Goal: Information Seeking & Learning: Learn about a topic

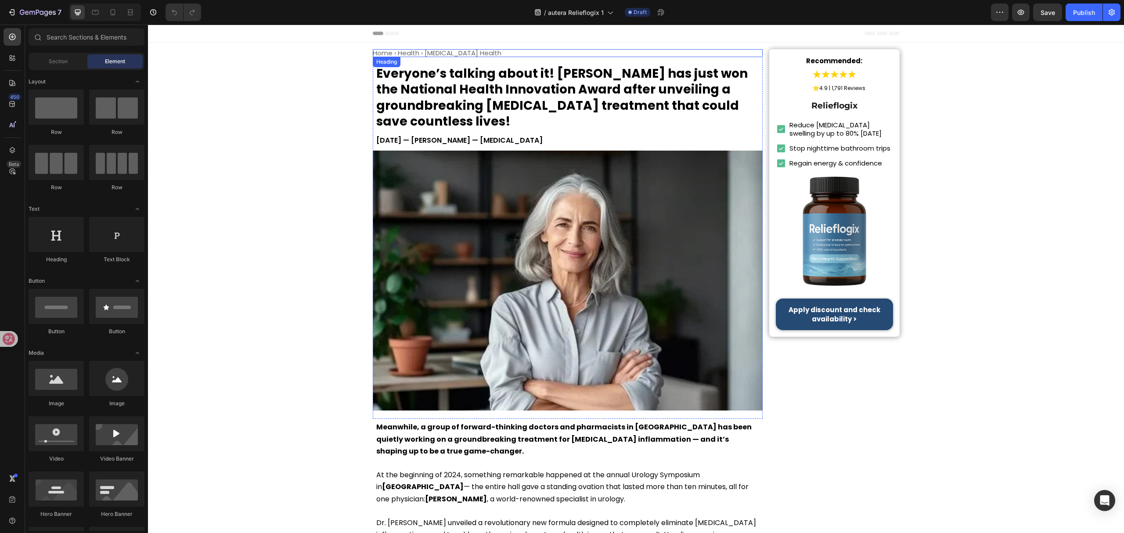
click at [410, 52] on h1 "Home › Health › Prostate Health" at bounding box center [568, 53] width 390 height 8
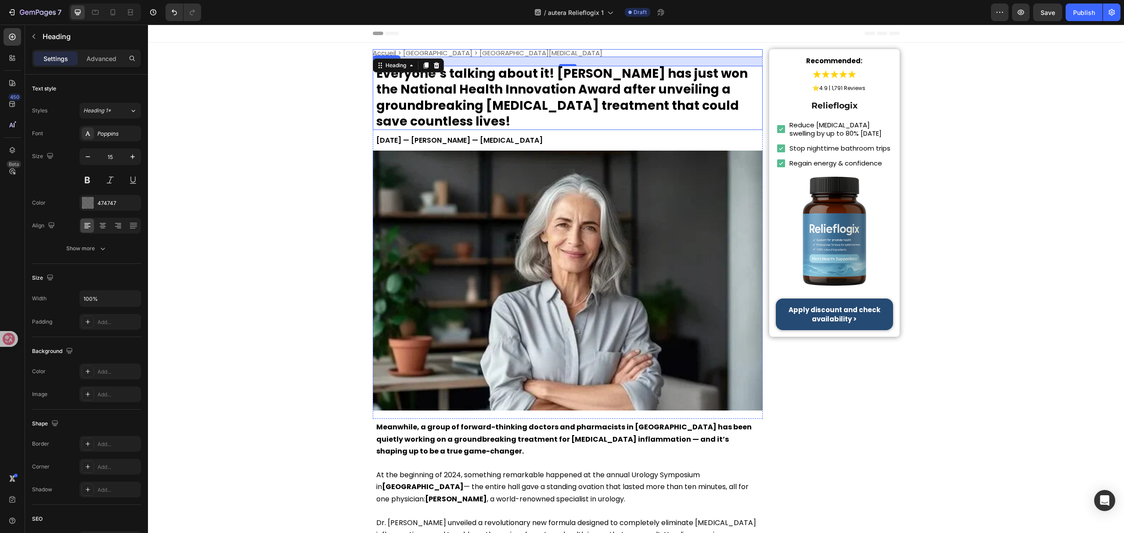
click at [632, 96] on h1 "Everyone’s talking about it! Dr. Lauren McKay has just won the National Health …" at bounding box center [568, 98] width 390 height 64
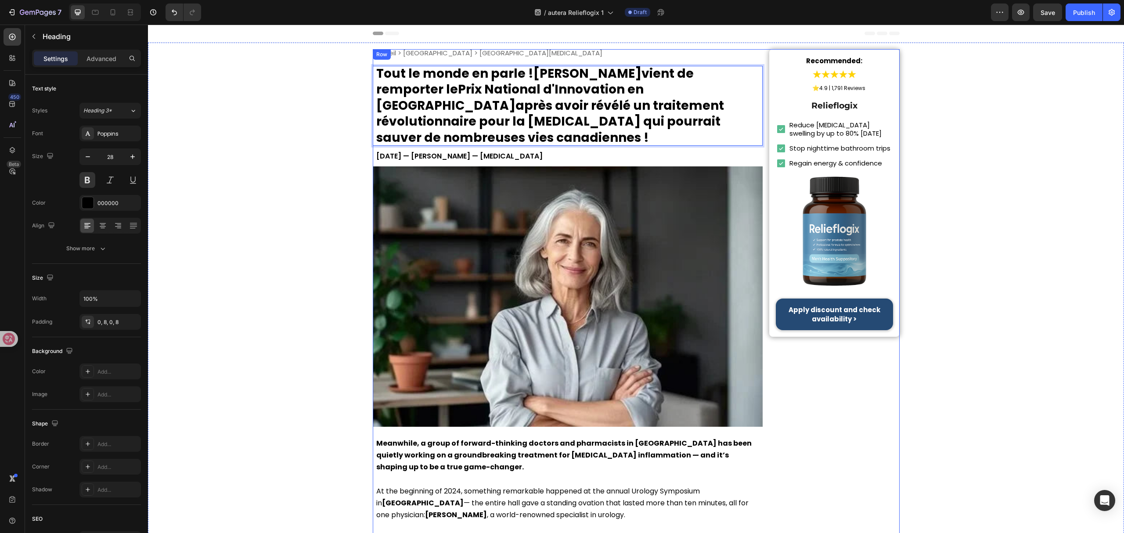
scroll to position [0, 0]
click at [488, 150] on p "June 8, 2025 — Dr. Lauren McKay — Urologist" at bounding box center [567, 156] width 383 height 12
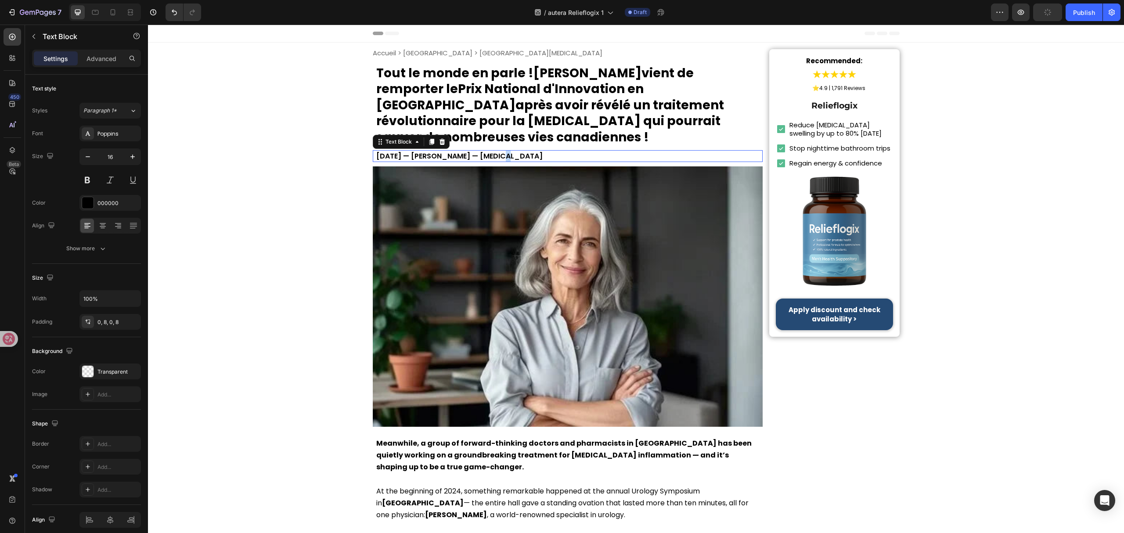
click at [488, 150] on p "June 8, 2025 — Dr. Lauren McKay — Urologist" at bounding box center [567, 156] width 383 height 12
click at [827, 58] on strong "Recommended:" at bounding box center [834, 60] width 56 height 9
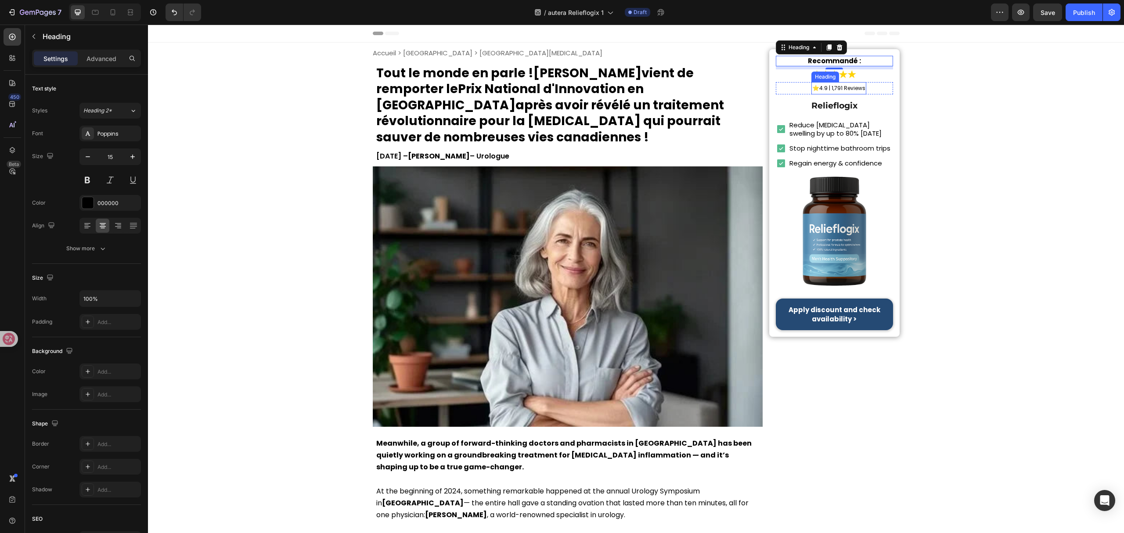
click at [853, 89] on span "4.9 | 1,791 Reviews" at bounding box center [843, 87] width 46 height 7
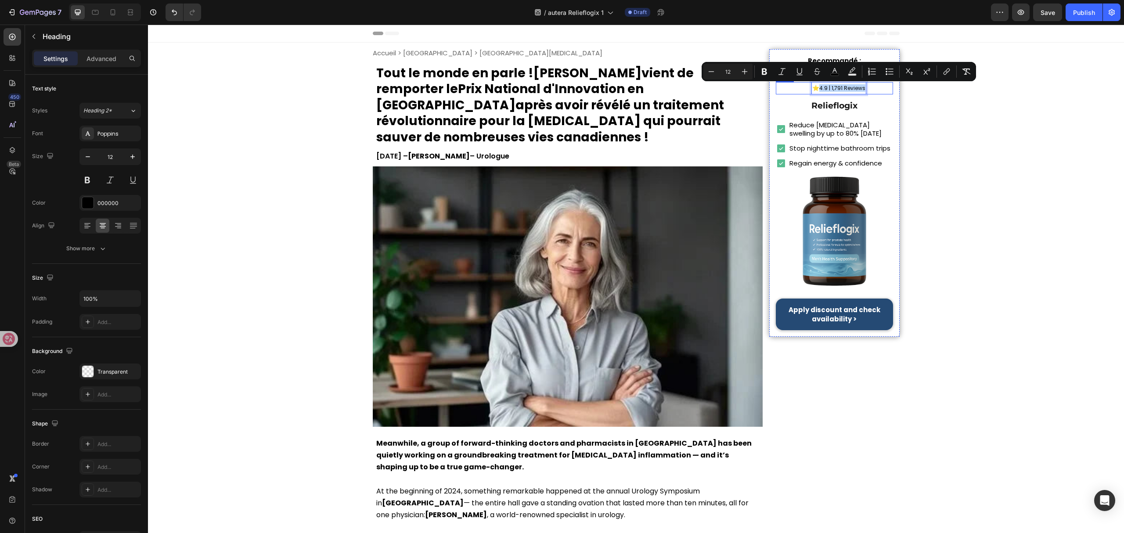
drag, startPoint x: 818, startPoint y: 90, endPoint x: 864, endPoint y: 90, distance: 45.7
click at [864, 90] on div "⭐ 4.9 | 1,791 Reviews Heading 0 Row" at bounding box center [834, 88] width 117 height 12
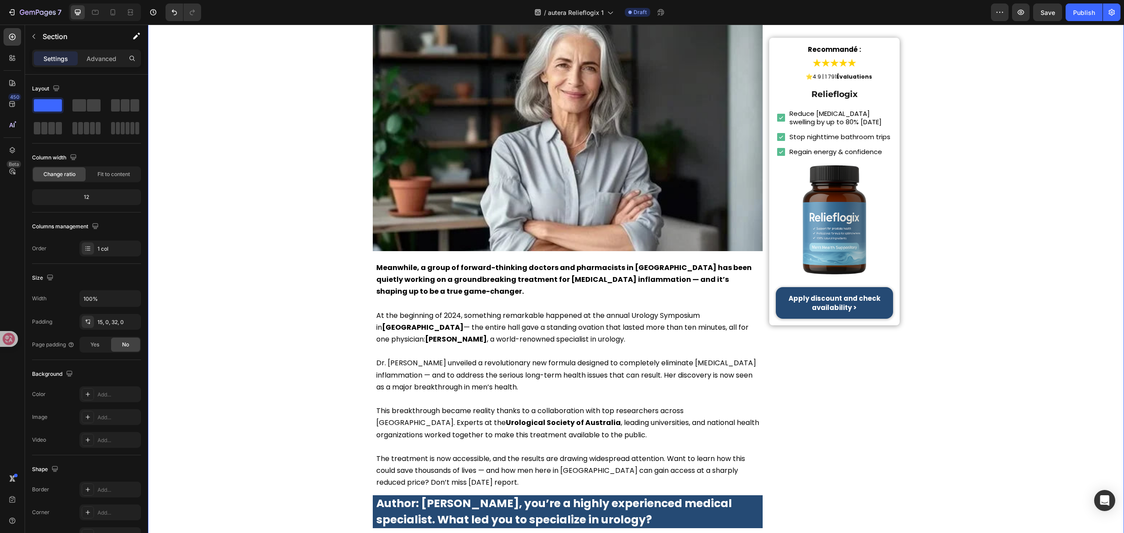
scroll to position [0, 0]
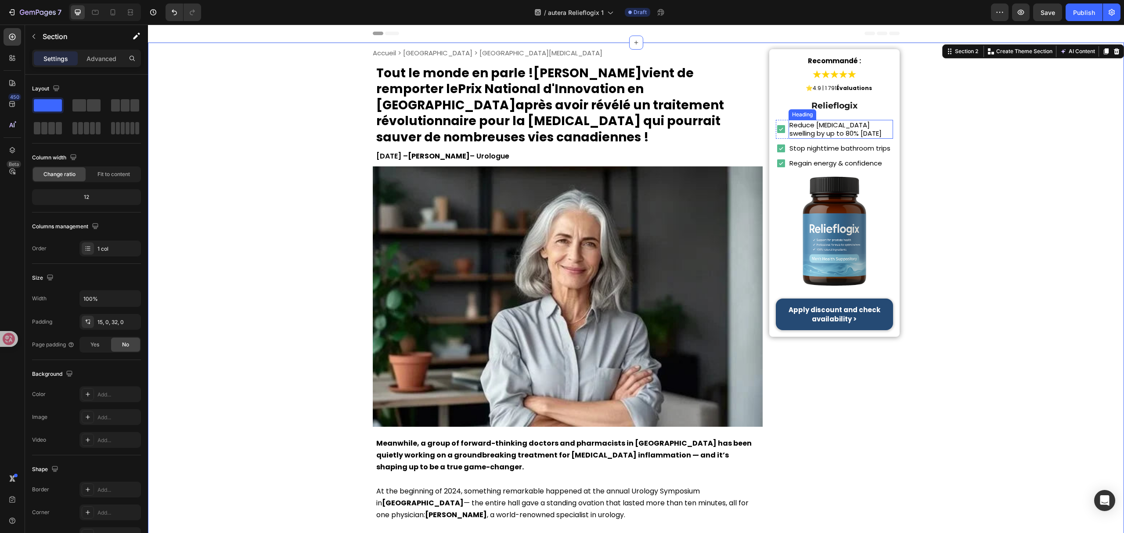
click at [830, 129] on h2 "Reduce prostate swelling by up to 80% in 7 days" at bounding box center [841, 129] width 104 height 19
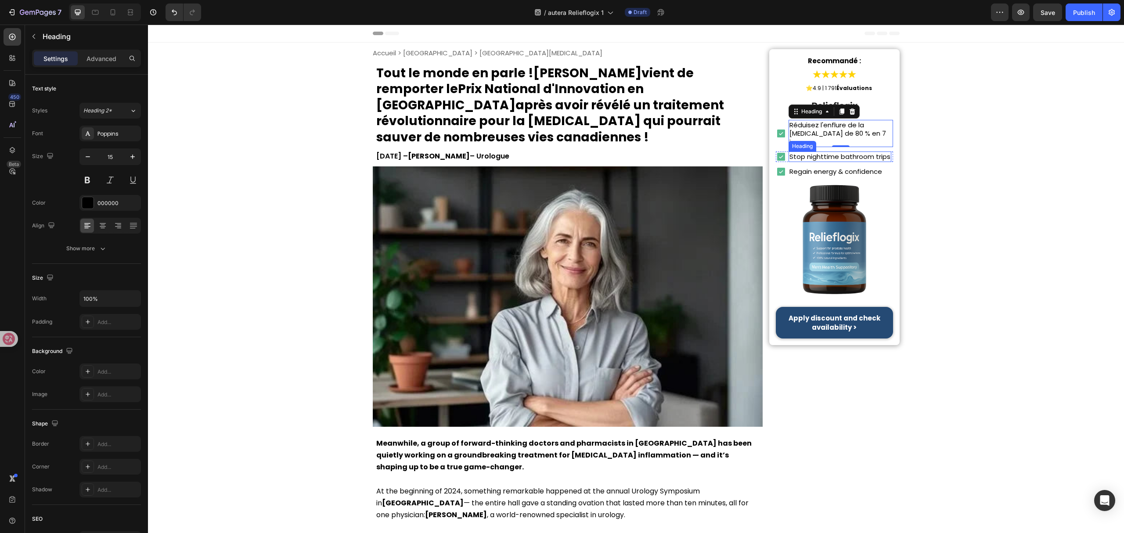
click at [814, 152] on h2 "Stop nighttime bathroom trips" at bounding box center [840, 157] width 103 height 11
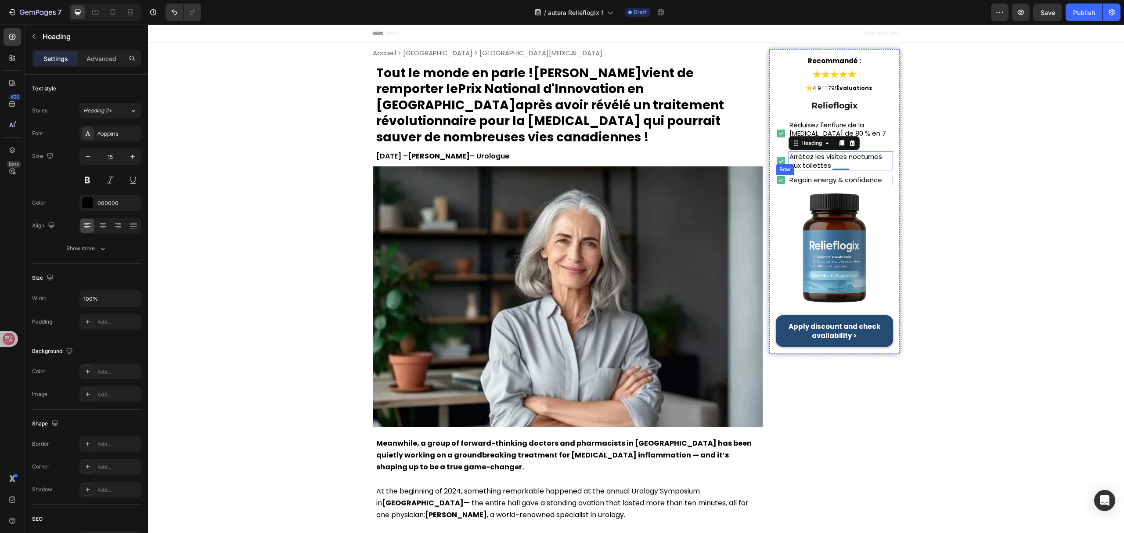
click at [860, 175] on h2 "Regain energy & confidence" at bounding box center [836, 180] width 94 height 11
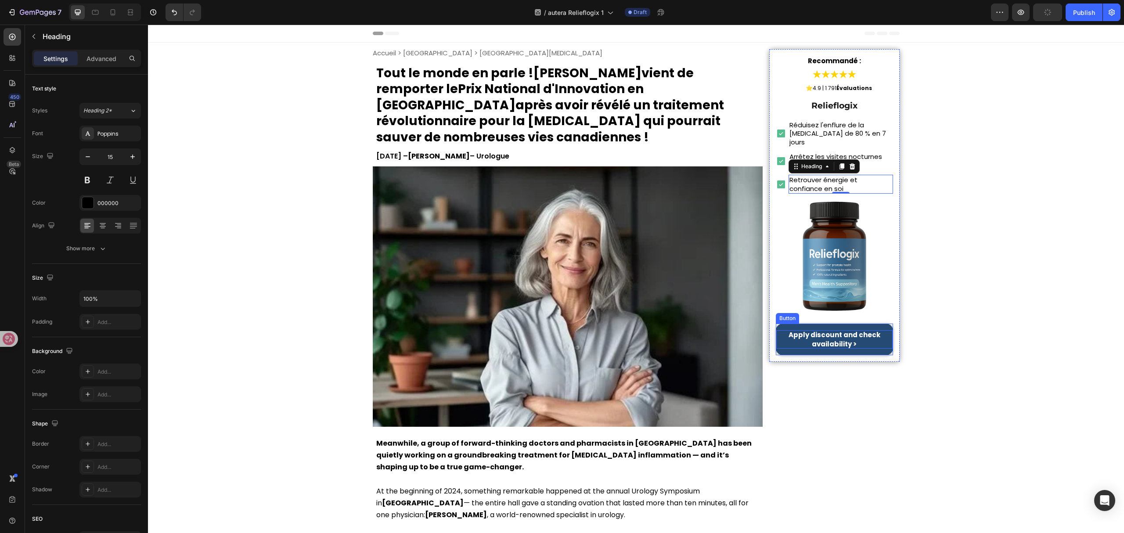
click at [826, 333] on strong "Apply discount and check availability >" at bounding box center [835, 339] width 92 height 18
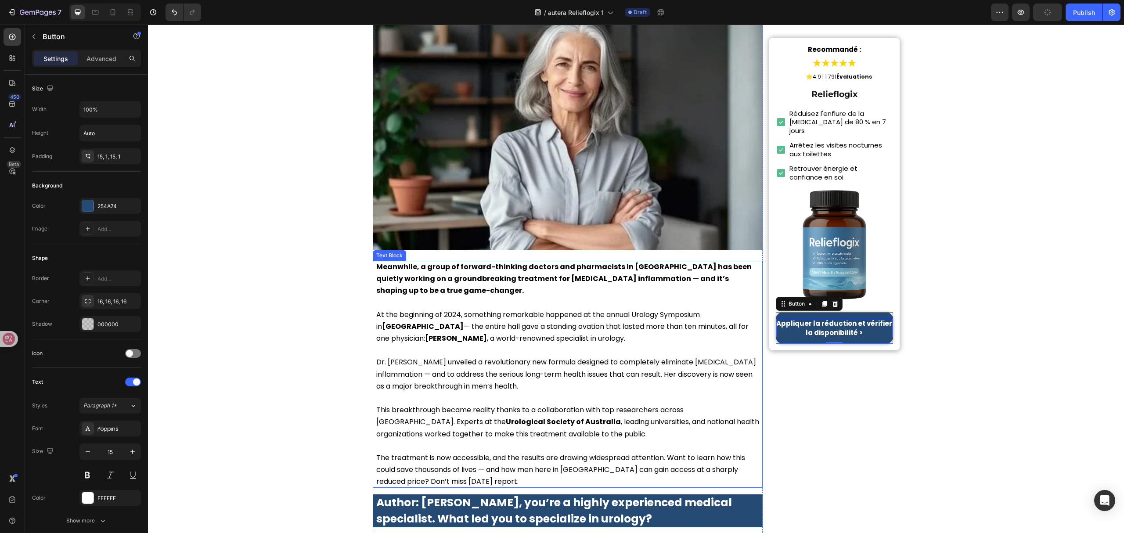
scroll to position [234, 0]
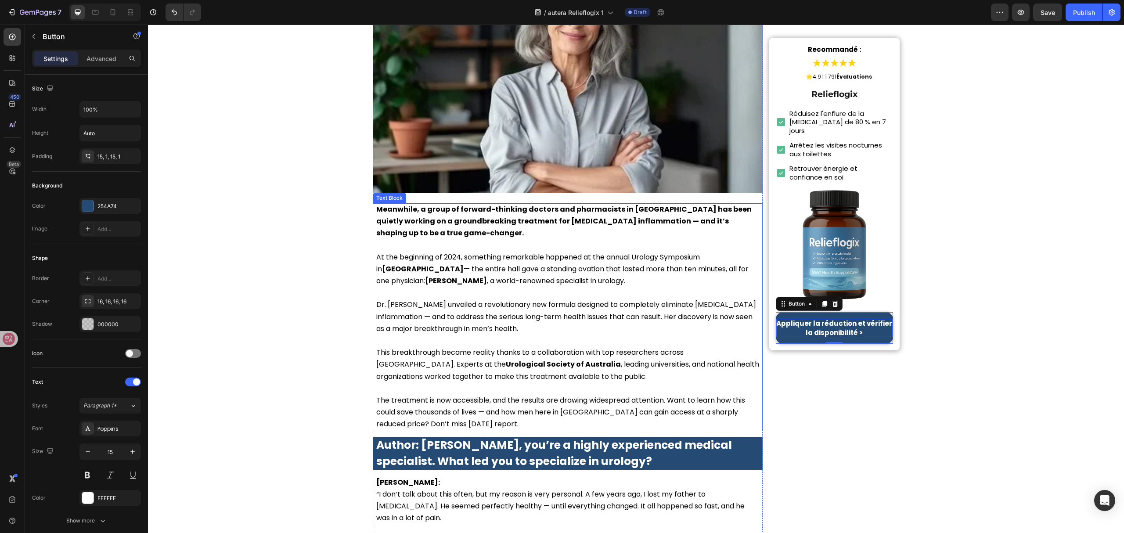
click at [645, 347] on p "This breakthrough became reality thanks to a collaboration with top researchers…" at bounding box center [567, 365] width 383 height 36
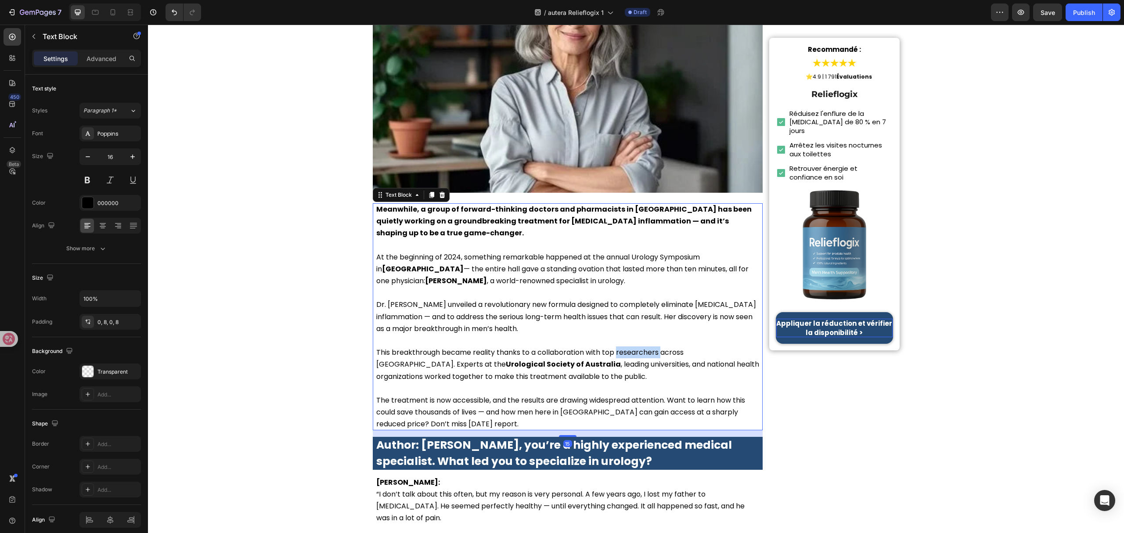
click at [645, 347] on p "This breakthrough became reality thanks to a collaboration with top researchers…" at bounding box center [567, 365] width 383 height 36
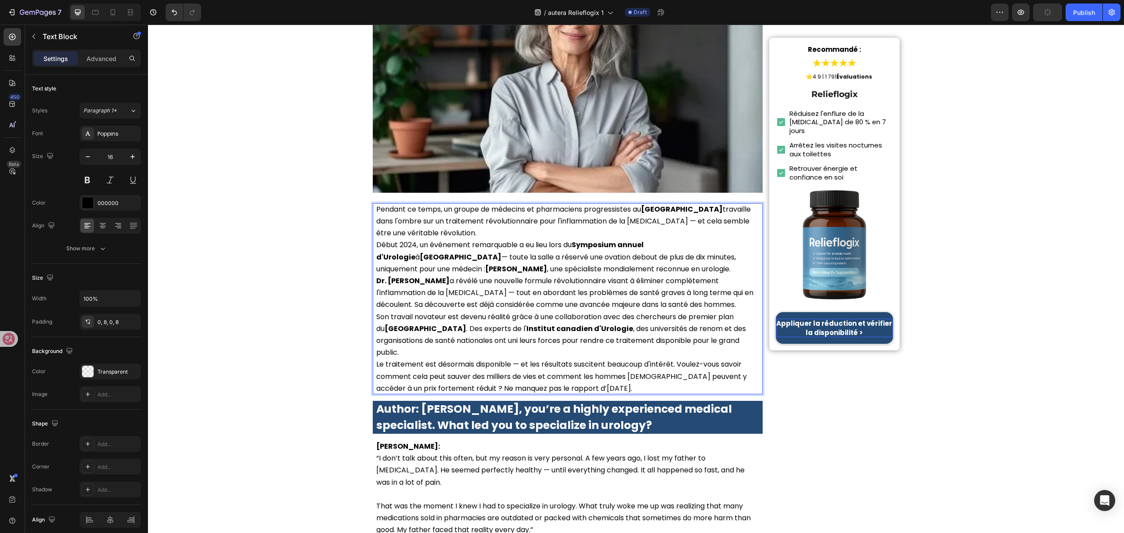
click at [424, 215] on p "Pendant ce temps, un groupe de médecins et pharmaciens progressistes au Canada …" at bounding box center [567, 221] width 383 height 36
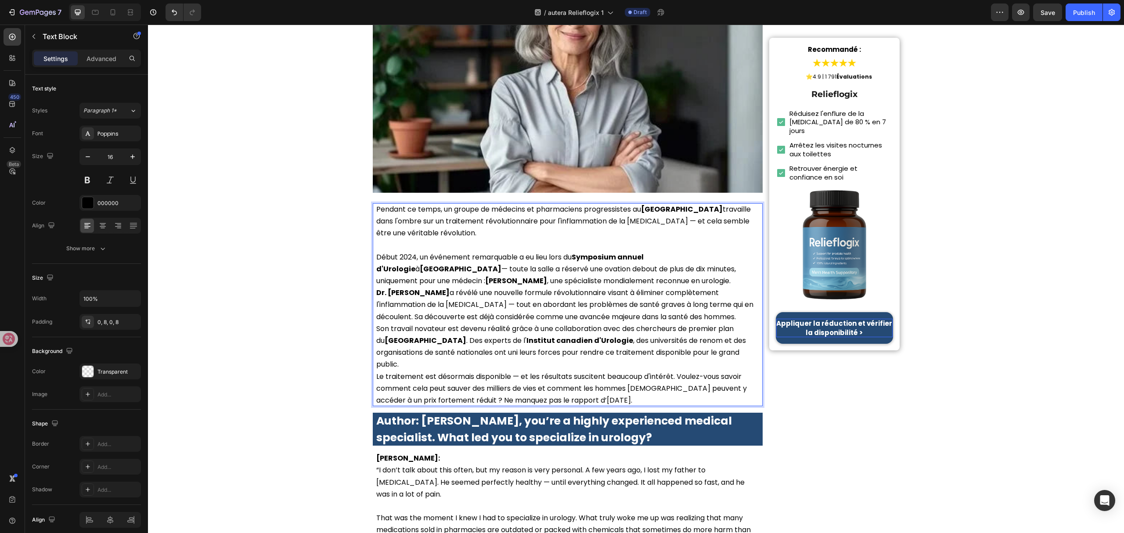
click at [600, 265] on p "Début 2024, un événement remarquable a eu lieu lors du Symposium annuel d'Urolo…" at bounding box center [567, 269] width 383 height 36
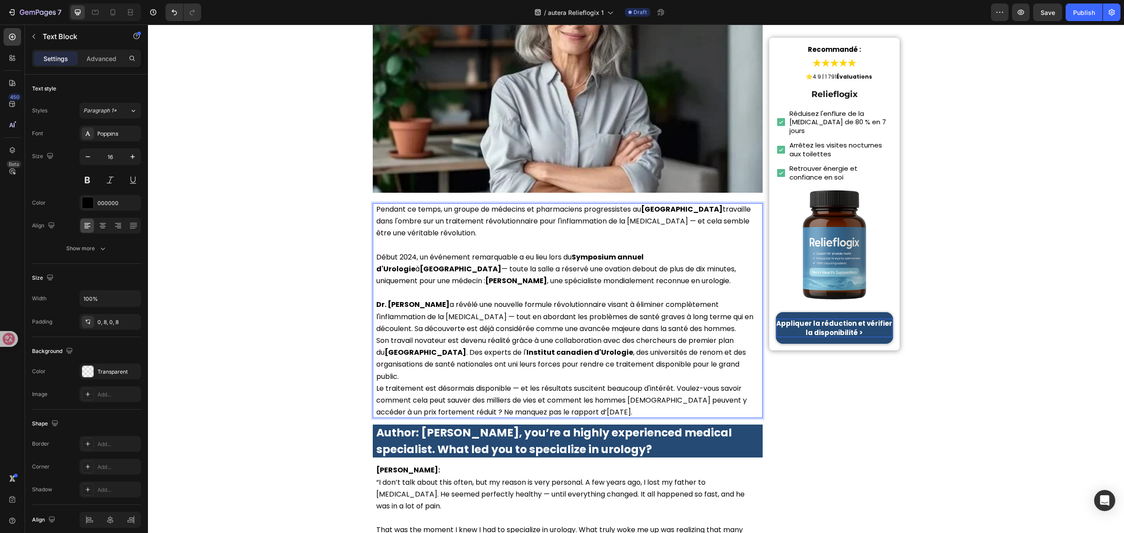
click at [660, 310] on p "Dr. Martin a révélé une nouvelle formule révolutionnaire visant à éliminer comp…" at bounding box center [567, 317] width 383 height 36
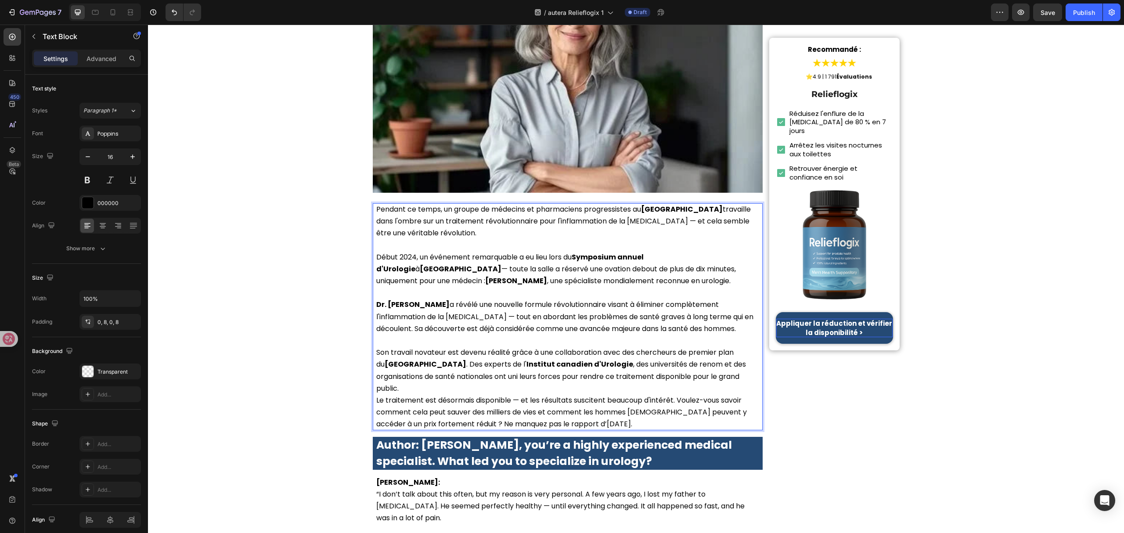
click at [719, 361] on p "Son travail novateur est devenu réalité grâce à une collaboration avec des cher…" at bounding box center [567, 371] width 383 height 48
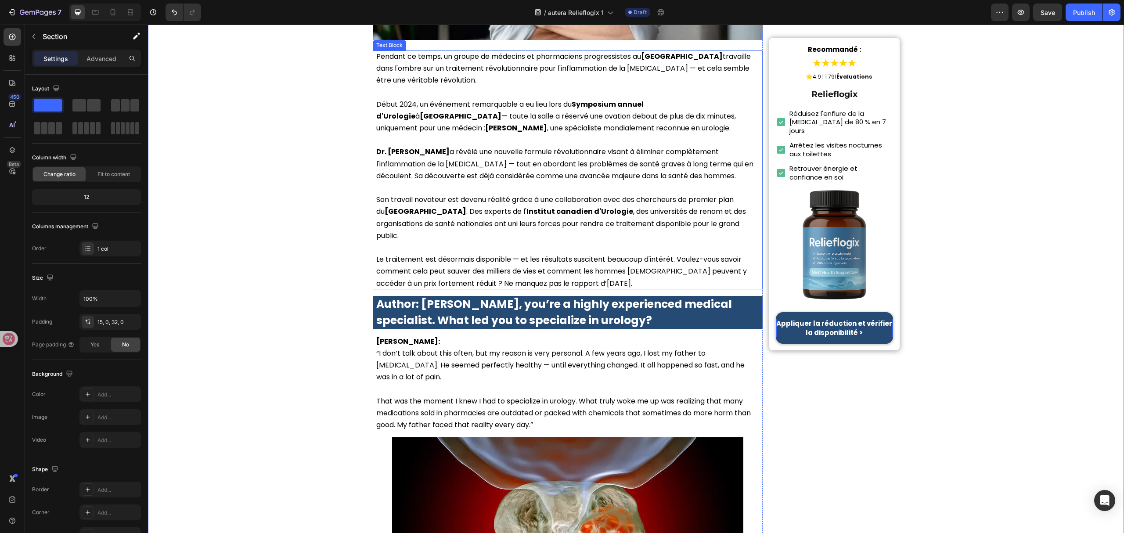
scroll to position [468, 0]
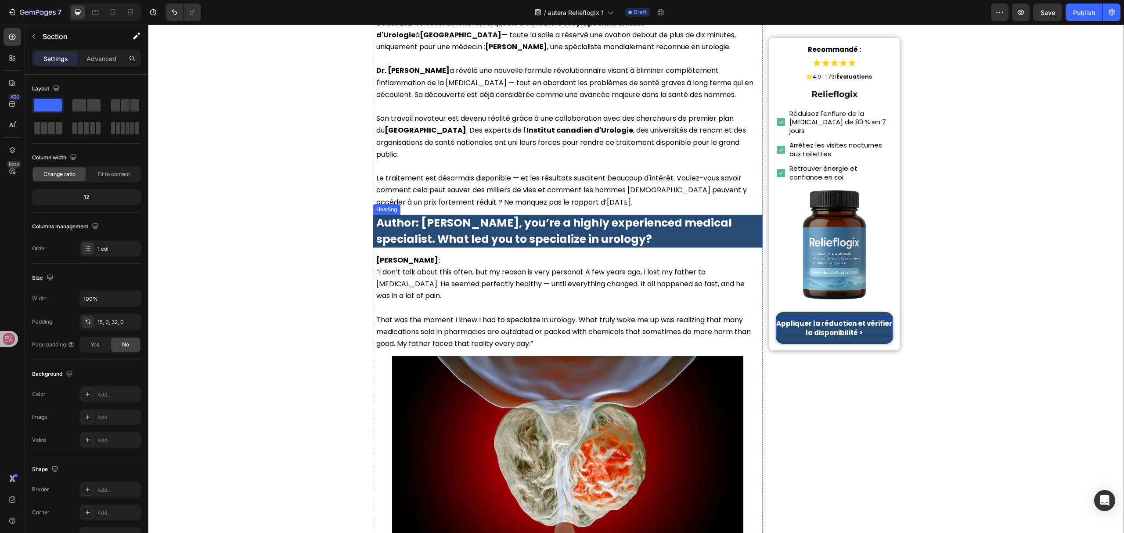
click at [529, 215] on strong "Author: Dr. Lauren McKay, you’re a highly experienced medical specialist. What …" at bounding box center [554, 231] width 356 height 32
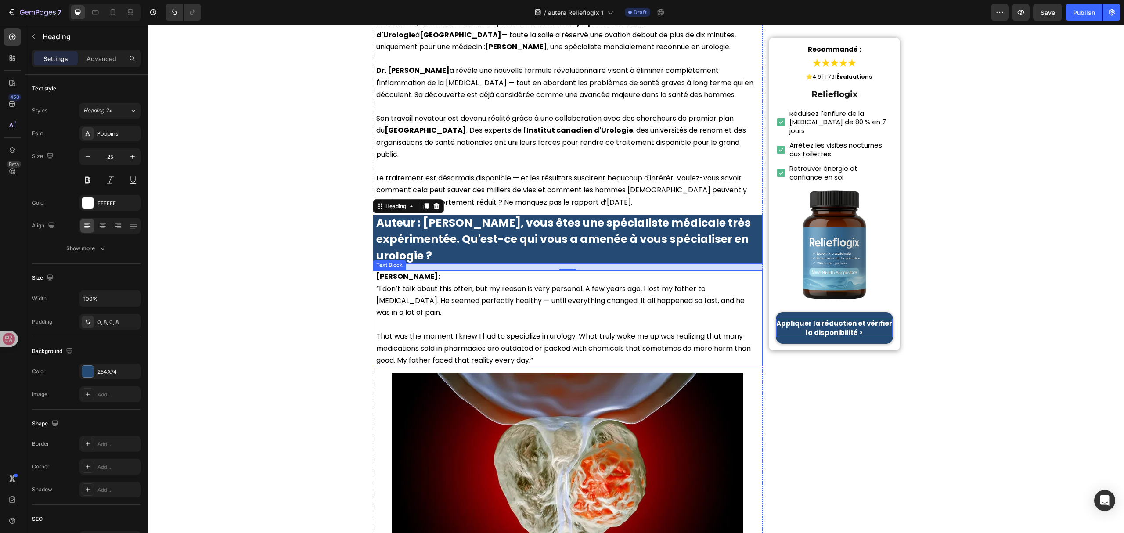
click at [457, 275] on p "Dr. Lauren McKay: “I don’t talk about this often, but my reason is very persona…" at bounding box center [567, 295] width 383 height 48
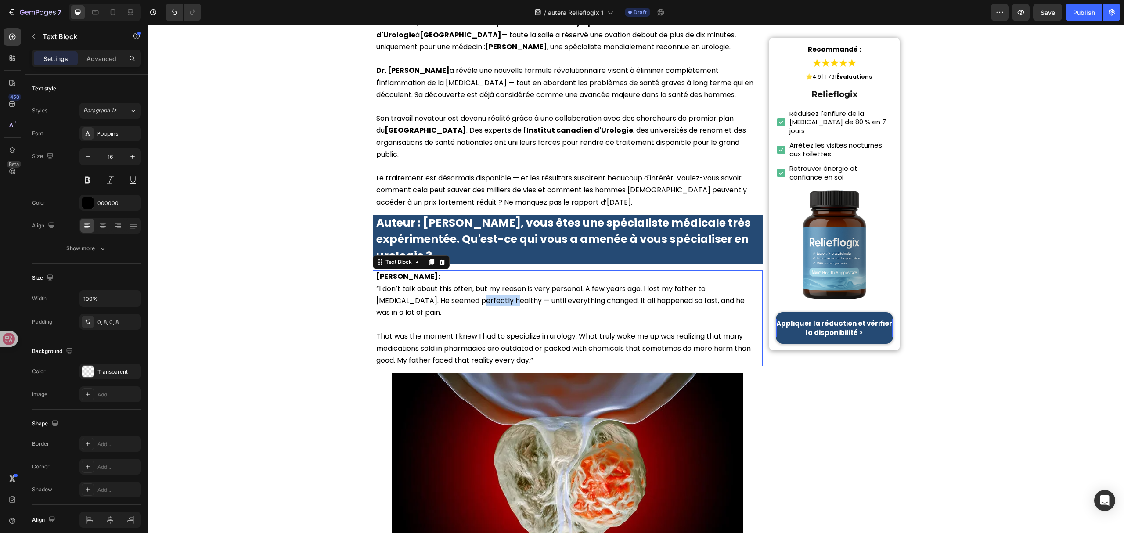
click at [457, 275] on p "Dr. Lauren McKay: “I don’t talk about this often, but my reason is very persona…" at bounding box center [567, 295] width 383 height 48
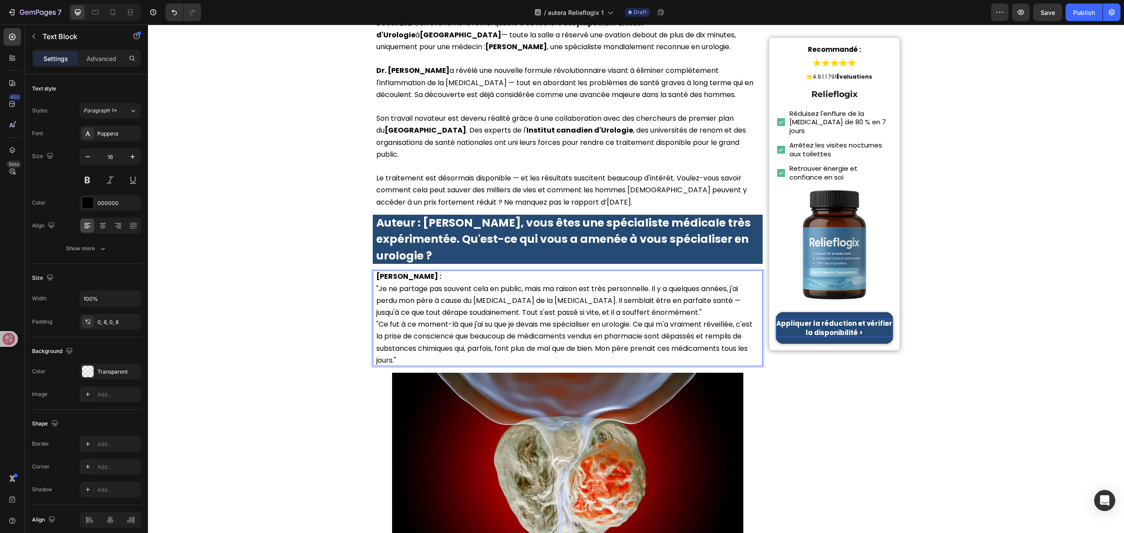
click at [663, 288] on p ""Je ne partage pas souvent cela en public, mais ma raison est très personnelle.…" at bounding box center [567, 301] width 383 height 36
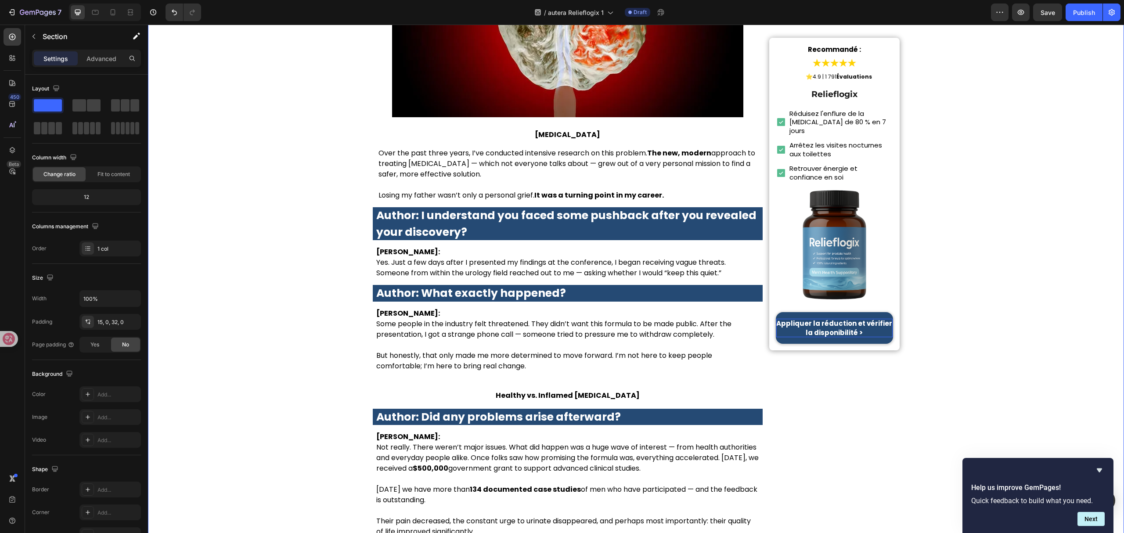
scroll to position [937, 0]
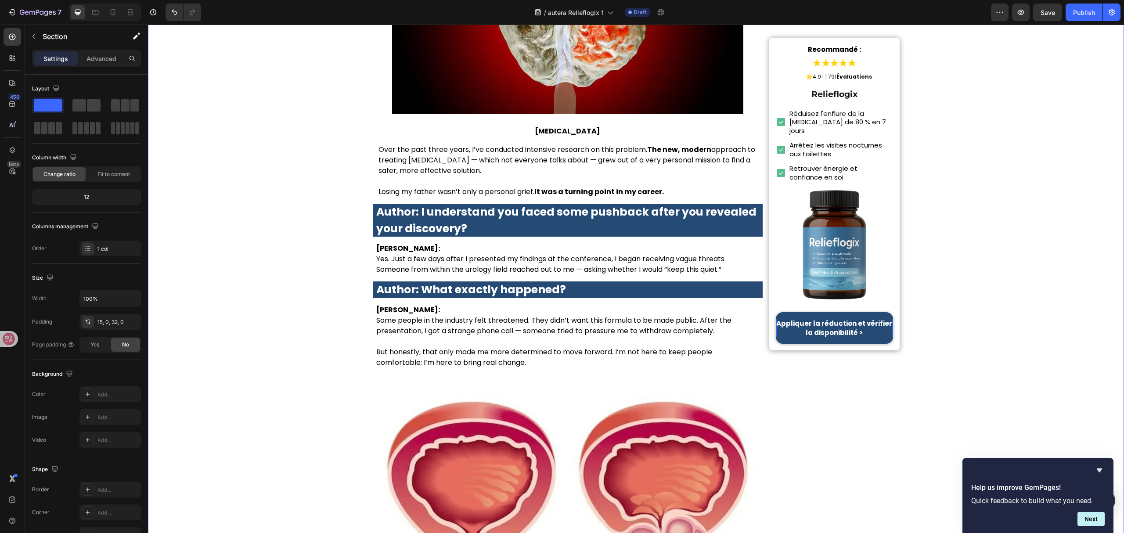
click at [549, 125] on p "Prostate Cancer" at bounding box center [568, 131] width 389 height 12
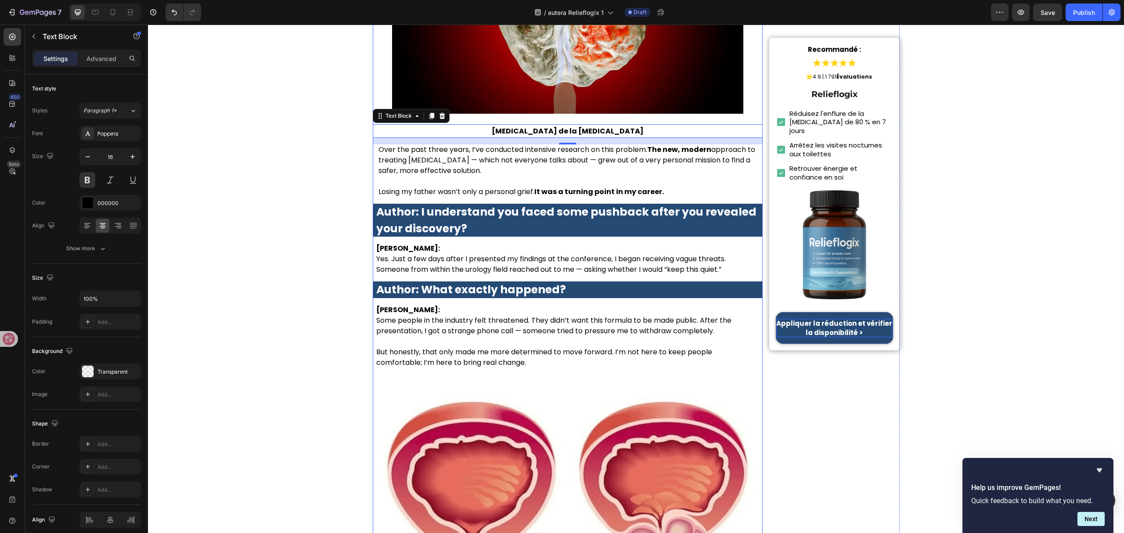
click at [559, 187] on strong "It was a turning point in my career." at bounding box center [600, 192] width 130 height 10
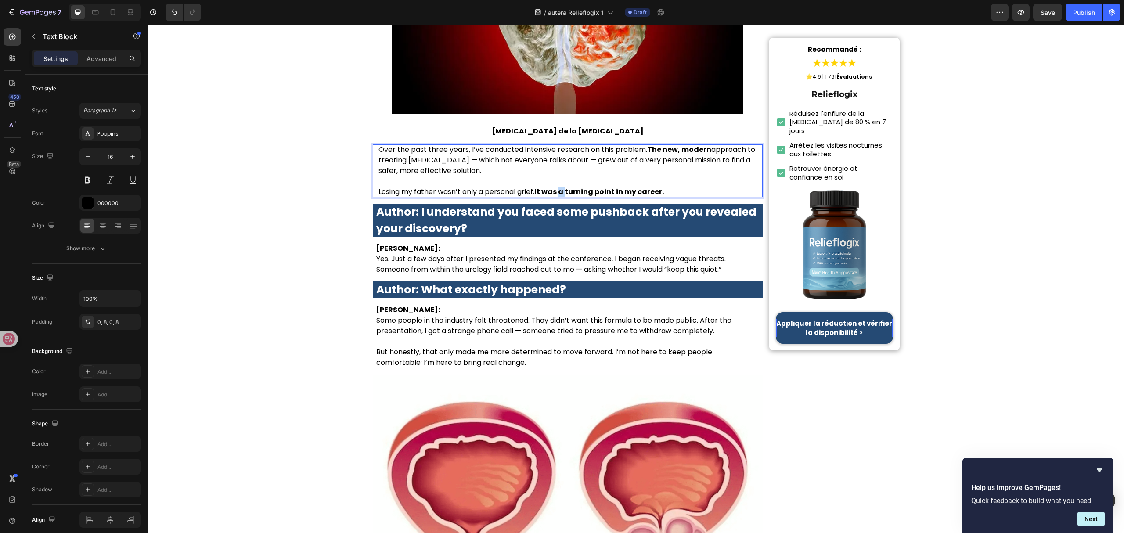
click at [559, 187] on strong "It was a turning point in my career." at bounding box center [600, 192] width 130 height 10
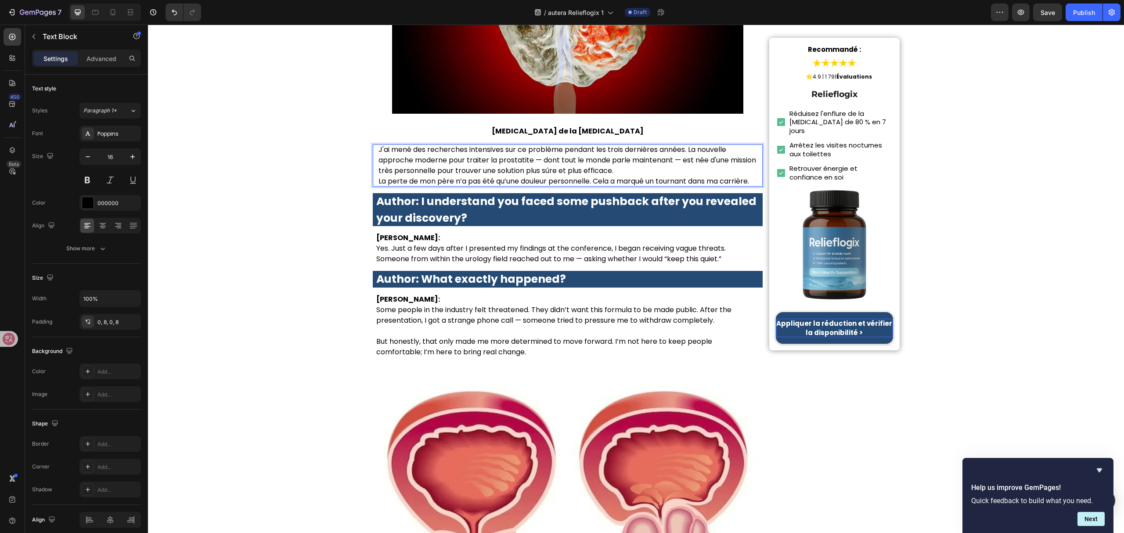
click at [690, 145] on p "J'ai mené des recherches intensives sur ce problème pendant les trois dernières…" at bounding box center [569, 161] width 381 height 32
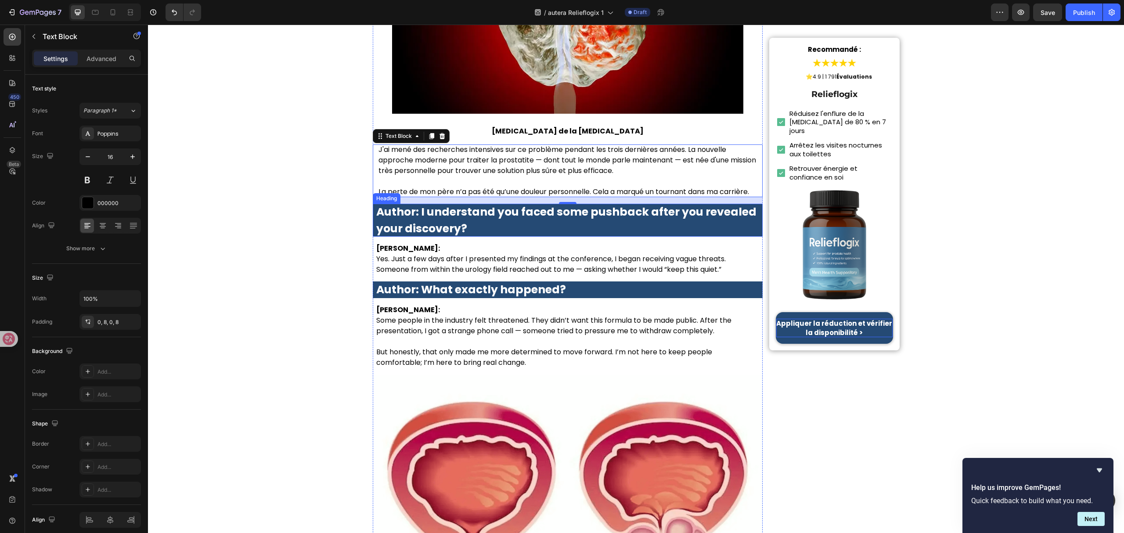
click at [618, 204] on strong "Author: I understand you faced some pushback after you revealed your discovery?" at bounding box center [566, 220] width 380 height 32
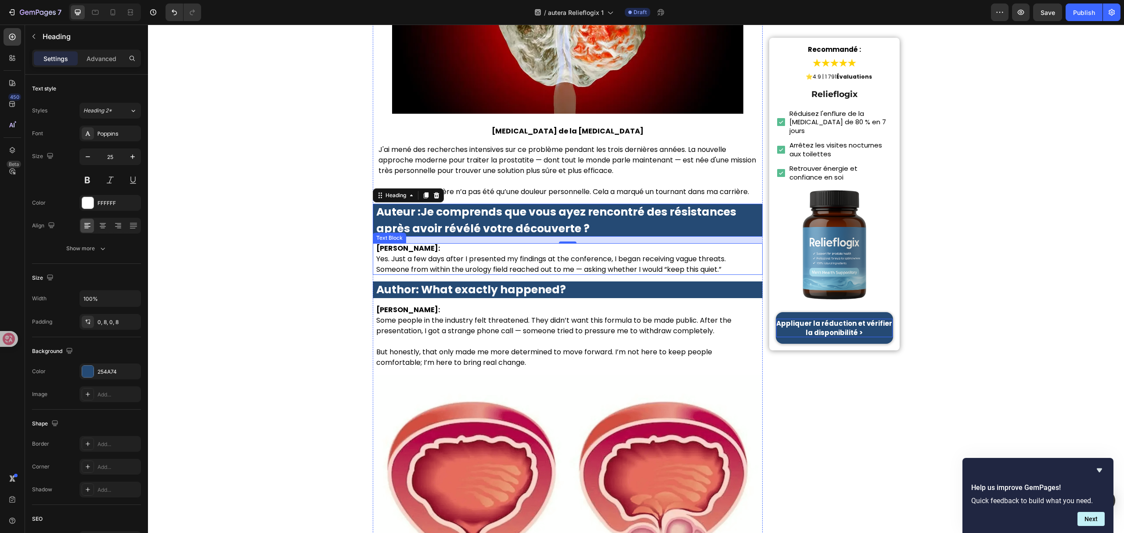
click at [529, 243] on p "Dr. Lauren McKay: Yes. Just a few days after I presented my findings at the con…" at bounding box center [567, 259] width 383 height 32
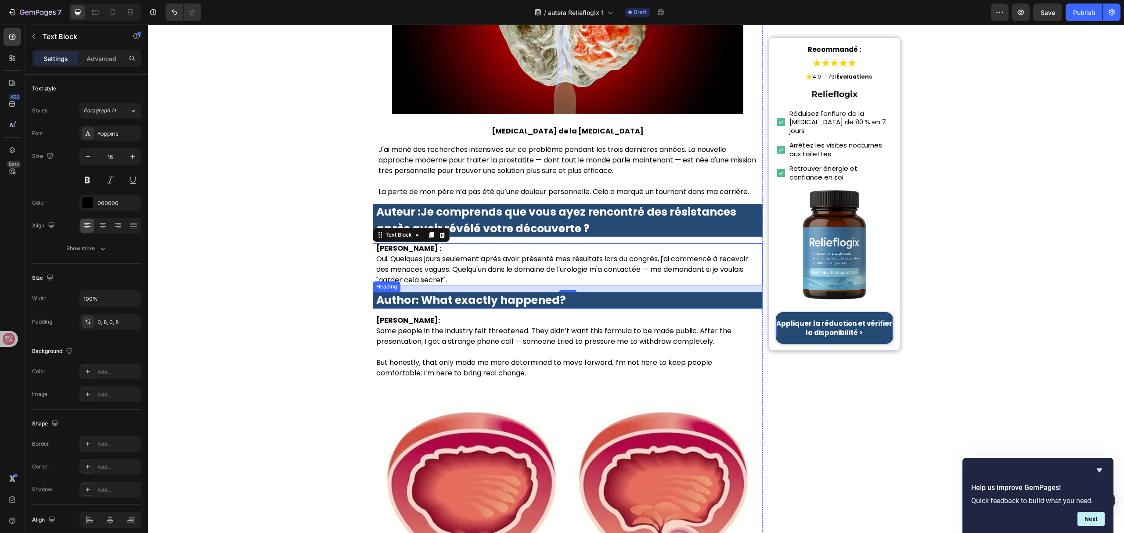
click at [525, 293] on strong "Author: What exactly happened?" at bounding box center [471, 300] width 190 height 15
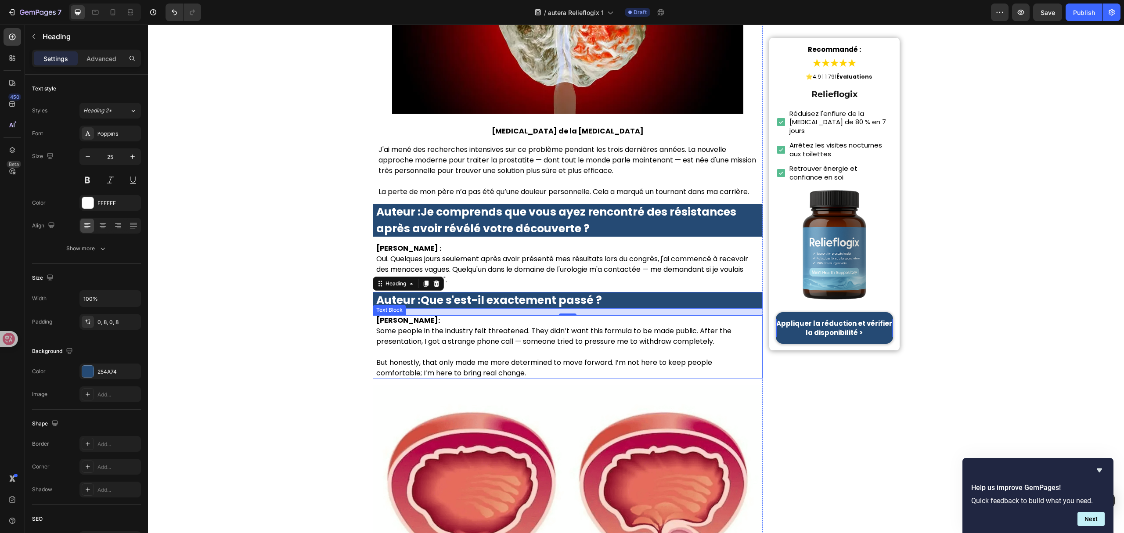
click at [479, 315] on p "Dr. Lauren McKay: Some people in the industry felt threatened. They didn’t want…" at bounding box center [567, 331] width 383 height 32
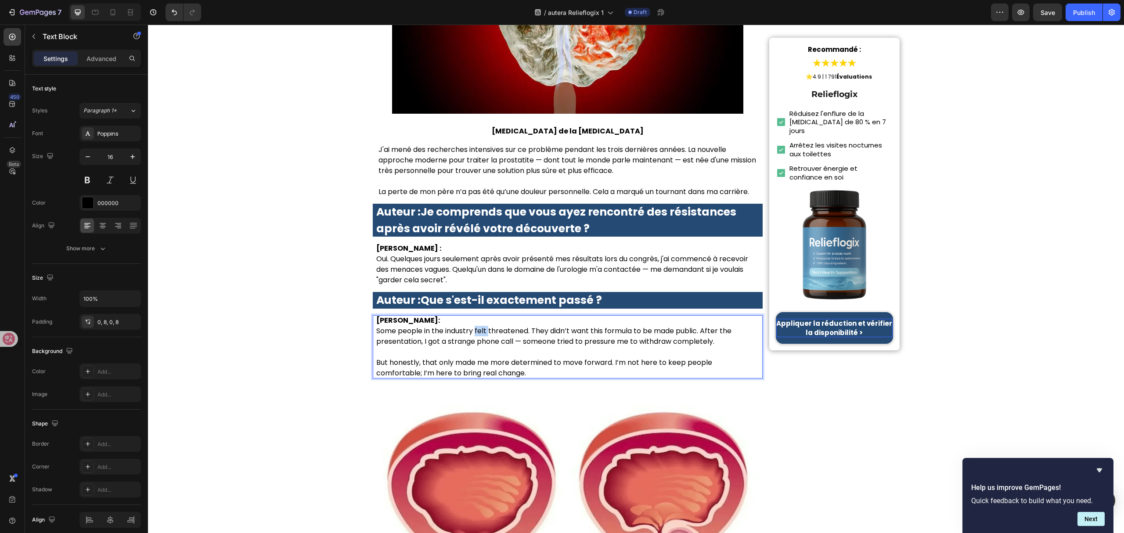
click at [479, 315] on p "Dr. Lauren McKay: Some people in the industry felt threatened. They didn’t want…" at bounding box center [567, 331] width 383 height 32
click at [607, 326] on p "Certaines personnes dans l'industrie se sont senties menacées. Elles ne voulaie…" at bounding box center [567, 342] width 383 height 32
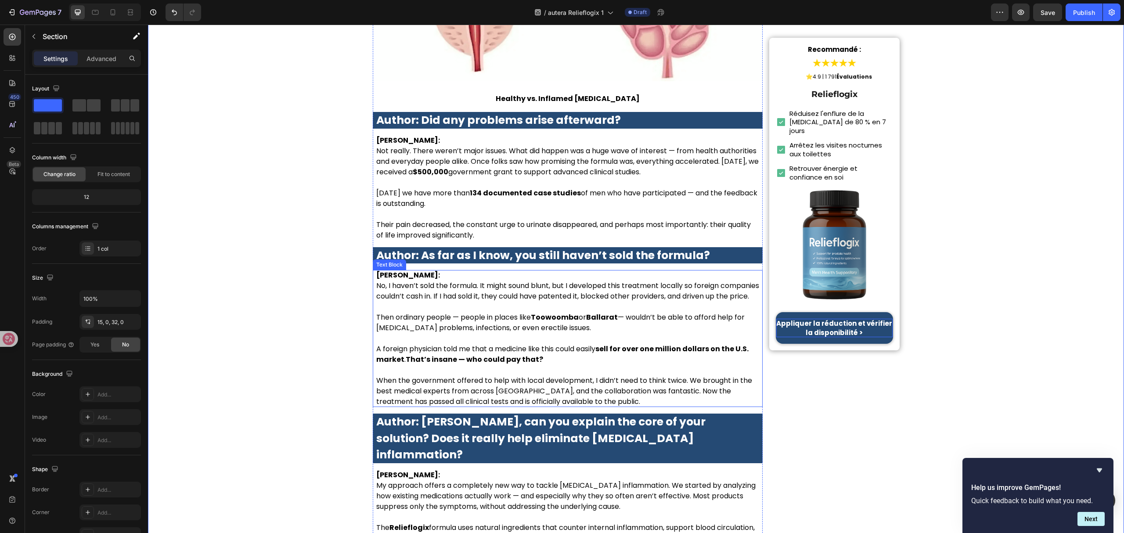
scroll to position [1522, 0]
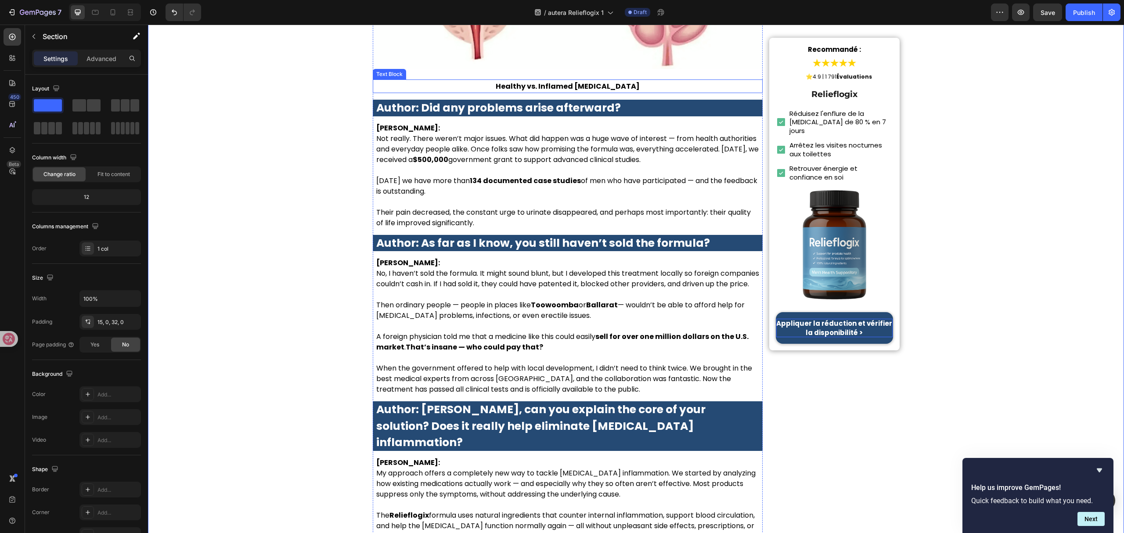
click at [597, 80] on p "Healthy vs. Inflamed Prostate" at bounding box center [568, 86] width 389 height 12
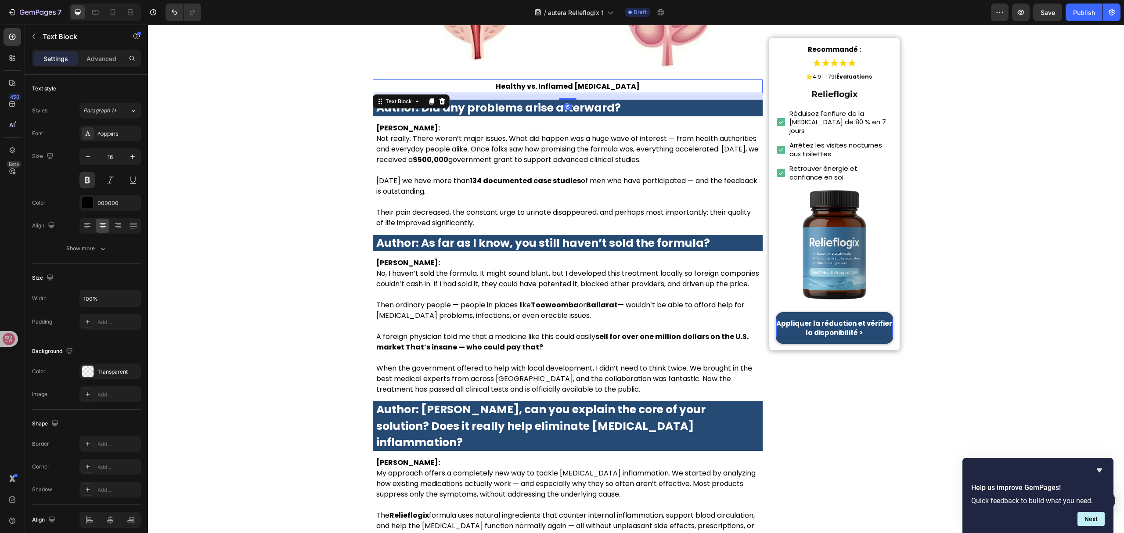
click at [598, 80] on p "Healthy vs. Inflamed Prostate" at bounding box center [568, 86] width 389 height 12
click at [585, 100] on strong "Author: Did any problems arise afterward?" at bounding box center [498, 107] width 245 height 15
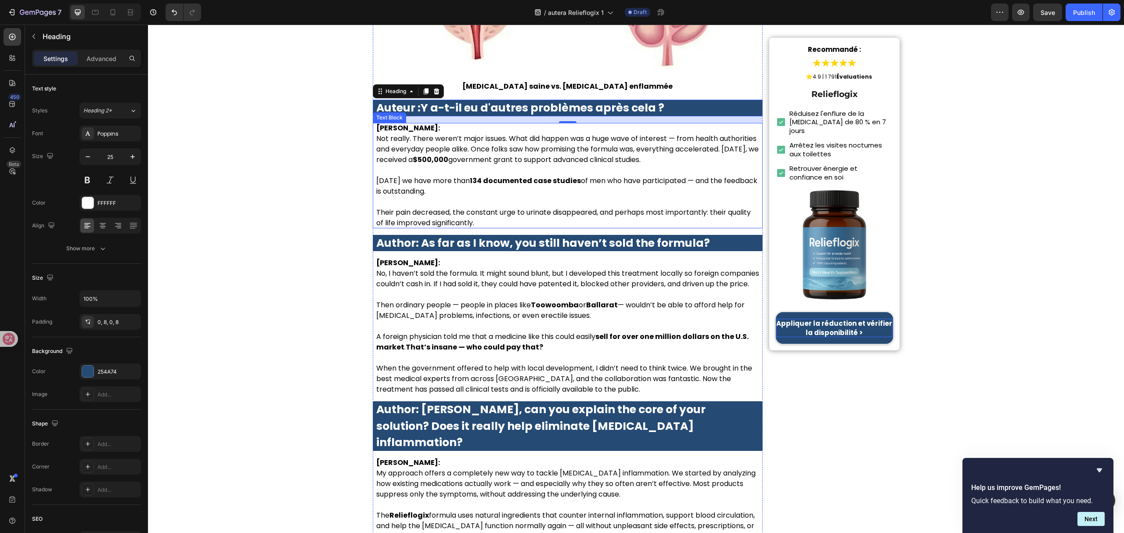
click at [512, 145] on p "Dr. Lauren McKay: Not really. There weren’t major issues. What did happen was a…" at bounding box center [567, 144] width 383 height 42
click at [510, 145] on p "Dr. Lauren McKay: Not really. There weren’t major issues. What did happen was a…" at bounding box center [567, 144] width 383 height 42
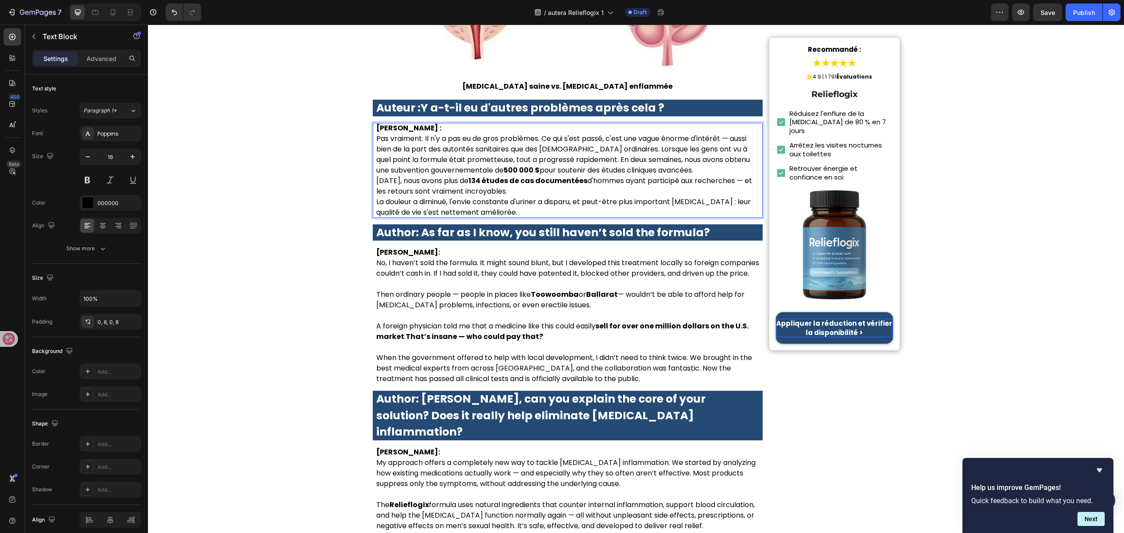
click at [705, 141] on p "Pas vraiment. Il n'y a pas eu de gros problèmes. Ce qui s'est passé, c'est une …" at bounding box center [567, 155] width 383 height 42
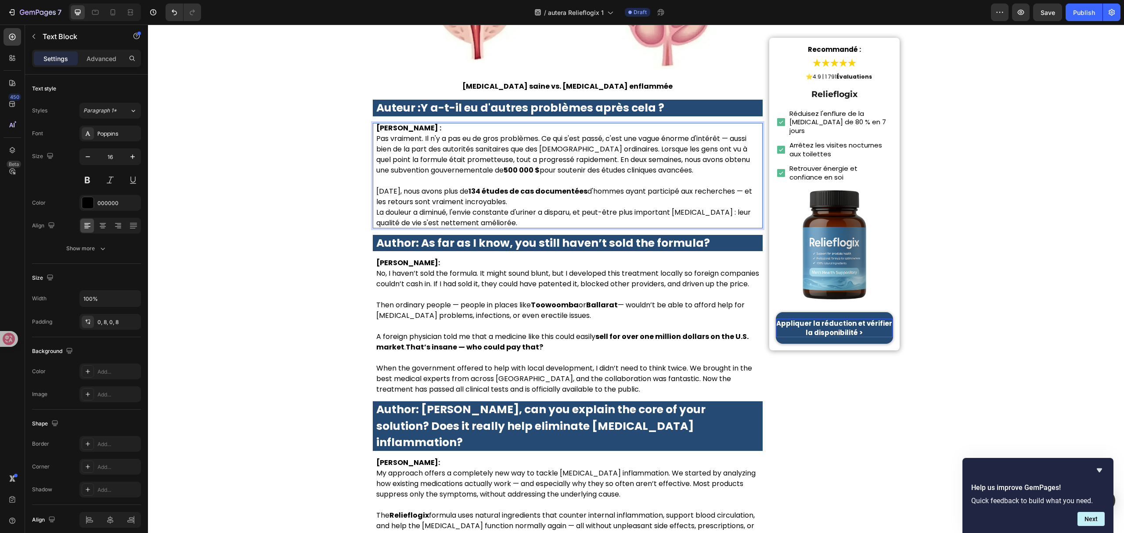
click at [599, 186] on p "Aujourd'hui, nous avons plus de 134 études de cas documentées d'hommes ayant pa…" at bounding box center [567, 196] width 383 height 21
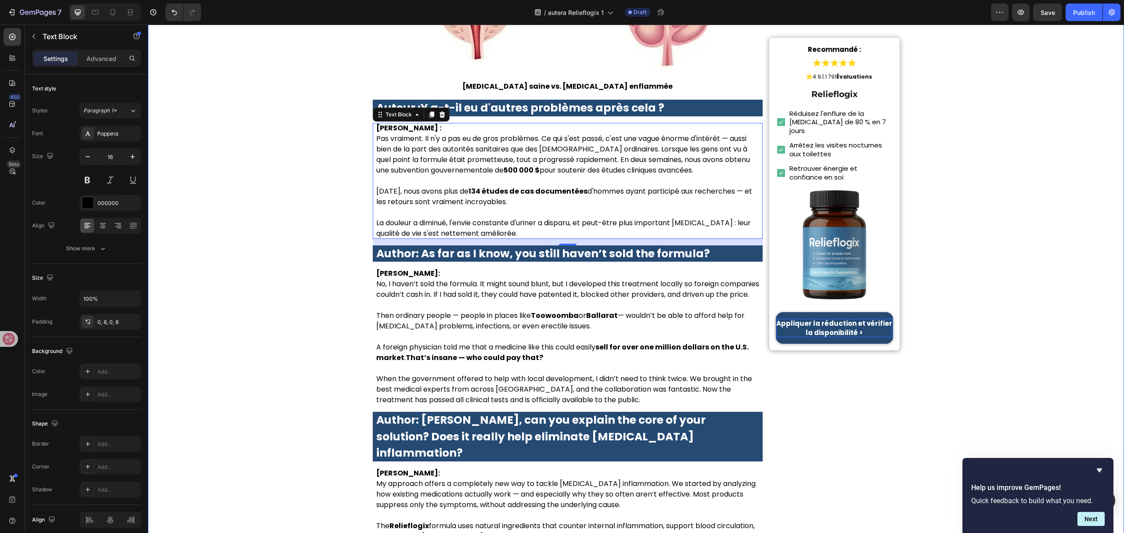
click at [998, 365] on div "Accueil > Santé > Santé de la prostate Heading Tout le monde en parle ! Dr. Oli…" at bounding box center [636, 494] width 976 height 3935
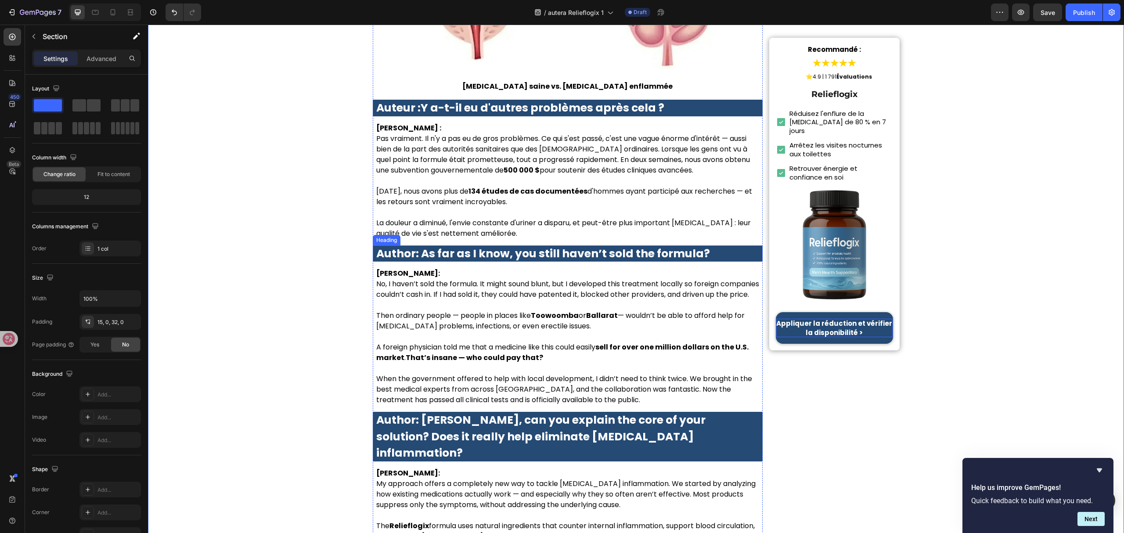
click at [511, 246] on strong "Author: As far as I know, you still haven’t sold the formula?" at bounding box center [543, 253] width 334 height 15
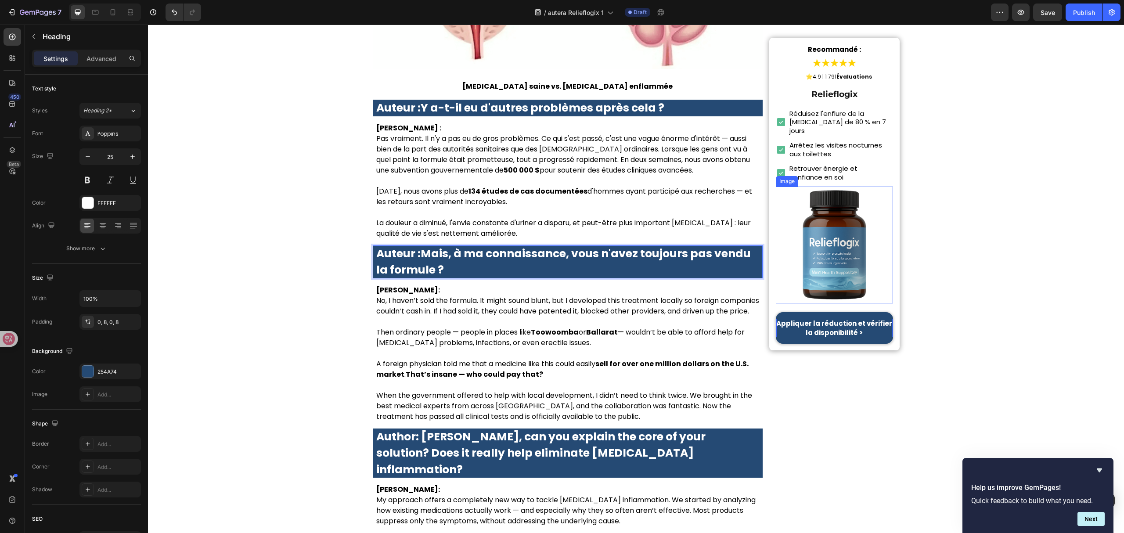
scroll to position [1581, 0]
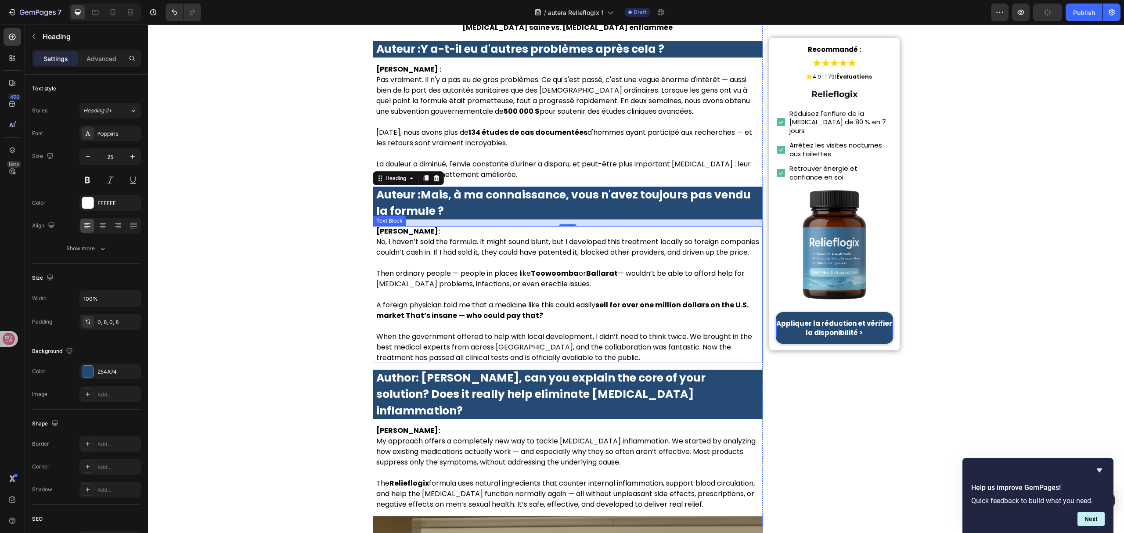
click at [458, 332] on p "When the government offered to help with local development, I didn’t need to th…" at bounding box center [567, 348] width 383 height 32
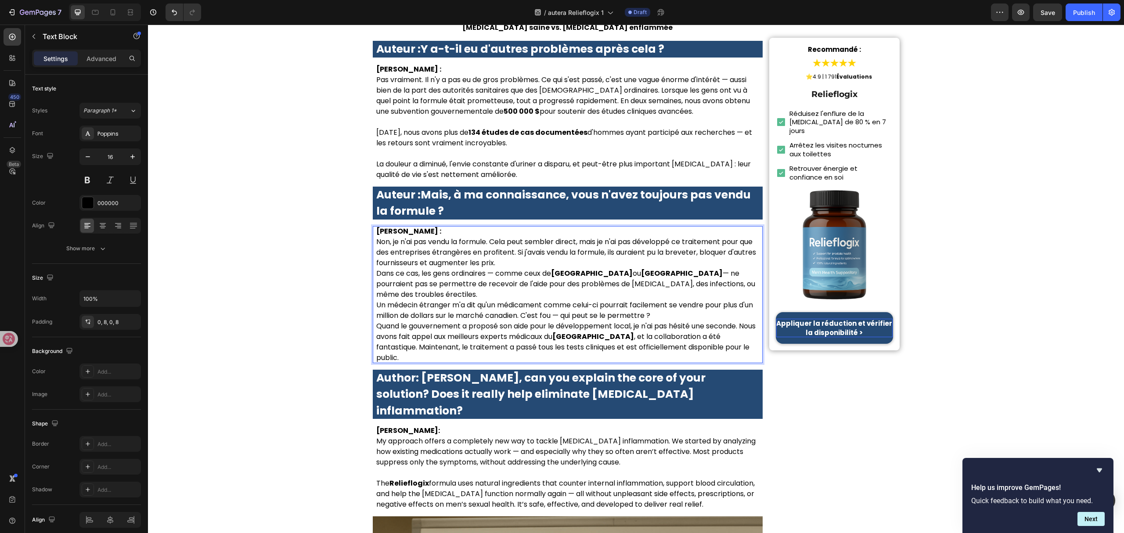
click at [596, 238] on p "Non, je n'ai pas vendu la formule. Cela peut sembler direct, mais je n'ai pas d…" at bounding box center [567, 253] width 383 height 32
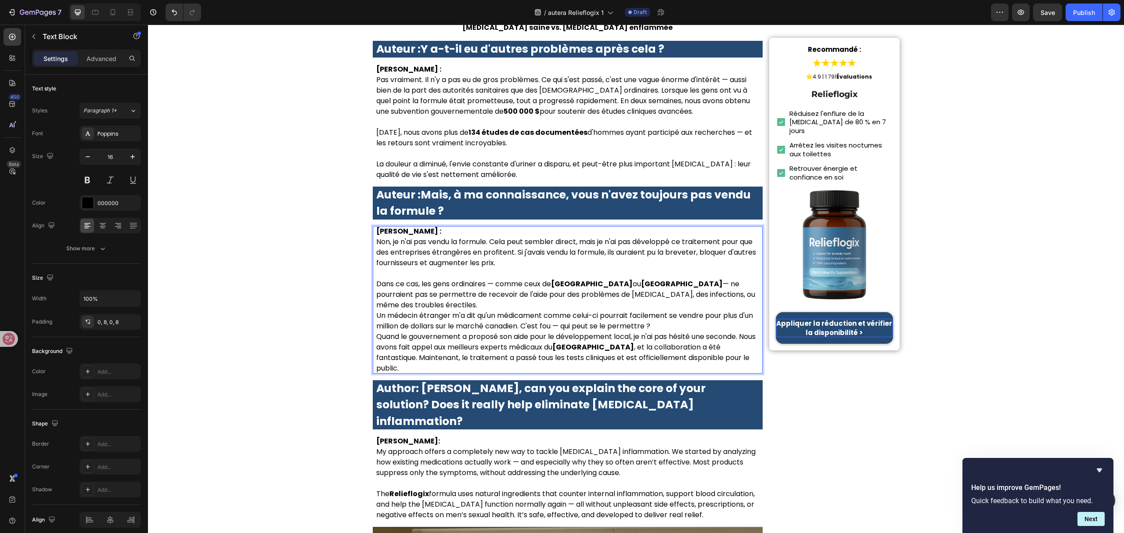
click at [733, 279] on p "Dans ce cas, les gens ordinaires — comme ceux de Montréal ou Ottawa — ne pourra…" at bounding box center [567, 295] width 383 height 32
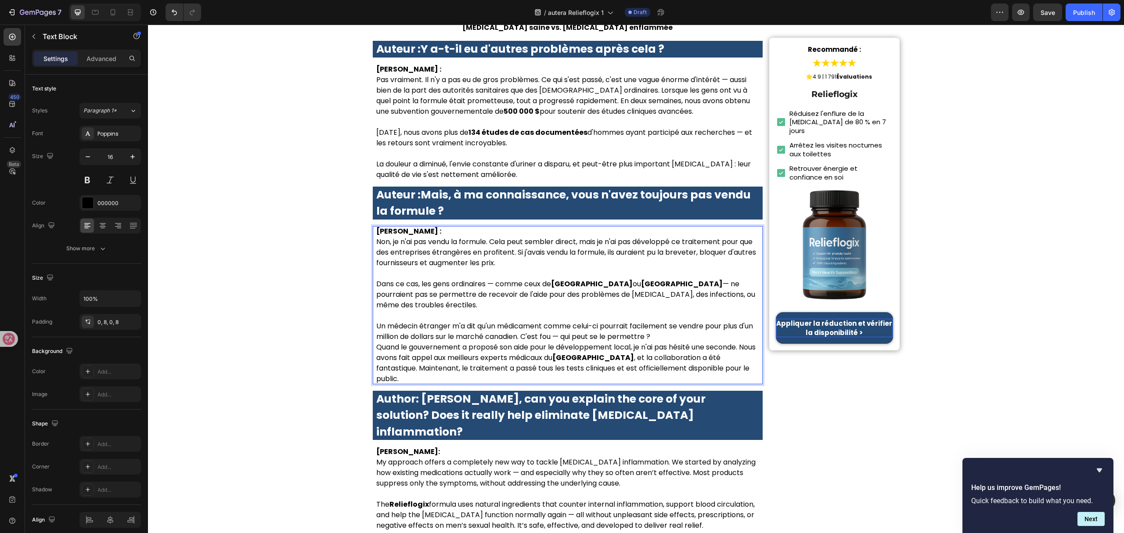
click at [702, 321] on p "Un médecin étranger m'a dit qu'un médicament comme celui-ci pourrait facilement…" at bounding box center [567, 331] width 383 height 21
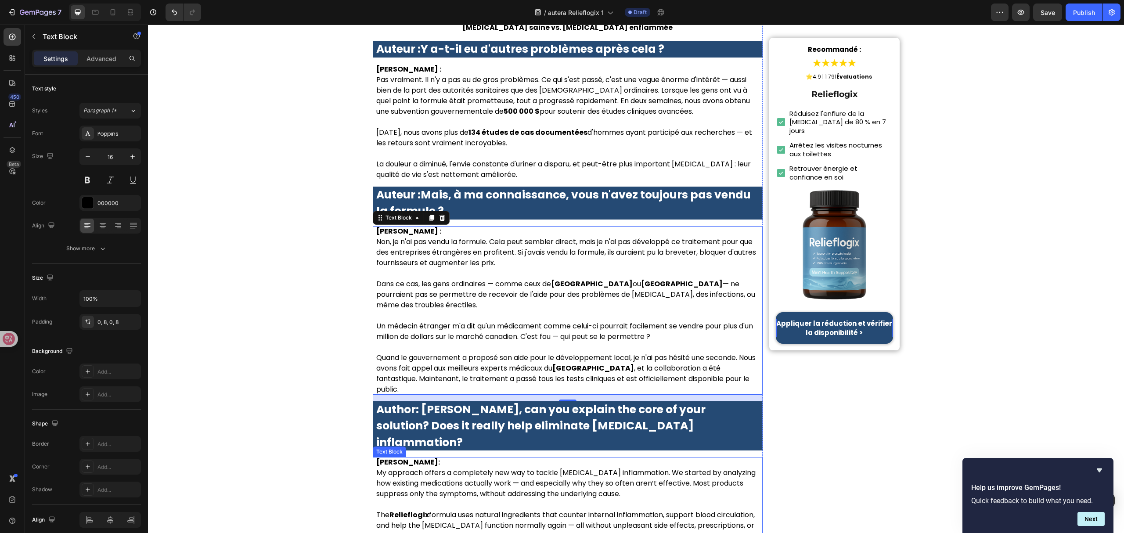
click at [619, 402] on strong "Author: Dr. Lauren McKay, can you explain the core of your solution? Does it re…" at bounding box center [540, 426] width 329 height 48
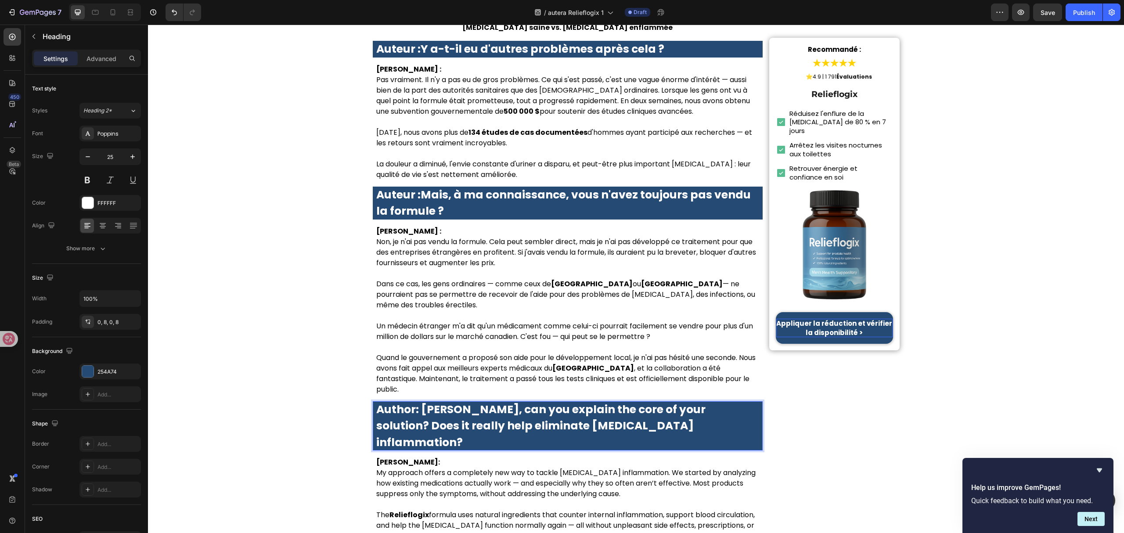
drag, startPoint x: 619, startPoint y: 372, endPoint x: 594, endPoint y: 368, distance: 25.9
click at [594, 402] on strong "Author: Dr. Lauren McKay, can you explain the core of your solution? Does it re…" at bounding box center [540, 426] width 329 height 48
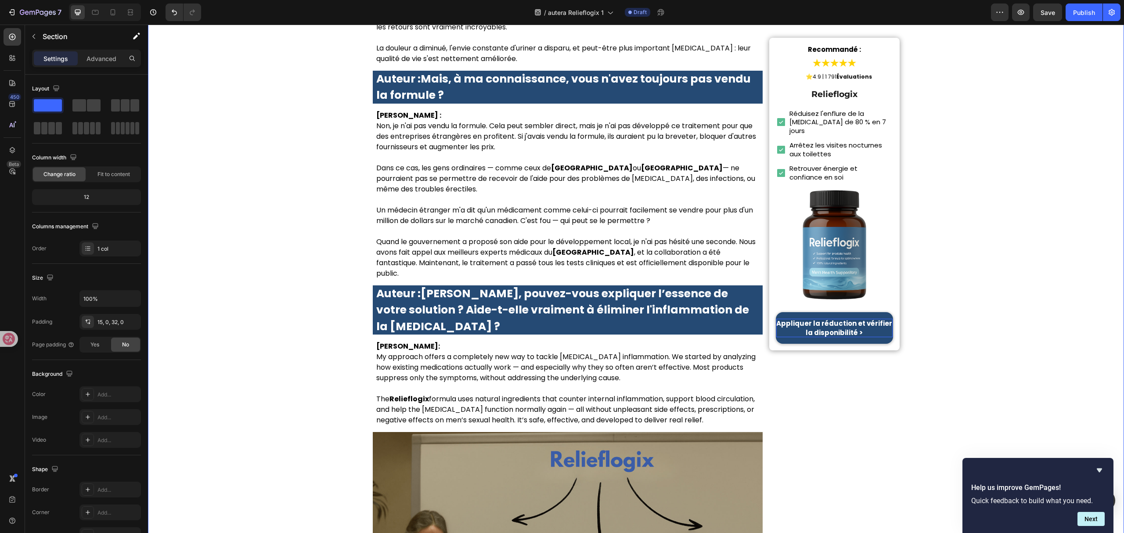
scroll to position [1698, 0]
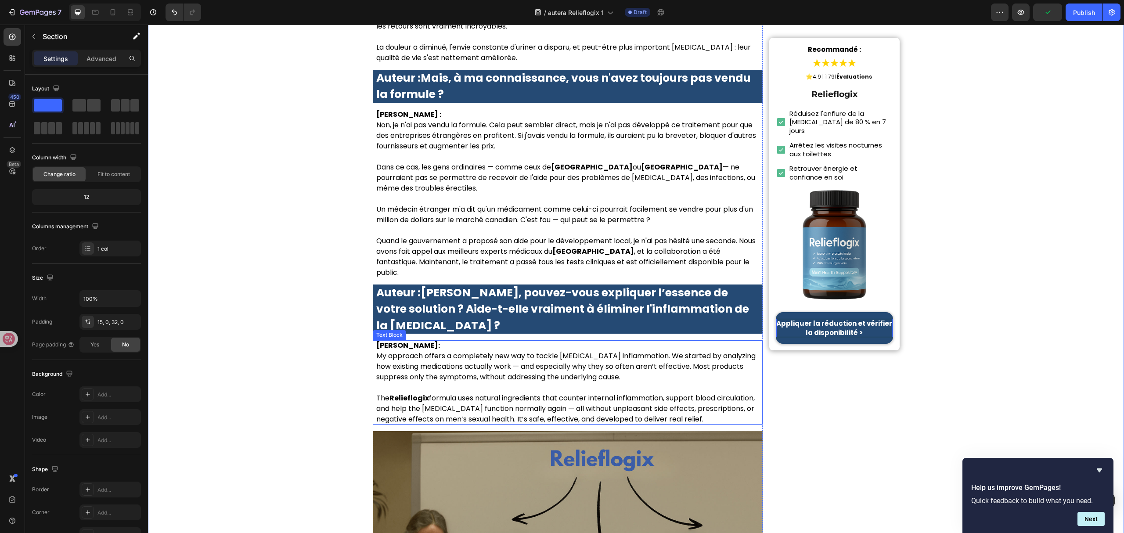
click at [556, 340] on p "Dr. Lauren McKay: My approach offers a completely new way to tackle prostate in…" at bounding box center [567, 361] width 383 height 42
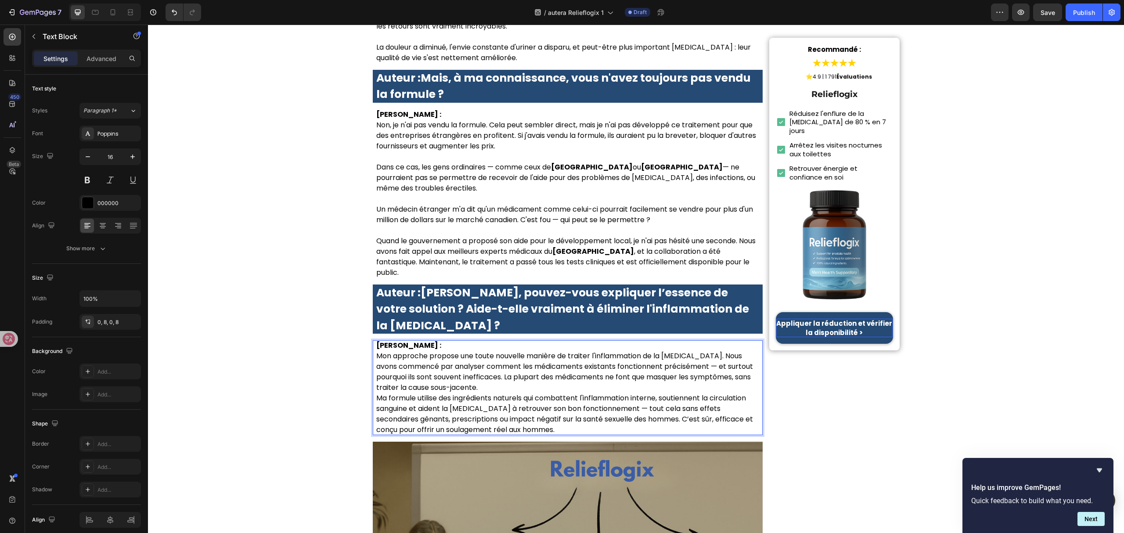
click at [561, 351] on p "Mon approche propose une toute nouvelle manière de traiter l'inflammation de la…" at bounding box center [567, 372] width 383 height 42
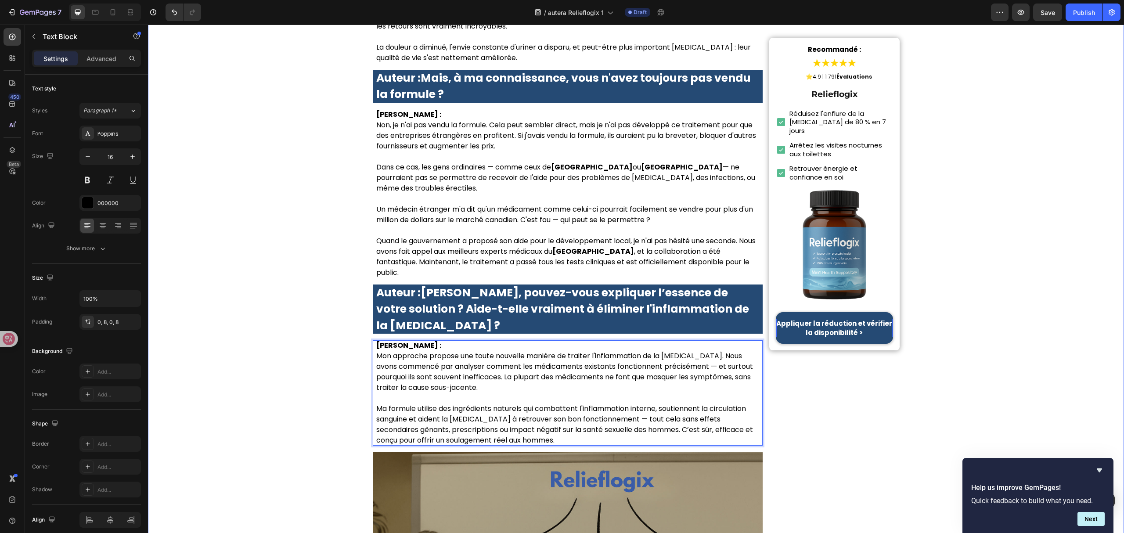
click at [242, 300] on div "Accueil > Santé > Santé de la prostate Heading Tout le monde en parle ! Dr. Oli…" at bounding box center [636, 483] width 976 height 4264
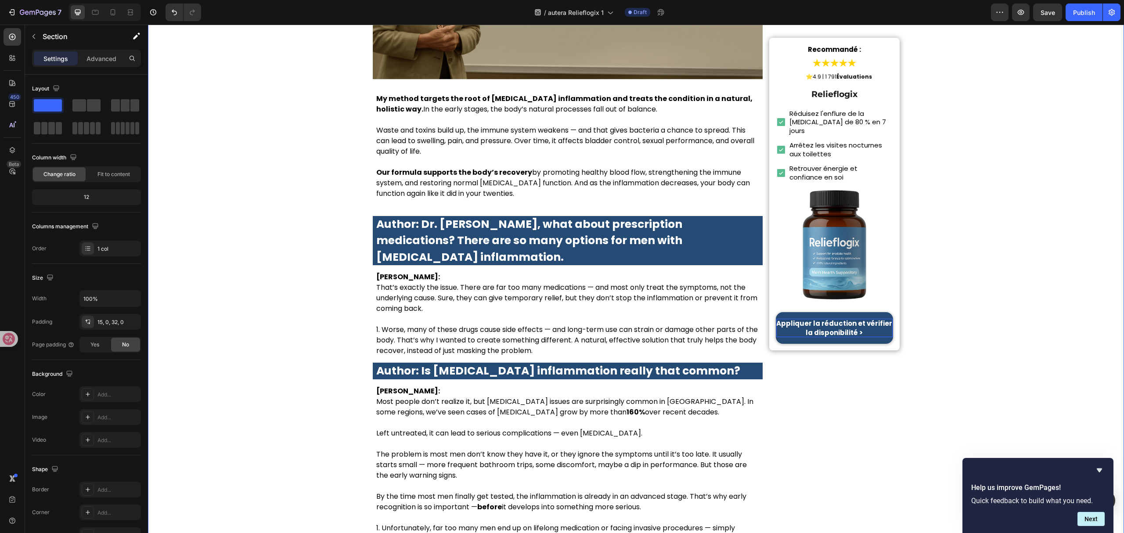
scroll to position [2342, 0]
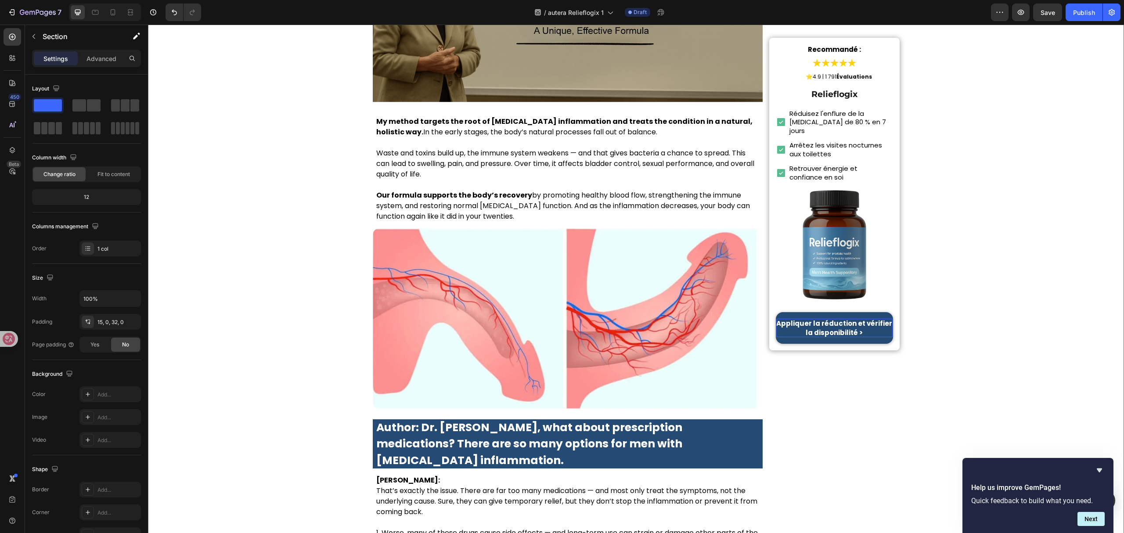
scroll to position [2284, 0]
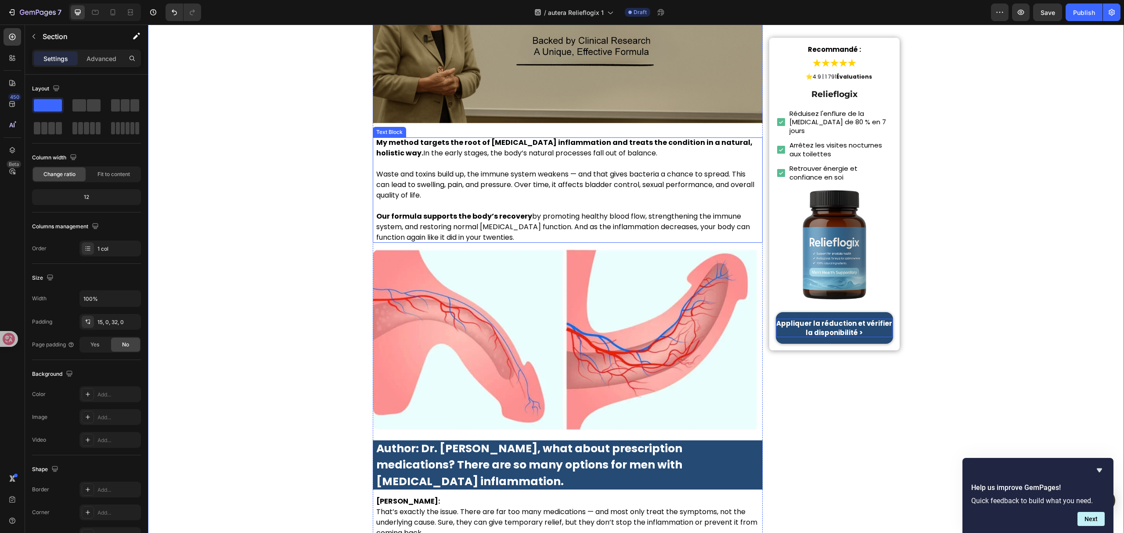
click at [589, 169] on p "Waste and toxins build up, the immune system weakens — and that gives bacteria …" at bounding box center [567, 185] width 383 height 32
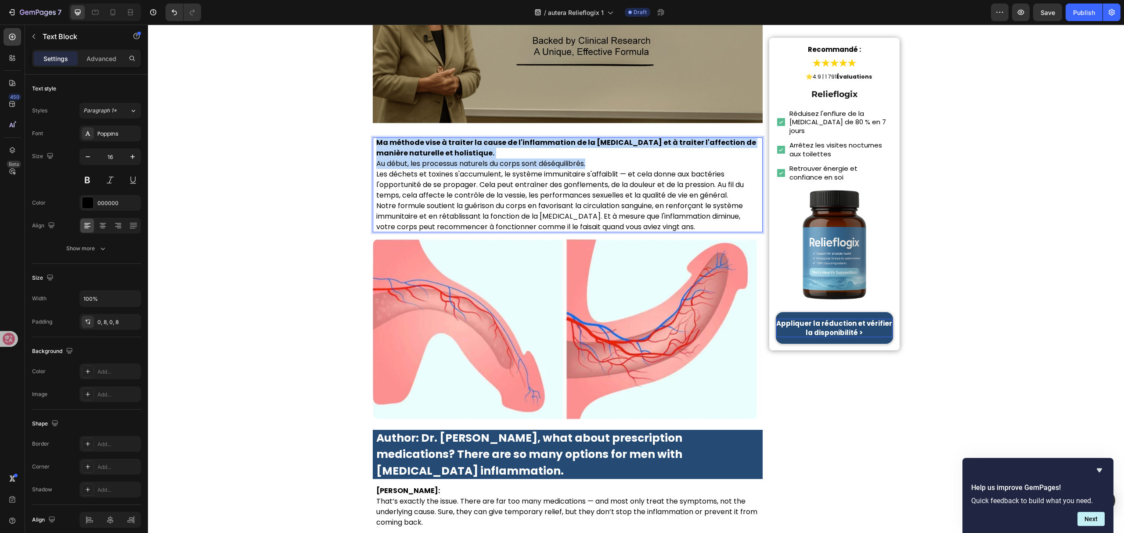
click at [612, 137] on p "Ma méthode vise à traiter la cause de l'inflammation de la prostate et à traite…" at bounding box center [567, 153] width 383 height 32
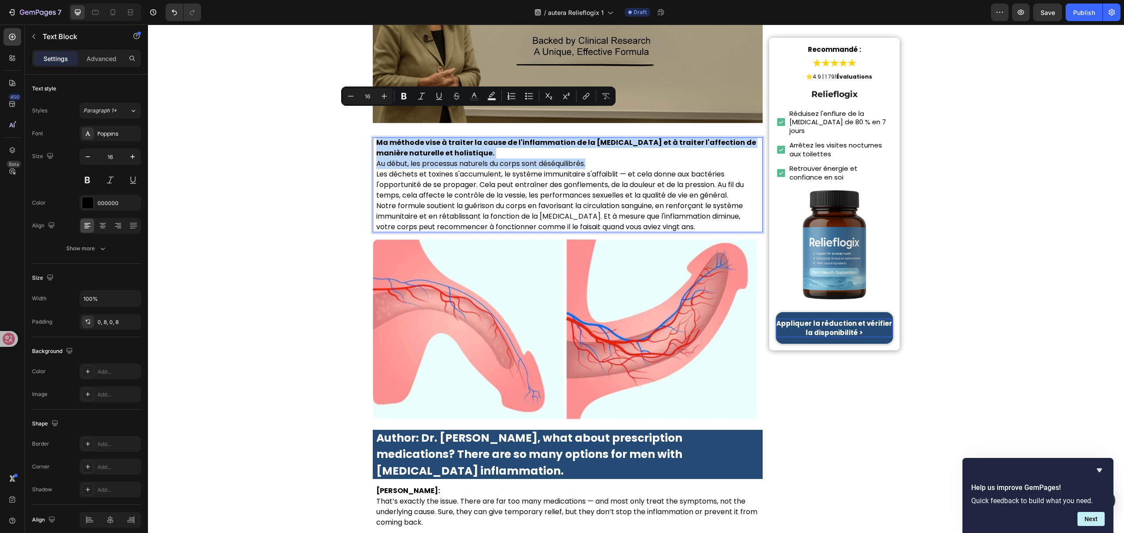
click at [617, 137] on p "Ma méthode vise à traiter la cause de l'inflammation de la prostate et à traite…" at bounding box center [567, 153] width 383 height 32
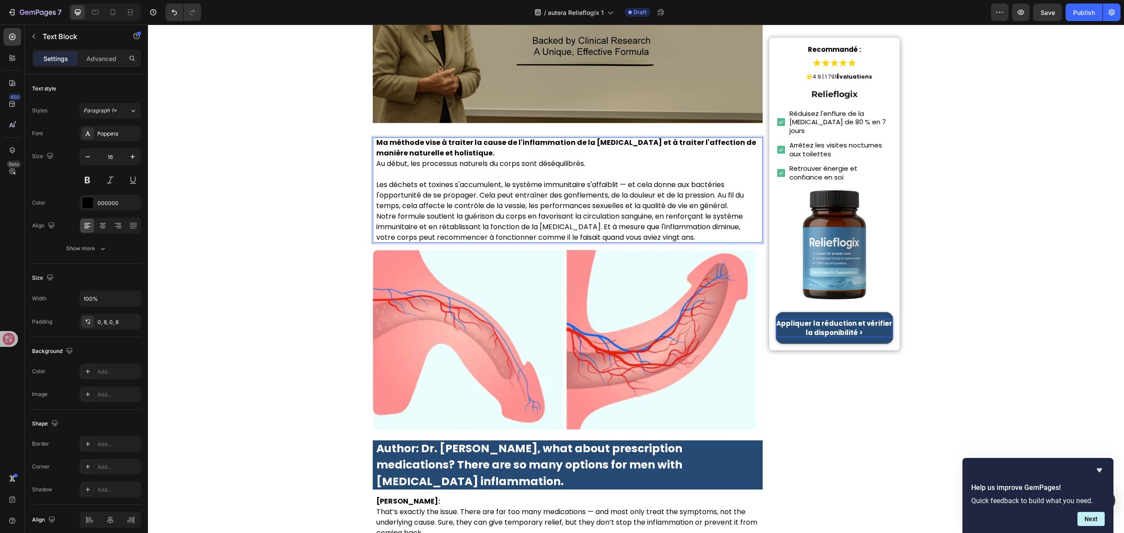
click at [376, 137] on p "Ma méthode vise à traiter la cause de l'inflammation de la prostate et à traite…" at bounding box center [567, 153] width 383 height 32
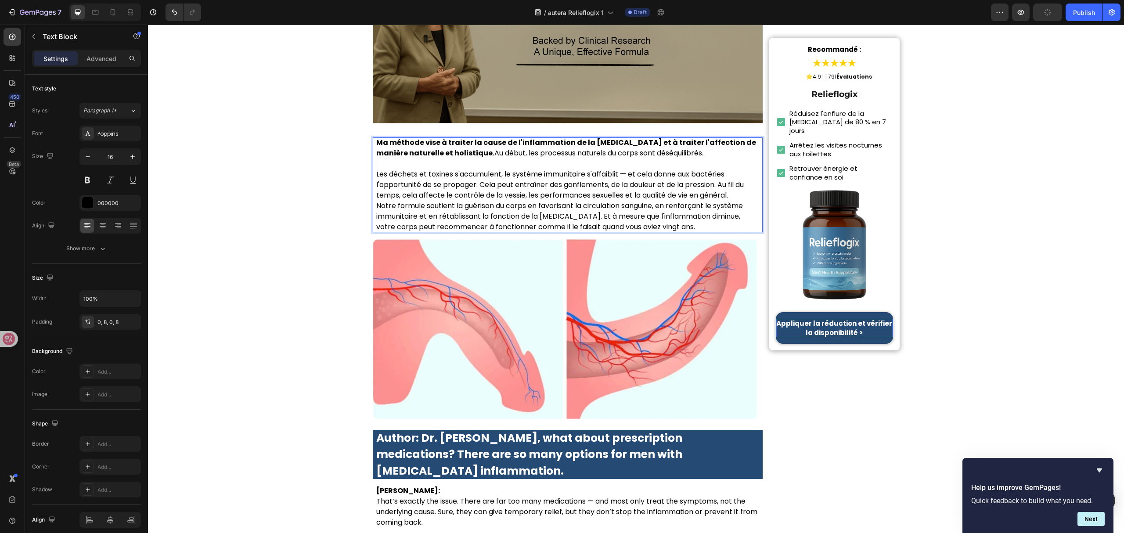
click at [736, 169] on p "Les déchets et toxines s'accumulent, le système immunitaire s'affaiblit — et ce…" at bounding box center [567, 185] width 383 height 32
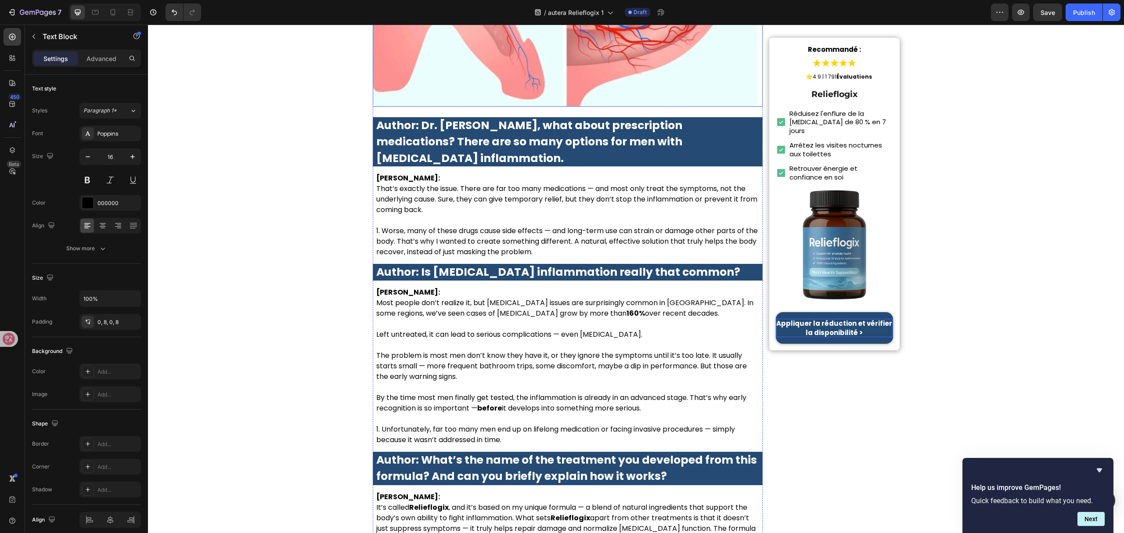
scroll to position [2635, 0]
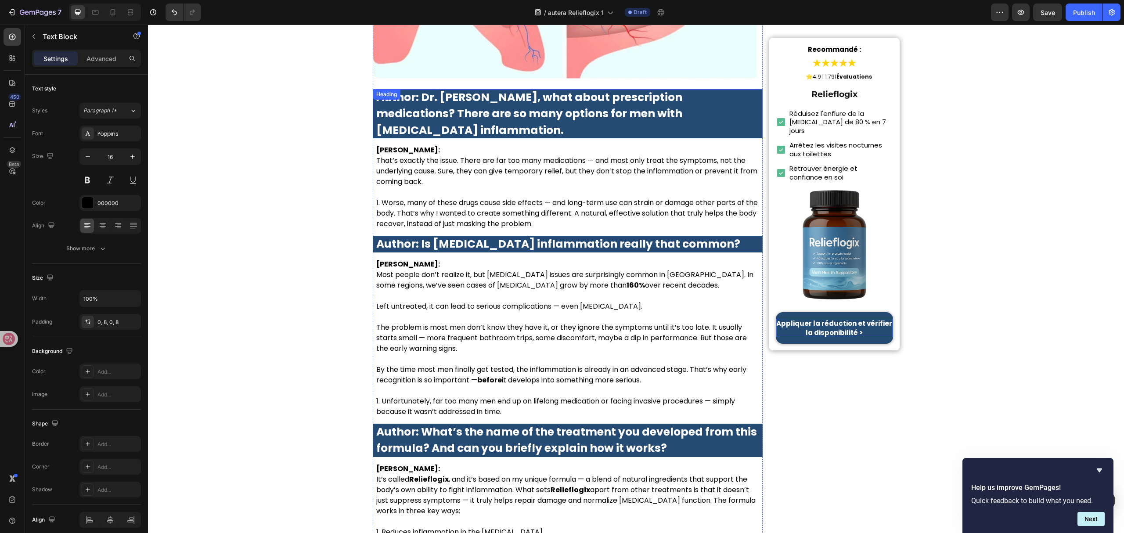
click at [546, 90] on strong "Author: Dr. McKay, what about prescription medications? There are so many optio…" at bounding box center [529, 114] width 306 height 48
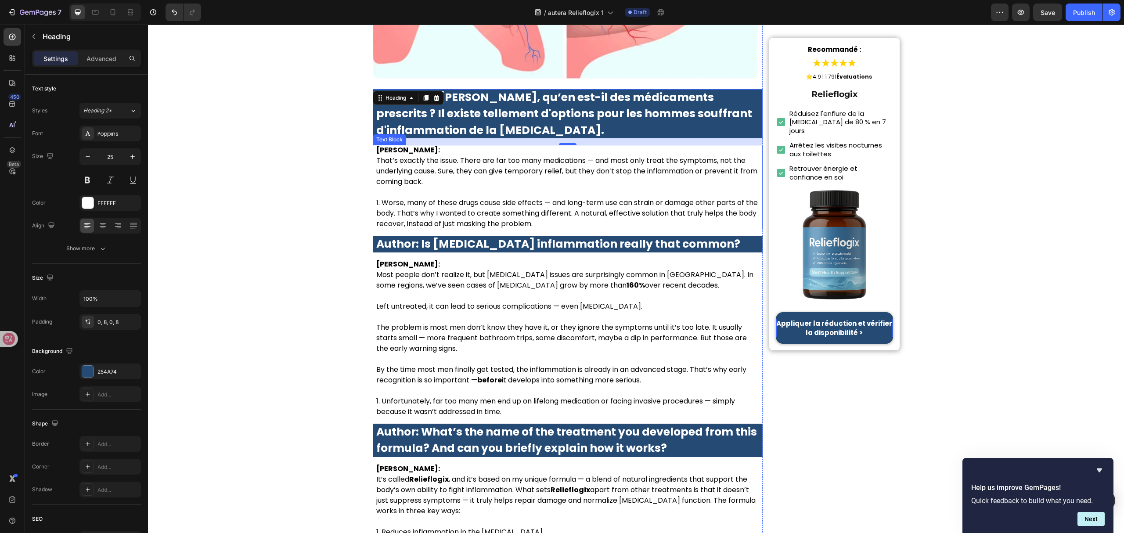
click at [401, 145] on p "Dr. Lauren McKay: That’s exactly the issue. There are far too many medications …" at bounding box center [567, 166] width 383 height 42
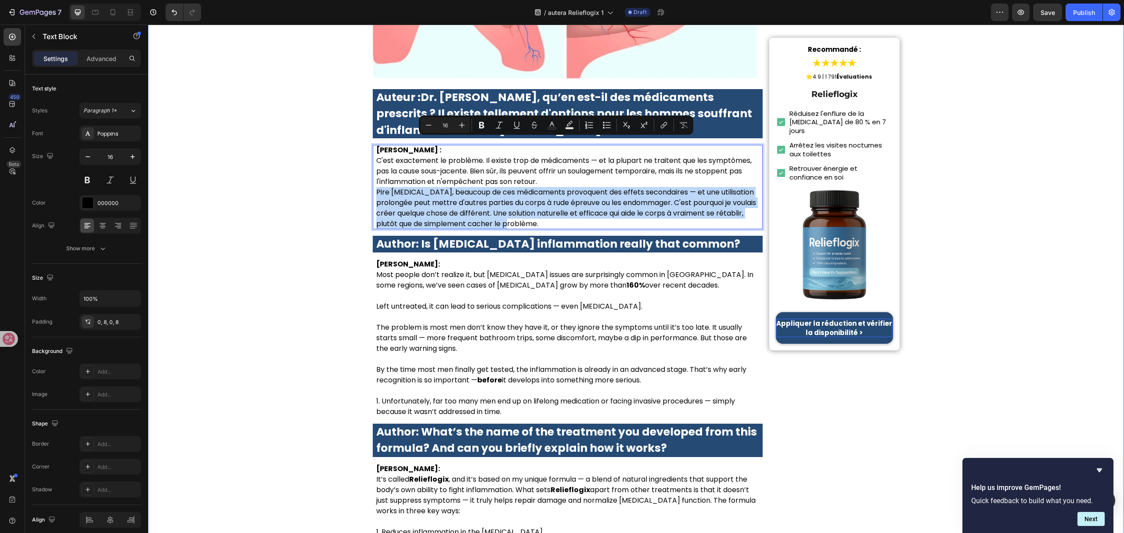
drag, startPoint x: 579, startPoint y: 172, endPoint x: 347, endPoint y: 148, distance: 233.2
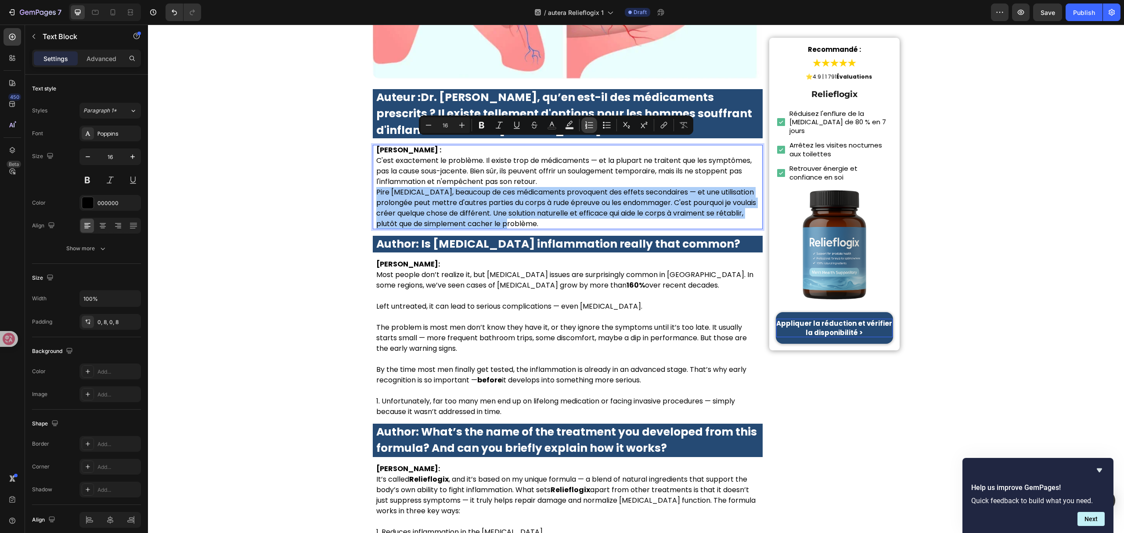
click at [587, 127] on icon "Editor contextual toolbar" at bounding box center [589, 125] width 9 height 9
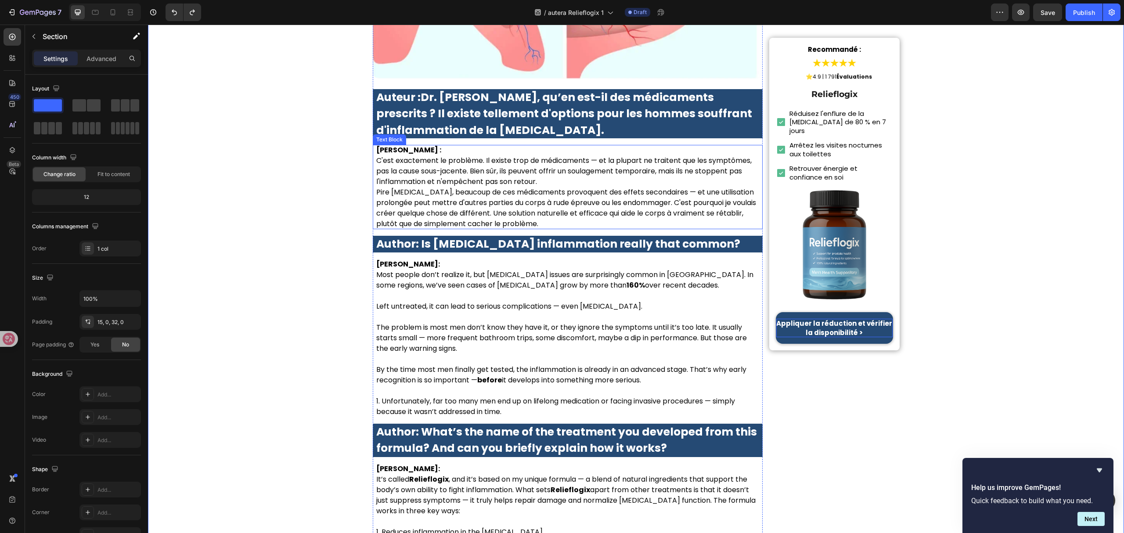
click at [582, 155] on p "C'est exactement le problème. Il existe trop de médicaments — et la plupart ne …" at bounding box center [567, 171] width 383 height 32
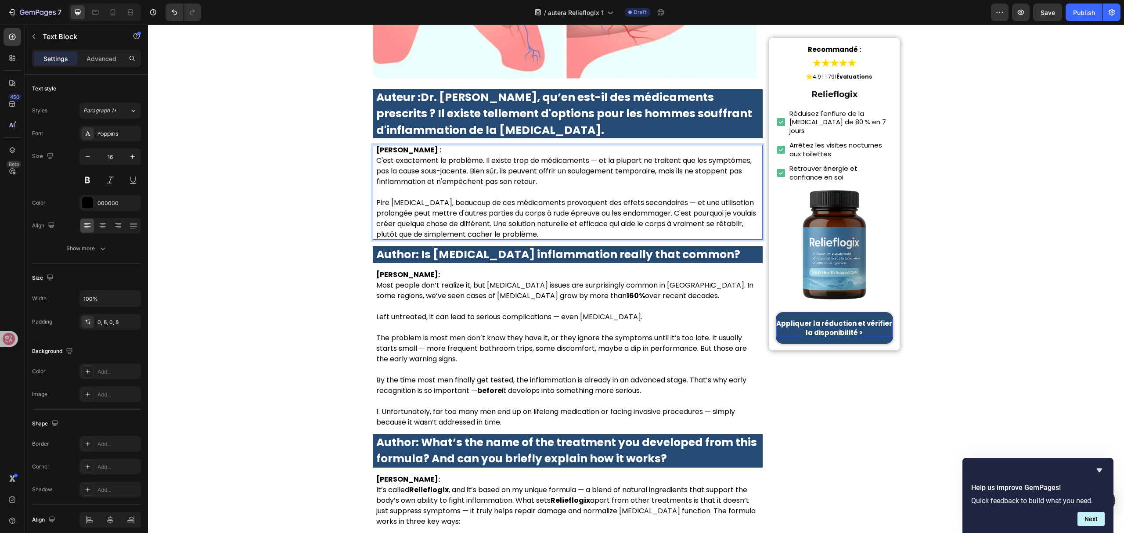
click at [376, 198] on p "Pire encore, beaucoup de ces médicaments provoquent des effets secondaires — et…" at bounding box center [567, 219] width 383 height 42
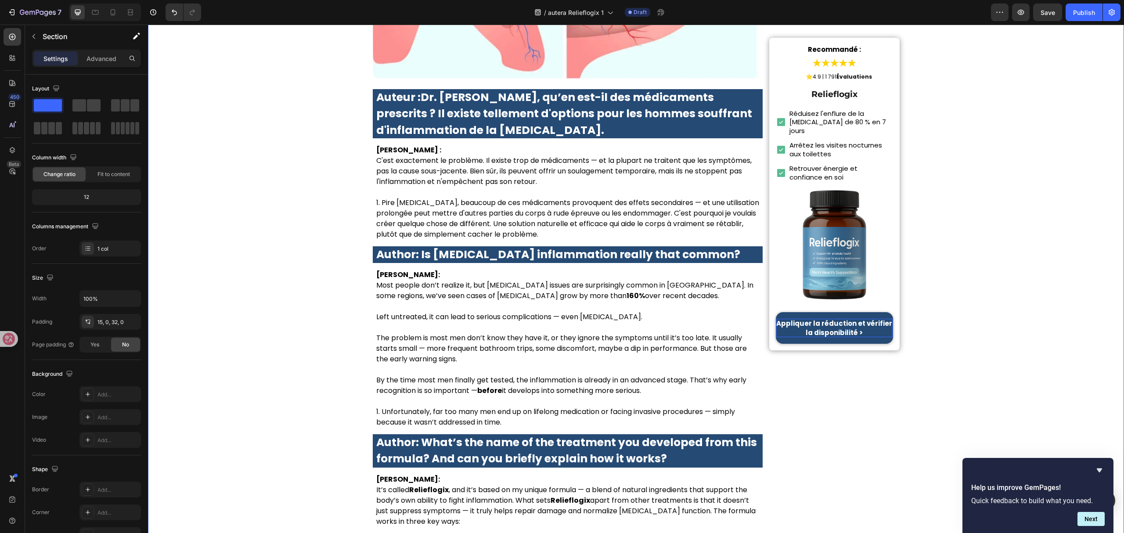
scroll to position [2694, 0]
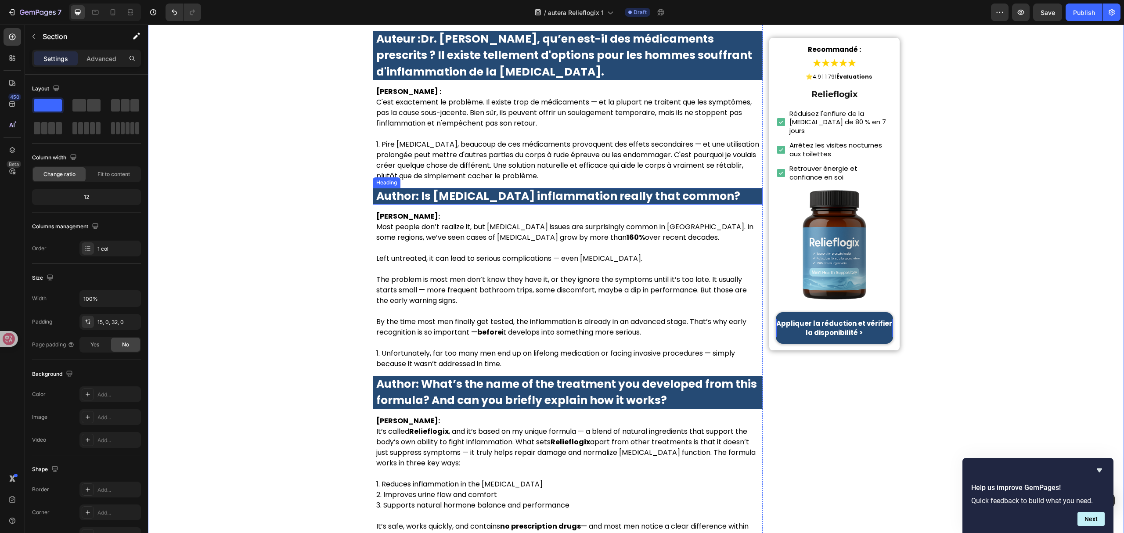
click at [451, 188] on strong "Author: Is prostate inflammation really that common?" at bounding box center [558, 195] width 364 height 15
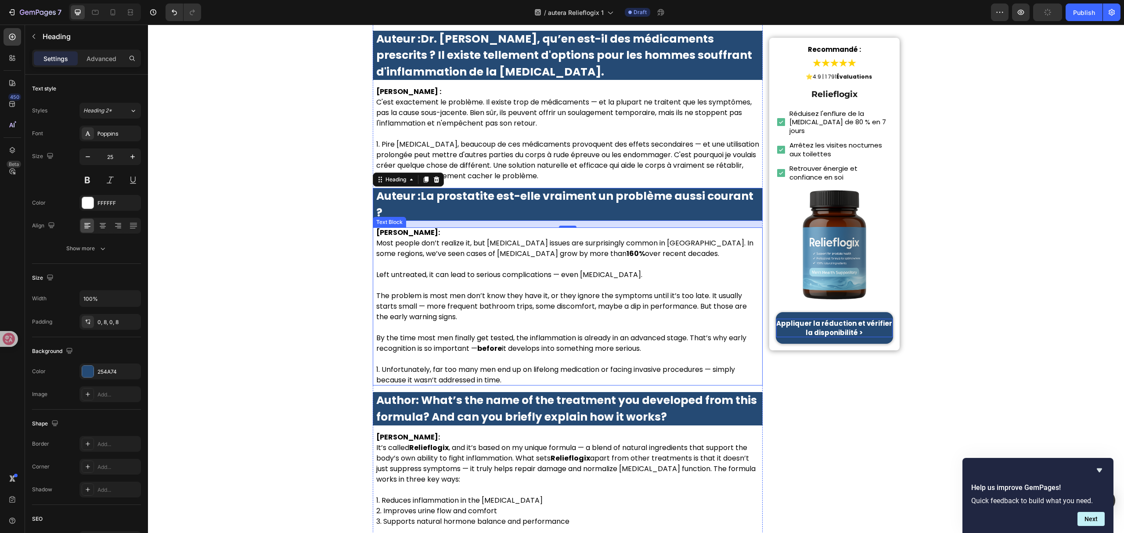
click at [481, 270] on p "Left untreated, it can lead to serious complications — even prostate cancer." at bounding box center [567, 275] width 383 height 11
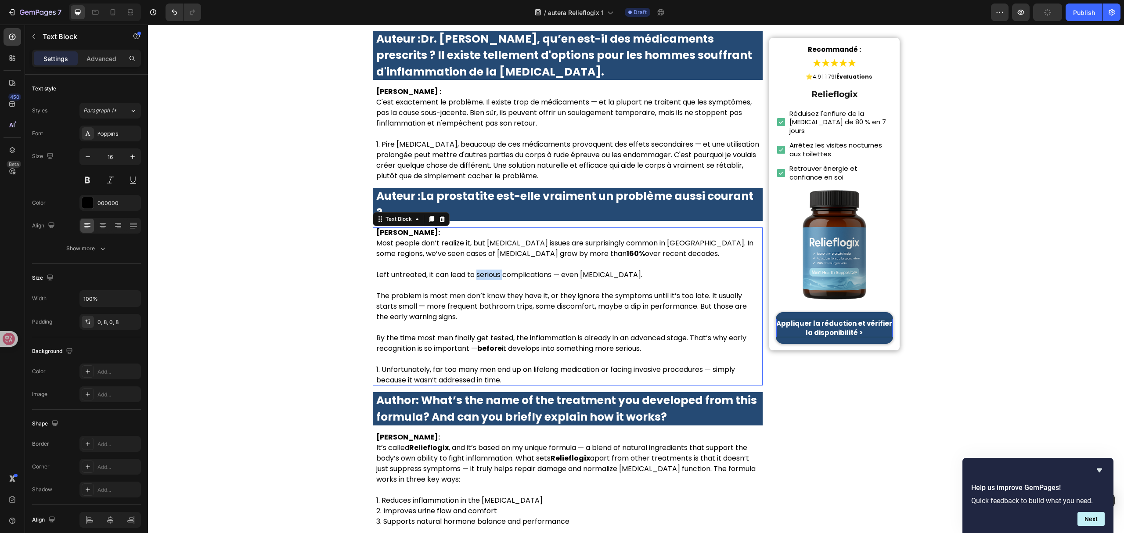
click at [481, 270] on p "Left untreated, it can lead to serious complications — even prostate cancer." at bounding box center [567, 275] width 383 height 11
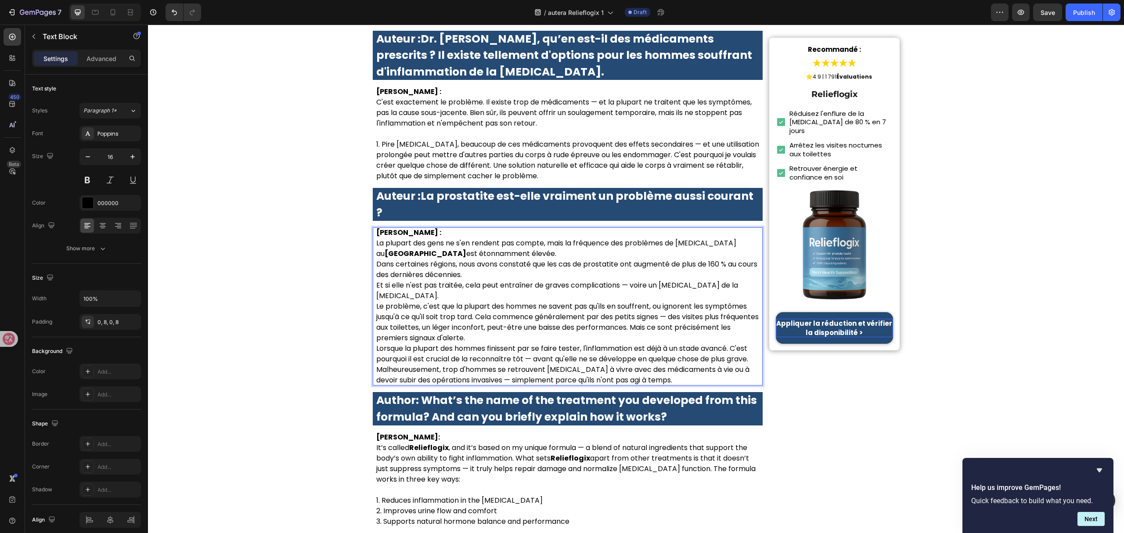
click at [474, 238] on p "La plupart des gens ne s'en rendent pas compte, mais la fréquence des problèmes…" at bounding box center [567, 248] width 383 height 21
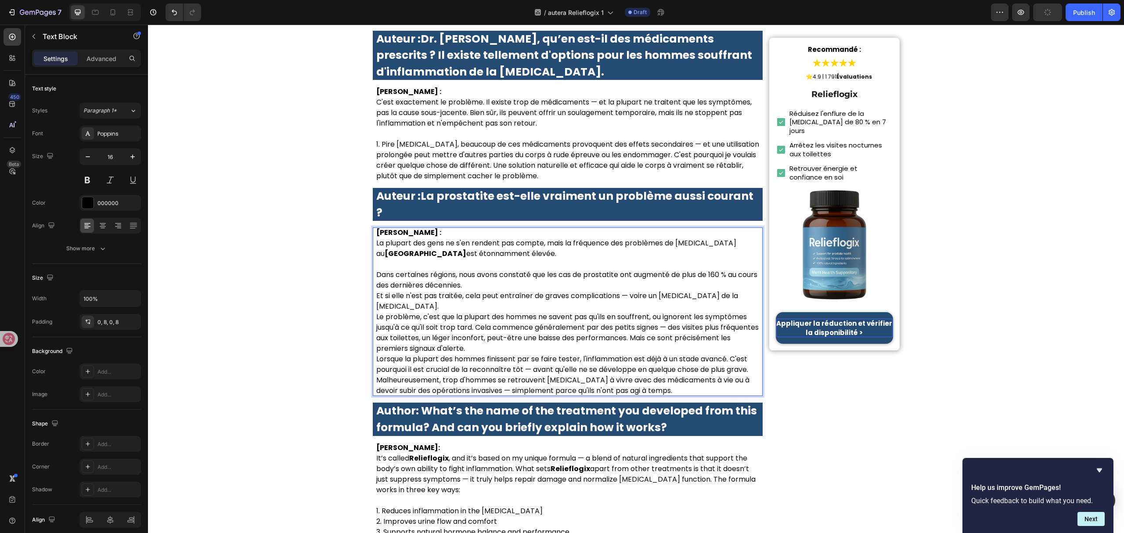
click at [502, 270] on p "Dans certaines régions, nous avons constaté que les cas de prostatite ont augme…" at bounding box center [567, 280] width 383 height 21
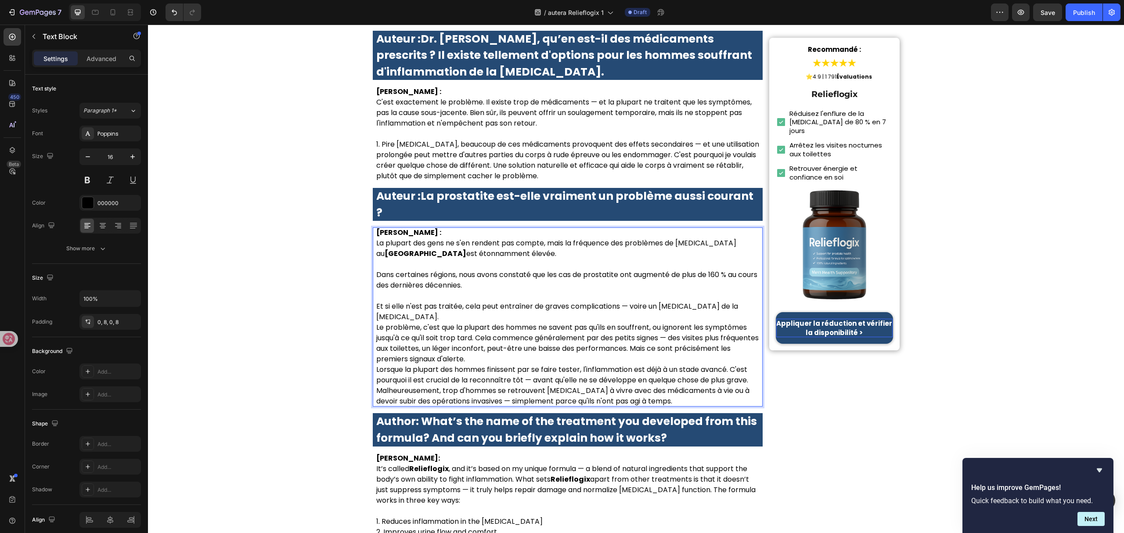
click at [746, 301] on p "Et si elle n'est pas traitée, cela peut entraîner de graves complications — voi…" at bounding box center [567, 311] width 383 height 21
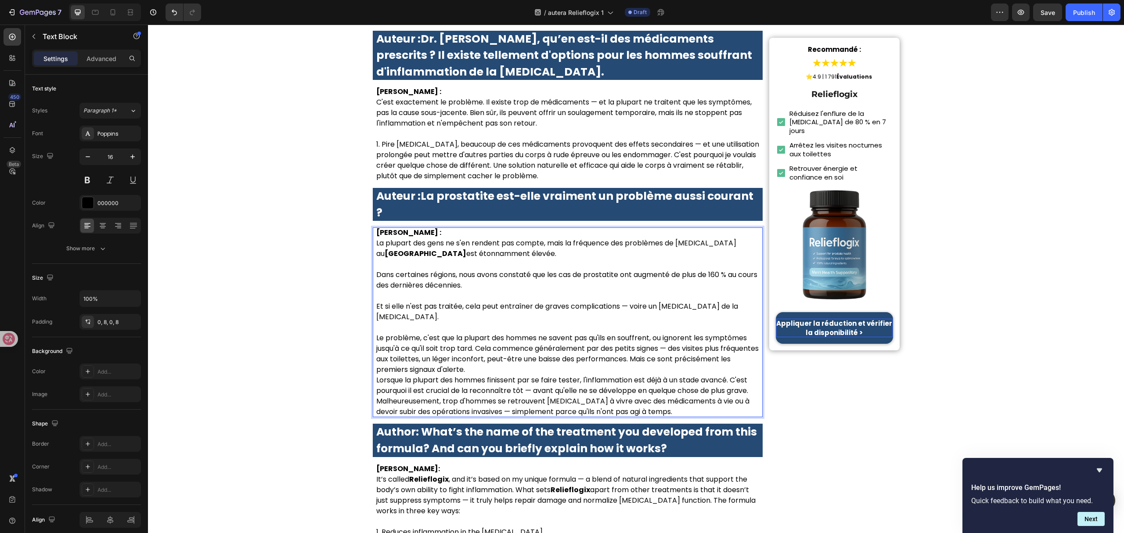
click at [530, 333] on p "Le problème, c'est que la plupart des hommes ne savent pas qu'ils en souffrent,…" at bounding box center [567, 354] width 383 height 42
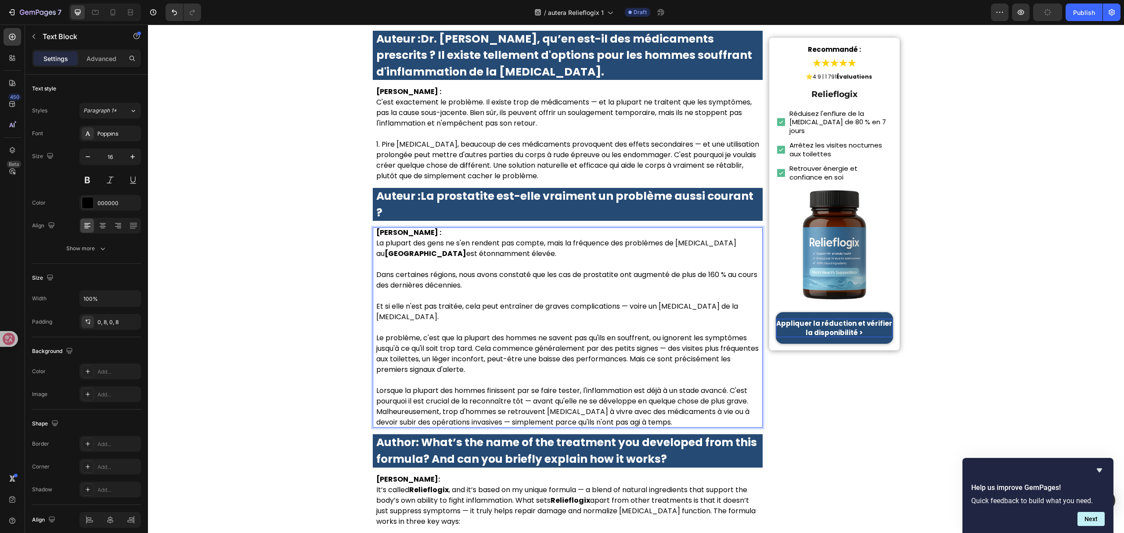
click at [755, 386] on p "Lorsque la plupart des hommes finissent par se faire tester, l'inflammation est…" at bounding box center [567, 396] width 383 height 21
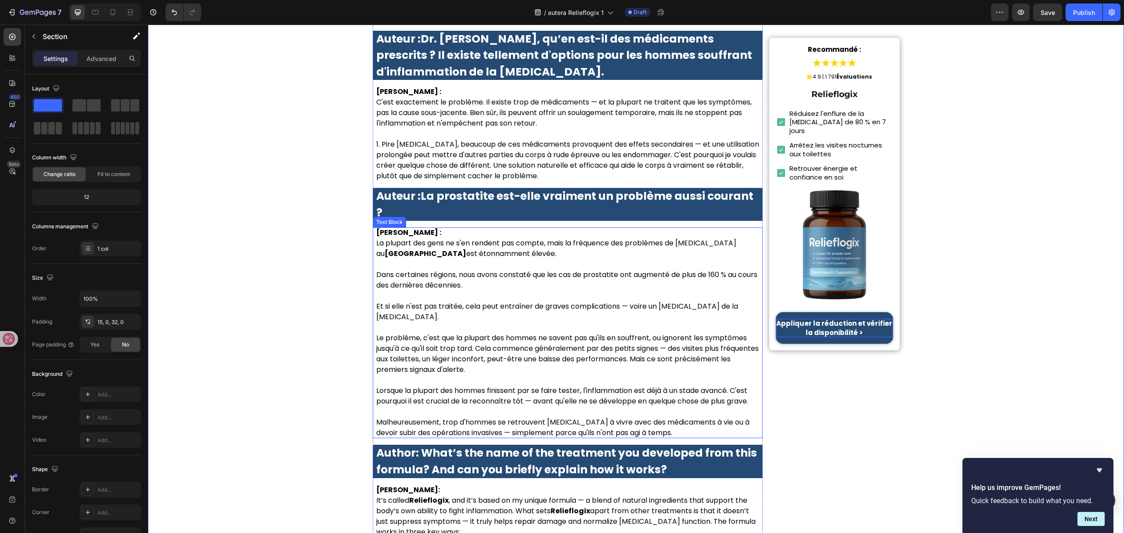
scroll to position [2752, 0]
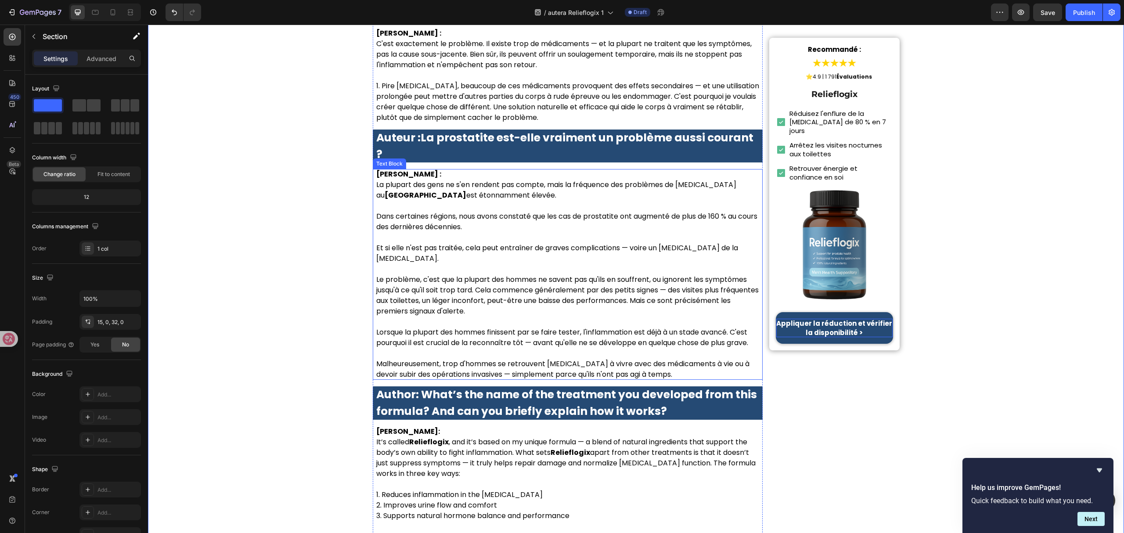
click at [376, 359] on p "Malheureusement, trop d'hommes se retrouvent encore à vivre avec des médicament…" at bounding box center [567, 369] width 383 height 21
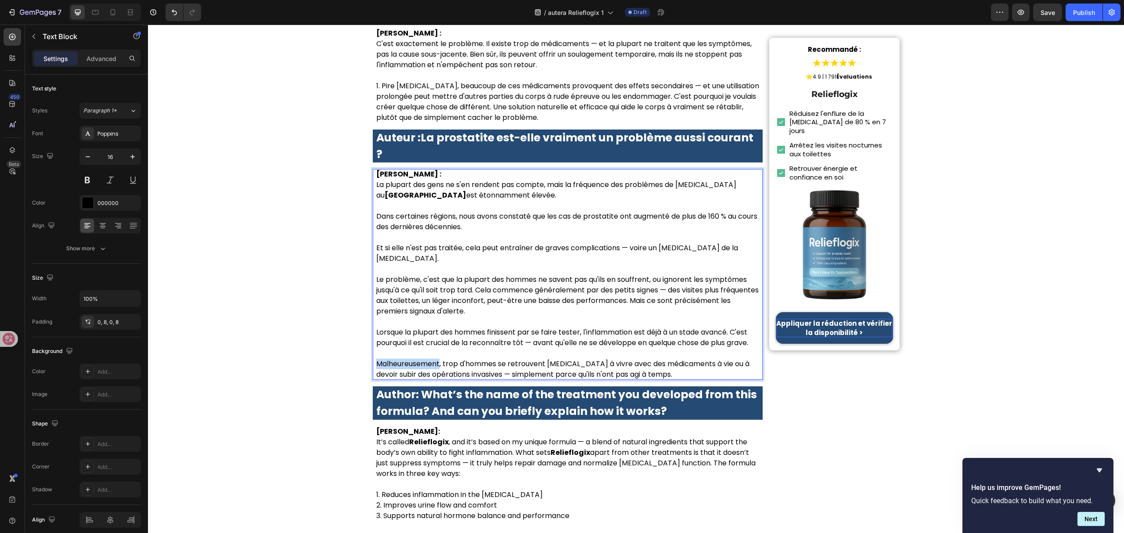
click at [376, 359] on p "Malheureusement, trop d'hommes se retrouvent encore à vivre avec des médicament…" at bounding box center [567, 369] width 383 height 21
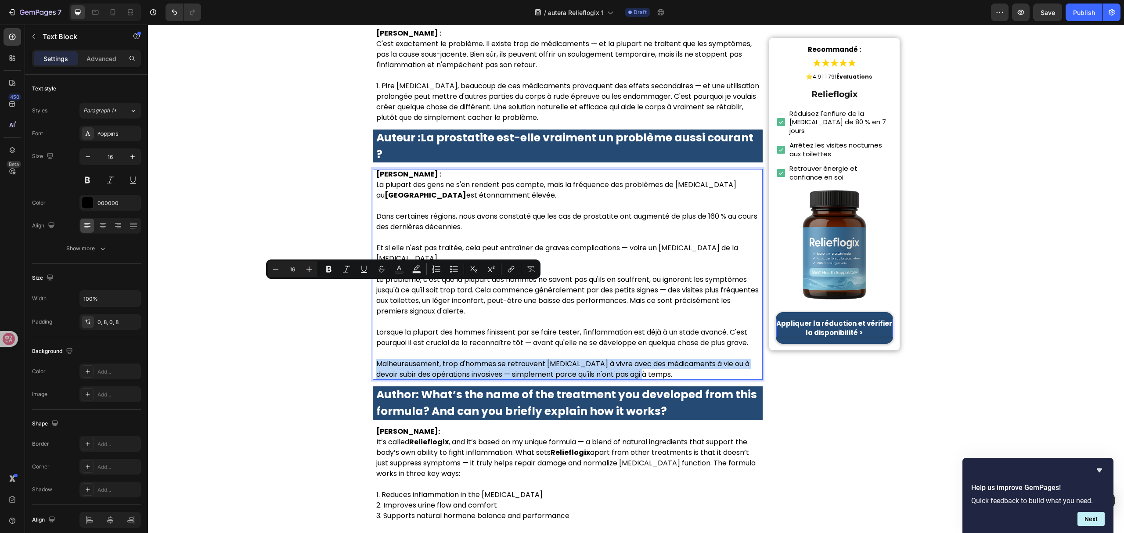
click at [376, 359] on p "Malheureusement, trop d'hommes se retrouvent encore à vivre avec des médicament…" at bounding box center [567, 369] width 383 height 21
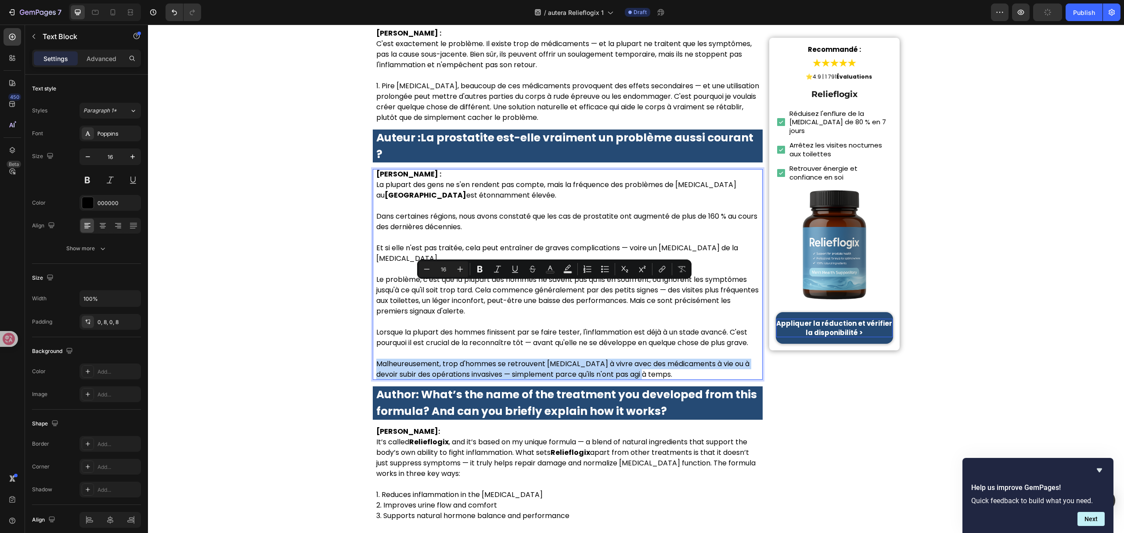
click at [376, 359] on p "Malheureusement, trop d'hommes se retrouvent encore à vivre avec des médicament…" at bounding box center [567, 369] width 383 height 21
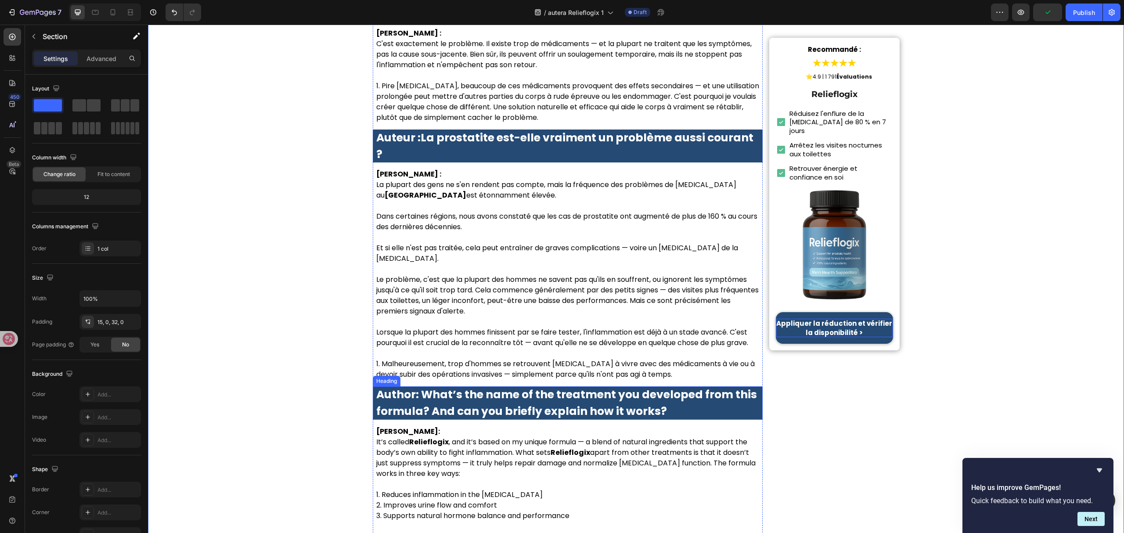
click at [574, 387] on strong "Author: What’s the name of the treatment you developed from this formula? And c…" at bounding box center [566, 403] width 381 height 32
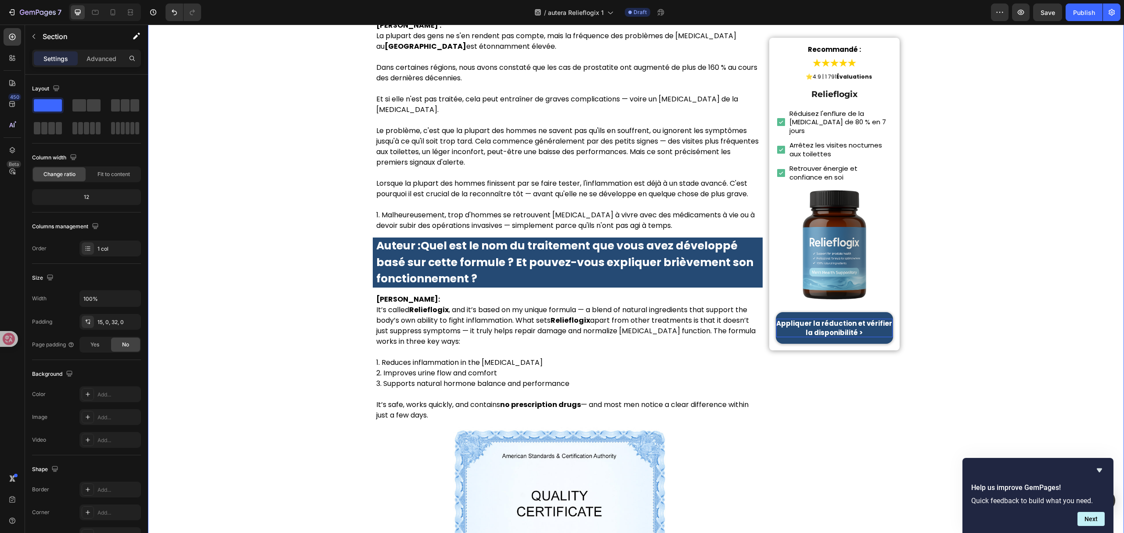
scroll to position [2928, 0]
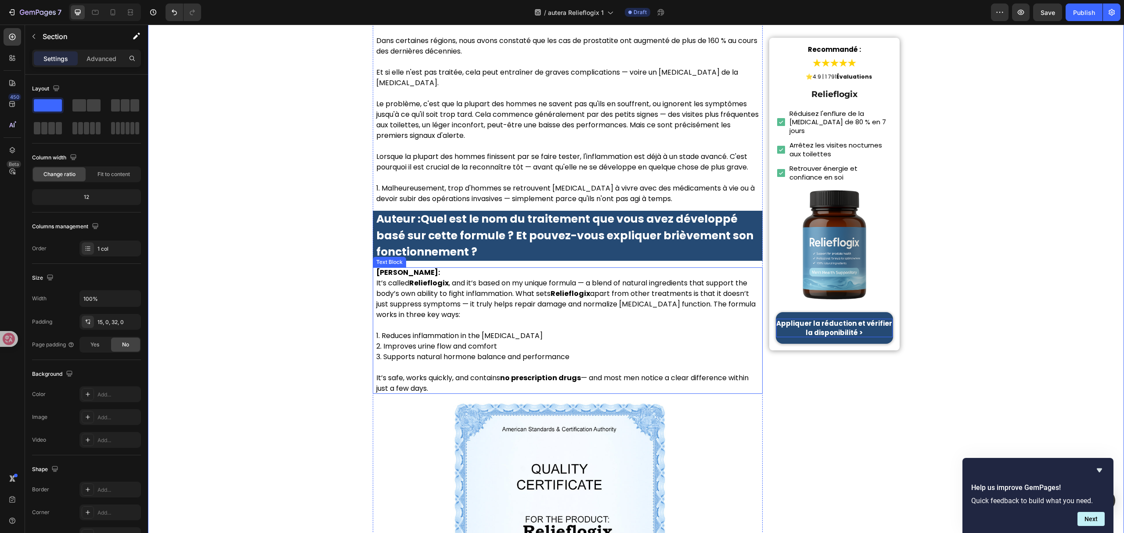
click at [532, 331] on p "1. Reduces inflammation in the prostate" at bounding box center [567, 336] width 383 height 11
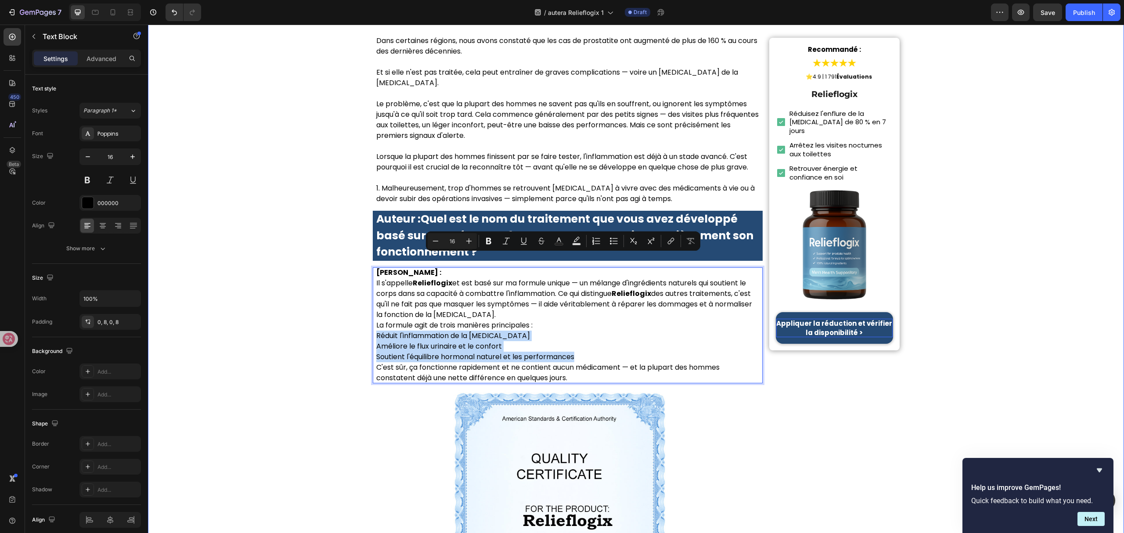
drag, startPoint x: 585, startPoint y: 279, endPoint x: 364, endPoint y: 262, distance: 221.6
click at [596, 243] on icon "Editor contextual toolbar" at bounding box center [596, 241] width 9 height 9
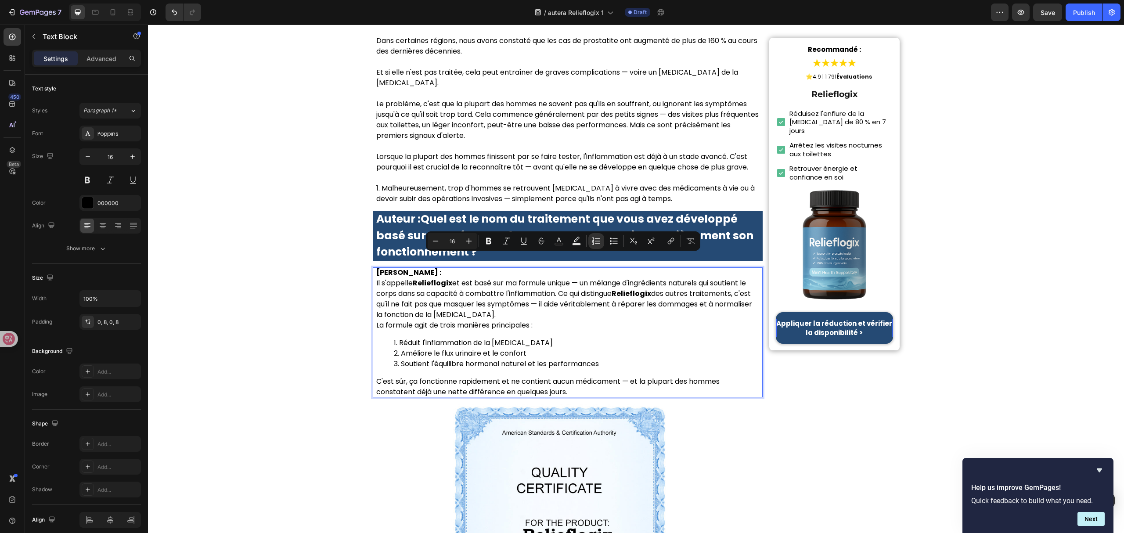
click at [601, 348] on li "Améliore le flux urinaire et le confort" at bounding box center [577, 353] width 366 height 11
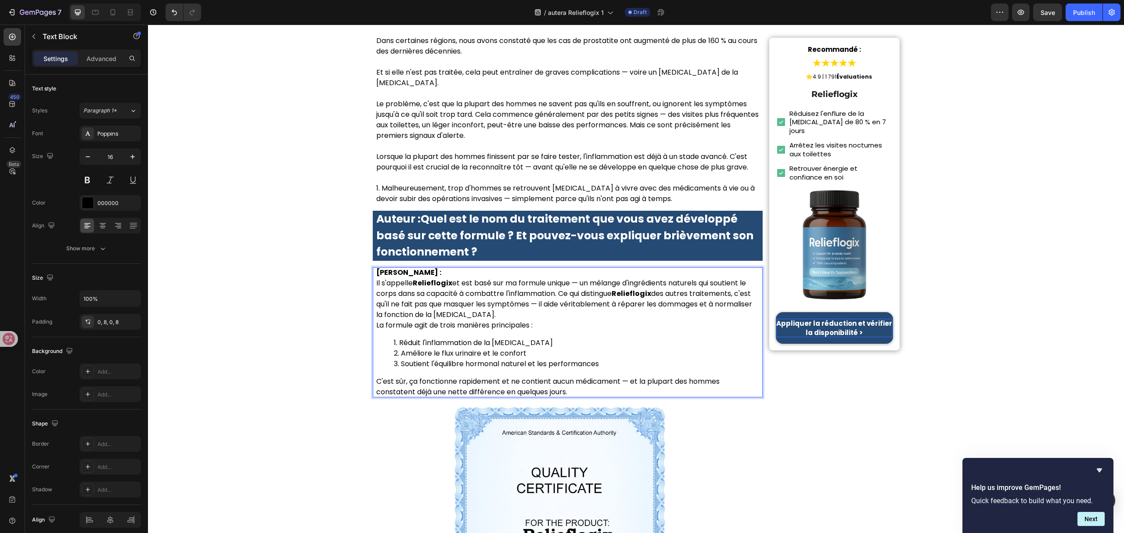
click at [518, 278] on p "Il s'appelle Relieflogix et est basé sur ma formule unique — un mélange d'ingré…" at bounding box center [567, 299] width 383 height 42
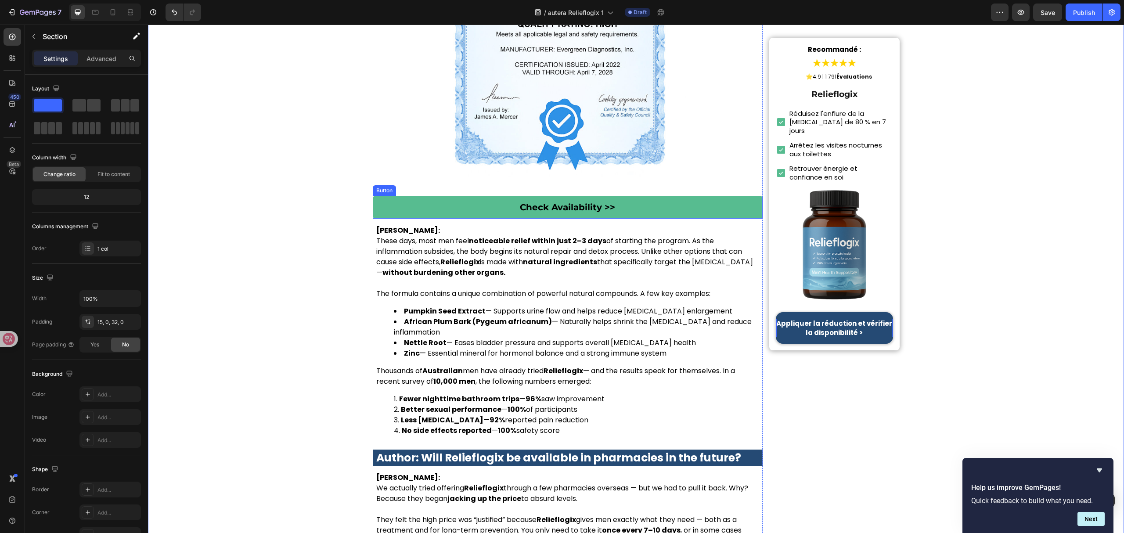
scroll to position [3514, 0]
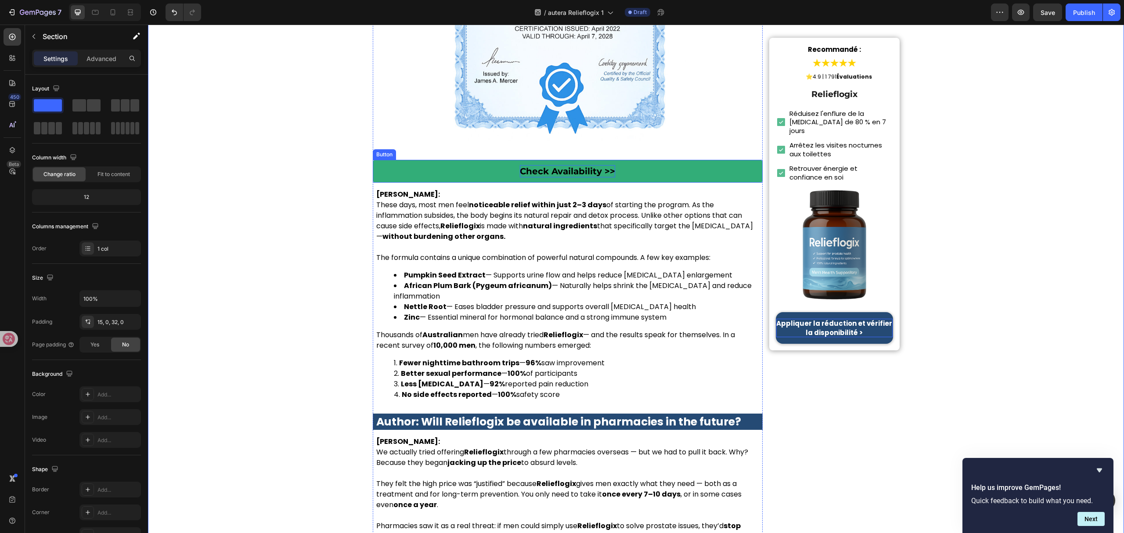
click at [574, 165] on p "Check Availability >>" at bounding box center [567, 171] width 95 height 12
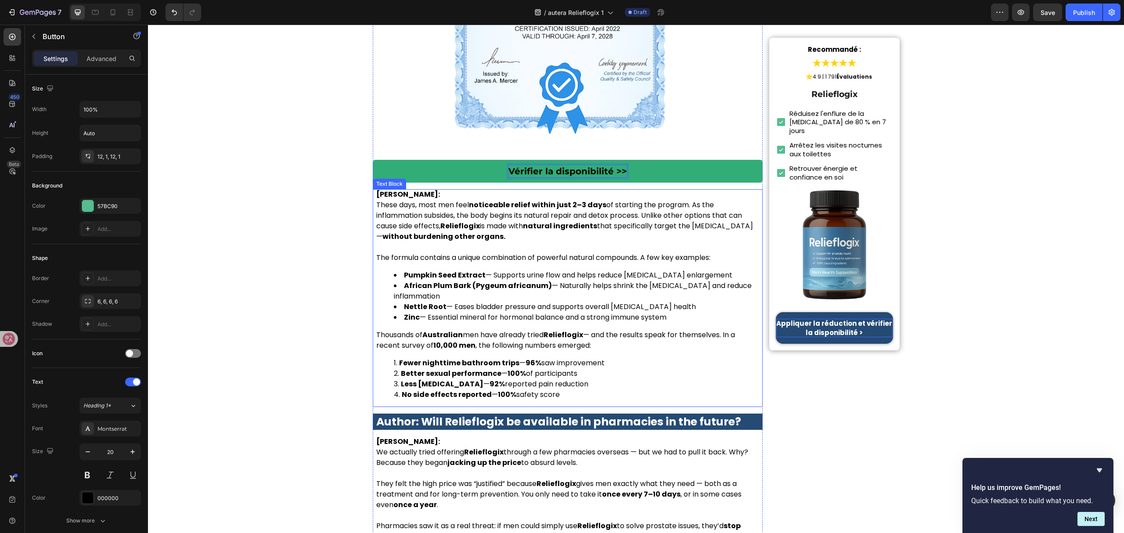
click at [532, 270] on li "Pumpkin Seed Extract — Supports urine flow and helps reduce prostate enlargement" at bounding box center [577, 275] width 366 height 11
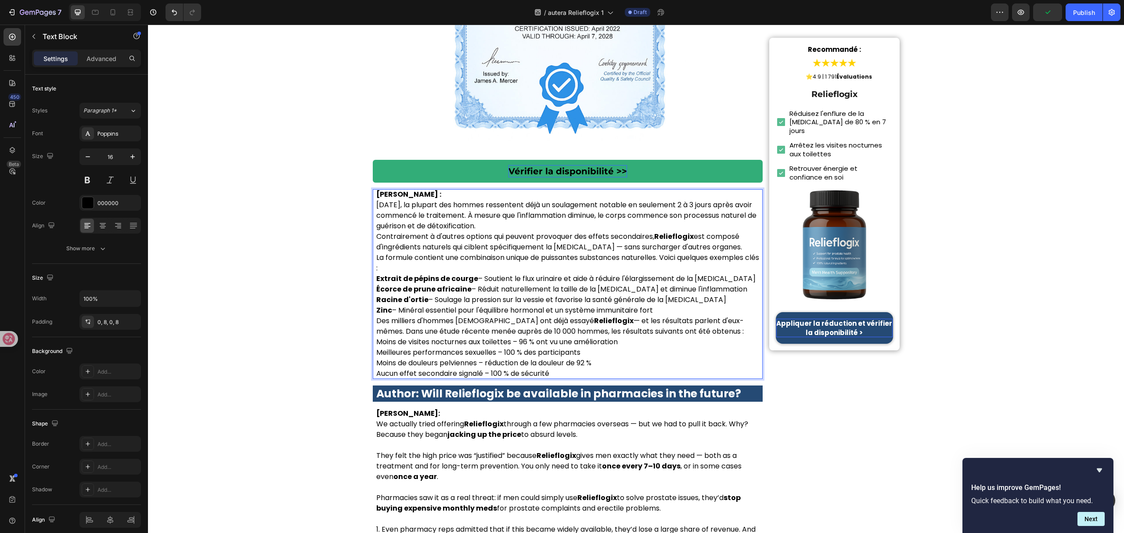
click at [529, 200] on p "Aujourd'hui, la plupart des hommes ressentent déjà un soulagement notable en se…" at bounding box center [567, 216] width 383 height 32
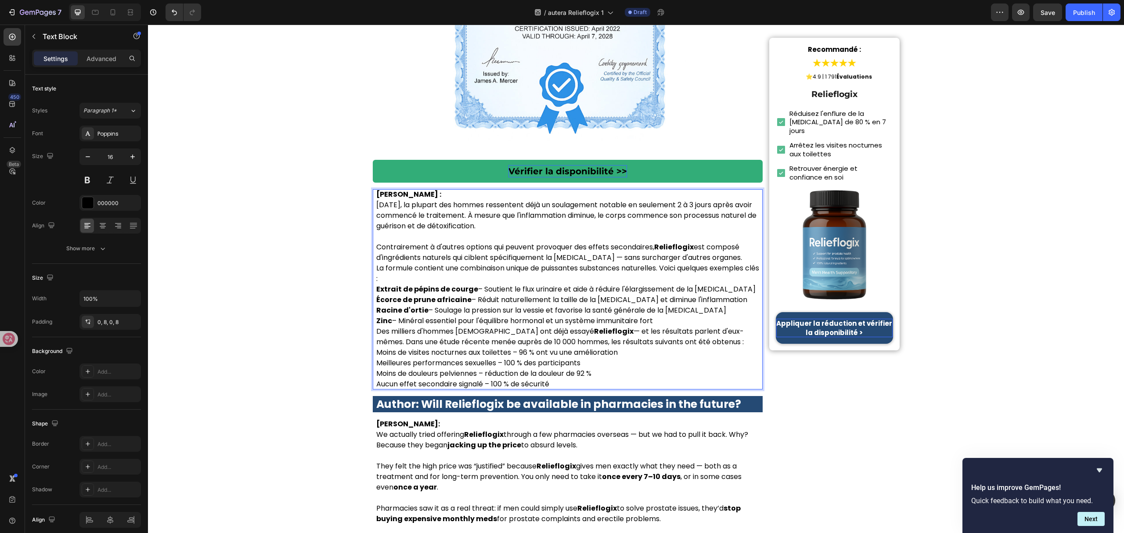
click at [731, 242] on p "Contrairement à d'autres options qui peuvent provoquer des effets secondaires, …" at bounding box center [567, 252] width 383 height 21
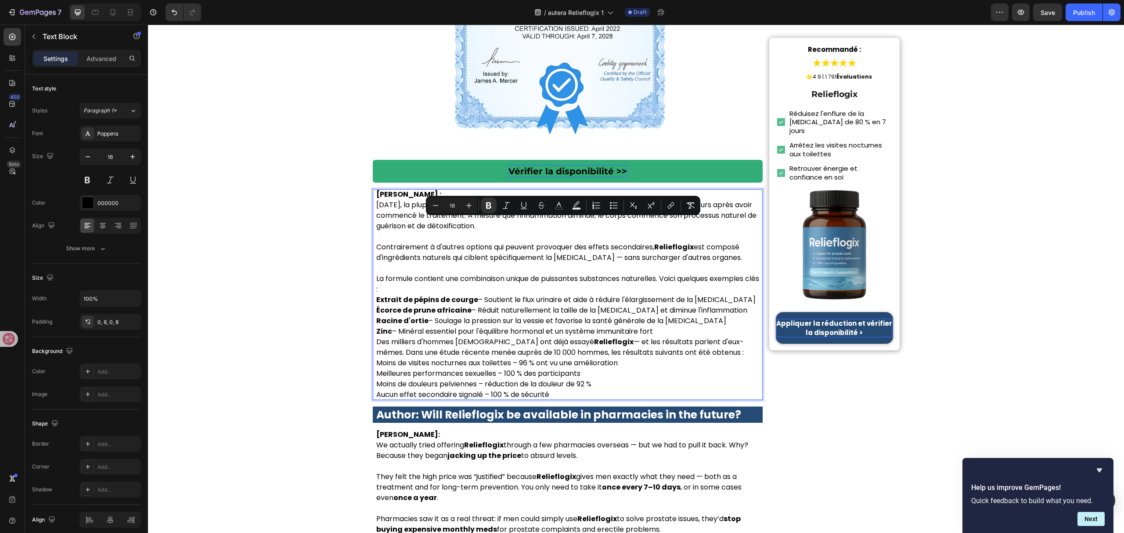
drag, startPoint x: 371, startPoint y: 222, endPoint x: 679, endPoint y: 255, distance: 310.1
click at [679, 255] on div "Dr. Olivia Martin : Aujourd'hui, la plupart des hommes ressentent déjà un soula…" at bounding box center [568, 294] width 390 height 211
click at [612, 204] on icon "Editor contextual toolbar" at bounding box center [614, 205] width 9 height 9
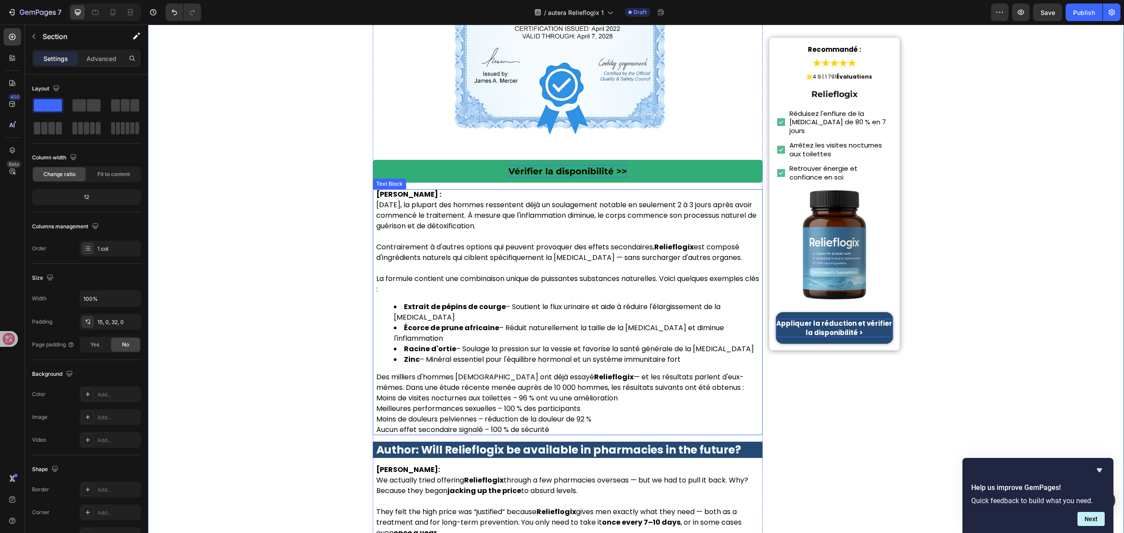
scroll to position [3572, 0]
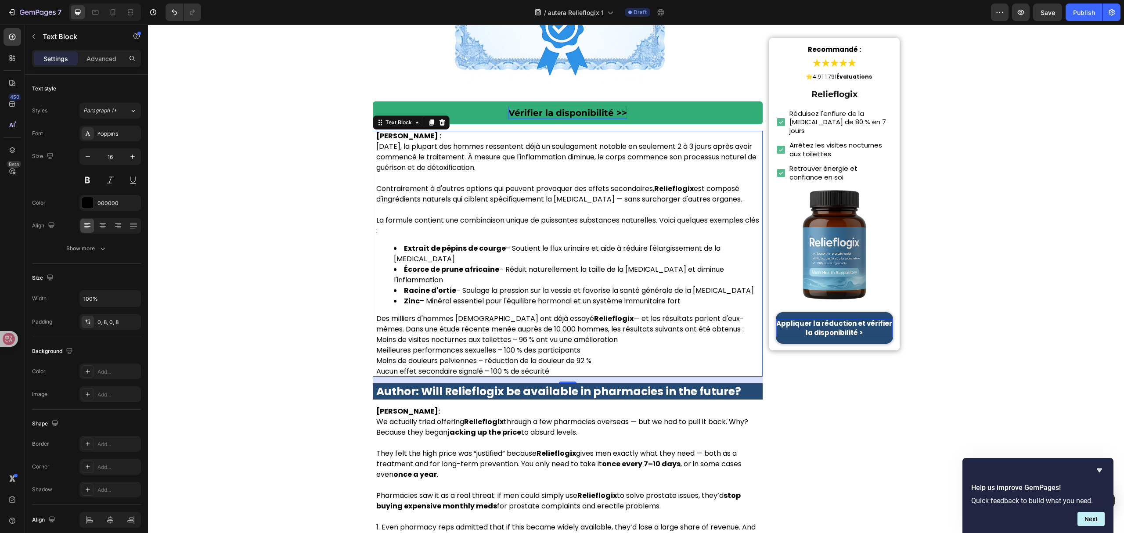
click at [535, 366] on p "Aucun effet secondaire signalé – 100 % de sécurité" at bounding box center [567, 371] width 383 height 11
click at [554, 366] on p "Aucun effet secondaire signalé – 100 % de sécurité" at bounding box center [567, 371] width 383 height 11
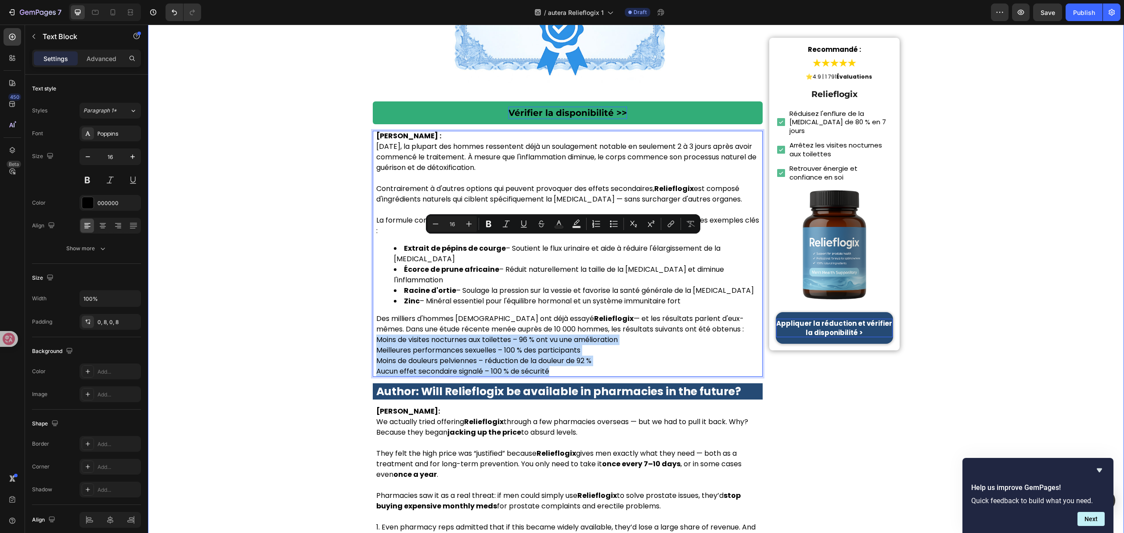
drag, startPoint x: 556, startPoint y: 275, endPoint x: 366, endPoint y: 243, distance: 192.0
click at [596, 225] on icon "Editor contextual toolbar" at bounding box center [596, 224] width 9 height 9
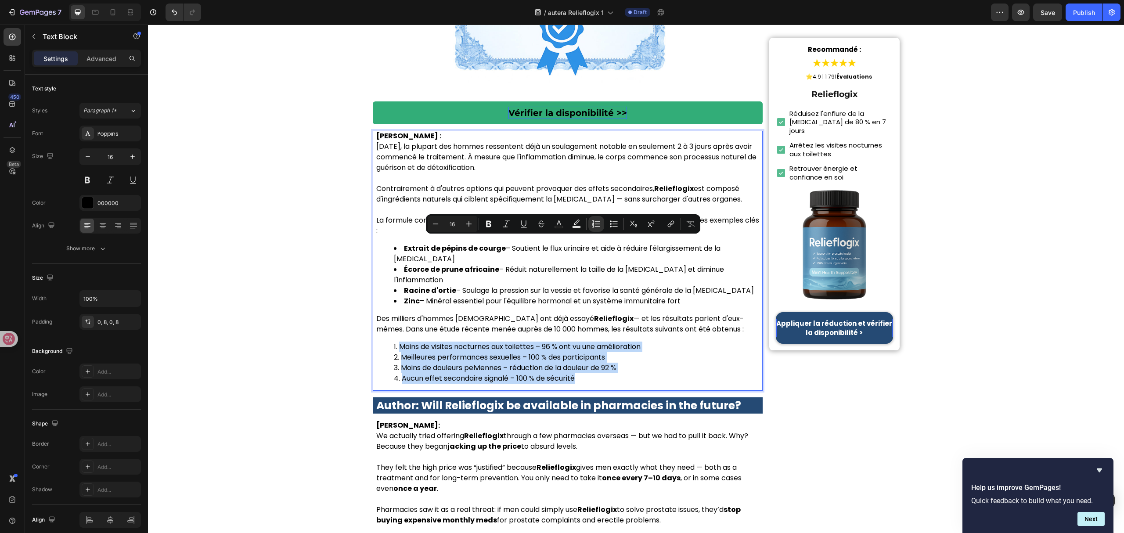
click at [721, 352] on li "Meilleures performances sexuelles – 100 % des participants" at bounding box center [577, 357] width 366 height 11
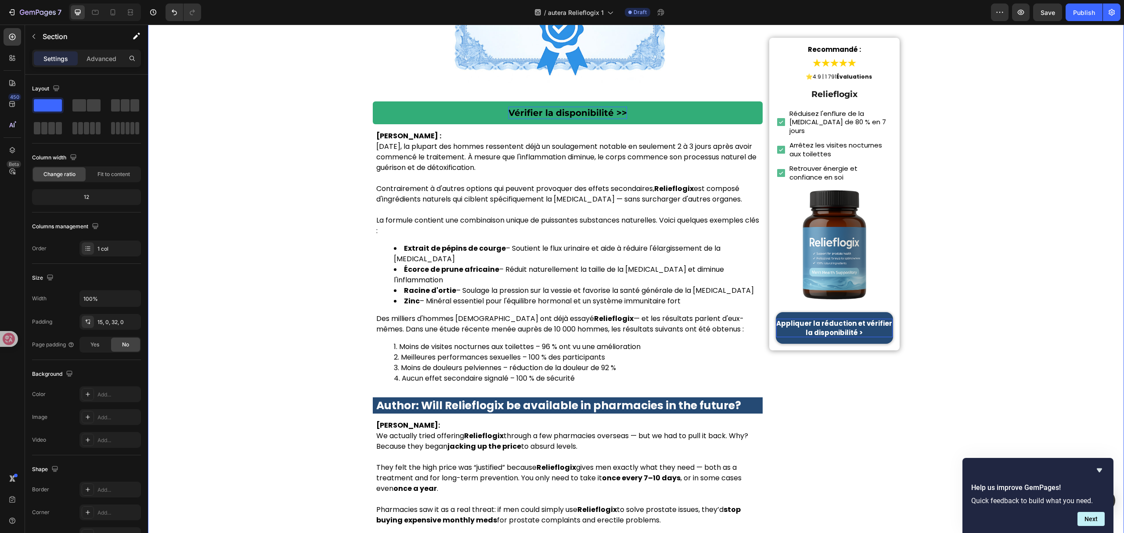
click at [524, 398] on strong "Author: Will Relieflogix be available in pharmacies in the future?" at bounding box center [558, 405] width 365 height 15
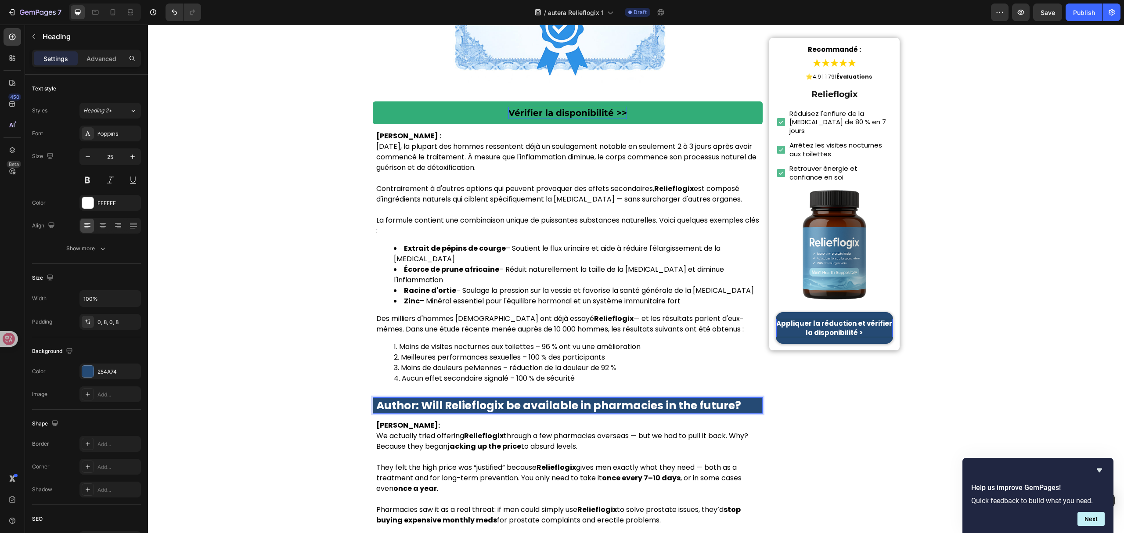
click at [524, 398] on strong "Author: Will Relieflogix be available in pharmacies in the future?" at bounding box center [558, 405] width 365 height 15
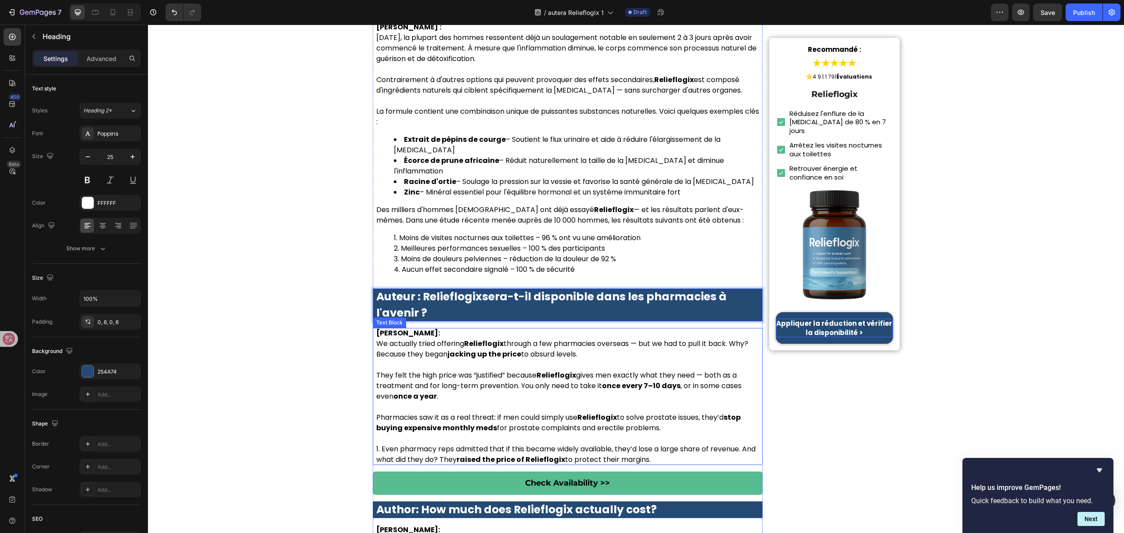
scroll to position [3689, 0]
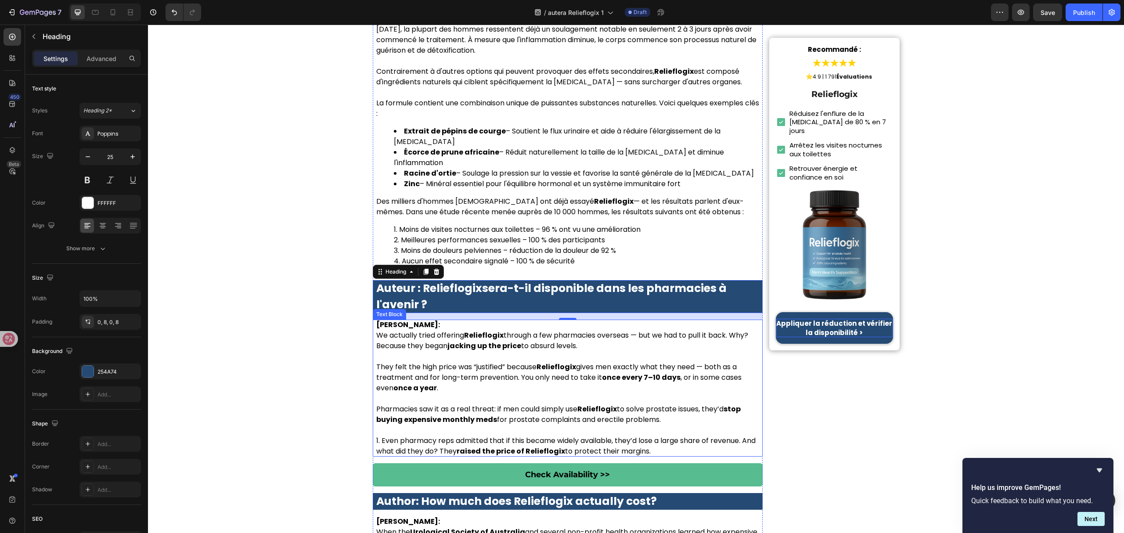
click at [601, 404] on p "Pharmacies saw it as a real threat: if men could simply use Relieflogix to solv…" at bounding box center [567, 414] width 383 height 21
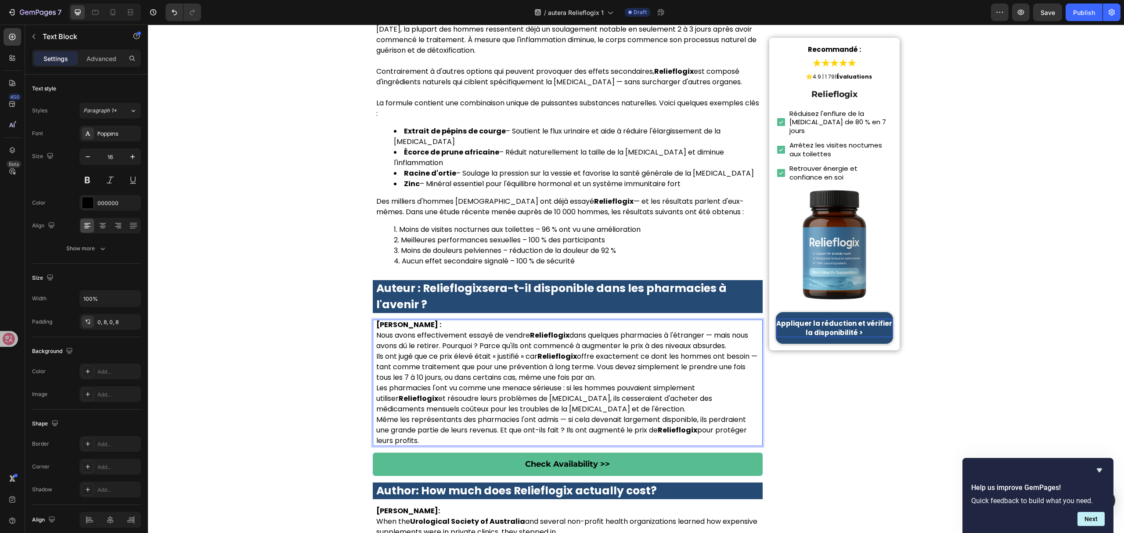
click at [744, 330] on p "Nous avons effectivement essayé de vendre Relieflogix dans quelques pharmacies …" at bounding box center [567, 340] width 383 height 21
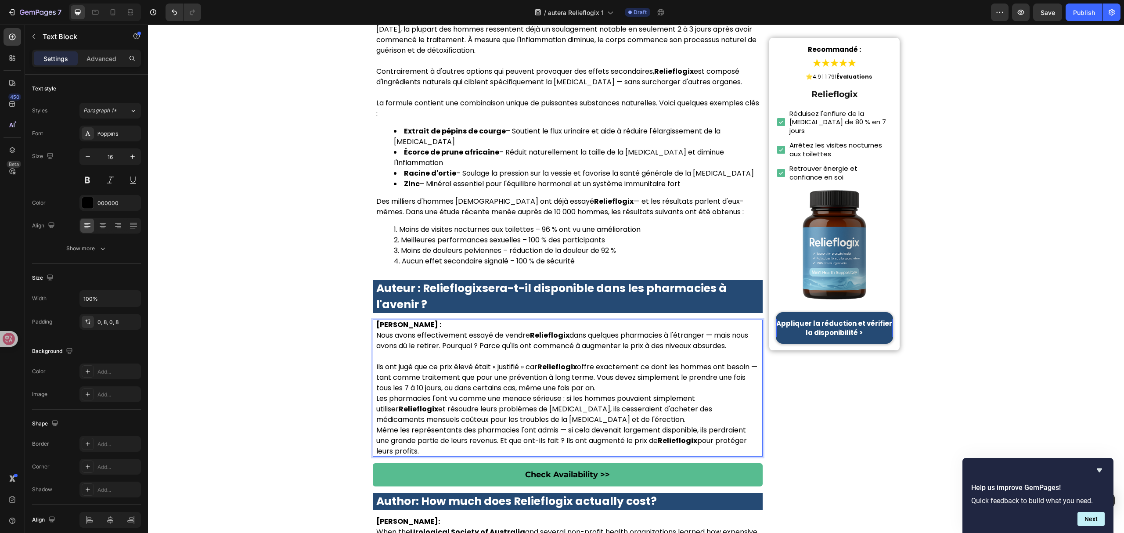
click at [697, 362] on p "Ils ont jugé que ce prix élevé était « justifié » car Relieflogix offre exactem…" at bounding box center [567, 378] width 383 height 32
click at [695, 362] on p "Ils ont jugé que ce prix élevé était « justifié » car Relieflogix offre exactem…" at bounding box center [567, 378] width 383 height 32
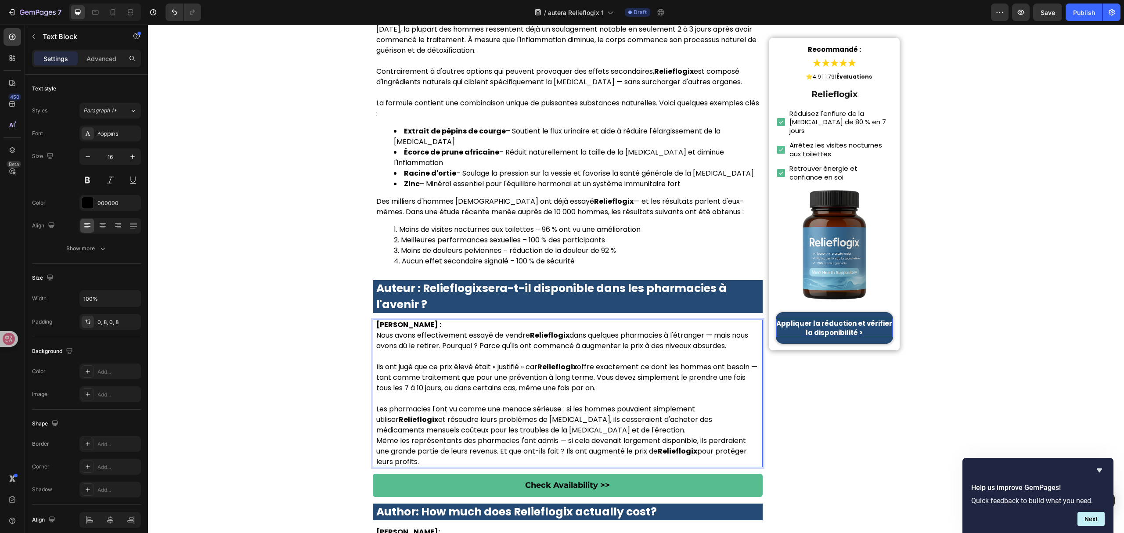
click at [603, 404] on p "Les pharmacies l'ont vu comme une menace sérieuse : si les hommes pouvaient sim…" at bounding box center [567, 420] width 383 height 32
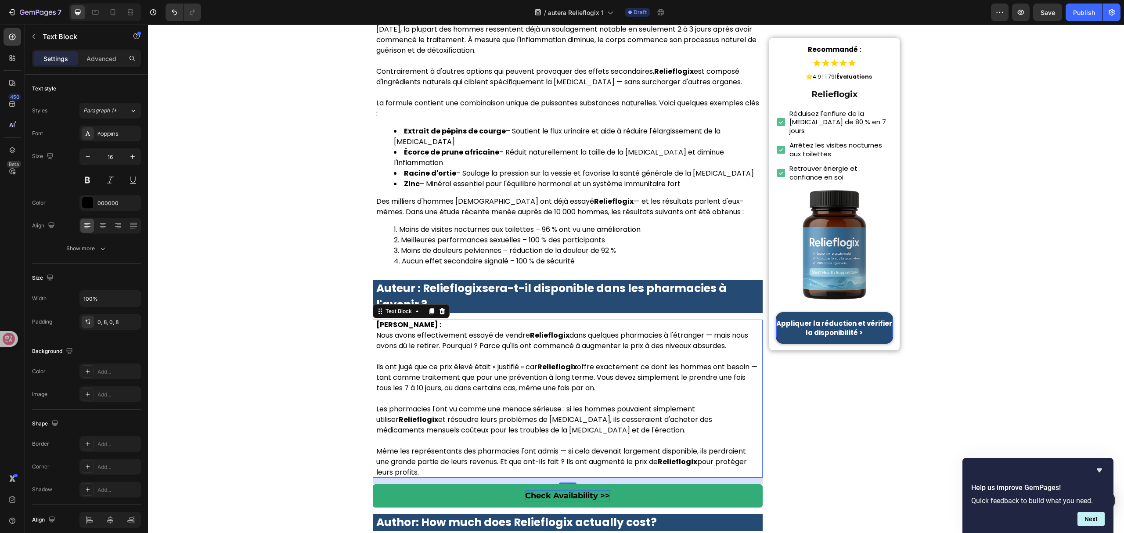
click at [562, 491] on p "Check Availability >>" at bounding box center [567, 496] width 85 height 11
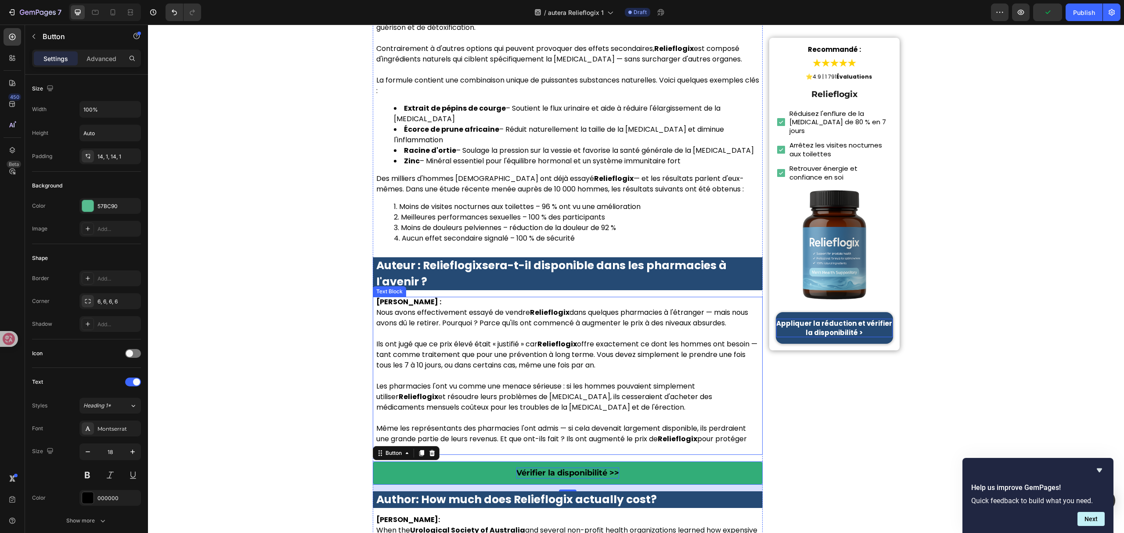
scroll to position [3748, 0]
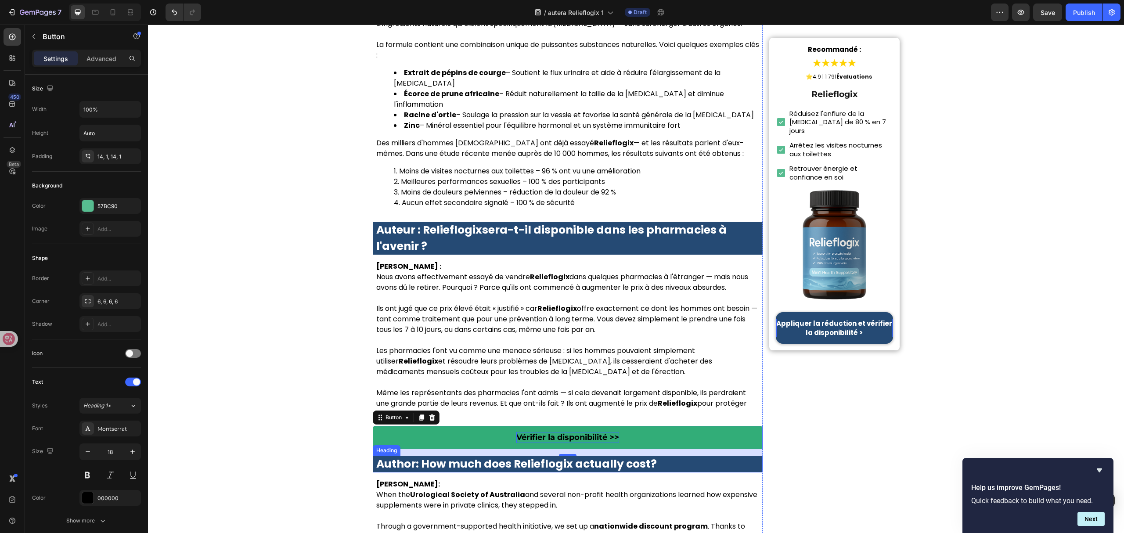
click at [604, 456] on strong "Author: How much does Relieflogix actually cost?" at bounding box center [516, 463] width 281 height 15
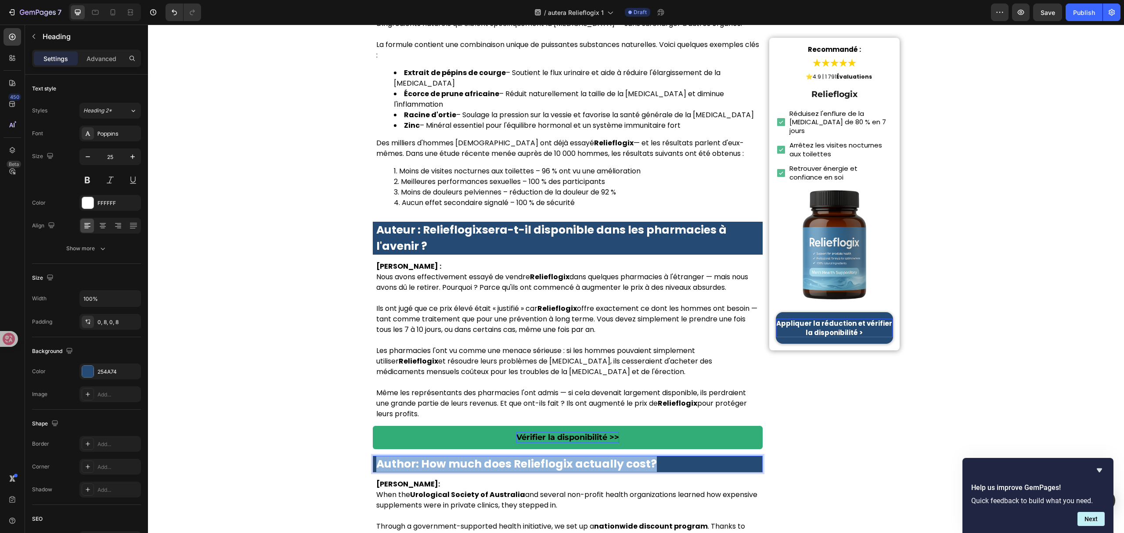
click at [605, 456] on strong "Author: How much does Relieflogix actually cost?" at bounding box center [516, 463] width 281 height 15
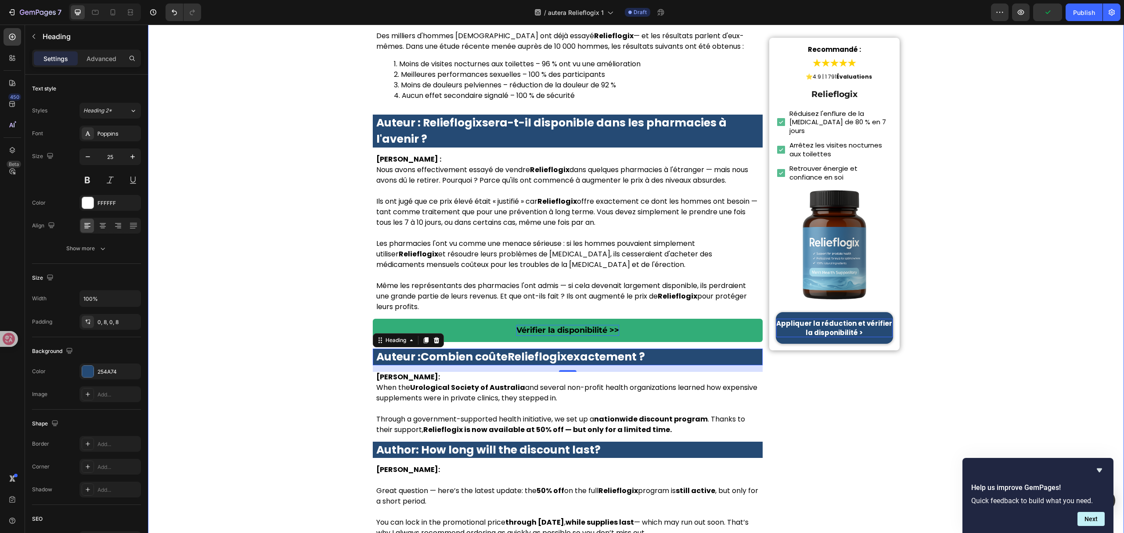
scroll to position [3865, 0]
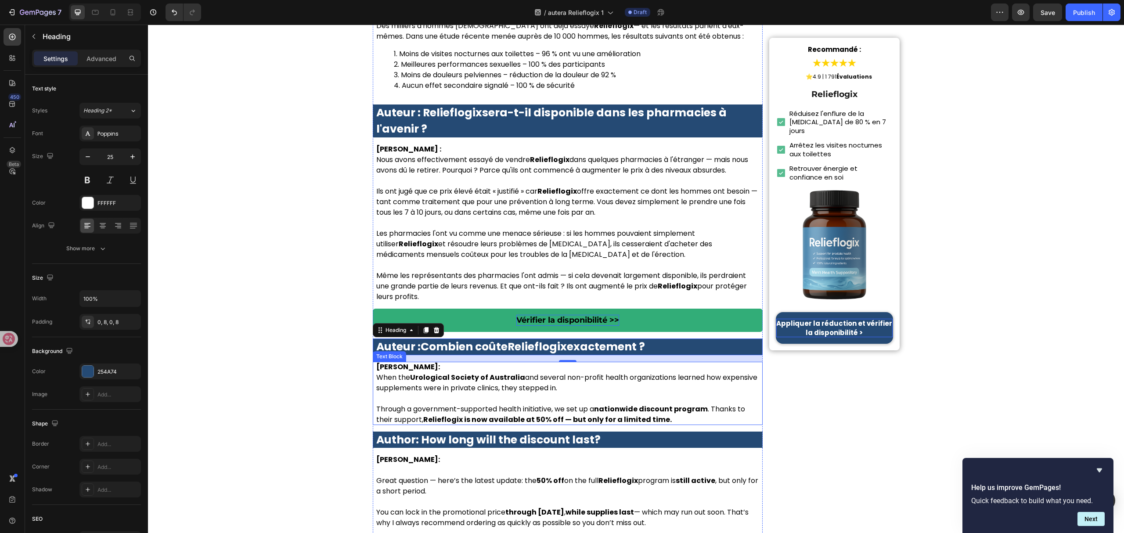
click at [505, 394] on p at bounding box center [567, 399] width 383 height 11
click at [504, 394] on p at bounding box center [567, 399] width 383 height 11
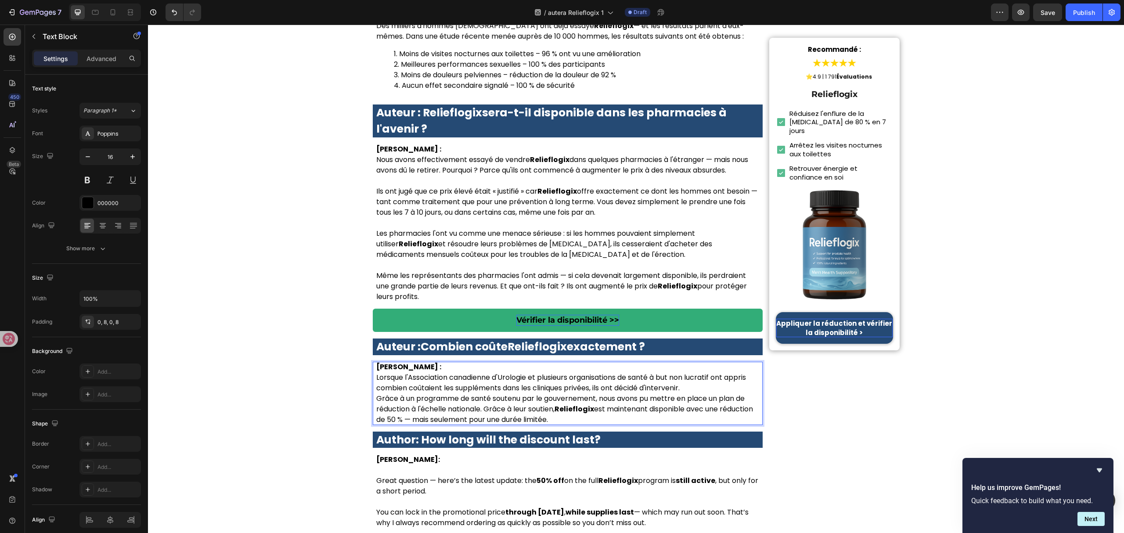
click at [700, 372] on p "Lorsque l'Association canadienne d'Urologie et plusieurs organisations de santé…" at bounding box center [567, 382] width 383 height 21
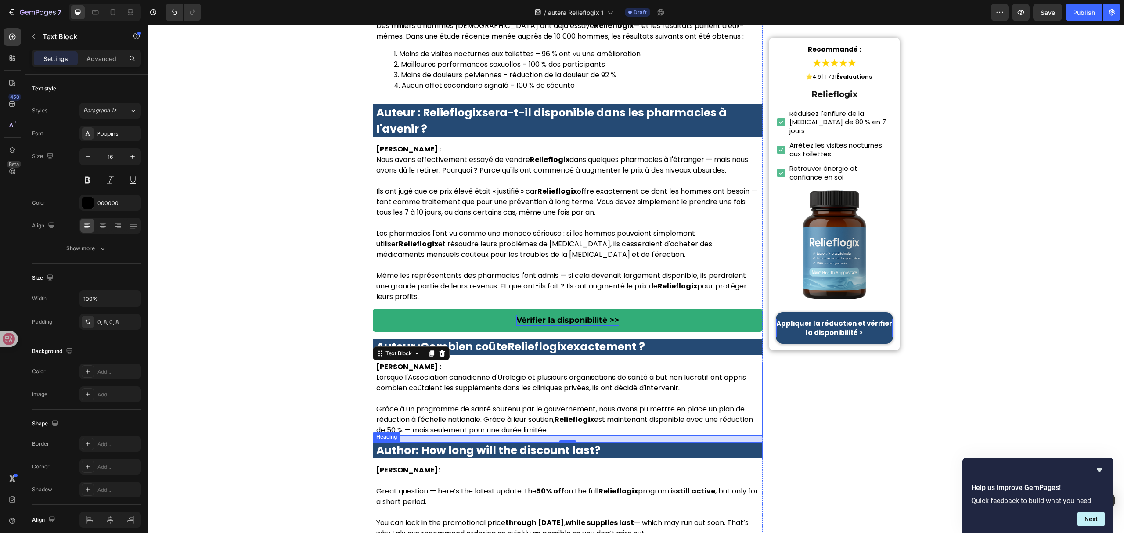
click at [509, 443] on strong "Author: How long will the discount last?" at bounding box center [488, 450] width 224 height 15
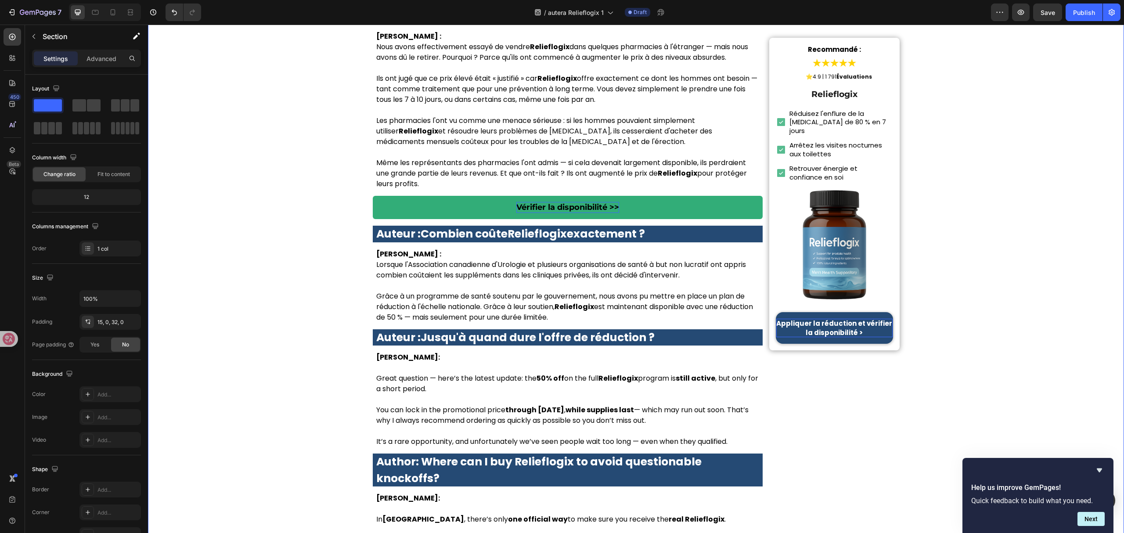
scroll to position [3982, 0]
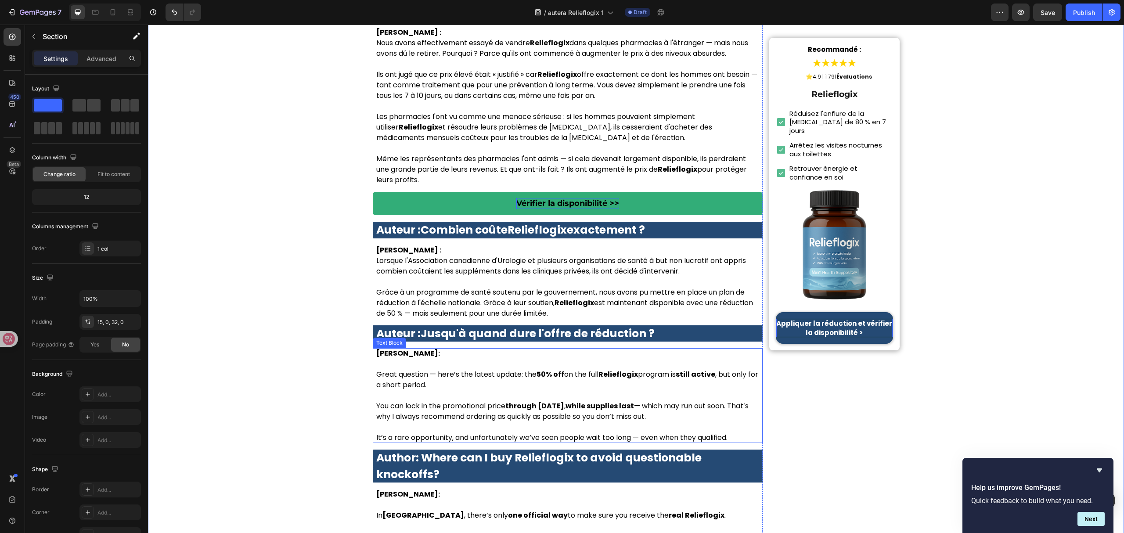
click at [546, 390] on p at bounding box center [567, 395] width 383 height 11
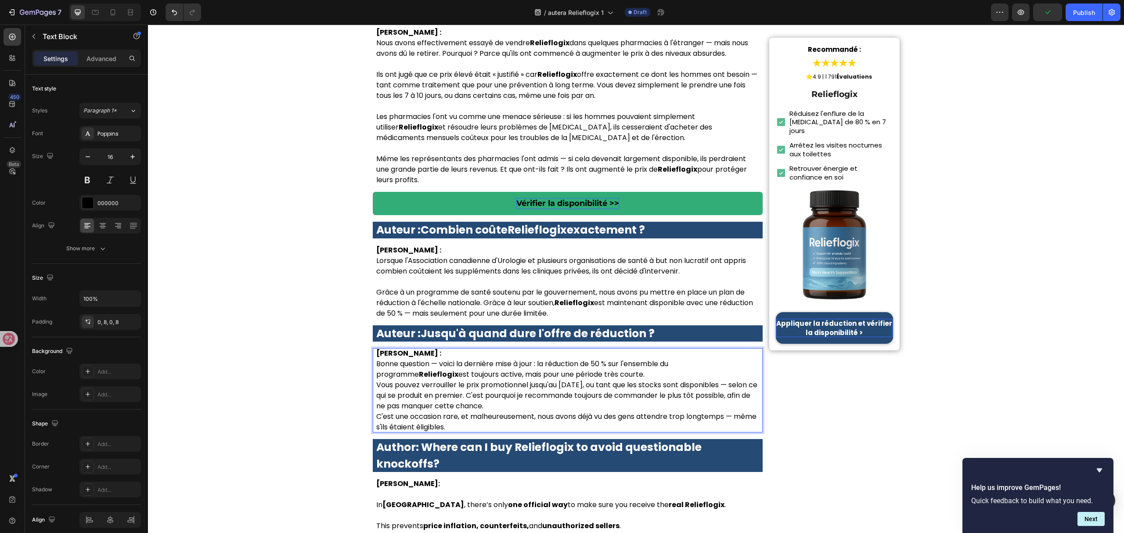
click at [643, 359] on p "Bonne question — voici la dernière mise à jour : la réduction de 50 % sur l'ens…" at bounding box center [567, 369] width 383 height 21
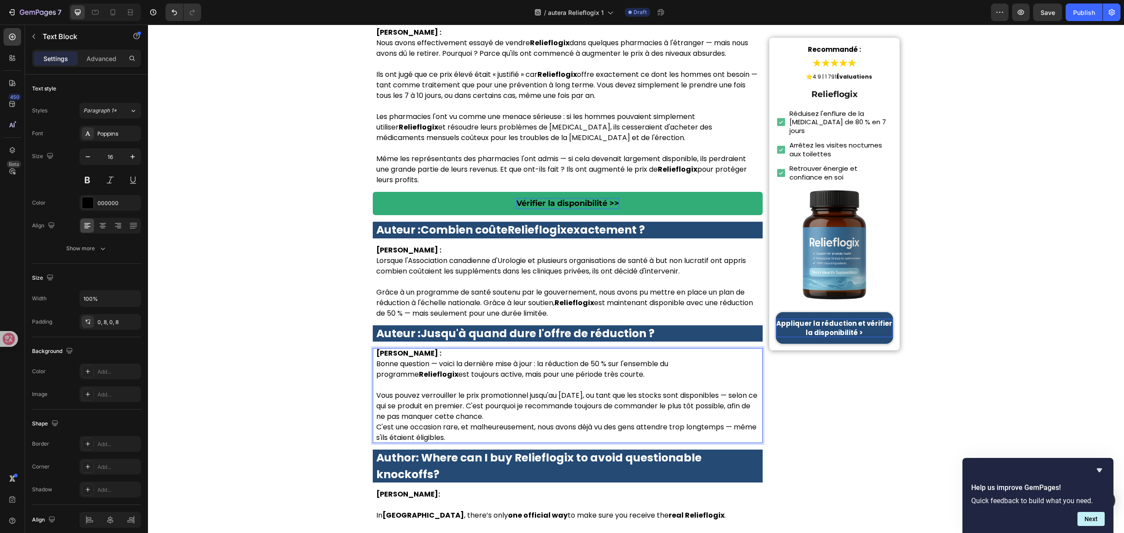
click at [568, 390] on p "Vous pouvez verrouiller le prix promotionnel jusqu'au 1er juillet 2025, ou tant…" at bounding box center [567, 406] width 383 height 32
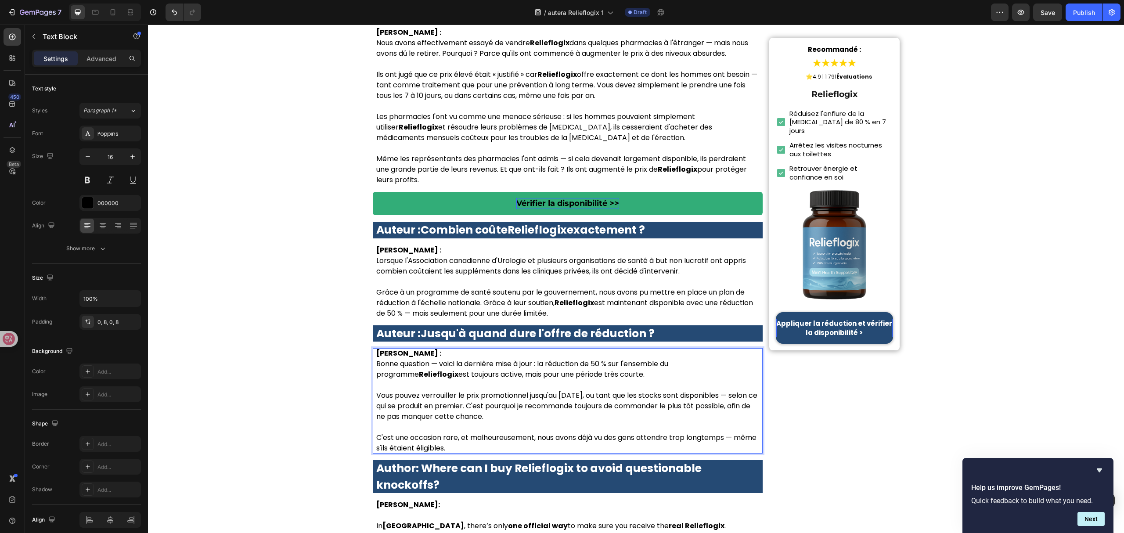
click at [502, 348] on p "Dr. Olivia Martin :" at bounding box center [567, 353] width 383 height 11
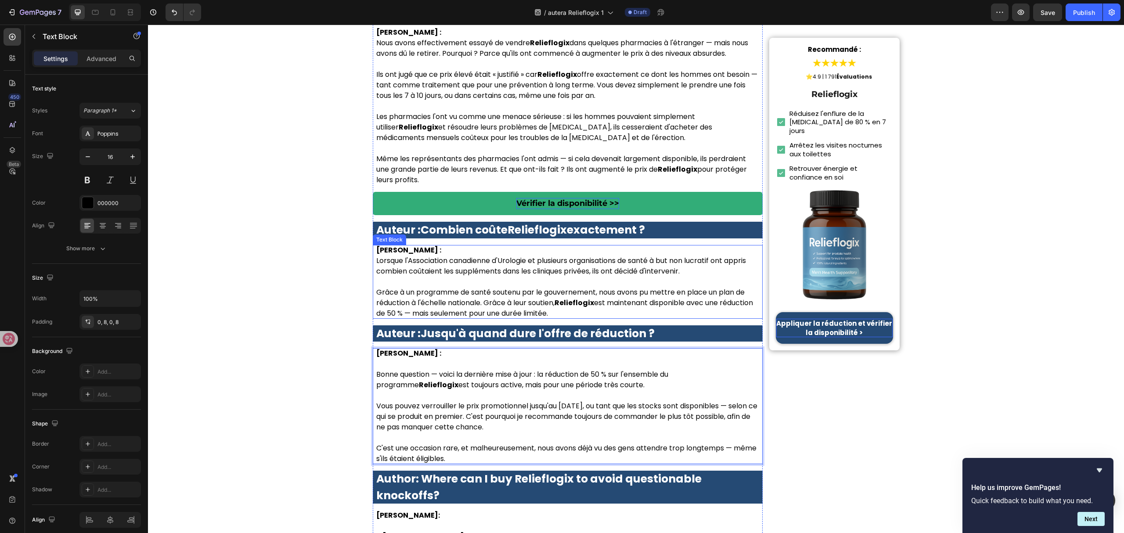
click at [451, 245] on p "Dr. Olivia Martin :" at bounding box center [567, 250] width 383 height 11
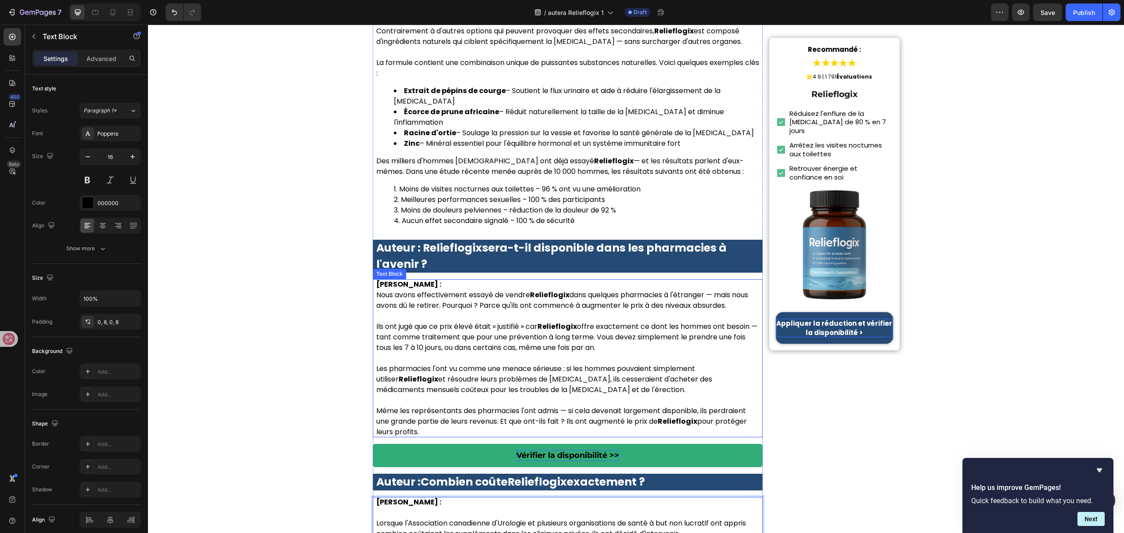
scroll to position [3689, 0]
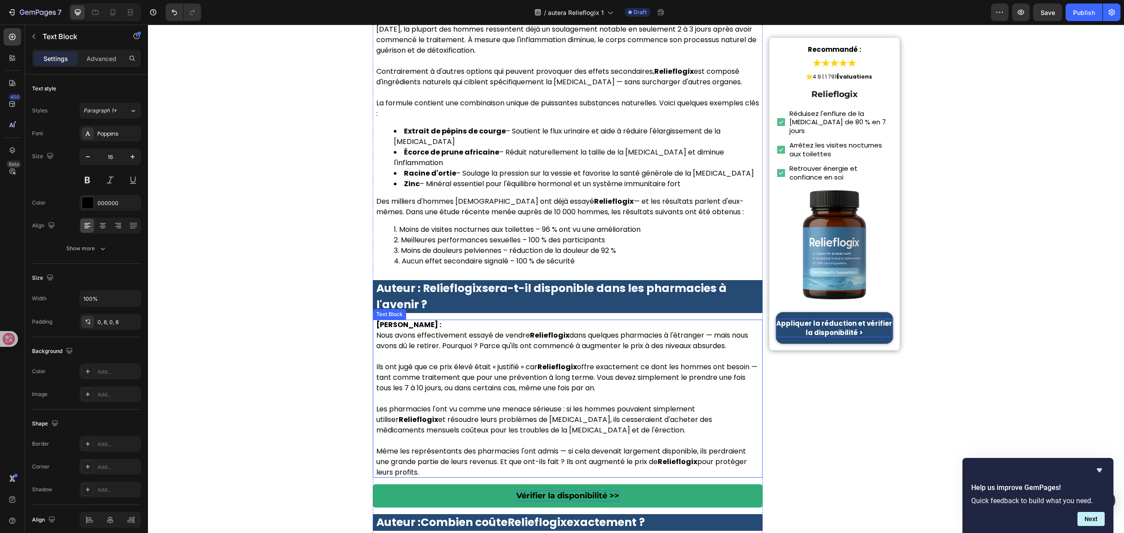
click at [458, 320] on p "Dr. Olivia Martin :" at bounding box center [567, 325] width 383 height 11
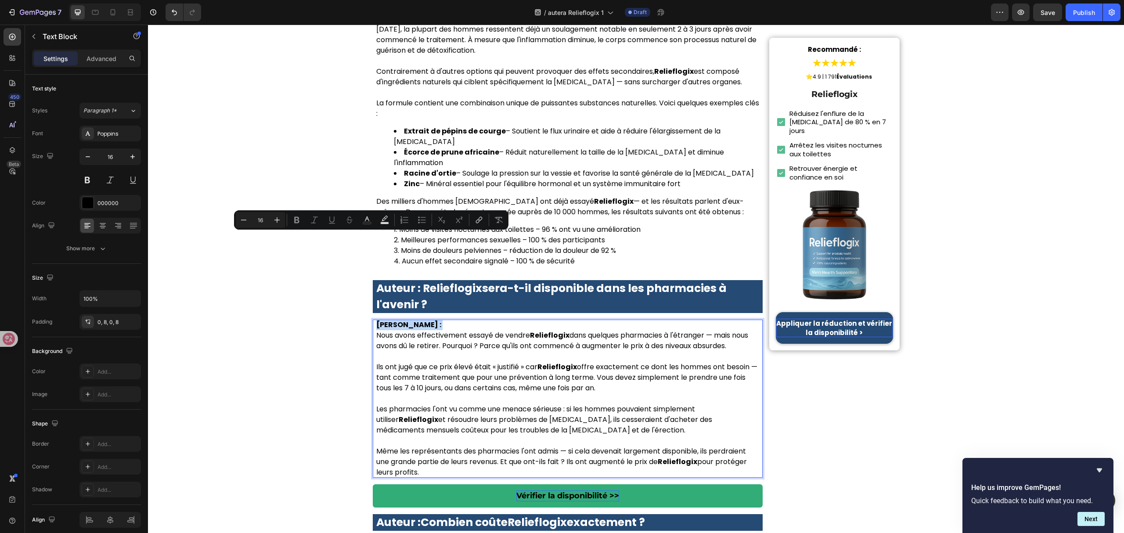
click at [456, 320] on p "Dr. Olivia Martin :" at bounding box center [567, 325] width 383 height 11
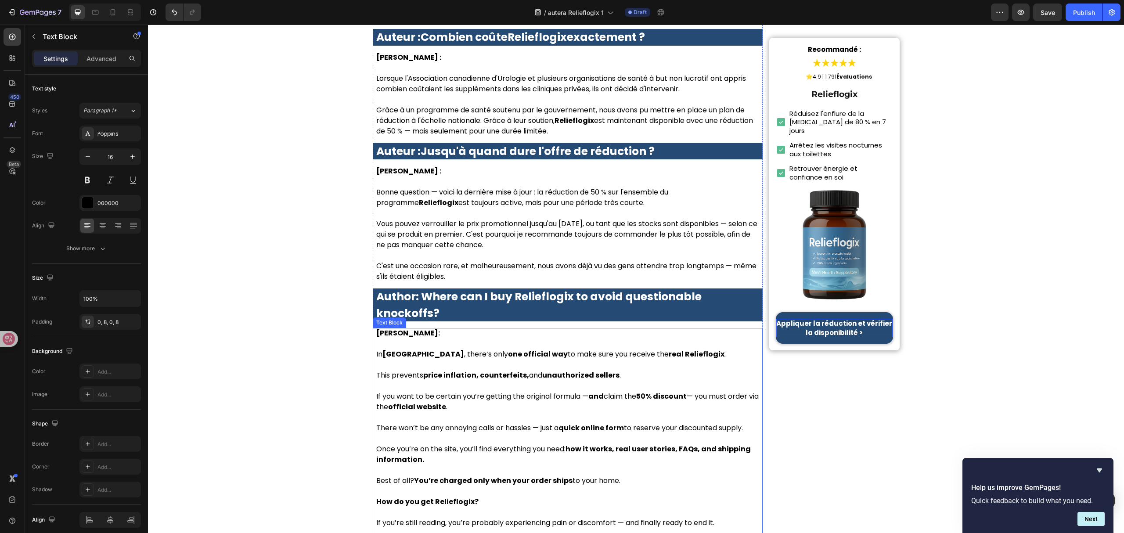
scroll to position [4158, 0]
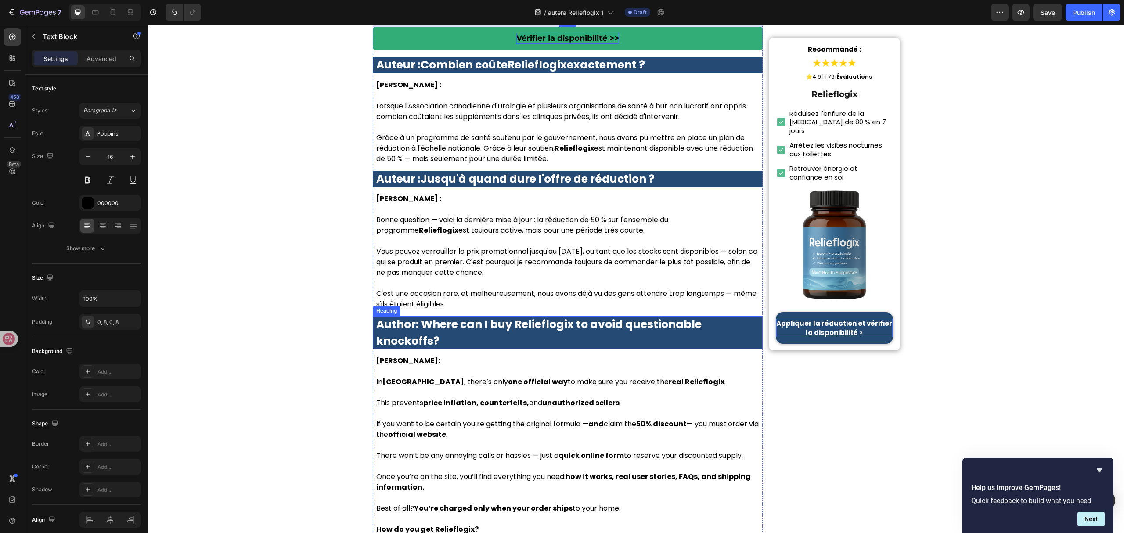
click at [468, 316] on h1 "Author: Where can I buy Relieflogix to avoid questionable knockoffs?" at bounding box center [568, 332] width 390 height 33
click at [467, 316] on h1 "Author: Where can I buy Relieflogix to avoid questionable knockoffs?" at bounding box center [568, 332] width 390 height 33
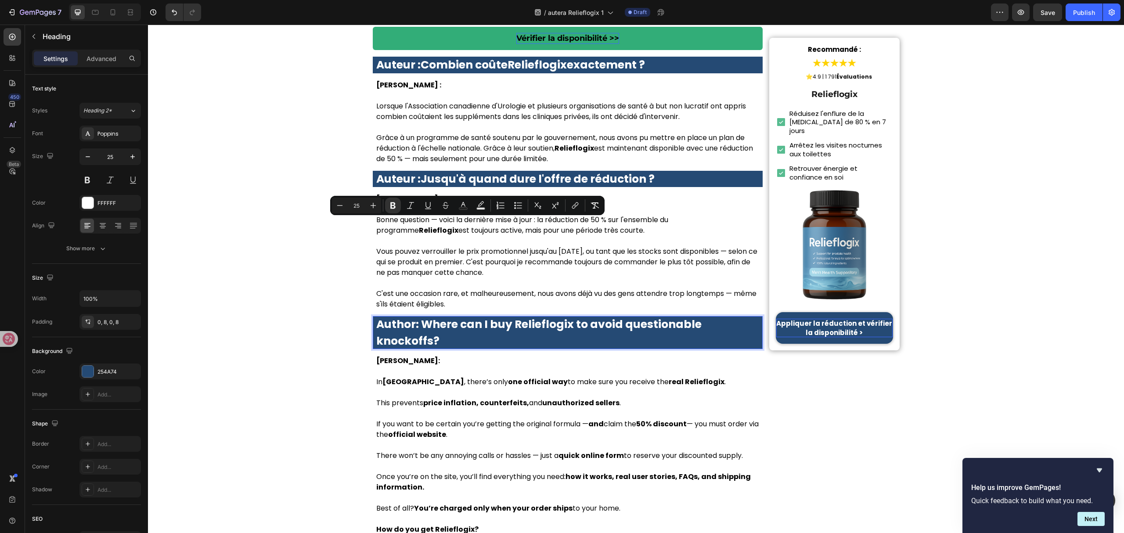
click at [511, 317] on strong "Author: Where can I buy Relieflogix to avoid questionable knockoffs?" at bounding box center [538, 333] width 325 height 32
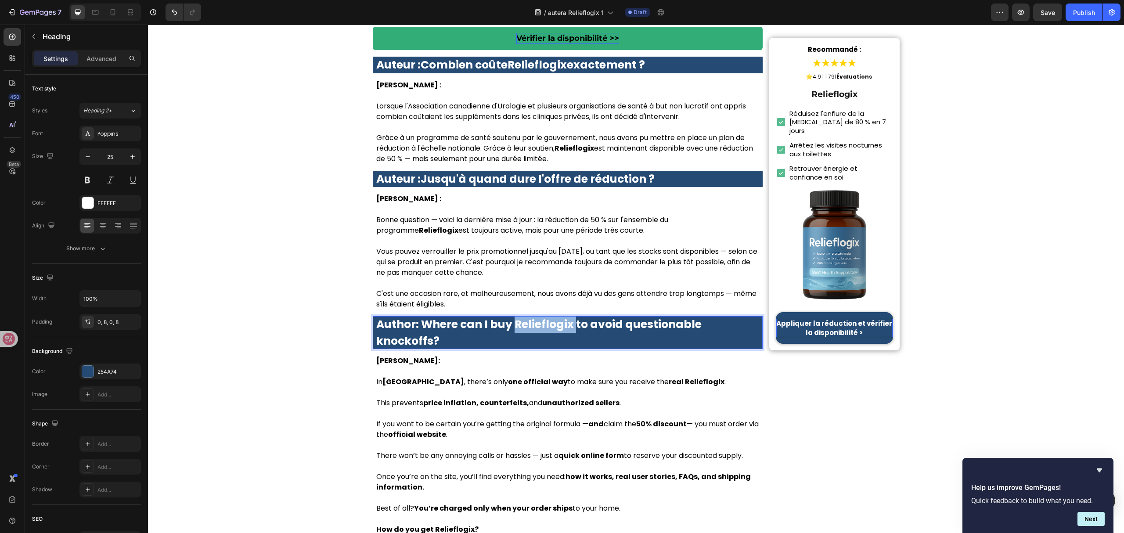
click at [511, 317] on strong "Author: Where can I buy Relieflogix to avoid questionable knockoffs?" at bounding box center [538, 333] width 325 height 32
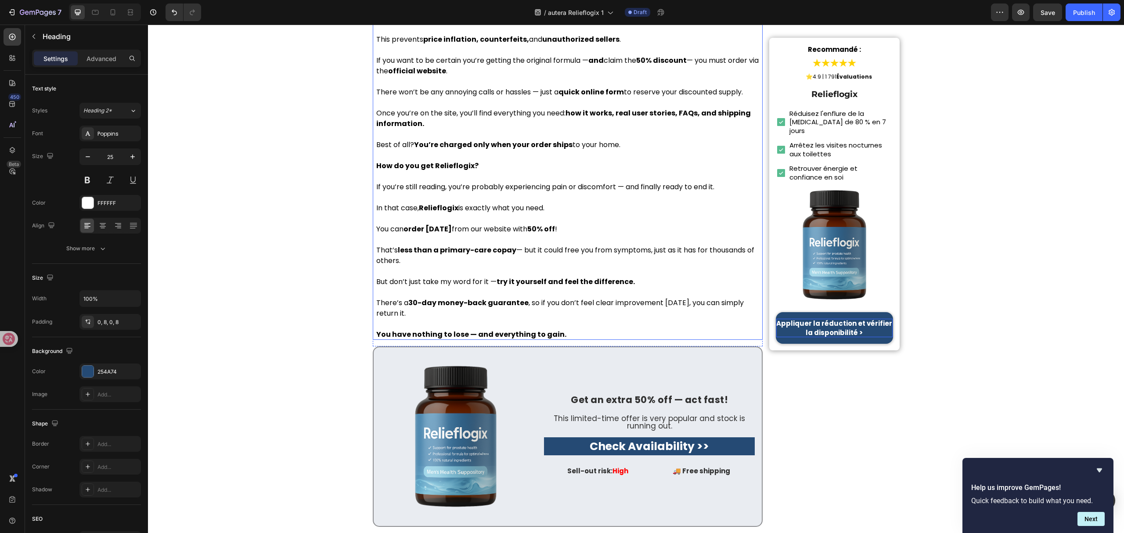
scroll to position [4333, 0]
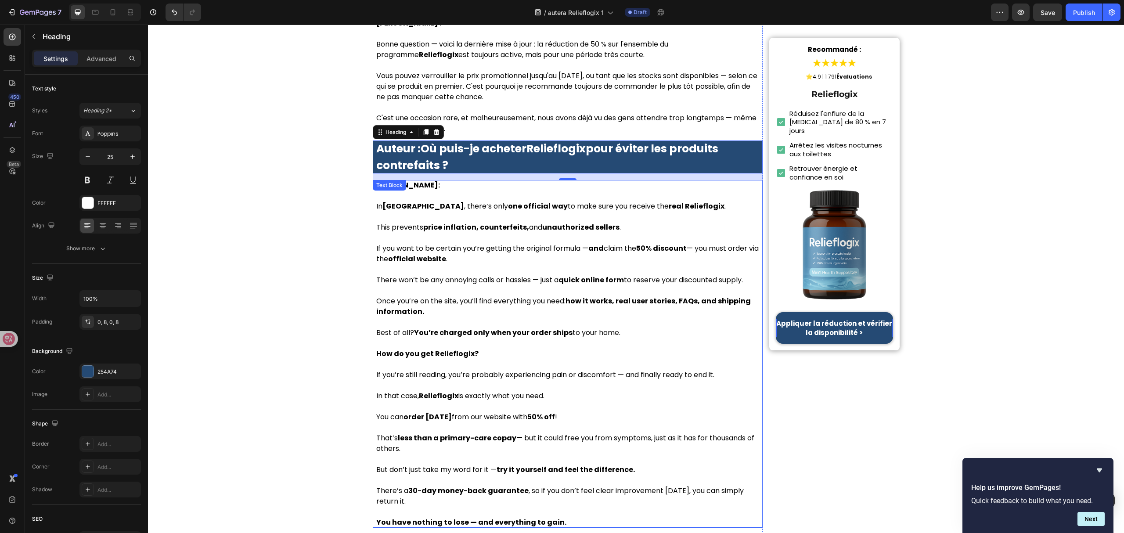
click at [515, 328] on strong "You’re charged only when your order ships" at bounding box center [493, 333] width 159 height 10
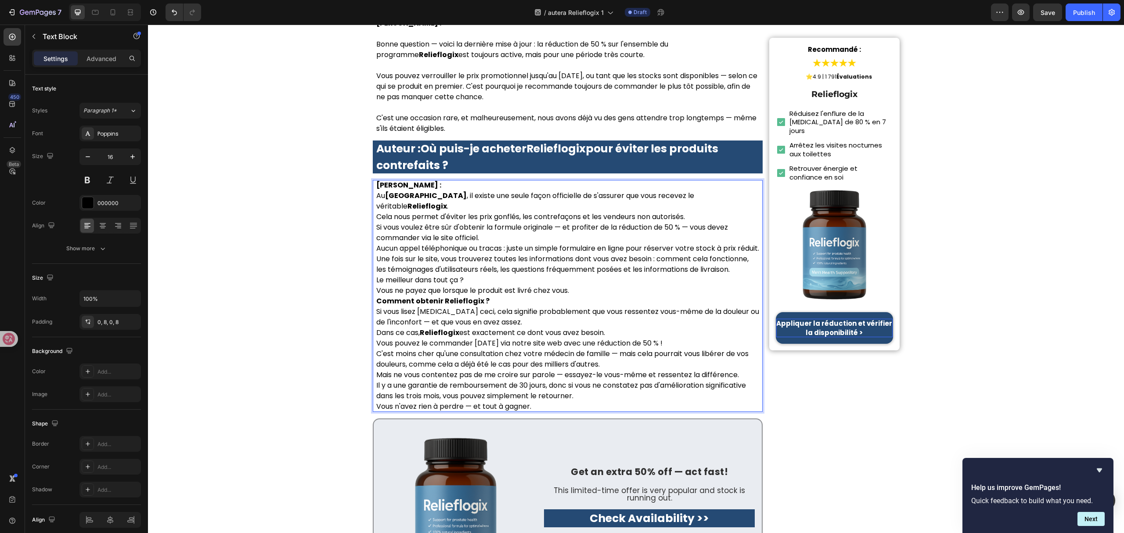
click at [462, 180] on p "Dr. Olivia Martin :" at bounding box center [567, 185] width 383 height 11
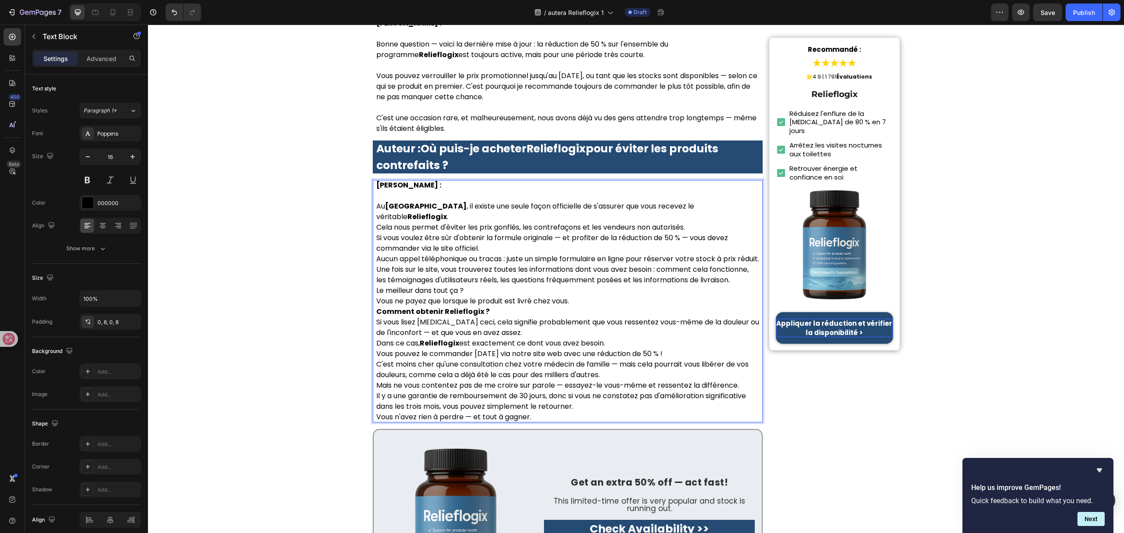
click at [720, 201] on p "Au Canada , il existe une seule façon officielle de s'assurer que vous recevez …" at bounding box center [567, 211] width 383 height 21
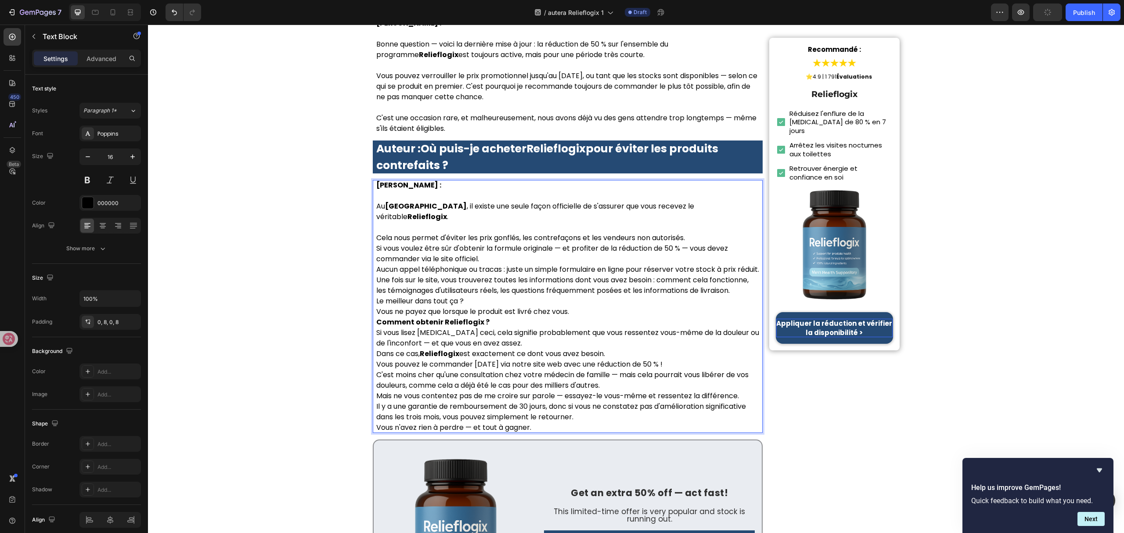
click at [687, 233] on p "Cela nous permet d'éviter les prix gonflés, les contrefaçons et les vendeurs no…" at bounding box center [567, 238] width 383 height 11
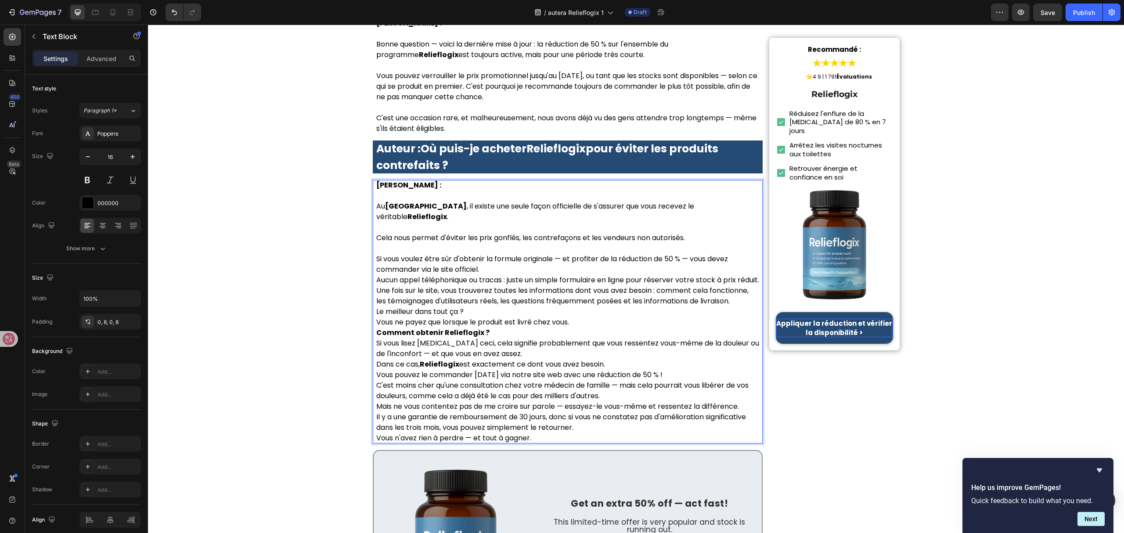
click at [502, 254] on p "Si vous voulez être sûr d'obtenir la formule originale — et profiter de la rédu…" at bounding box center [567, 264] width 383 height 21
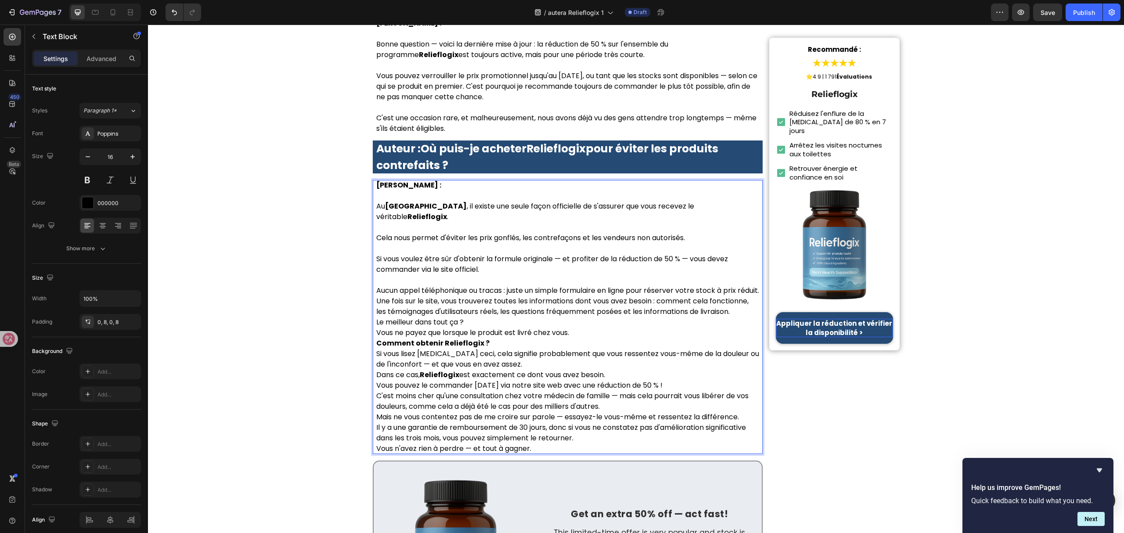
click at [470, 285] on p "Aucun appel téléphonique ou tracas : juste un simple formulaire en ligne pour r…" at bounding box center [567, 290] width 383 height 11
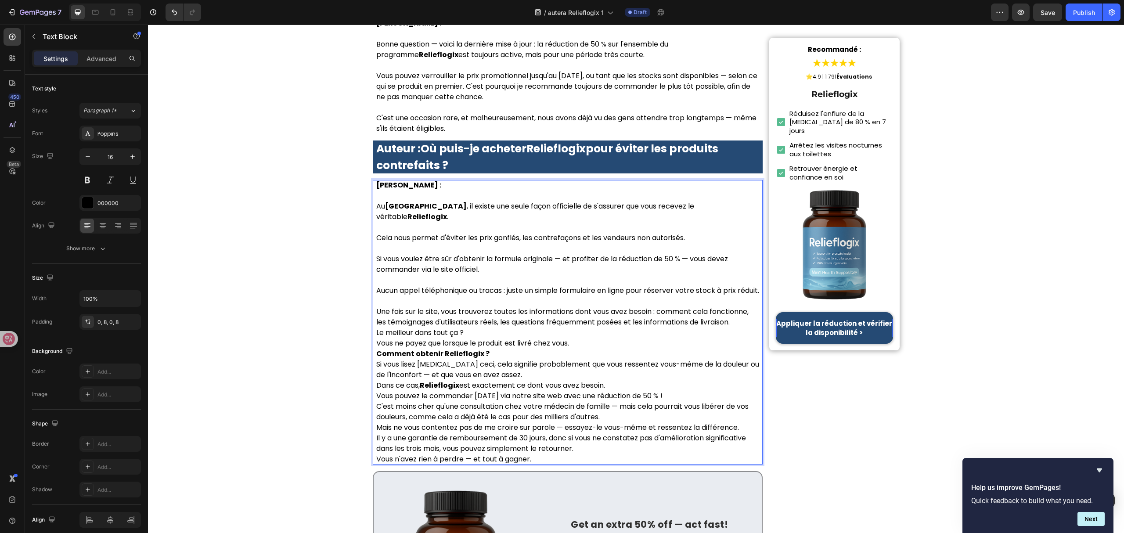
click at [738, 307] on p "Une fois sur le site, vous trouverez toutes les informations dont vous avez bes…" at bounding box center [567, 317] width 383 height 21
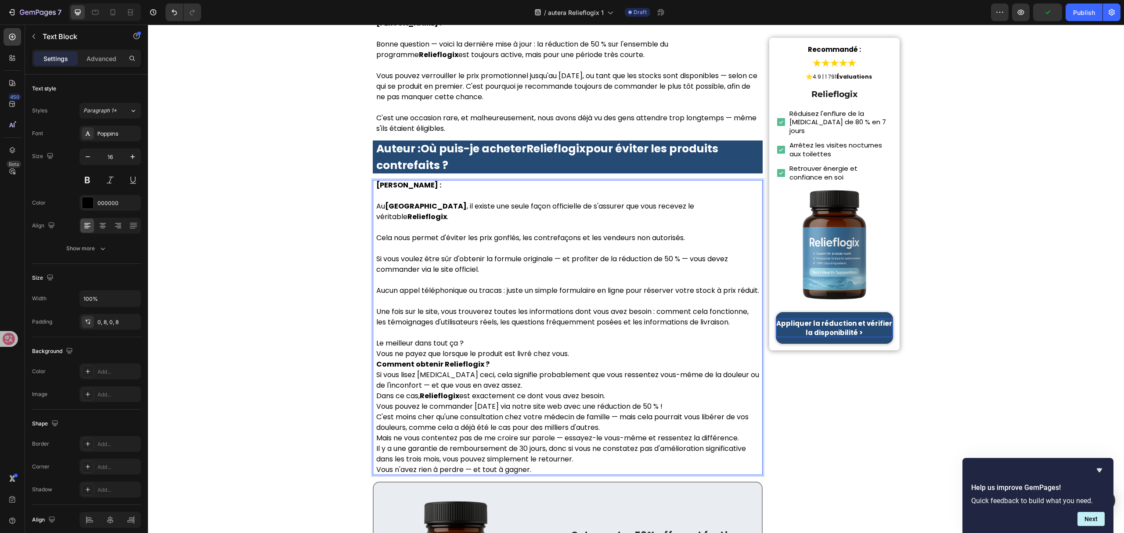
click at [588, 338] on p "Le meilleur dans tout ça ? Vous ne payez que lorsque le produit est livré chez …" at bounding box center [567, 348] width 383 height 21
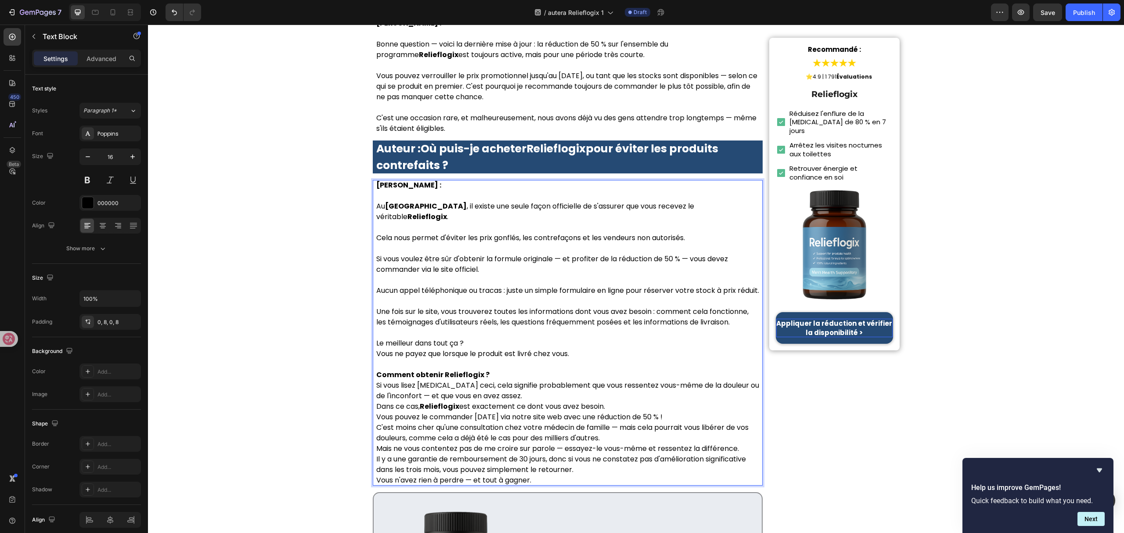
click at [520, 370] on p "Comment obtenir Relieflogix ?" at bounding box center [567, 375] width 383 height 11
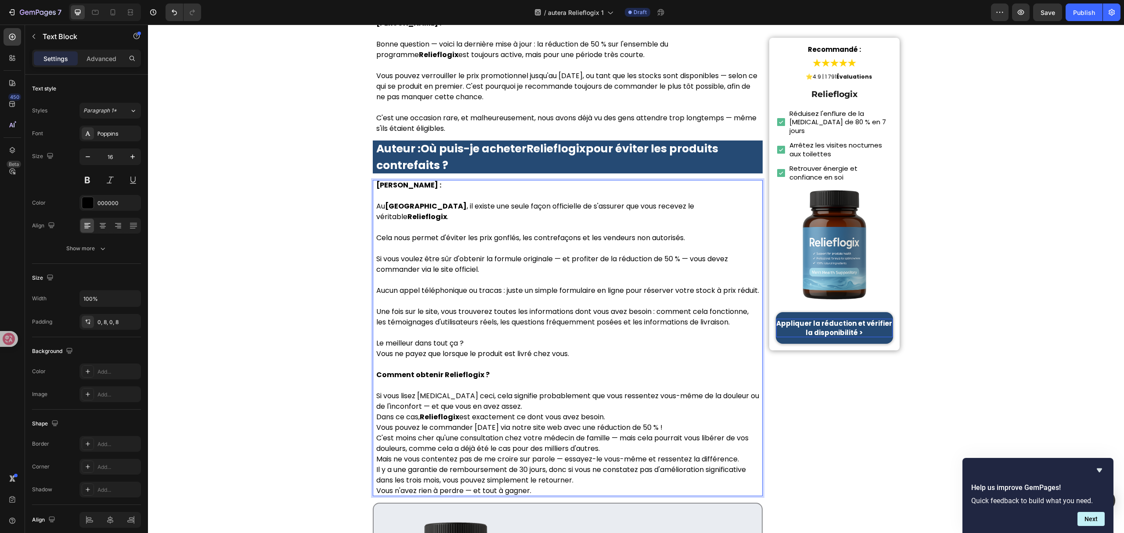
click at [554, 391] on p "Si vous lisez encore ceci, cela signifie probablement que vous ressentez vous-m…" at bounding box center [567, 401] width 383 height 21
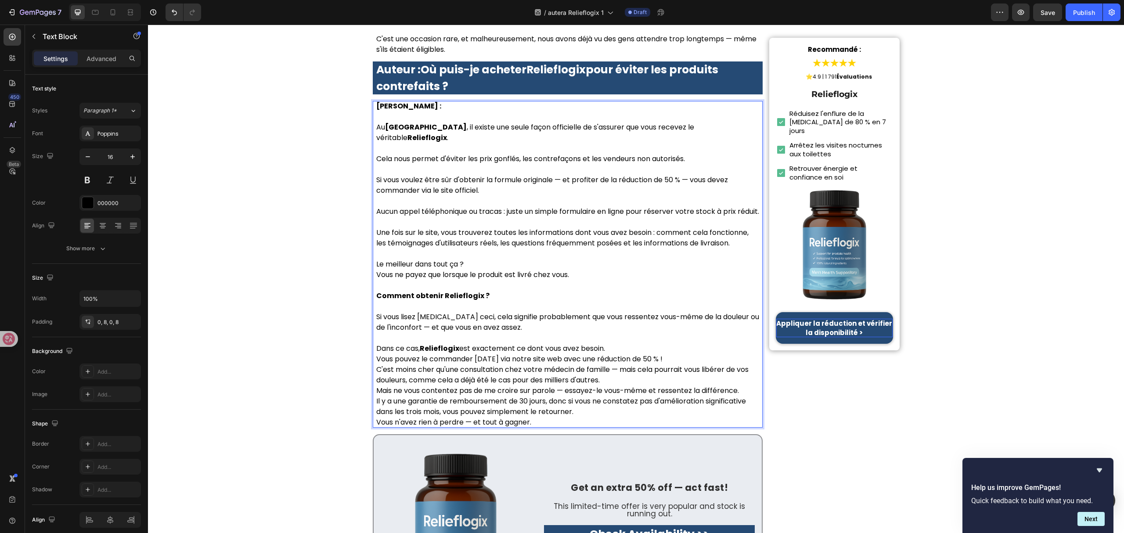
scroll to position [4451, 0]
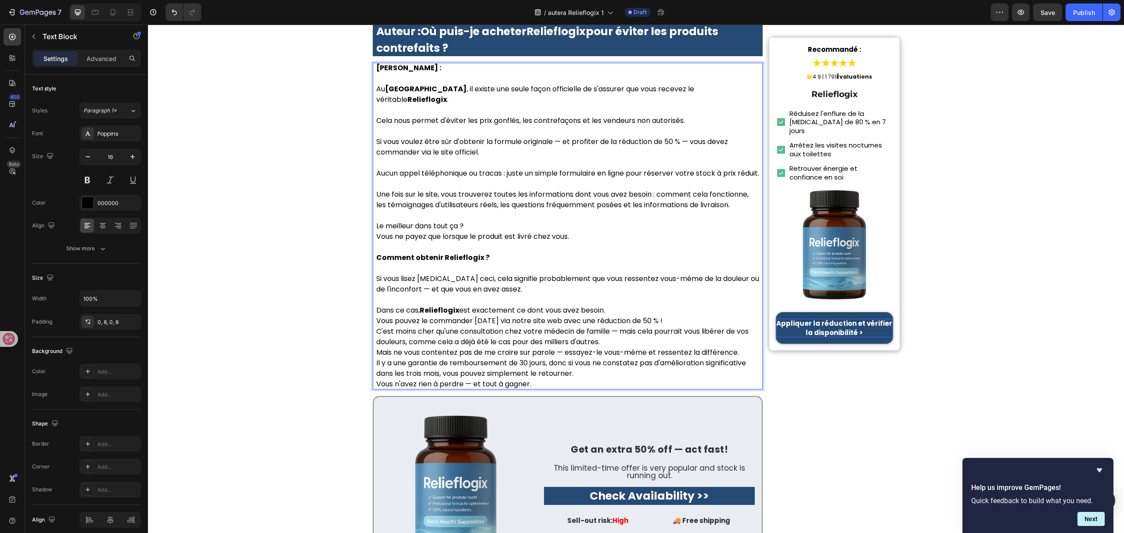
click at [624, 305] on p "Dans ce cas, Relieflogix est exactement ce dont vous avez besoin." at bounding box center [567, 310] width 383 height 11
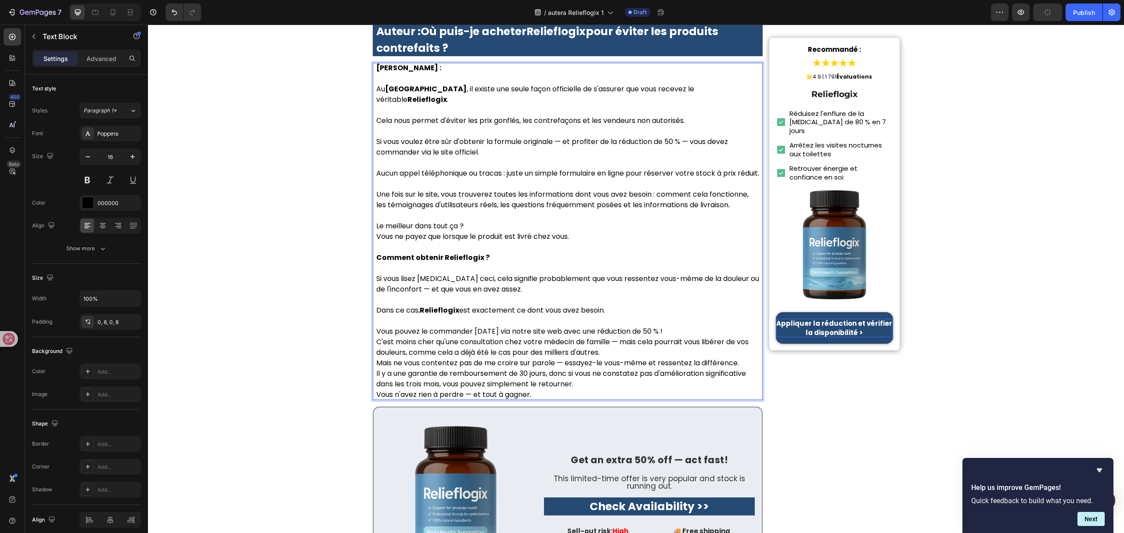
click at [701, 326] on p "Vous pouvez le commander aujourd'hui via notre site web avec une réduction de 5…" at bounding box center [567, 331] width 383 height 11
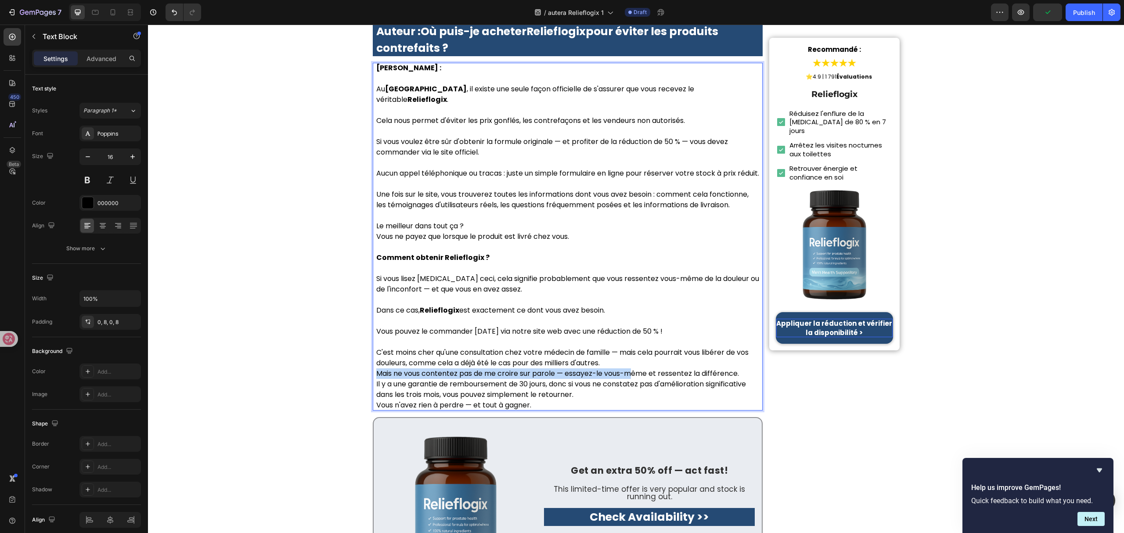
click at [628, 271] on div "Dr. Olivia Martin : Au Canada , il existe une seule façon officielle de s'assur…" at bounding box center [568, 237] width 390 height 348
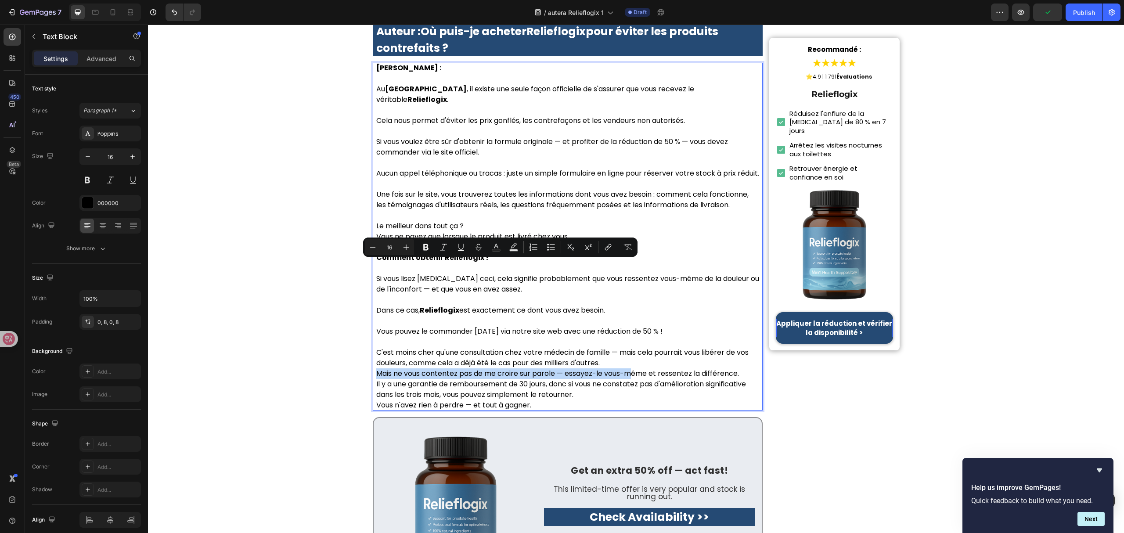
click at [653, 347] on p "C'est moins cher qu'une consultation chez votre médecin de famille — mais cela …" at bounding box center [567, 357] width 383 height 21
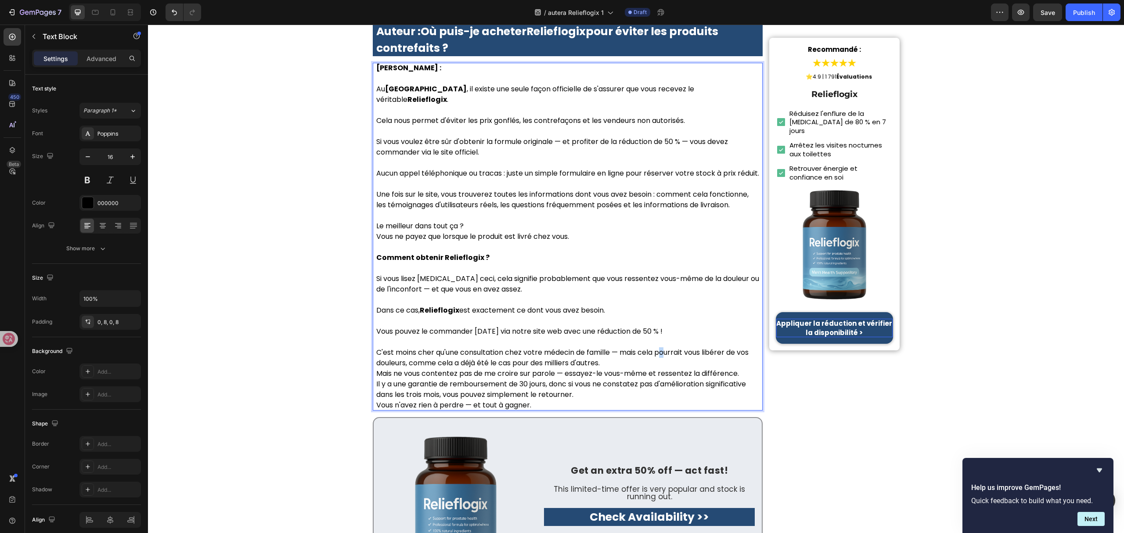
click at [662, 347] on p "C'est moins cher qu'une consultation chez votre médecin de famille — mais cela …" at bounding box center [567, 357] width 383 height 21
click at [649, 347] on p "C'est moins cher qu'une consultation chez votre médecin de famille — mais cela …" at bounding box center [567, 357] width 383 height 21
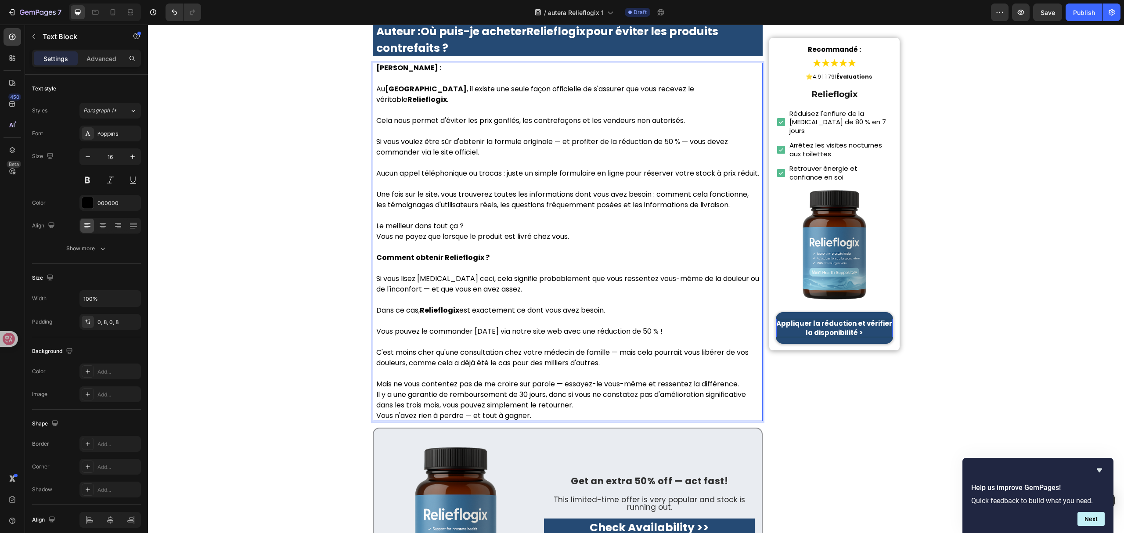
click at [620, 390] on p "Il y a une garantie de remboursement de 30 jours, donc si vous ne constatez pas…" at bounding box center [567, 400] width 383 height 21
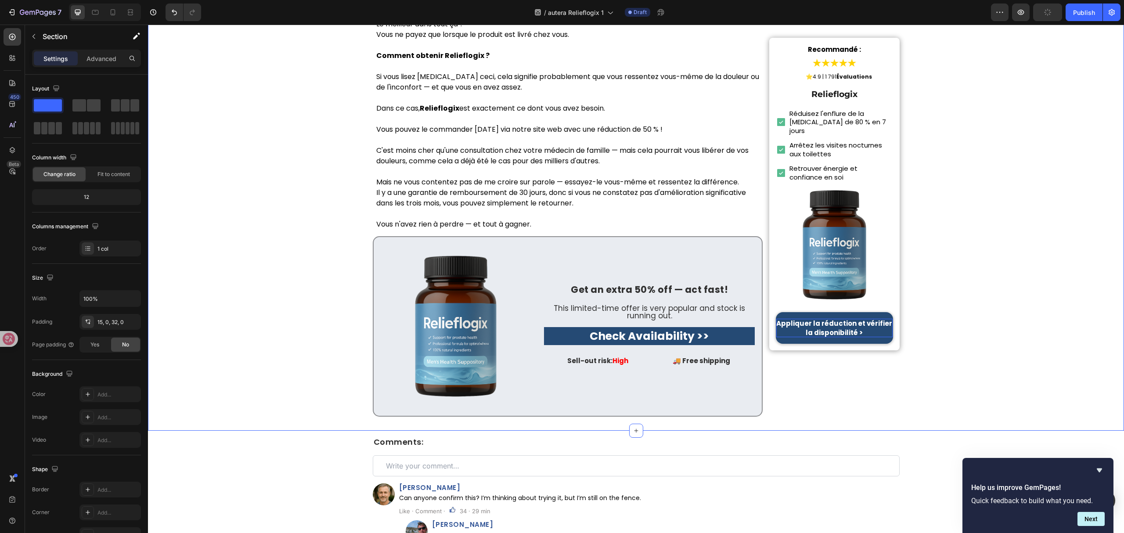
scroll to position [4626, 0]
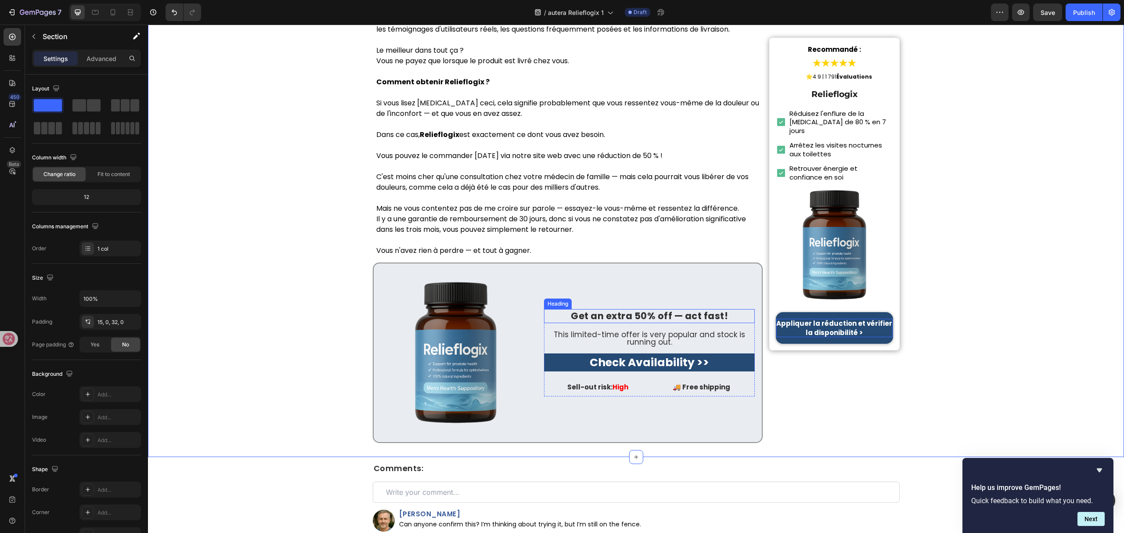
click at [653, 310] on strong "Get an extra 50% off — act fast!" at bounding box center [649, 316] width 157 height 13
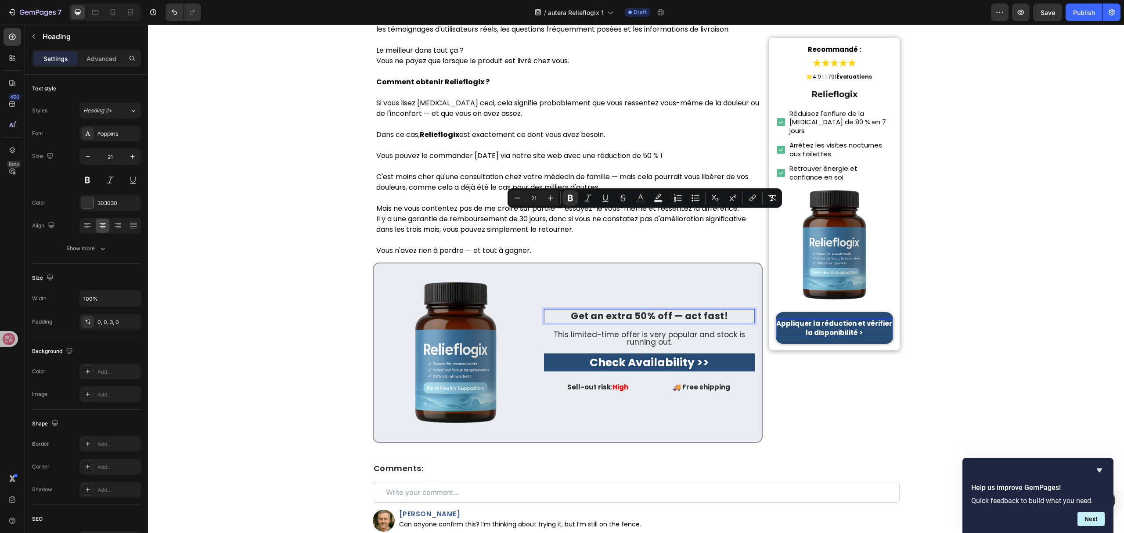
click at [689, 310] on strong "Get an extra 50% off — act fast!" at bounding box center [649, 316] width 157 height 13
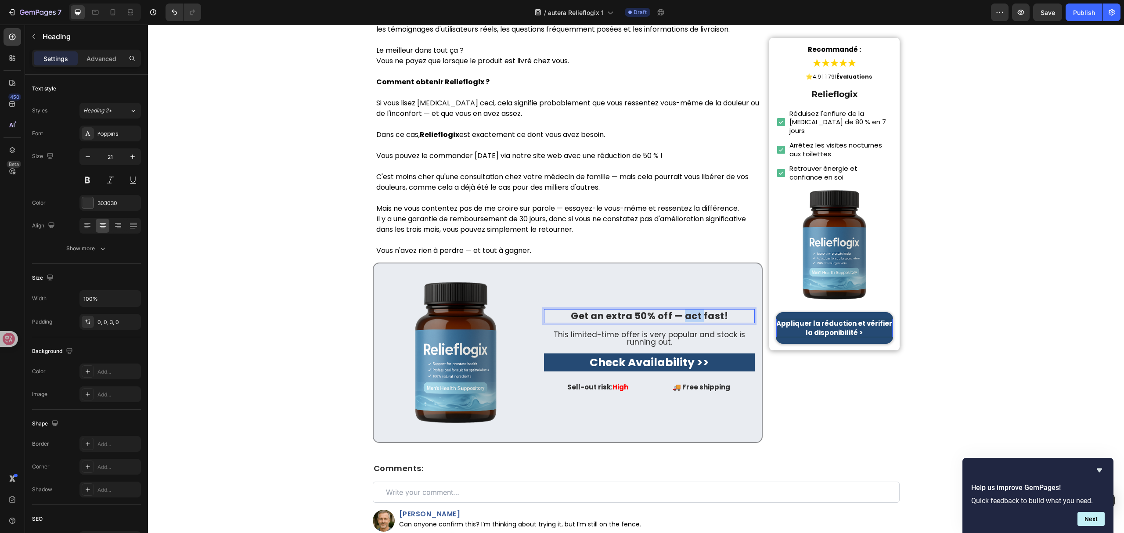
click at [689, 310] on strong "Get an extra 50% off — act fast!" at bounding box center [649, 316] width 157 height 13
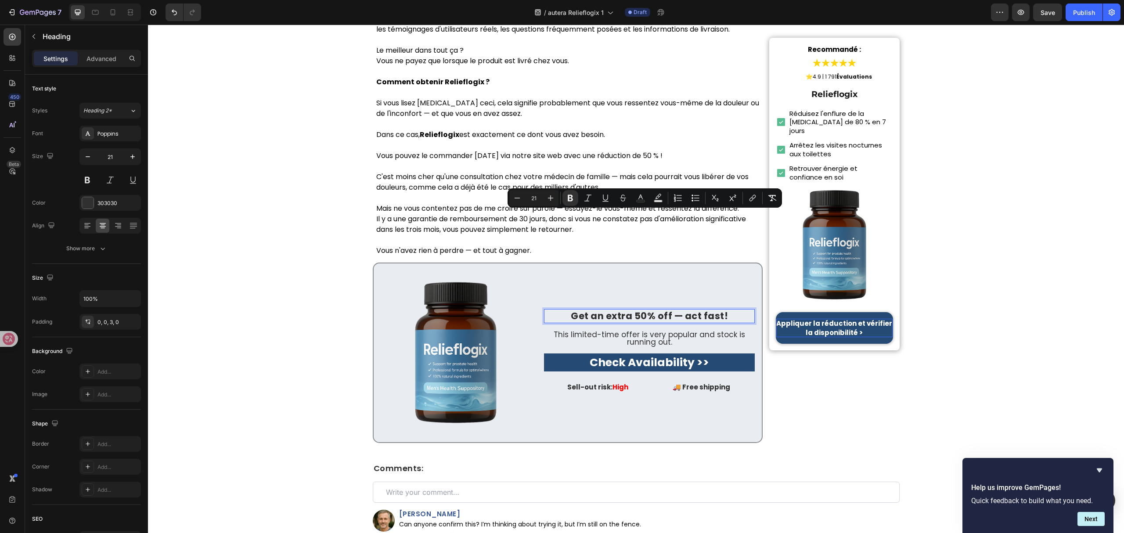
scroll to position [4620, 0]
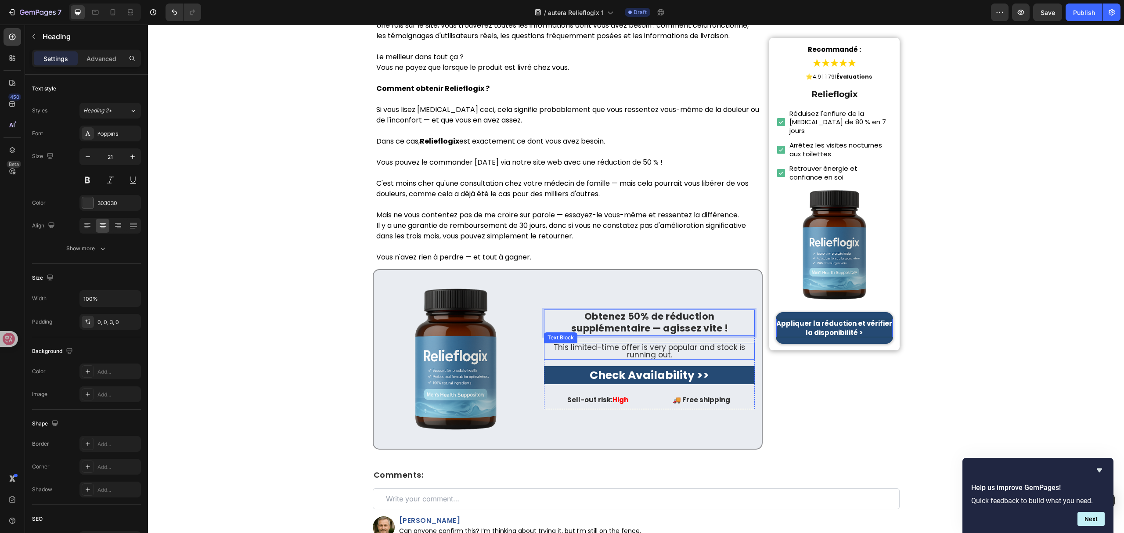
click at [656, 344] on p "This limited-time offer is very popular and stock is running out." at bounding box center [649, 351] width 209 height 15
click at [681, 344] on p "This limited-time offer is very popular and stock is running out." at bounding box center [649, 351] width 209 height 15
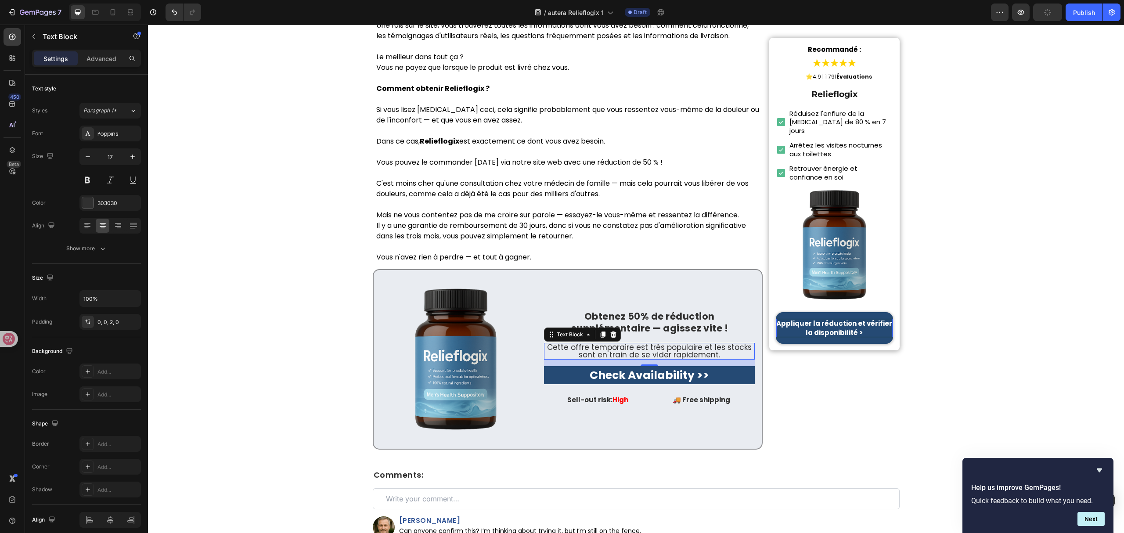
click at [647, 370] on div "15" at bounding box center [649, 373] width 9 height 7
click at [626, 368] on strong "Check Availability >>" at bounding box center [649, 375] width 119 height 15
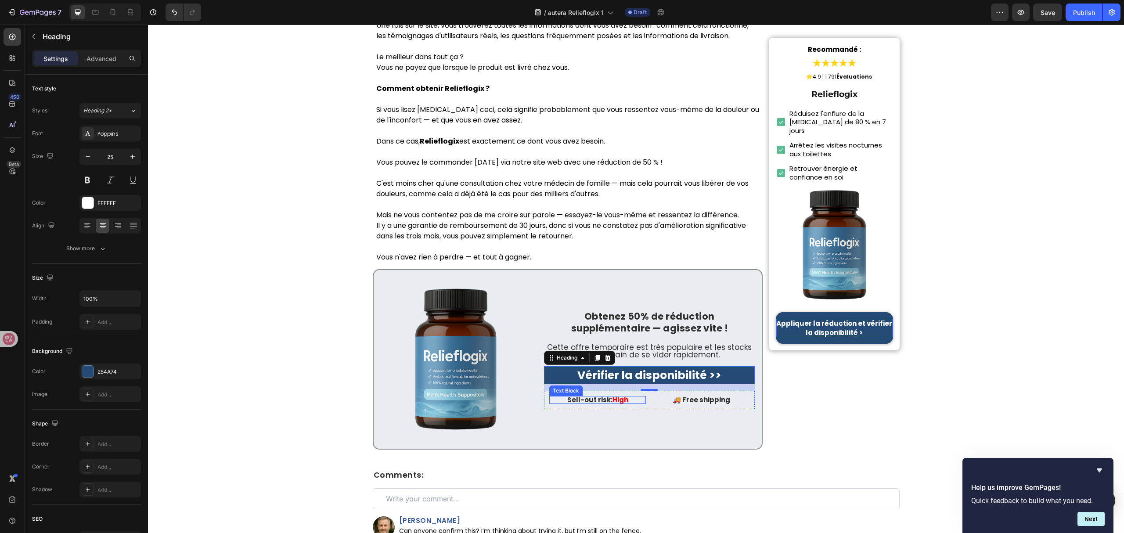
click at [578, 396] on p "Sell-out risk: High" at bounding box center [597, 400] width 97 height 8
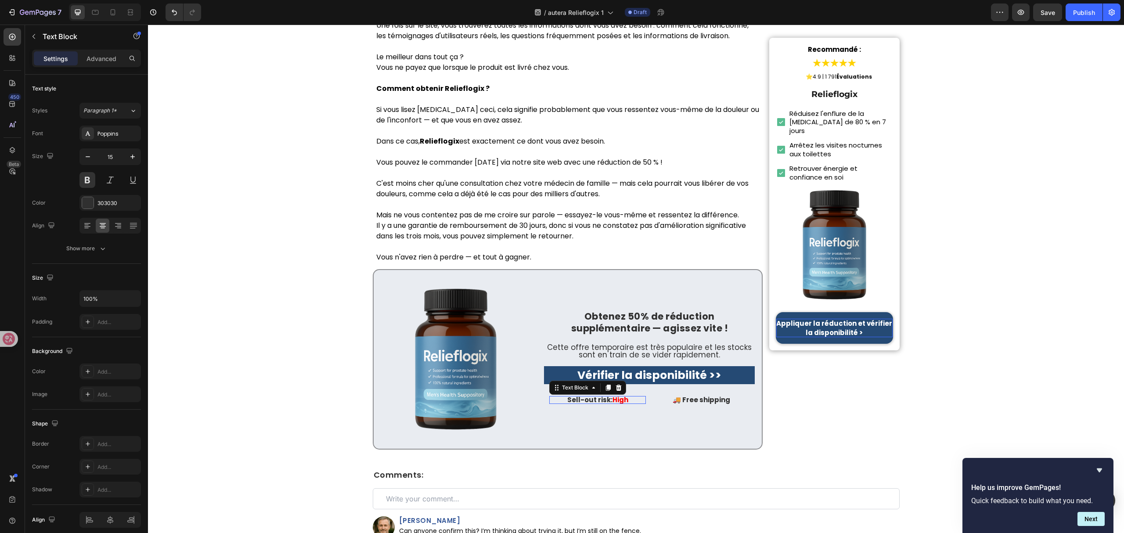
click at [578, 396] on p "Sell-out risk: High" at bounding box center [597, 400] width 97 height 8
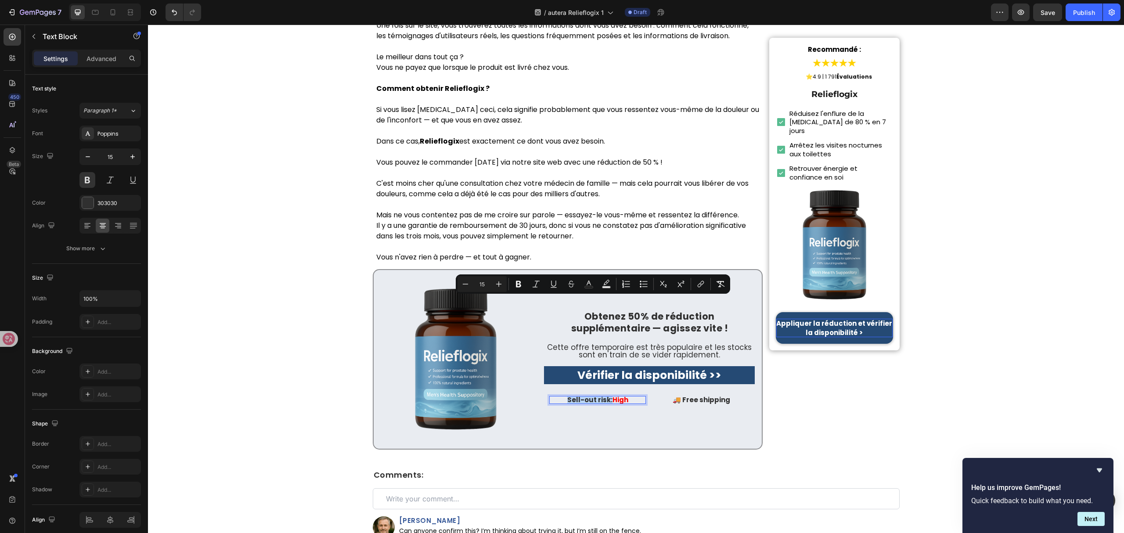
copy p "Sell-out risk:"
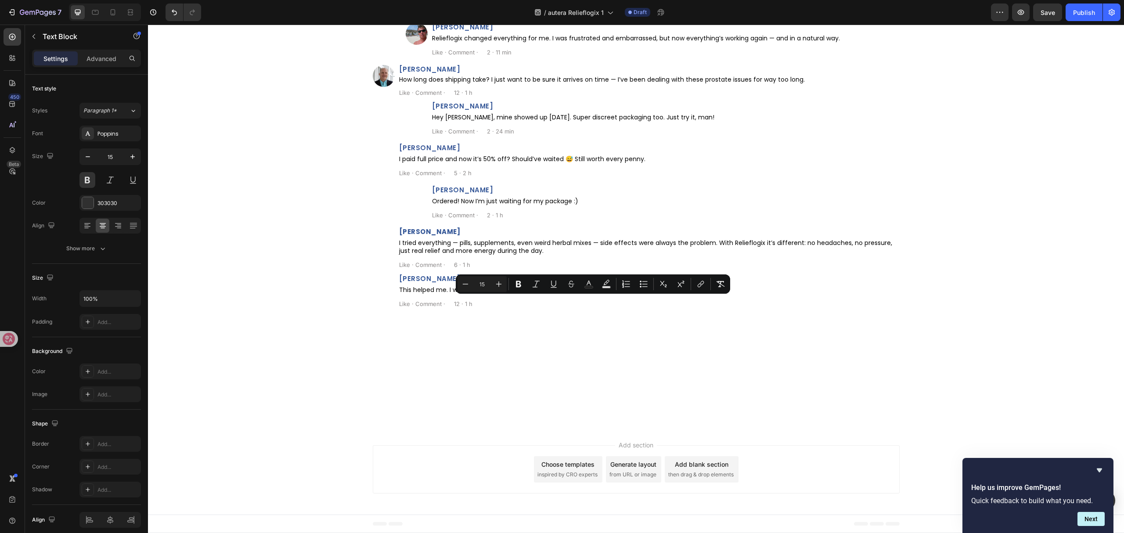
scroll to position [0, 0]
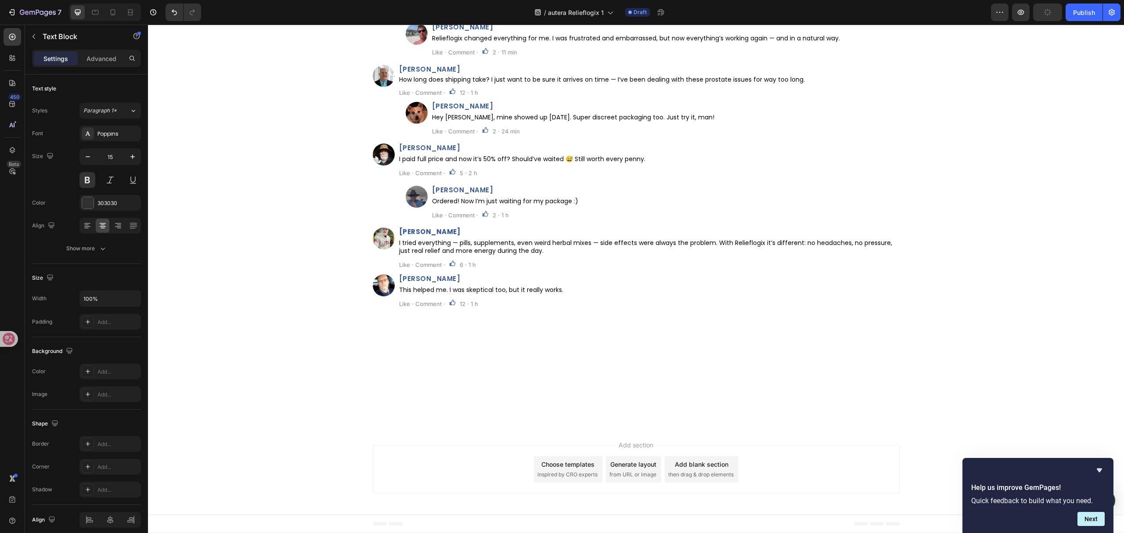
drag, startPoint x: 679, startPoint y: 300, endPoint x: 732, endPoint y: 303, distance: 52.8
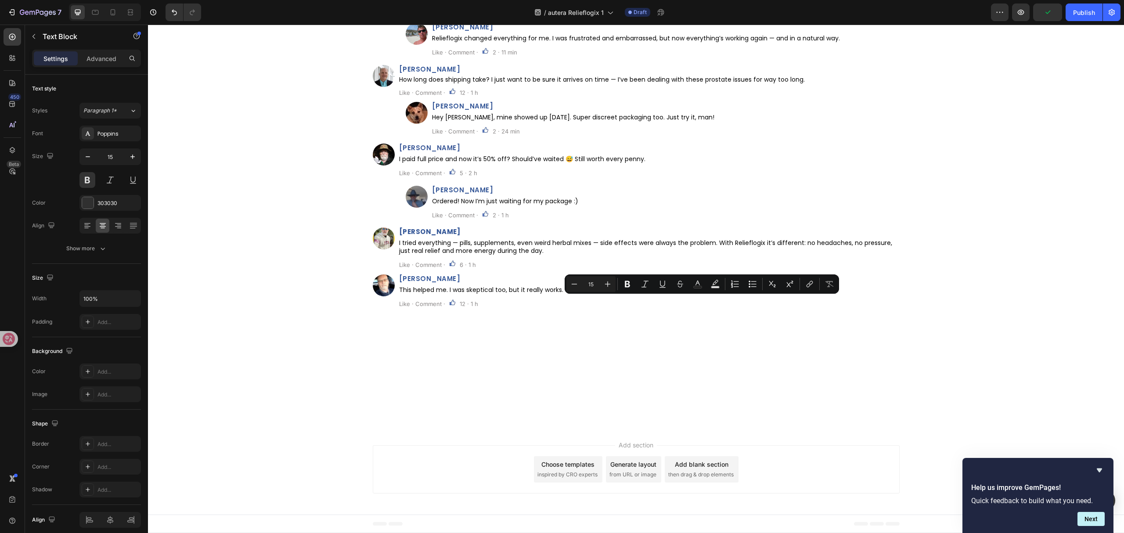
copy p "ree shipping"
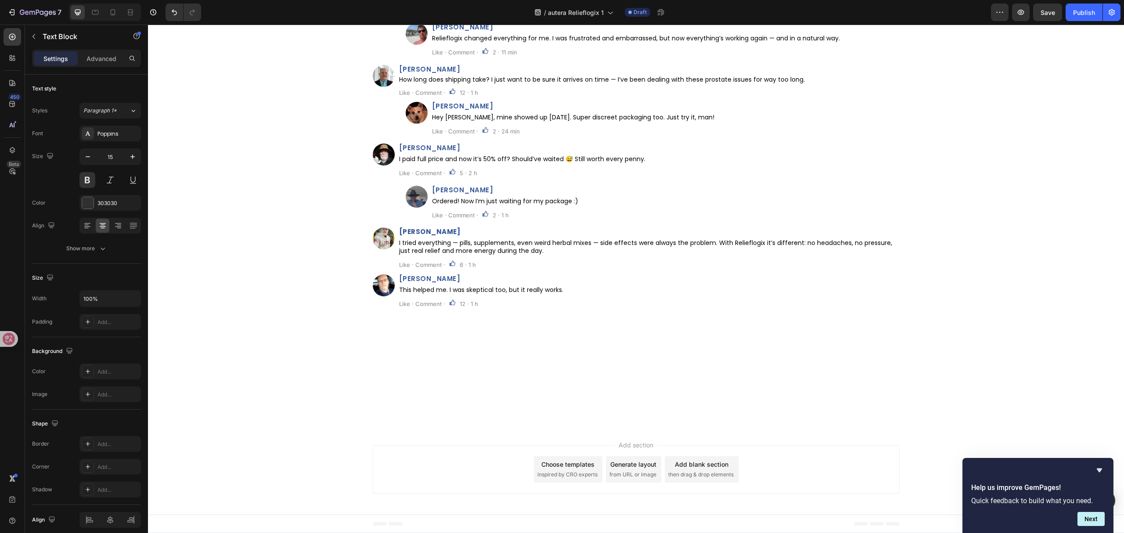
drag, startPoint x: 608, startPoint y: 311, endPoint x: 578, endPoint y: 310, distance: 29.9
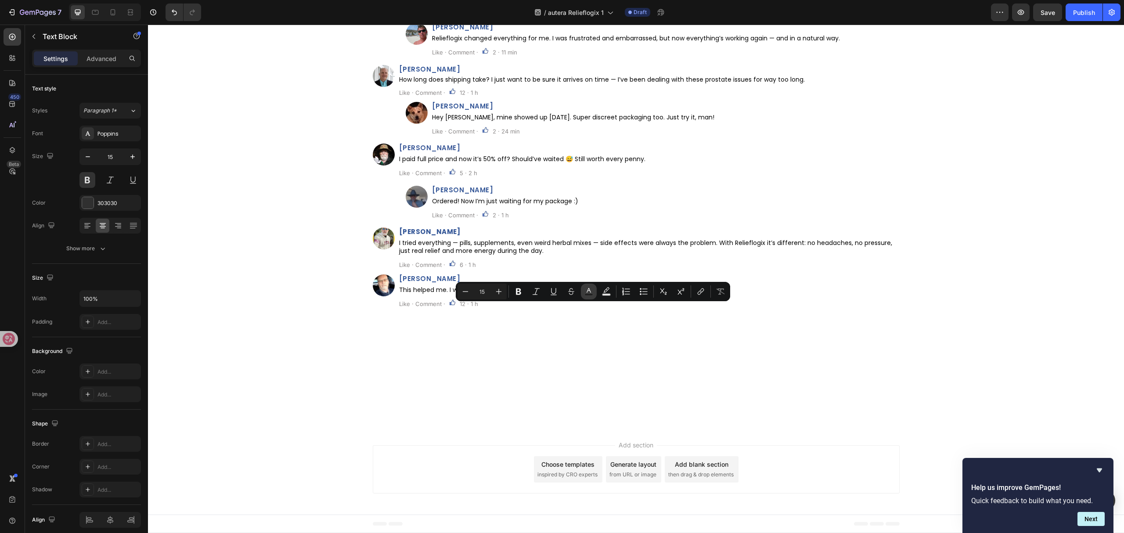
click at [589, 293] on icon "Editor contextual toolbar" at bounding box center [589, 291] width 9 height 9
type input "303030"
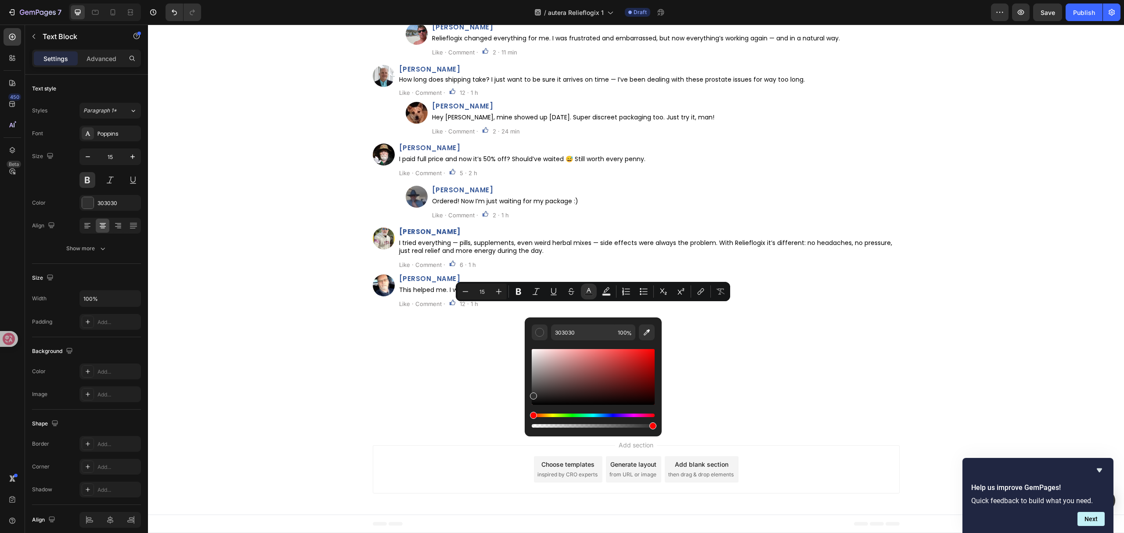
click at [646, 357] on div "Editor contextual toolbar" at bounding box center [593, 377] width 123 height 56
type input "DB1111"
click at [517, 293] on icon "Editor contextual toolbar" at bounding box center [518, 292] width 5 height 7
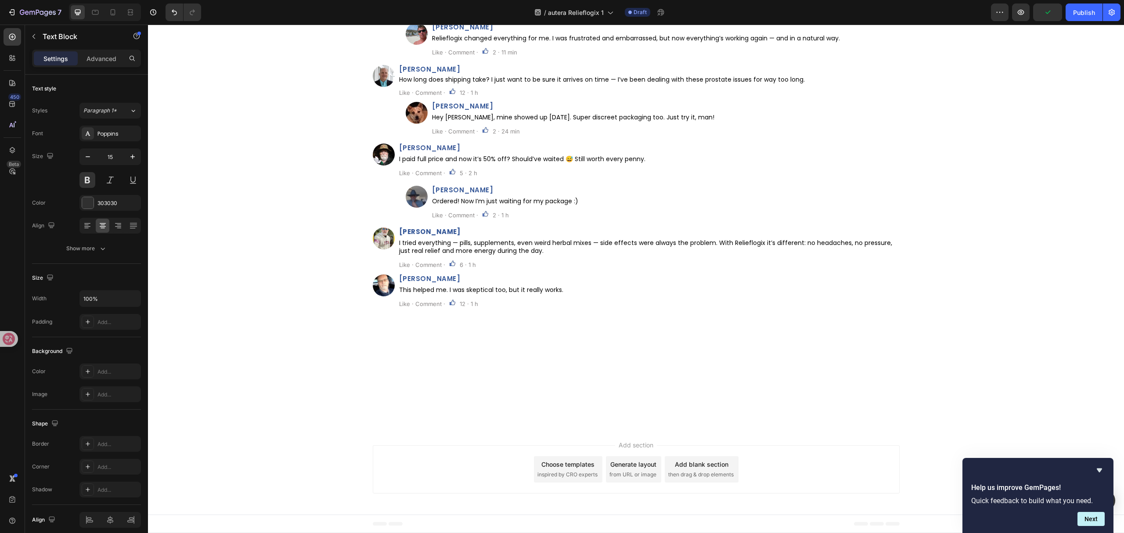
drag, startPoint x: 682, startPoint y: 302, endPoint x: 726, endPoint y: 306, distance: 45.0
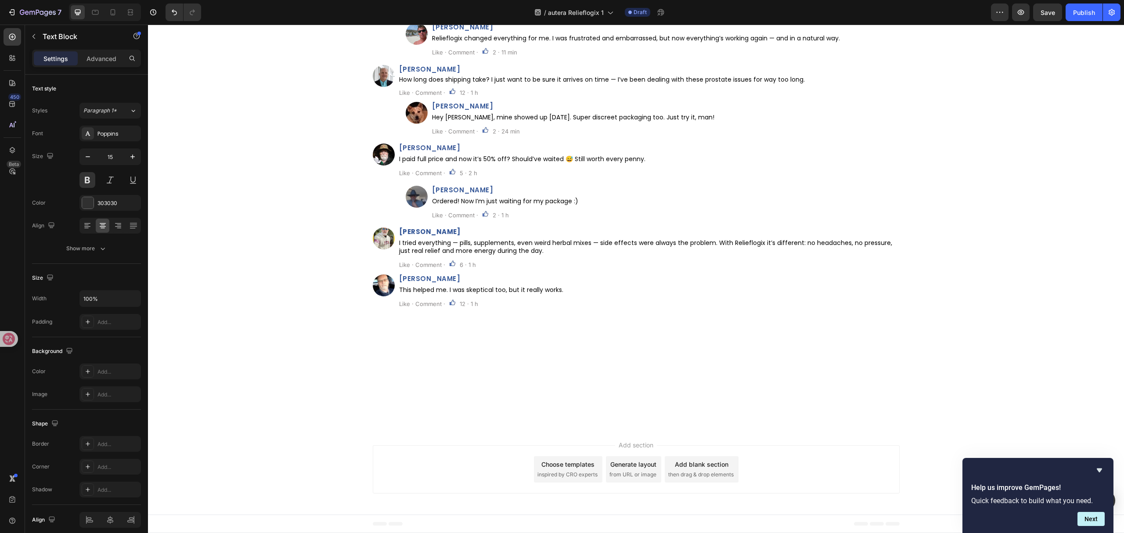
drag, startPoint x: 680, startPoint y: 302, endPoint x: 747, endPoint y: 302, distance: 67.2
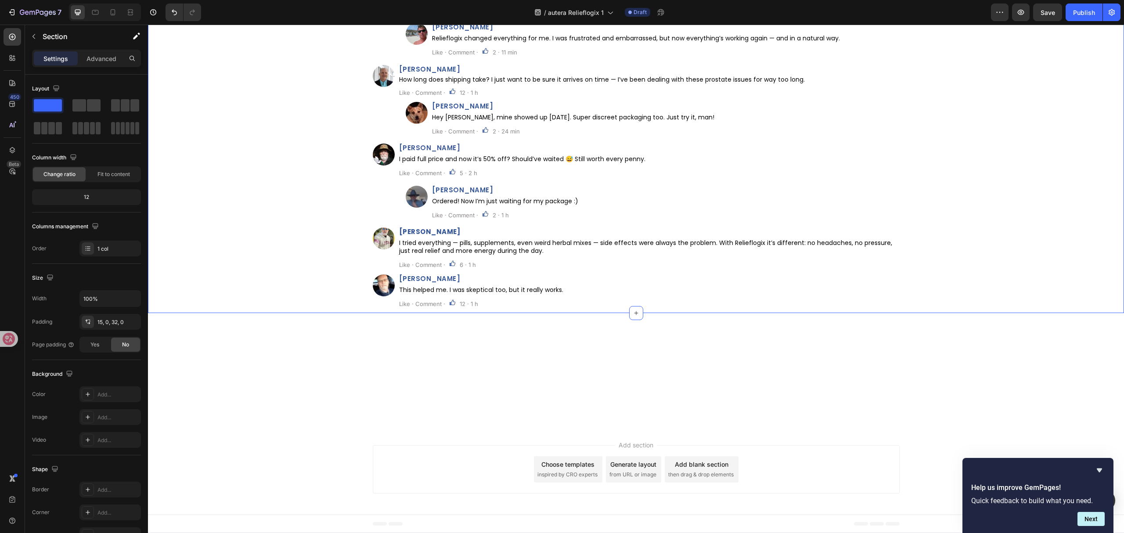
scroll to position [4909, 0]
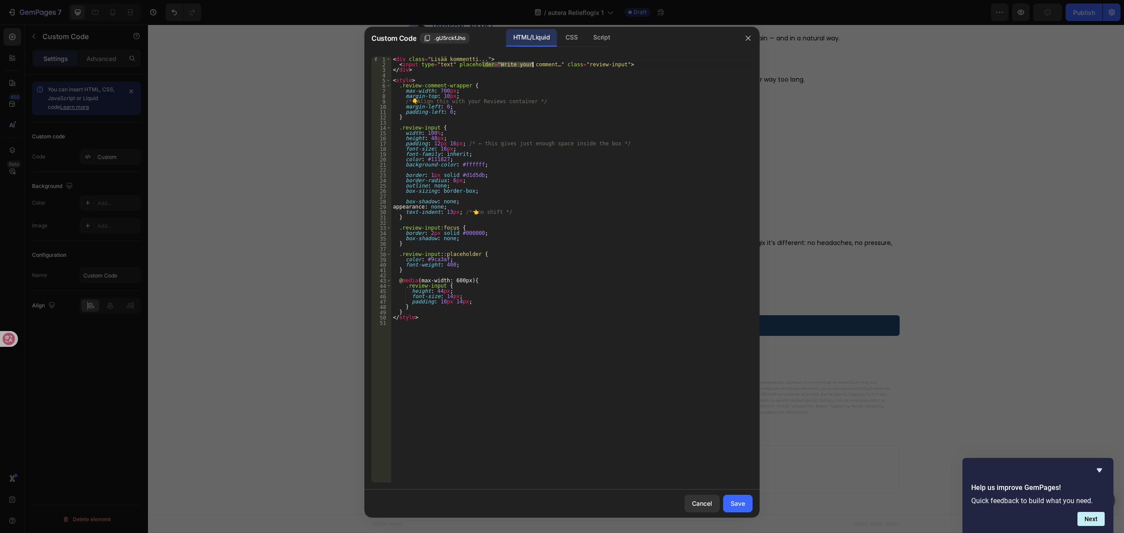
drag, startPoint x: 481, startPoint y: 62, endPoint x: 533, endPoint y: 65, distance: 51.9
click at [533, 65] on div "< div class = "Lisää kommentti..." > < input type = "text" placeholder = "Write…" at bounding box center [571, 275] width 361 height 437
type textarea "<input type="text" placeholder="Écrivez votre commentaire..." class="review-inp…"
click at [738, 496] on button "Save" at bounding box center [737, 504] width 29 height 18
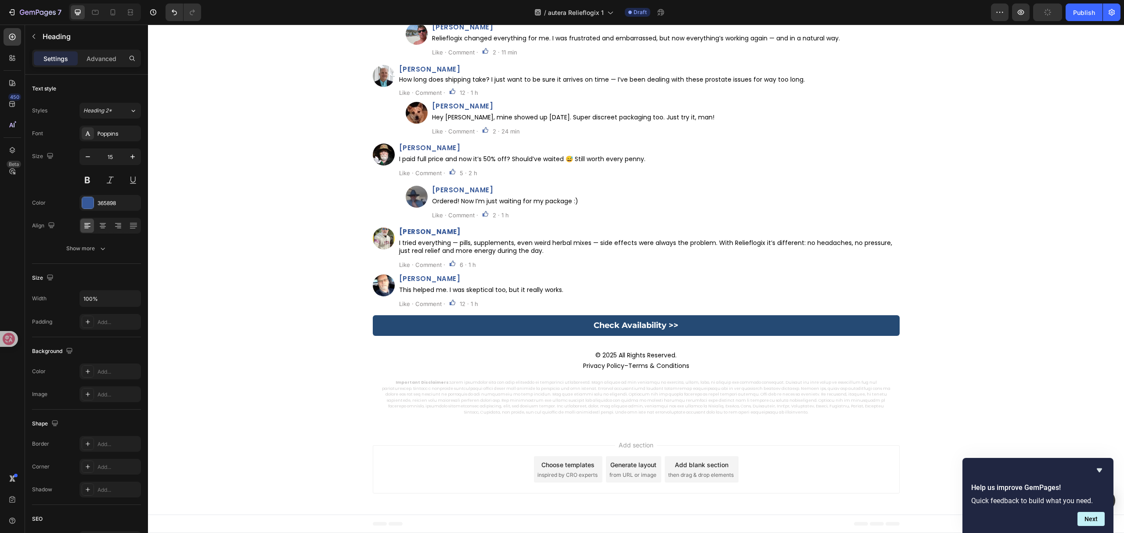
click at [588, 4] on p "Can anyone confirm this? I’m thinking about trying it, but I’m still on the fen…" at bounding box center [649, 0] width 500 height 6
click at [426, 18] on p "Like · Comment ·" at bounding box center [422, 14] width 46 height 8
click at [469, 31] on h2 "John Bennett" at bounding box center [665, 27] width 469 height 8
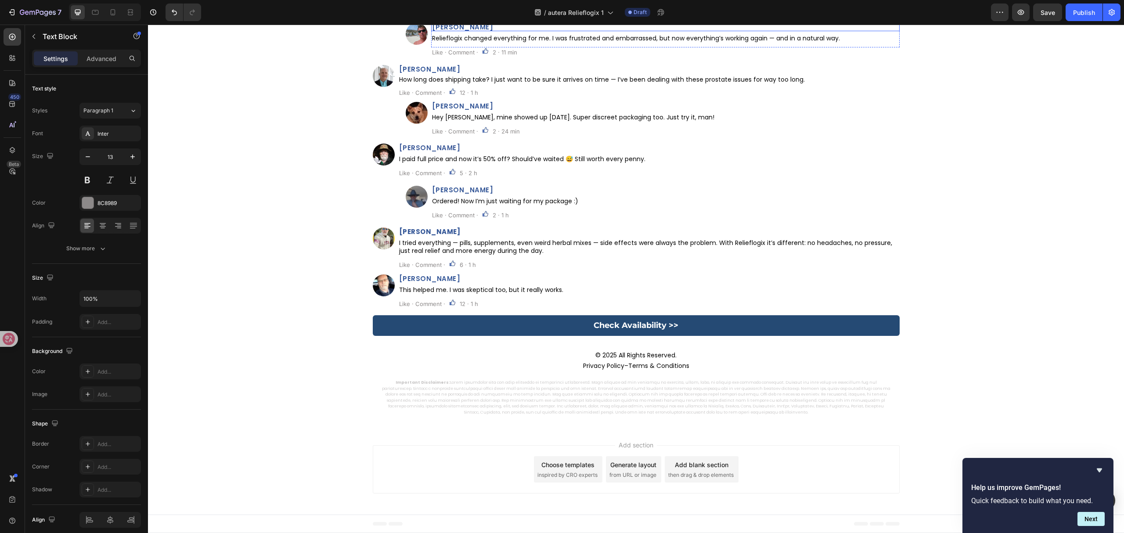
click at [469, 31] on h2 "John Bennett" at bounding box center [665, 27] width 469 height 8
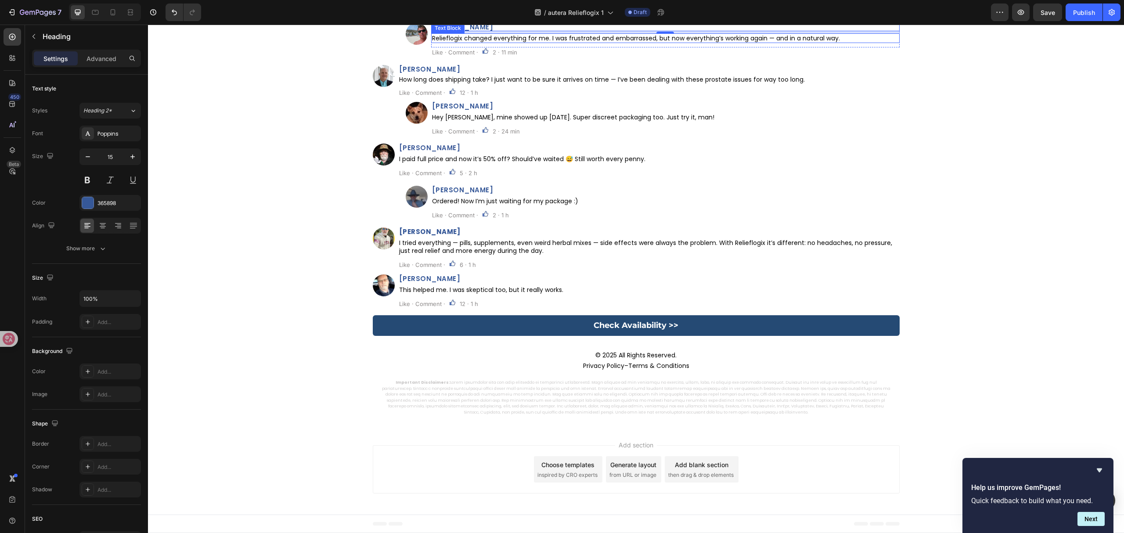
click at [575, 42] on p "Relieflogix changed everything for me. I was frustrated and embarrassed, but no…" at bounding box center [665, 38] width 467 height 8
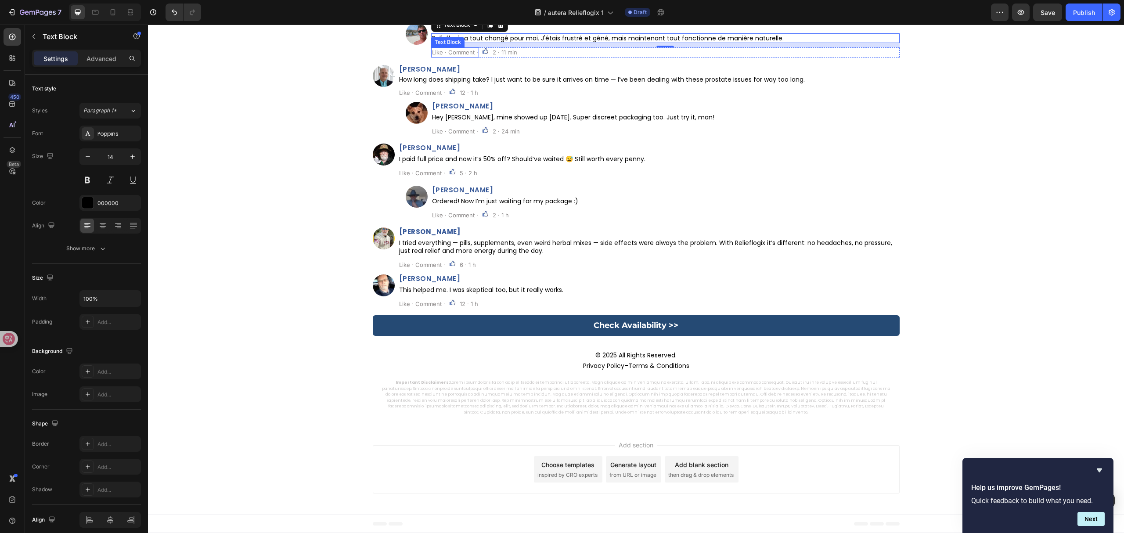
click at [450, 56] on p "Like · Comment ·" at bounding box center [455, 52] width 46 height 8
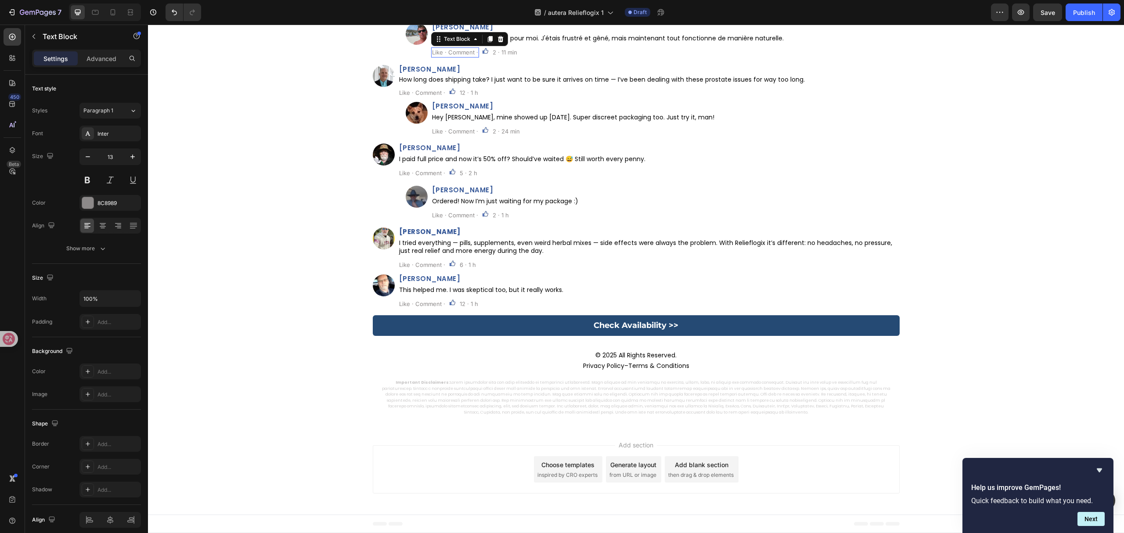
click at [450, 56] on p "Like · Comment ·" at bounding box center [455, 52] width 46 height 8
click at [426, 97] on p "Like · Comment ·" at bounding box center [422, 93] width 46 height 8
click at [425, 97] on p "Like · Comment ·" at bounding box center [422, 93] width 46 height 8
click at [463, 136] on div "Like · Comment ·" at bounding box center [455, 131] width 48 height 10
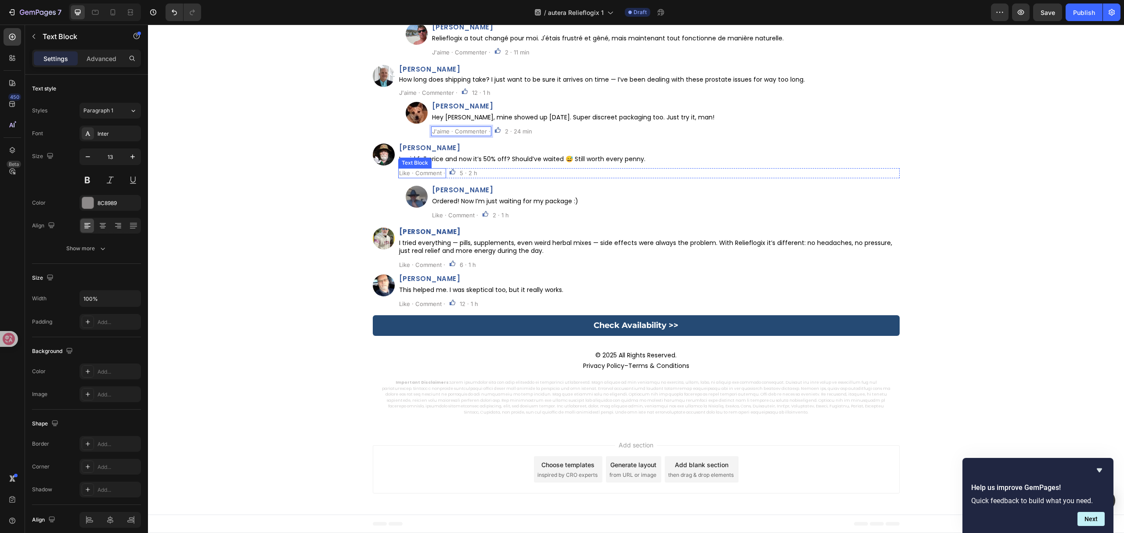
click at [429, 177] on p "Like · Comment ·" at bounding box center [422, 173] width 46 height 8
click at [443, 205] on p "Ordered! Now I’m just waiting for my package :)" at bounding box center [665, 201] width 467 height 8
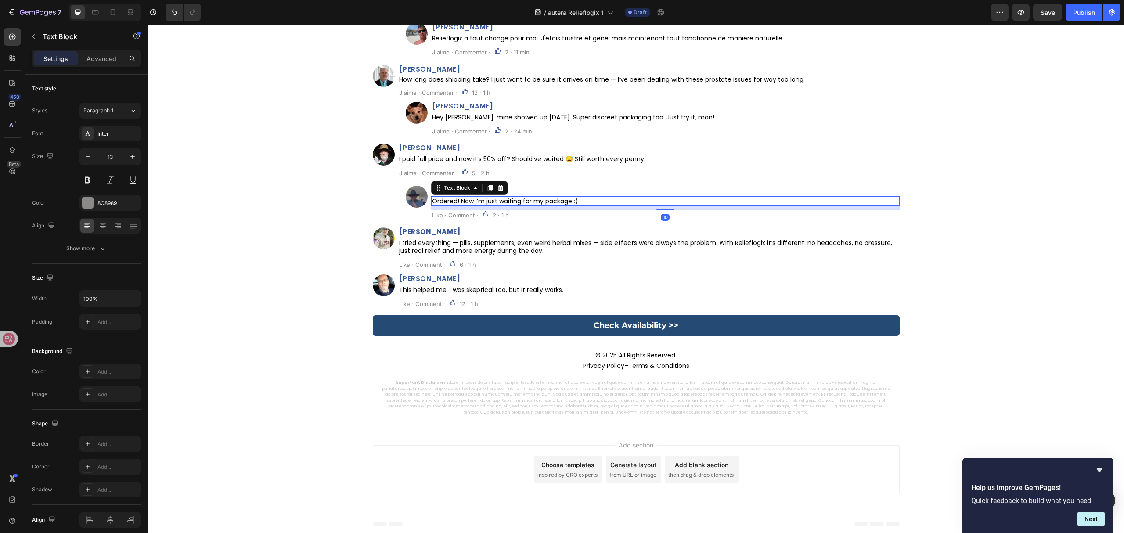
click at [443, 205] on p "Ordered! Now I’m just waiting for my package :)" at bounding box center [665, 201] width 467 height 8
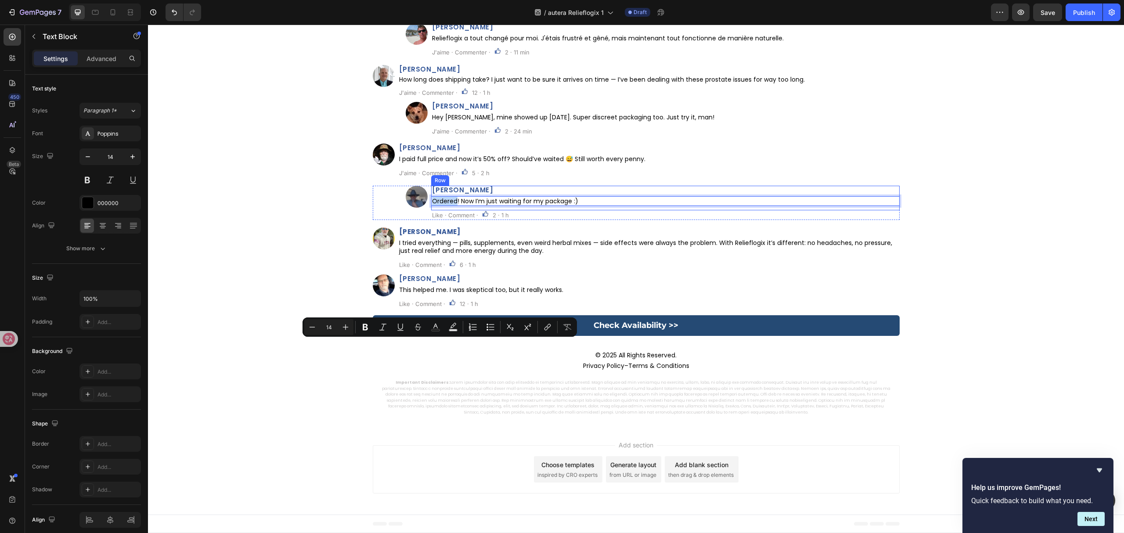
click at [442, 219] on p "Like · Comment ·" at bounding box center [455, 215] width 46 height 8
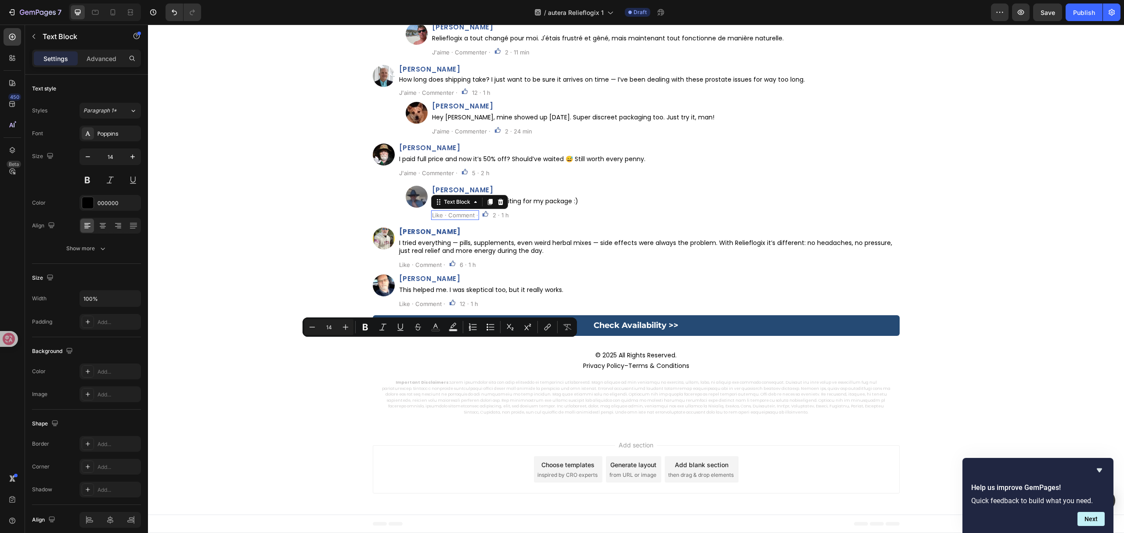
click at [442, 219] on p "Like · Comment ·" at bounding box center [455, 215] width 46 height 8
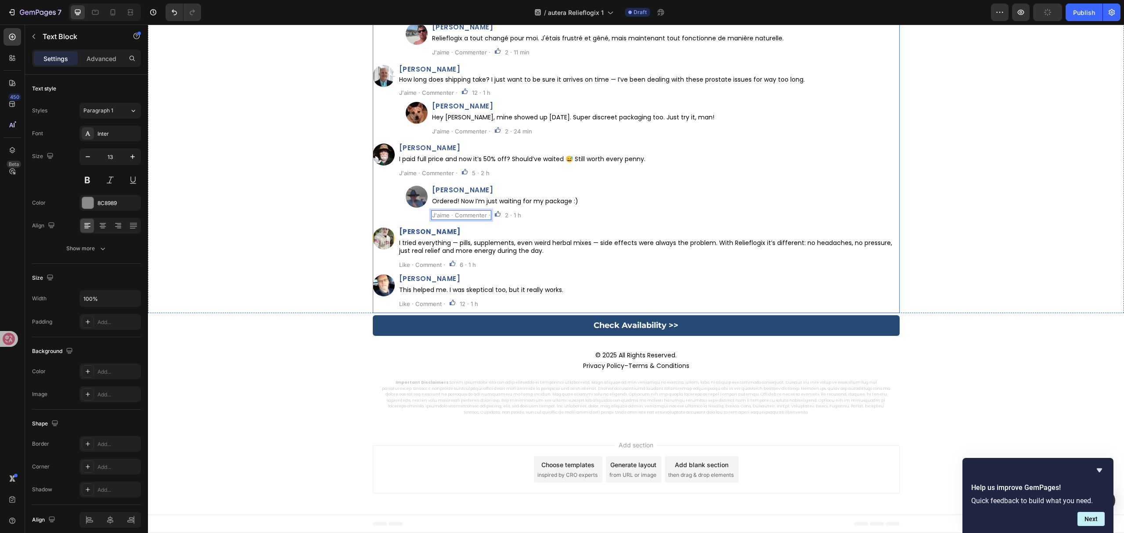
click at [415, 269] on p "Like · Comment ·" at bounding box center [422, 265] width 46 height 8
click at [420, 308] on p "Like · Comment ·" at bounding box center [422, 304] width 46 height 8
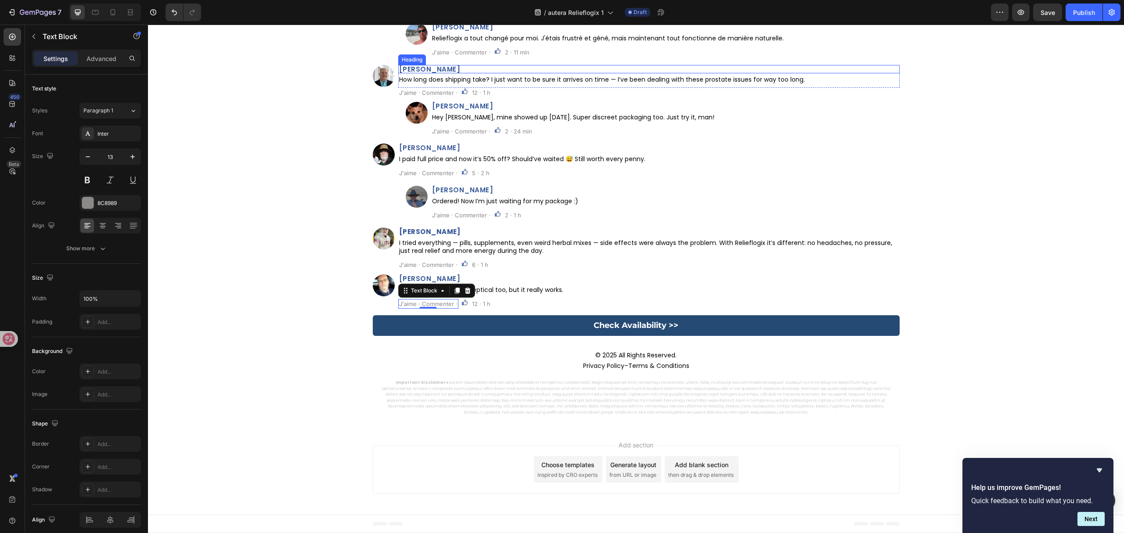
click at [437, 73] on h2 "Peter Jamison" at bounding box center [649, 69] width 502 height 8
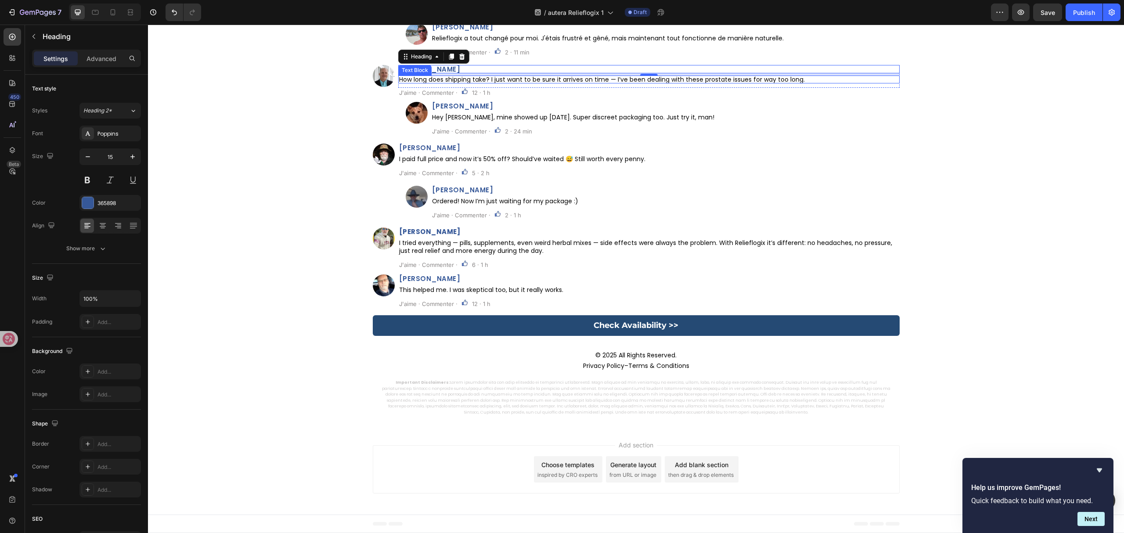
click at [640, 83] on p "How long does shipping take? I just want to be sure it arrives on time — I’ve b…" at bounding box center [649, 79] width 500 height 6
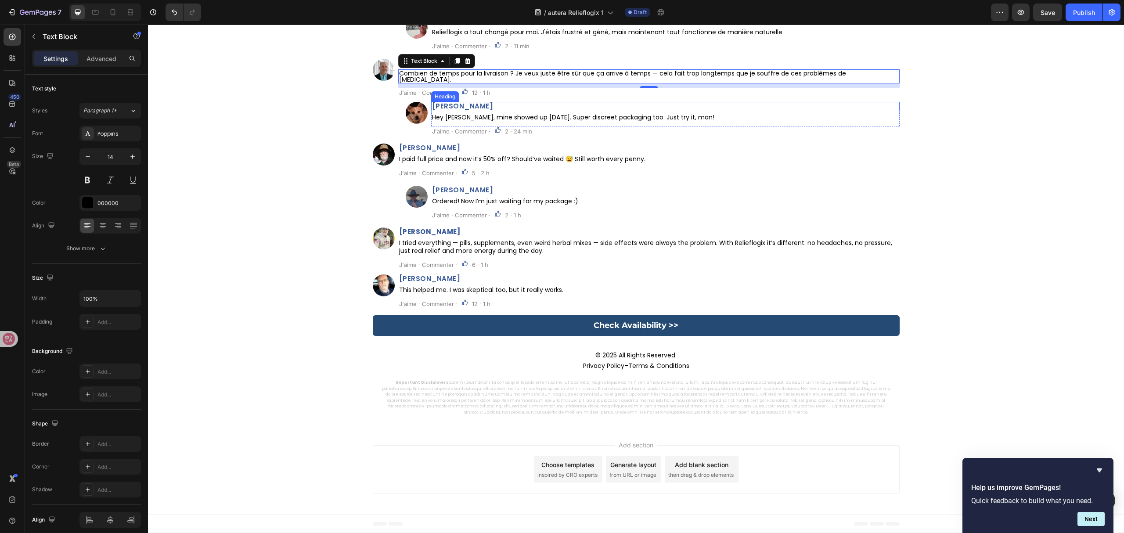
click at [479, 110] on h2 "Carlos Bautista" at bounding box center [665, 106] width 469 height 8
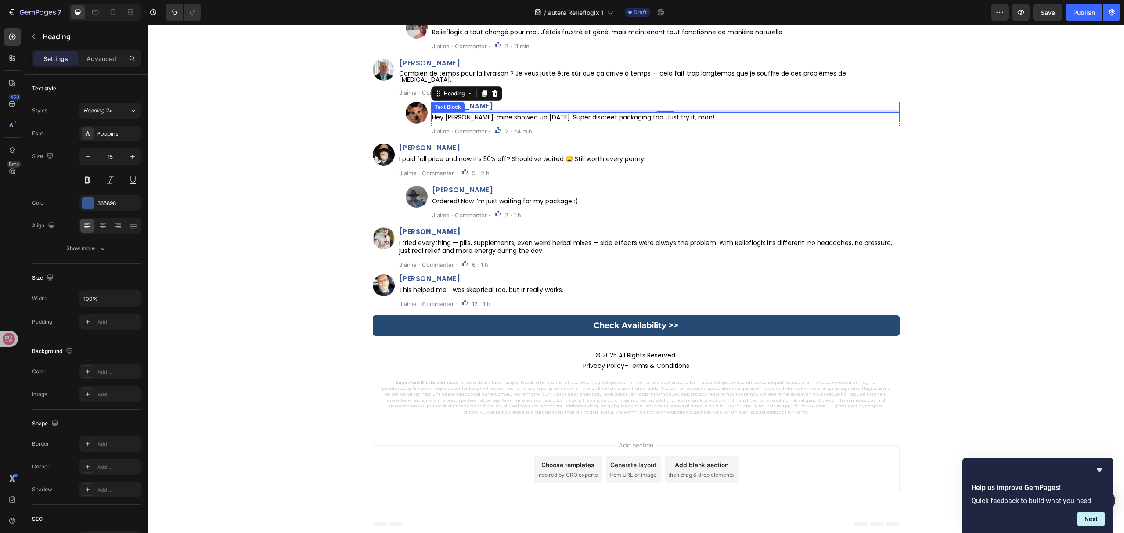
click at [627, 121] on p "Hey Peter, mine showed up in 4 days. Super discreet packaging too. Just try it,…" at bounding box center [665, 117] width 467 height 8
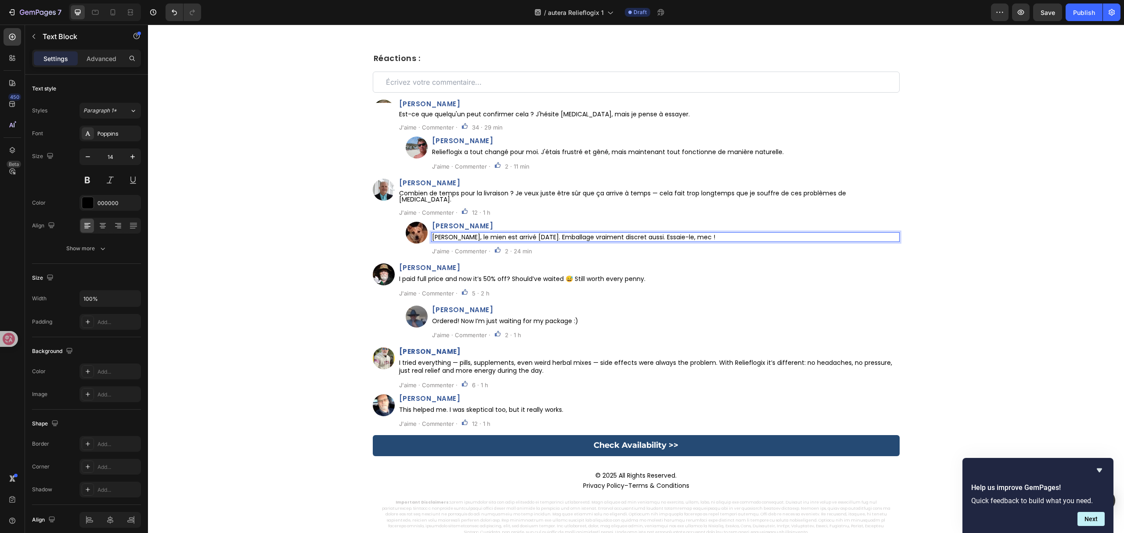
scroll to position [4967, 0]
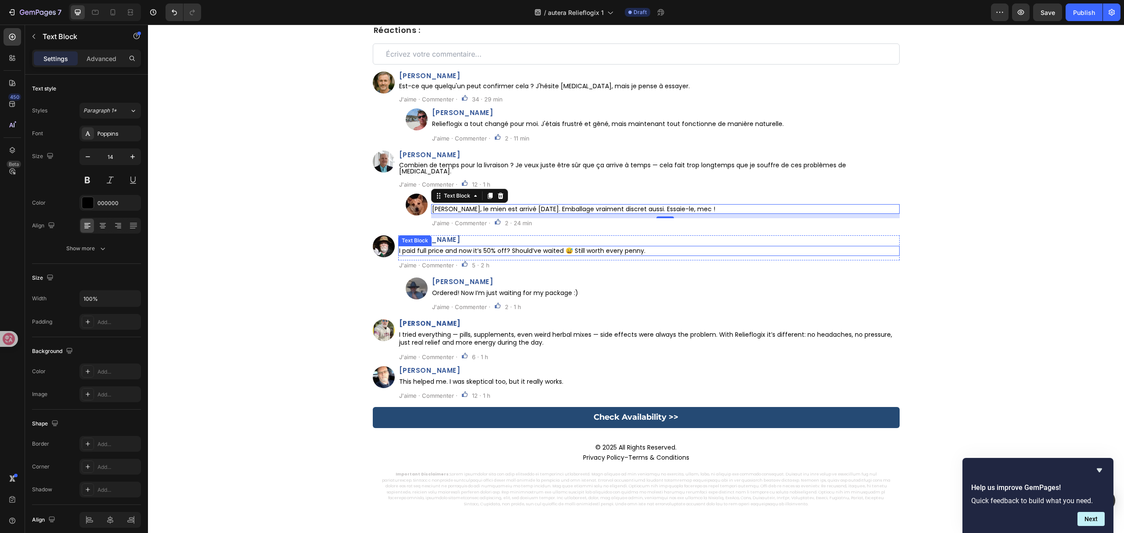
click at [445, 235] on span "William Davies" at bounding box center [429, 239] width 61 height 9
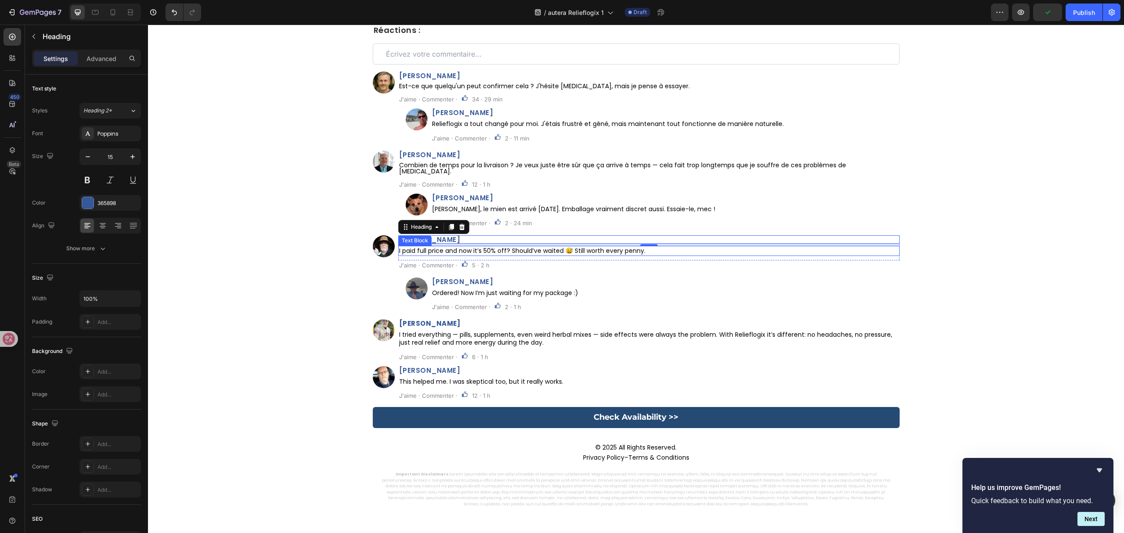
click at [543, 247] on p "I paid full price and now it’s 50% off? Should’ve waited 😅 Still worth every pe…" at bounding box center [649, 251] width 500 height 8
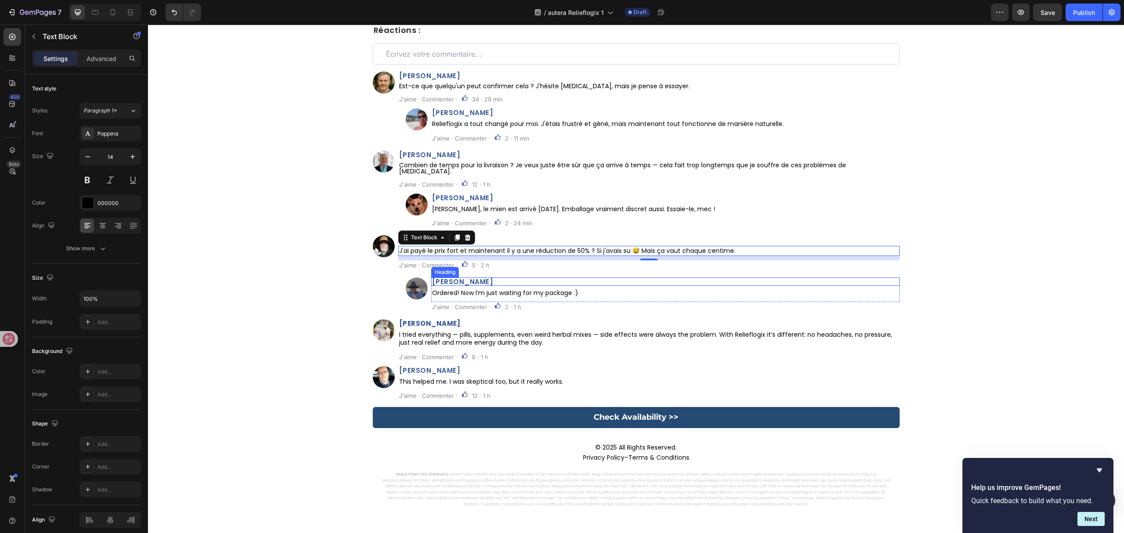
click at [462, 278] on h2 "Karl Vella" at bounding box center [665, 282] width 469 height 8
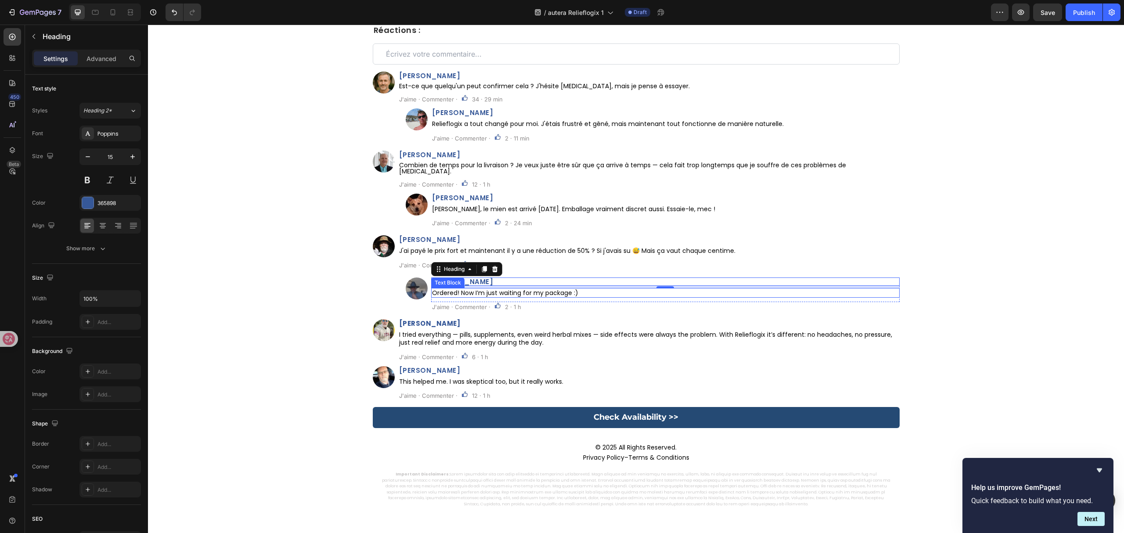
click at [550, 289] on p "Ordered! Now I’m just waiting for my package :)" at bounding box center [665, 293] width 467 height 8
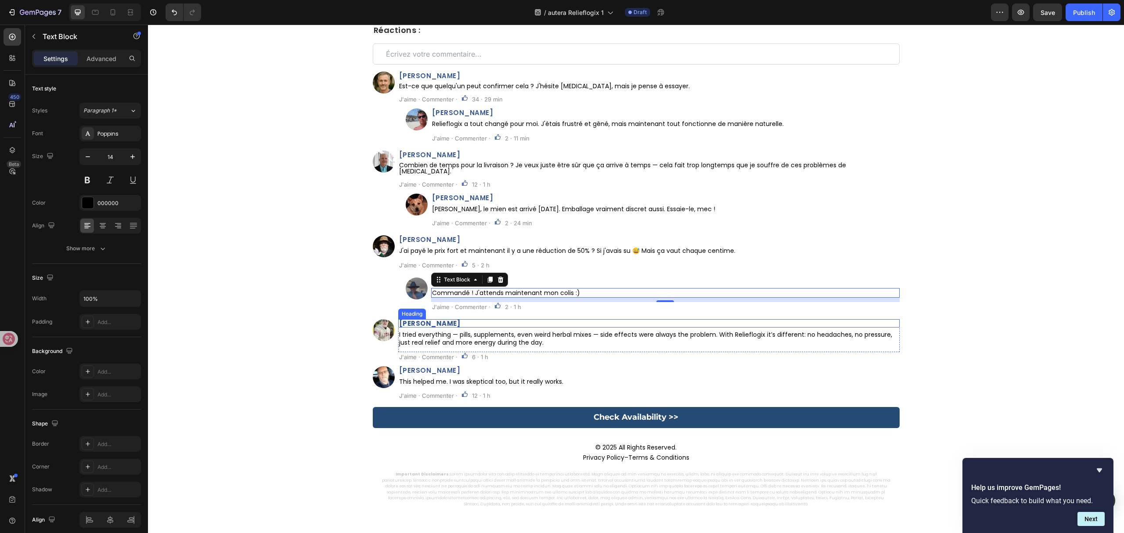
click at [438, 319] on strong "Derek Smith" at bounding box center [429, 323] width 61 height 9
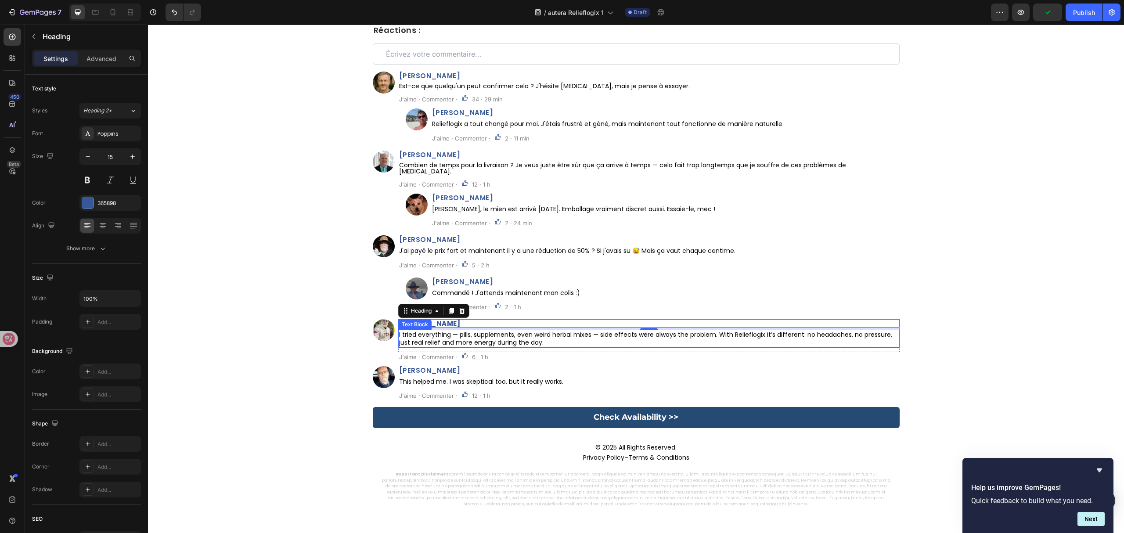
click at [526, 332] on p "I tried everything — pills, supplements, even weird herbal mixes — side effects…" at bounding box center [649, 339] width 500 height 16
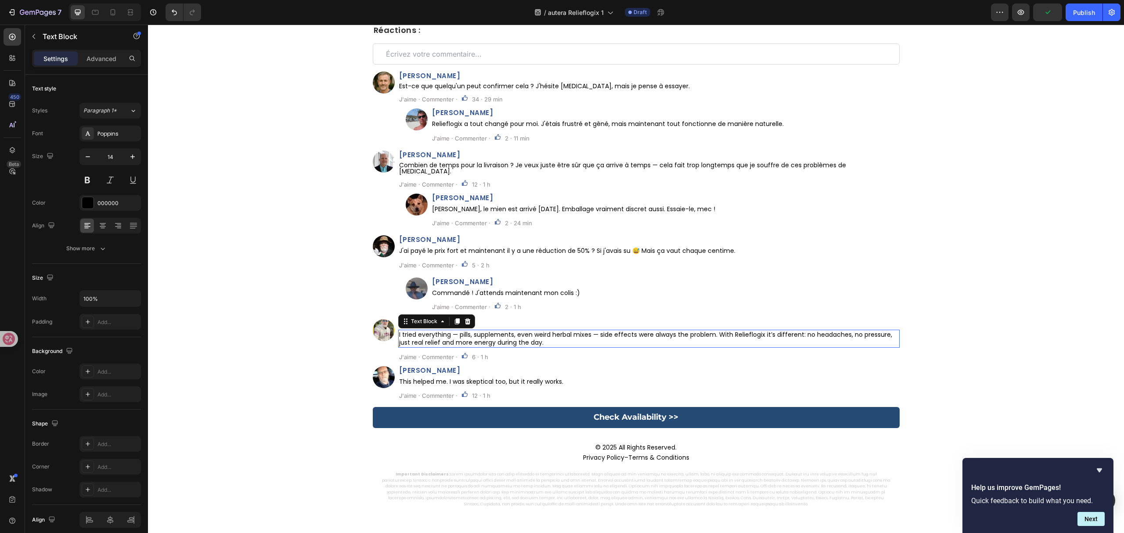
click at [525, 332] on p "I tried everything — pills, supplements, even weird herbal mixes — side effects…" at bounding box center [649, 339] width 500 height 16
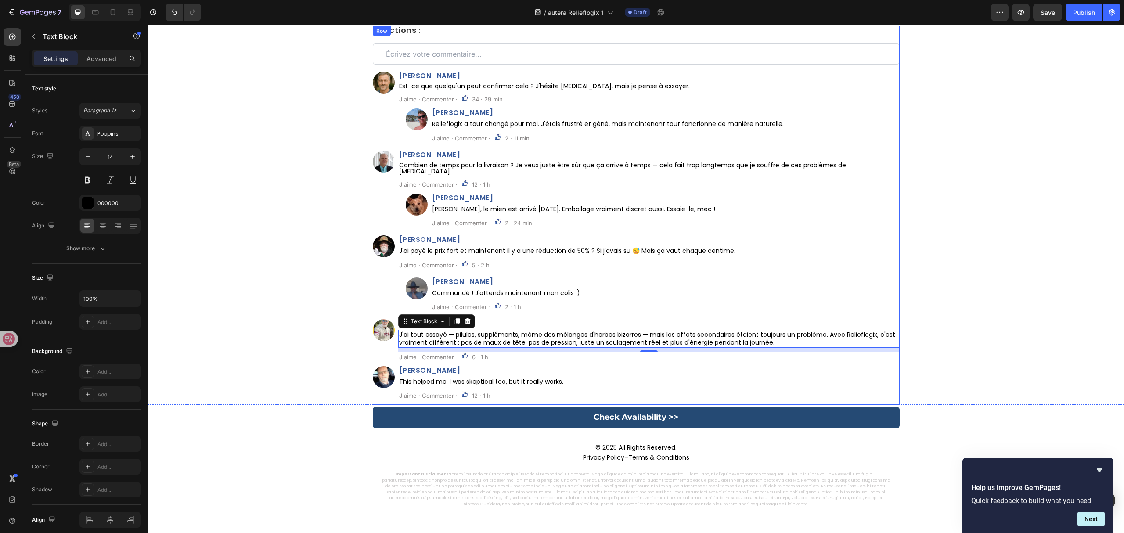
click at [452, 366] on h2 "Aaron Mitchell" at bounding box center [649, 370] width 502 height 8
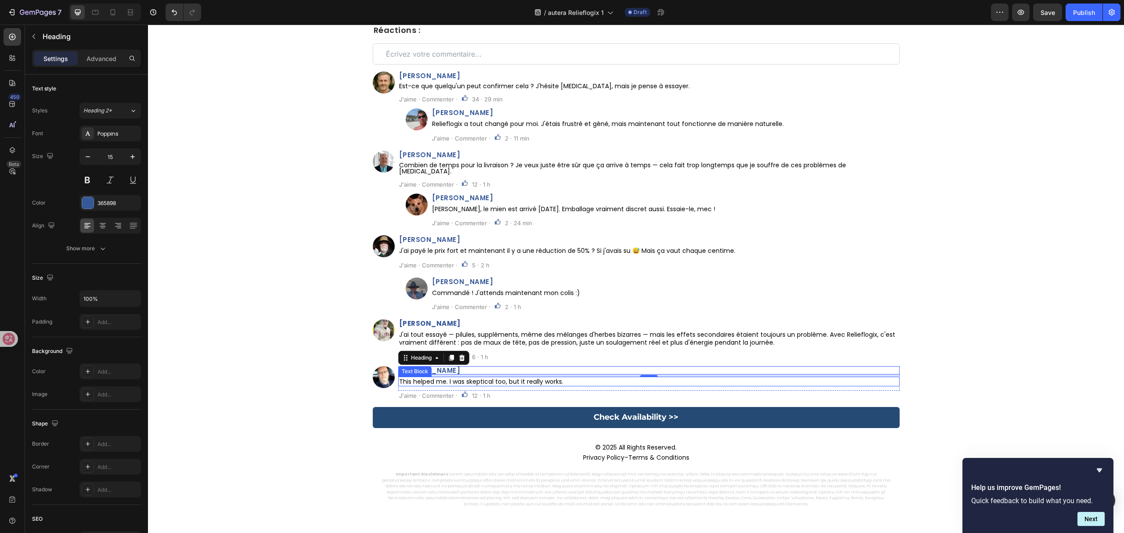
click at [536, 378] on p "This helped me. I was skeptical too, but it really works." at bounding box center [649, 382] width 500 height 8
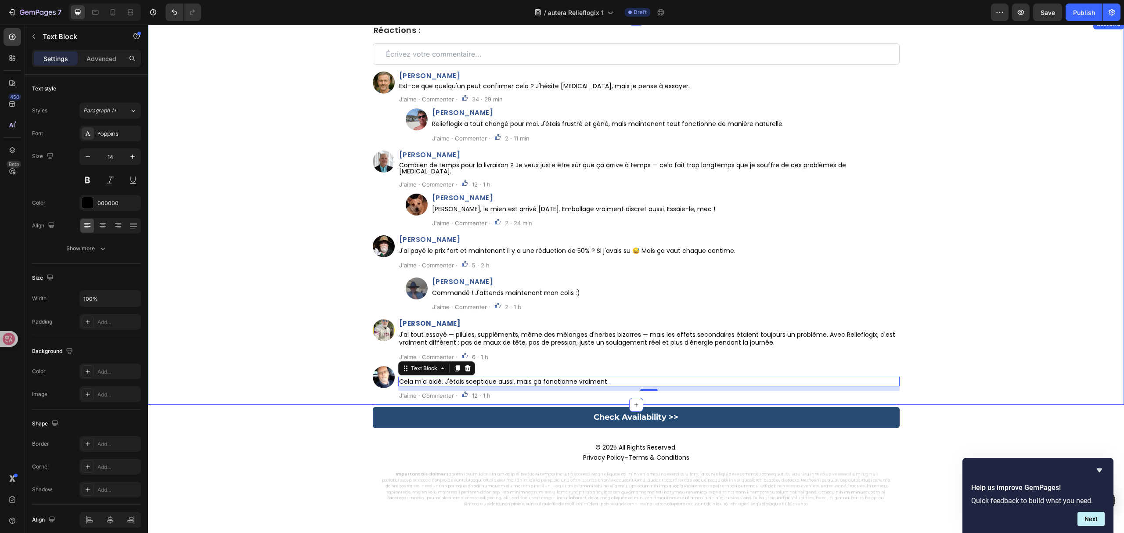
click at [981, 232] on div "⁠⁠⁠⁠⁠⁠⁠ Réactions : Heading Custom Code Row Image Henri Dupont Heading Est-ce q…" at bounding box center [636, 215] width 976 height 379
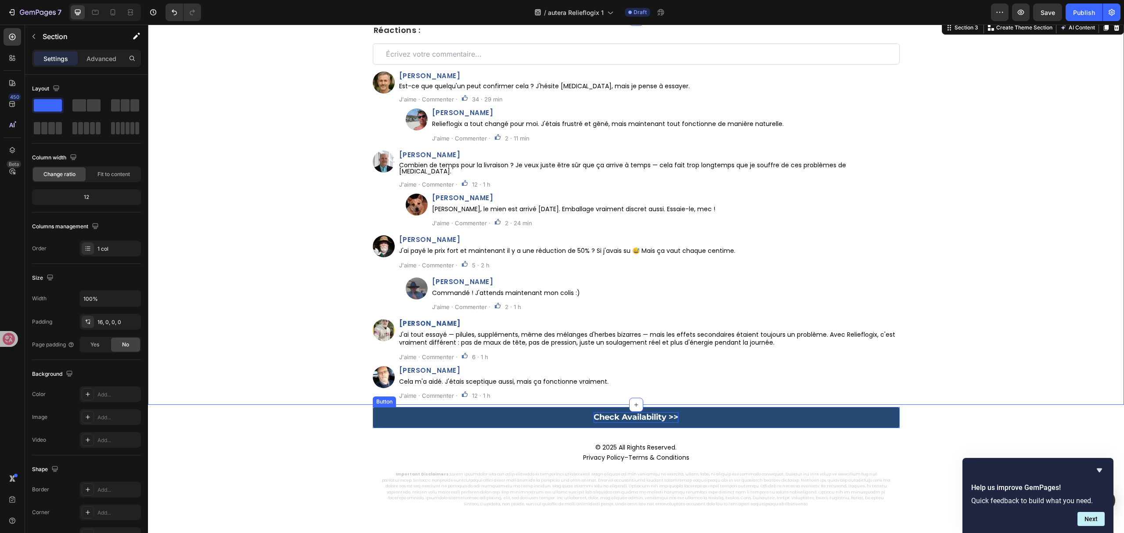
click at [621, 412] on strong "Check Availability >>" at bounding box center [636, 417] width 85 height 10
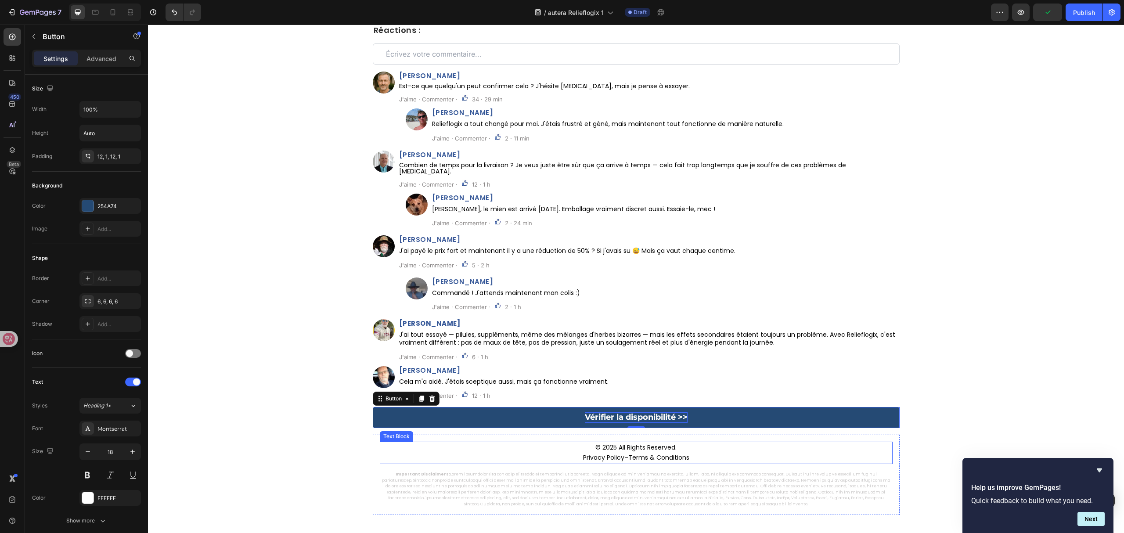
click at [646, 443] on p "© 2025 All Rights Reserved. Privacy Policy – Terms & Conditions" at bounding box center [636, 453] width 511 height 21
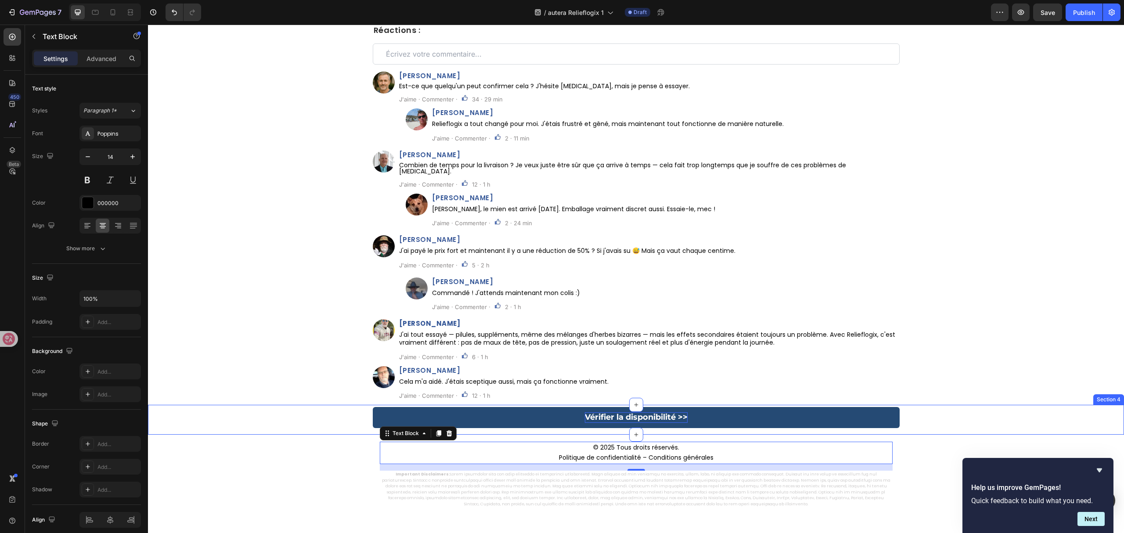
click at [943, 394] on div "⁠⁠⁠⁠⁠⁠⁠ Réactions : Heading Custom Code Row Image Henri Dupont Heading Est-ce q…" at bounding box center [636, 215] width 976 height 379
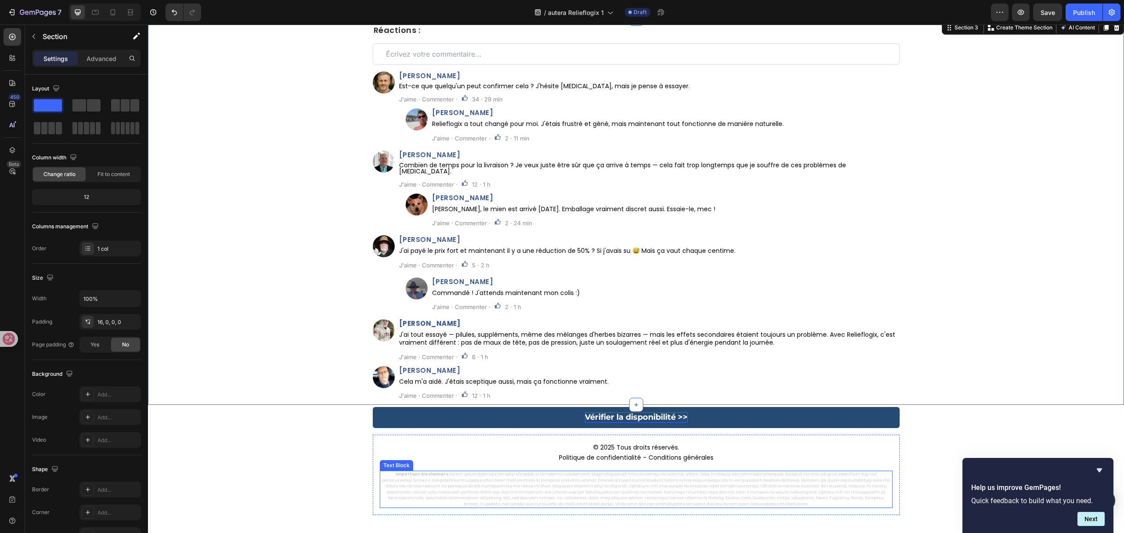
click at [739, 480] on p "Important Disclaimers:" at bounding box center [636, 490] width 511 height 36
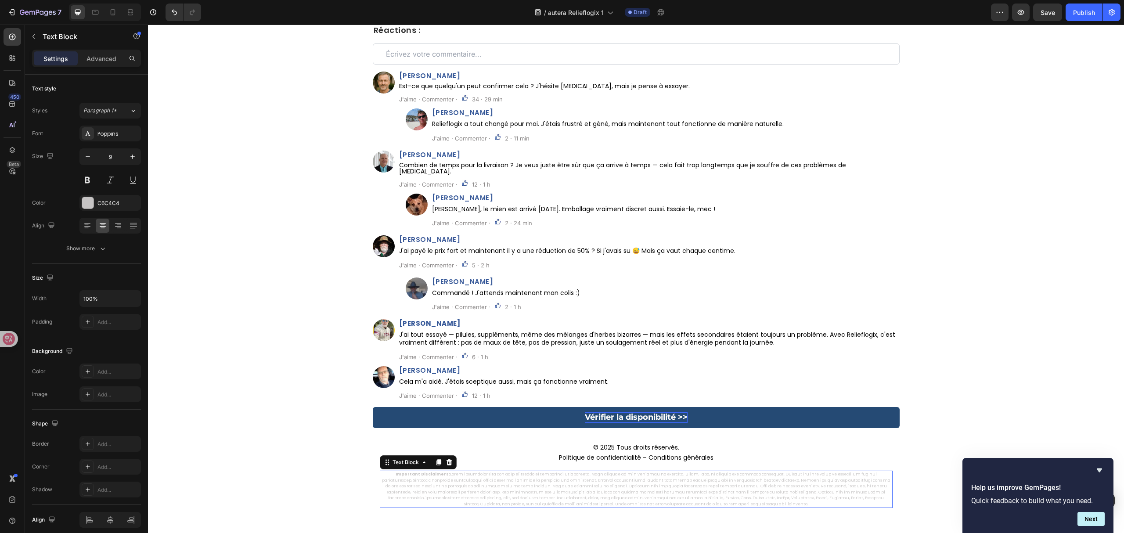
click at [739, 480] on p "Important Disclaimers:" at bounding box center [636, 490] width 511 height 36
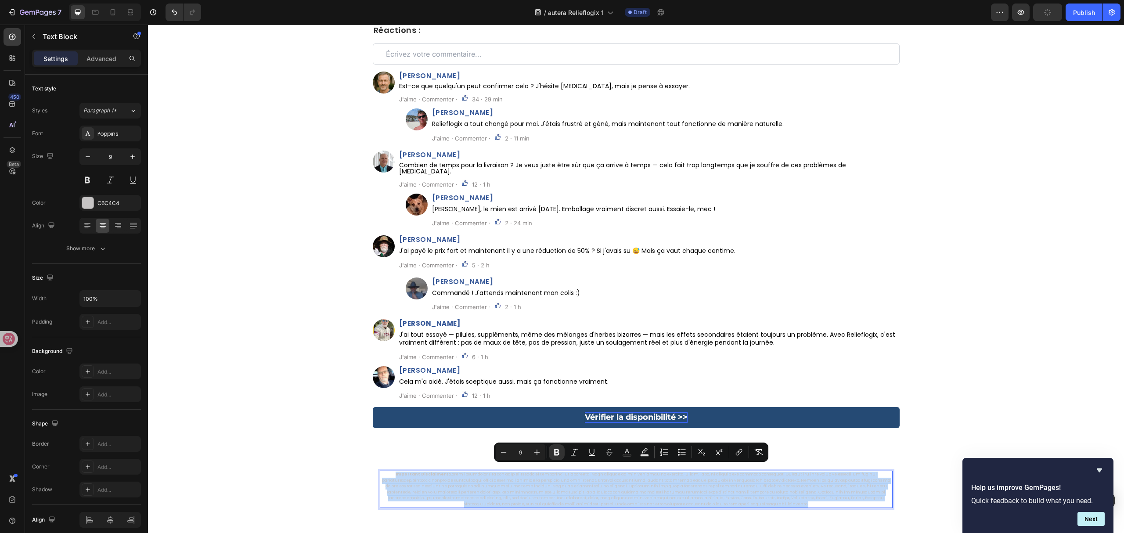
copy p "Important Disclaimers: These statements have not been evaluated by regulatory a…"
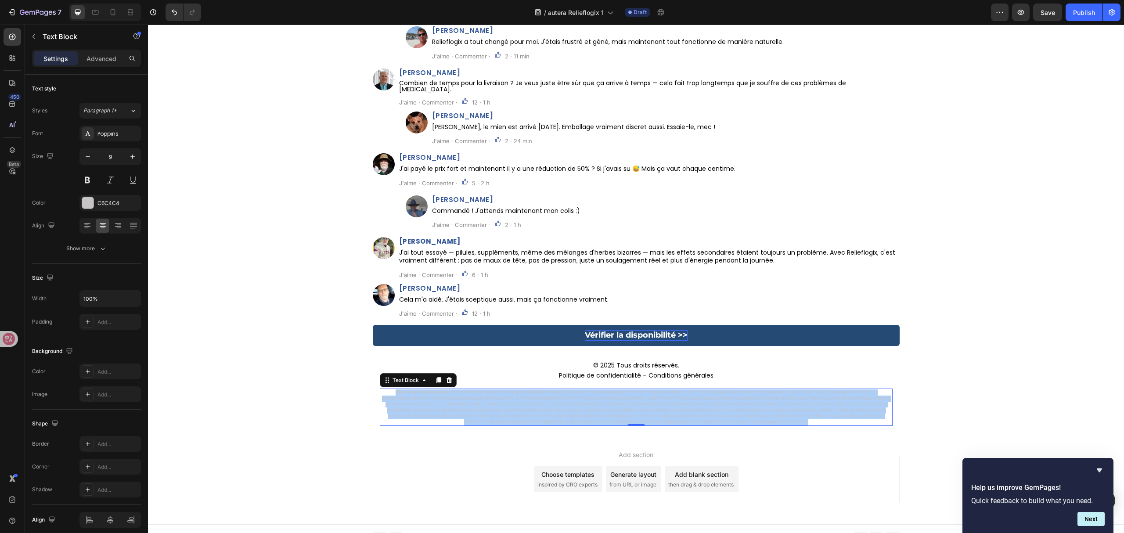
scroll to position [5053, 0]
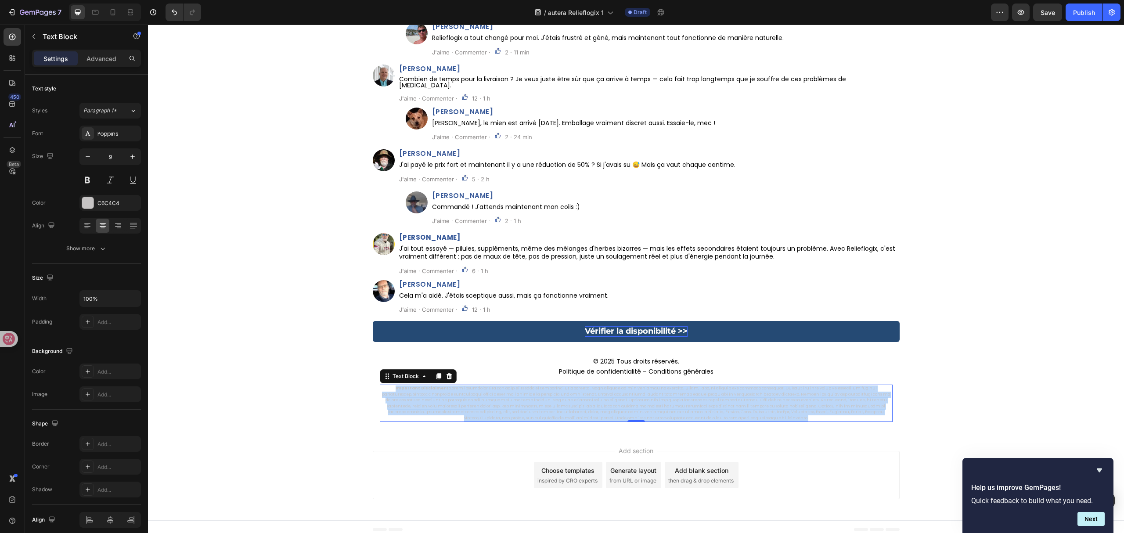
click at [709, 395] on p "Important Disclaimers:" at bounding box center [636, 404] width 511 height 36
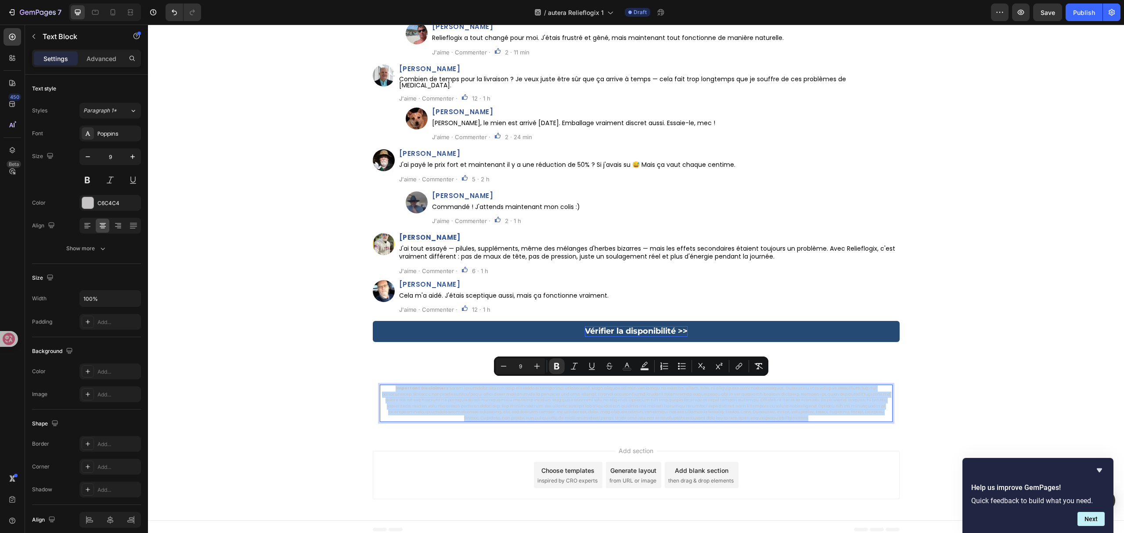
click at [709, 395] on p "Important Disclaimers:" at bounding box center [636, 404] width 511 height 36
click at [862, 357] on p "© 2025 Tous droits réservés. Politique de confidentialité – Conditions générales" at bounding box center [636, 367] width 511 height 21
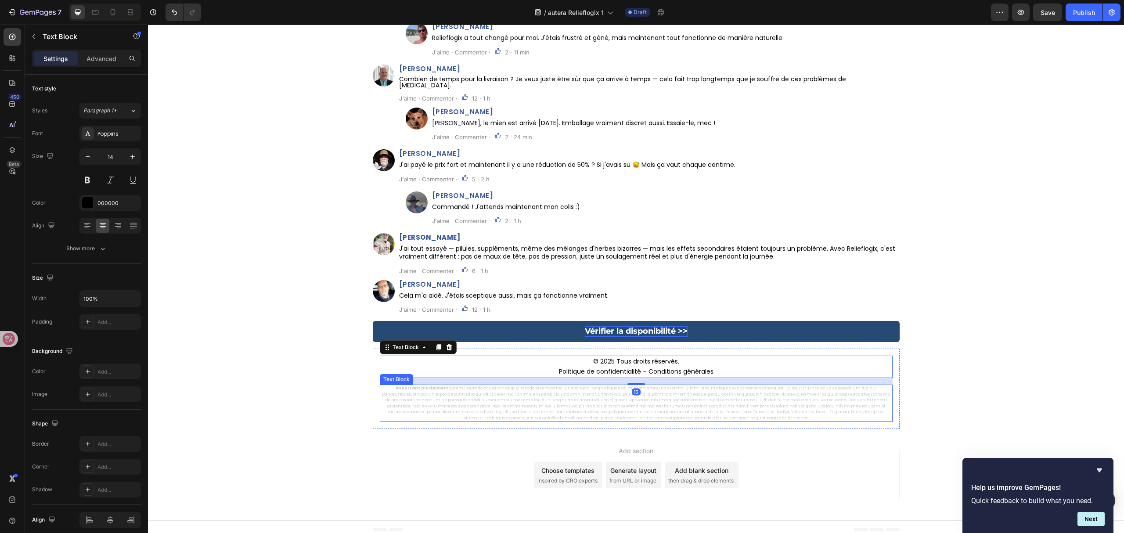
click at [742, 408] on p "Important Disclaimers:" at bounding box center [636, 404] width 511 height 36
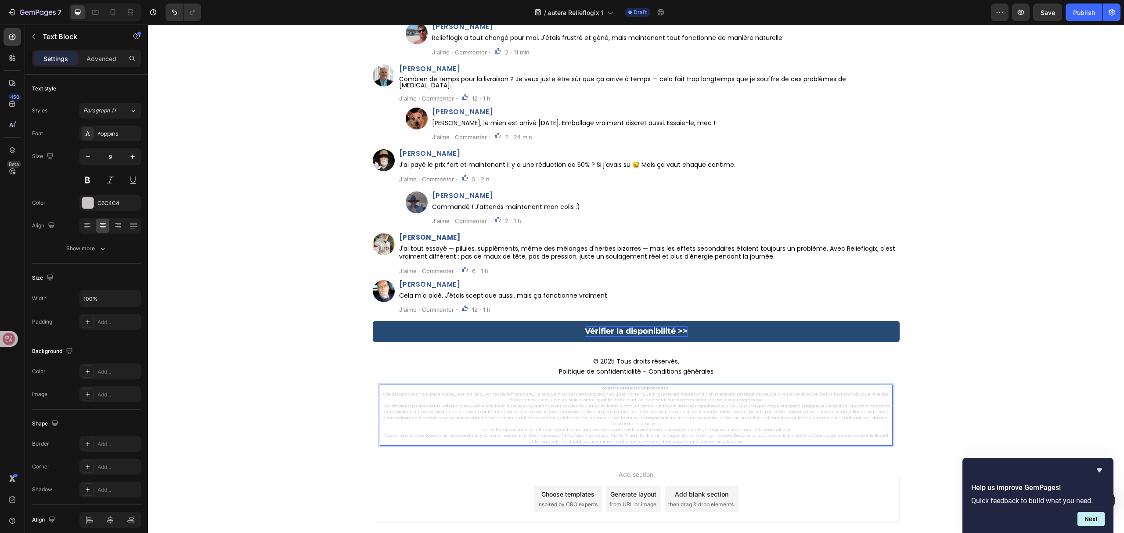
click at [381, 391] on p "Avertissements importants : Ces déclarations n'ont pas été évaluées par les aut…" at bounding box center [636, 415] width 511 height 59
click at [381, 394] on p "Avertissements importants : Ces déclarations n'ont pas été évaluées par les aut…" at bounding box center [636, 413] width 511 height 54
click at [473, 416] on p "Avertissements importants : Les résultats peuvent être influencés par des facte…" at bounding box center [636, 413] width 511 height 54
click at [476, 412] on p "Avertissements importants : Les résultats peuvent être influencés par des facte…" at bounding box center [636, 413] width 511 height 54
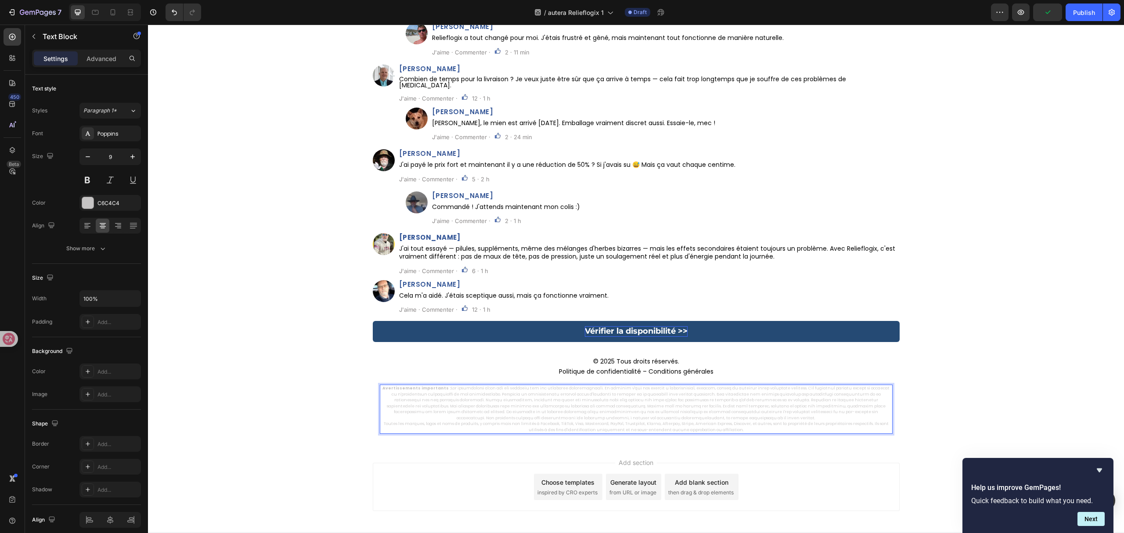
click at [381, 419] on p "Avertissements importants : Toutes les marques, logos et noms de produits, y co…" at bounding box center [636, 409] width 511 height 47
click at [979, 260] on div "⁠⁠⁠⁠⁠⁠⁠ Réactions : Heading Custom Code Row Image Henri Dupont Heading Est-ce q…" at bounding box center [636, 129] width 976 height 379
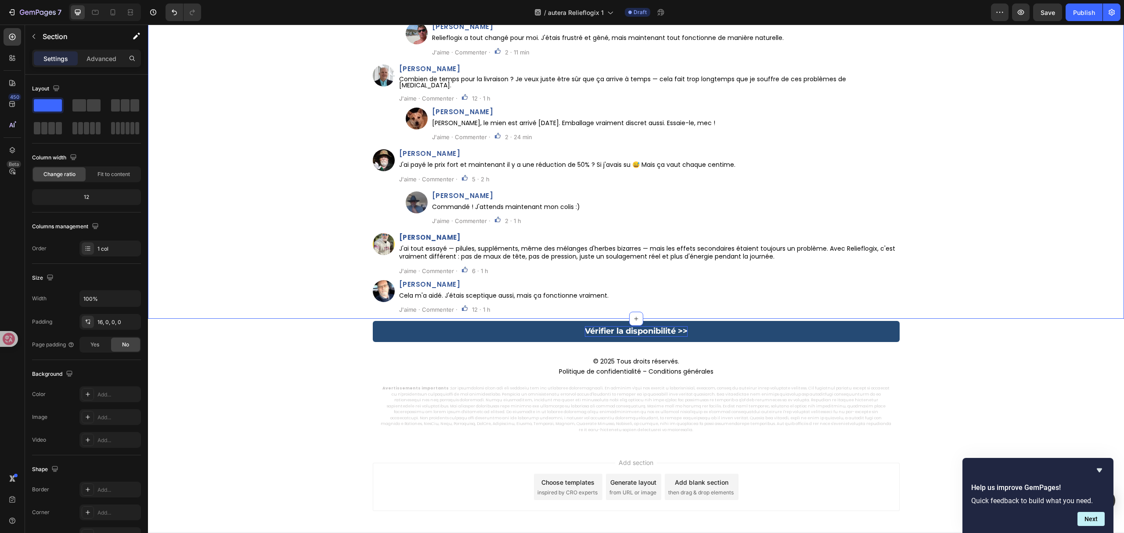
click at [948, 13] on div "/ autera Relieflogix 1 Draft" at bounding box center [599, 13] width 783 height 18
click at [1051, 10] on span "Save" at bounding box center [1048, 12] width 14 height 7
click at [1048, 19] on button "Save" at bounding box center [1047, 13] width 29 height 18
click at [958, 7] on div "/ autera Relieflogix 1 Draft" at bounding box center [599, 13] width 783 height 18
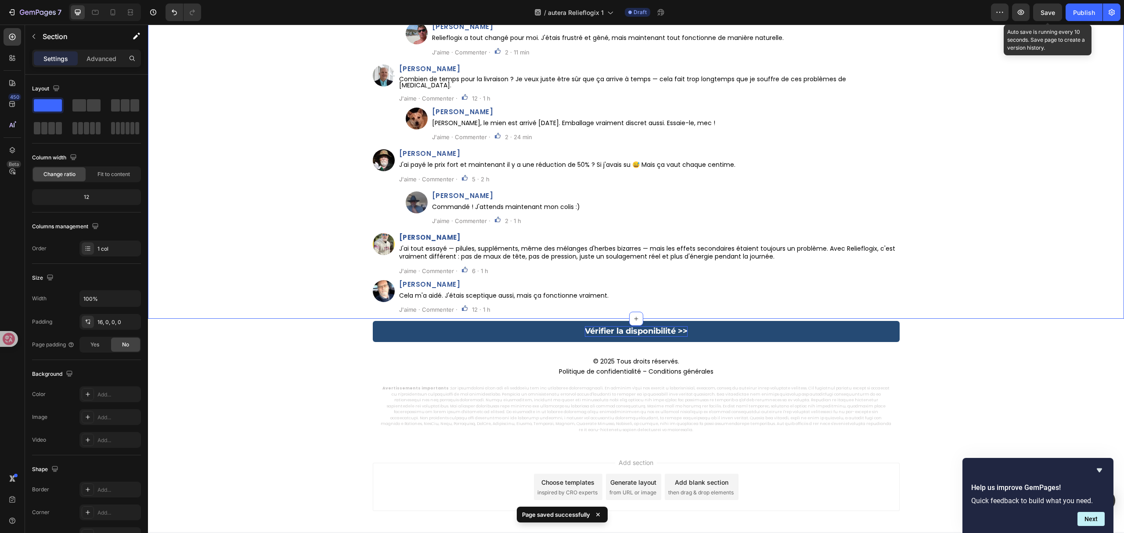
click at [1049, 15] on span "Save" at bounding box center [1048, 12] width 14 height 7
click at [930, 21] on div "7 Version history / autera Relieflogix 1 Draft Preview Publish" at bounding box center [562, 12] width 1124 height 25
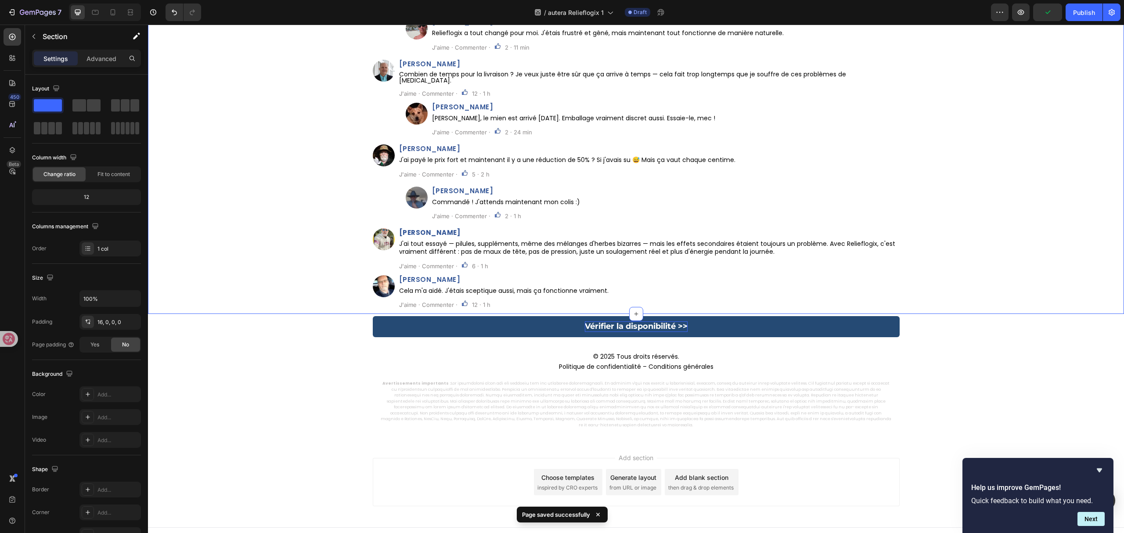
scroll to position [5059, 0]
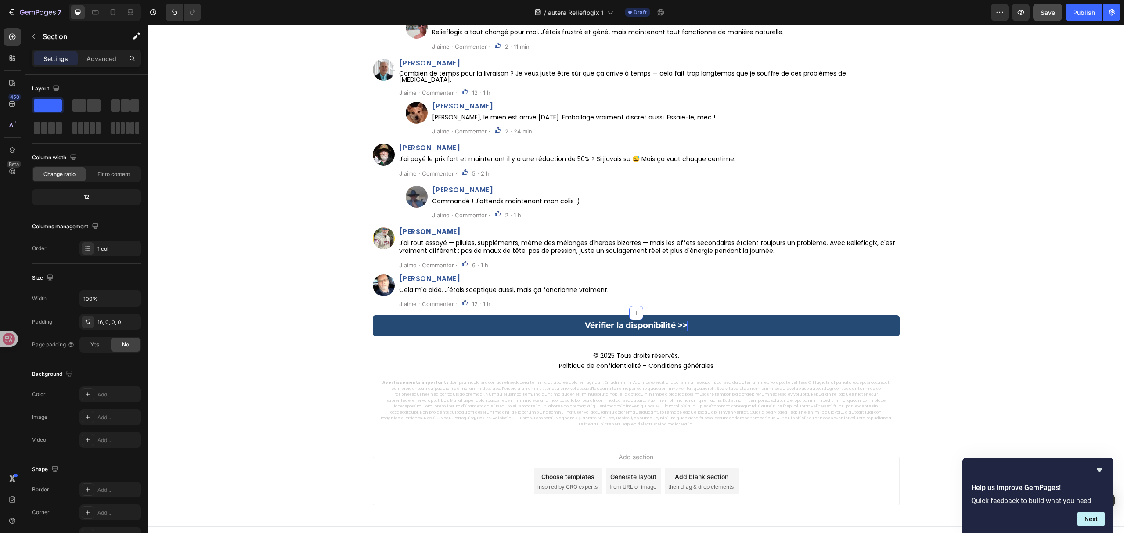
click at [1039, 19] on button "Save" at bounding box center [1047, 13] width 29 height 18
click at [1050, 4] on button "Save" at bounding box center [1047, 13] width 29 height 18
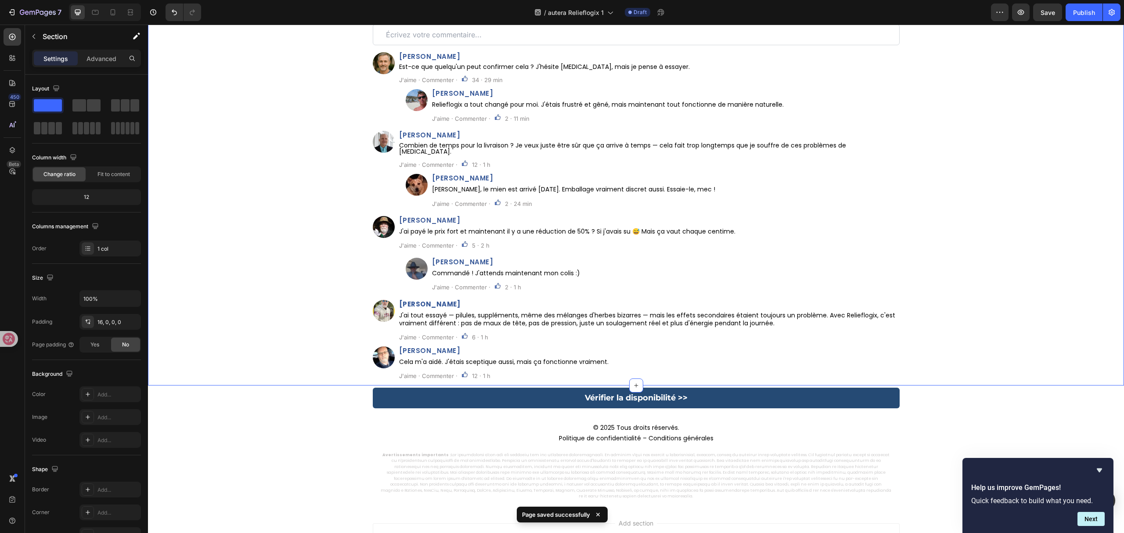
scroll to position [3195, 0]
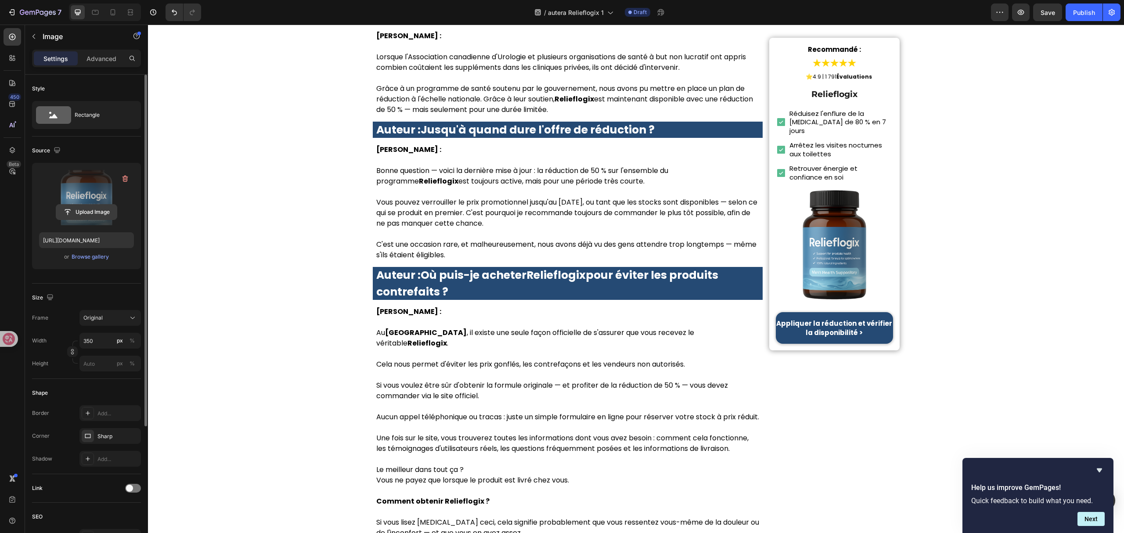
click at [102, 213] on input "file" at bounding box center [86, 212] width 61 height 15
type input "https://cdn.shopify.com/s/files/1/0657/6783/3683/files/gempages_578032762192134…"
click at [828, 208] on img at bounding box center [834, 245] width 117 height 117
click at [90, 215] on input "file" at bounding box center [86, 212] width 61 height 15
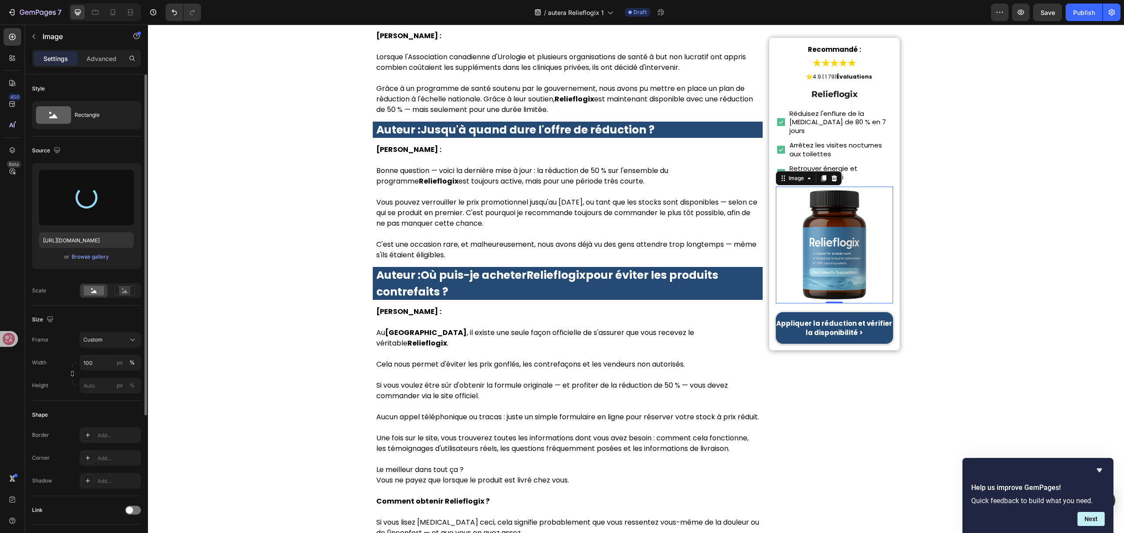
type input "https://cdn.shopify.com/s/files/1/0657/6783/3683/files/gempages_578032762192134…"
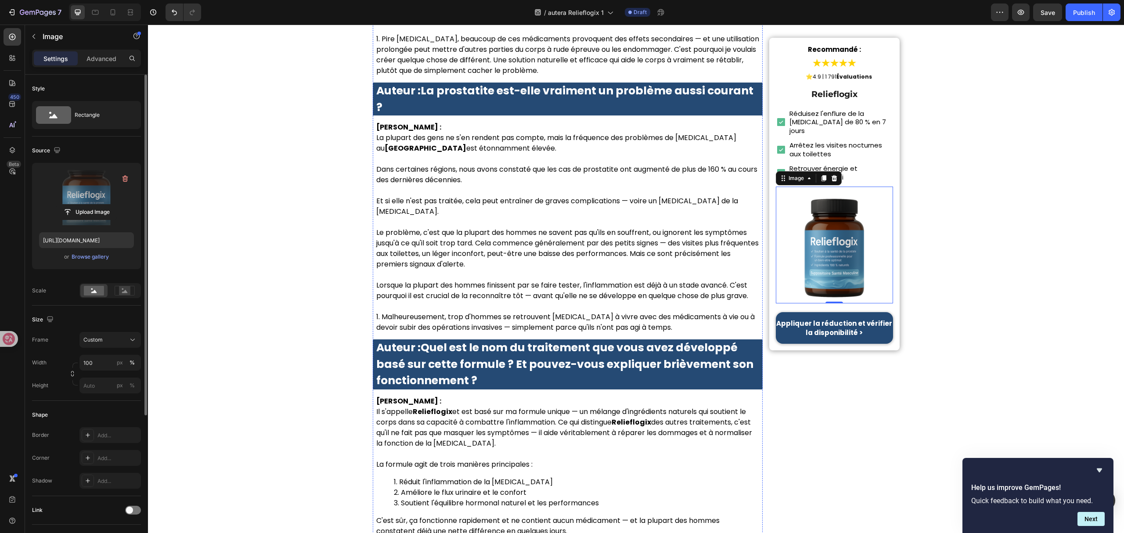
scroll to position [2043, 0]
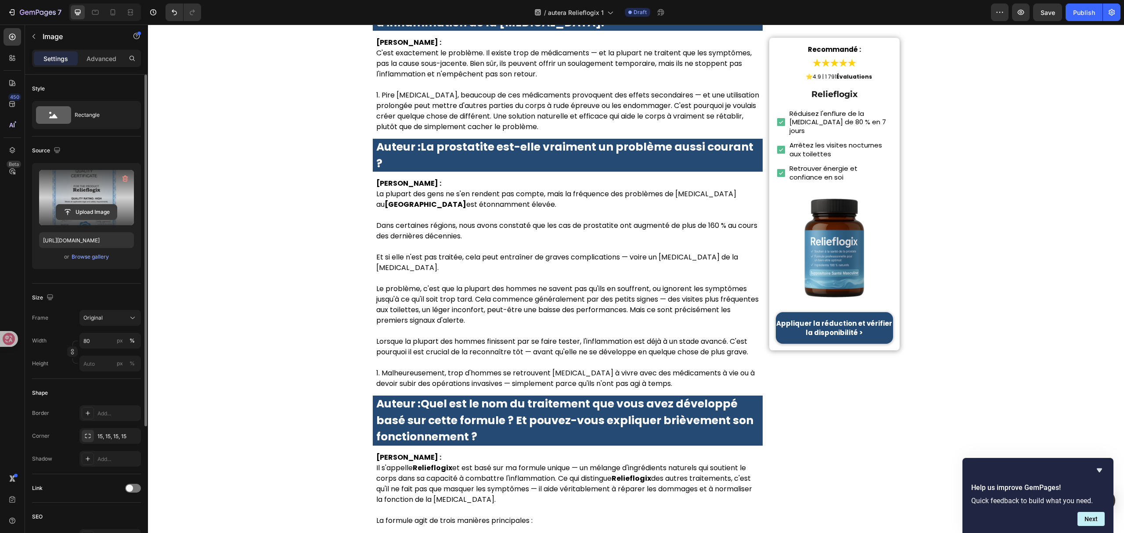
click at [108, 209] on input "file" at bounding box center [86, 212] width 61 height 15
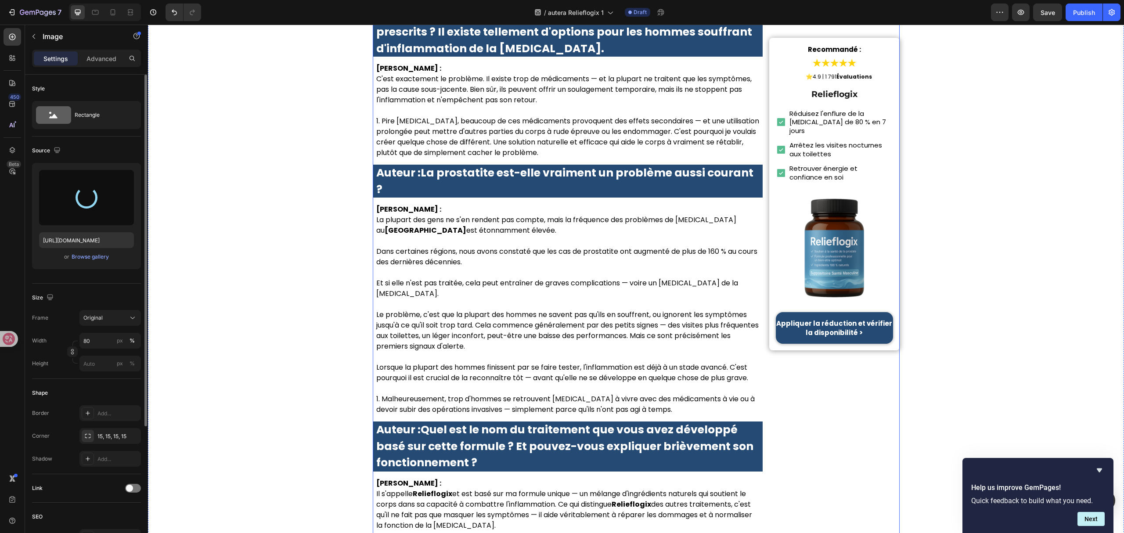
type input "https://cdn.shopify.com/s/files/1/0657/6783/3683/files/gempages_578032762192134…"
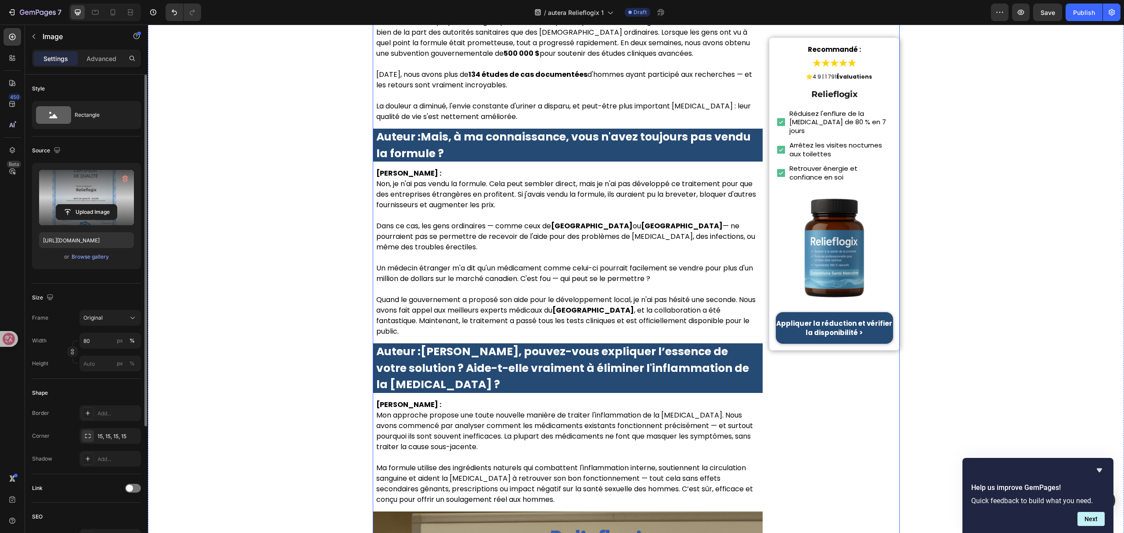
scroll to position [1571, 0]
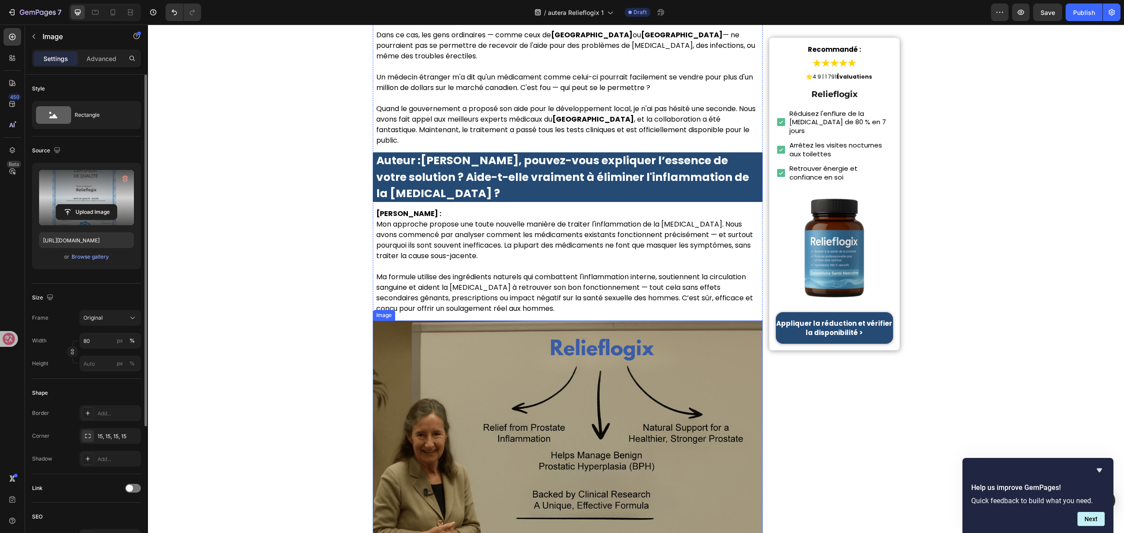
click at [648, 321] on img at bounding box center [568, 451] width 390 height 260
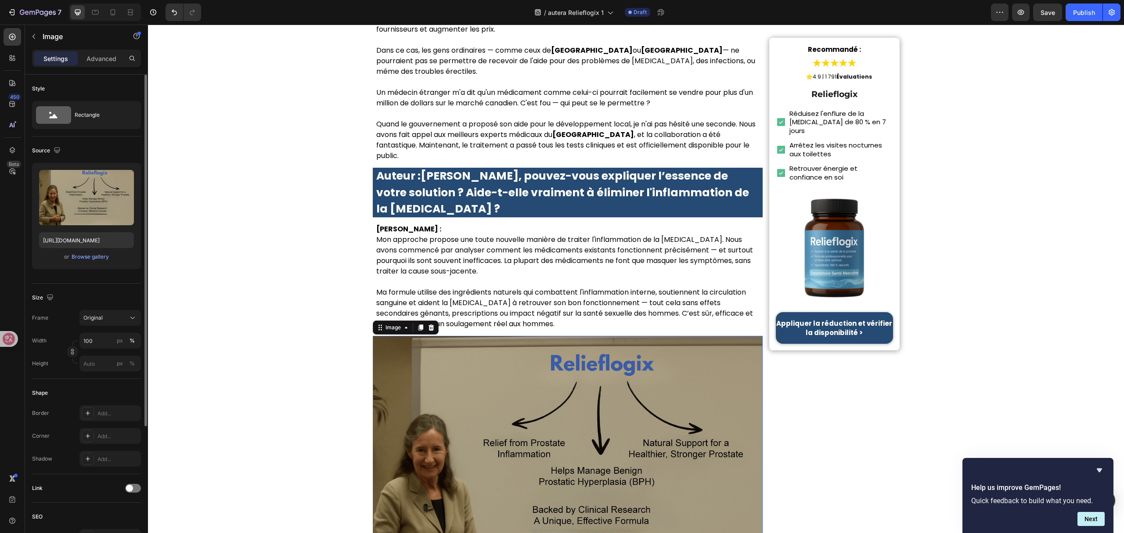
scroll to position [1513, 0]
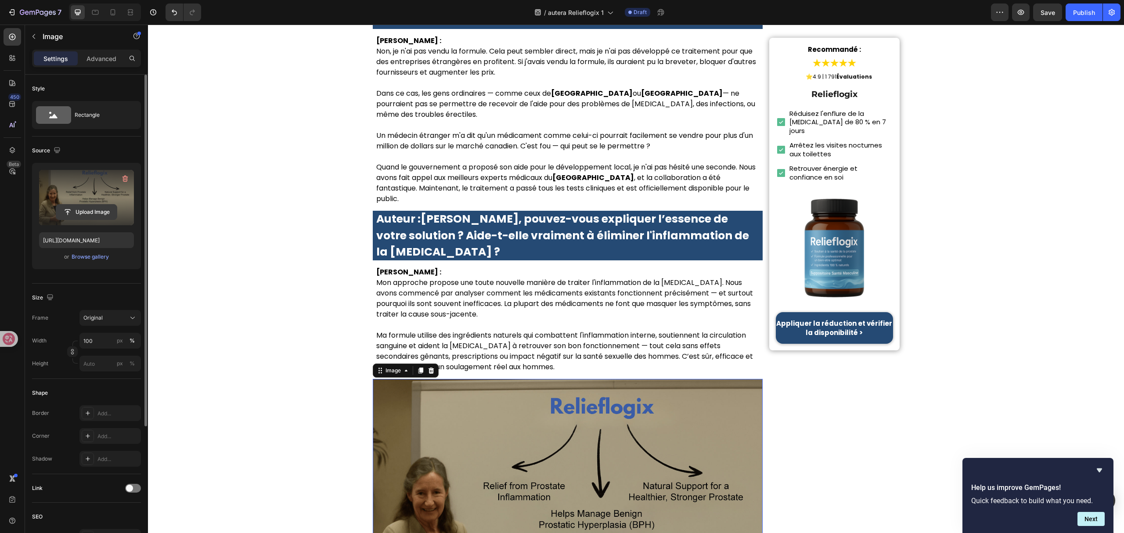
click at [108, 204] on button "Upload Image" at bounding box center [86, 212] width 61 height 16
click at [106, 208] on input "file" at bounding box center [86, 212] width 61 height 15
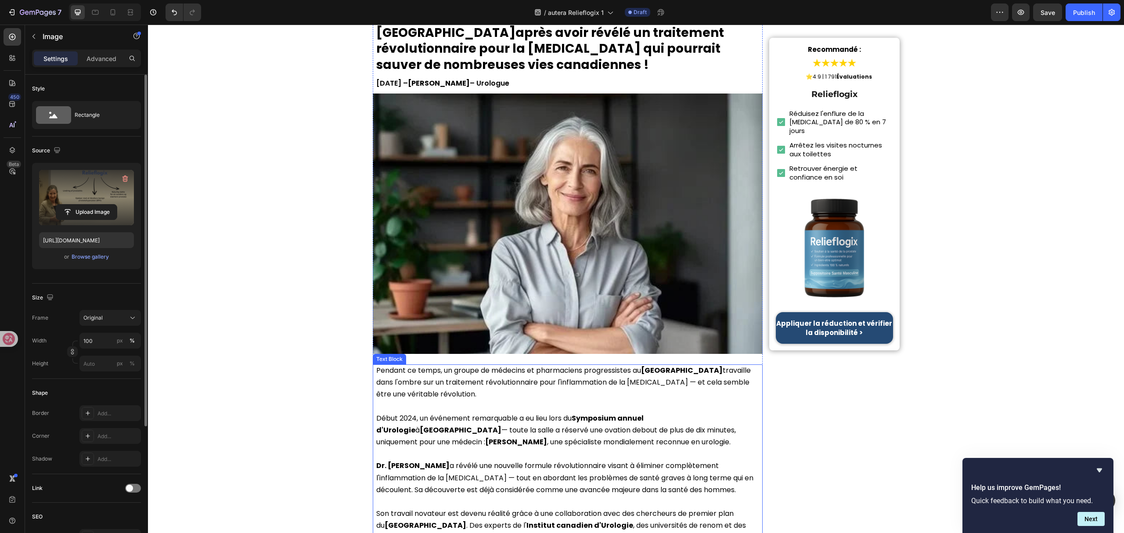
scroll to position [0, 0]
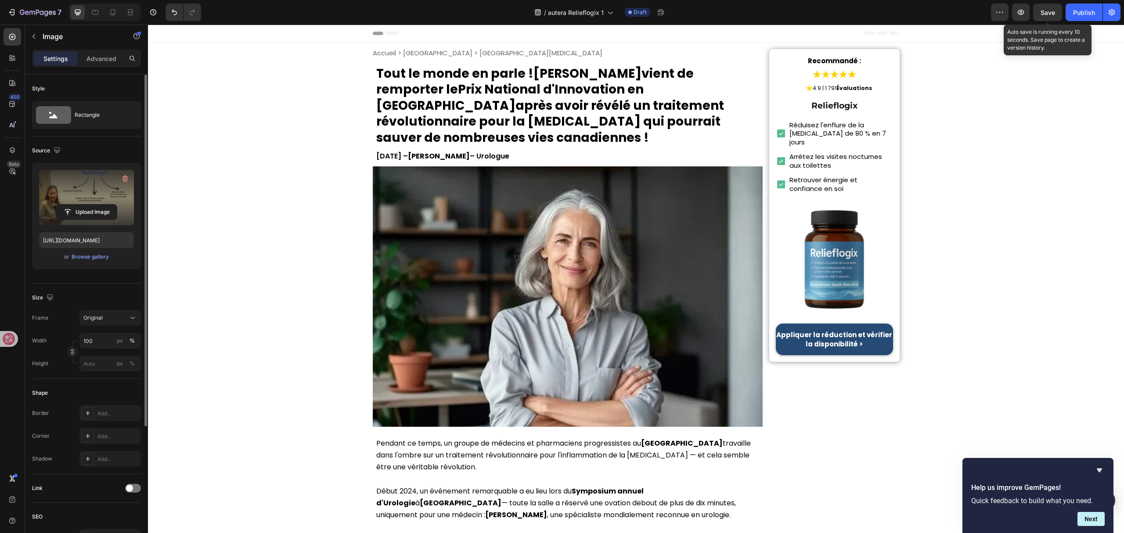
click at [1049, 9] on span "Save" at bounding box center [1048, 12] width 14 height 7
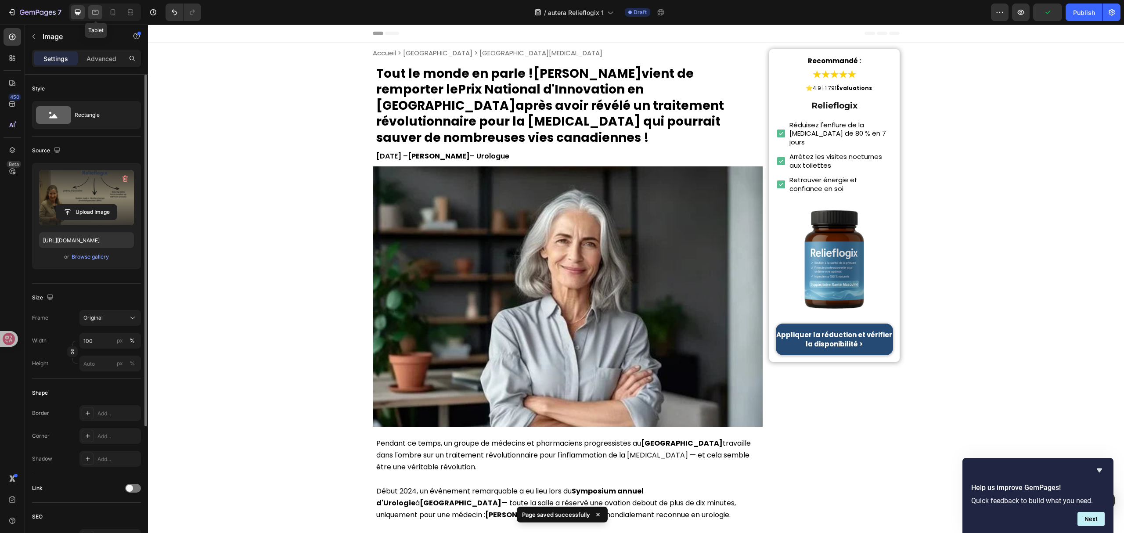
click at [95, 14] on icon at bounding box center [95, 12] width 7 height 5
type input "https://cdn.shopify.com/s/files/1/0657/6783/3683/files/gempages_578032762192134…"
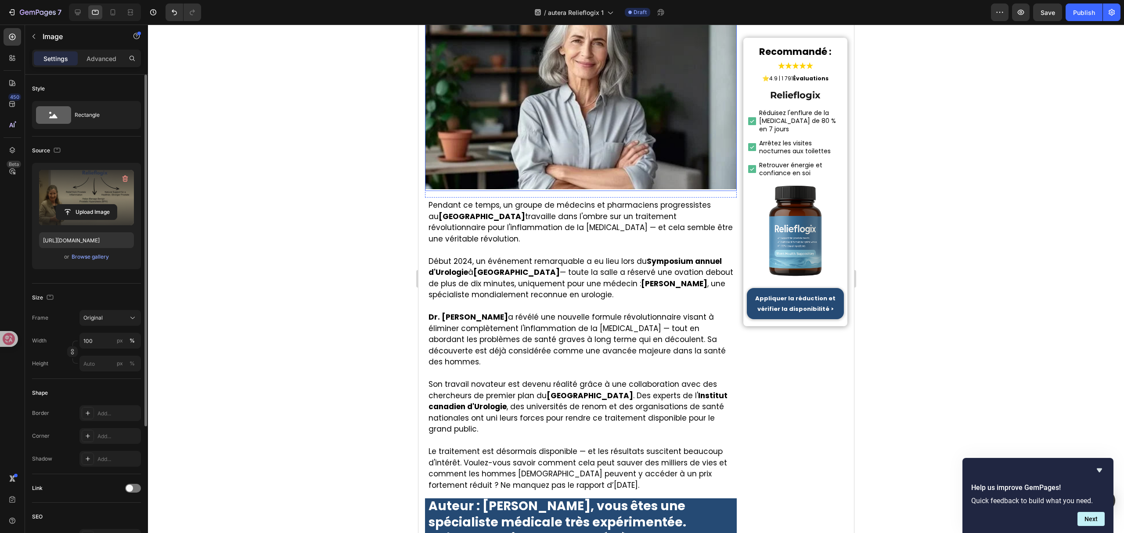
scroll to position [176, 0]
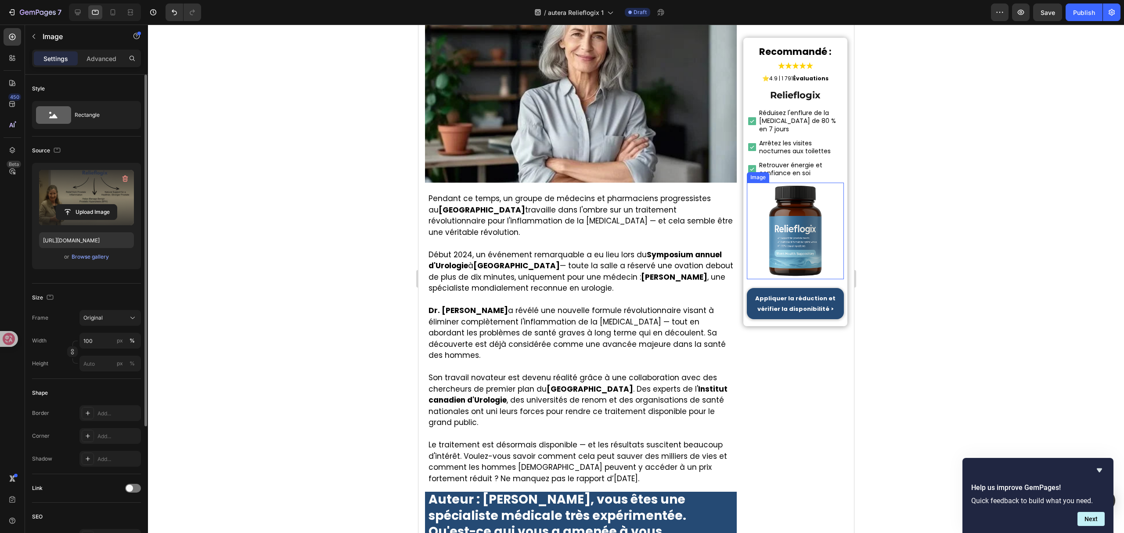
click at [773, 199] on img at bounding box center [795, 231] width 97 height 97
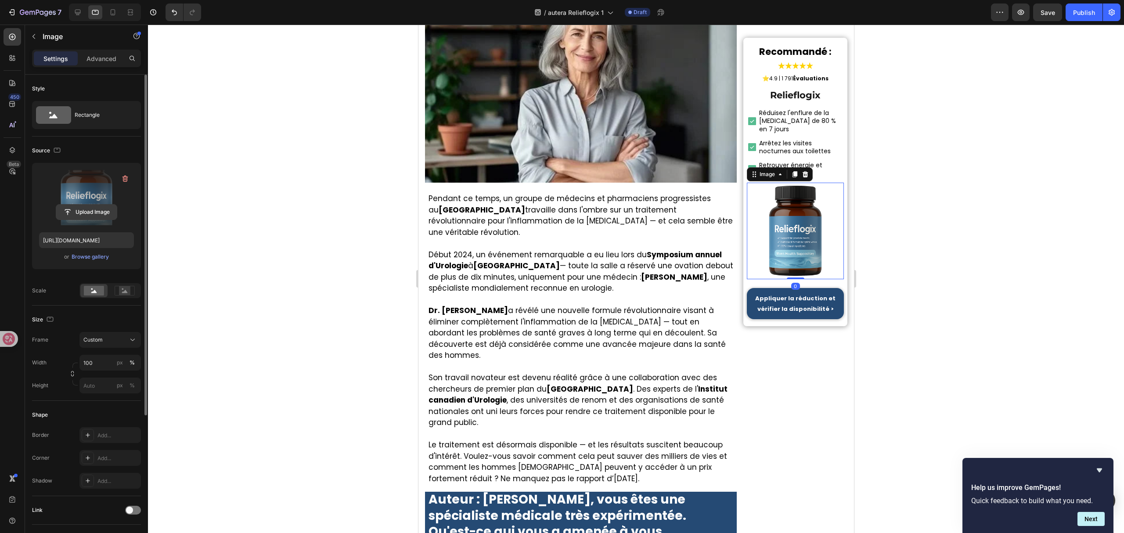
click at [84, 217] on input "file" at bounding box center [86, 212] width 61 height 15
type input "https://cdn.shopify.com/s/files/1/0657/6783/3683/files/gempages_578032762192134…"
drag, startPoint x: 951, startPoint y: 370, endPoint x: 357, endPoint y: 355, distance: 594.4
click at [951, 370] on div at bounding box center [636, 279] width 976 height 509
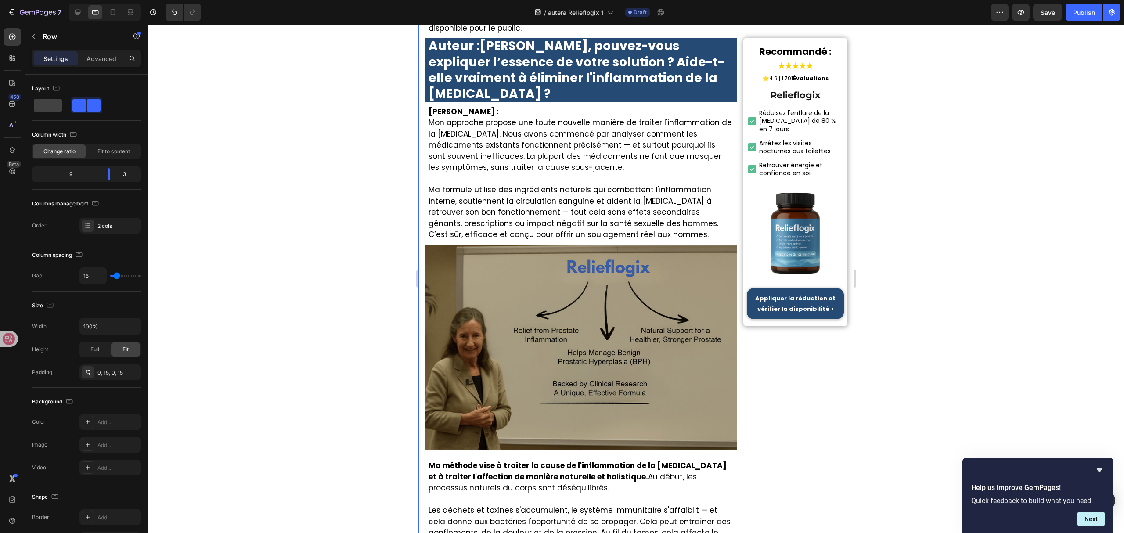
scroll to position [2049, 0]
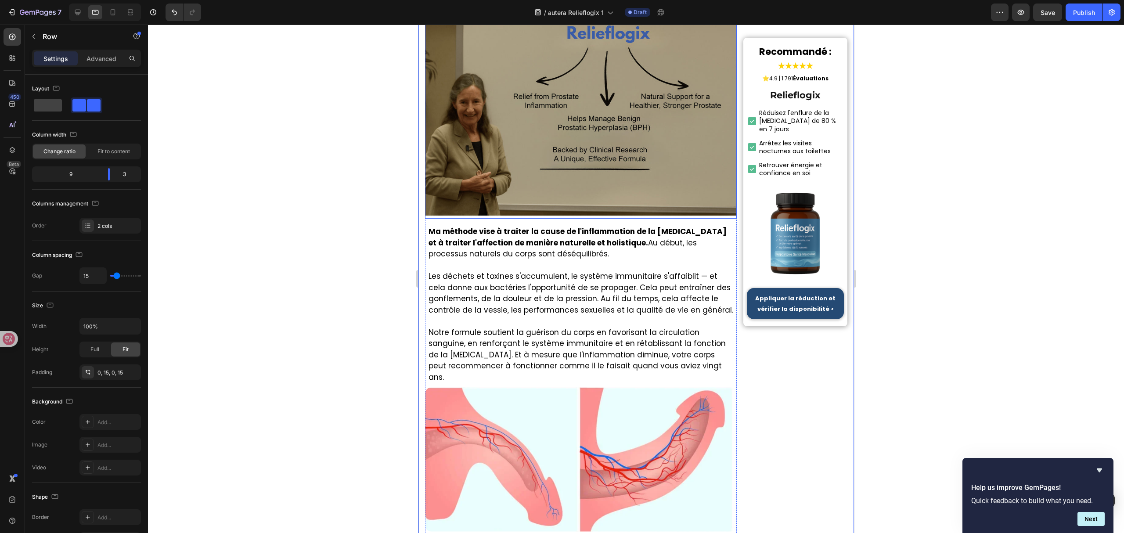
click at [527, 219] on img at bounding box center [581, 115] width 312 height 208
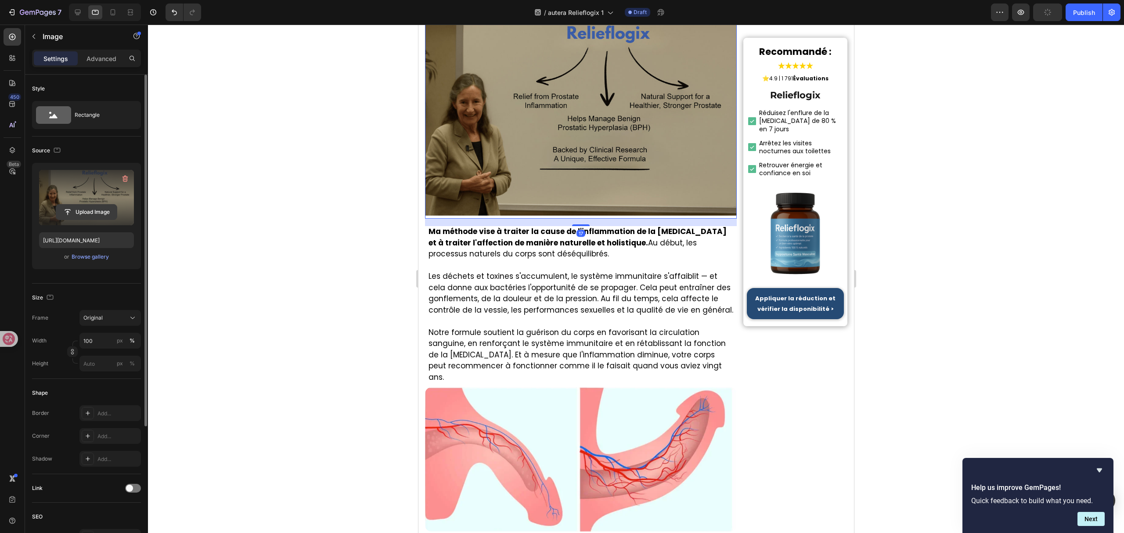
click at [83, 215] on input "file" at bounding box center [86, 212] width 61 height 15
type input "https://cdn.shopify.com/s/files/1/0657/6783/3683/files/gempages_578032762192134…"
click at [630, 219] on img at bounding box center [581, 115] width 312 height 208
click at [591, 219] on img at bounding box center [581, 115] width 312 height 208
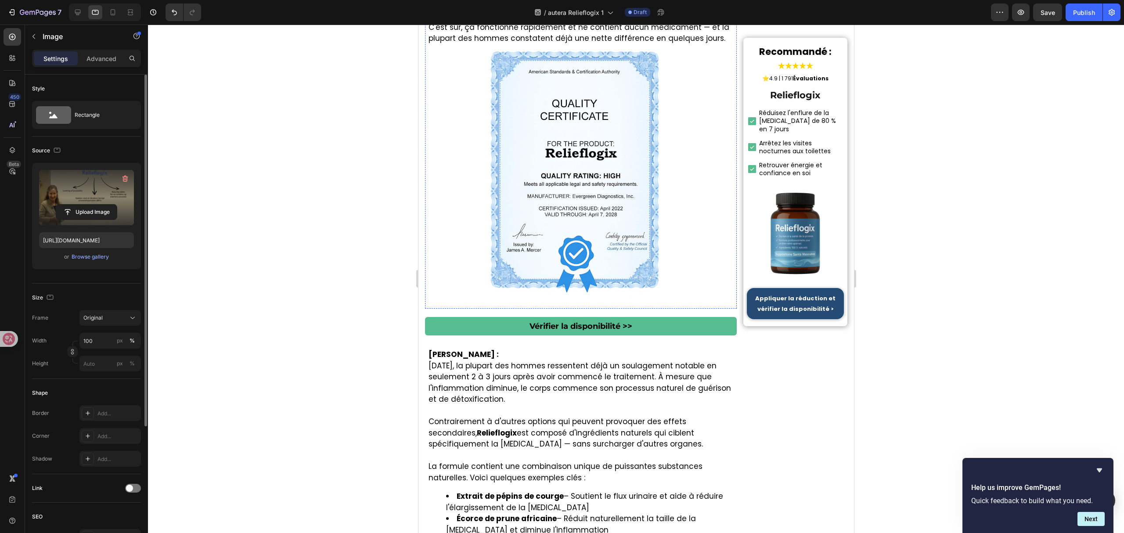
scroll to position [3338, 0]
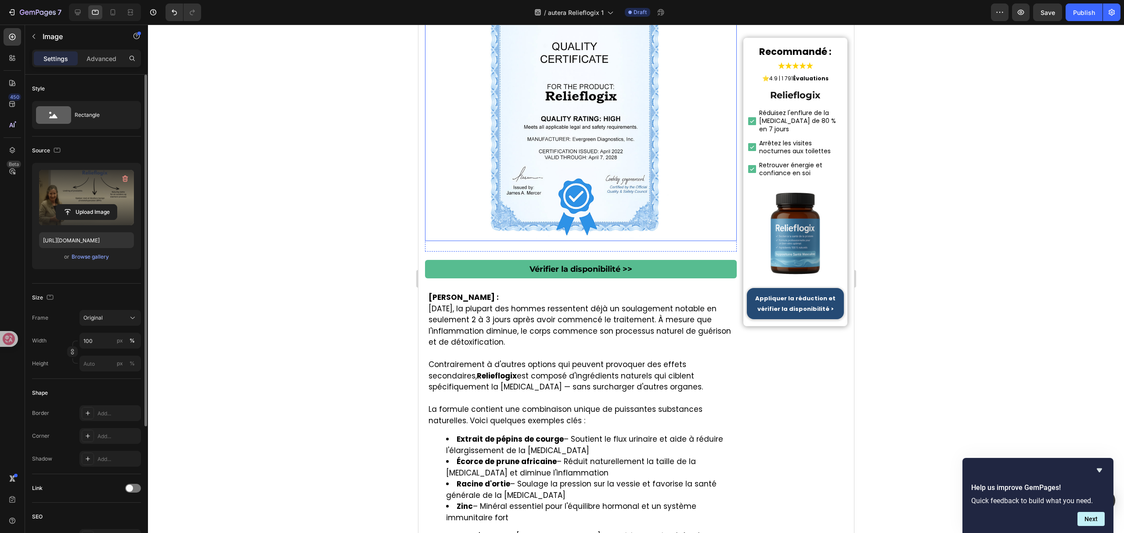
click at [542, 241] on img at bounding box center [580, 116] width 249 height 249
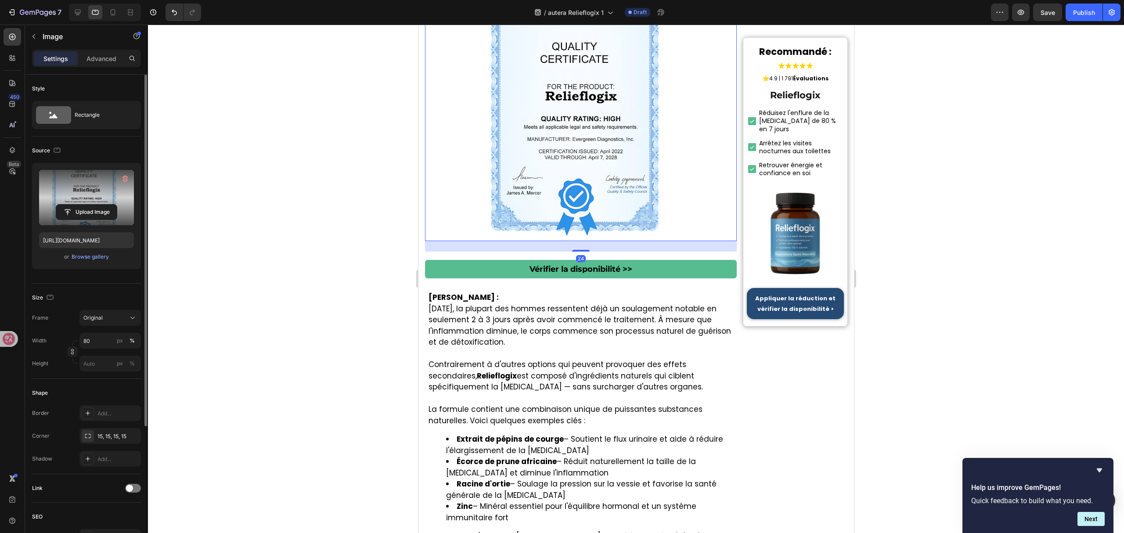
click at [87, 213] on input "file" at bounding box center [86, 212] width 61 height 15
type input "https://cdn.shopify.com/s/files/1/0657/6783/3683/files/gempages_578032762192134…"
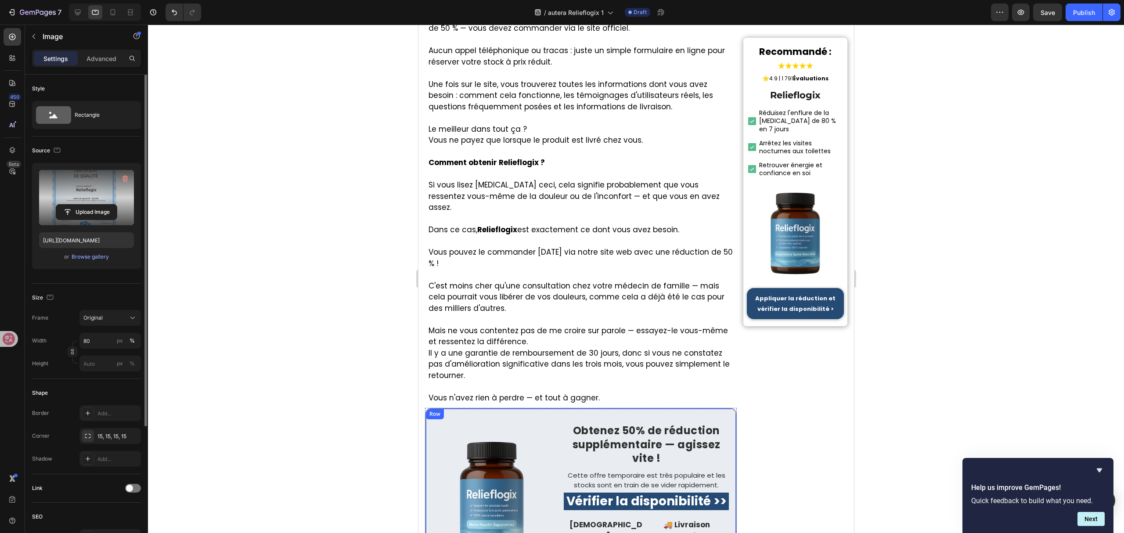
scroll to position [5095, 0]
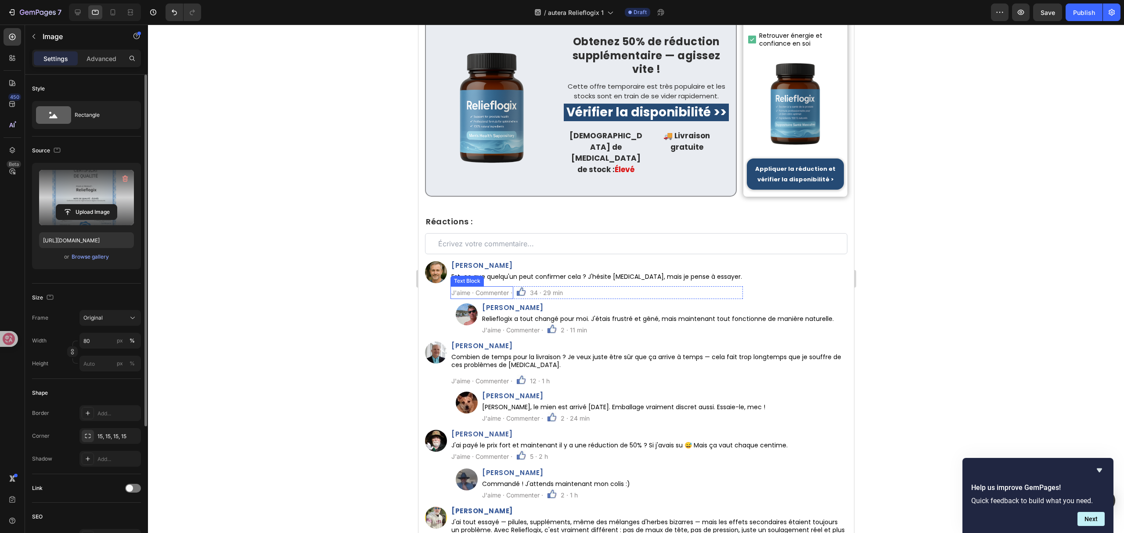
click at [506, 167] on img at bounding box center [492, 108] width 118 height 118
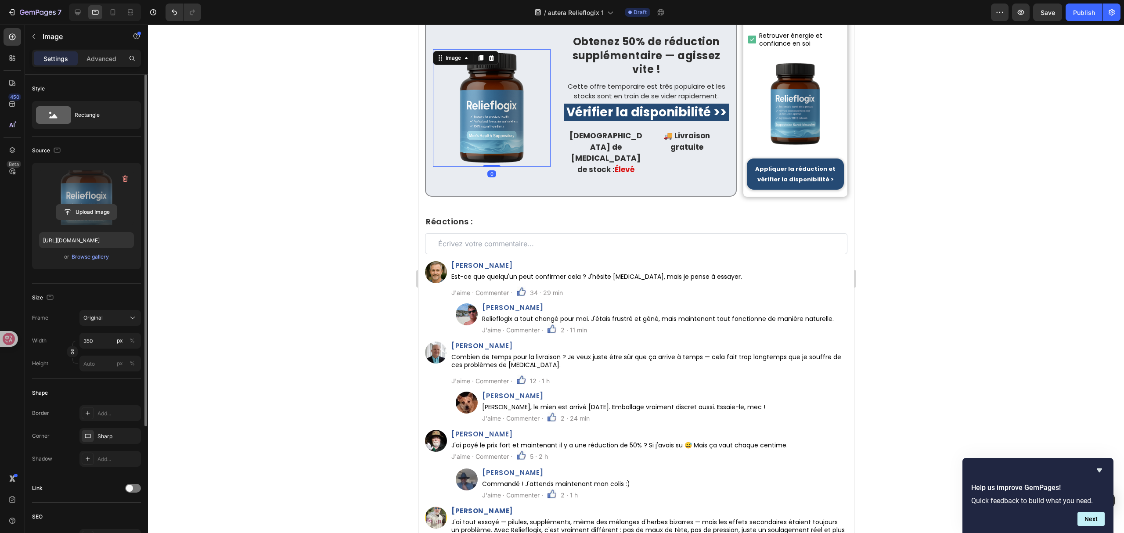
click at [81, 213] on input "file" at bounding box center [86, 212] width 61 height 15
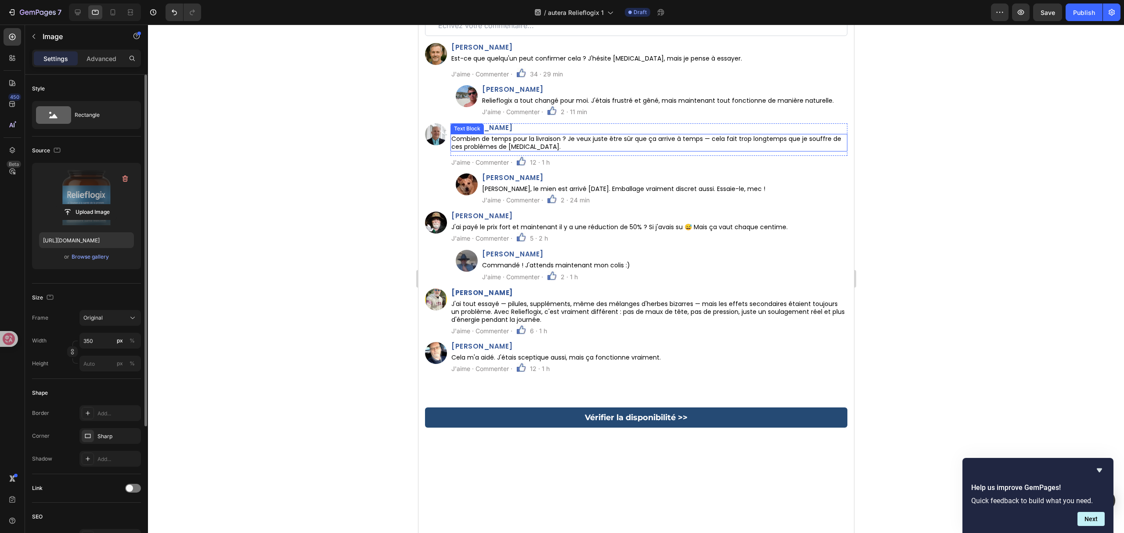
scroll to position [5153, 0]
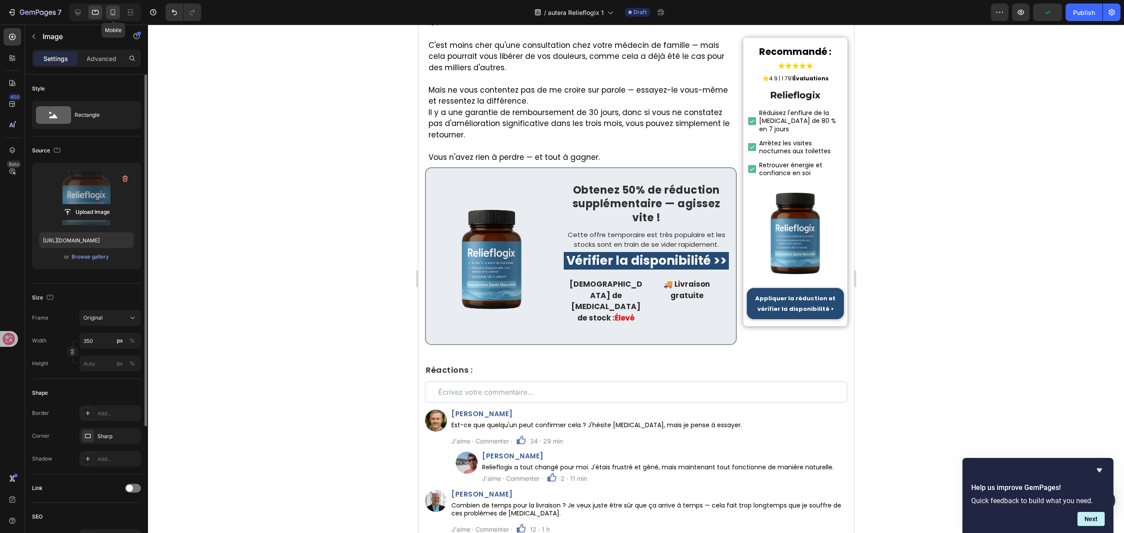
click at [108, 15] on icon at bounding box center [112, 12] width 9 height 9
type input "https://cdn.shopify.com/s/files/1/0657/6783/3683/files/gempages_578032762192134…"
type input "110"
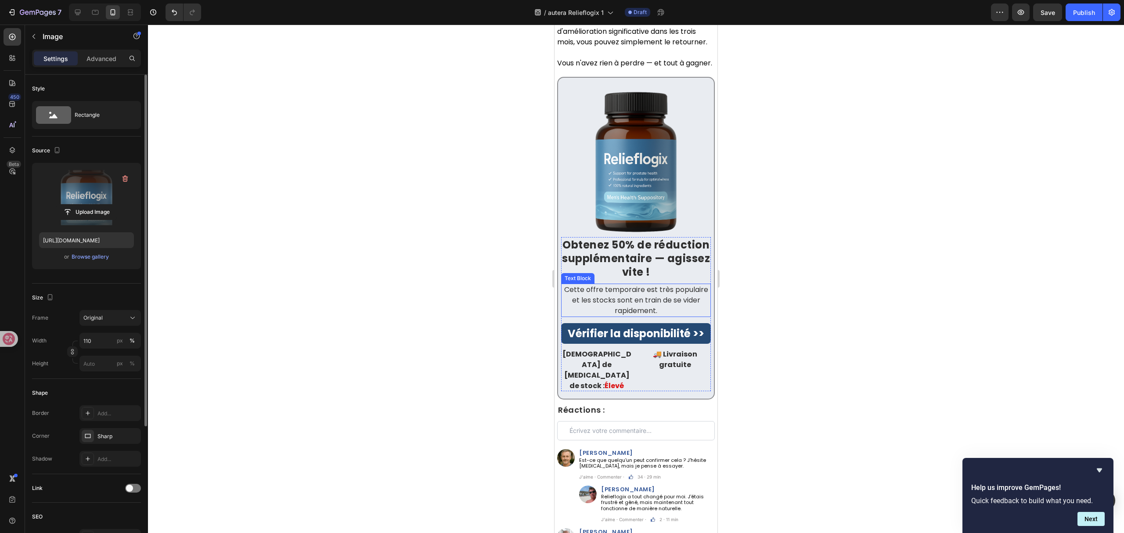
scroll to position [6346, 0]
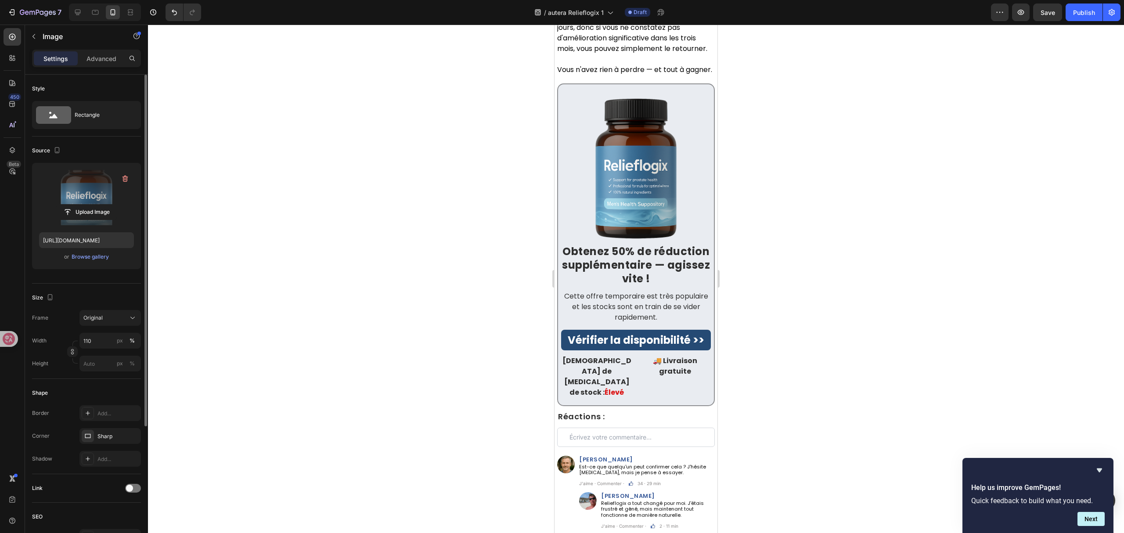
click at [614, 244] on img at bounding box center [636, 169] width 150 height 150
click at [615, 244] on img at bounding box center [636, 169] width 150 height 150
click at [641, 286] on strong "Obtenez 50% de réduction supplémentaire — agissez vite !" at bounding box center [636, 265] width 148 height 42
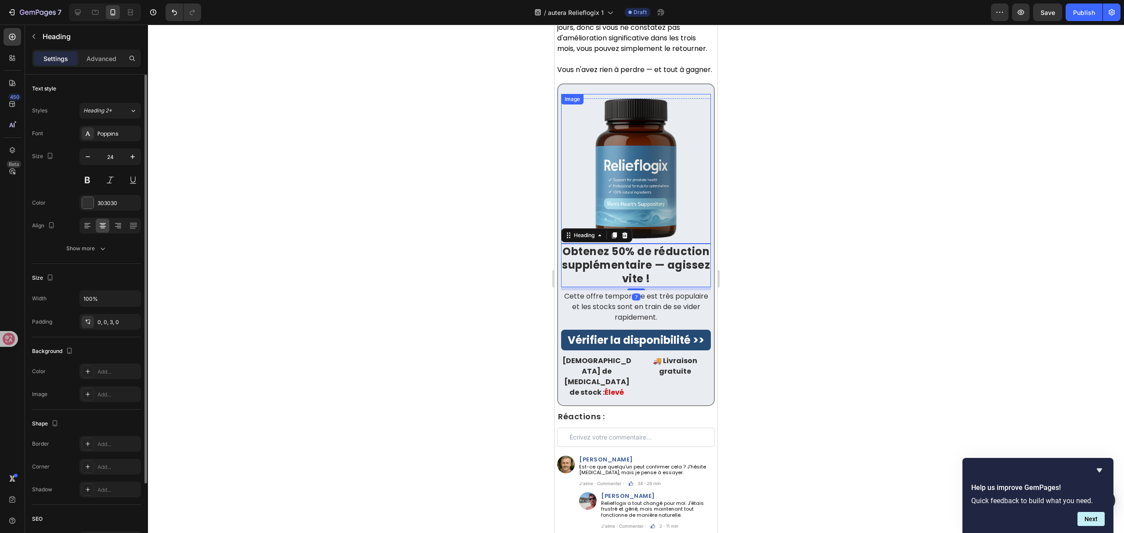
click at [633, 244] on img at bounding box center [636, 169] width 150 height 150
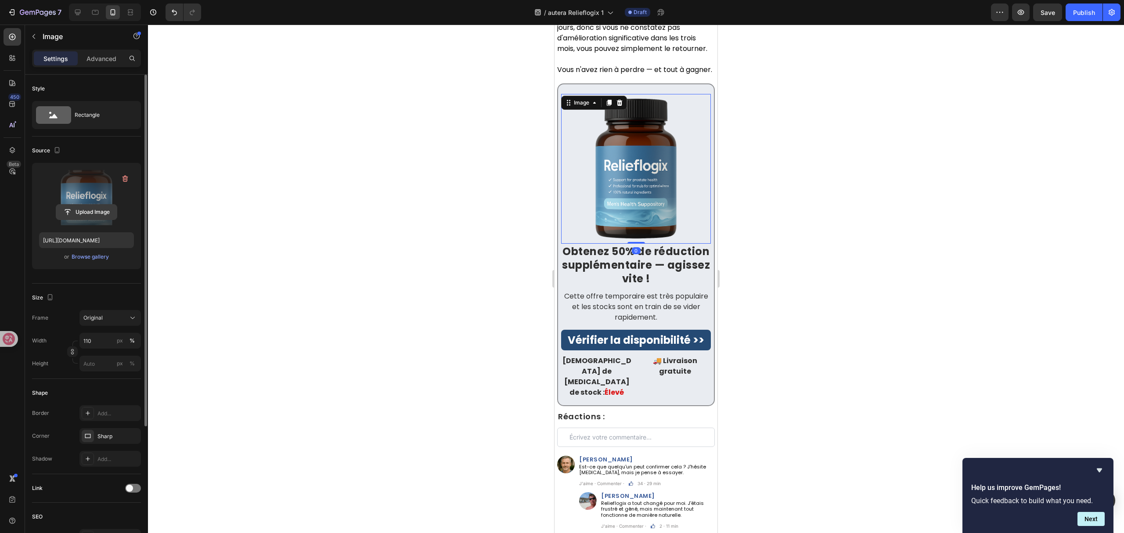
click at [84, 218] on input "file" at bounding box center [86, 212] width 61 height 15
type input "https://cdn.shopify.com/s/files/1/0657/6783/3683/files/gempages_578032762192134…"
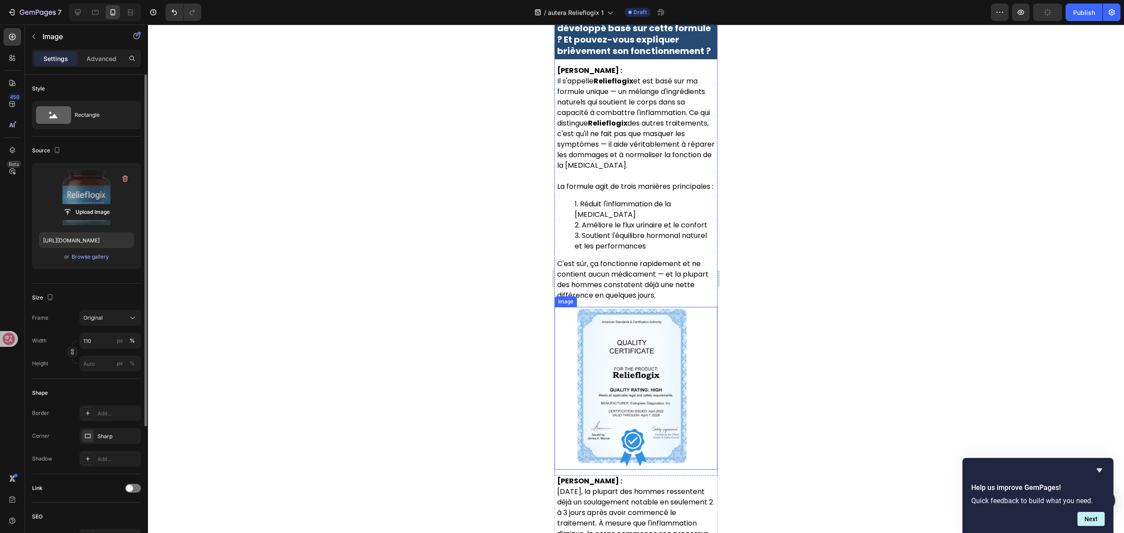
scroll to position [4004, 0]
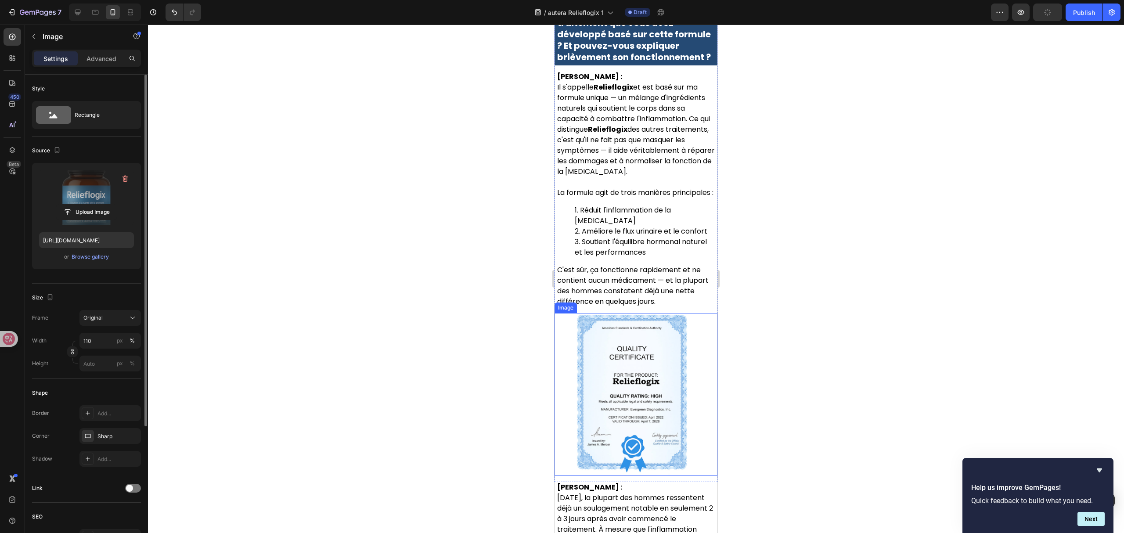
click at [645, 386] on img at bounding box center [636, 394] width 163 height 163
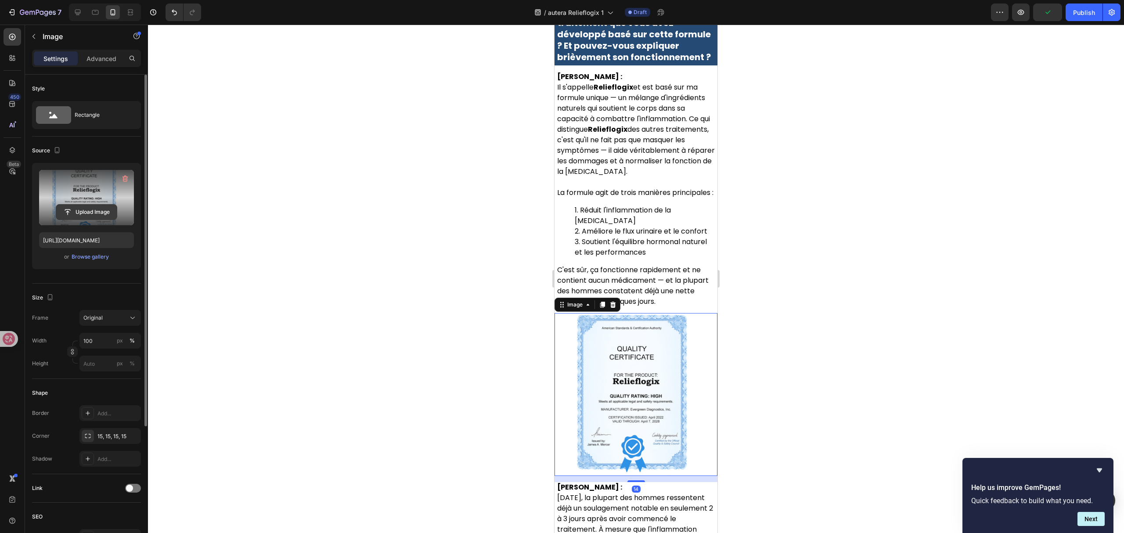
click at [72, 217] on input "file" at bounding box center [86, 212] width 61 height 15
type input "https://cdn.shopify.com/s/files/1/0657/6783/3683/files/gempages_578032762192134…"
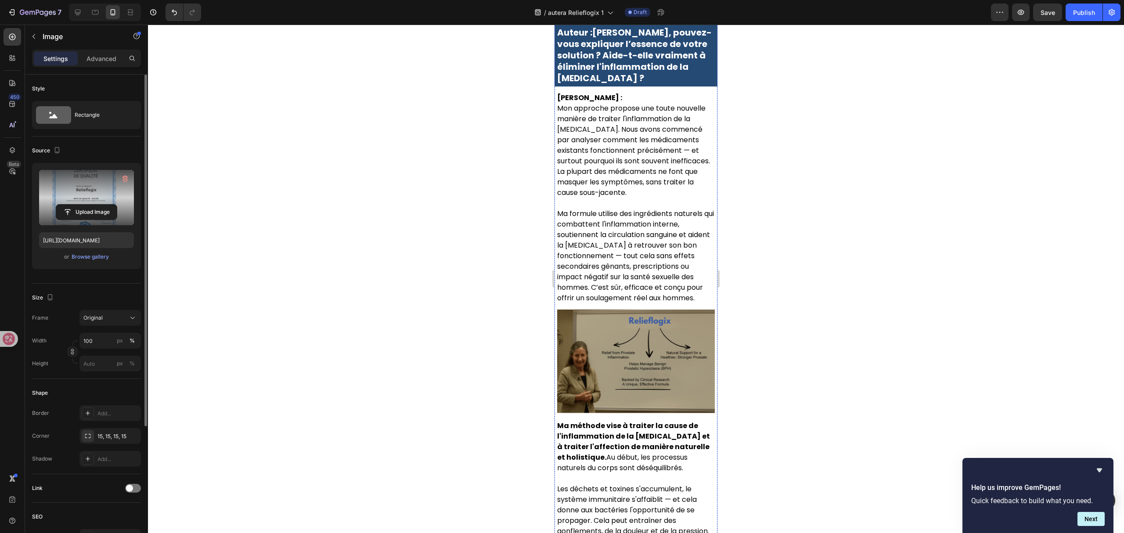
scroll to position [2540, 0]
click at [594, 374] on img at bounding box center [636, 363] width 158 height 105
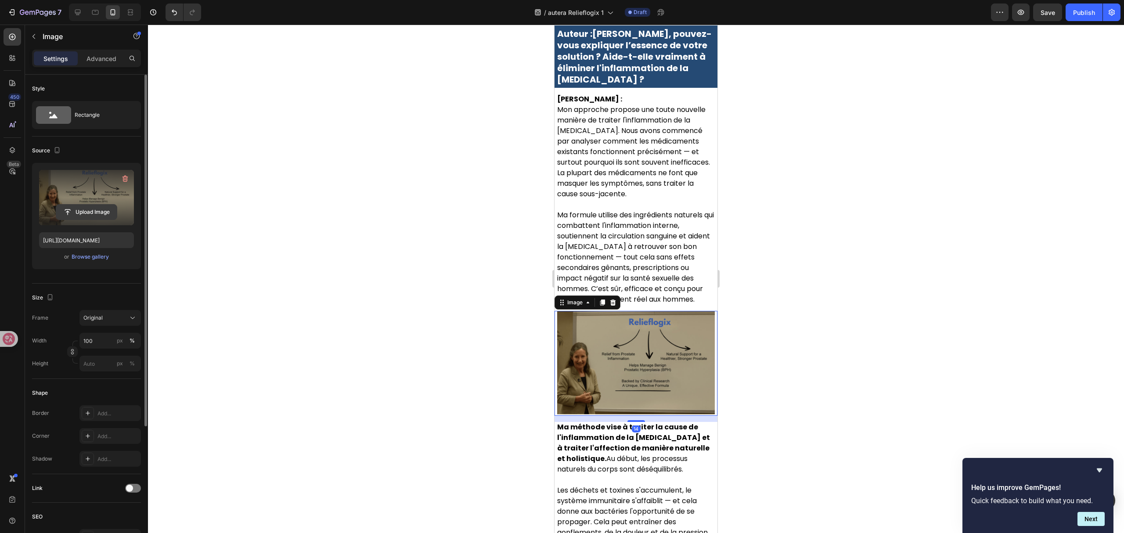
click at [104, 217] on input "file" at bounding box center [86, 212] width 61 height 15
type input "https://cdn.shopify.com/s/files/1/0657/6783/3683/files/gempages_578032762192134…"
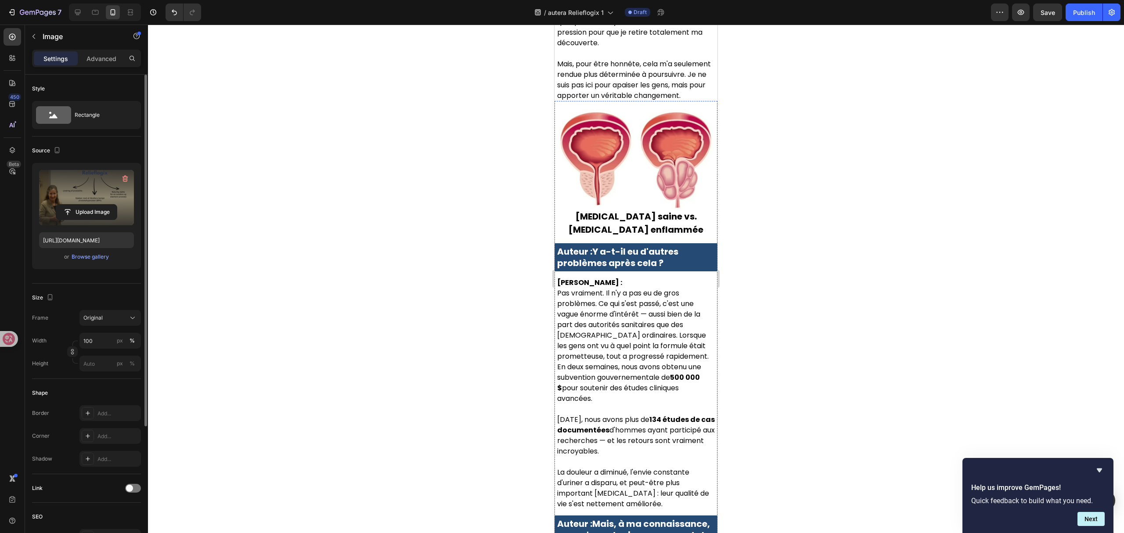
scroll to position [1427, 0]
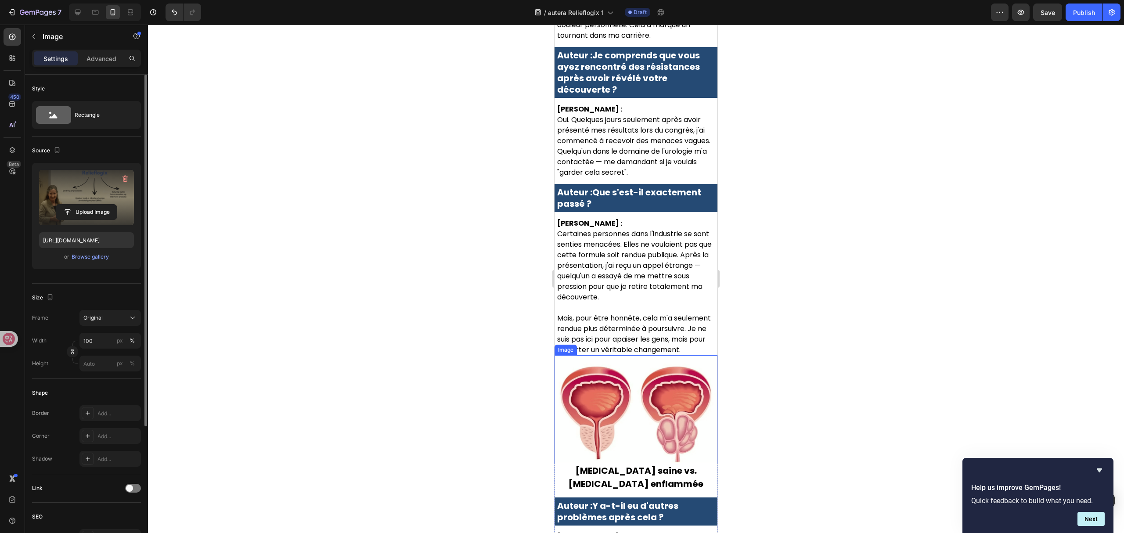
click at [666, 425] on img at bounding box center [636, 409] width 163 height 108
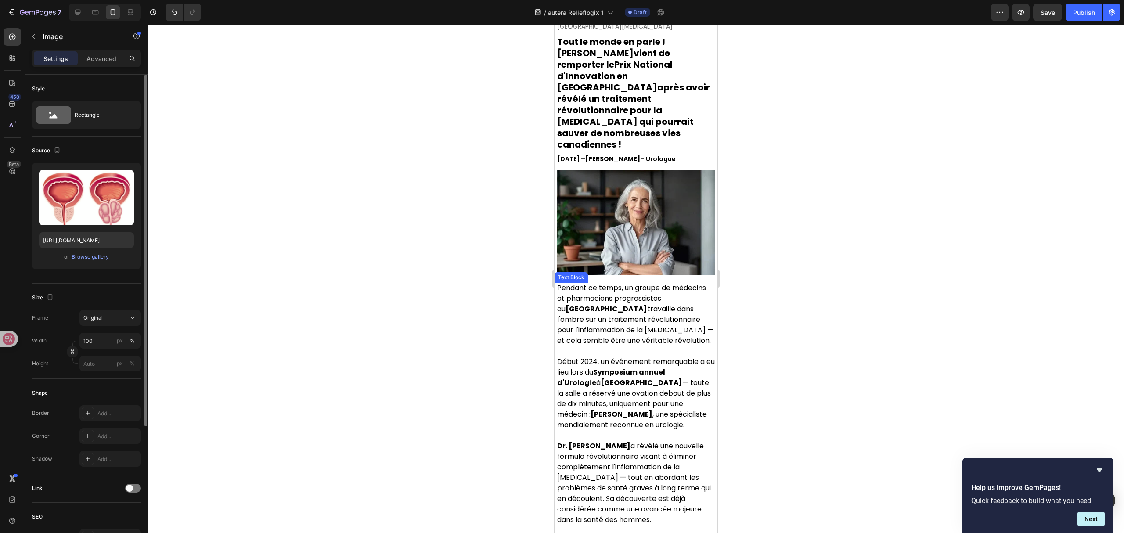
scroll to position [0, 0]
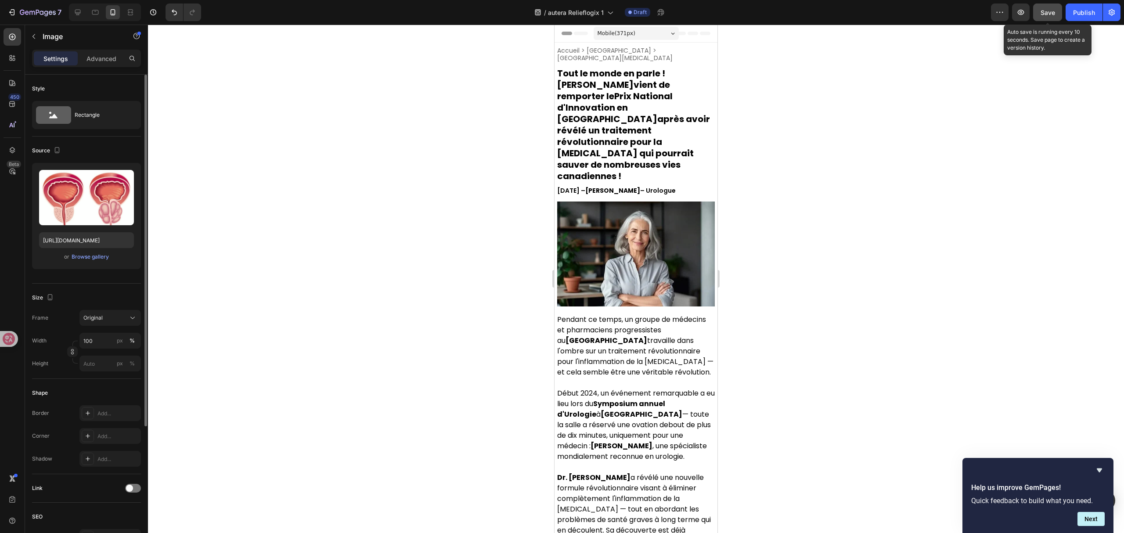
click at [1050, 7] on button "Save" at bounding box center [1047, 13] width 29 height 18
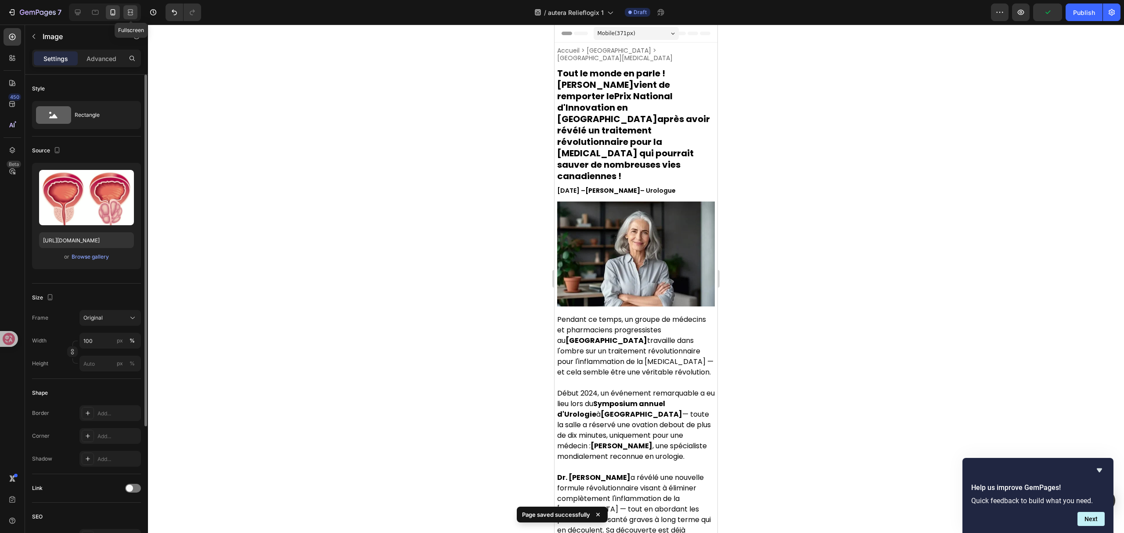
click at [129, 9] on icon at bounding box center [130, 12] width 9 height 9
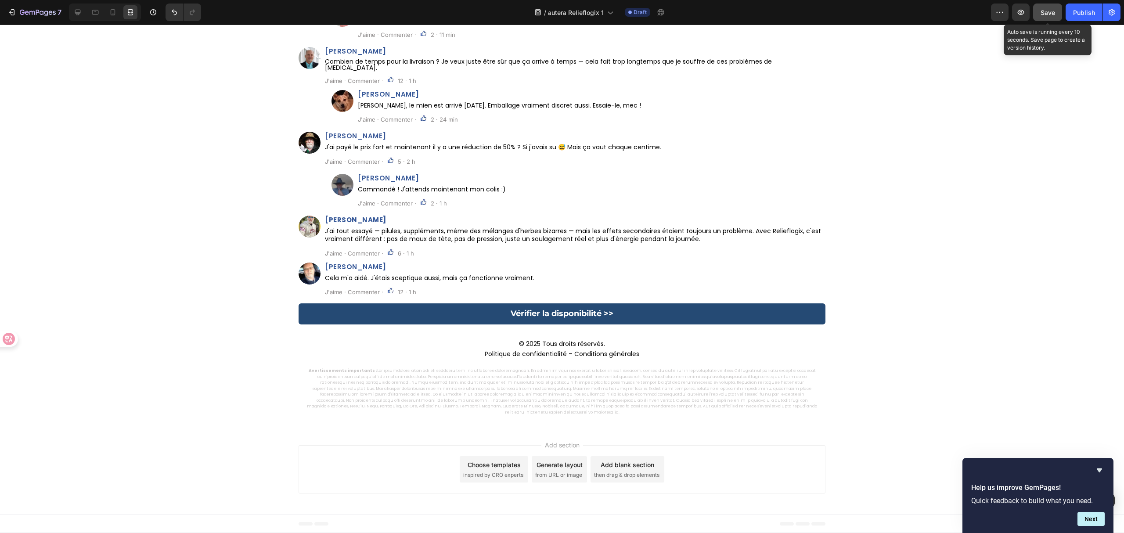
scroll to position [5059, 0]
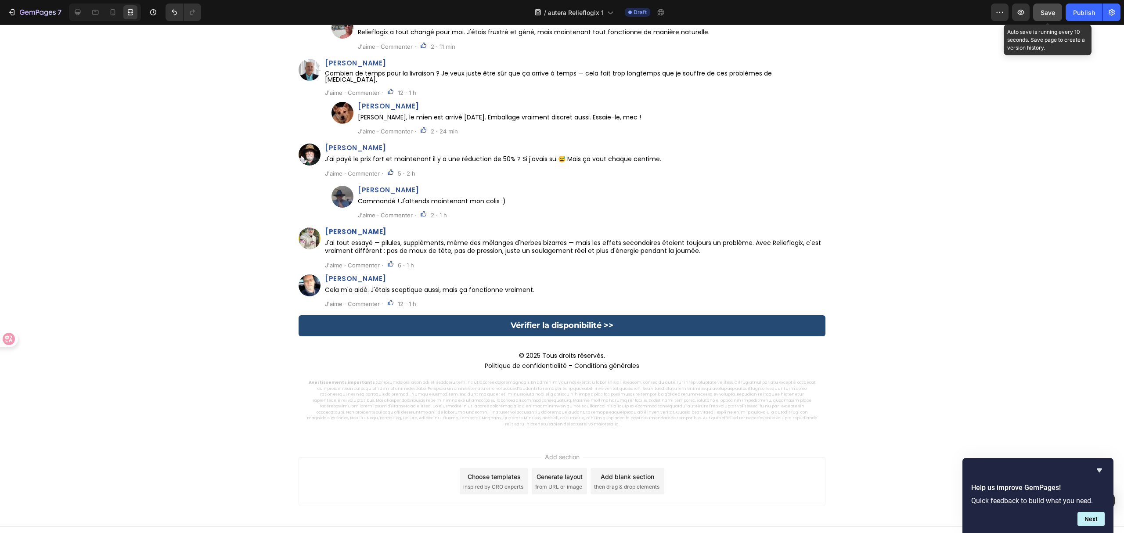
click at [1046, 18] on button "Save" at bounding box center [1047, 13] width 29 height 18
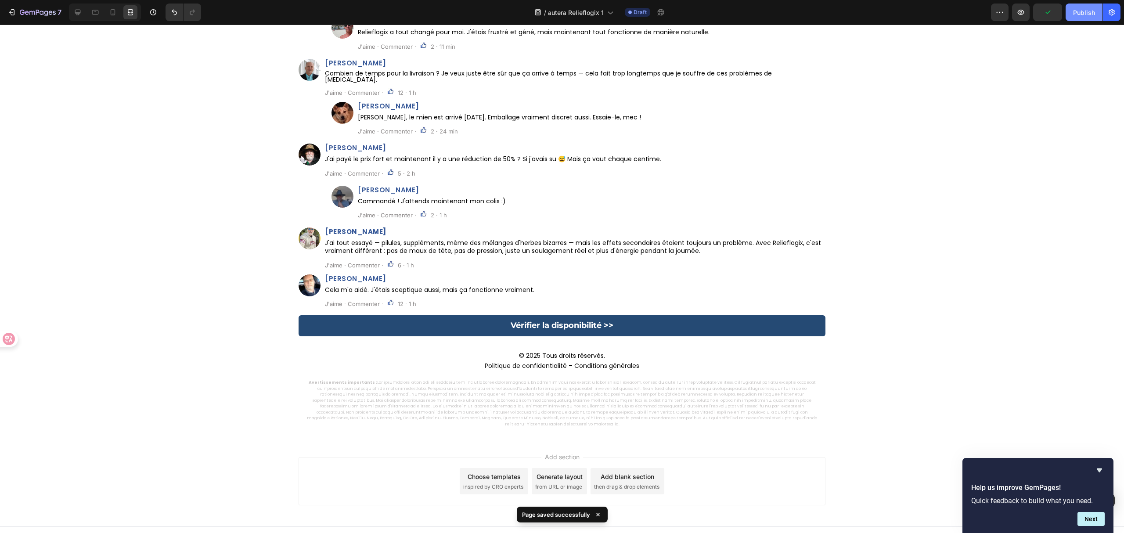
click at [1081, 15] on div "Publish" at bounding box center [1084, 12] width 22 height 9
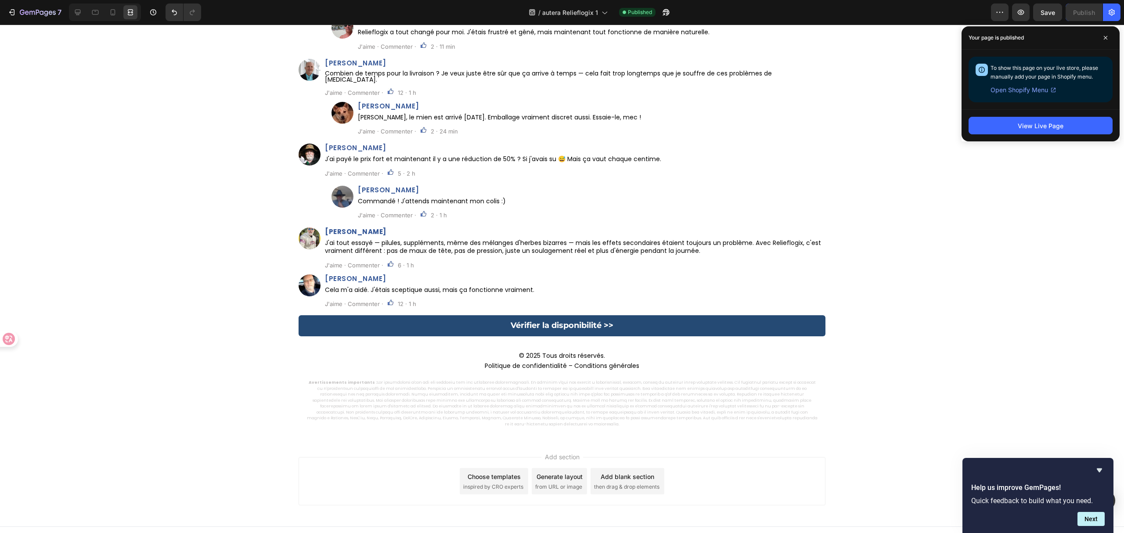
click at [1034, 134] on div "View Live Page" at bounding box center [1041, 125] width 158 height 32
click at [1035, 129] on div "View Live Page" at bounding box center [1041, 125] width 46 height 9
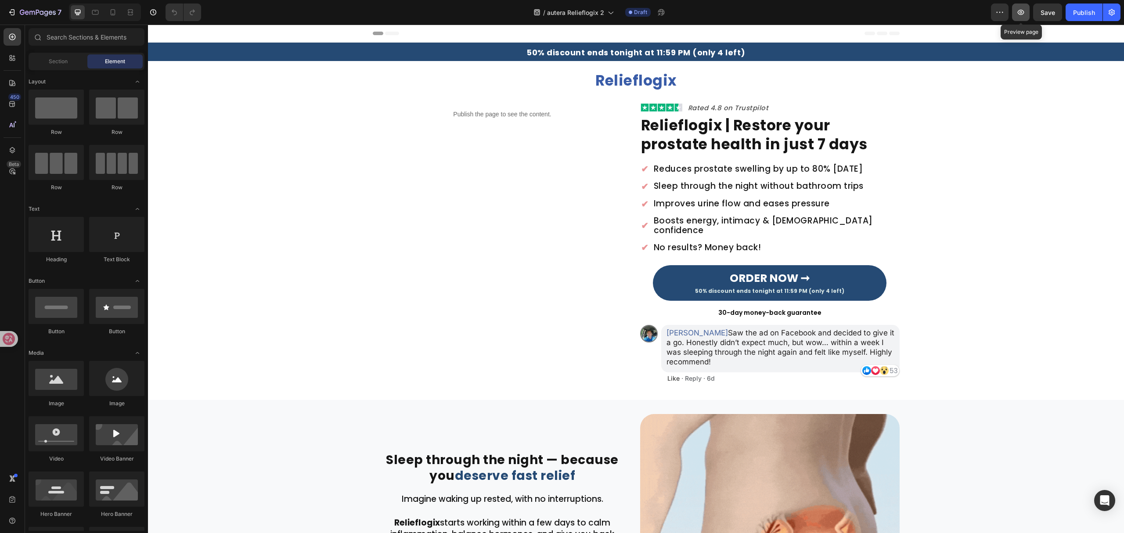
click at [1018, 19] on button "button" at bounding box center [1021, 13] width 18 height 18
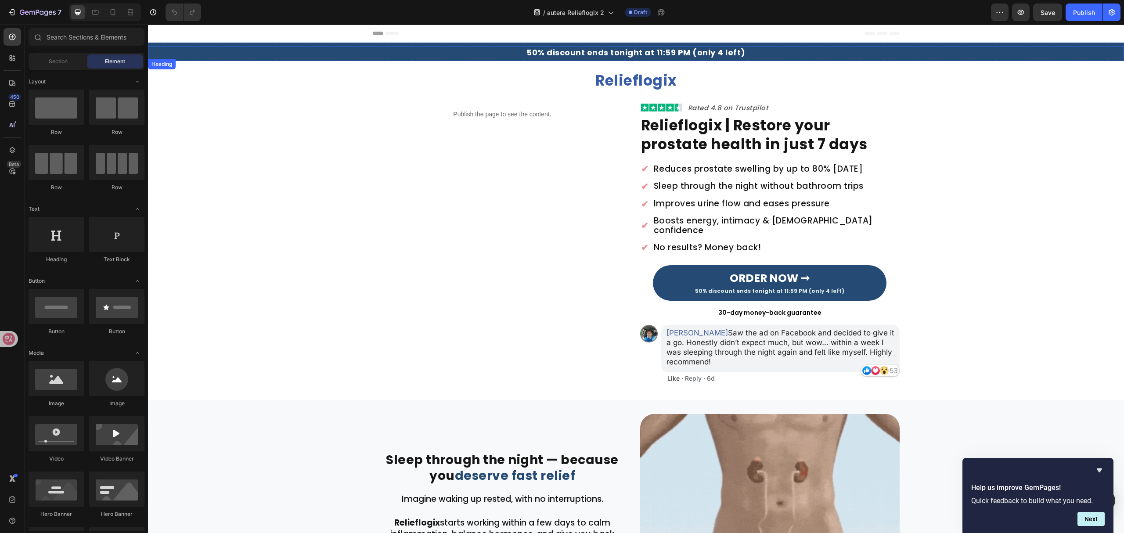
click at [685, 54] on strong "50% discount ends tonight at 11:59 PM (only 4 left)" at bounding box center [636, 52] width 219 height 11
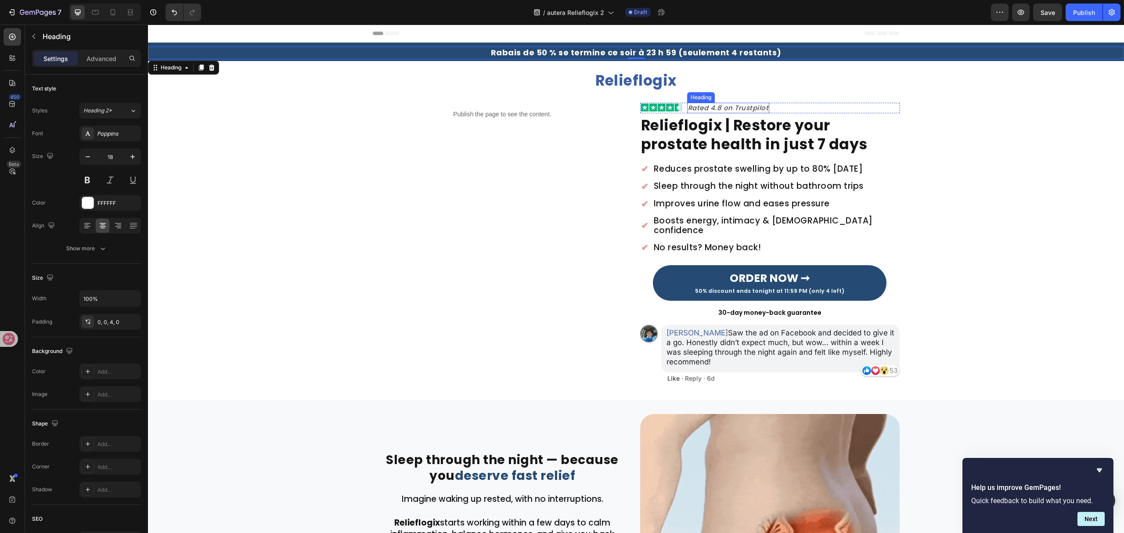
click at [731, 106] on h2 "Rated 4.8 on Trustpilot" at bounding box center [728, 108] width 83 height 11
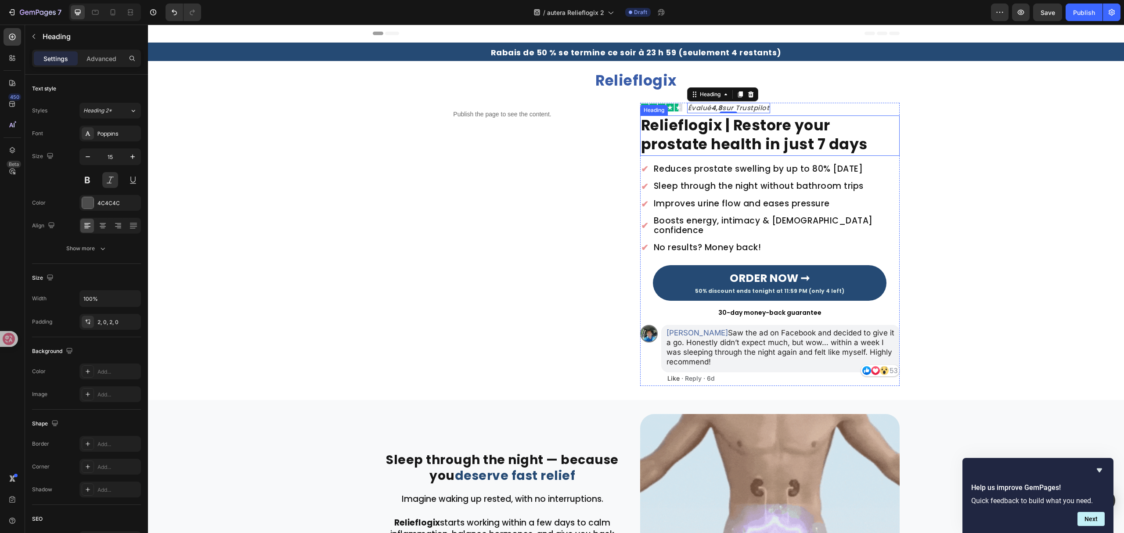
click at [690, 143] on strong "Relieflogix | Restore your prostate health in just 7 days" at bounding box center [754, 135] width 227 height 40
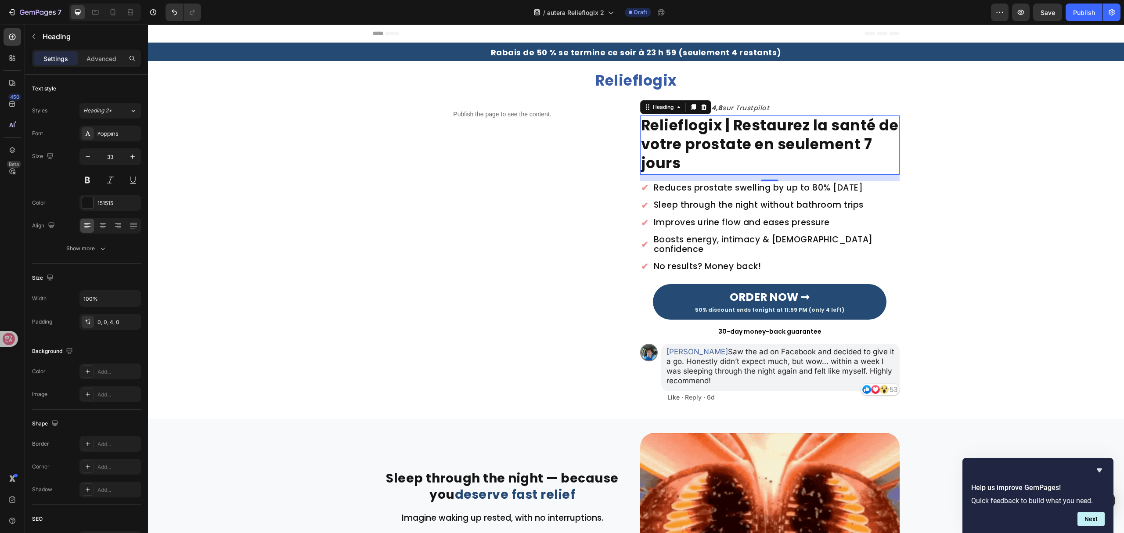
click at [766, 189] on div "15" at bounding box center [770, 188] width 9 height 7
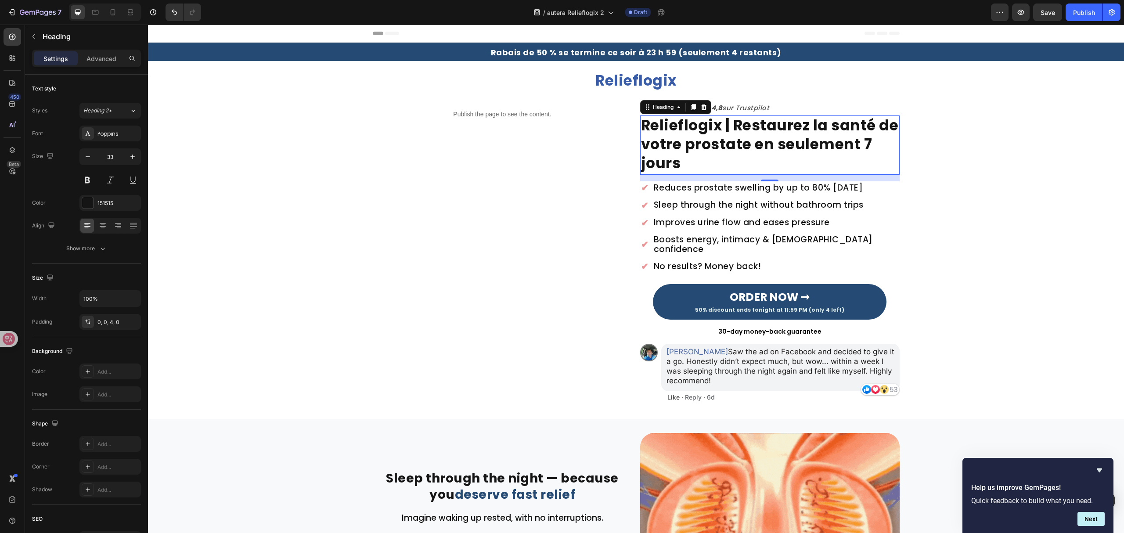
click at [766, 189] on div "15" at bounding box center [770, 188] width 9 height 7
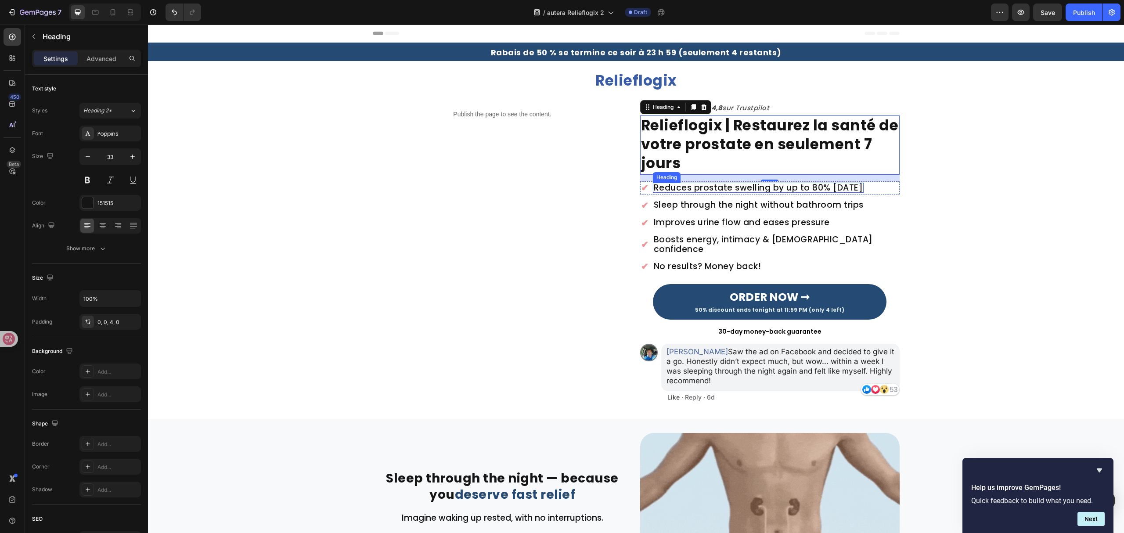
click at [724, 188] on h2 "Reduces prostate swelling by up to 80% [DATE]" at bounding box center [758, 188] width 211 height 10
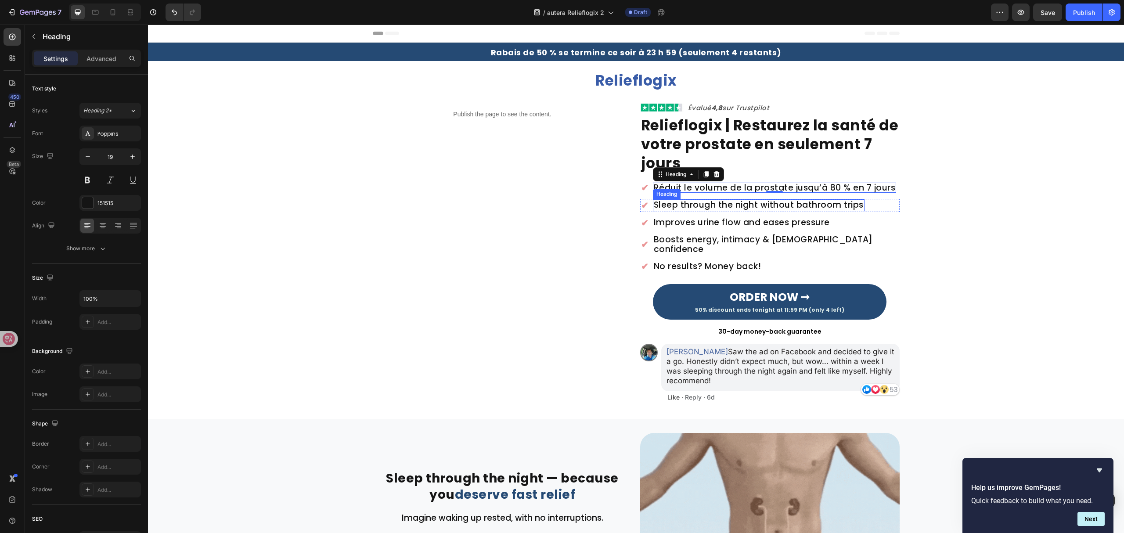
click at [765, 207] on h2 "Sleep through the night without bathroom trips" at bounding box center [759, 205] width 212 height 12
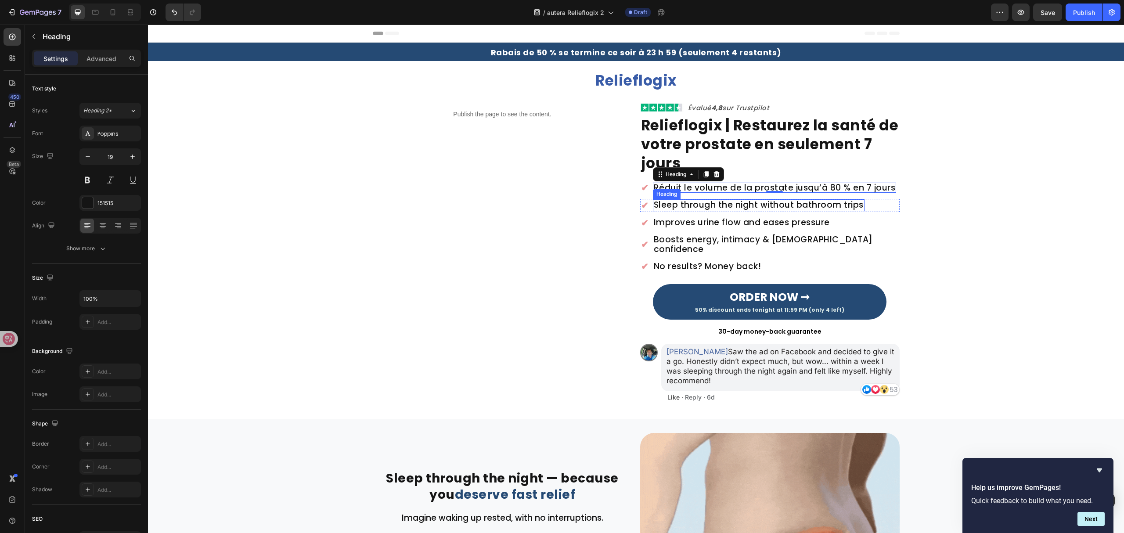
click at [765, 207] on h2 "Sleep through the night without bathroom trips" at bounding box center [759, 205] width 212 height 12
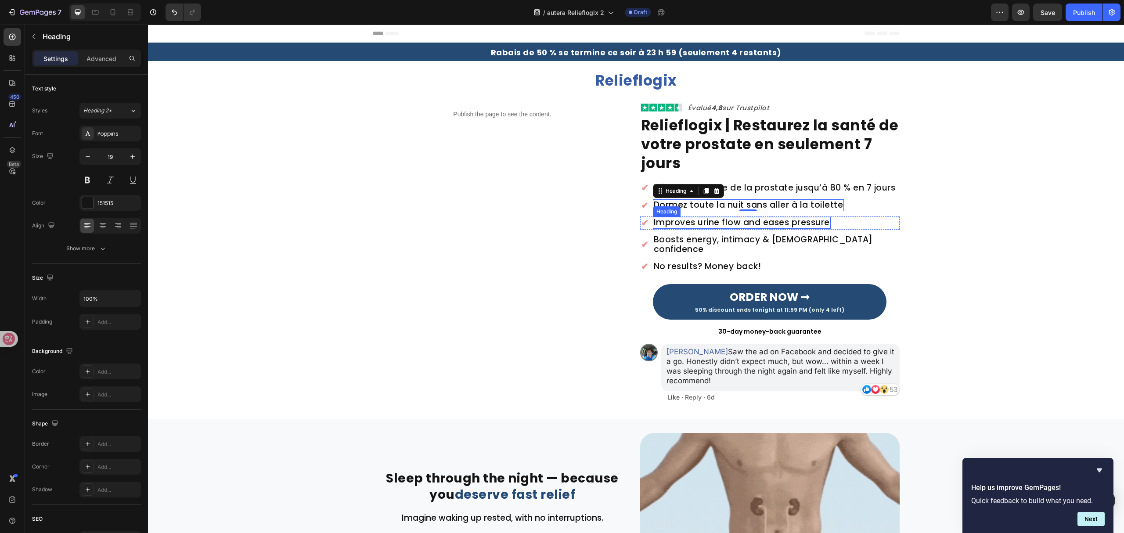
click at [773, 222] on h2 "Improves urine flow and eases pressure" at bounding box center [742, 223] width 178 height 12
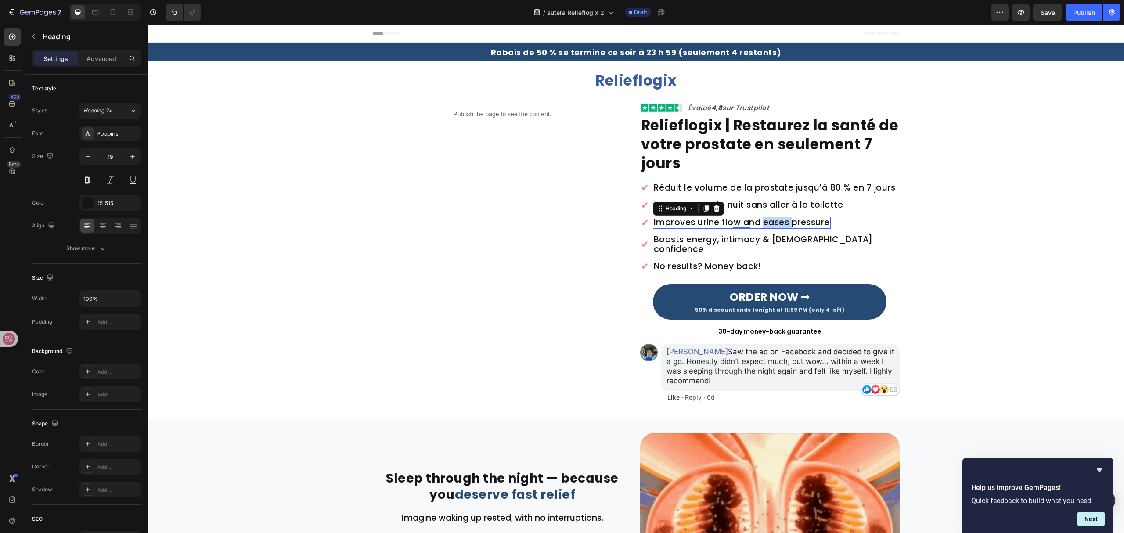
click at [773, 221] on h2 "Improves urine flow and eases pressure" at bounding box center [742, 223] width 178 height 12
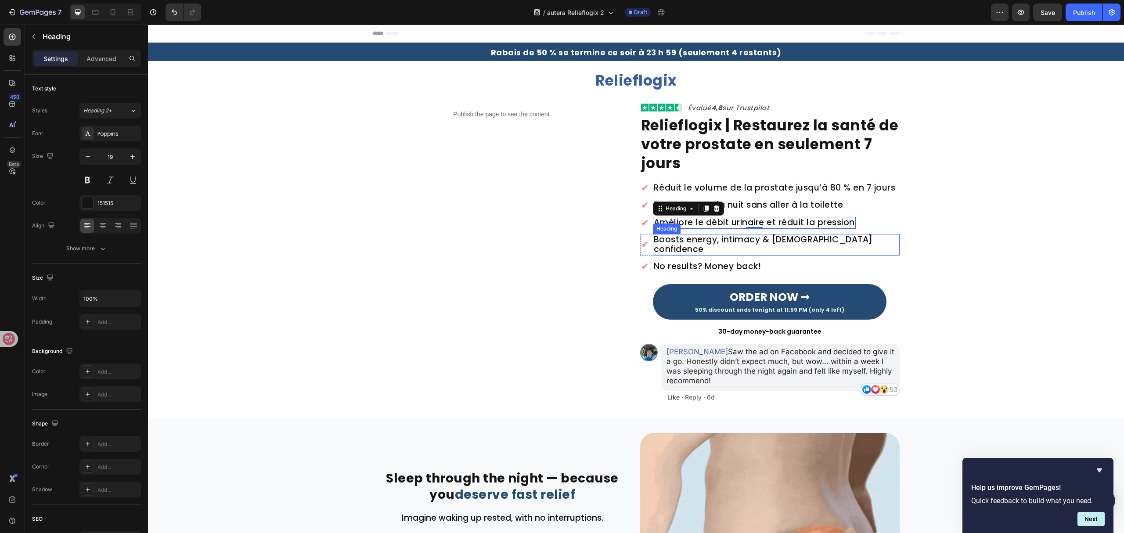
click at [790, 241] on h2 "Boosts energy, intimacy & [DEMOGRAPHIC_DATA] confidence" at bounding box center [776, 245] width 247 height 22
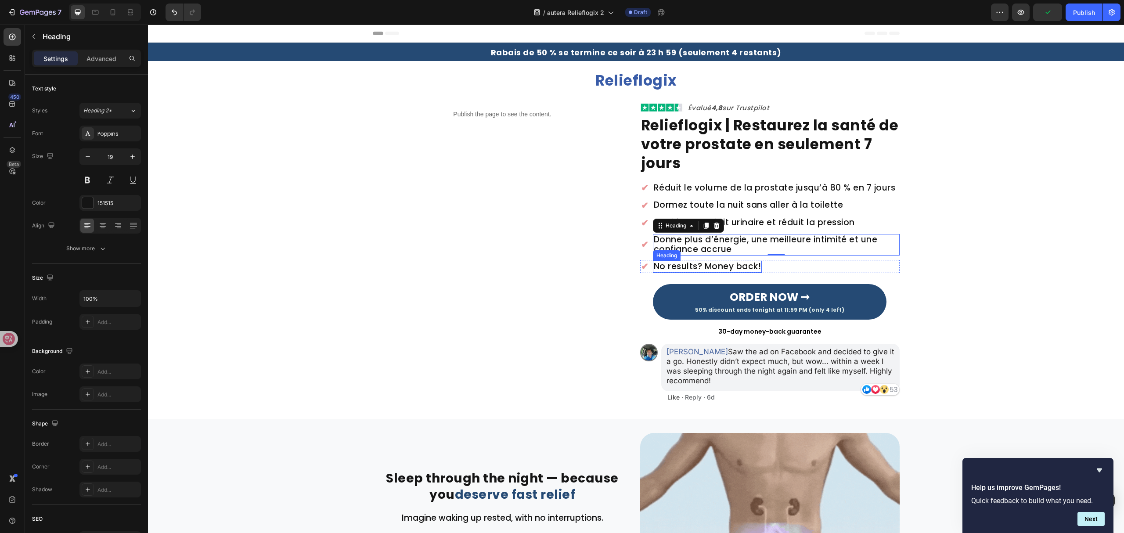
click at [709, 264] on h2 "No results? Money back!" at bounding box center [707, 267] width 109 height 12
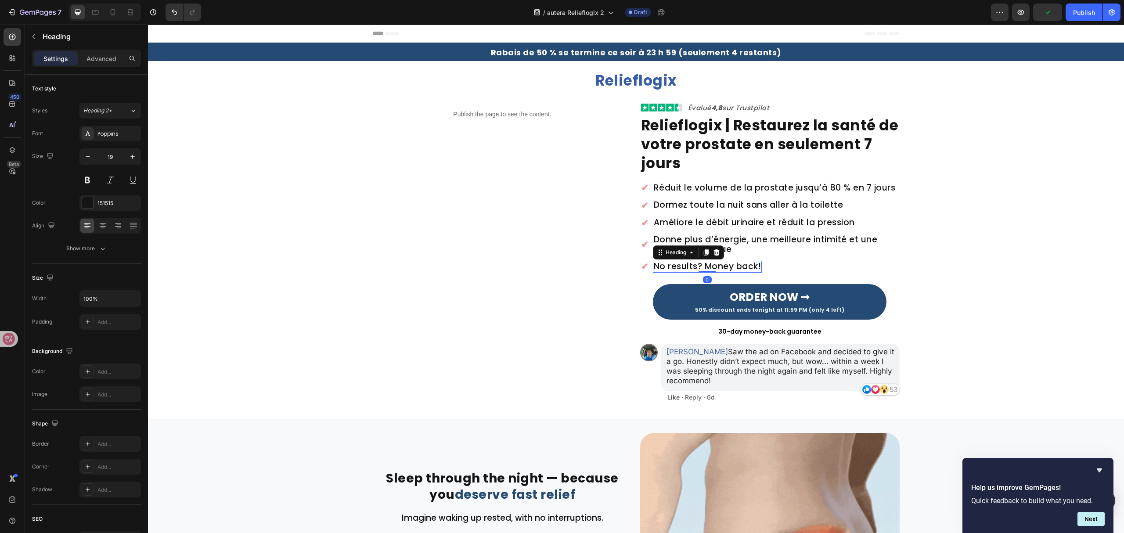
click at [710, 264] on h2 "No results? Money back!" at bounding box center [707, 267] width 109 height 12
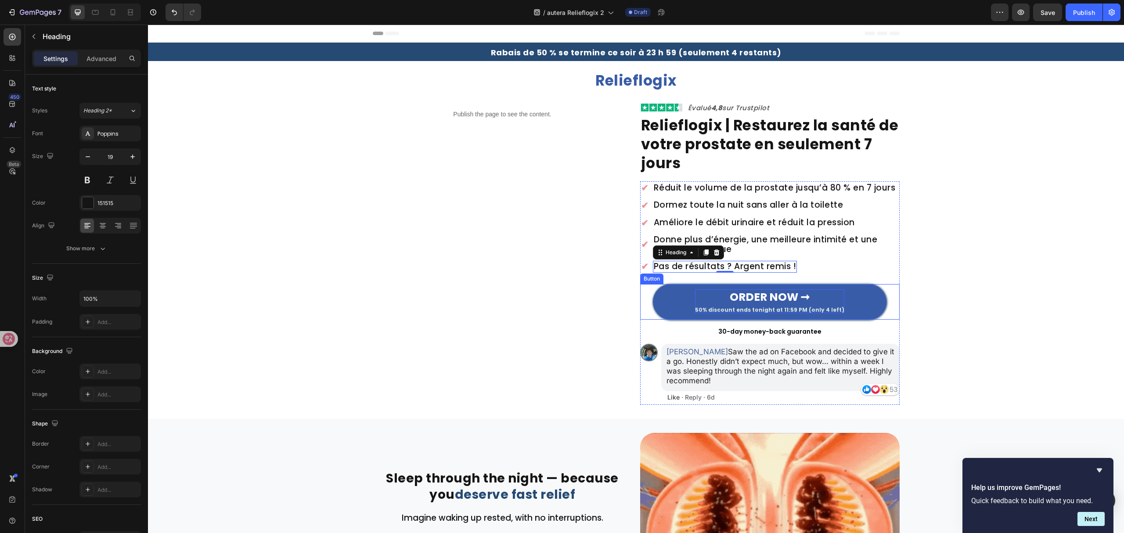
click at [757, 299] on strong "ORDER NOW ➞" at bounding box center [770, 296] width 80 height 15
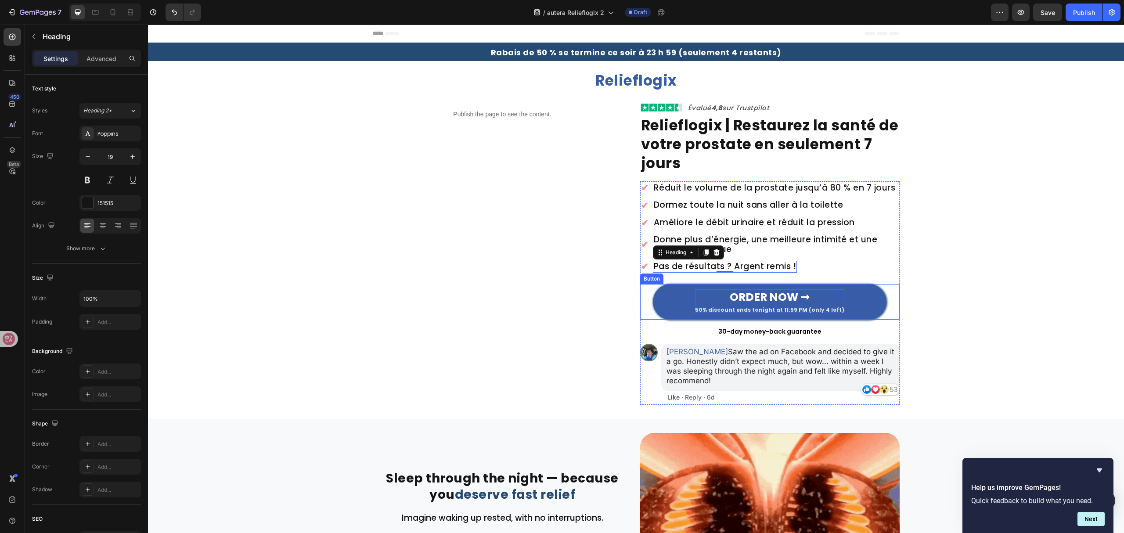
click at [757, 299] on strong "ORDER NOW ➞" at bounding box center [770, 296] width 80 height 15
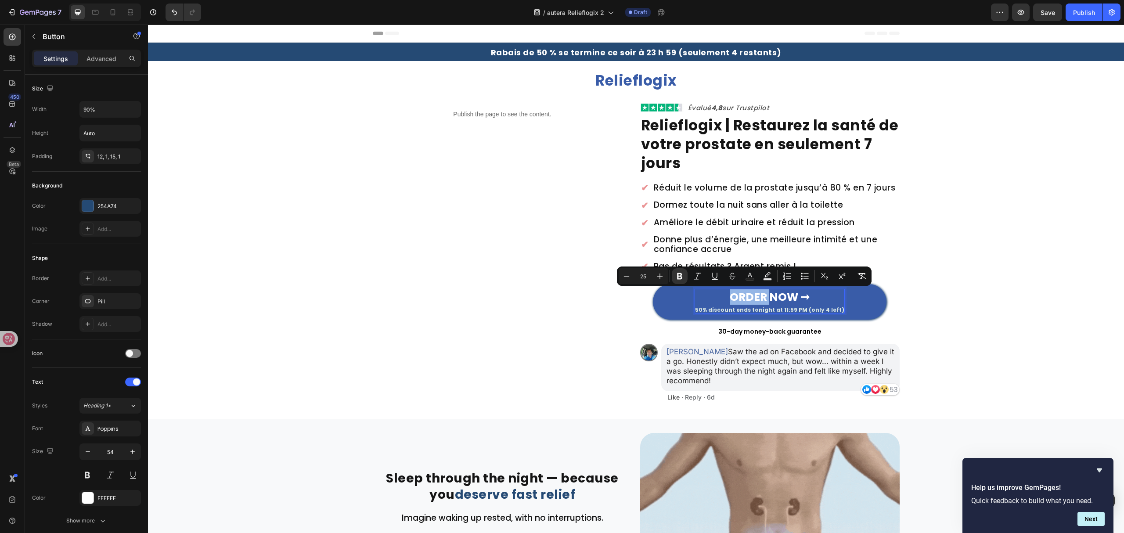
click at [733, 297] on strong "ORDER NOW ➞" at bounding box center [770, 296] width 80 height 15
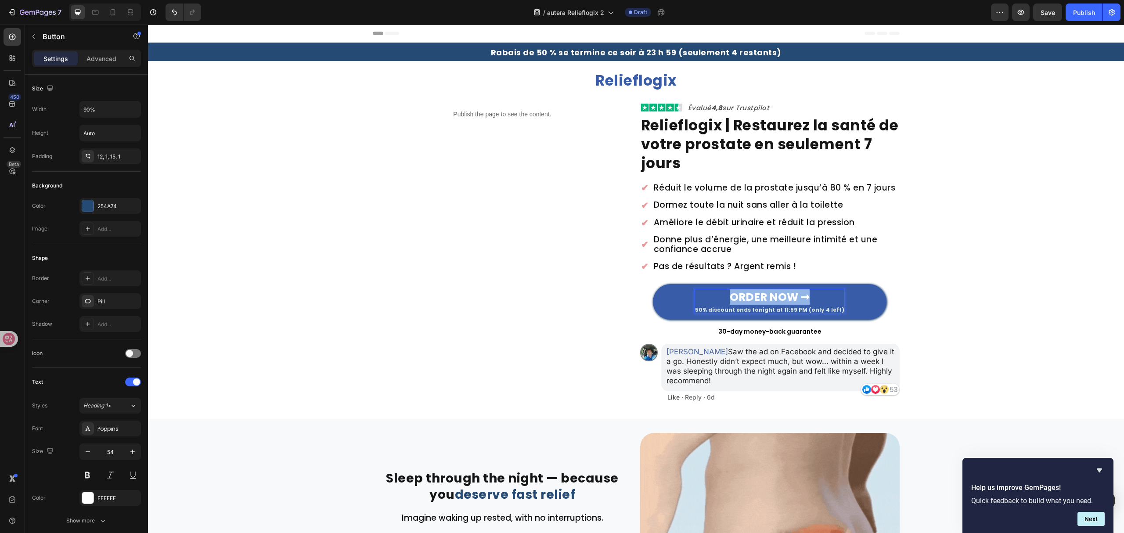
drag, startPoint x: 726, startPoint y: 296, endPoint x: 807, endPoint y: 296, distance: 81.3
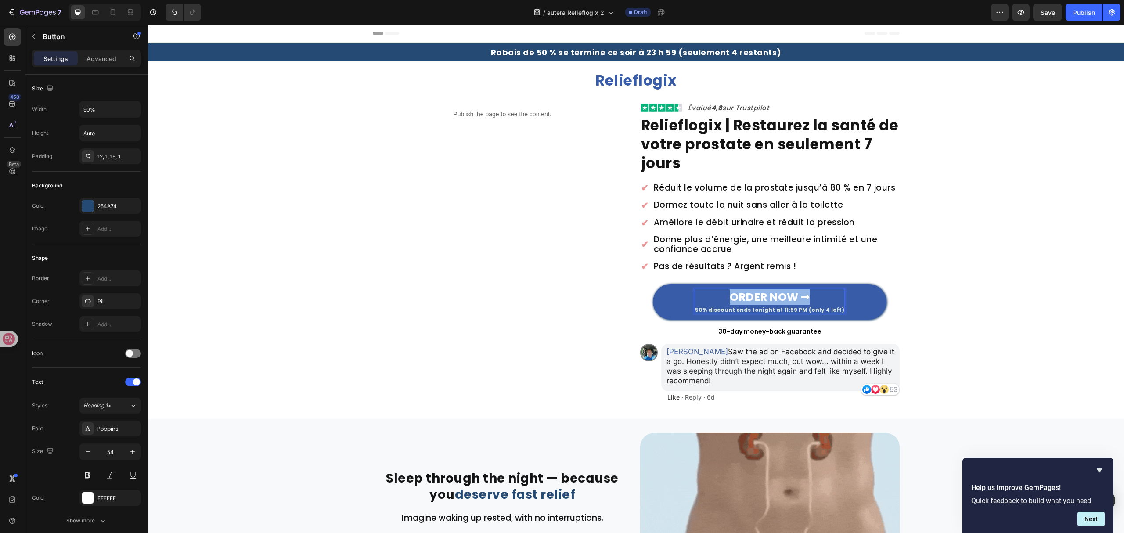
click at [807, 296] on p "ORDER NOW ➞ 50% discount ends tonight at 11:59 PM (only 4 left)" at bounding box center [769, 301] width 149 height 24
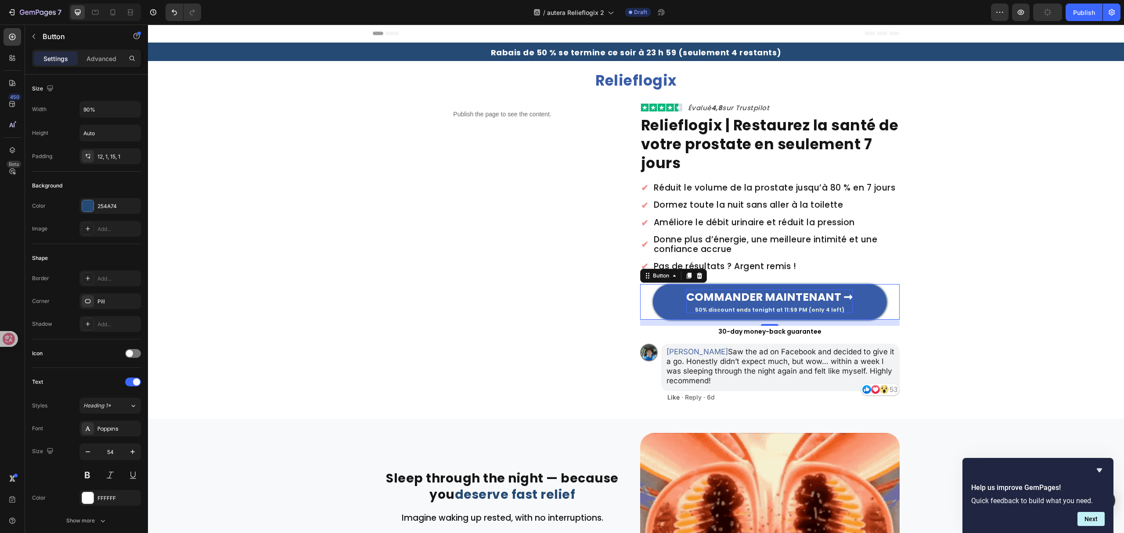
click at [696, 310] on p "COMMANDER MAINTENANT ➞ 50% discount ends tonight at 11:59 PM (only 4 left)" at bounding box center [769, 301] width 166 height 24
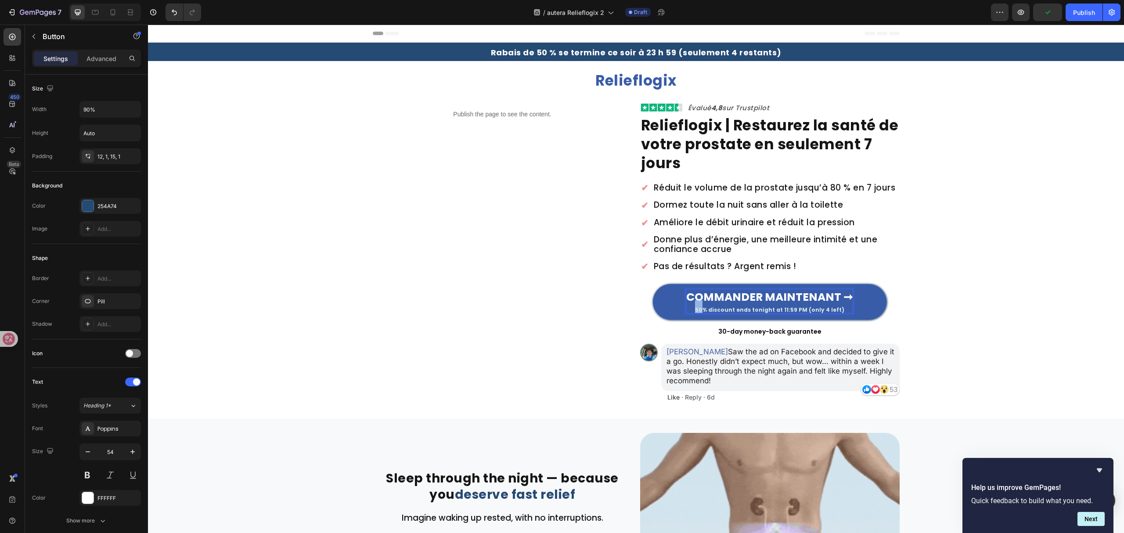
click at [696, 310] on p "COMMANDER MAINTENANT ➞ 50% discount ends tonight at 11:59 PM (only 4 left)" at bounding box center [769, 301] width 166 height 24
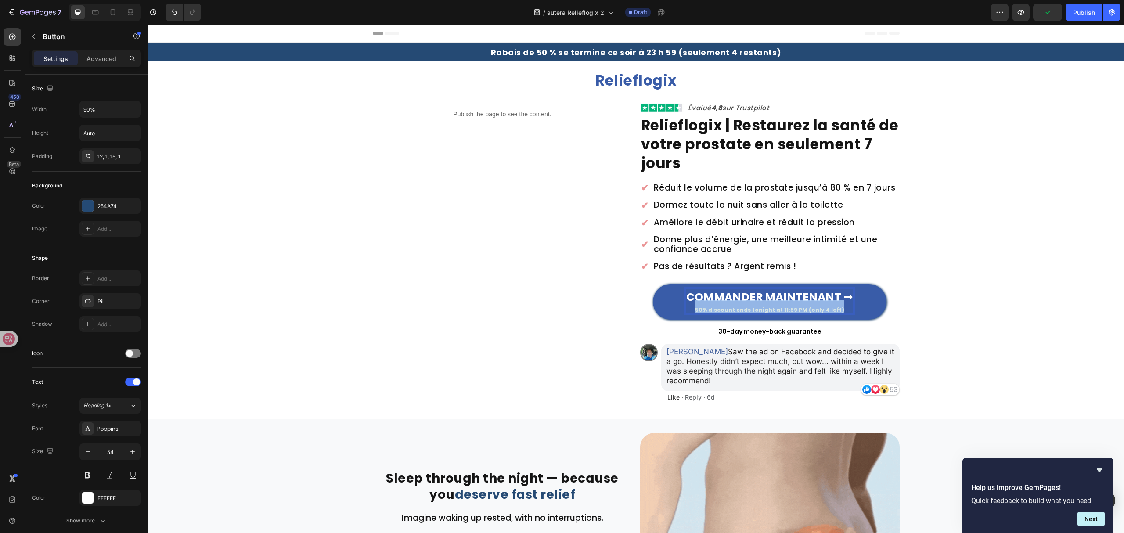
click at [696, 309] on p "COMMANDER MAINTENANT ➞ 50% discount ends tonight at 11:59 PM (only 4 left)" at bounding box center [769, 301] width 166 height 24
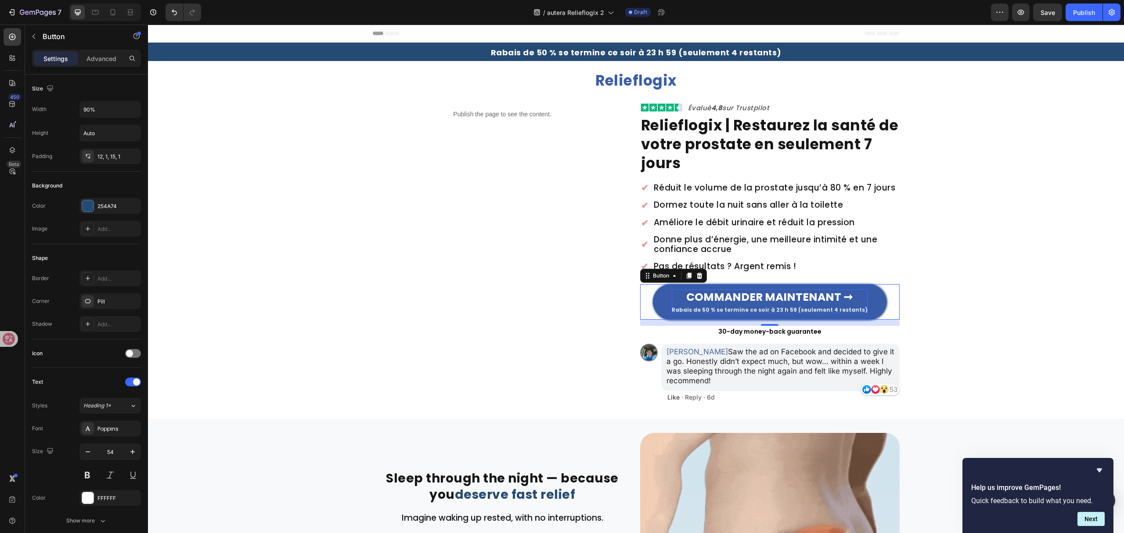
click at [767, 332] on div "14" at bounding box center [770, 332] width 9 height 7
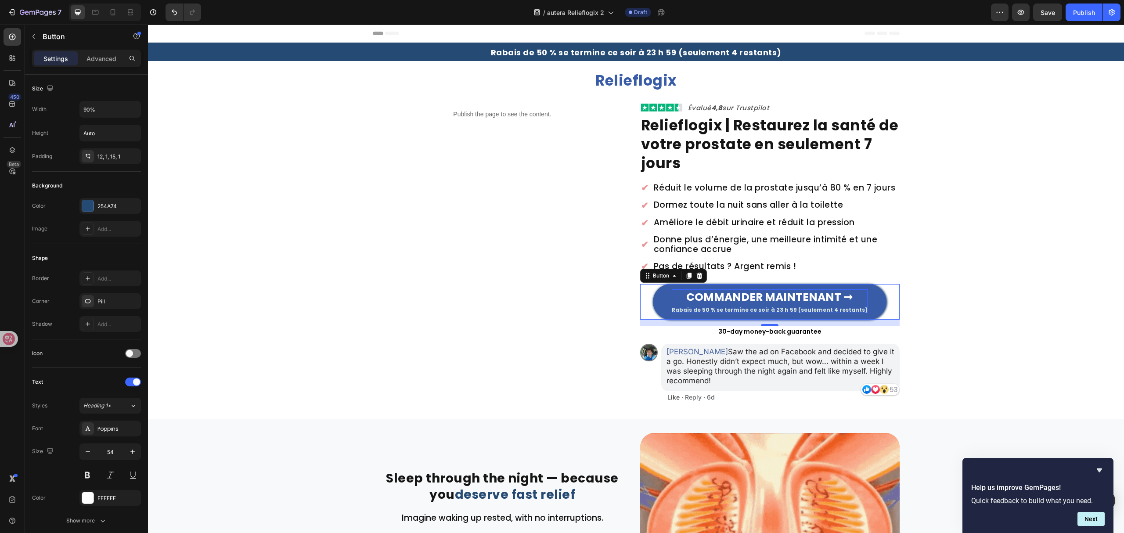
click at [767, 332] on div "14" at bounding box center [770, 332] width 9 height 7
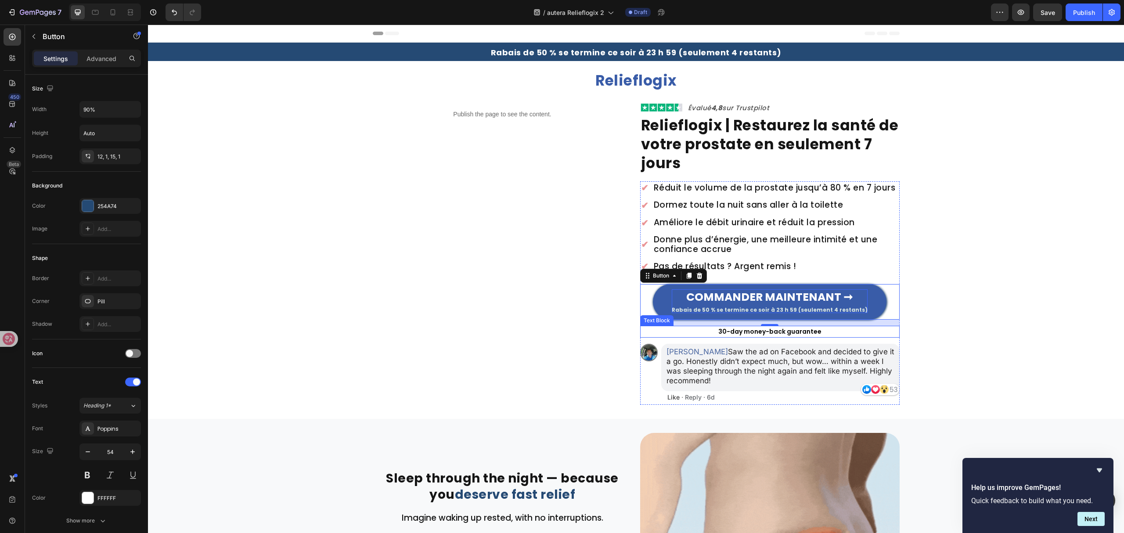
click at [816, 333] on p "30-day money-back guarantee" at bounding box center [770, 332] width 258 height 10
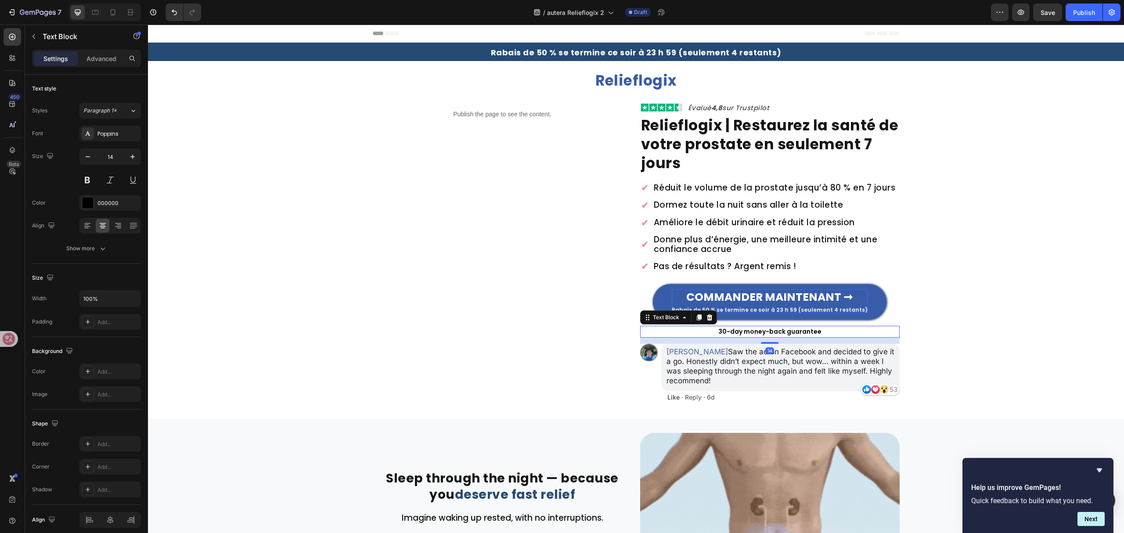
click at [816, 333] on p "30-day money-back guarantee" at bounding box center [770, 332] width 258 height 10
click at [693, 373] on p "[PERSON_NAME] Saw the ad on Facebook and decided to give it a go. Honestly didn…" at bounding box center [781, 366] width 228 height 39
click at [693, 372] on p "[PERSON_NAME] Saw the ad on Facebook and decided to give it a go. Honestly didn…" at bounding box center [781, 366] width 228 height 39
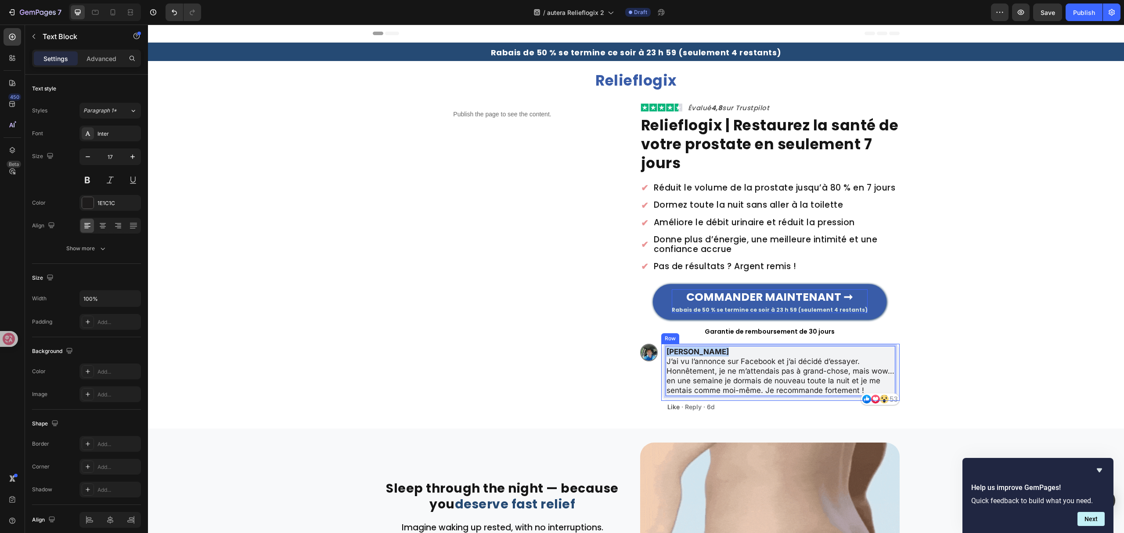
drag, startPoint x: 723, startPoint y: 350, endPoint x: 653, endPoint y: 352, distance: 70.3
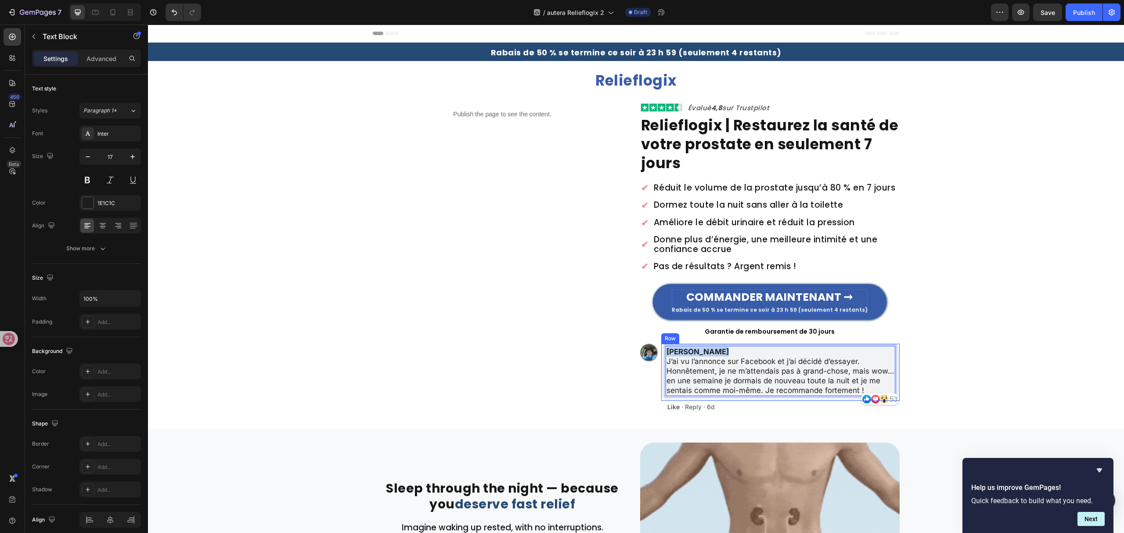
click at [653, 352] on div "Image [PERSON_NAME] J’ai vu l’annonce sur Facebook et j’ai décidé d’essayer. Ho…" at bounding box center [770, 372] width 260 height 57
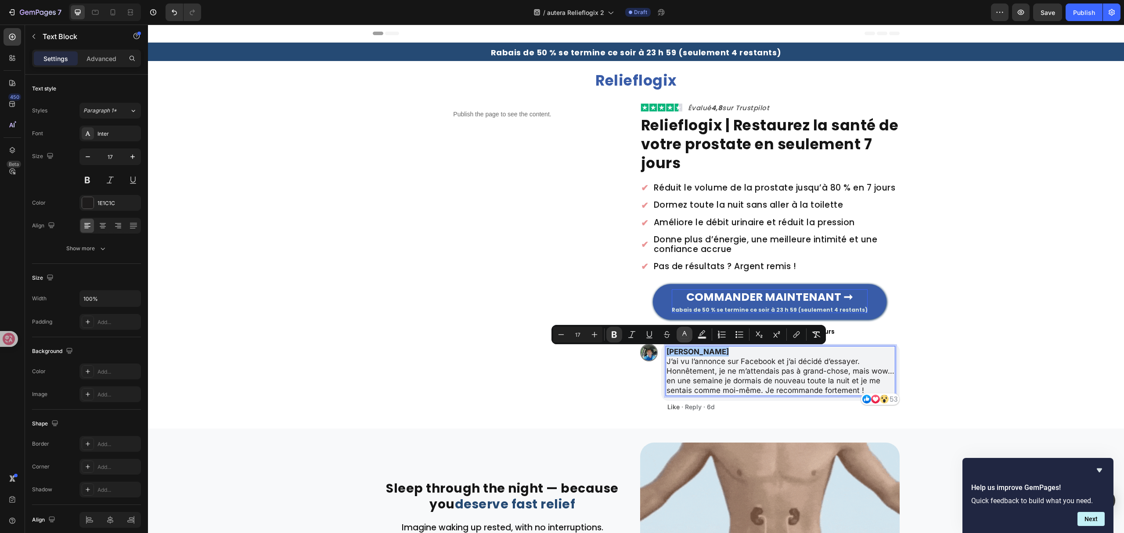
click at [687, 329] on button "color" at bounding box center [685, 335] width 16 height 16
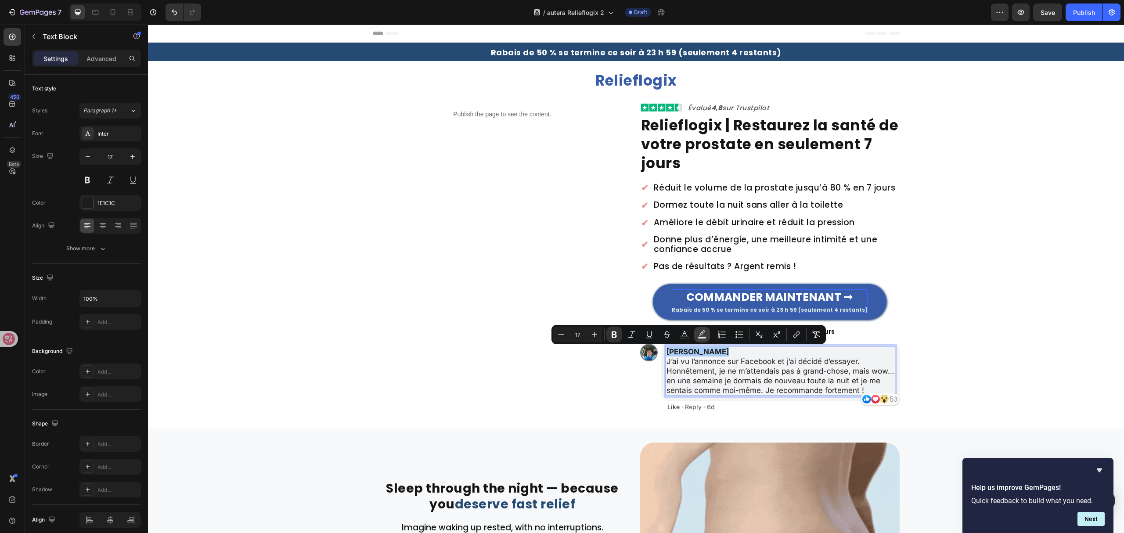
type input "1E1C1C"
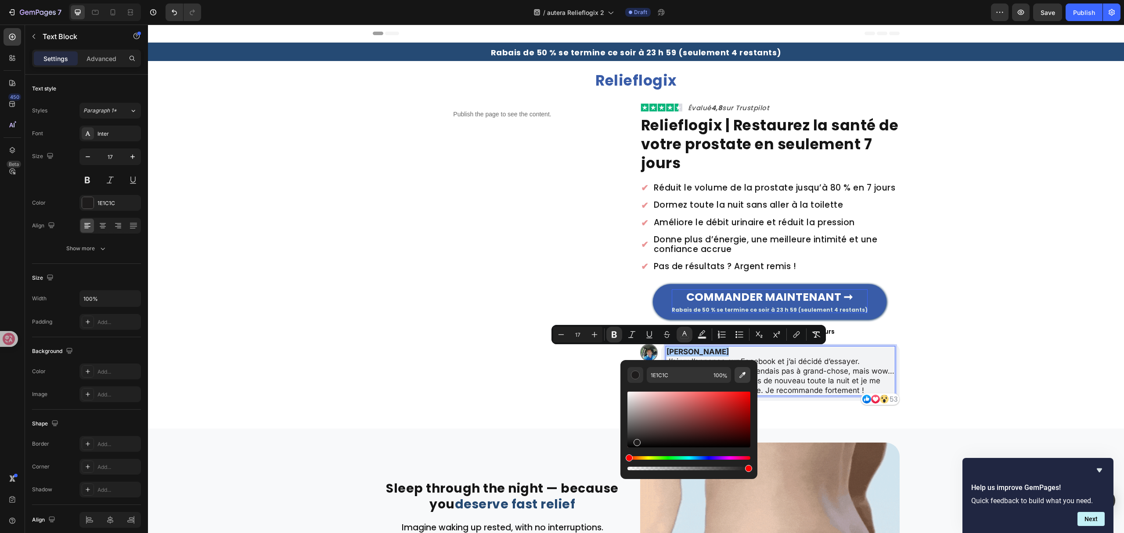
click at [741, 368] on button "Editor contextual toolbar" at bounding box center [743, 375] width 16 height 16
type input "3C67FF"
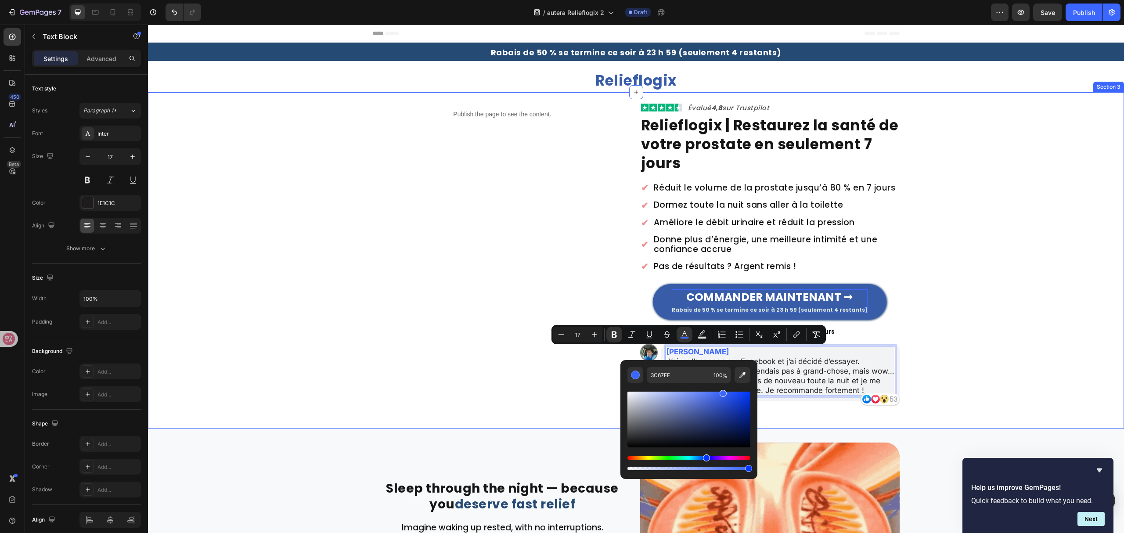
click at [1022, 239] on div "Publish the page to see the content. Custom Code Image Évalué 4,8 sur Trustpilo…" at bounding box center [636, 259] width 976 height 312
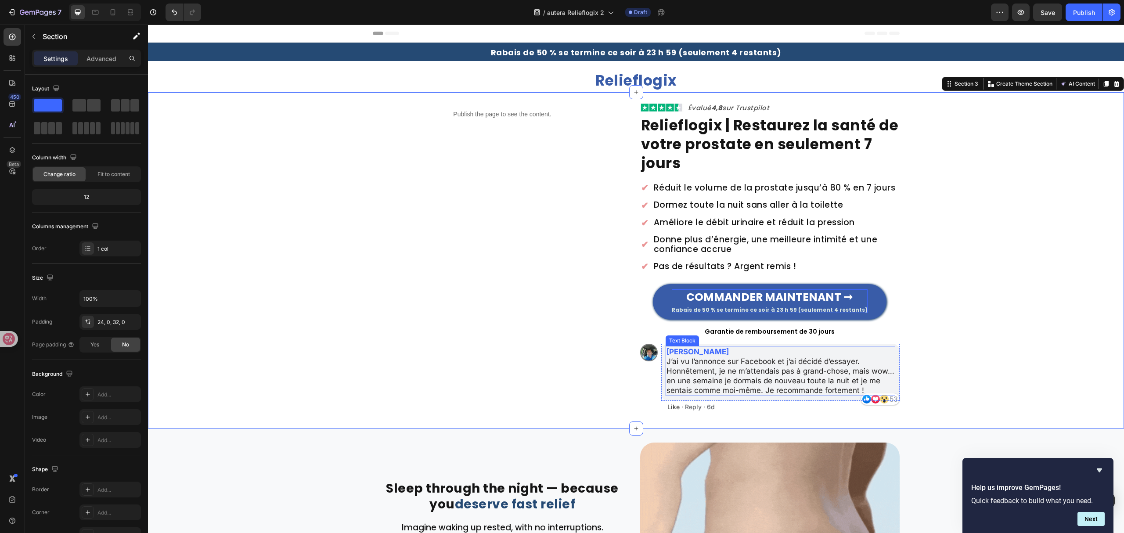
click at [667, 363] on p "[PERSON_NAME] J’ai vu l’annonce sur Facebook et j’ai décidé d’essayer. Honnêtem…" at bounding box center [781, 371] width 228 height 48
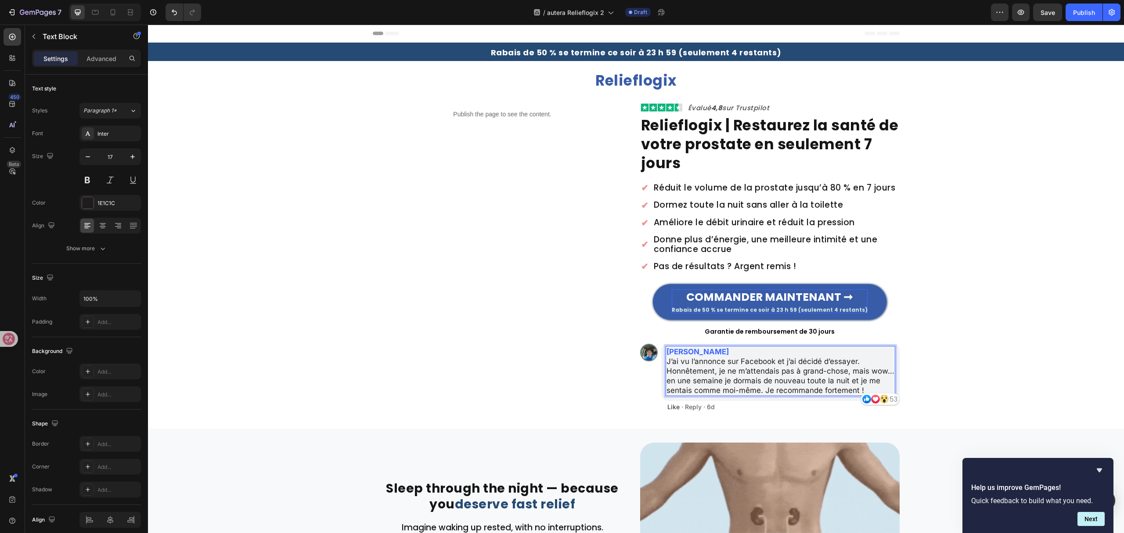
click at [667, 362] on p "[PERSON_NAME] J’ai vu l’annonce sur Facebook et j’ai décidé d’essayer. Honnêtem…" at bounding box center [781, 371] width 228 height 48
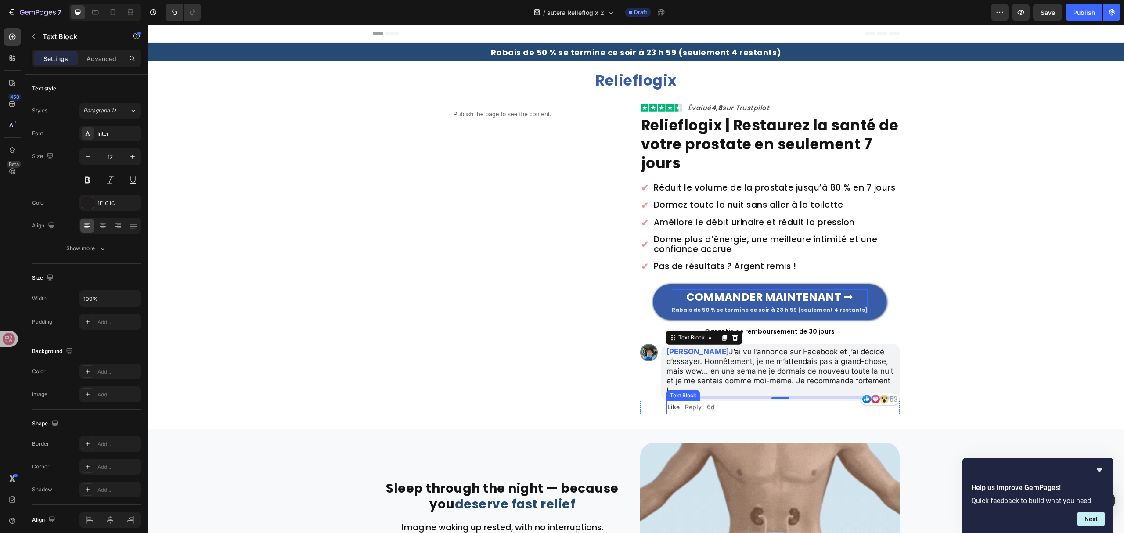
click at [707, 404] on p "Like · Reply · 6d" at bounding box center [763, 407] width 190 height 7
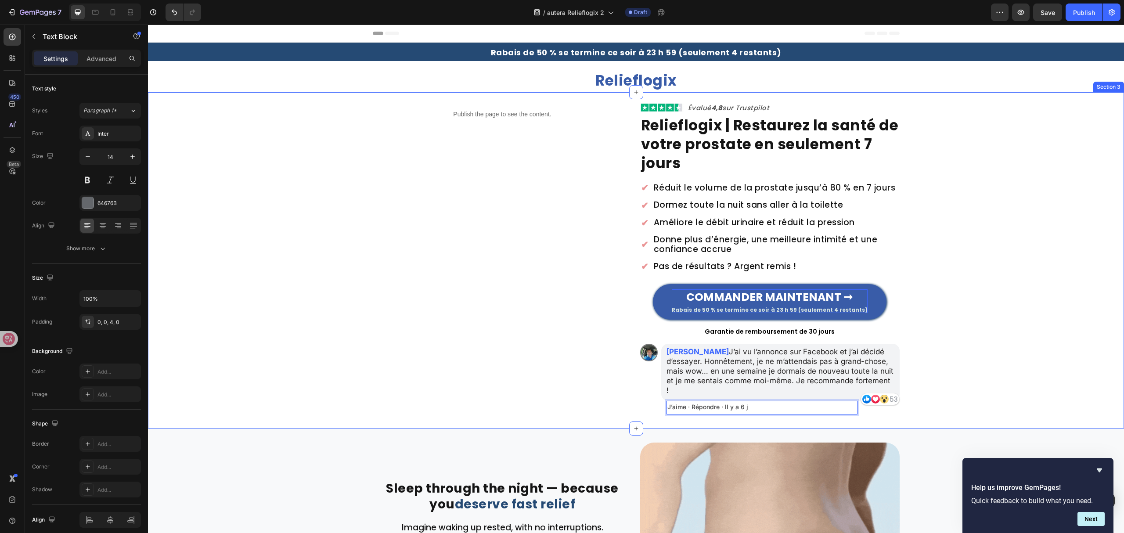
click at [965, 331] on div "Publish the page to see the content. Custom Code Image Évalué 4,8 sur Trustpilo…" at bounding box center [636, 259] width 976 height 312
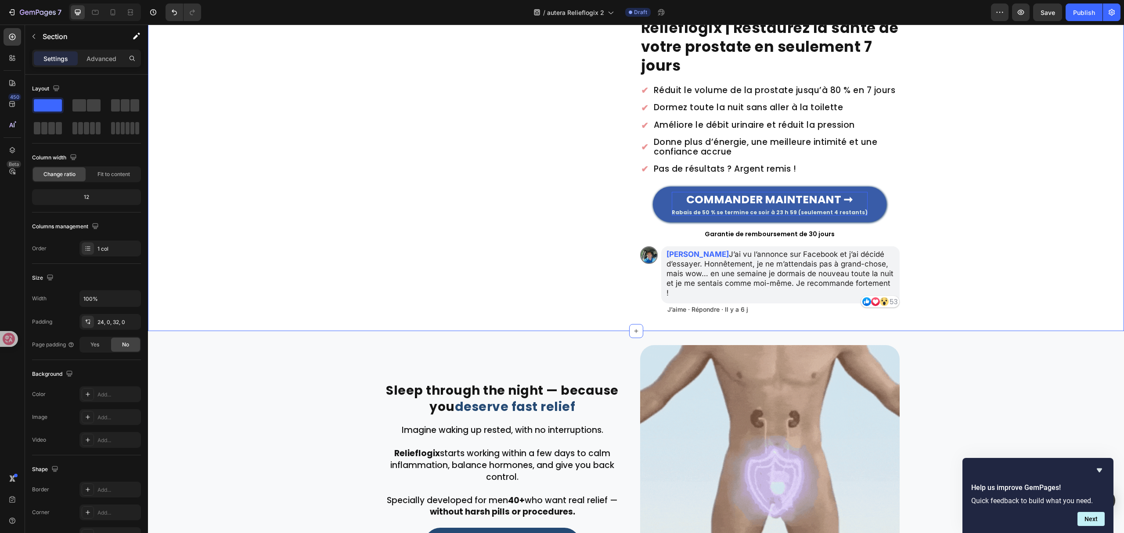
scroll to position [234, 0]
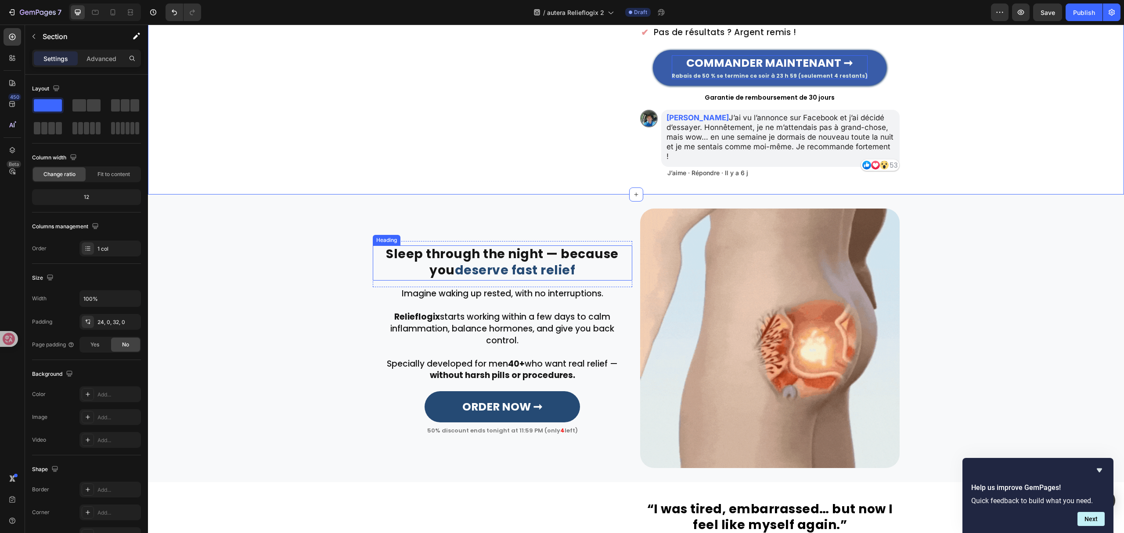
click at [530, 257] on strong "Sleep through the night — because you" at bounding box center [502, 262] width 233 height 33
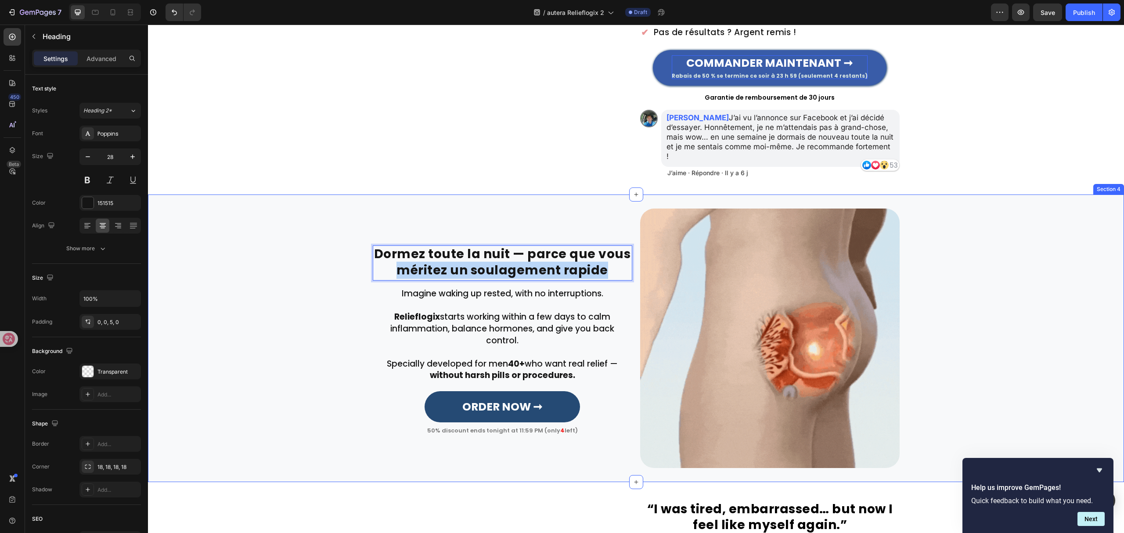
drag, startPoint x: 610, startPoint y: 269, endPoint x: 358, endPoint y: 266, distance: 251.7
click at [358, 266] on div "Dormez toute la nuit — parce que vous méritez un soulagement rapide Heading 0 R…" at bounding box center [636, 339] width 976 height 260
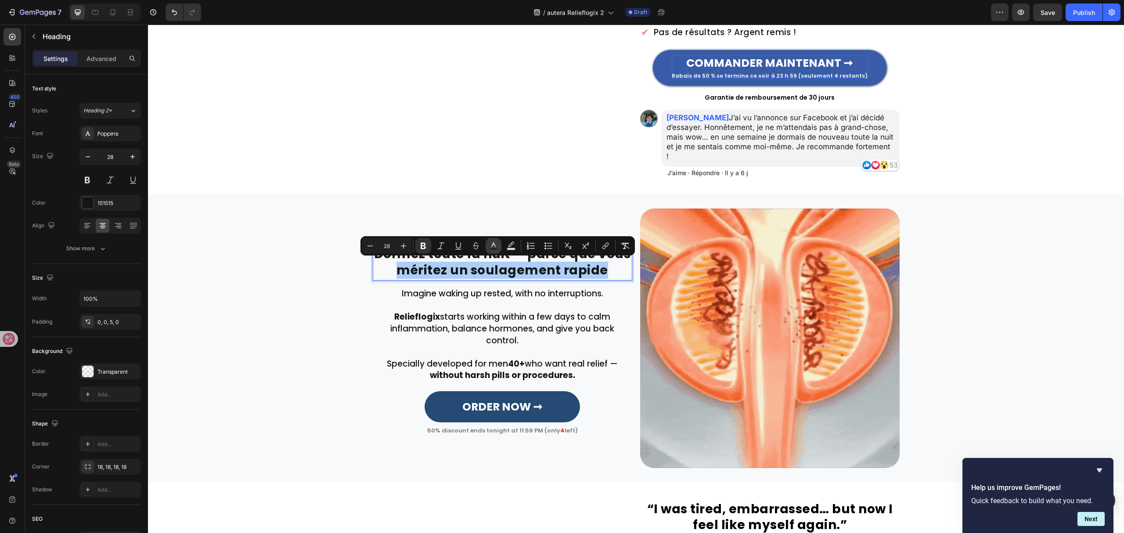
drag, startPoint x: 493, startPoint y: 245, endPoint x: 358, endPoint y: 238, distance: 134.6
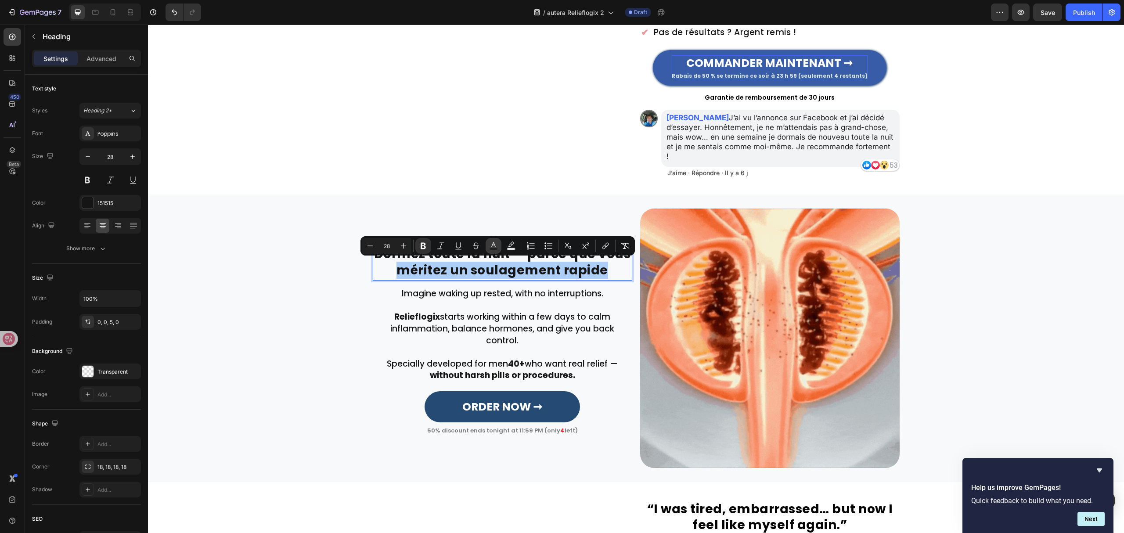
click at [493, 245] on icon "Editor contextual toolbar" at bounding box center [493, 244] width 4 height 5
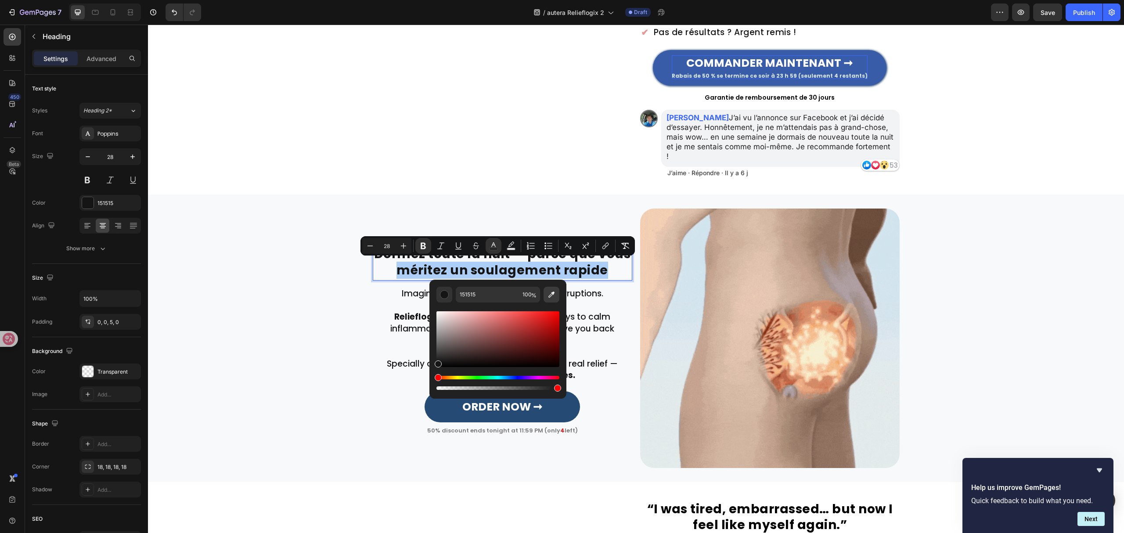
click at [547, 295] on icon "Editor contextual toolbar" at bounding box center [551, 294] width 9 height 9
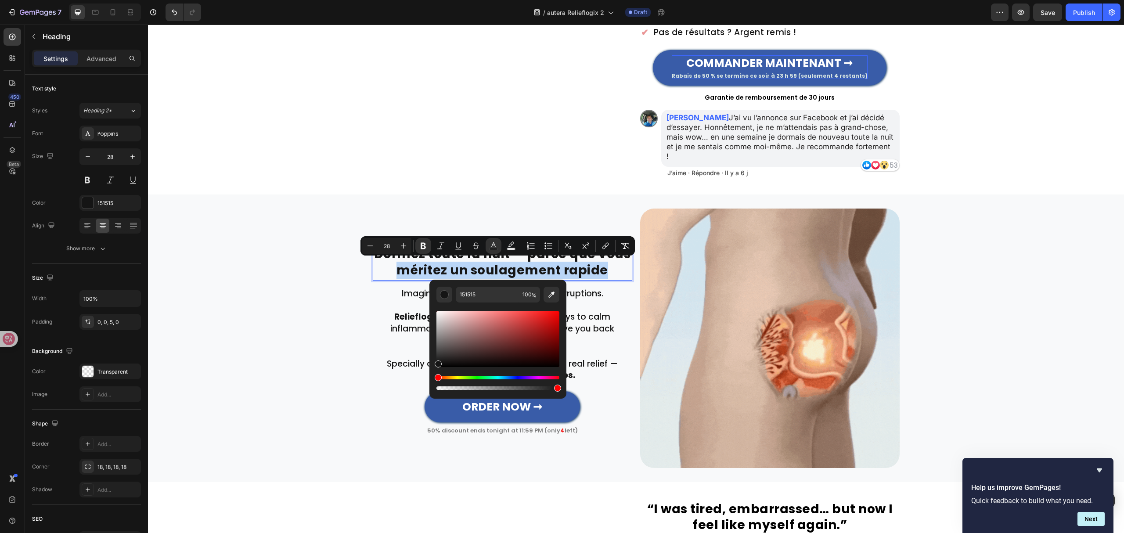
type input "254A74"
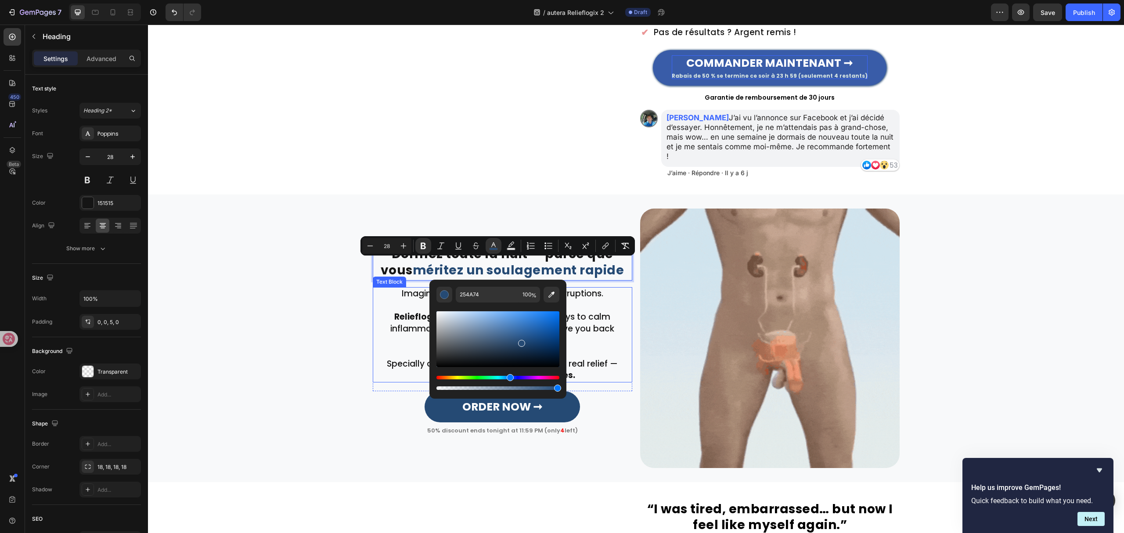
click at [612, 358] on p "Specially developed for men 40+ who want real relief — without harsh pills or p…" at bounding box center [503, 369] width 258 height 23
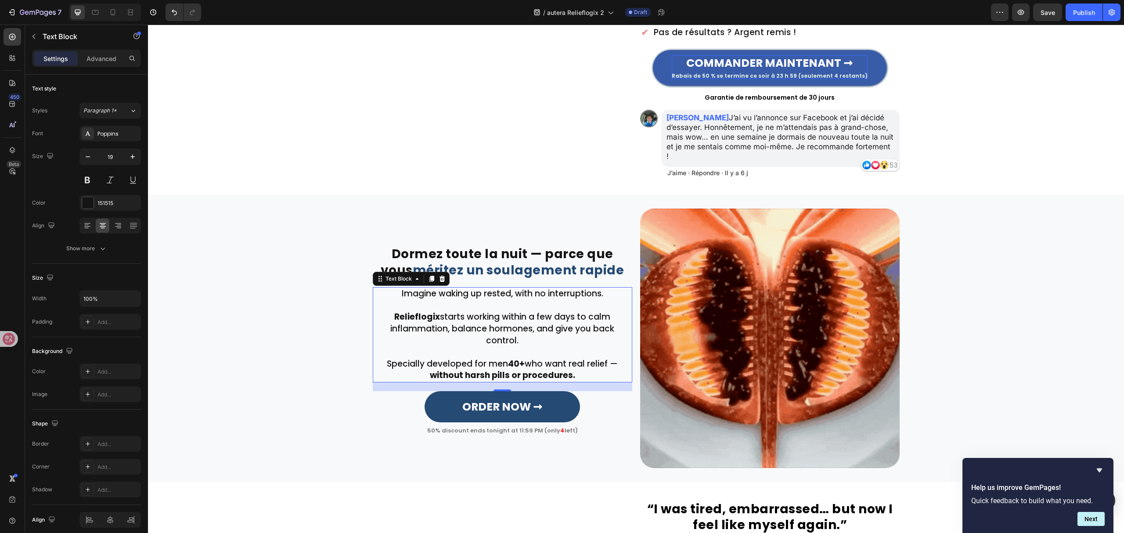
click at [490, 332] on div "Imagine waking up rested, with no interruptions. Relieflogix starts working wit…" at bounding box center [503, 334] width 260 height 95
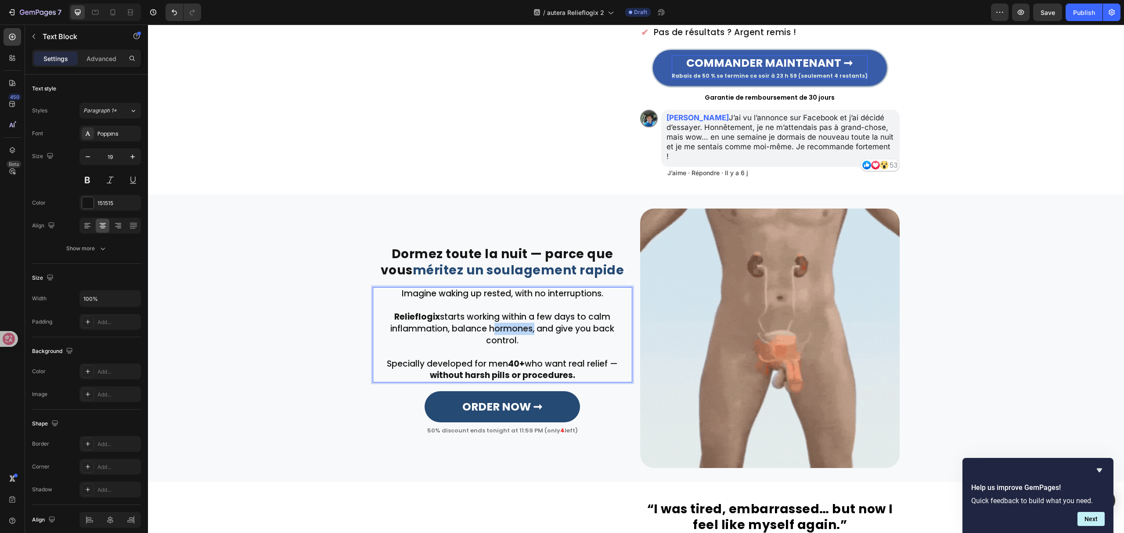
click at [490, 332] on p "Relieflogix starts working within a few days to calm inflammation, balance horm…" at bounding box center [503, 328] width 258 height 35
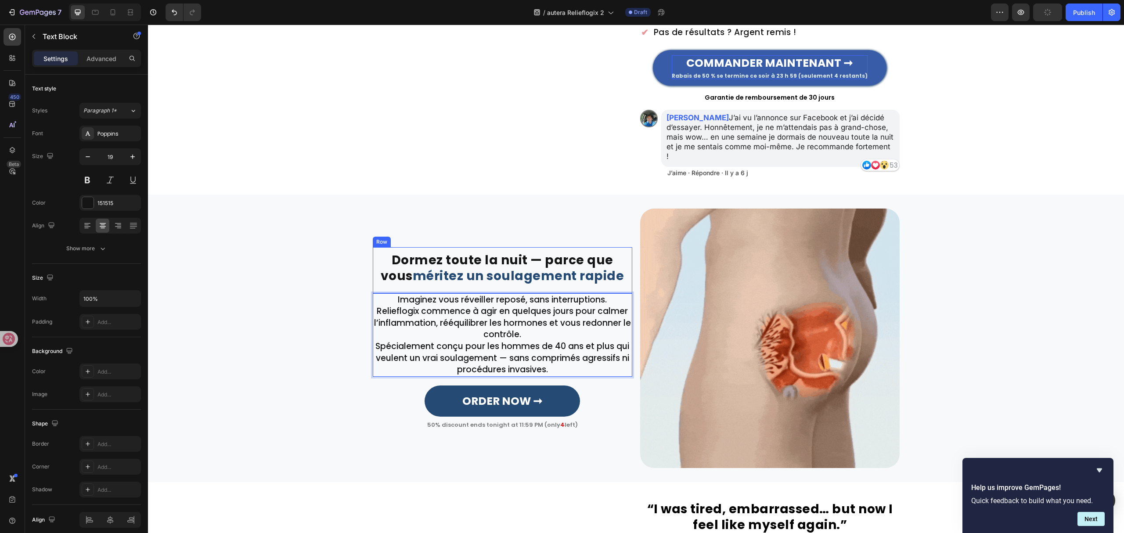
click at [609, 284] on div "⁠⁠⁠⁠⁠⁠⁠ Dormez toute la nuit — parce que vous méritez un soulagement rapide Hea…" at bounding box center [503, 270] width 260 height 46
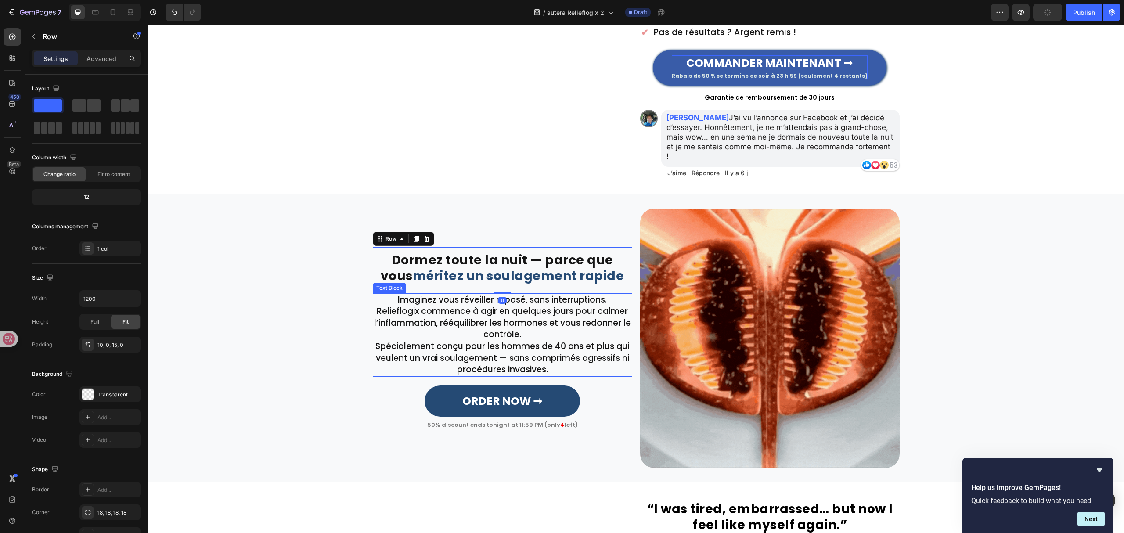
click at [610, 294] on p "Imaginez vous réveiller reposé, sans interruptions." at bounding box center [503, 300] width 258 height 12
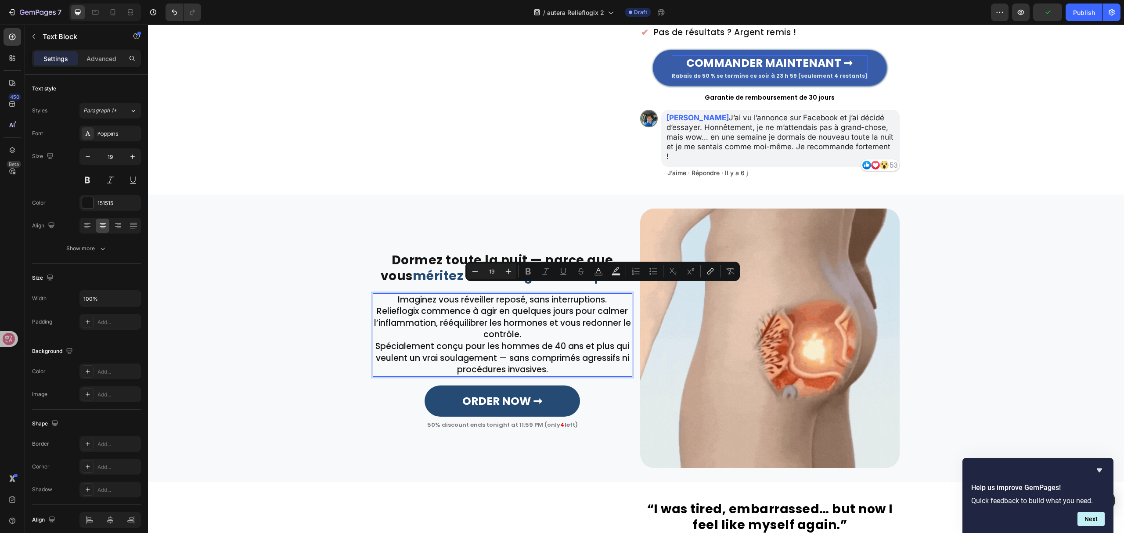
click at [610, 294] on p "Imaginez vous réveiller reposé, sans interruptions." at bounding box center [503, 300] width 258 height 12
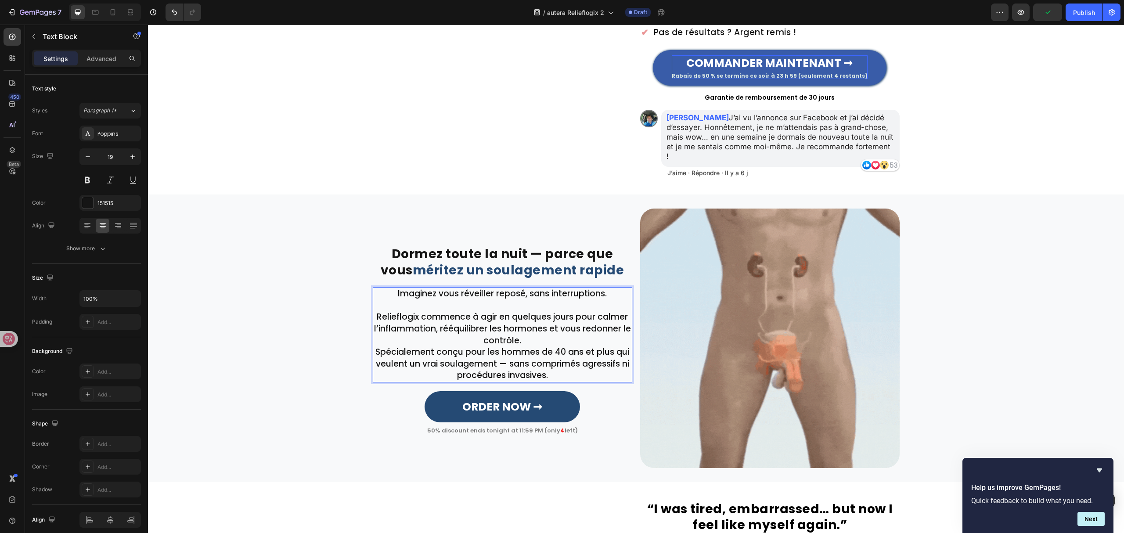
scroll to position [228, 0]
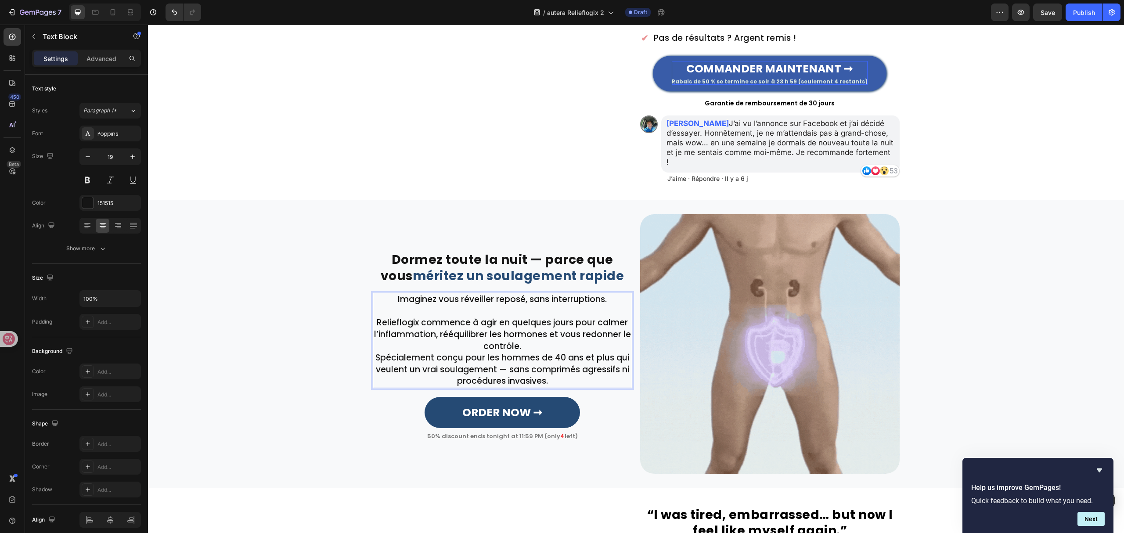
click at [549, 338] on p "Relieflogix commence à agir en quelques jours pour calmer l’inflammation, rééqu…" at bounding box center [503, 334] width 258 height 35
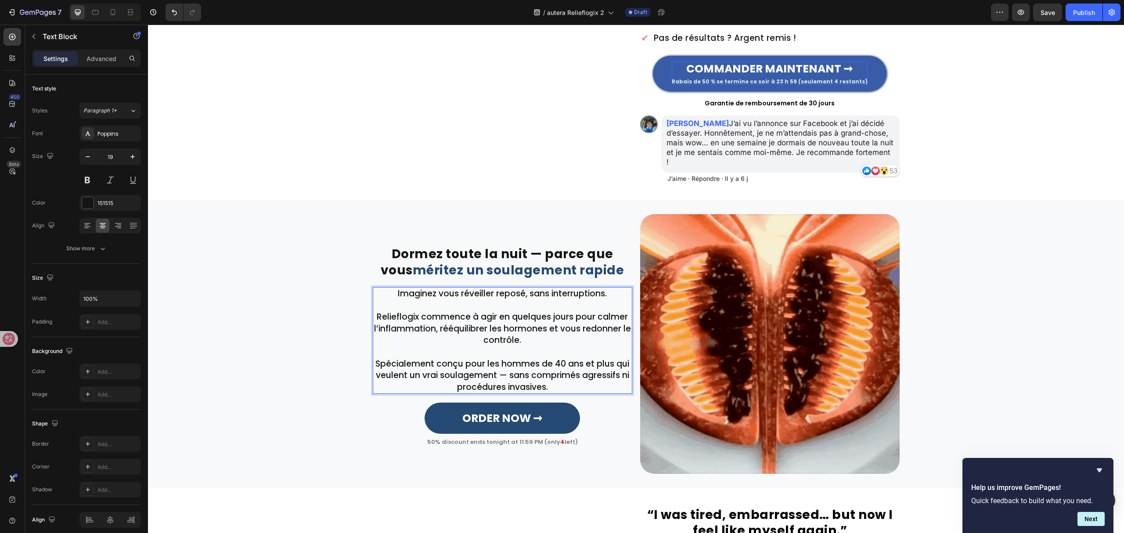
scroll to position [222, 0]
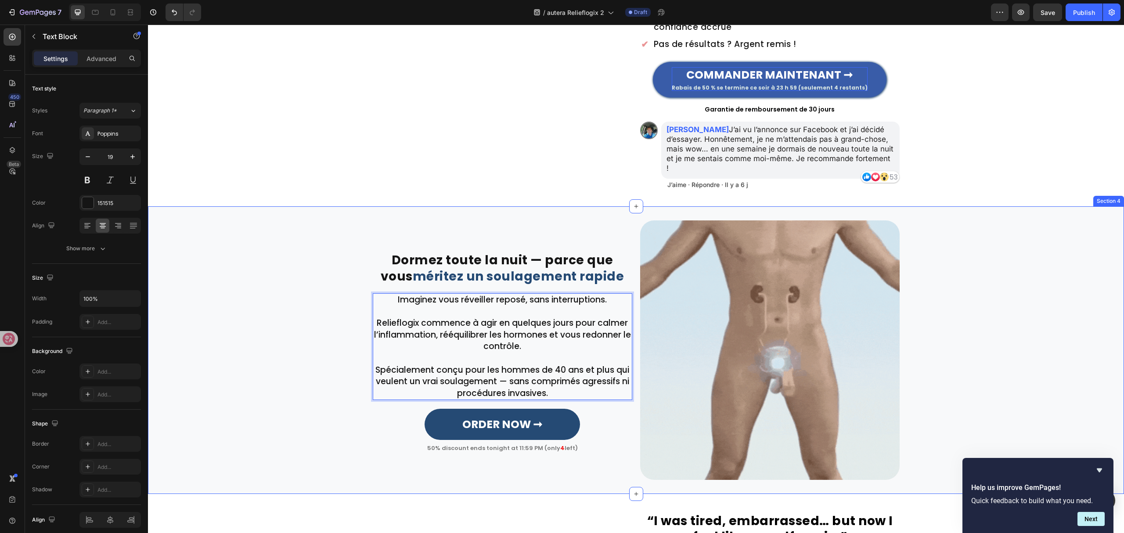
click at [308, 340] on div "⁠⁠⁠⁠⁠⁠⁠ Dormez toute la nuit — parce que vous méritez un soulagement rapide Hea…" at bounding box center [636, 350] width 976 height 260
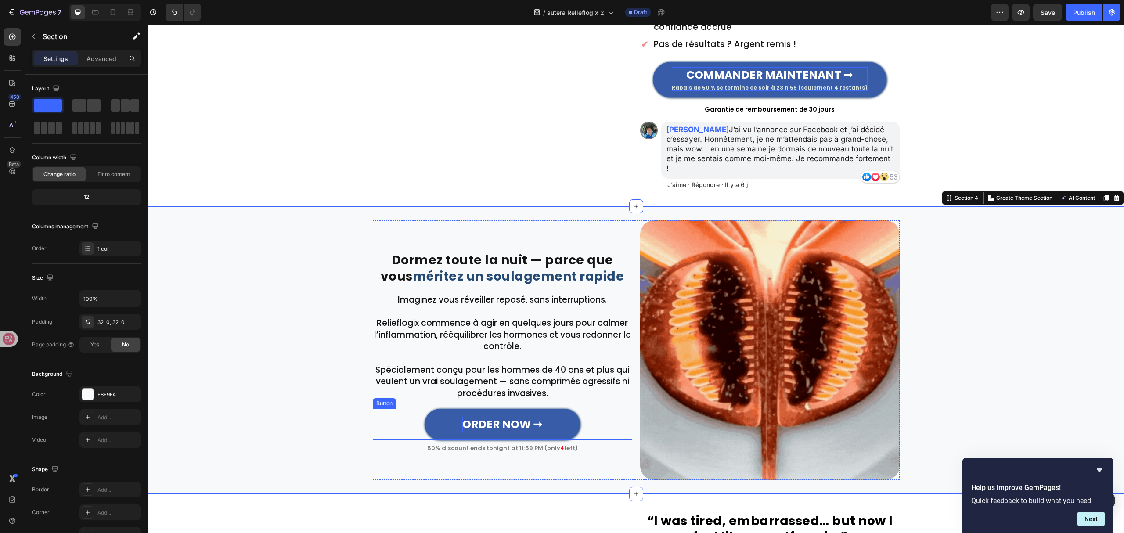
click at [500, 417] on strong "ORDER NOW ➞" at bounding box center [502, 424] width 80 height 15
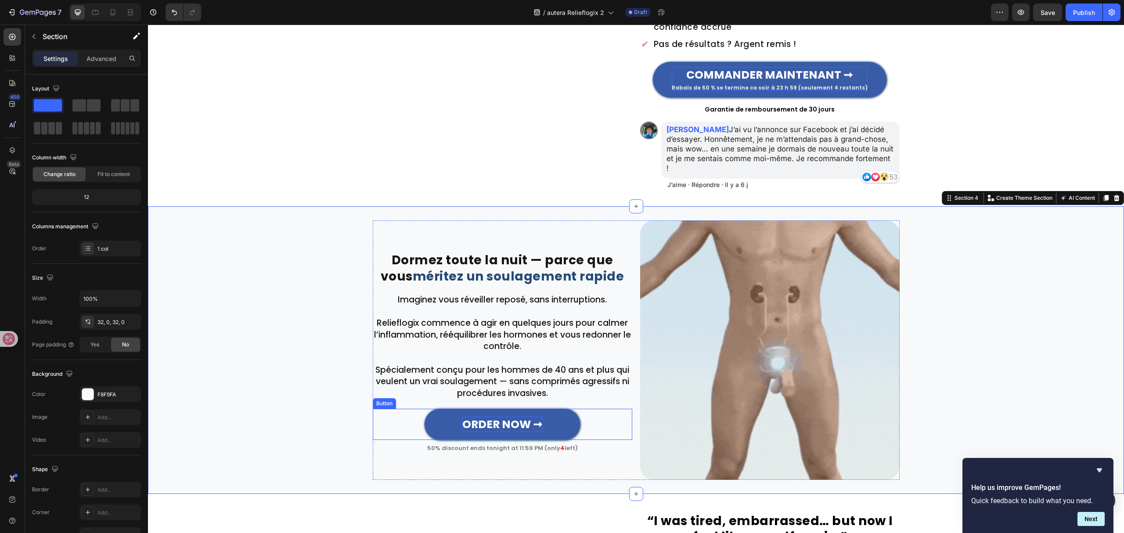
click at [500, 417] on strong "ORDER NOW ➞" at bounding box center [502, 424] width 80 height 15
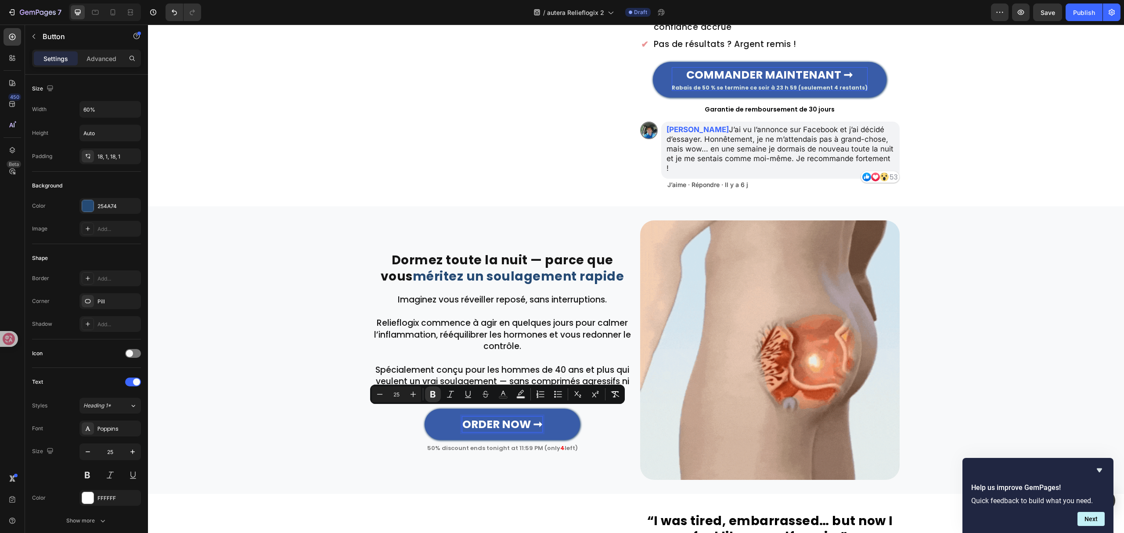
scroll to position [215, 0]
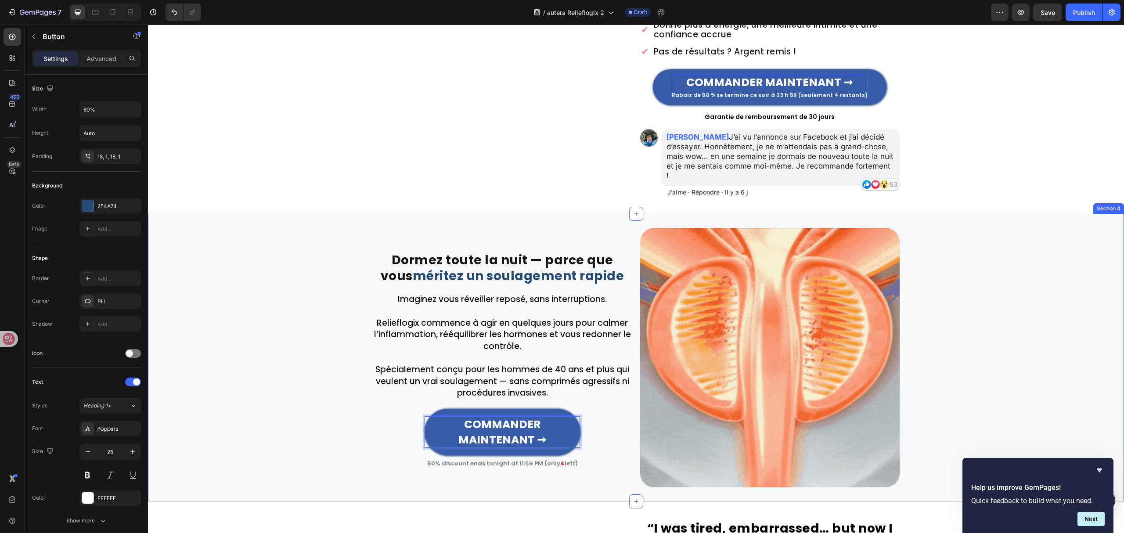
click at [273, 382] on div "⁠⁠⁠⁠⁠⁠⁠ Dormez toute la nuit — parce que vous méritez un soulagement rapide Hea…" at bounding box center [636, 358] width 976 height 260
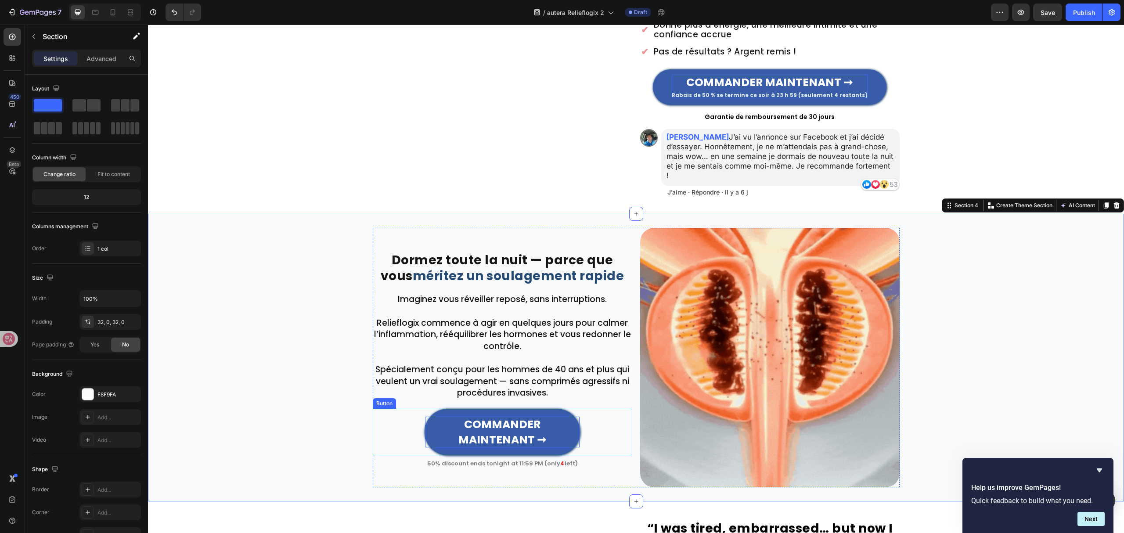
click at [445, 441] on link "COMMANDER MAINTENANT ➞" at bounding box center [503, 432] width 156 height 47
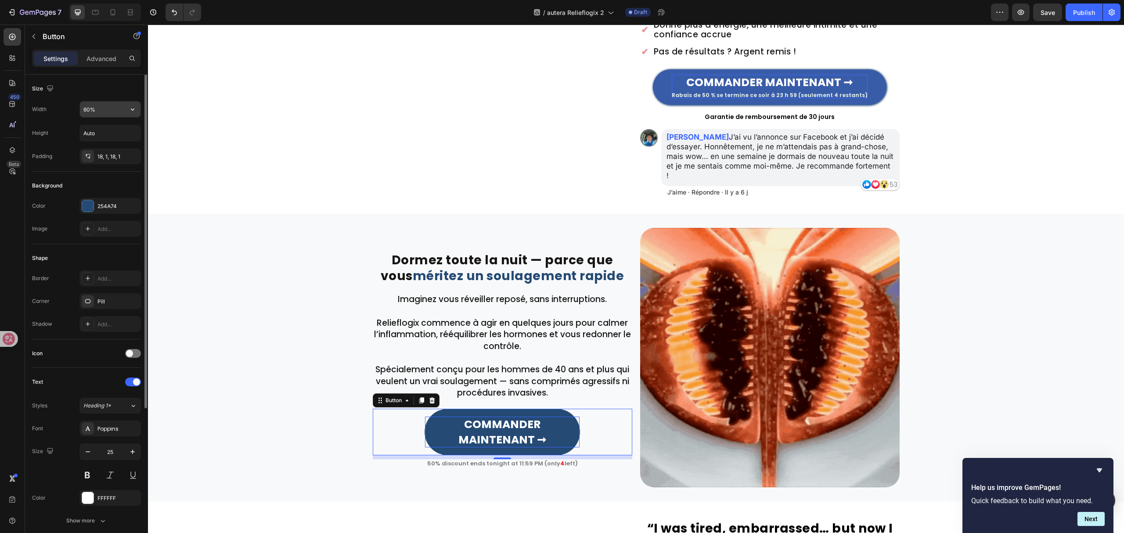
click at [99, 106] on input "60%" at bounding box center [110, 109] width 61 height 16
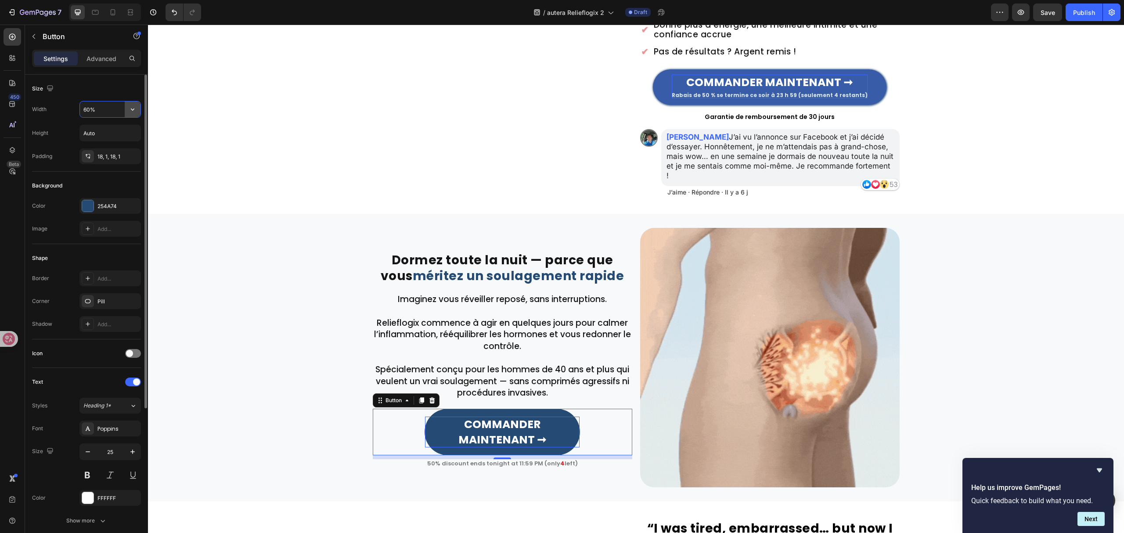
click at [131, 108] on icon "button" at bounding box center [132, 109] width 9 height 9
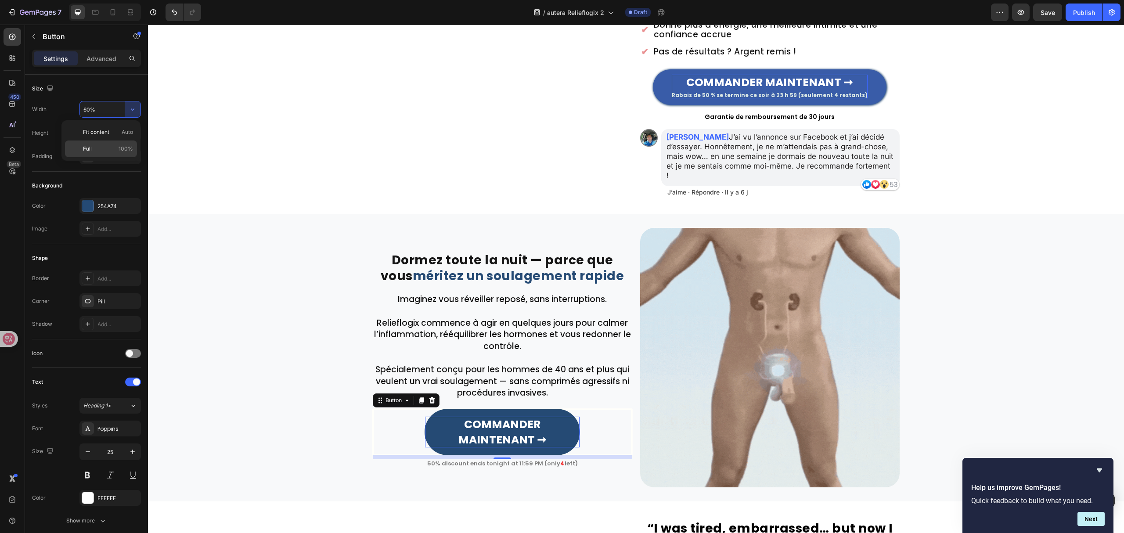
click at [114, 149] on p "Full 100%" at bounding box center [108, 149] width 50 height 8
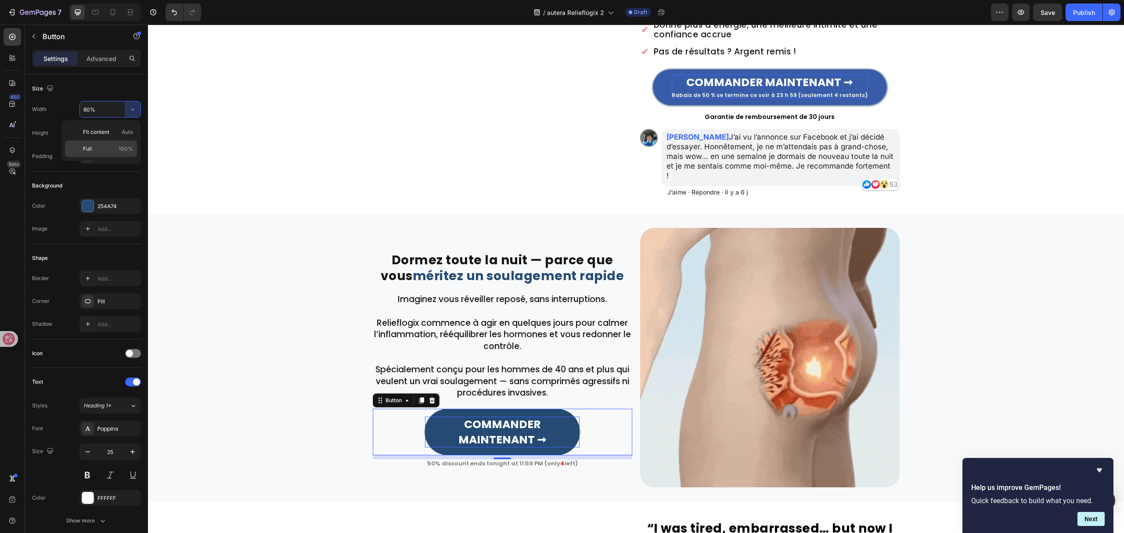
type input "100%"
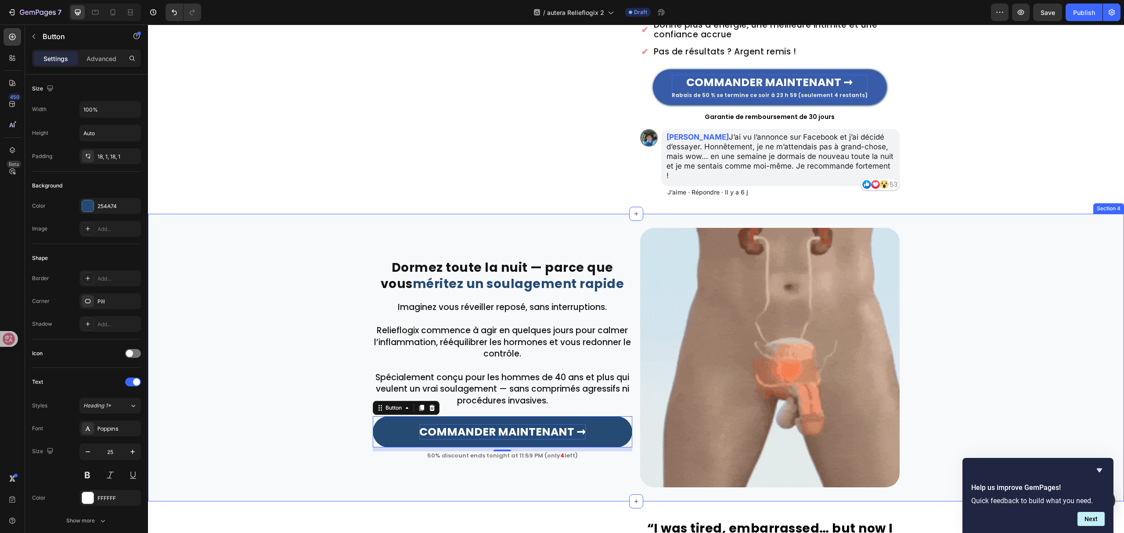
click at [278, 252] on div "⁠⁠⁠⁠⁠⁠⁠ Dormez toute la nuit — parce que vous méritez un soulagement rapide Hea…" at bounding box center [636, 358] width 976 height 260
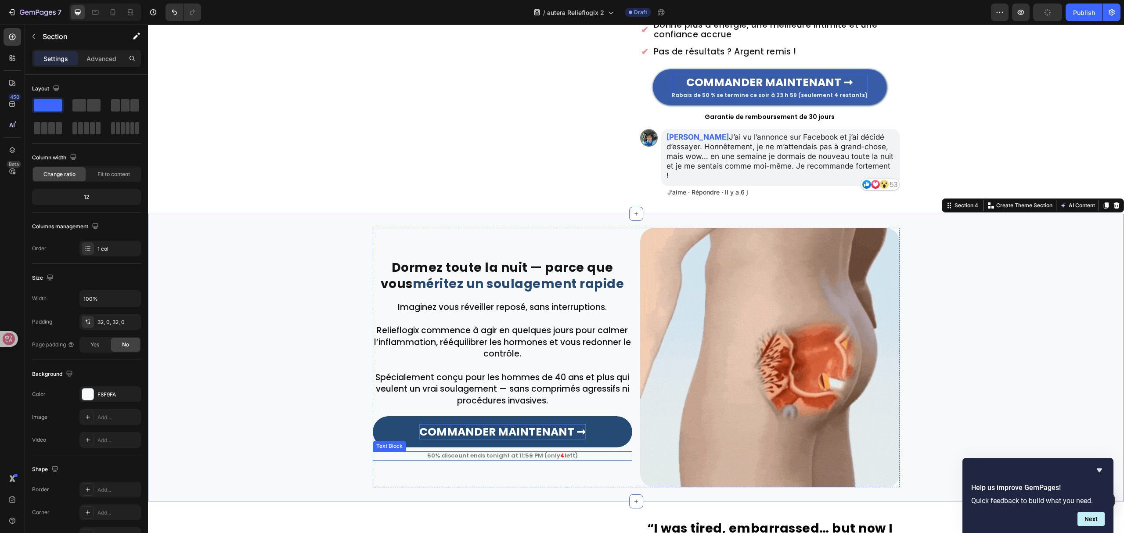
click at [560, 452] on span "4" at bounding box center [562, 456] width 4 height 8
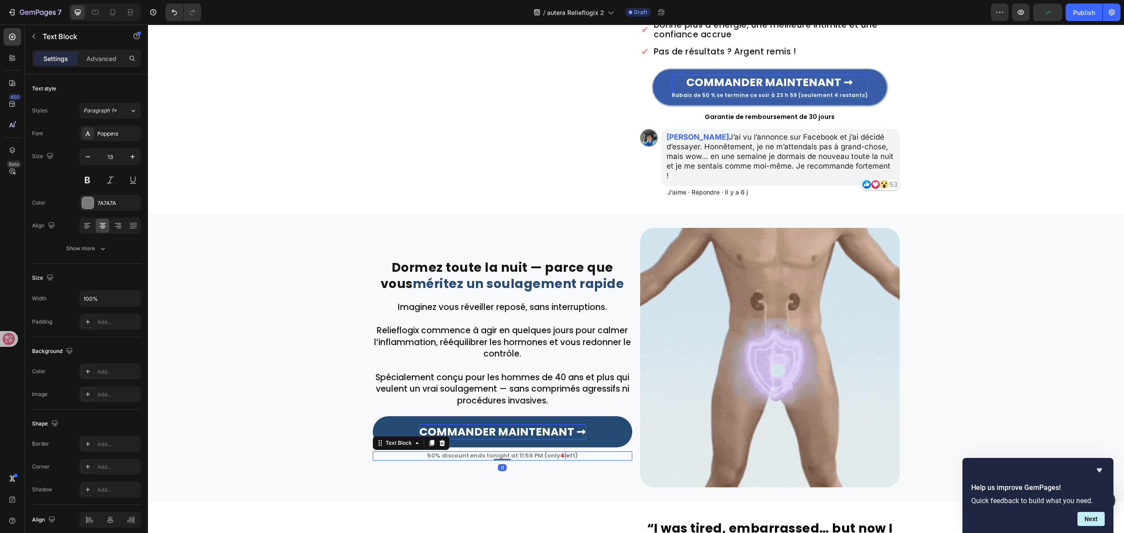
click at [560, 452] on span "4" at bounding box center [562, 456] width 4 height 8
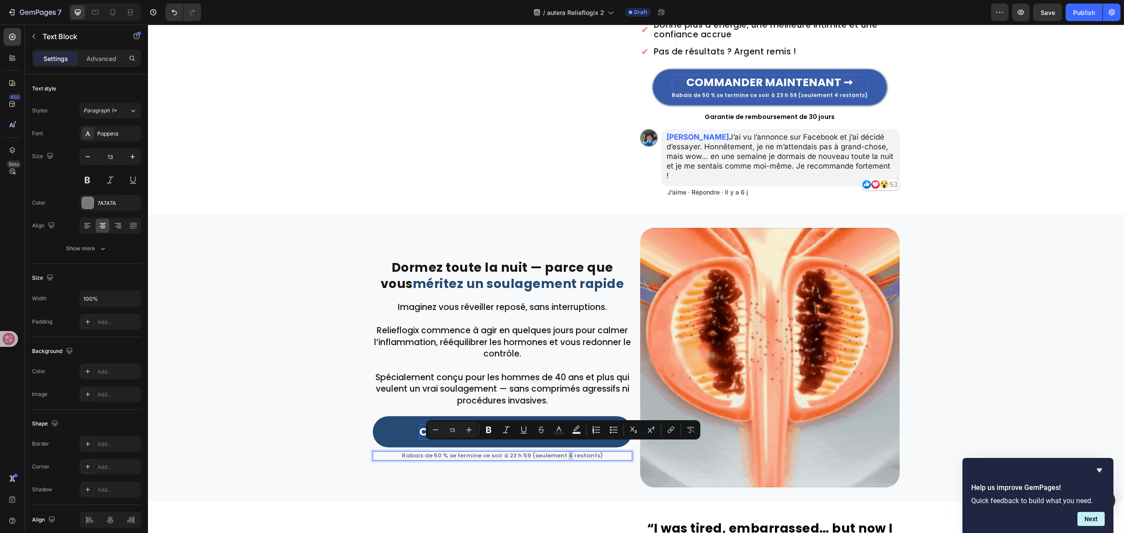
click at [563, 452] on p "Rabais de 50 % se termine ce soir à 23 h 59 (seulement 4 restants)" at bounding box center [503, 455] width 258 height 7
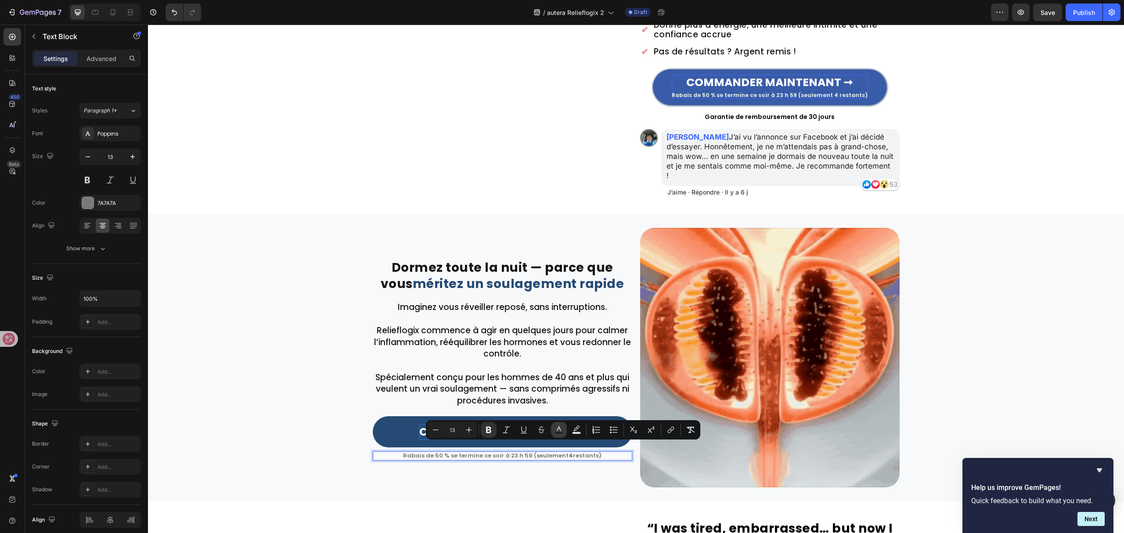
click at [558, 433] on rect "Editor contextual toolbar" at bounding box center [559, 433] width 8 height 2
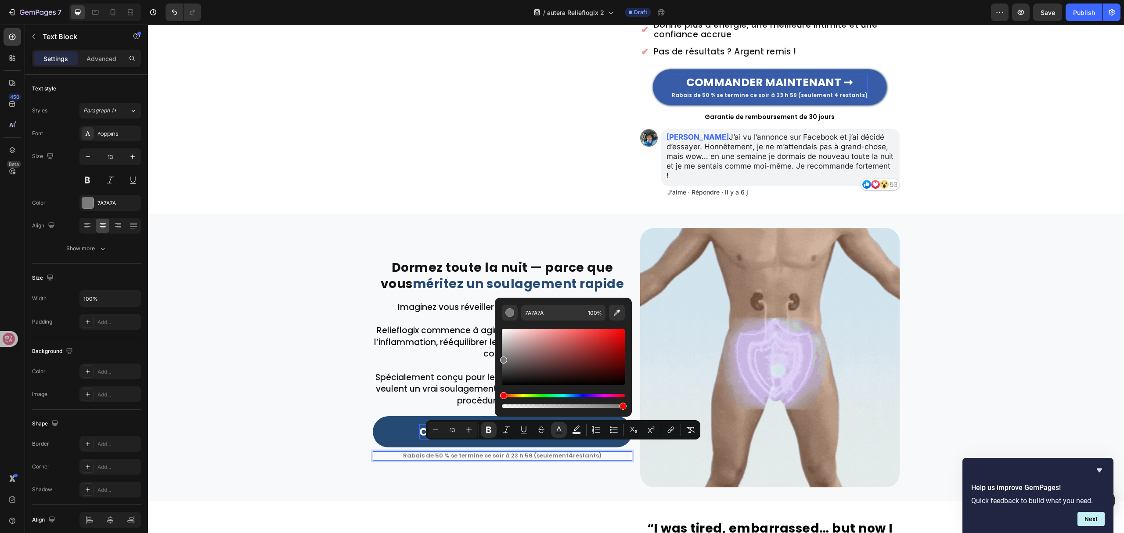
click at [616, 337] on div "Editor contextual toolbar" at bounding box center [563, 357] width 123 height 56
type input "D81111"
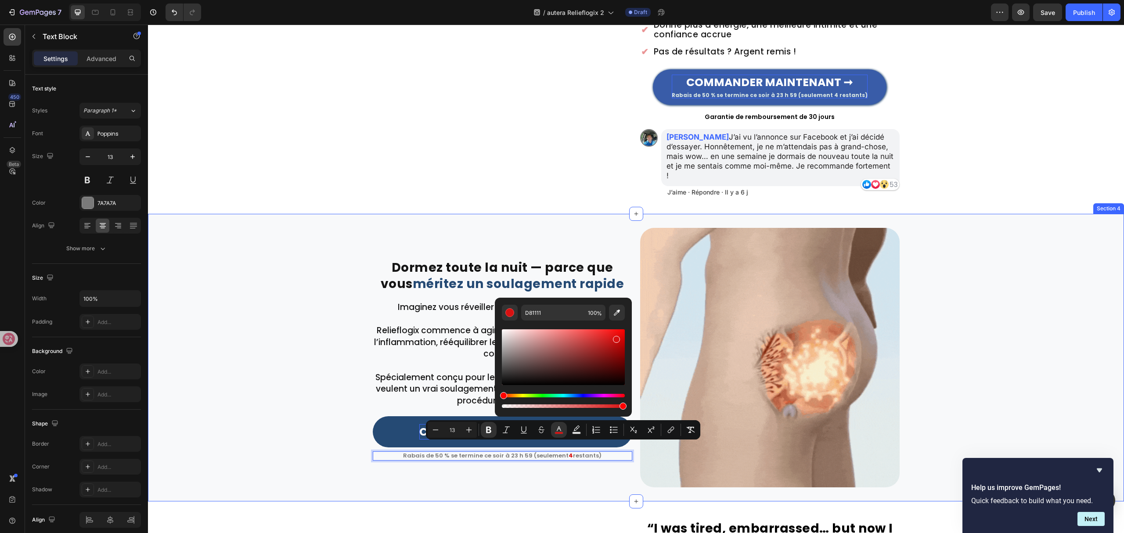
click at [283, 338] on div "⁠⁠⁠⁠⁠⁠⁠ Dormez toute la nuit — parce que vous méritez un soulagement rapide Hea…" at bounding box center [636, 358] width 976 height 260
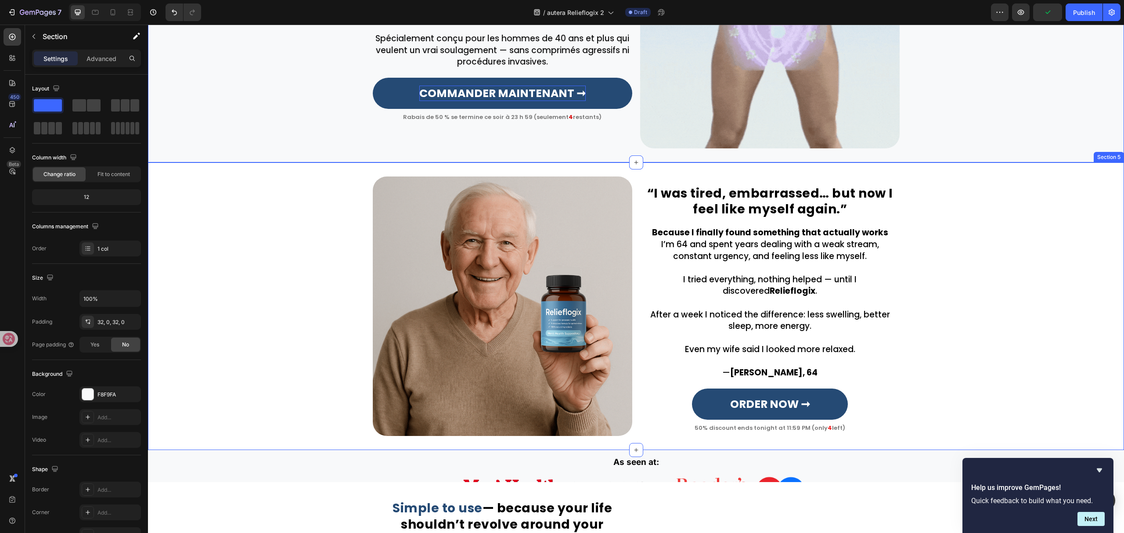
scroll to position [508, 0]
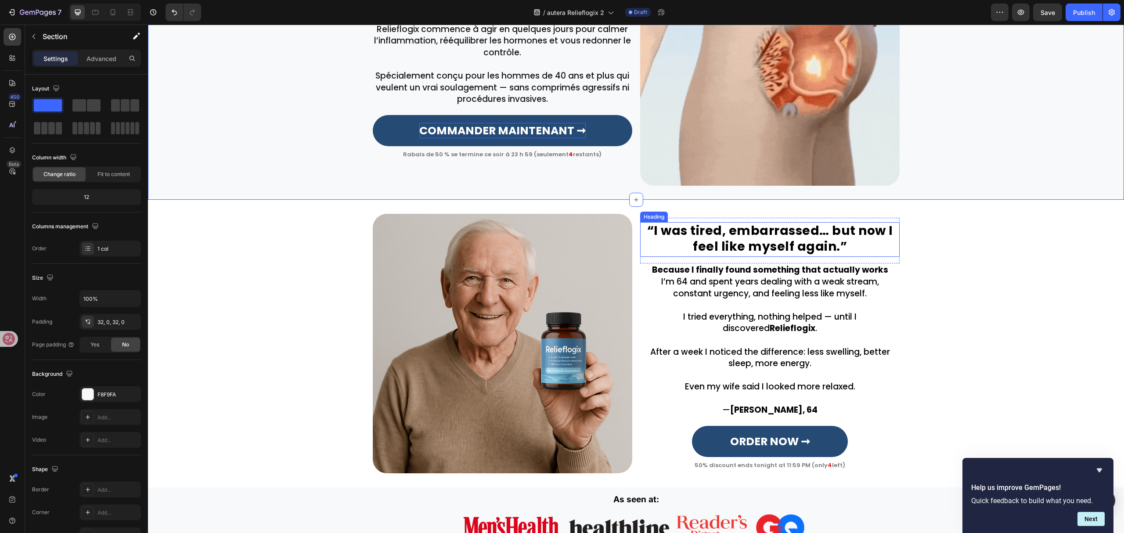
click at [779, 237] on h2 "“I was tired, embarrassed… but now I feel like myself again.”" at bounding box center [770, 239] width 260 height 35
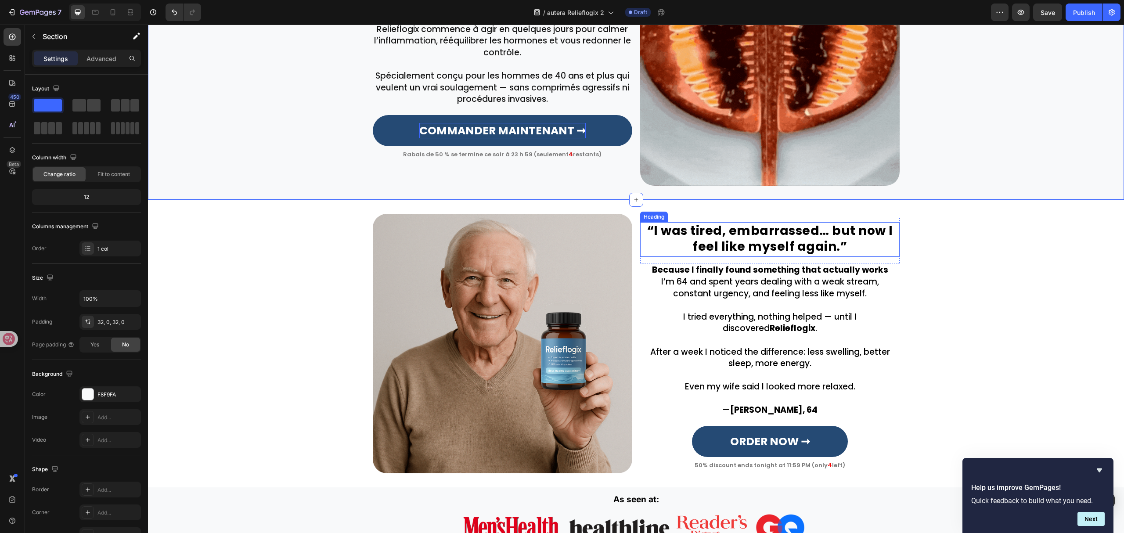
click at [780, 237] on h2 "“I was tired, embarrassed… but now I feel like myself again.”" at bounding box center [770, 239] width 260 height 35
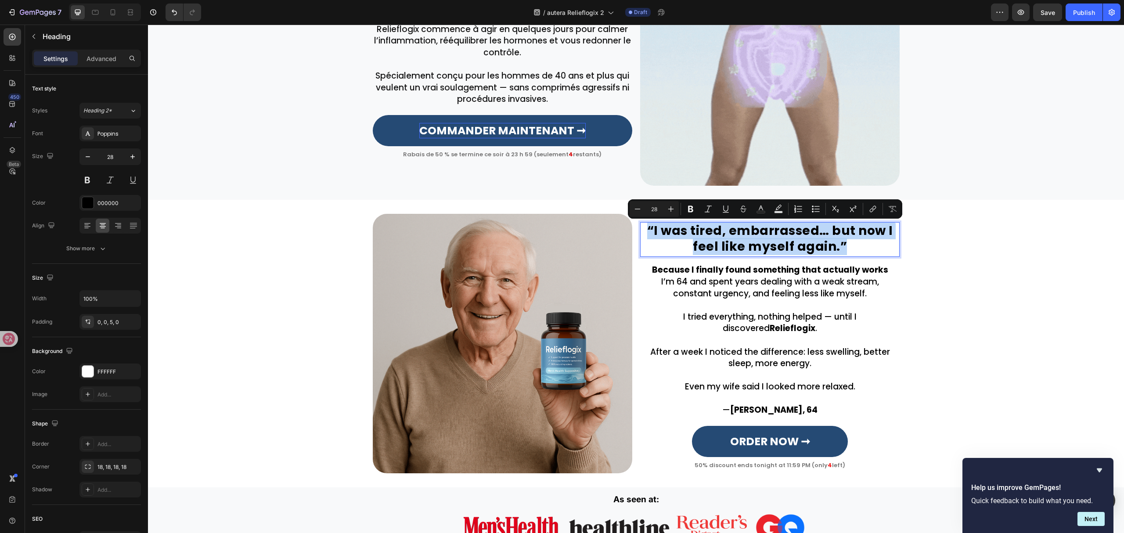
scroll to position [504, 0]
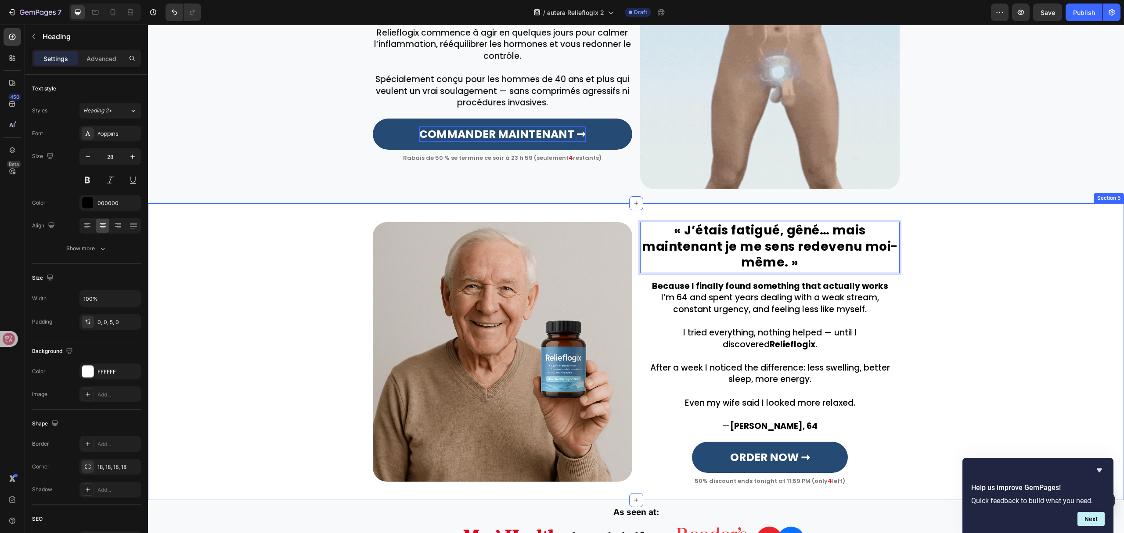
click at [1002, 295] on div "« J’étais fatigué, gêné… mais maintenant je me sens redevenu moi-même. » Headin…" at bounding box center [636, 351] width 976 height 268
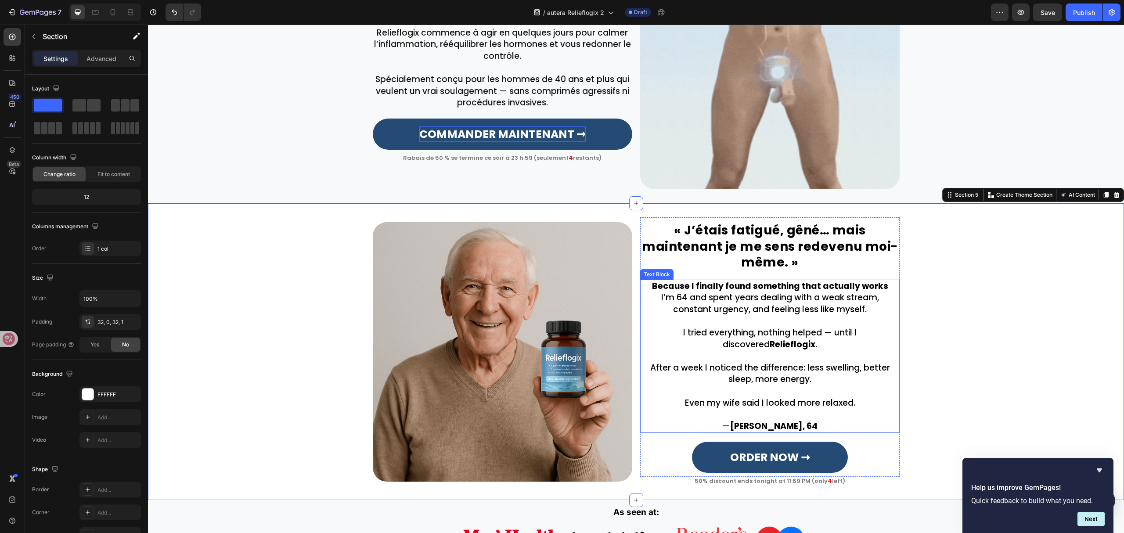
click at [782, 345] on strong "Relieflogix" at bounding box center [793, 345] width 46 height 12
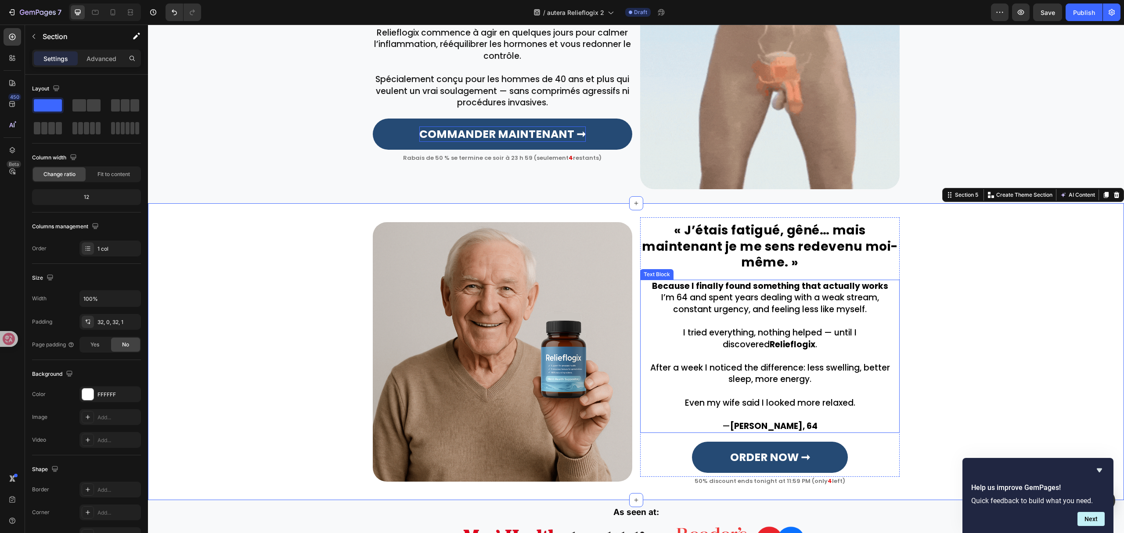
click at [782, 345] on strong "Relieflogix" at bounding box center [793, 345] width 46 height 12
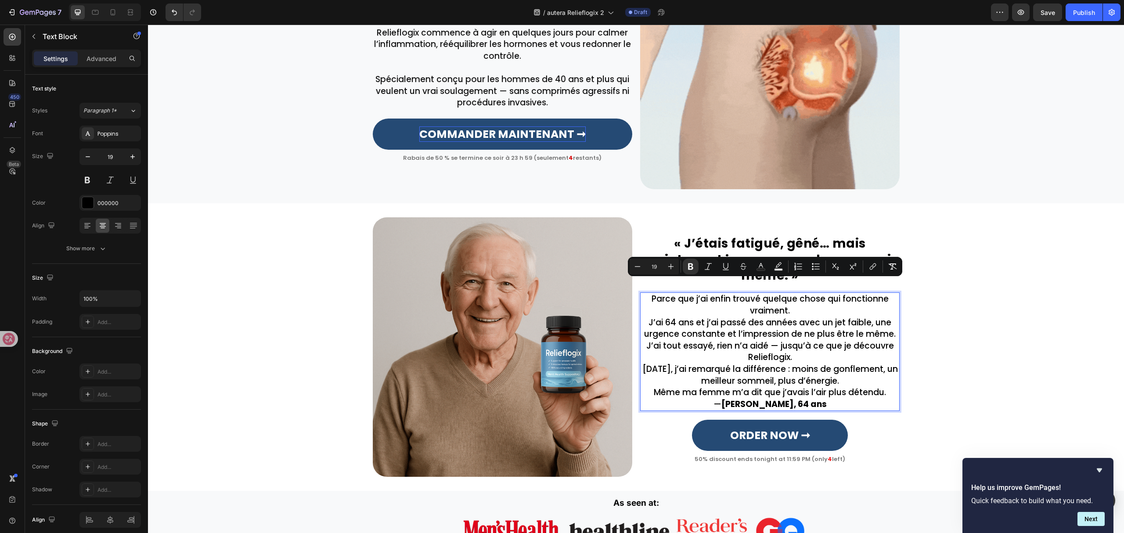
scroll to position [517, 0]
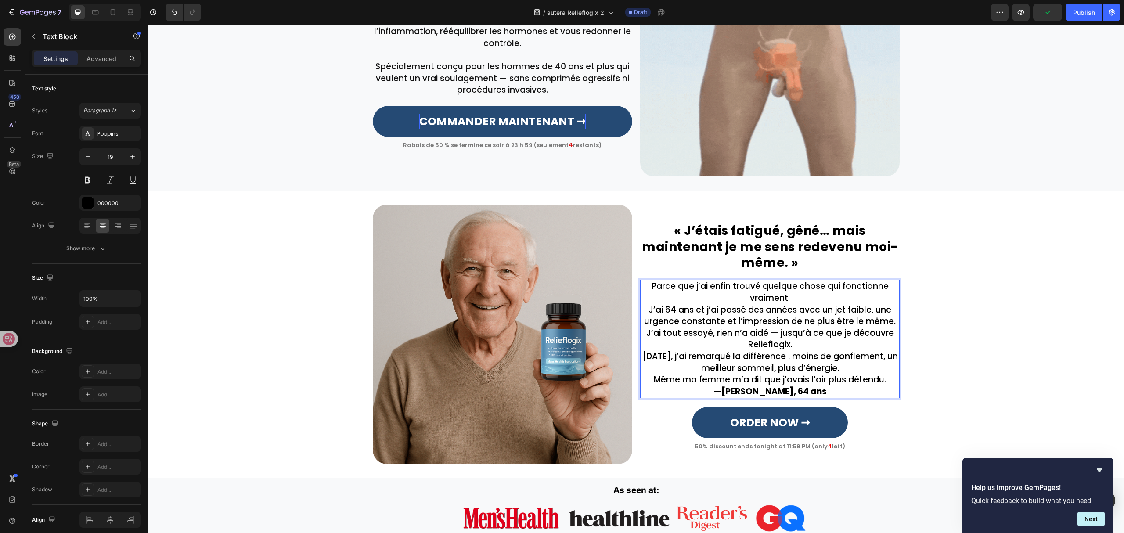
click at [643, 308] on p "Parce que j’ai enfin trouvé quelque chose qui fonctionne vraiment. J’ai 64 ans …" at bounding box center [770, 304] width 258 height 47
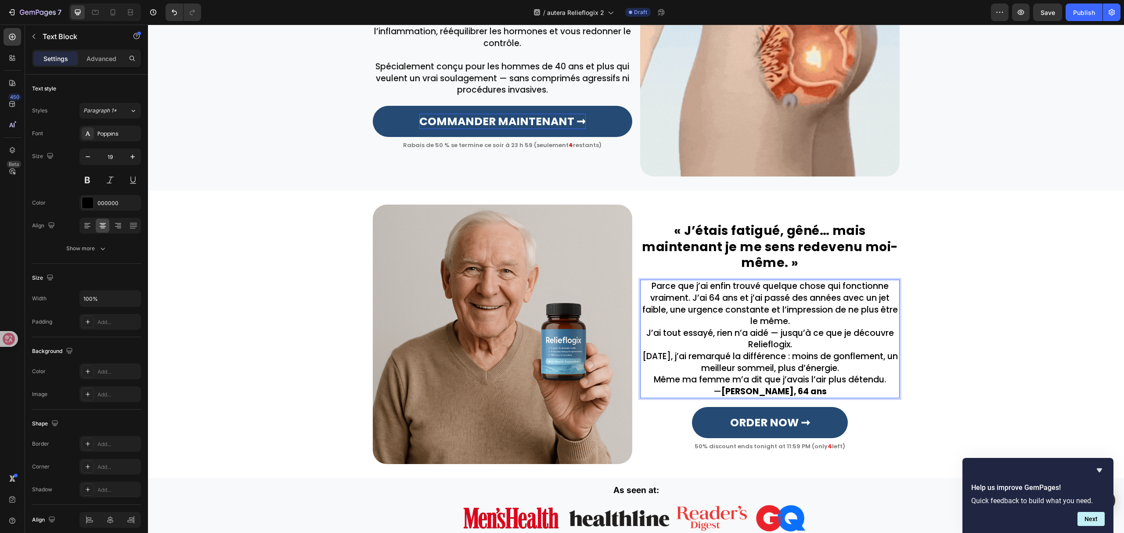
click at [806, 318] on p "Parce que j’ai enfin trouvé quelque chose qui fonctionne vraiment. J’ai 64 ans …" at bounding box center [770, 304] width 258 height 47
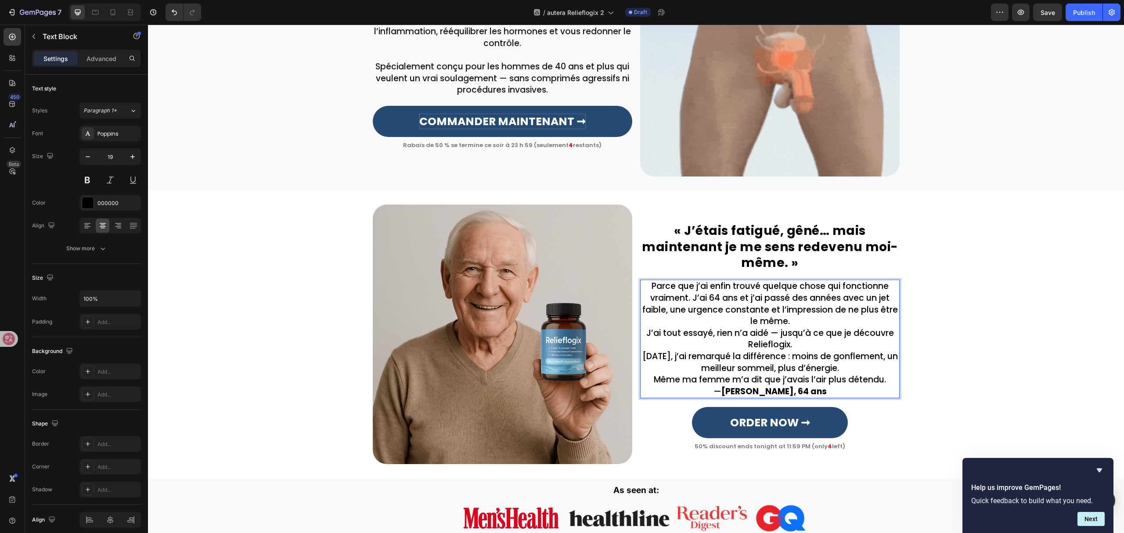
scroll to position [511, 0]
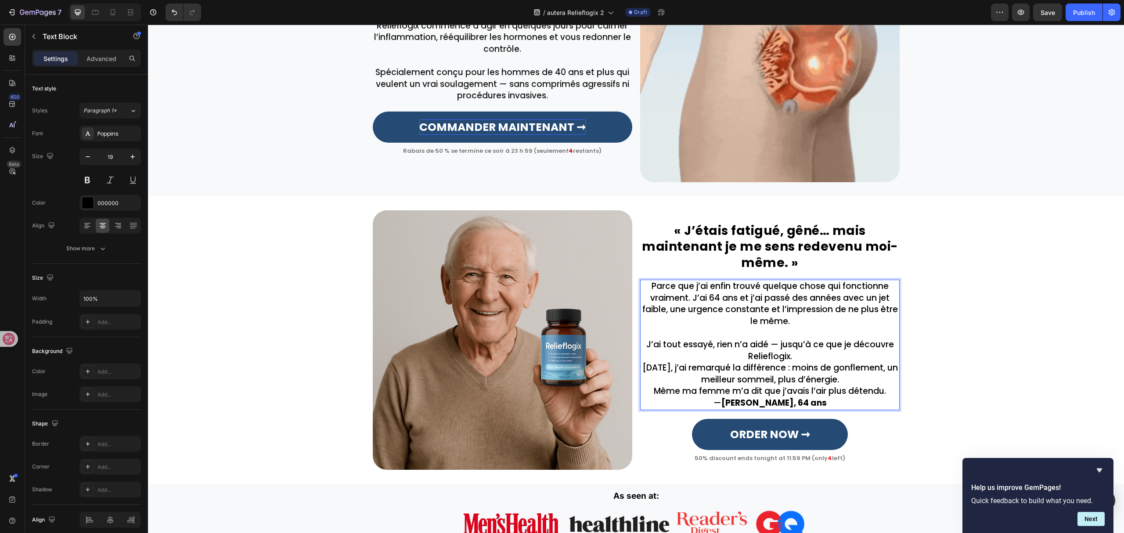
click at [808, 355] on p "J’ai tout essayé, rien n’a aidé — jusqu’à ce que je découvre Relieflogix." at bounding box center [770, 350] width 258 height 23
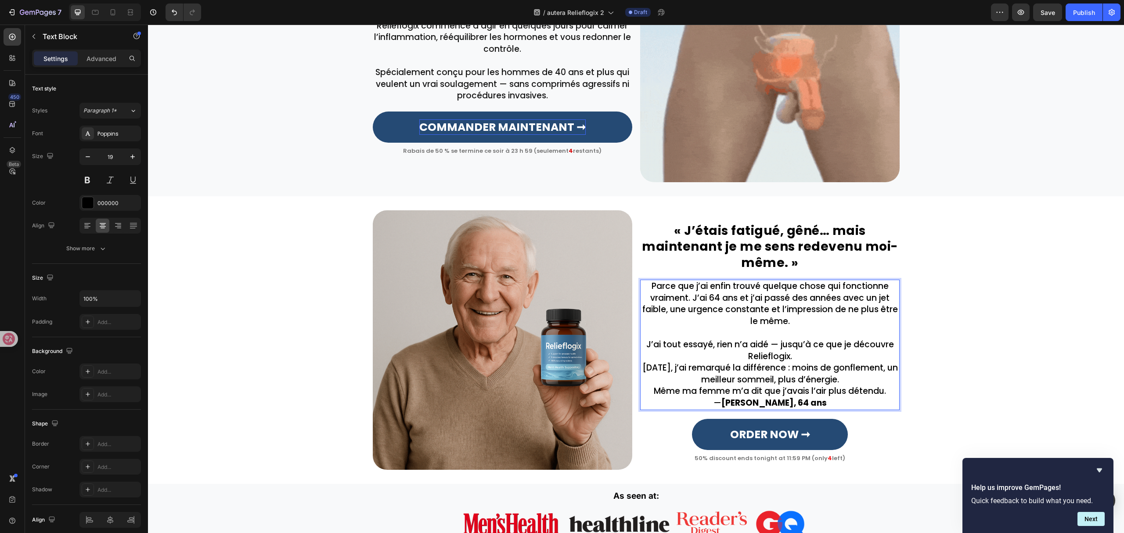
scroll to position [505, 0]
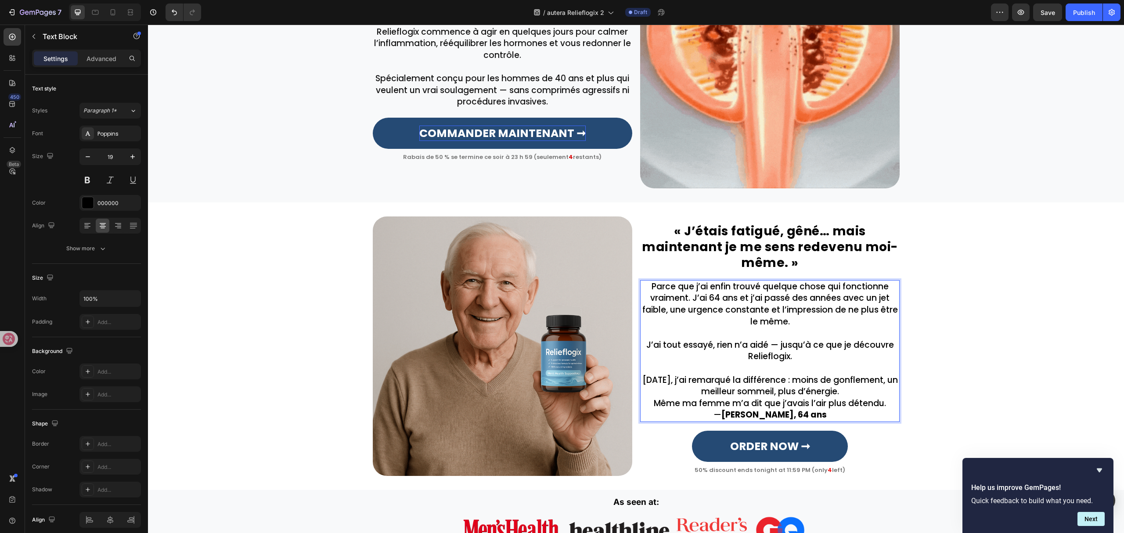
click at [879, 391] on p "[DATE], j’ai remarqué la différence : moins de gonflement, un meilleur sommeil,…" at bounding box center [770, 386] width 258 height 23
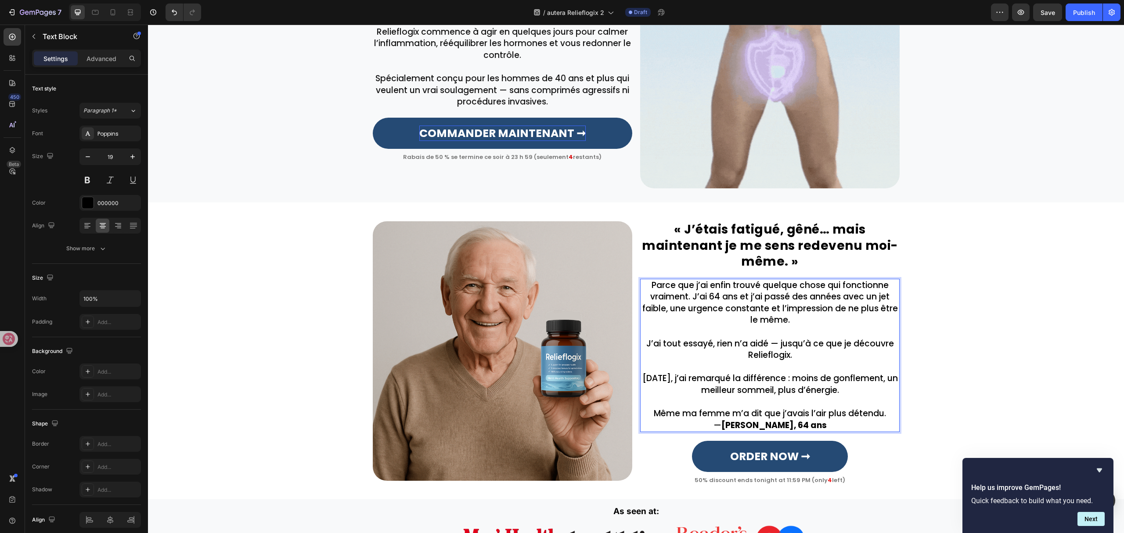
scroll to position [504, 0]
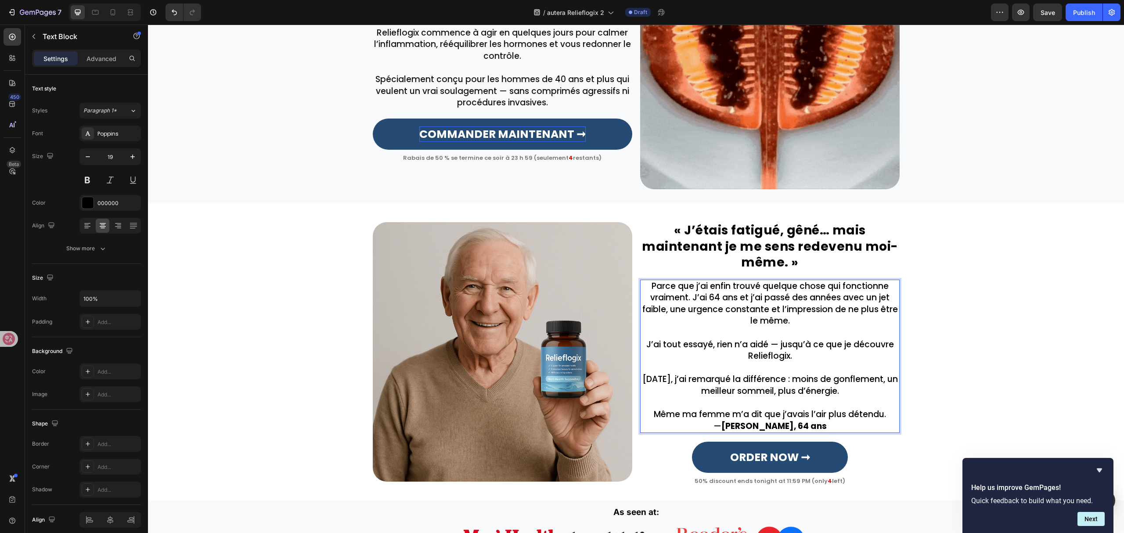
click at [886, 418] on p "Même ma femme m’a dit que j’avais l’air plus détendu." at bounding box center [770, 415] width 258 height 12
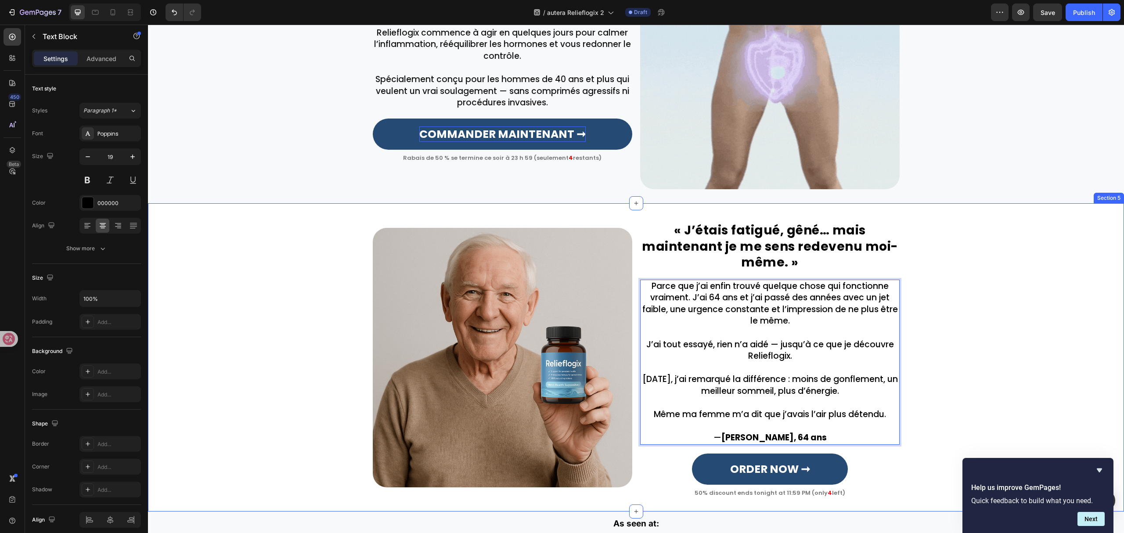
click at [923, 372] on div "« J’étais fatigué, gêné… mais maintenant je me sens redevenu moi-même. » Headin…" at bounding box center [636, 357] width 976 height 280
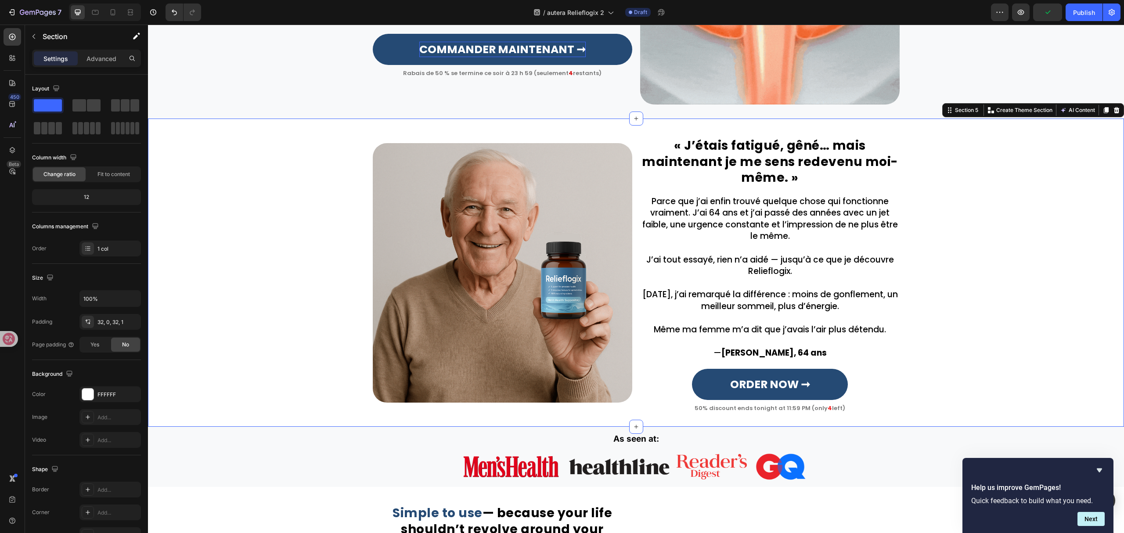
scroll to position [563, 0]
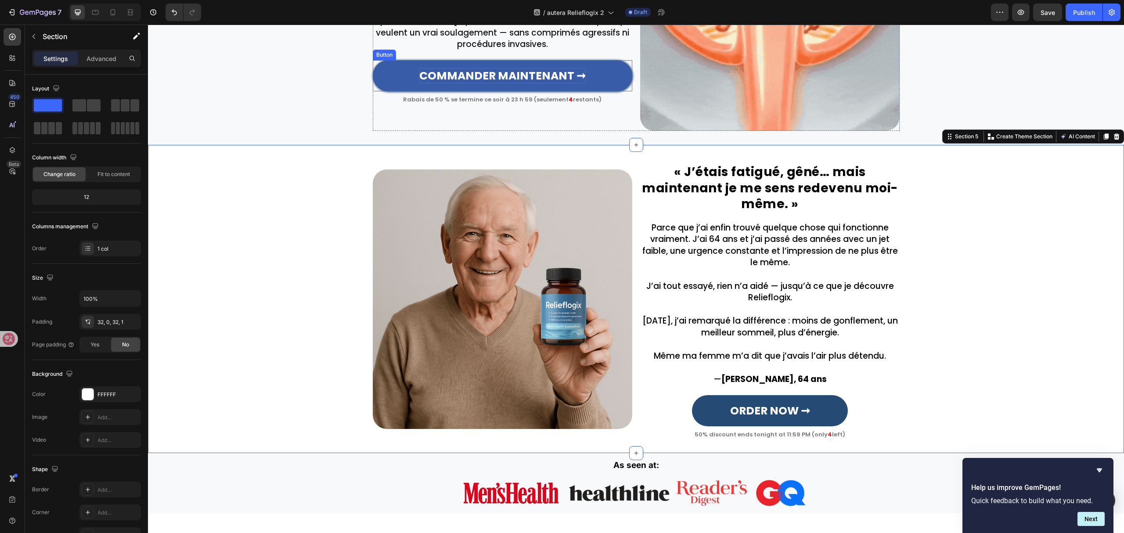
click at [615, 69] on link "COMMANDER MAINTENANT ➞" at bounding box center [503, 75] width 260 height 31
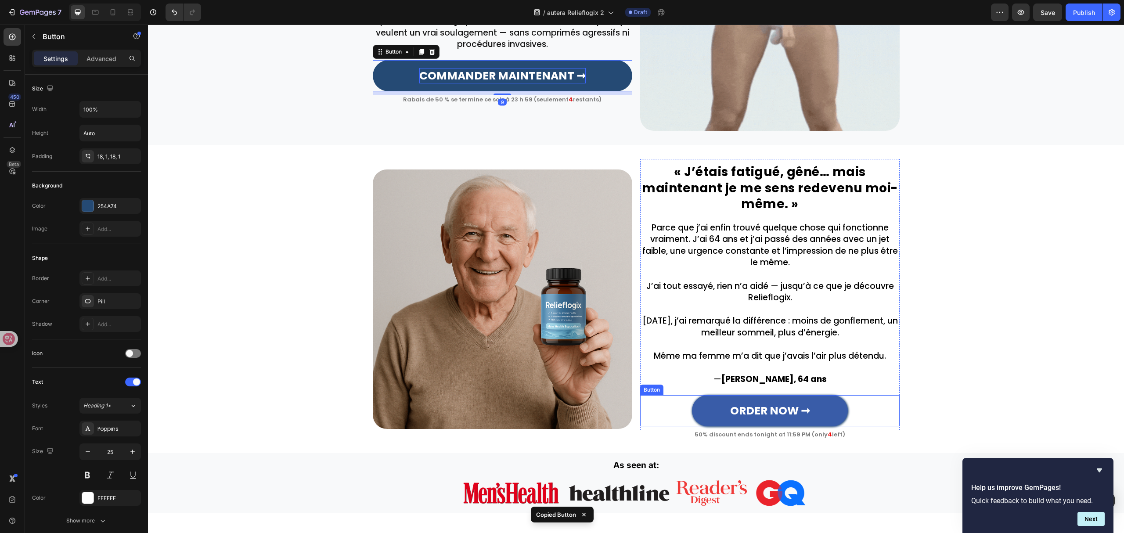
click at [708, 402] on link "ORDER NOW ➞" at bounding box center [770, 410] width 156 height 31
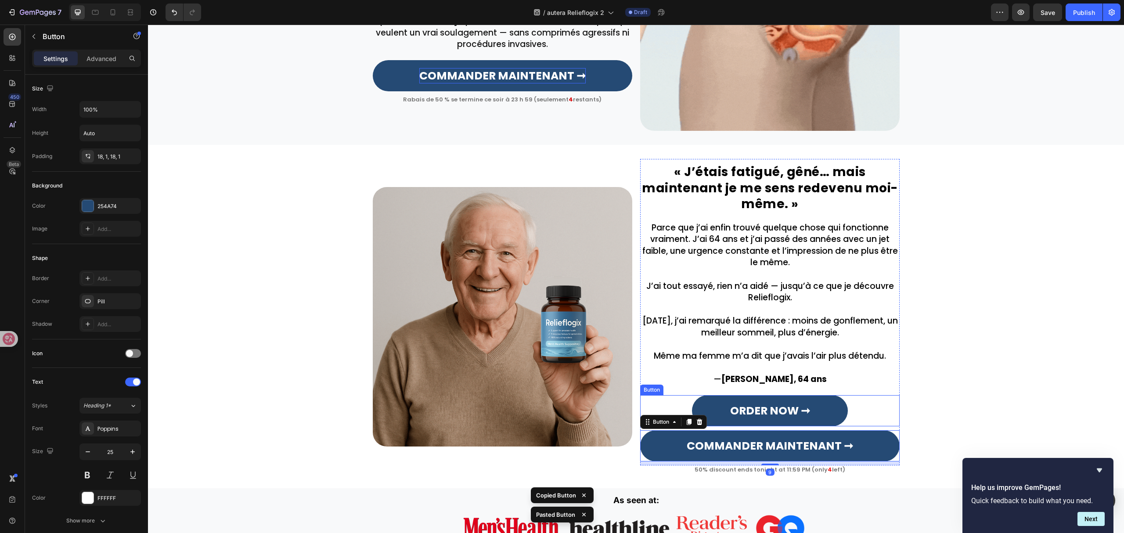
click at [859, 405] on div "ORDER NOW ➞ Button" at bounding box center [770, 410] width 260 height 31
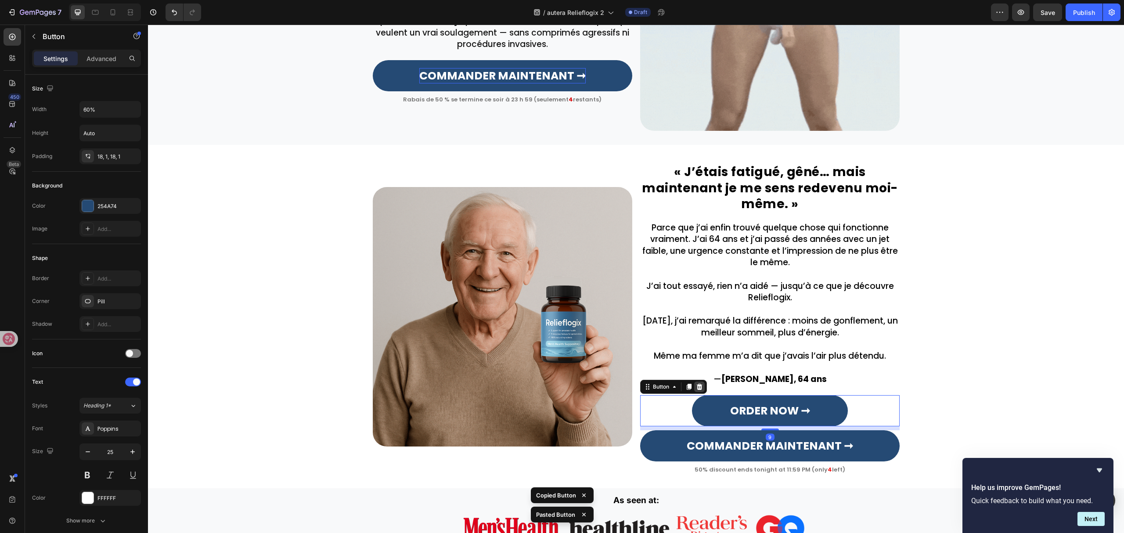
click at [697, 387] on icon at bounding box center [700, 387] width 6 height 6
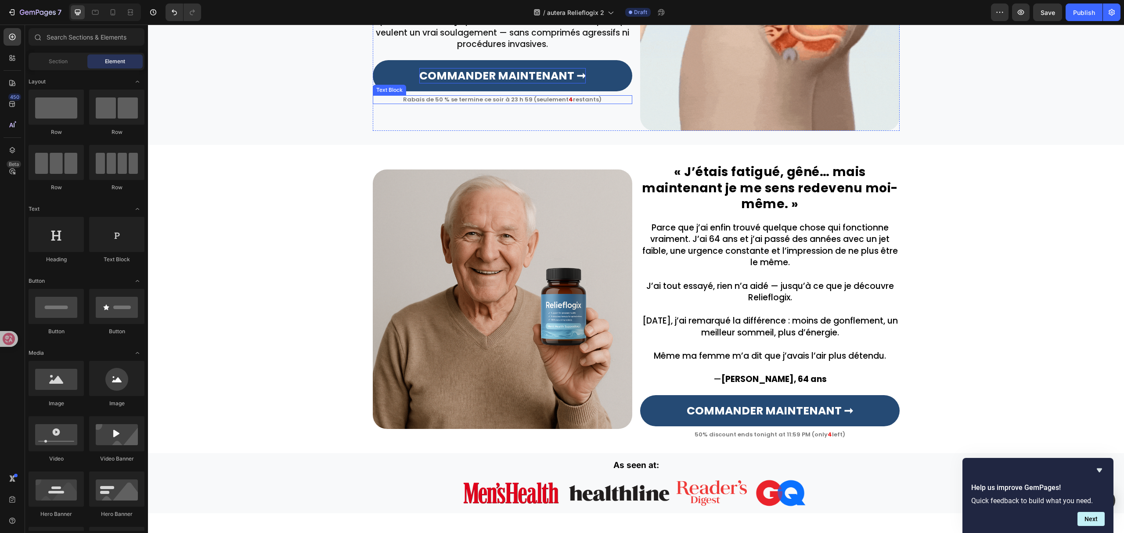
click at [494, 98] on p "Rabais de 50 % se termine ce soir à 23 h 59 (seulement 4 restants)" at bounding box center [503, 99] width 258 height 7
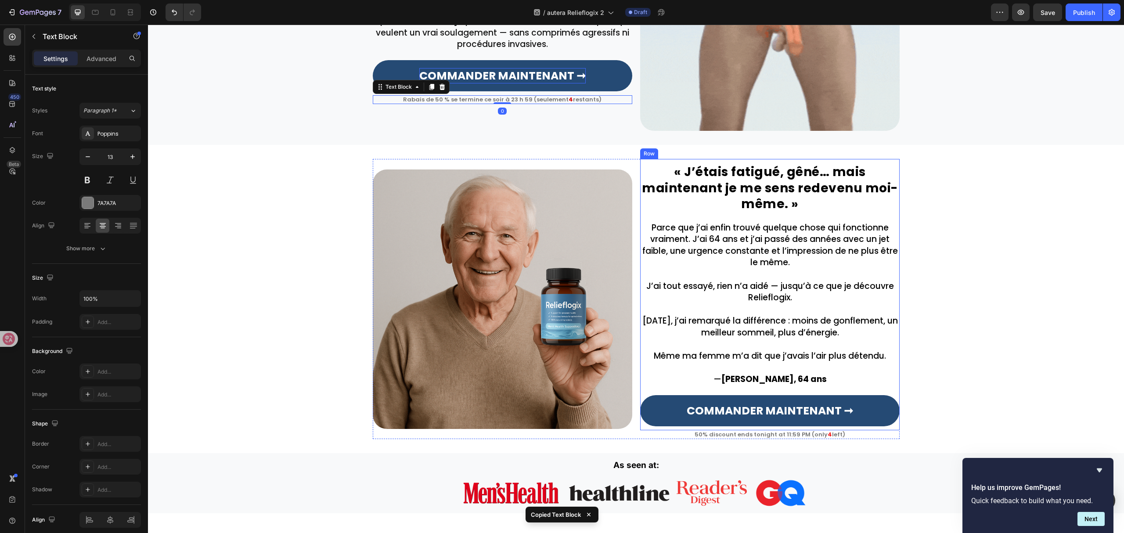
click at [844, 431] on p "50% discount ends tonight at 11:59 PM (only 4 left)" at bounding box center [770, 434] width 258 height 7
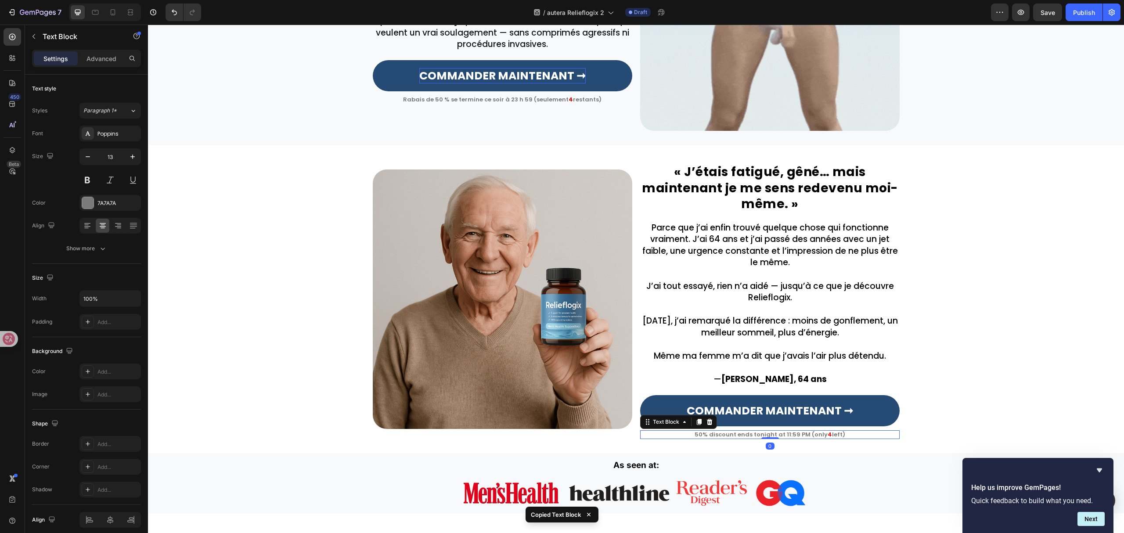
click at [807, 437] on p "50% discount ends tonight at 11:59 PM (only 4 left)" at bounding box center [770, 434] width 258 height 7
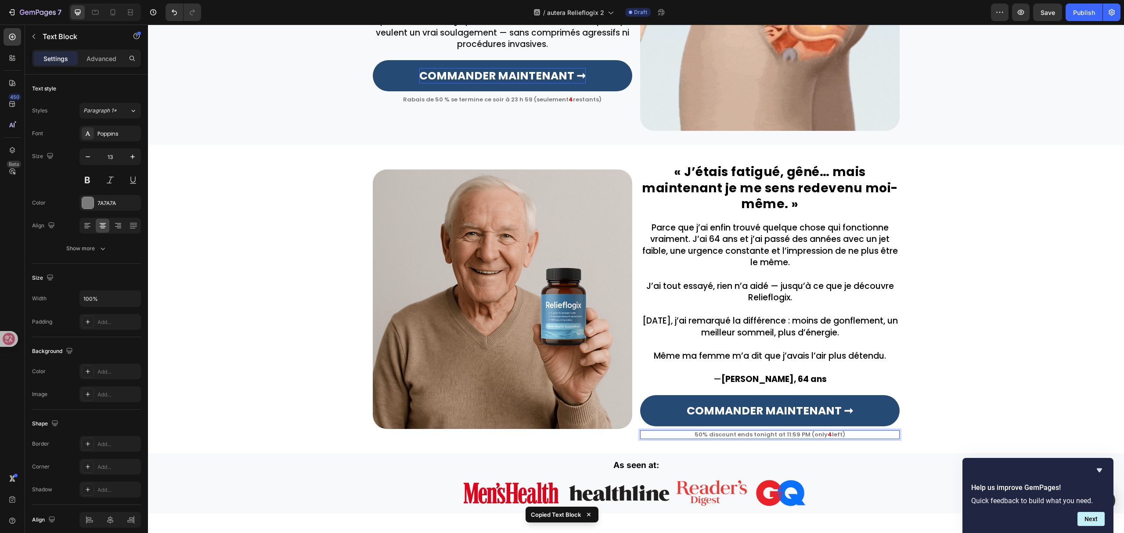
click at [807, 437] on p "50% discount ends tonight at 11:59 PM (only 4 left)" at bounding box center [770, 434] width 258 height 7
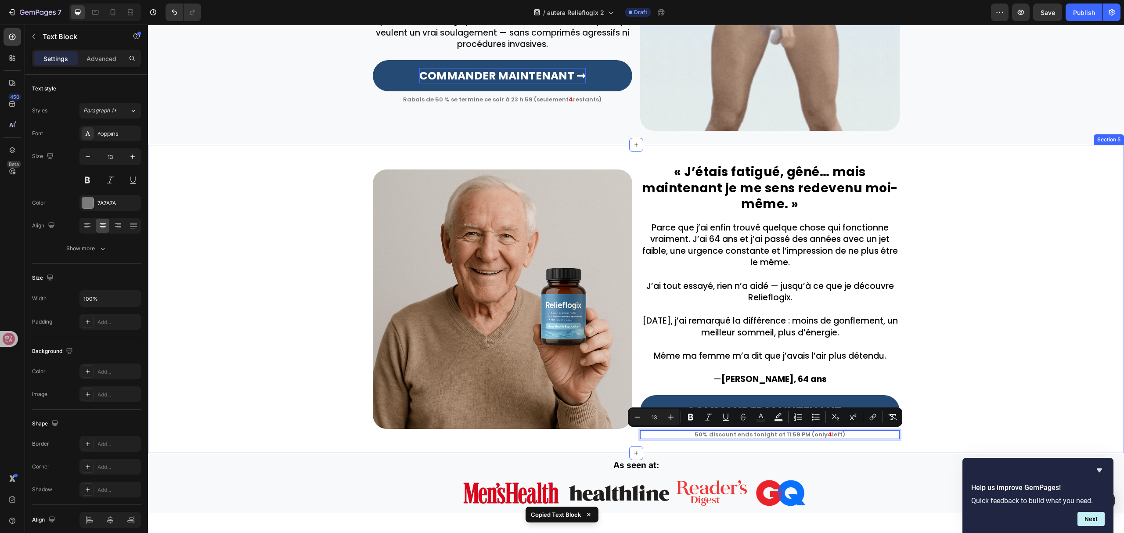
click at [965, 355] on div "« J’étais fatigué, gêné… mais maintenant je me sens redevenu moi-même. » Headin…" at bounding box center [636, 299] width 976 height 280
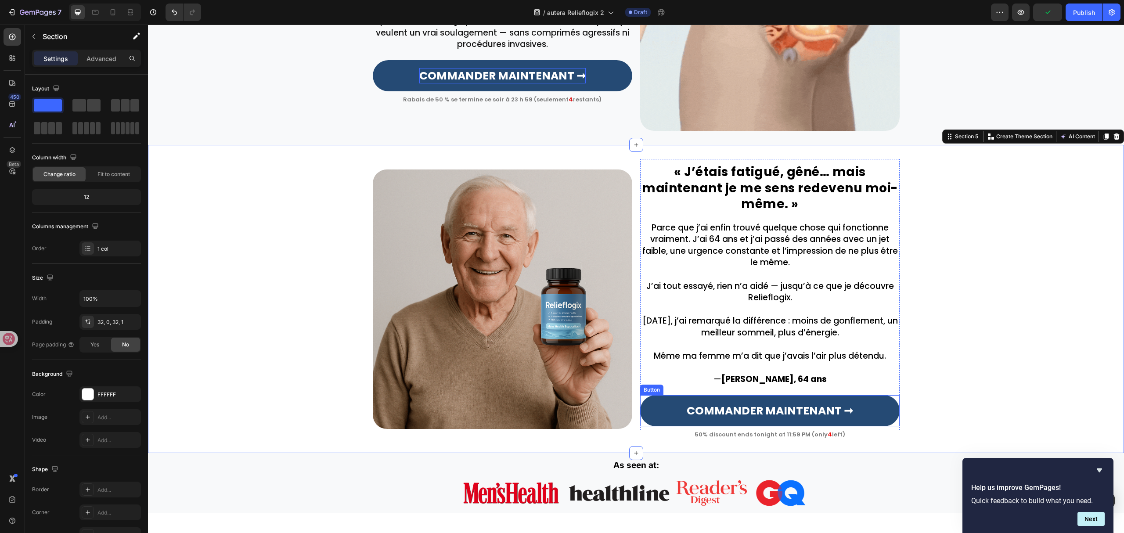
click at [826, 436] on p "50% discount ends tonight at 11:59 PM (only 4 left)" at bounding box center [770, 434] width 258 height 7
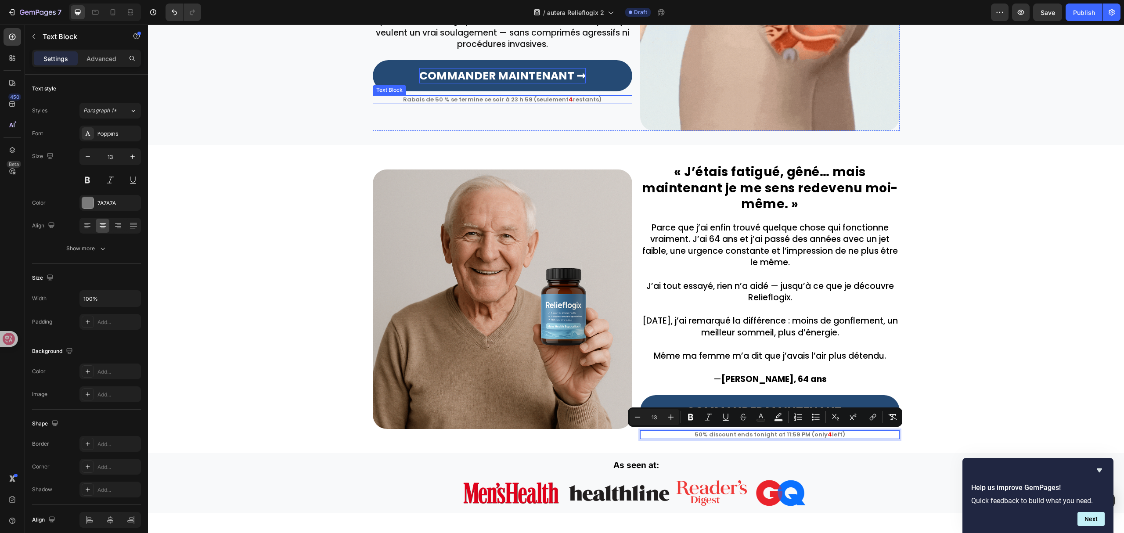
click at [507, 101] on p "Rabais de 50 % se termine ce soir à 23 h 59 (seulement 4 restants)" at bounding box center [503, 99] width 258 height 7
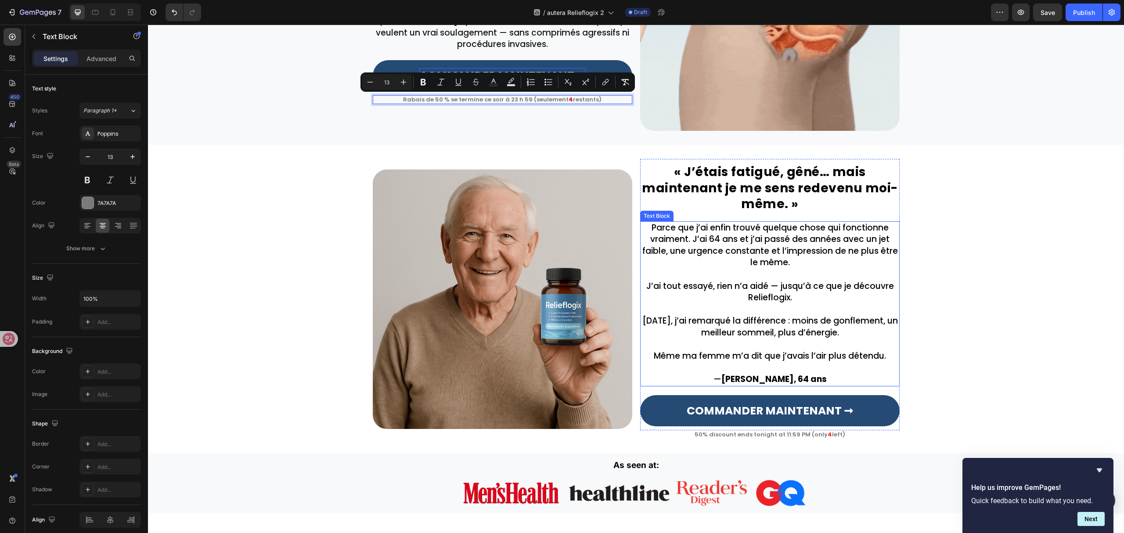
copy p "Rabais de 50 % se termine ce soir à 23 h 59 (seulement 4 restants)"
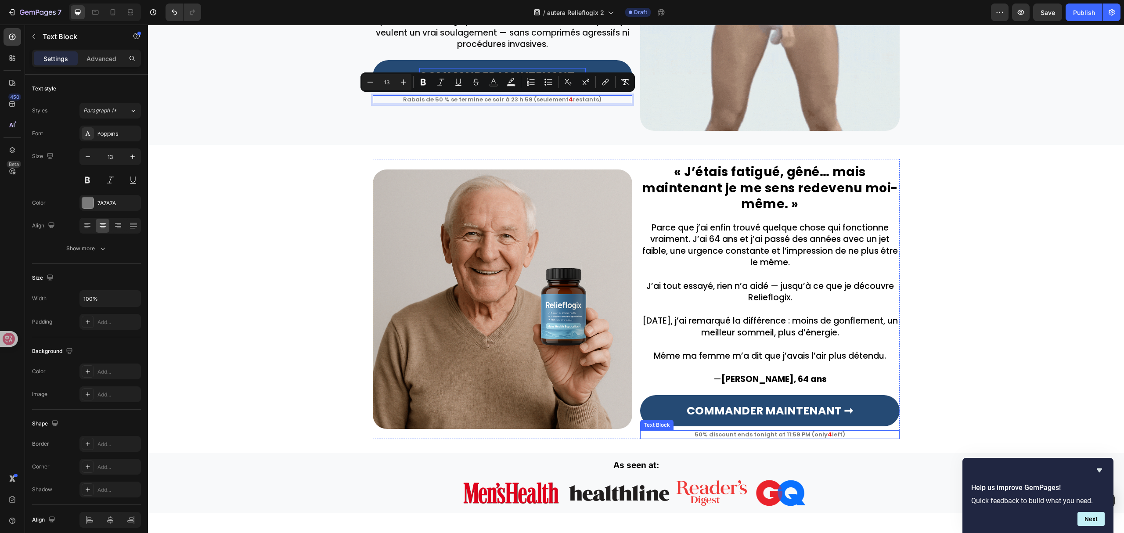
click at [790, 437] on p "50% discount ends tonight at 11:59 PM (only 4 left)" at bounding box center [770, 434] width 258 height 7
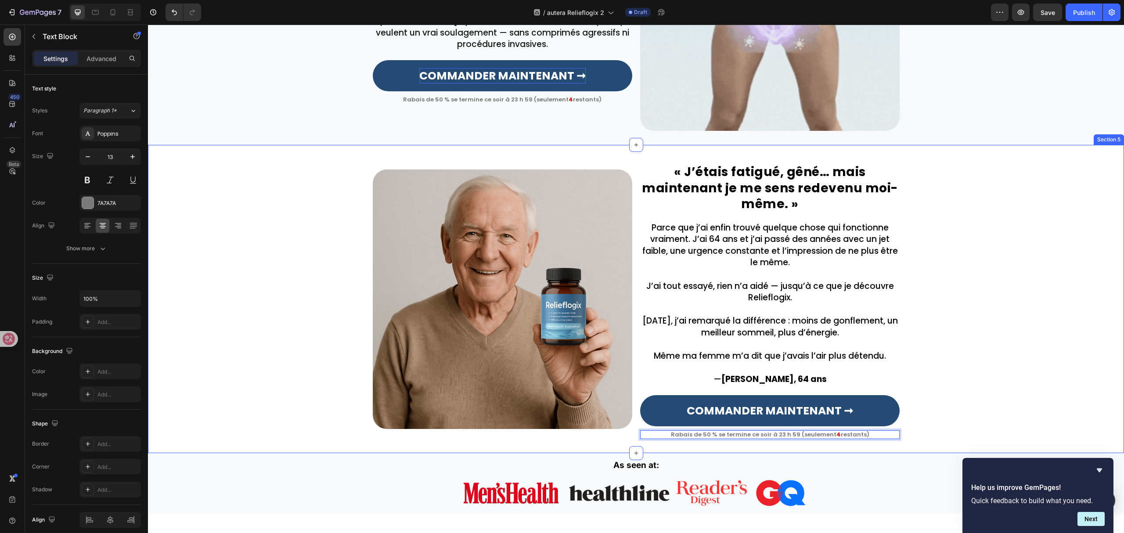
click at [944, 373] on div "« J’étais fatigué, gêné… mais maintenant je me sens redevenu moi-même. » Headin…" at bounding box center [636, 299] width 976 height 280
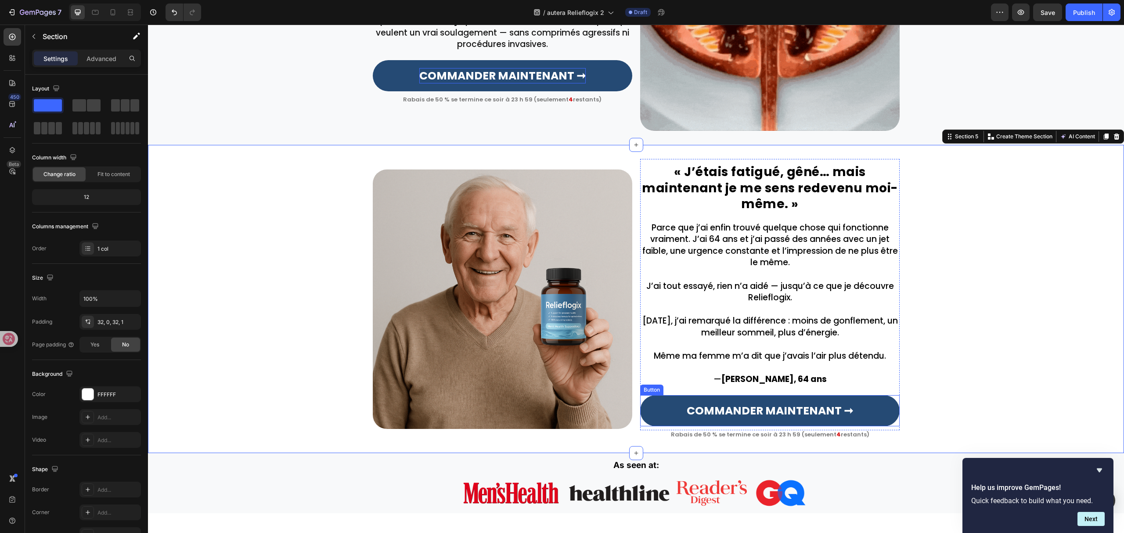
click at [892, 397] on div "COMMANDER MAINTENANT ➞ Button" at bounding box center [770, 410] width 260 height 31
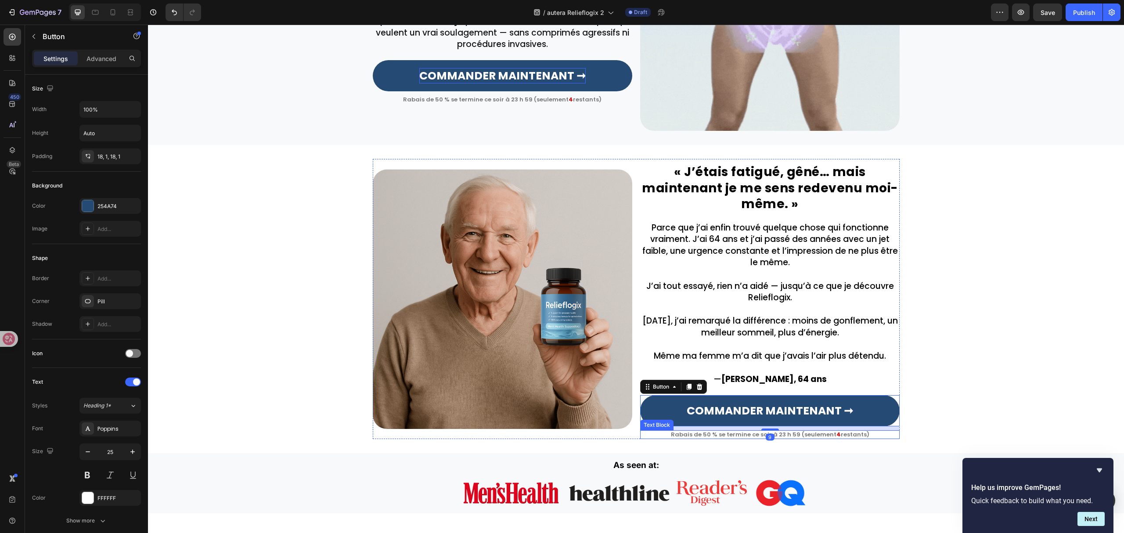
click at [884, 438] on p "Rabais de 50 % se termine ce soir à 23 h 59 (seulement 4 restants)" at bounding box center [770, 434] width 258 height 7
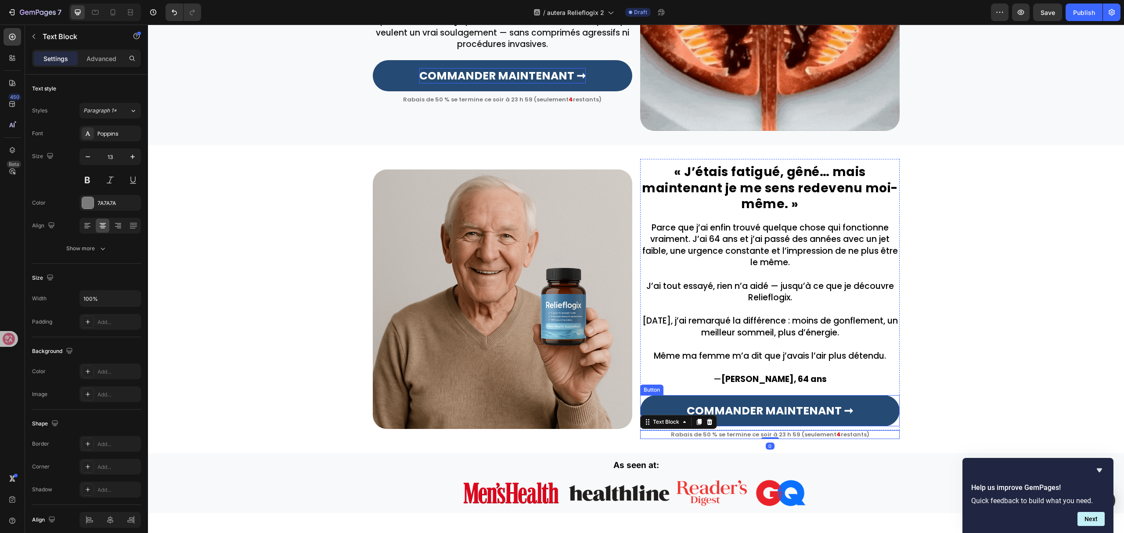
click at [895, 398] on div "COMMANDER MAINTENANT ➞ Button" at bounding box center [770, 410] width 260 height 31
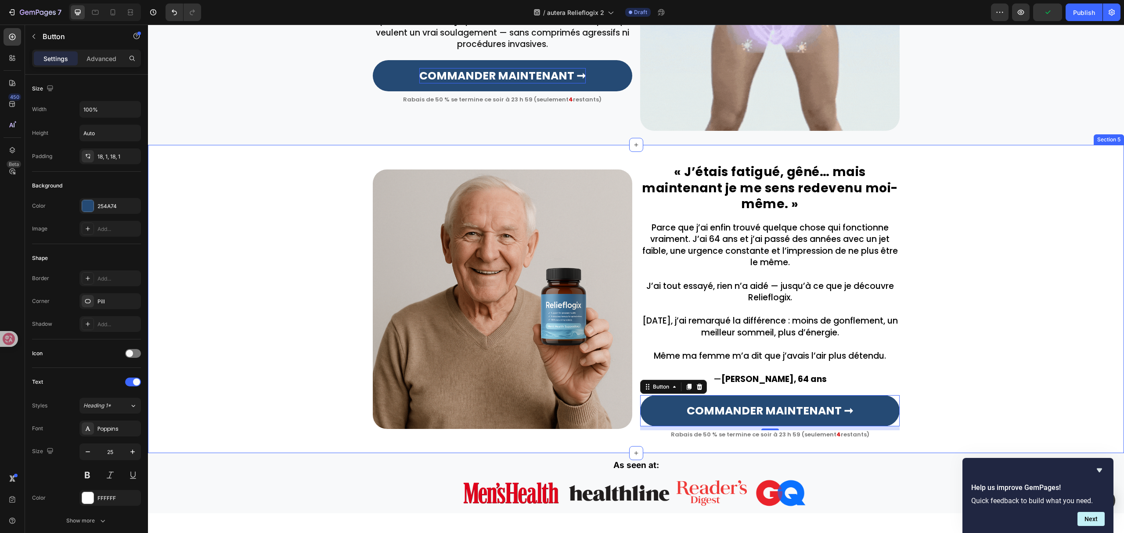
click at [954, 358] on div "« J’étais fatigué, gêné… mais maintenant je me sens redevenu moi-même. » Headin…" at bounding box center [636, 299] width 976 height 280
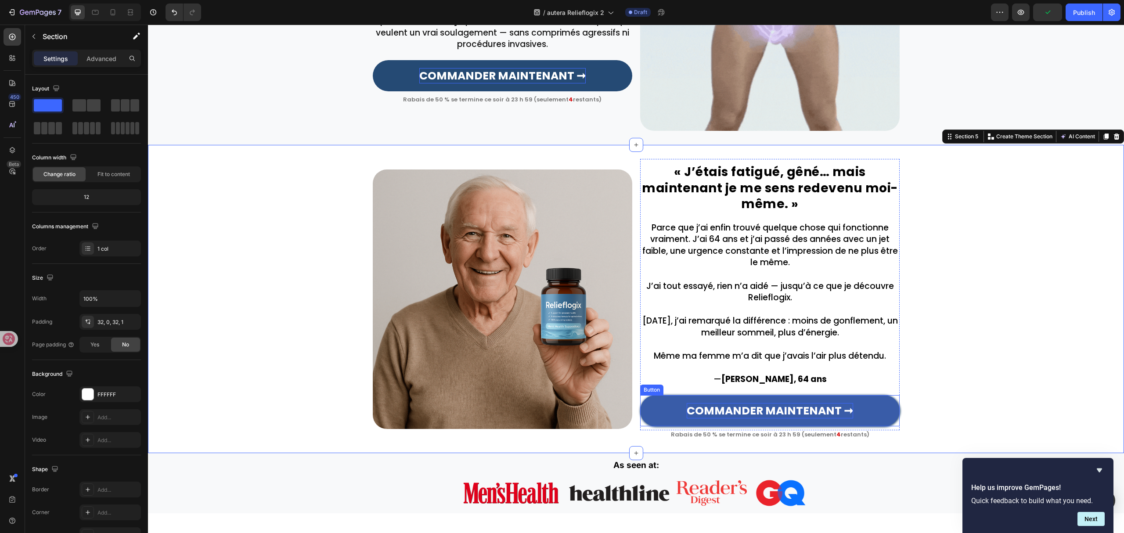
click at [754, 410] on strong "COMMANDER MAINTENANT ➞" at bounding box center [770, 410] width 166 height 15
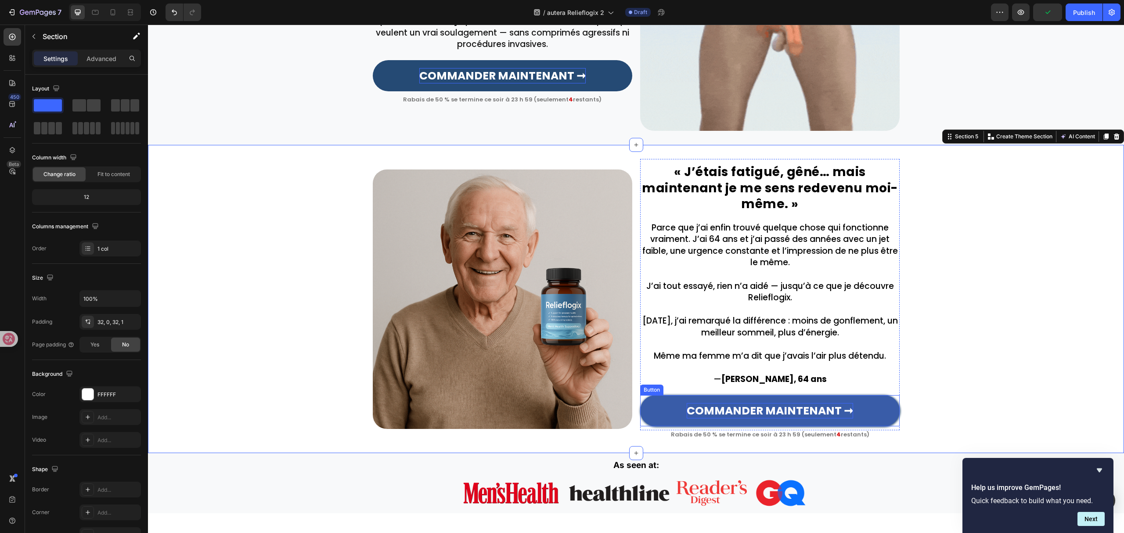
click at [754, 410] on strong "COMMANDER MAINTENANT ➞" at bounding box center [770, 410] width 166 height 15
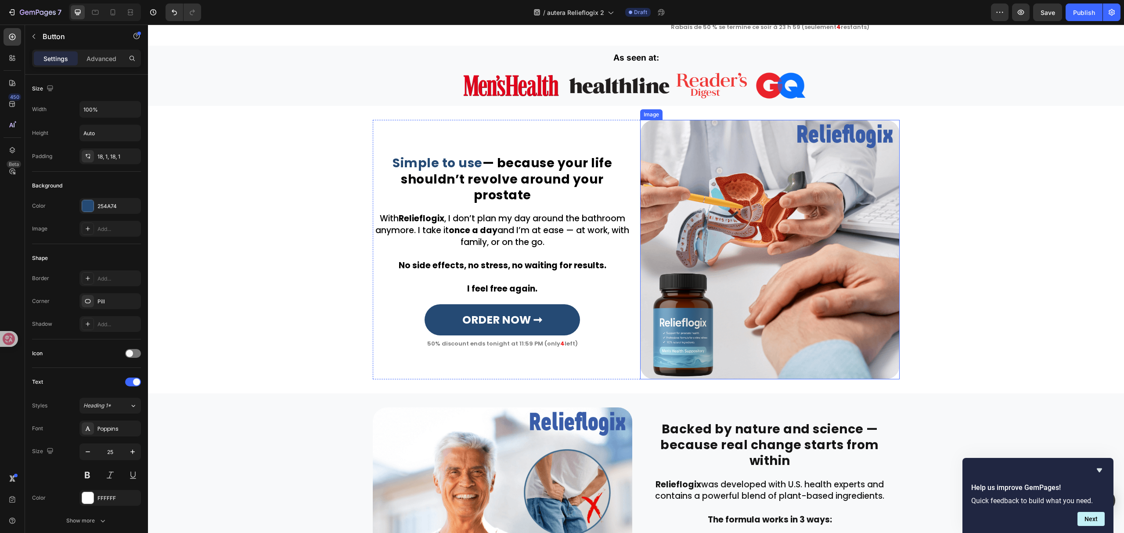
type input "16"
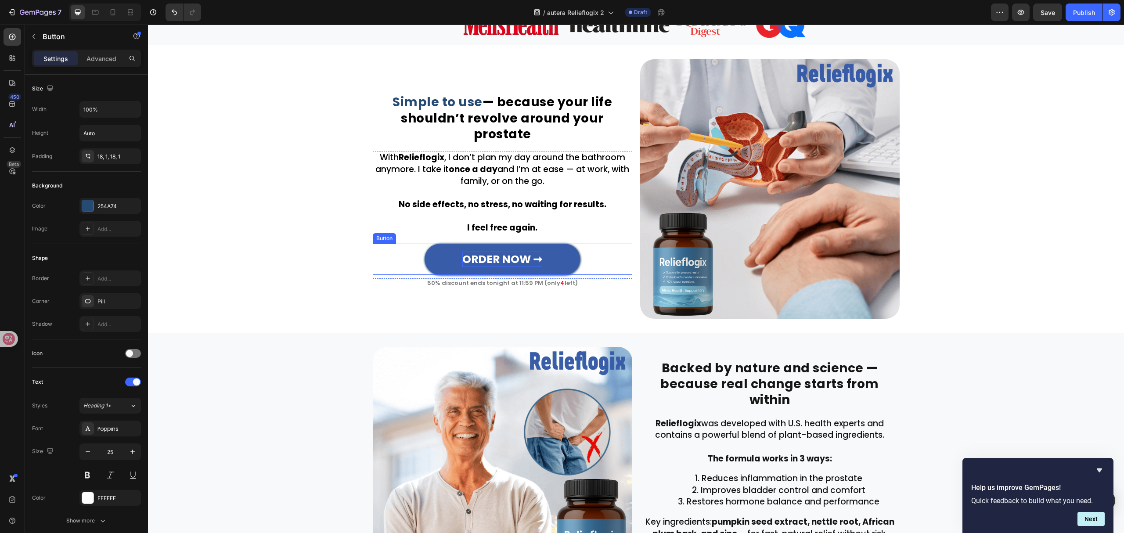
click at [470, 252] on strong "ORDER NOW ➞" at bounding box center [502, 259] width 80 height 15
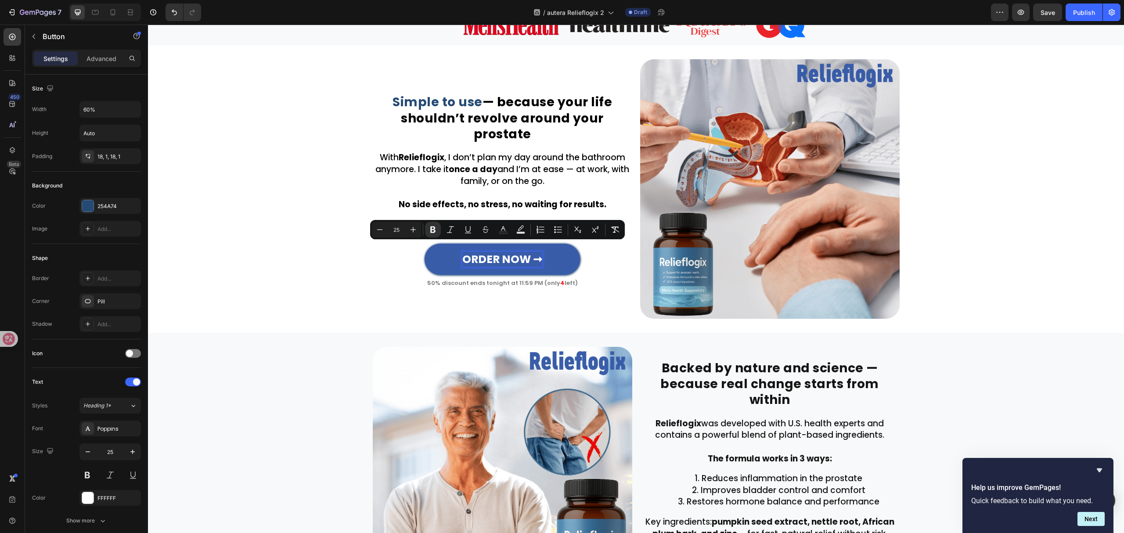
scroll to position [1023, 0]
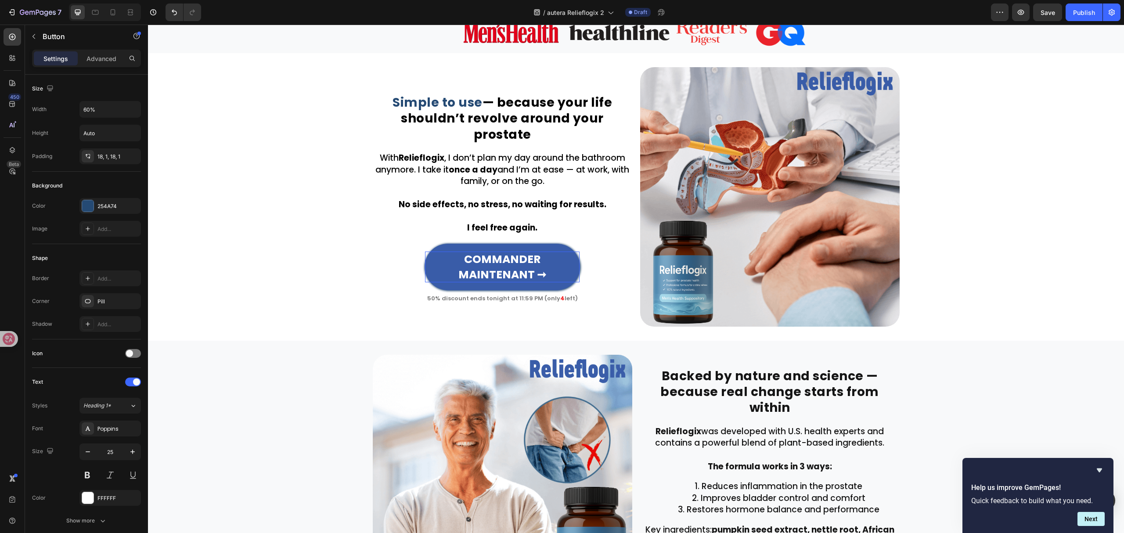
click at [541, 244] on link "COMMANDER MAINTENANT ➞" at bounding box center [503, 267] width 156 height 47
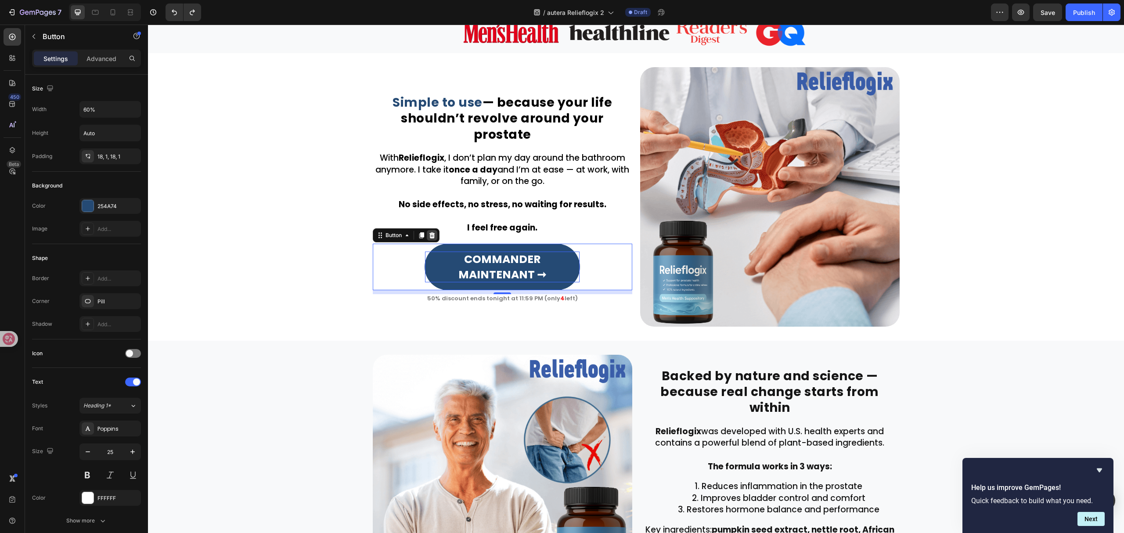
click at [429, 232] on icon at bounding box center [432, 235] width 7 height 7
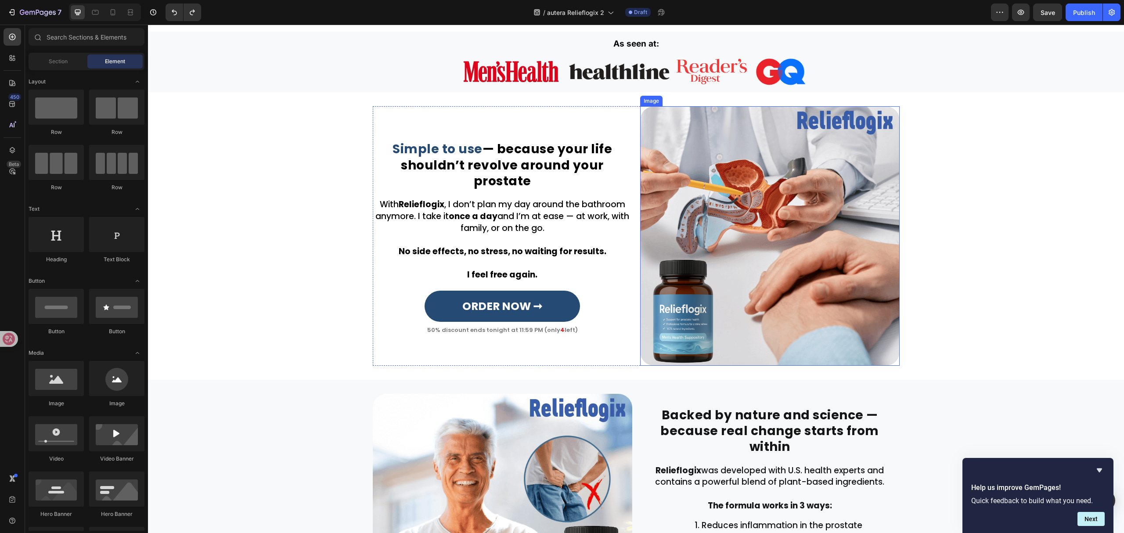
scroll to position [731, 0]
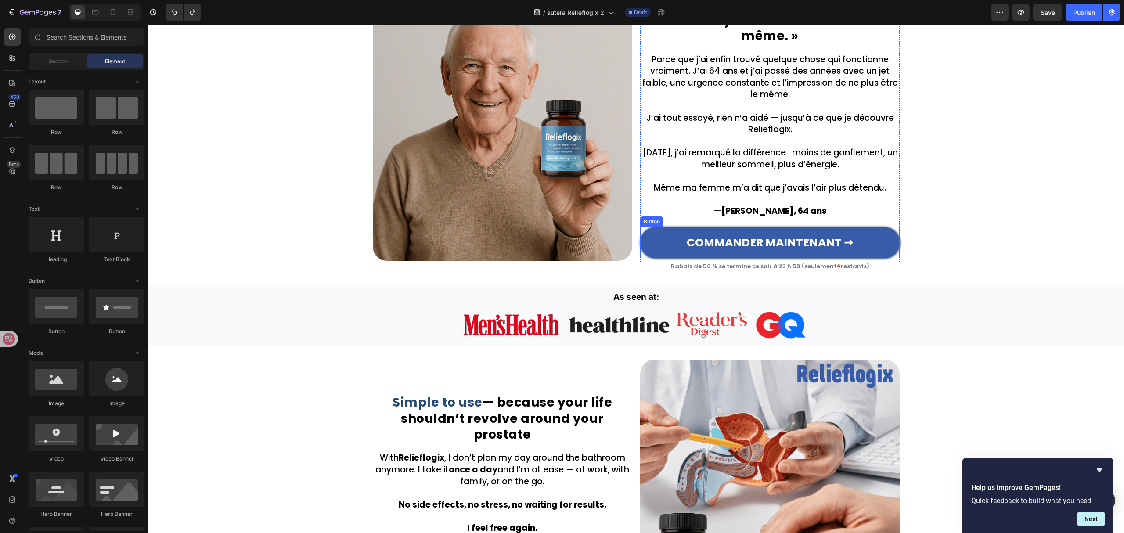
click at [881, 230] on link "COMMANDER MAINTENANT ➞" at bounding box center [770, 242] width 260 height 31
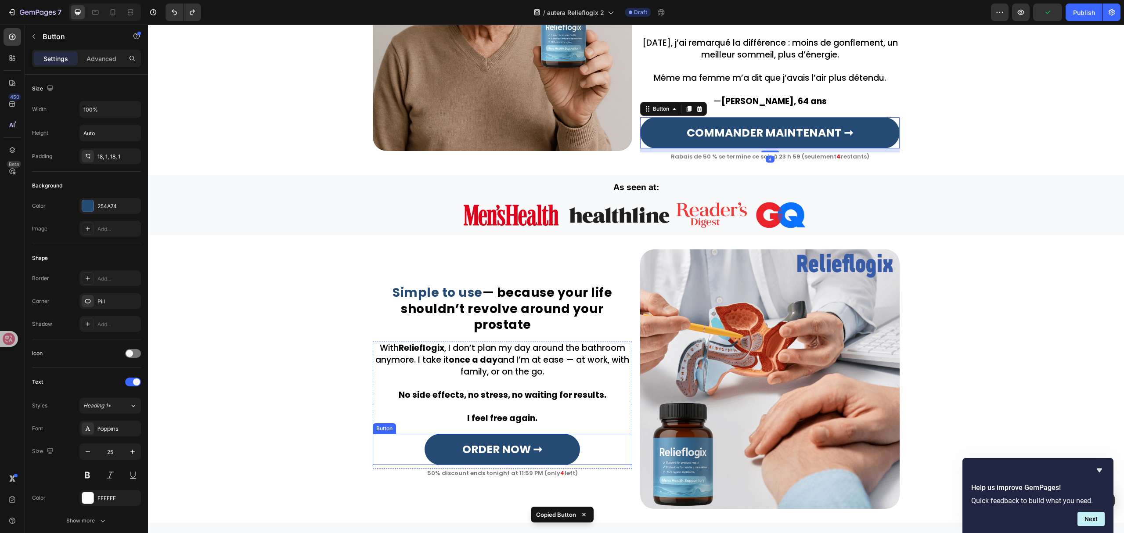
scroll to position [965, 0]
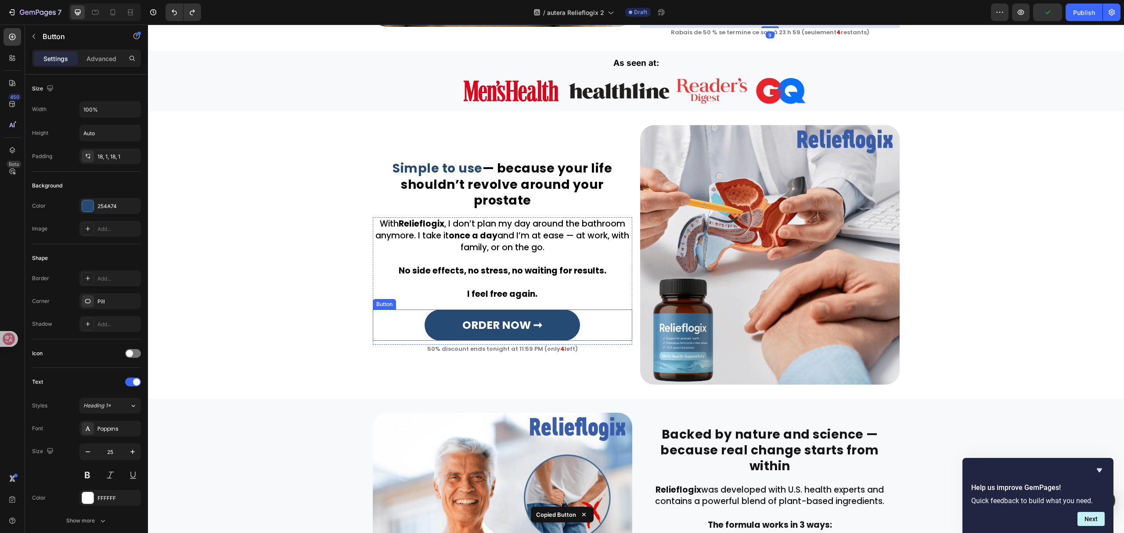
click at [592, 316] on div "ORDER NOW ➞ Button" at bounding box center [503, 325] width 260 height 31
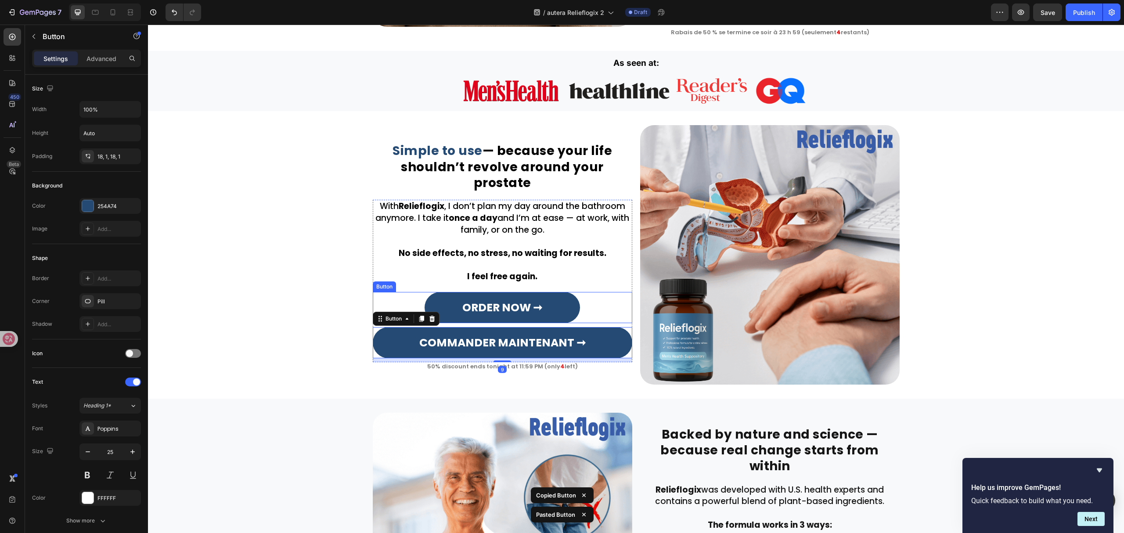
click at [592, 295] on div "ORDER NOW ➞ Button" at bounding box center [503, 307] width 260 height 31
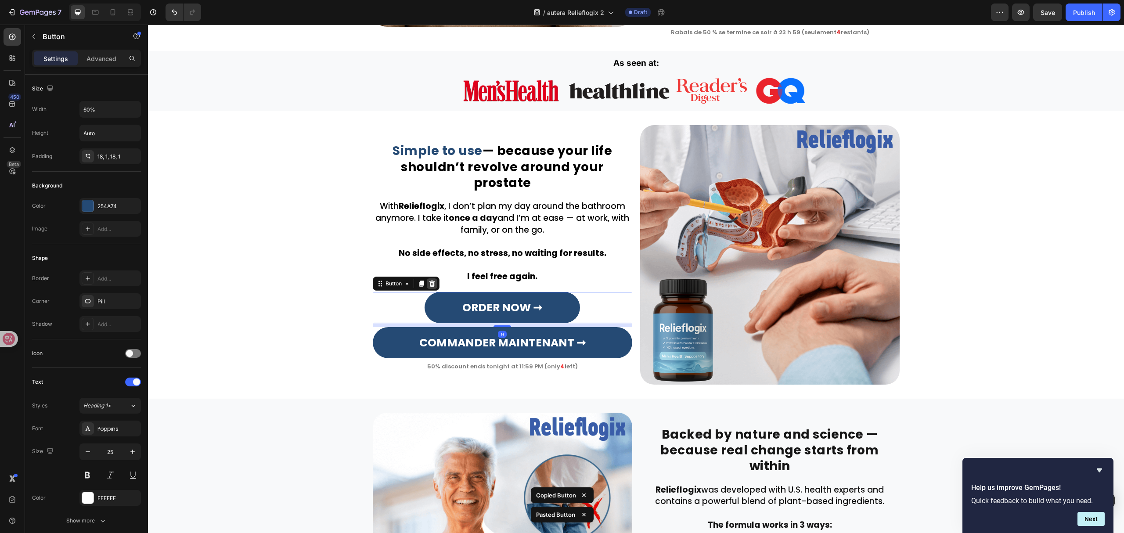
click at [431, 279] on div at bounding box center [432, 283] width 11 height 11
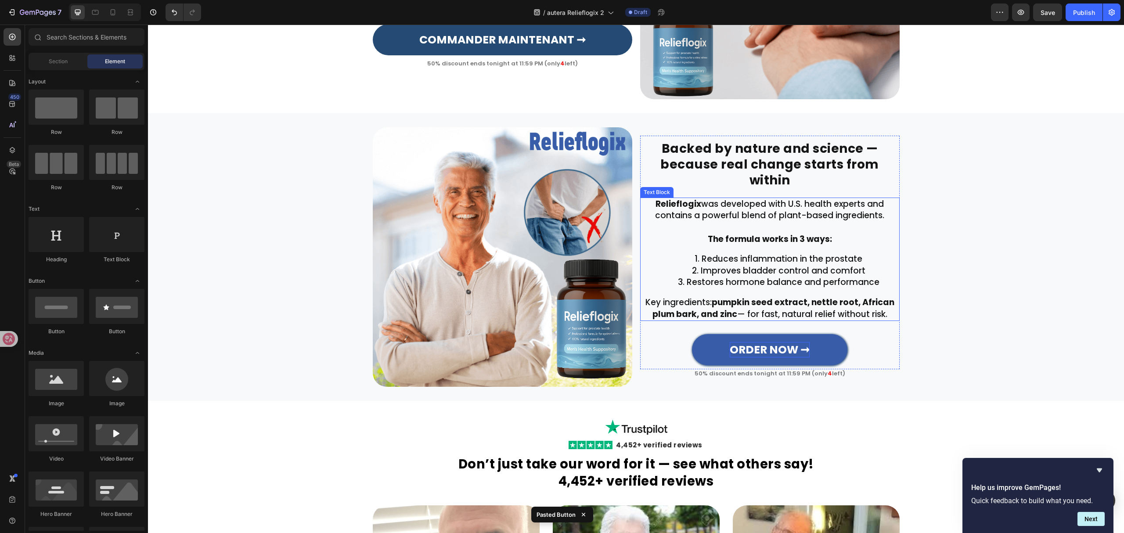
scroll to position [1258, 0]
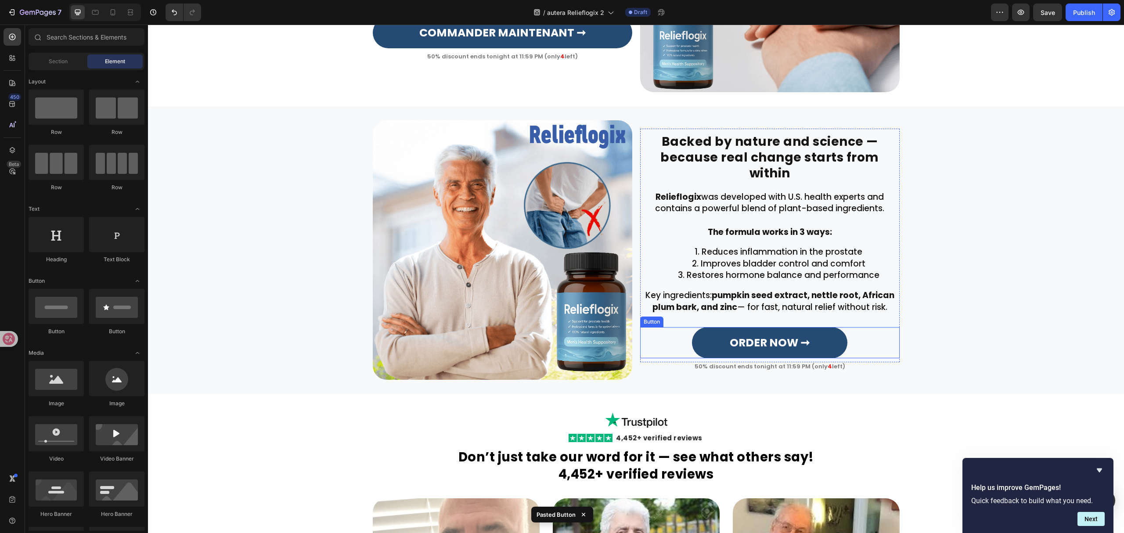
click at [845, 327] on div "ORDER NOW ➞ Button" at bounding box center [770, 342] width 260 height 31
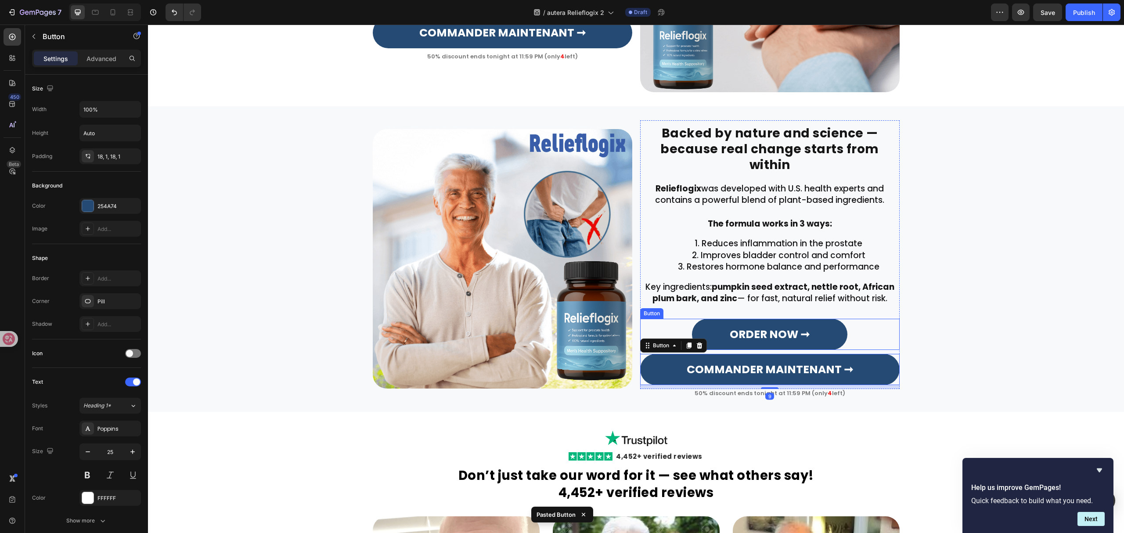
click at [853, 319] on div "ORDER NOW ➞ Button" at bounding box center [770, 334] width 260 height 31
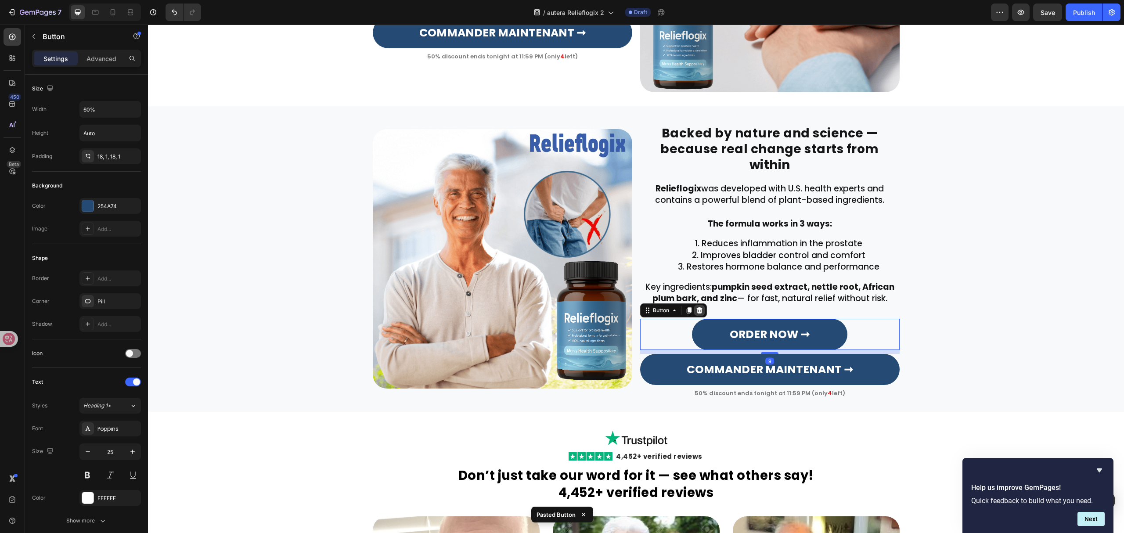
click at [698, 307] on icon at bounding box center [700, 310] width 6 height 6
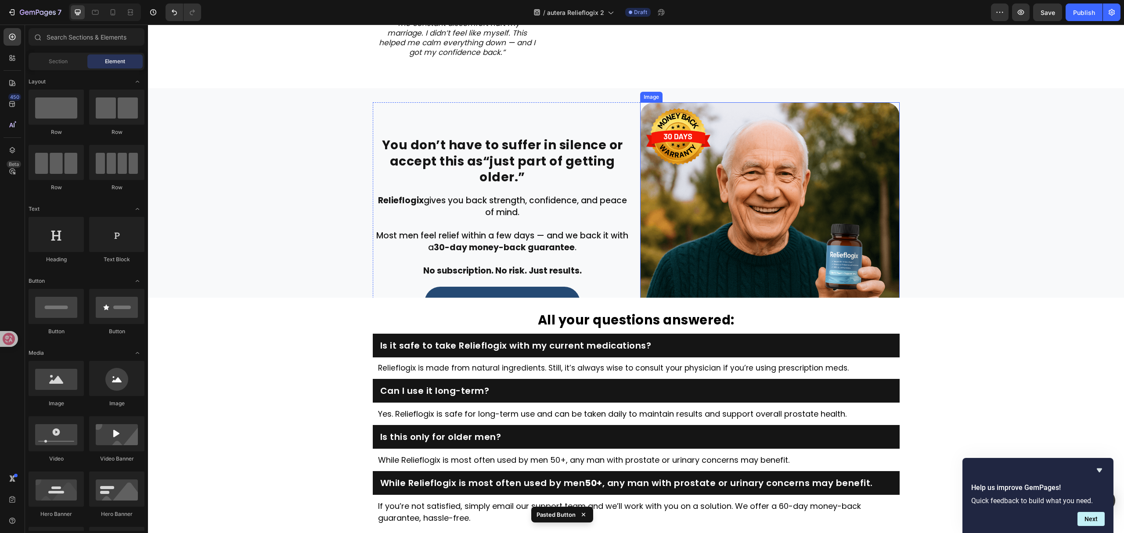
scroll to position [2019, 0]
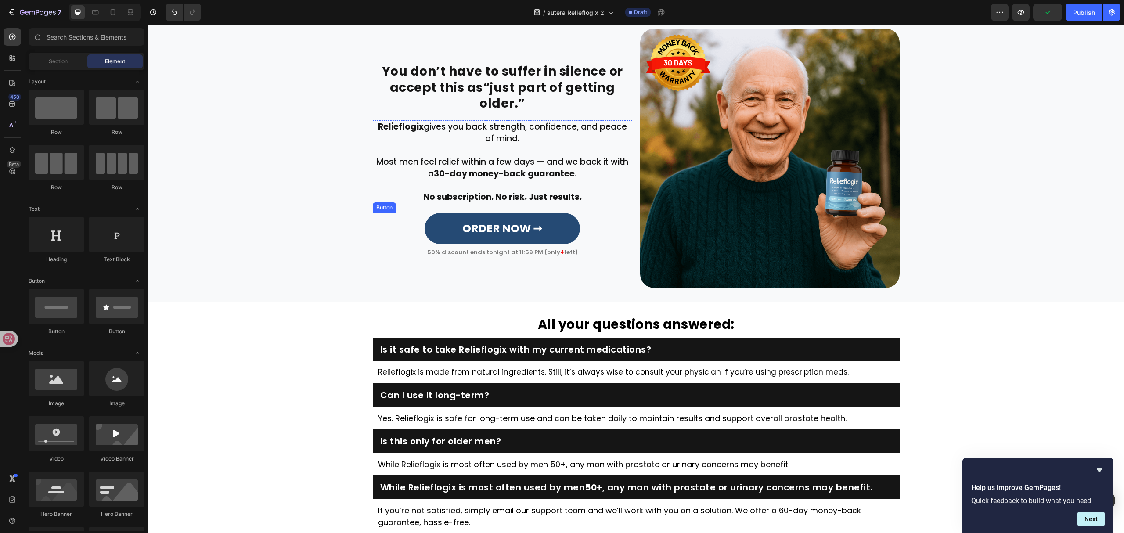
click at [614, 229] on div "ORDER NOW ➞ Button" at bounding box center [503, 228] width 260 height 31
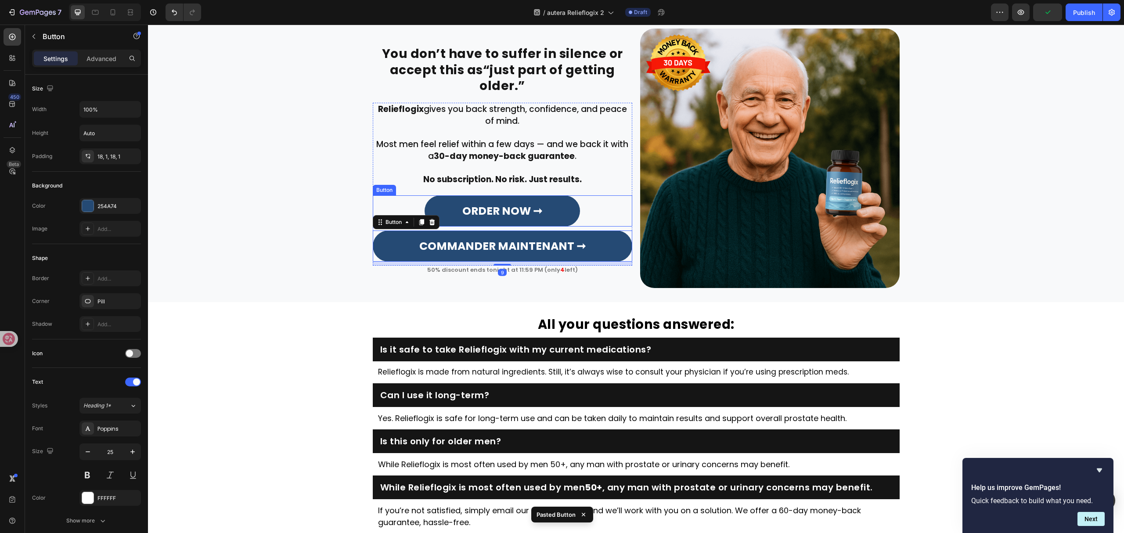
click at [605, 212] on div "ORDER NOW ➞ Button" at bounding box center [503, 210] width 260 height 31
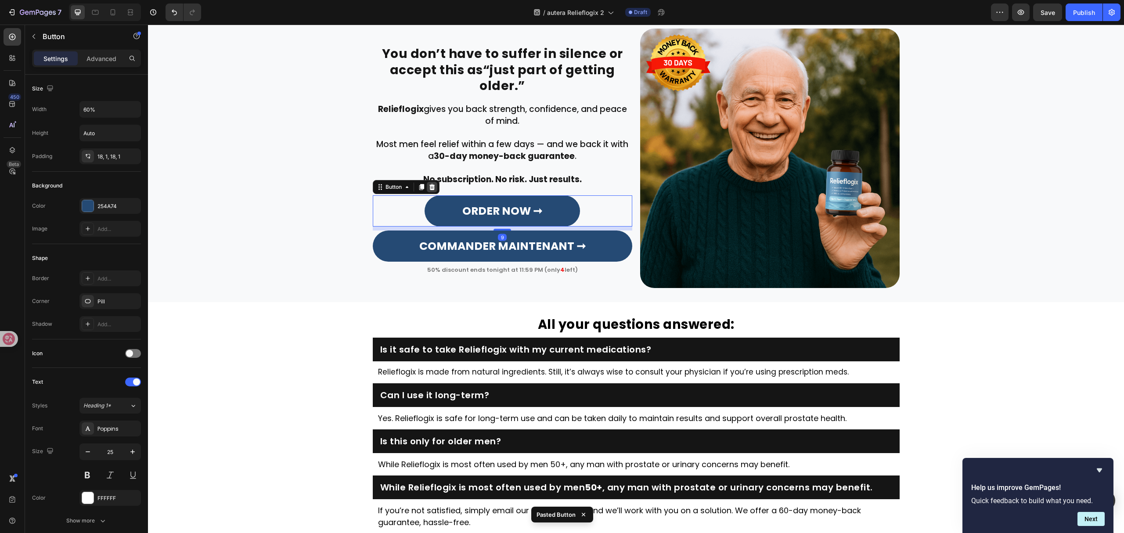
click at [429, 185] on icon at bounding box center [432, 187] width 6 height 6
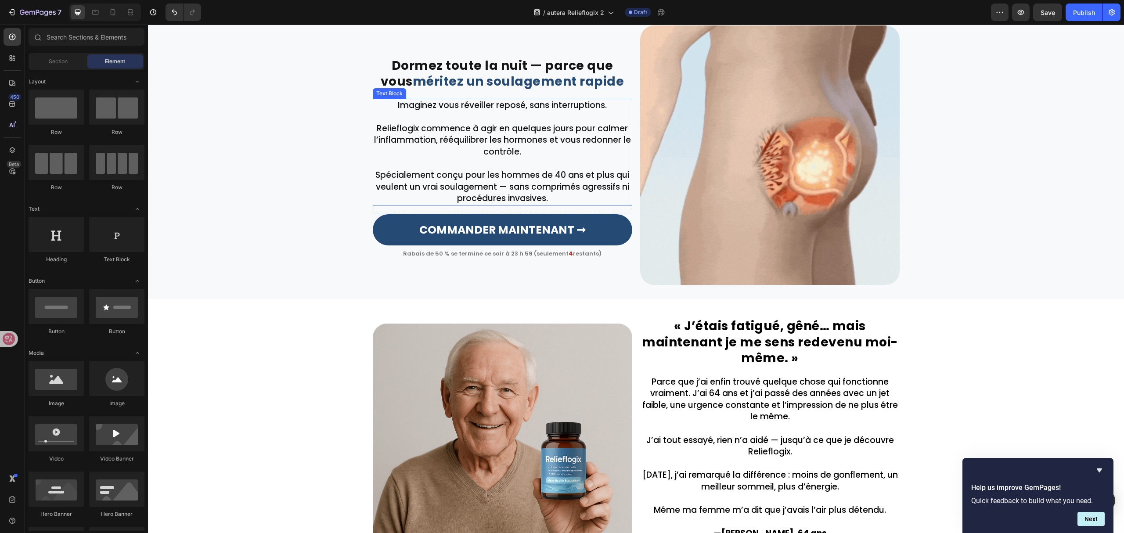
scroll to position [201, 0]
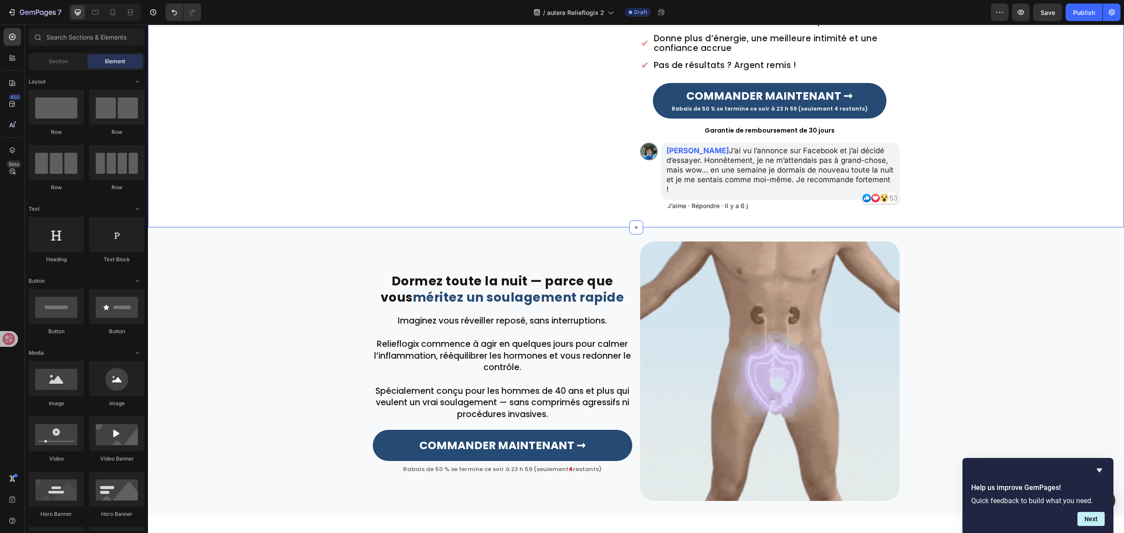
click at [977, 169] on div "Publish the page to see the content. Custom Code Image Évalué 4,8 sur Trustpilo…" at bounding box center [636, 58] width 976 height 312
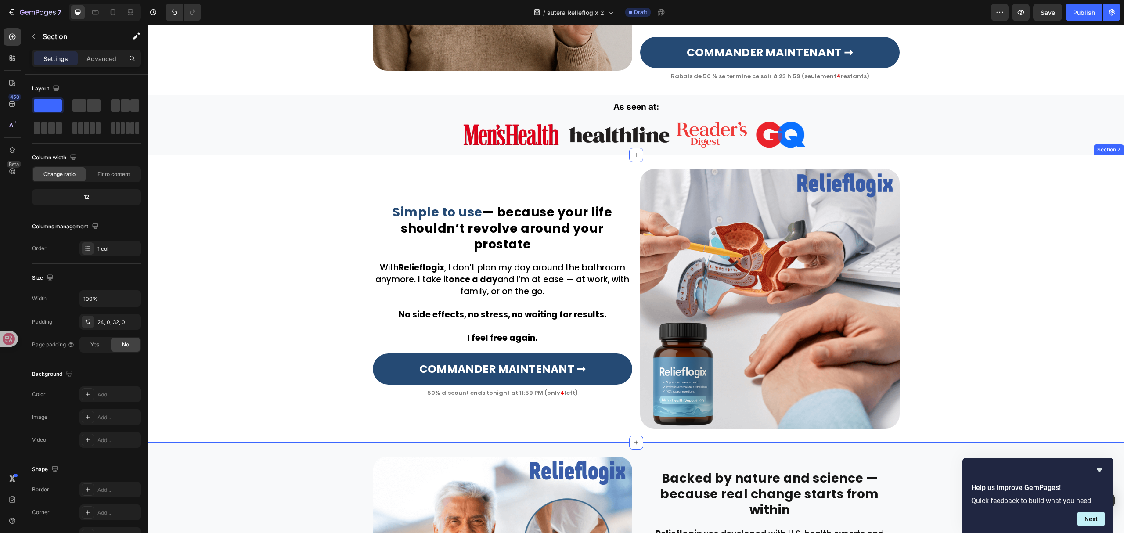
scroll to position [937, 0]
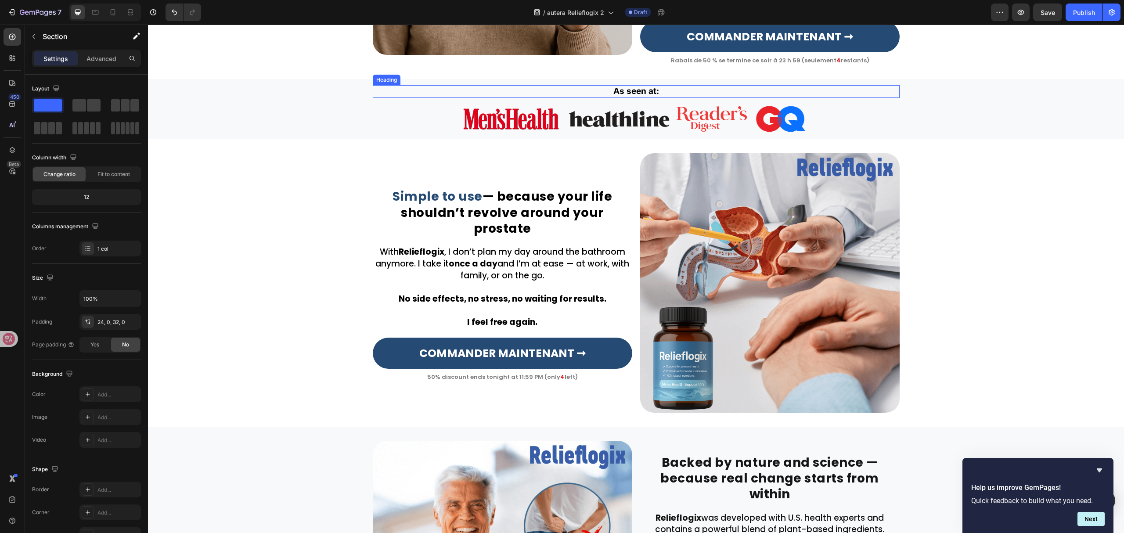
click at [632, 88] on h2 "As seen at:" at bounding box center [636, 91] width 527 height 13
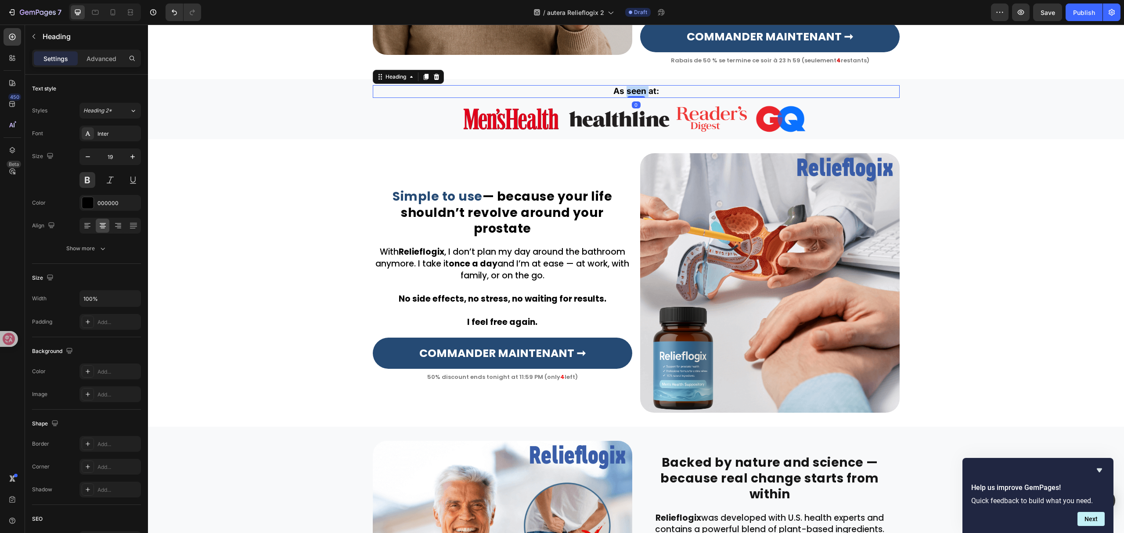
click at [632, 88] on h2 "As seen at:" at bounding box center [636, 91] width 527 height 13
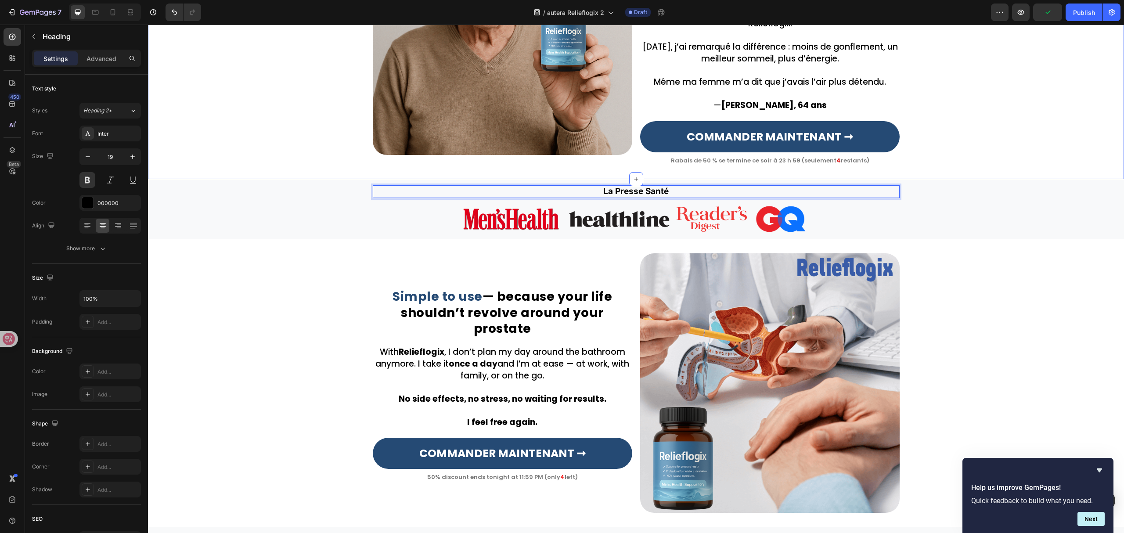
scroll to position [878, 0]
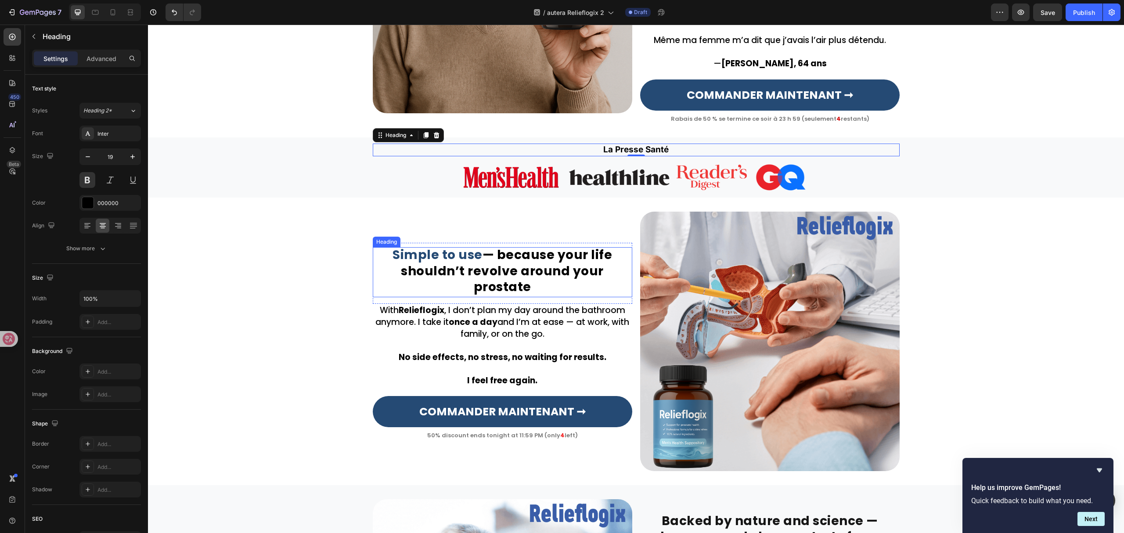
click at [515, 276] on h2 "Simple to use — because your life shouldn’t revolve around your prostate" at bounding box center [503, 272] width 260 height 50
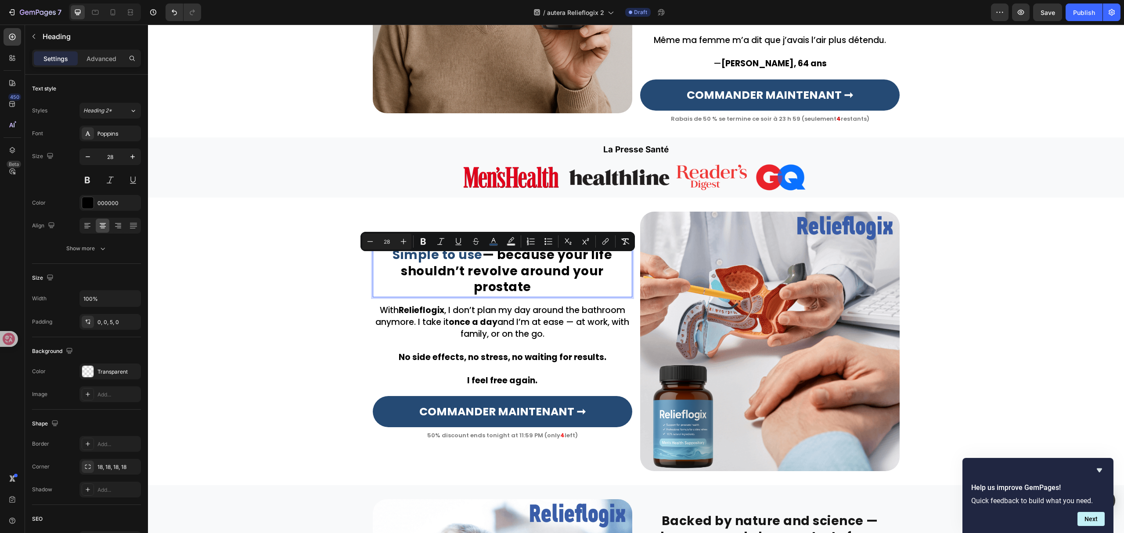
scroll to position [871, 0]
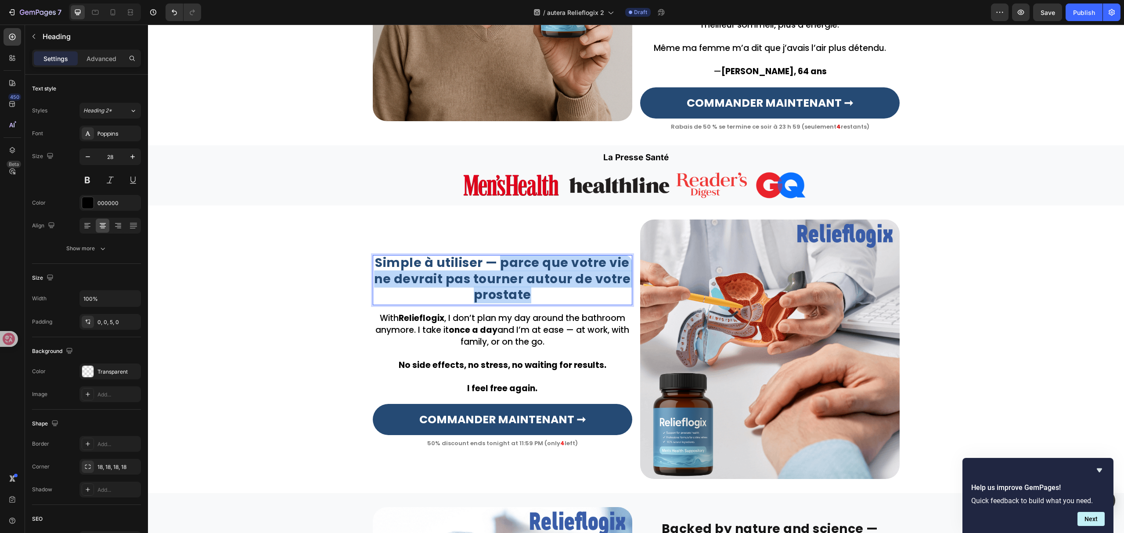
drag, startPoint x: 497, startPoint y: 261, endPoint x: 543, endPoint y: 298, distance: 59.1
click at [543, 298] on p "Simple à utiliser — parce que votre vie ne devrait pas tourner autour de votre …" at bounding box center [503, 279] width 258 height 48
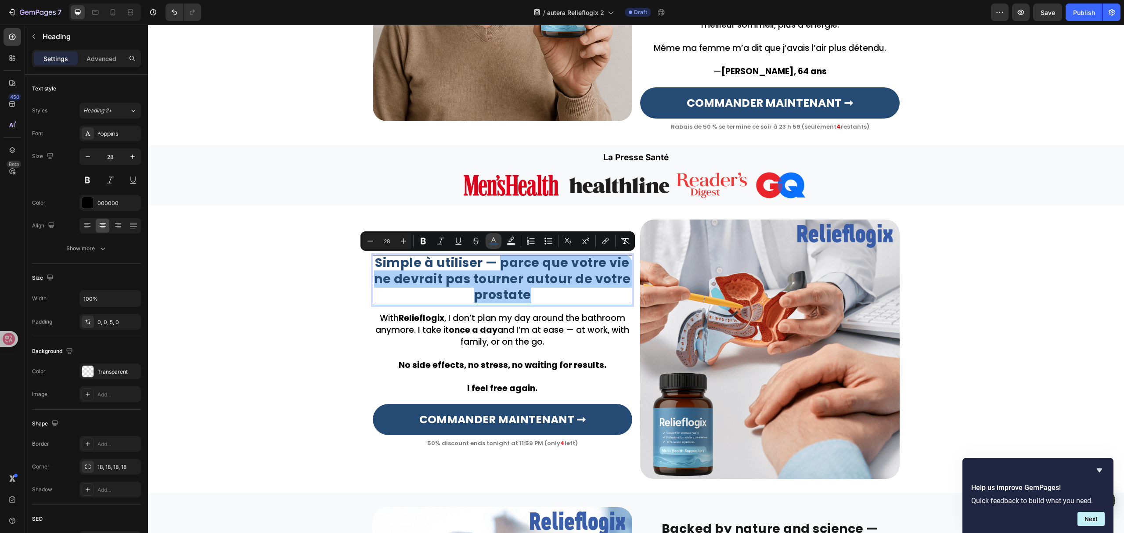
click at [489, 241] on icon "Editor contextual toolbar" at bounding box center [493, 241] width 9 height 9
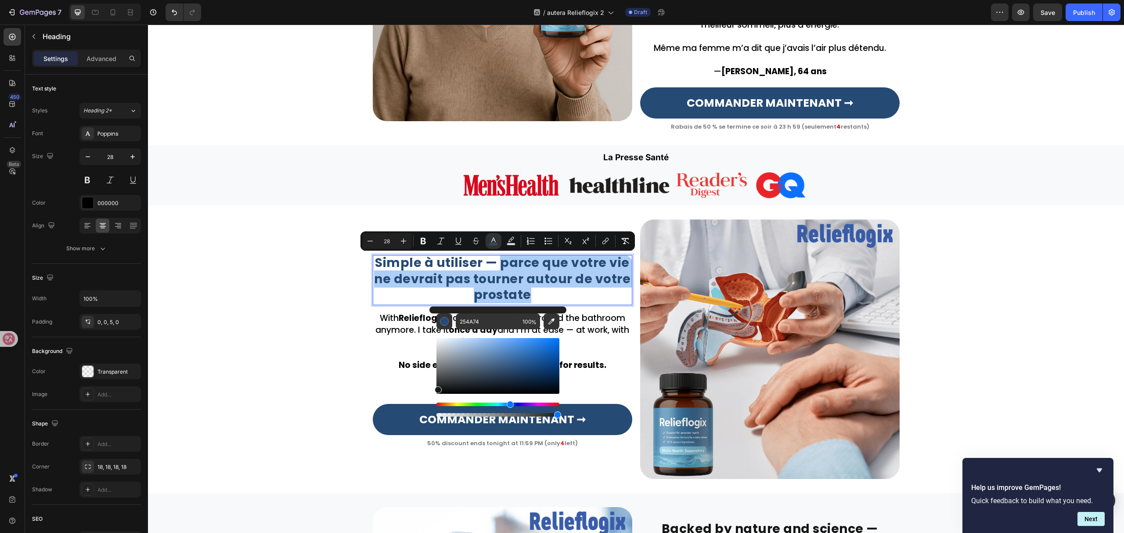
drag, startPoint x: 472, startPoint y: 368, endPoint x: 431, endPoint y: 390, distance: 46.6
click at [431, 390] on div "254A74 100 %" at bounding box center [498, 363] width 137 height 112
type input "0F0F0F"
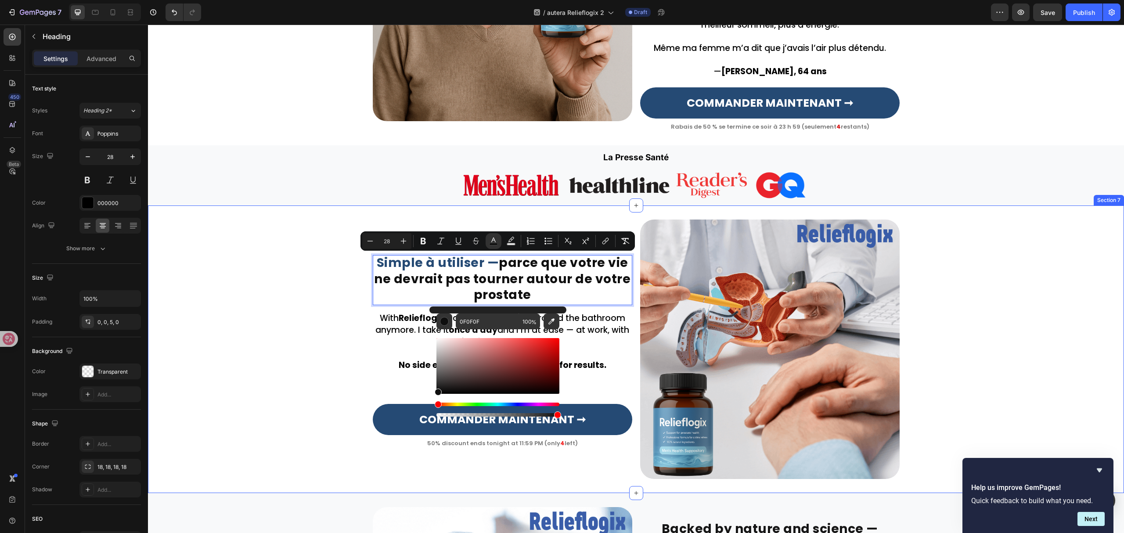
click at [299, 341] on div "Simple à utiliser — parce que votre vie ne devrait pas tourner autour de votre …" at bounding box center [636, 350] width 976 height 260
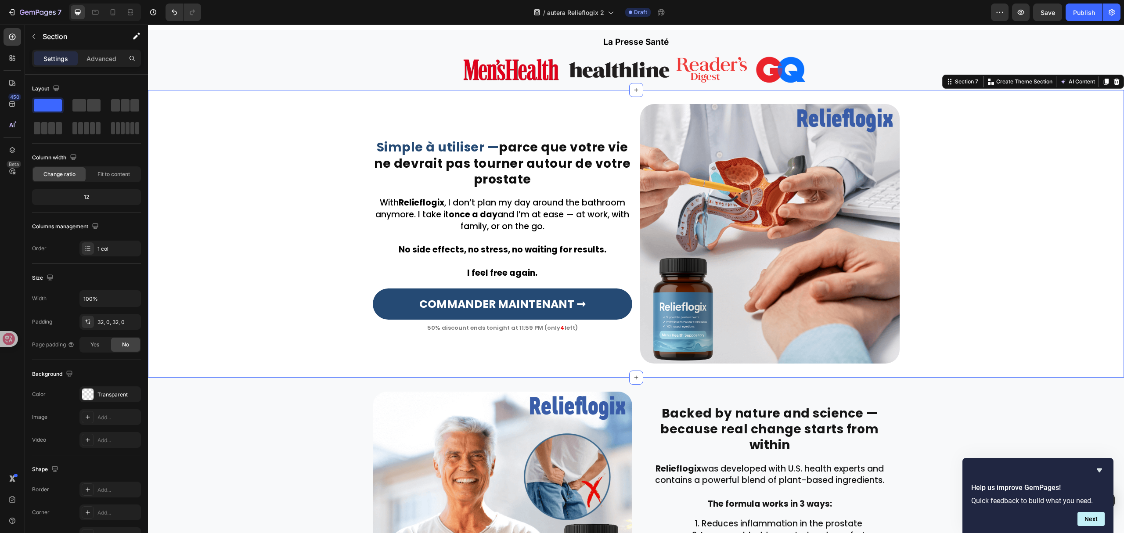
scroll to position [988, 0]
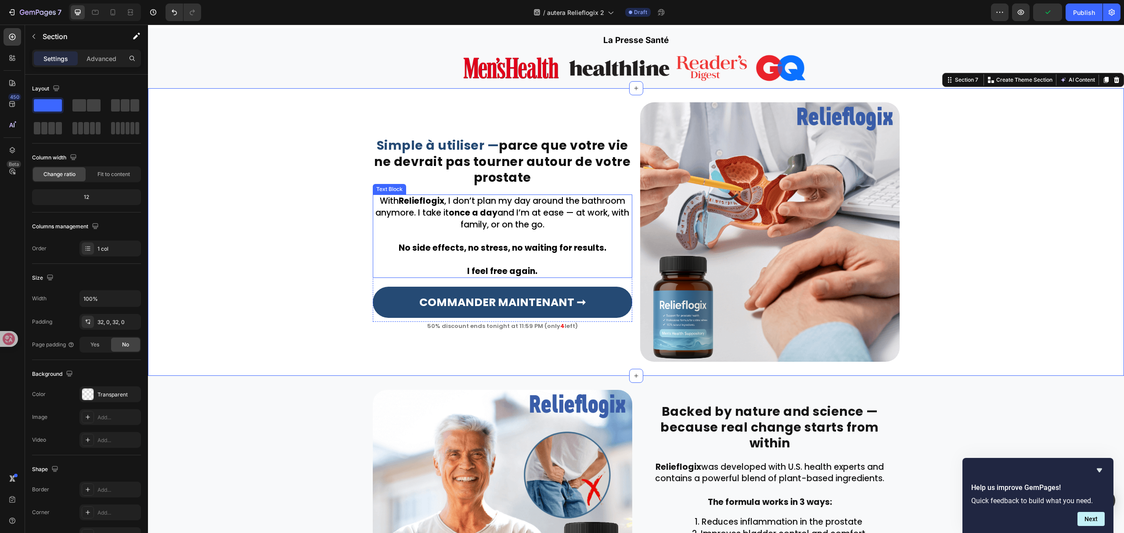
click at [524, 212] on p "With Relieflogix , I don’t plan my day around the bathroom anymore. I take it o…" at bounding box center [503, 212] width 258 height 35
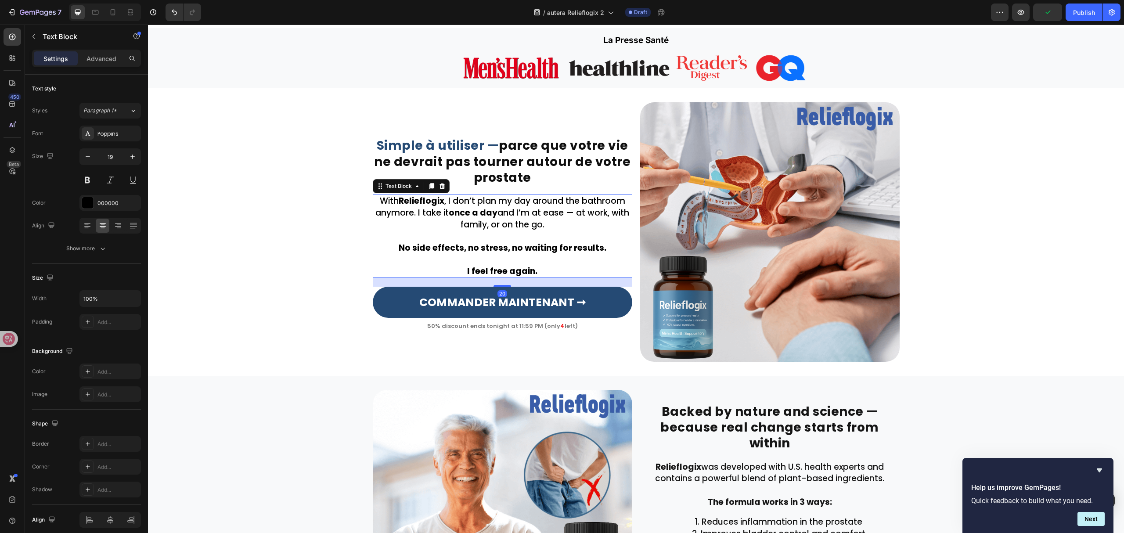
click at [524, 212] on p "With Relieflogix , I don’t plan my day around the bathroom anymore. I take it o…" at bounding box center [503, 212] width 258 height 35
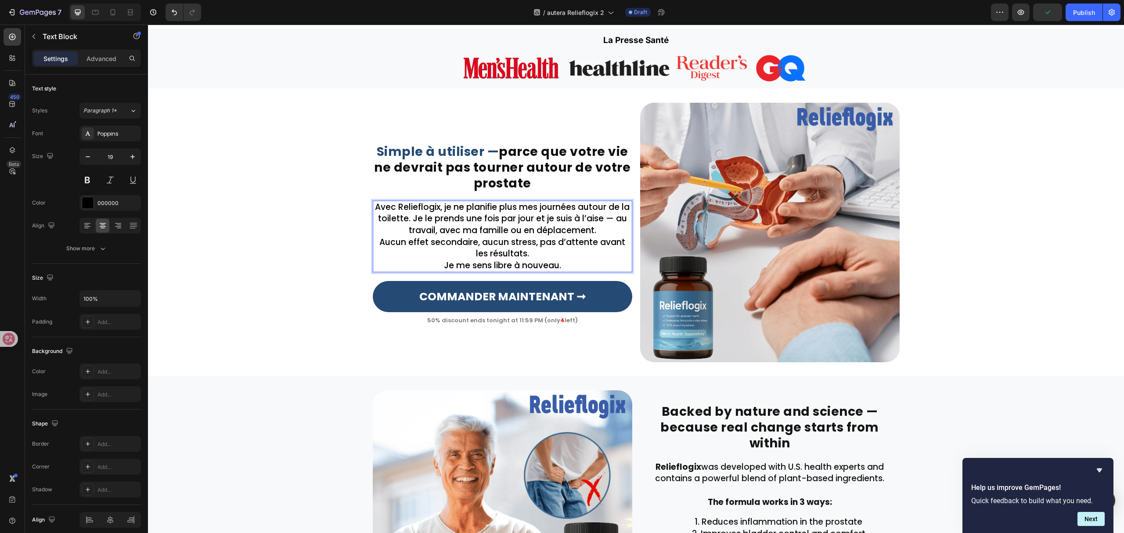
scroll to position [994, 0]
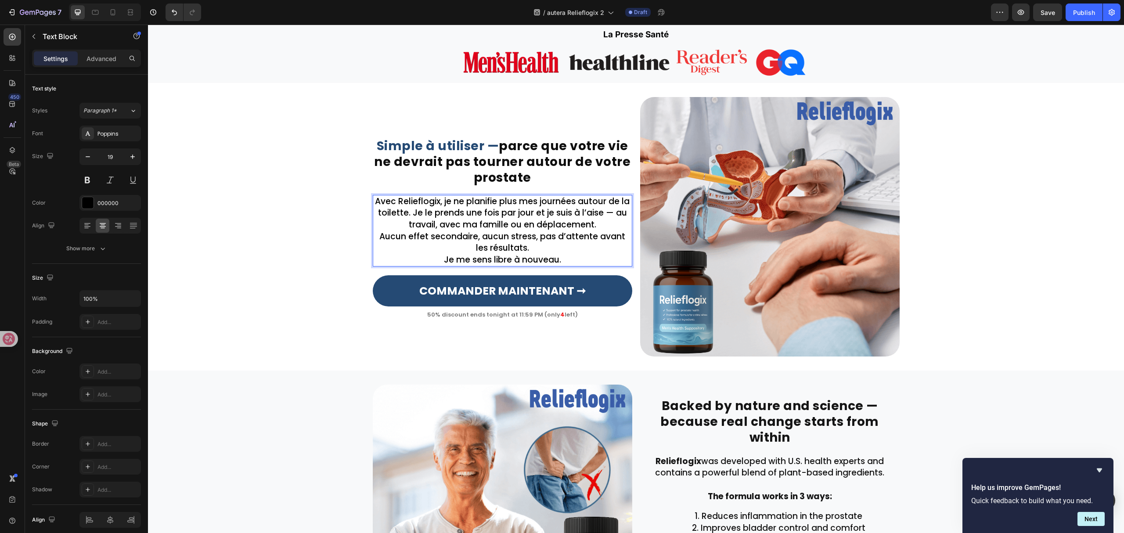
click at [614, 225] on p "Avec Relieflogix, je ne planifie plus mes journées autour de la toilette. Je le…" at bounding box center [503, 213] width 258 height 35
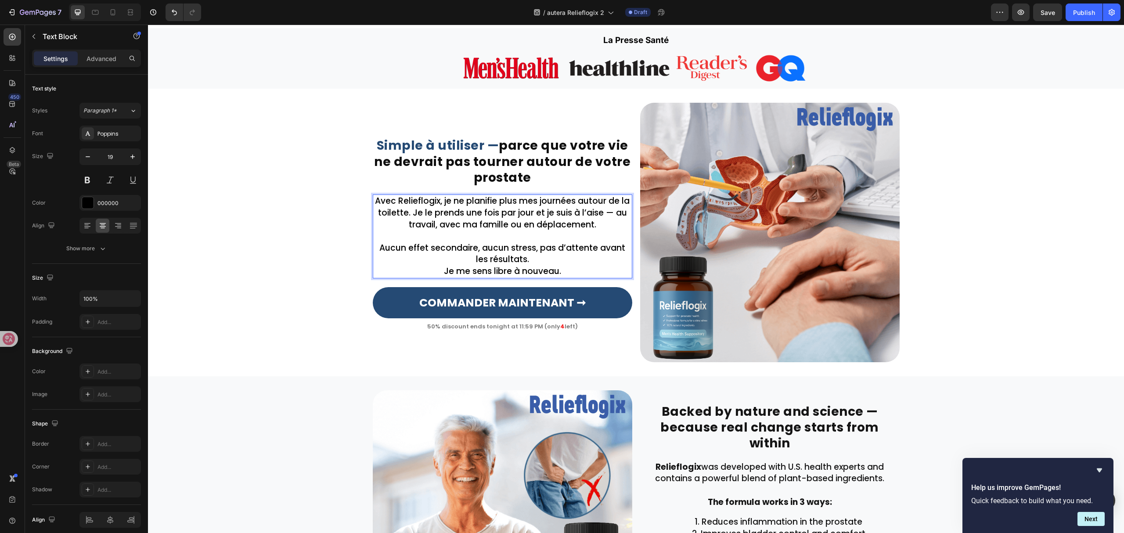
click at [555, 259] on p "Aucun effet secondaire, aucun stress, pas d’attente avant les résultats." at bounding box center [503, 253] width 258 height 23
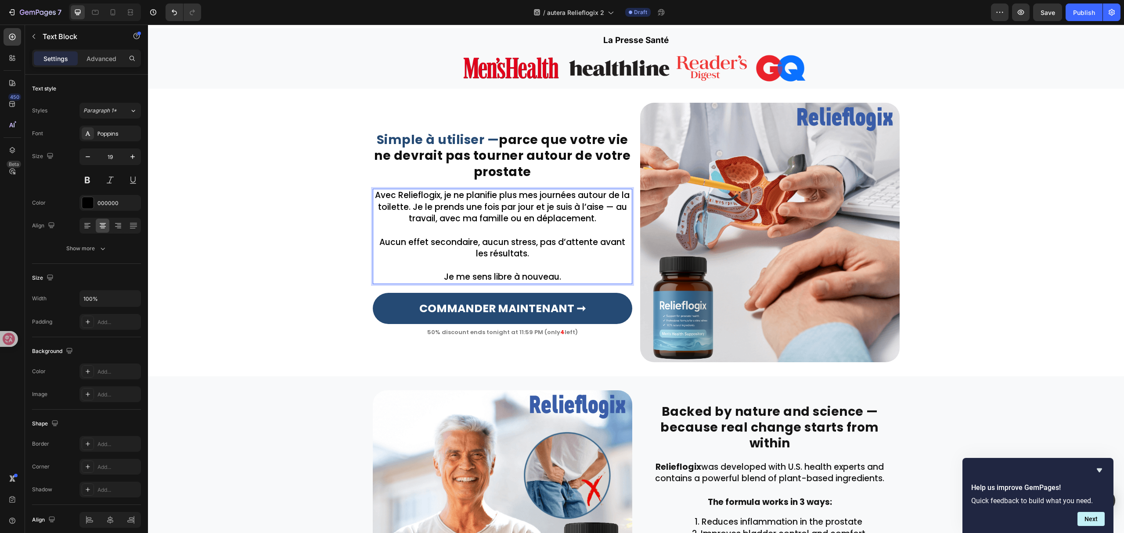
scroll to position [982, 0]
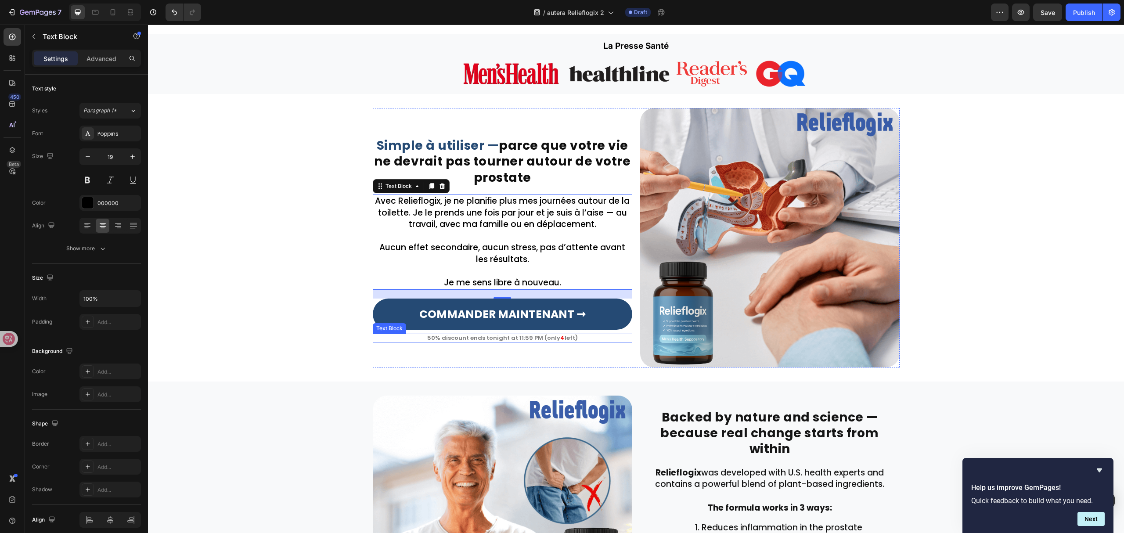
click at [541, 339] on p "50% discount ends tonight at 11:59 PM (only 4 left)" at bounding box center [503, 338] width 258 height 7
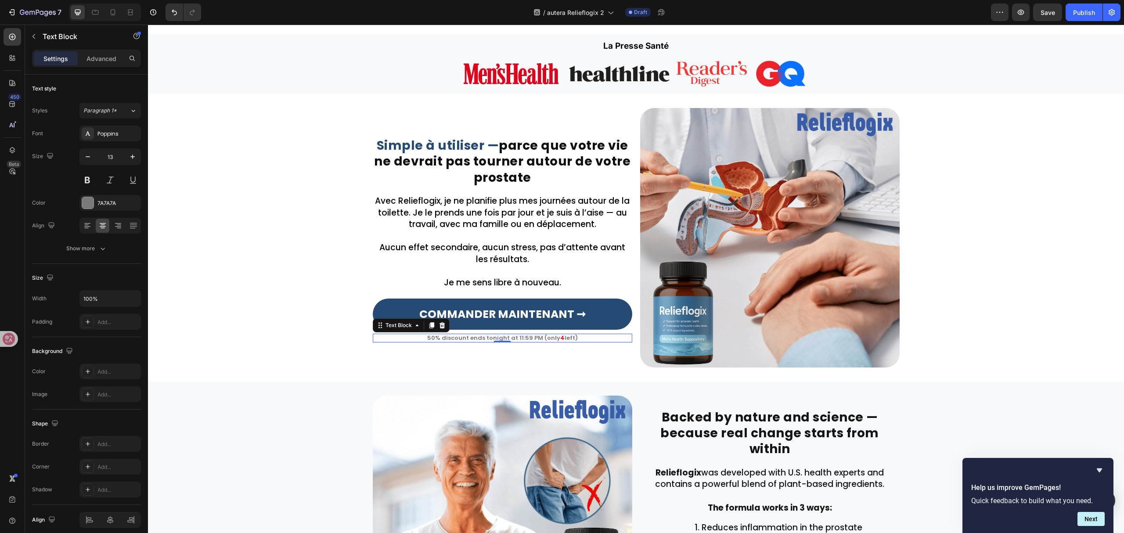
click at [541, 339] on p "50% discount ends tonight at 11:59 PM (only 4 left)" at bounding box center [503, 338] width 258 height 7
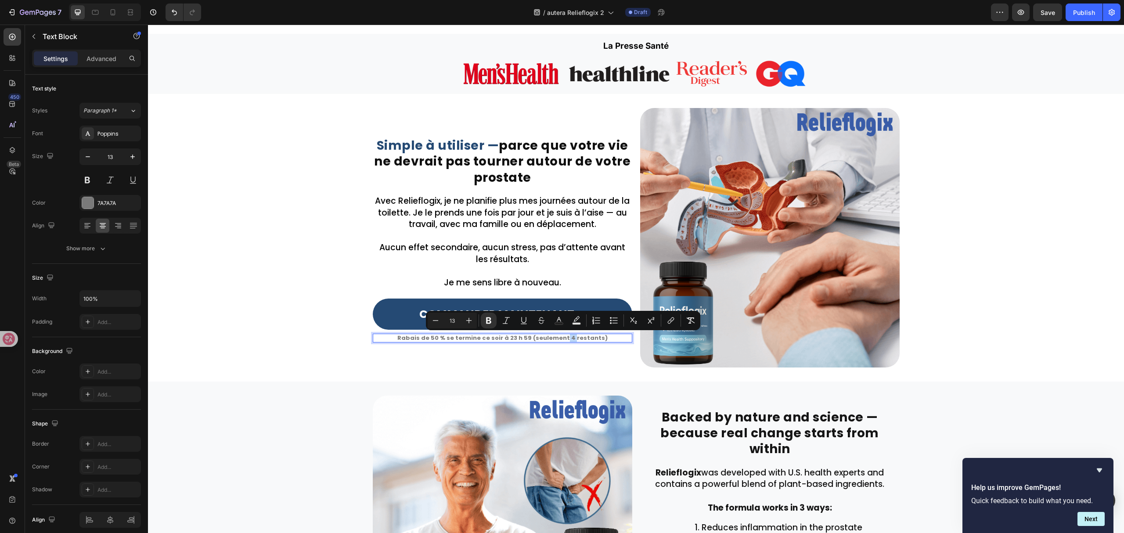
drag, startPoint x: 560, startPoint y: 340, endPoint x: 567, endPoint y: 340, distance: 6.1
click at [567, 340] on strong "Rabais de 50 % se termine ce soir à 23 h 59 (seulement 4 restants)" at bounding box center [502, 338] width 210 height 8
click at [566, 340] on strong "Rabais de 50 % se termine ce soir à 23 h 59 (seulement 4 restants)" at bounding box center [502, 338] width 210 height 8
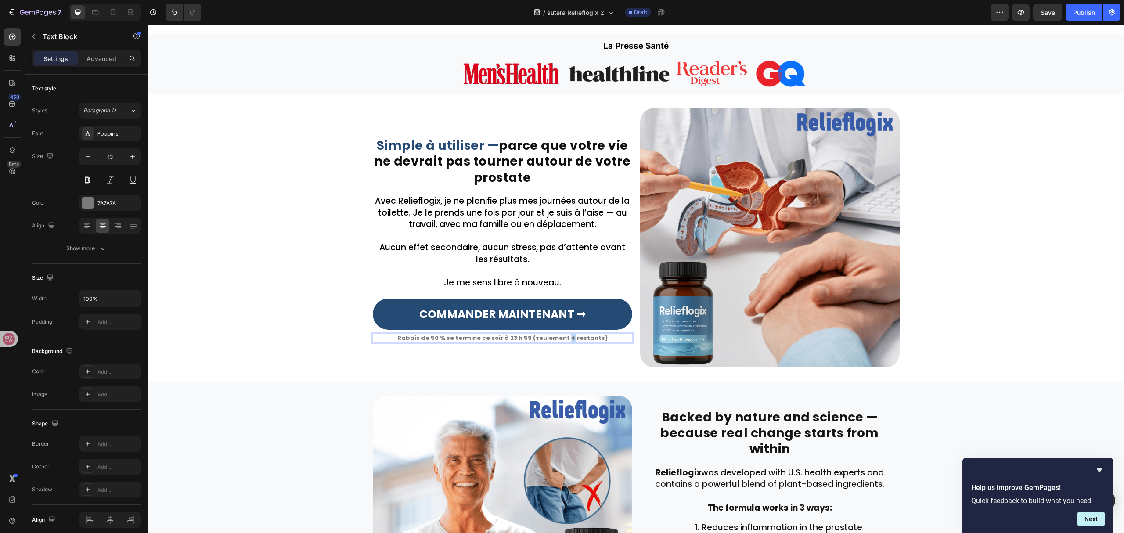
click at [563, 339] on strong "Rabais de 50 % se termine ce soir à 23 h 59 (seulement 4 restants)" at bounding box center [502, 338] width 210 height 8
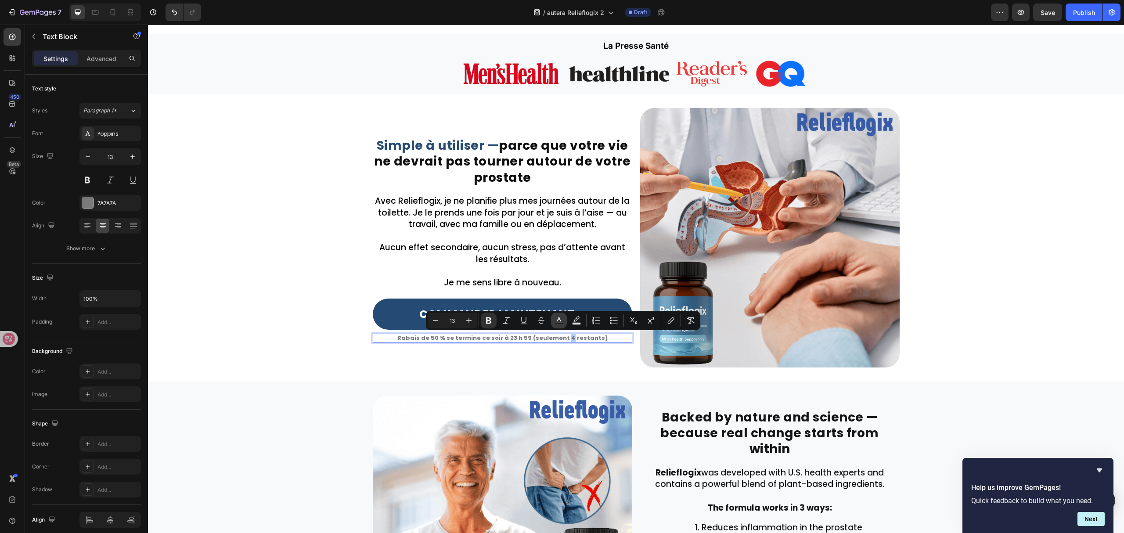
drag, startPoint x: 561, startPoint y: 324, endPoint x: 428, endPoint y: 318, distance: 132.8
click at [561, 324] on rect "Editor contextual toolbar" at bounding box center [559, 324] width 8 height 2
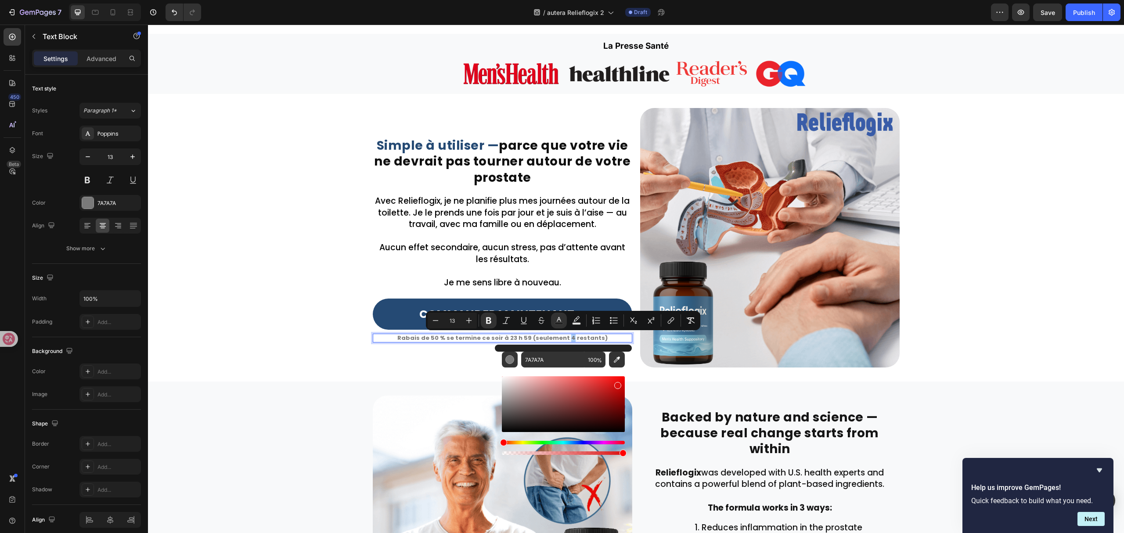
drag, startPoint x: 617, startPoint y: 384, endPoint x: 720, endPoint y: 304, distance: 130.9
click at [617, 384] on div "Editor contextual toolbar" at bounding box center [563, 404] width 123 height 56
type input "DB0F0F"
click at [954, 273] on div "⁠⁠⁠⁠⁠⁠⁠ Simple à utiliser — parce que votre vie ne devrait pas tourner autour d…" at bounding box center [636, 238] width 976 height 260
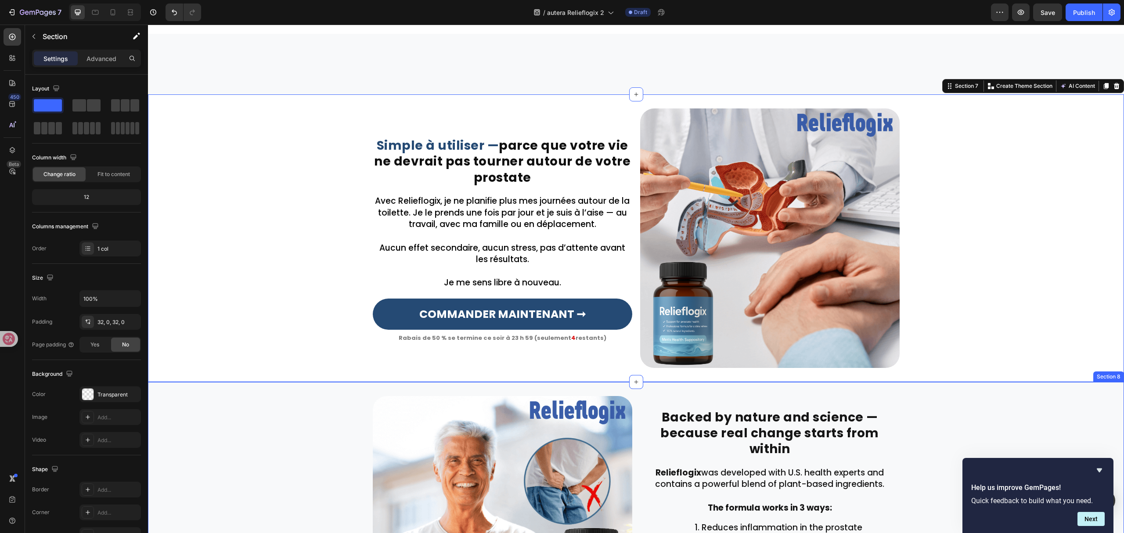
scroll to position [1275, 0]
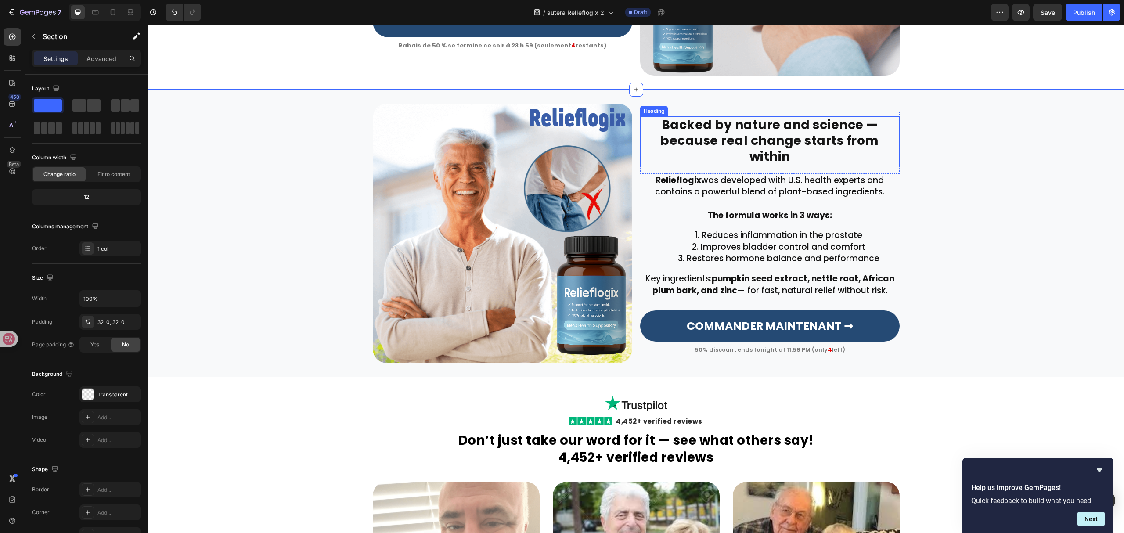
click at [798, 146] on h2 "Backed by nature and science — because real change starts from within" at bounding box center [770, 141] width 260 height 51
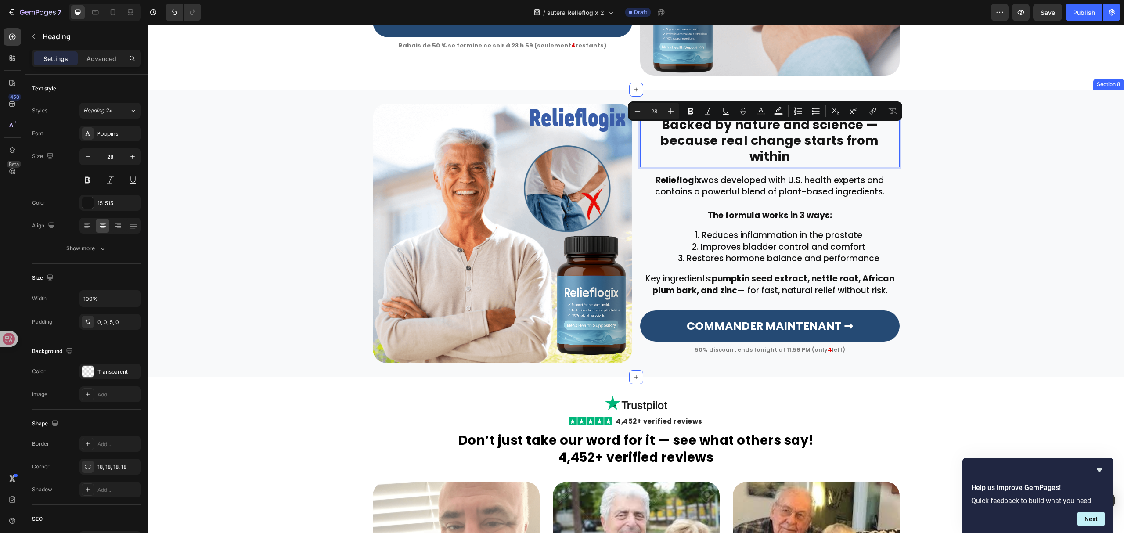
scroll to position [1267, 0]
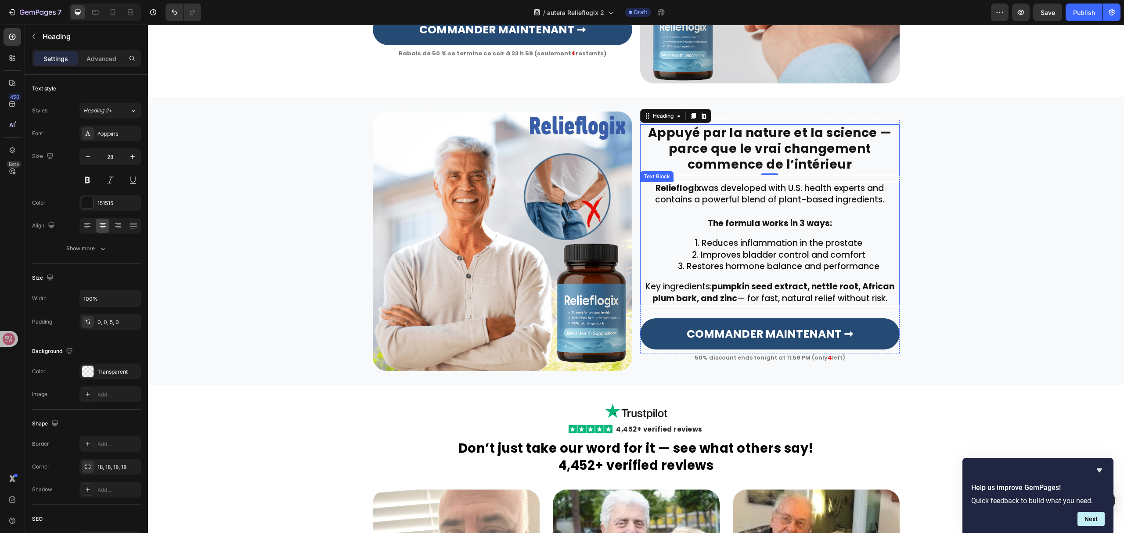
click at [786, 279] on div "Relieflogix was developed with U.S. health experts and contains a powerful blen…" at bounding box center [770, 243] width 260 height 123
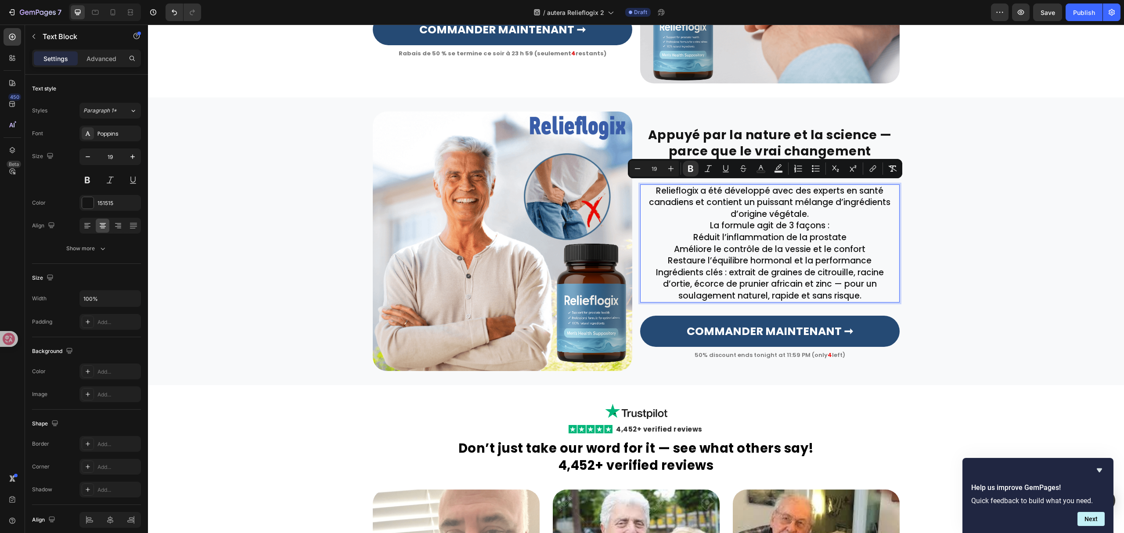
scroll to position [1269, 0]
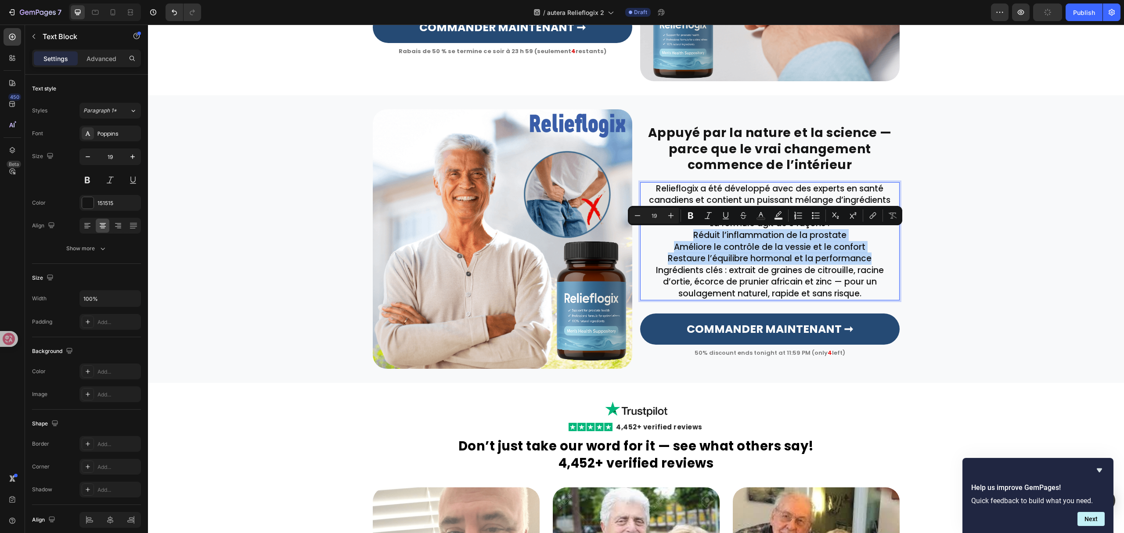
drag, startPoint x: 679, startPoint y: 231, endPoint x: 892, endPoint y: 253, distance: 214.1
click at [892, 253] on div "Relieflogix a été développé avec des experts en santé canadiens et contient un …" at bounding box center [770, 241] width 260 height 119
drag, startPoint x: 799, startPoint y: 217, endPoint x: 766, endPoint y: 221, distance: 33.7
click at [799, 217] on icon "Editor contextual toolbar" at bounding box center [798, 215] width 9 height 9
type input "19"
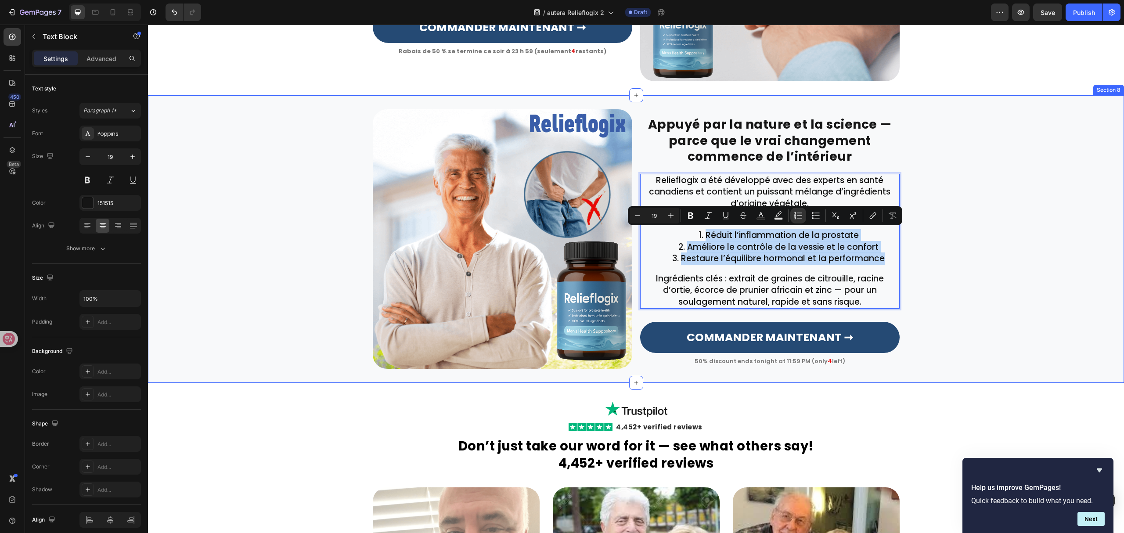
click at [967, 266] on div "Appuyé par la nature et la science — parce que le vrai changement commence de l…" at bounding box center [636, 239] width 976 height 260
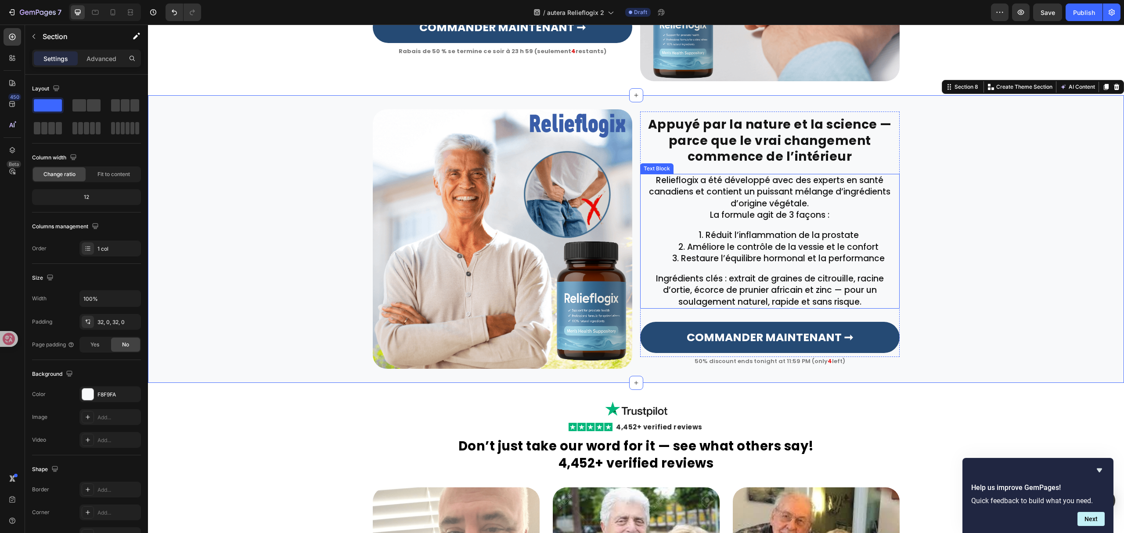
click at [826, 201] on p "Relieflogix a été développé avec des experts en santé canadiens et contient un …" at bounding box center [770, 192] width 258 height 35
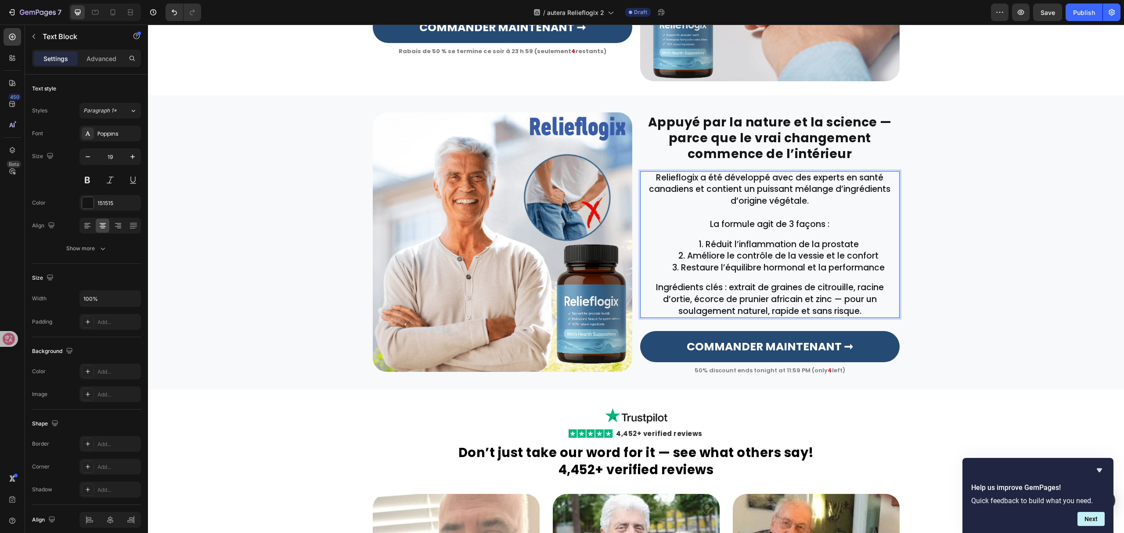
scroll to position [1266, 0]
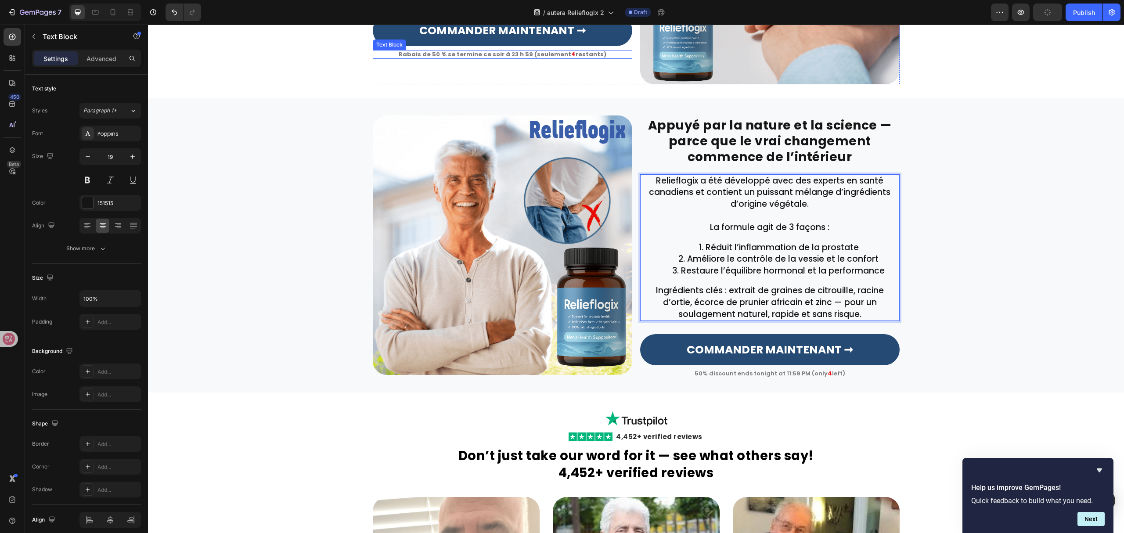
click at [544, 54] on strong "Rabais de 50 % se termine ce soir à 23 h 59 (seulement" at bounding box center [485, 54] width 173 height 8
copy p "Rabais de 50 % se termine ce soir à 23 h 59 (seulement 4"
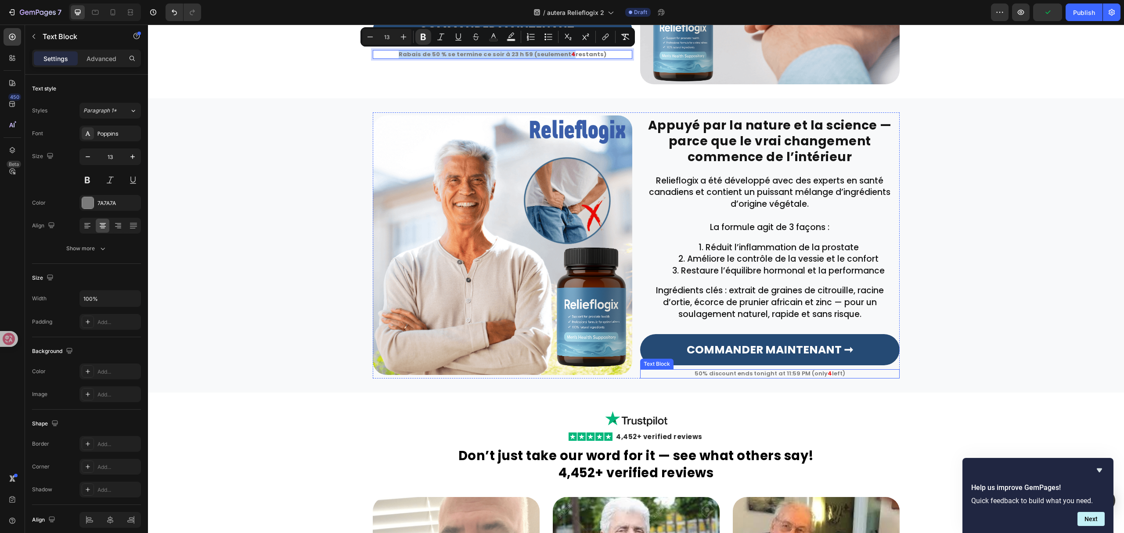
click at [816, 374] on p "50% discount ends tonight at 11:59 PM (only 4 left)" at bounding box center [770, 373] width 258 height 7
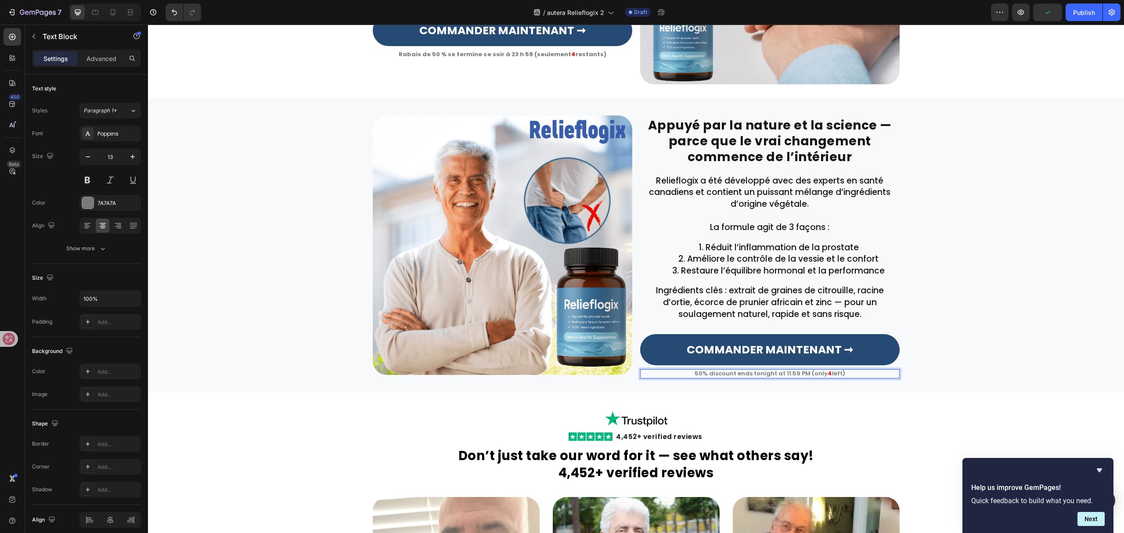
click at [816, 374] on p "50% discount ends tonight at 11:59 PM (only 4 left)" at bounding box center [770, 373] width 258 height 7
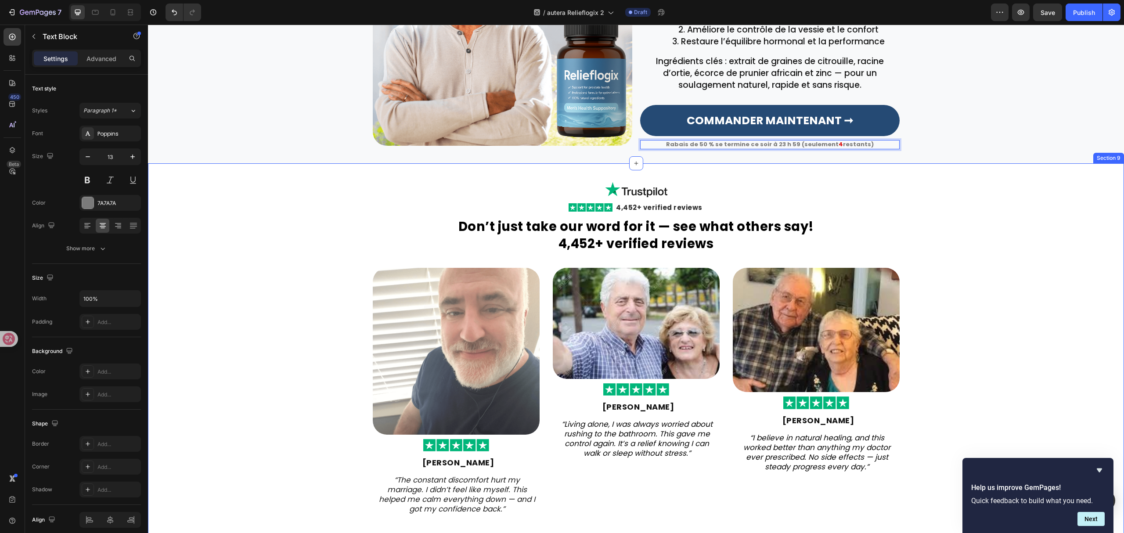
scroll to position [1500, 0]
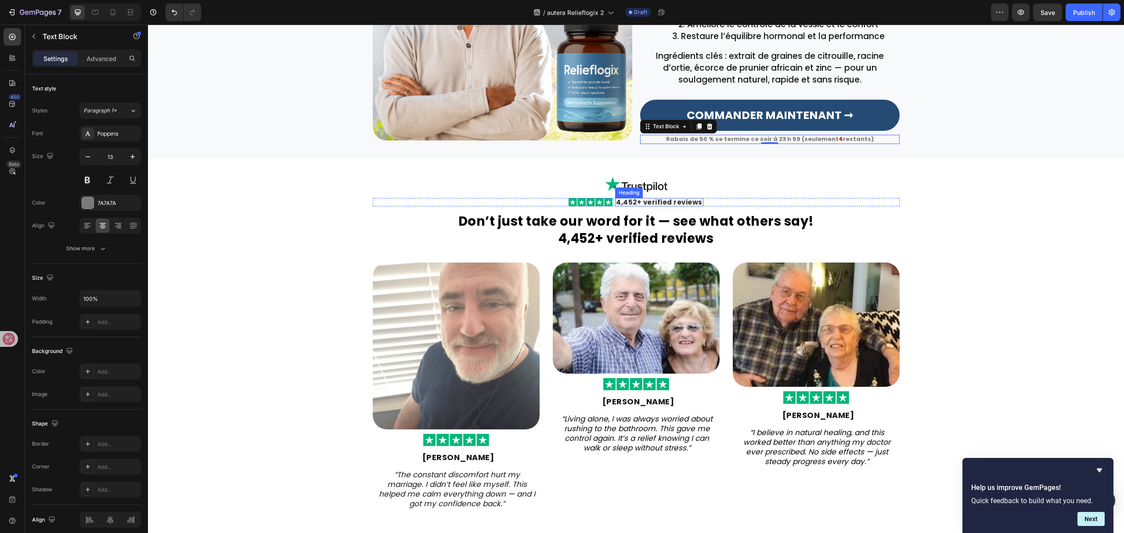
click at [654, 202] on h2 "4,452+ verified reviews" at bounding box center [659, 202] width 88 height 8
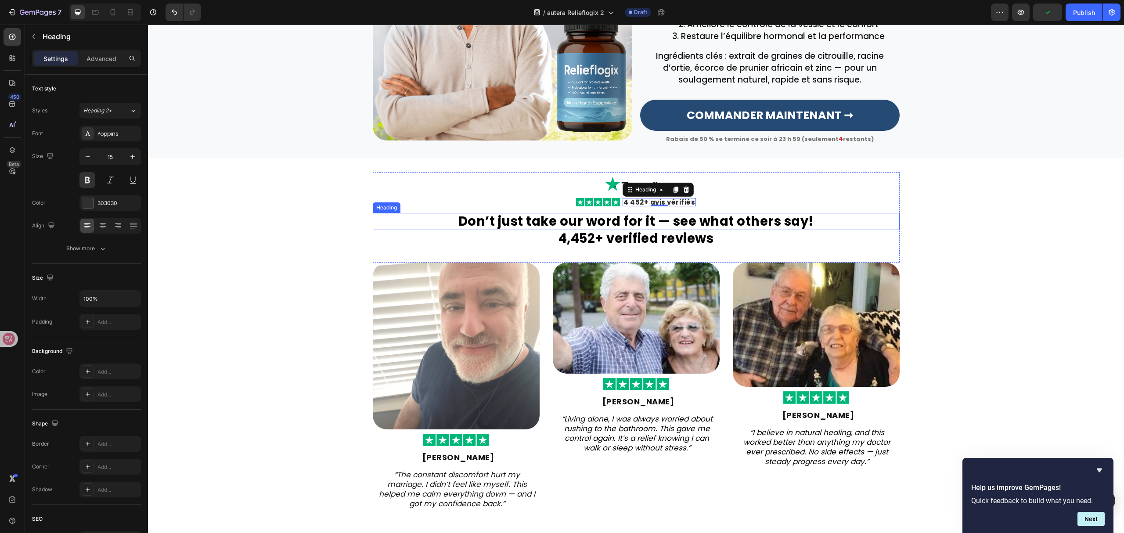
click at [647, 225] on strong "Don’t just take our word for it — see what others say!" at bounding box center [637, 222] width 356 height 18
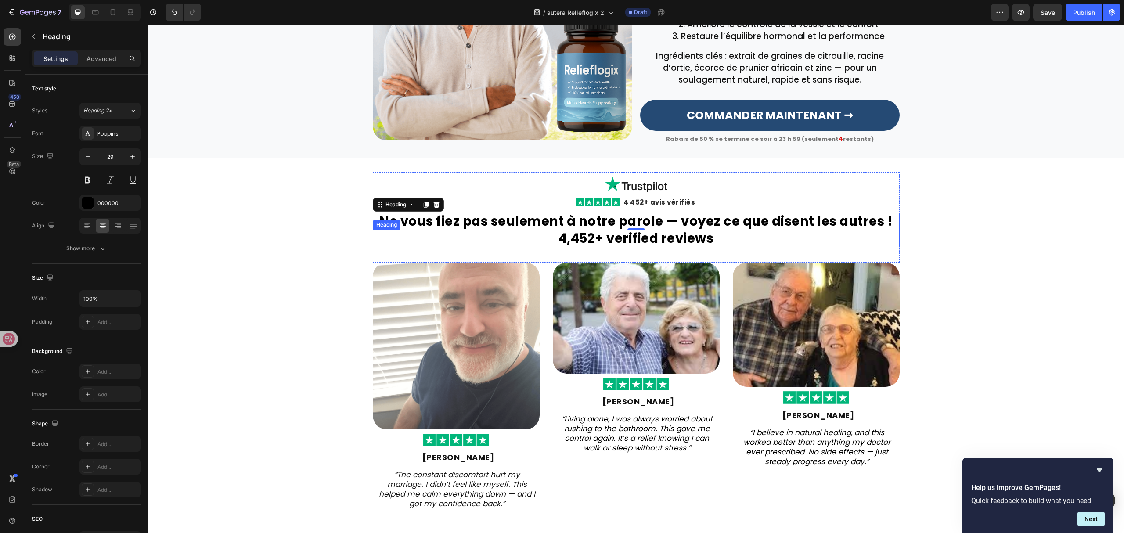
click at [654, 238] on strong "4,452+ verified reviews" at bounding box center [636, 239] width 155 height 18
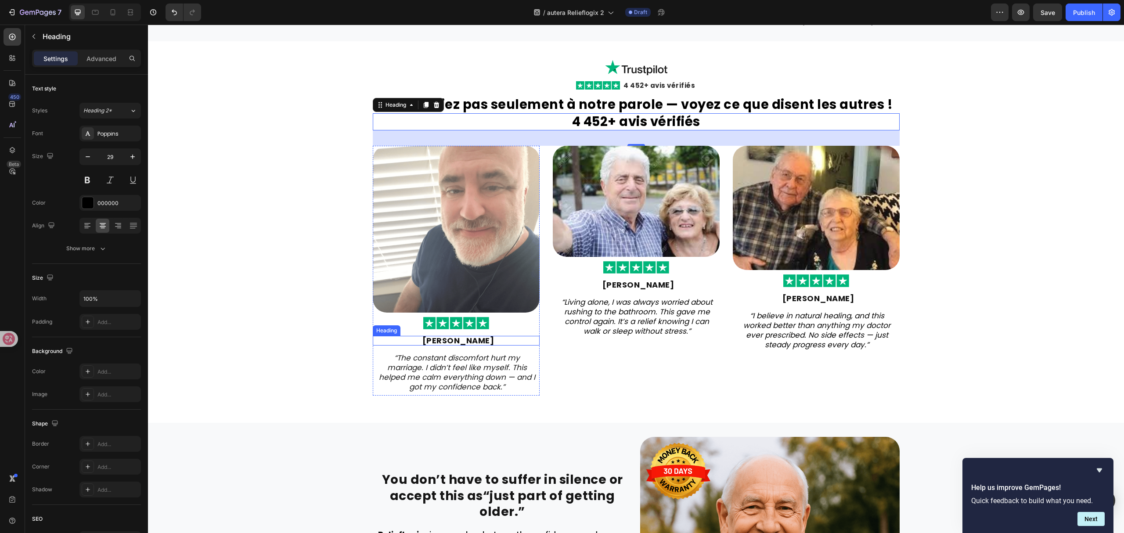
click at [457, 336] on strong "[PERSON_NAME]" at bounding box center [459, 340] width 72 height 11
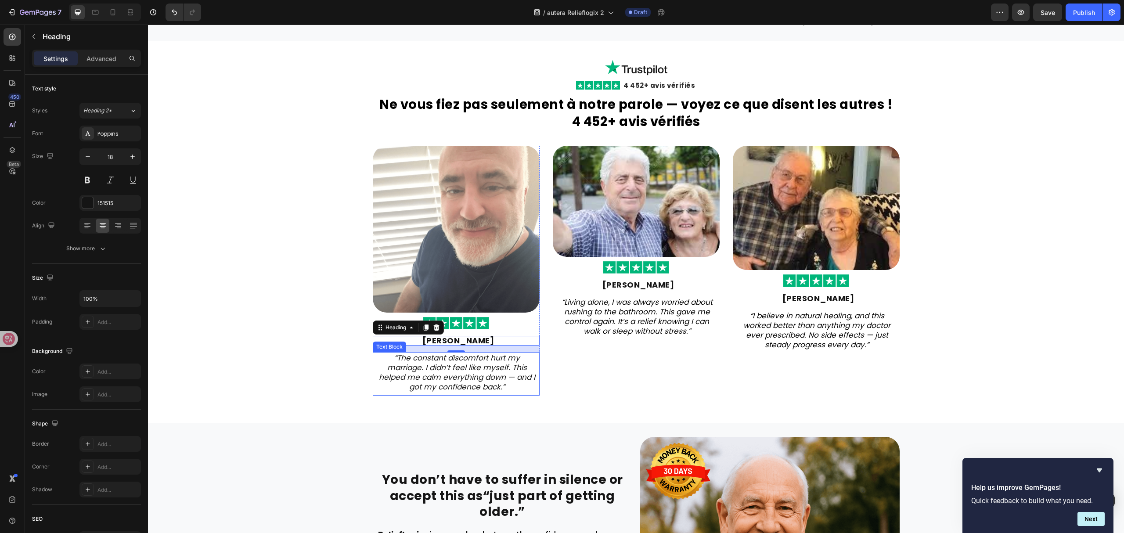
click at [477, 385] on icon "“The constant discomfort hurt my marriage. I didn’t feel like myself. This help…" at bounding box center [457, 373] width 156 height 40
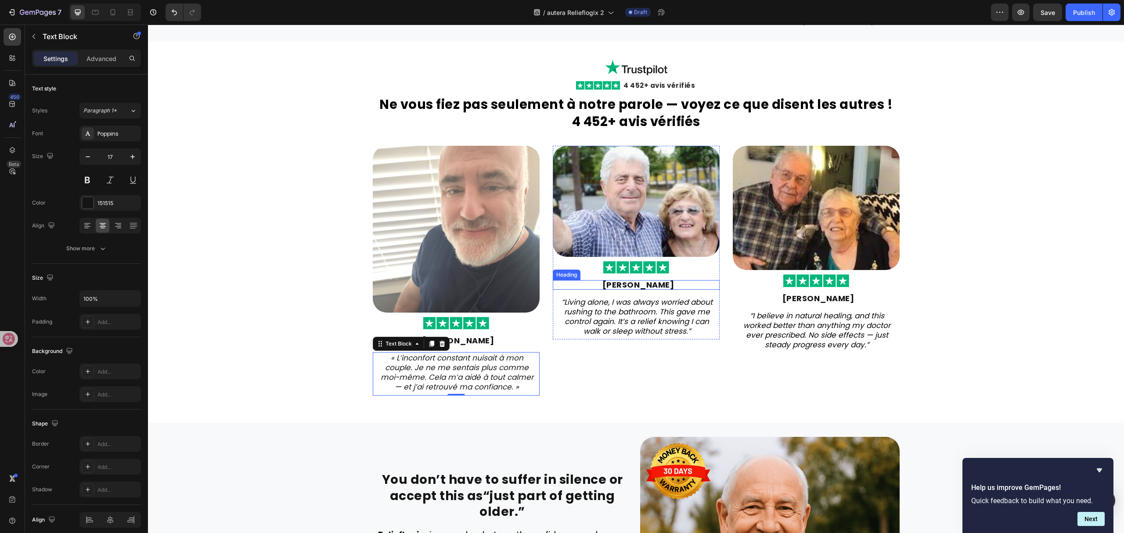
click at [652, 285] on strong "[PERSON_NAME]" at bounding box center [639, 284] width 72 height 11
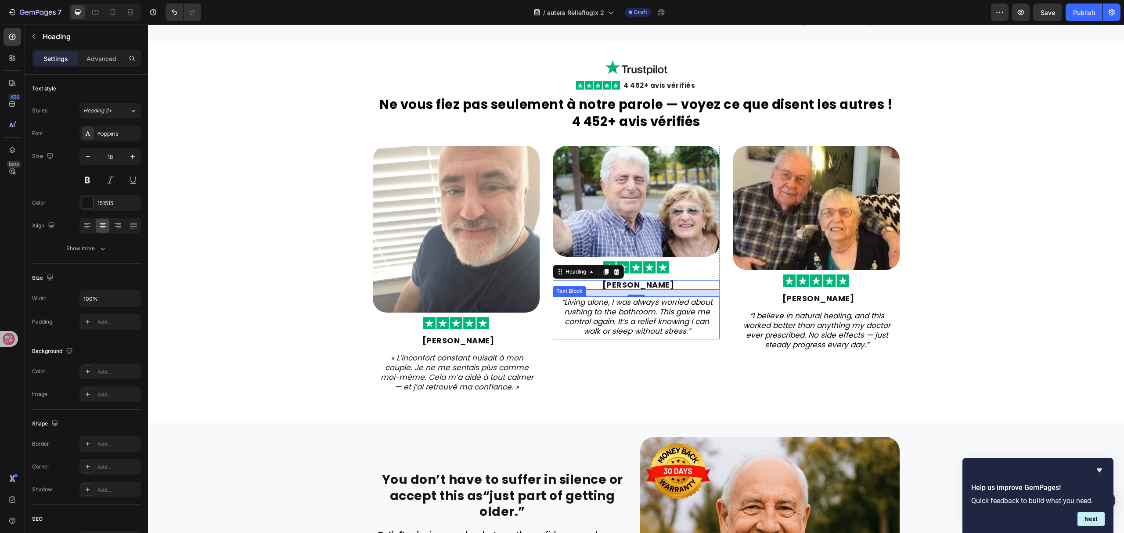
click at [630, 315] on icon "“Living alone, I was always worried about rushing to the bathroom. This gave me…" at bounding box center [637, 317] width 151 height 40
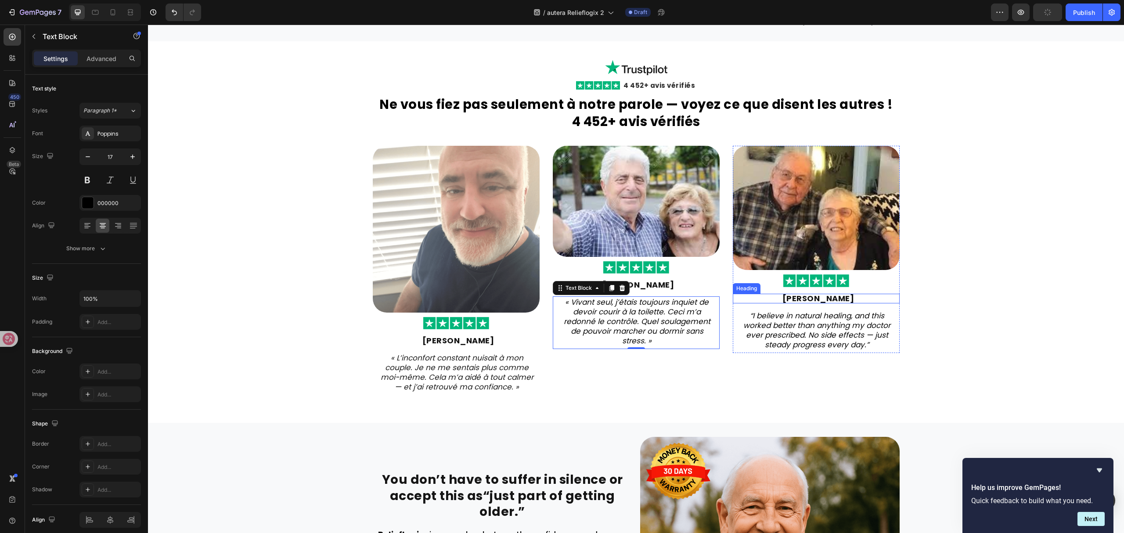
click at [801, 299] on strong "[PERSON_NAME]" at bounding box center [819, 298] width 72 height 11
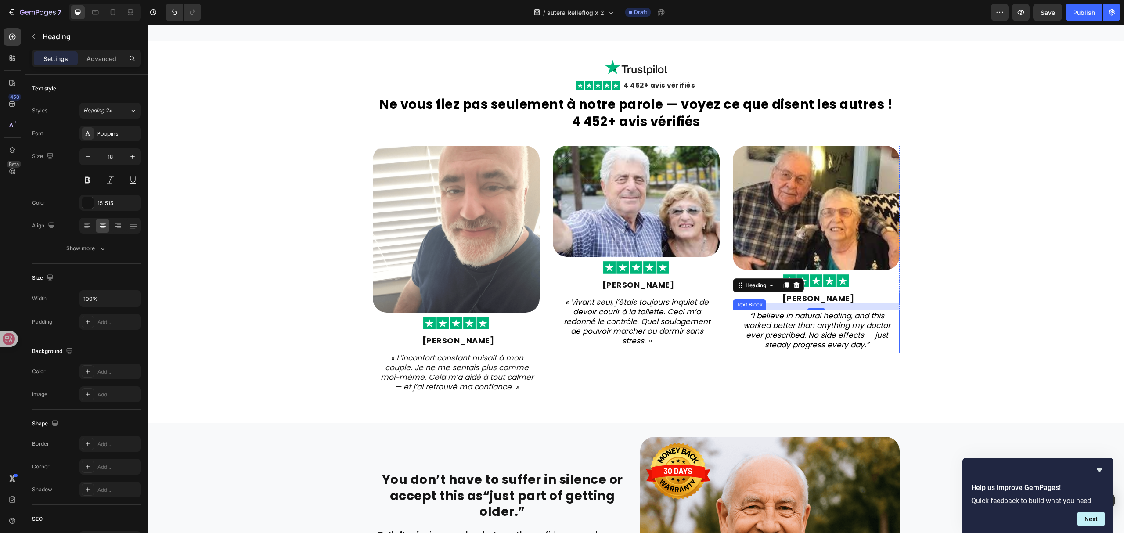
click at [836, 337] on icon "“I believe in natural healing, and this worked better than anything my doctor e…" at bounding box center [817, 331] width 147 height 40
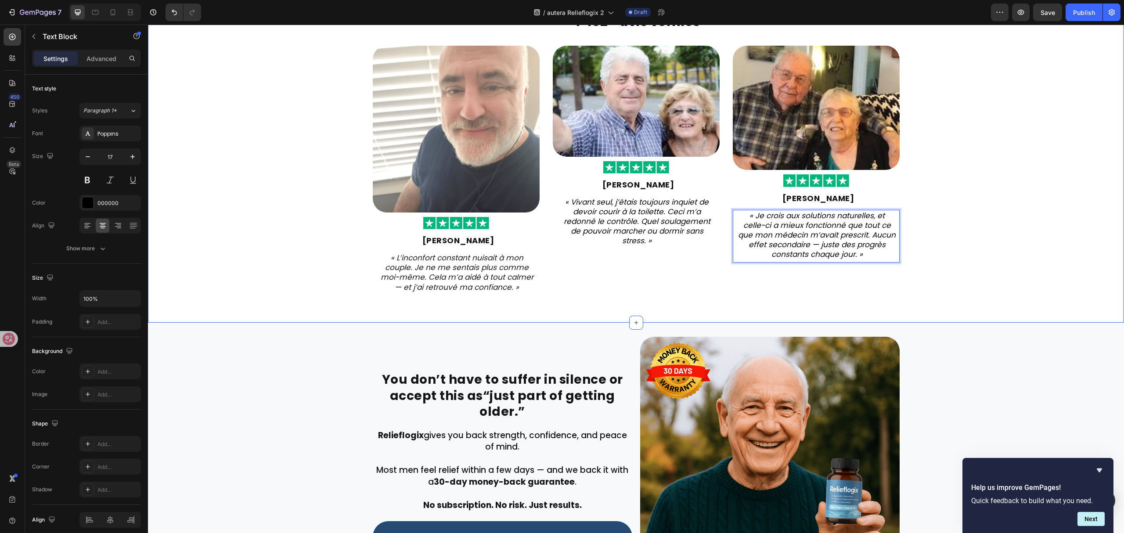
scroll to position [1852, 0]
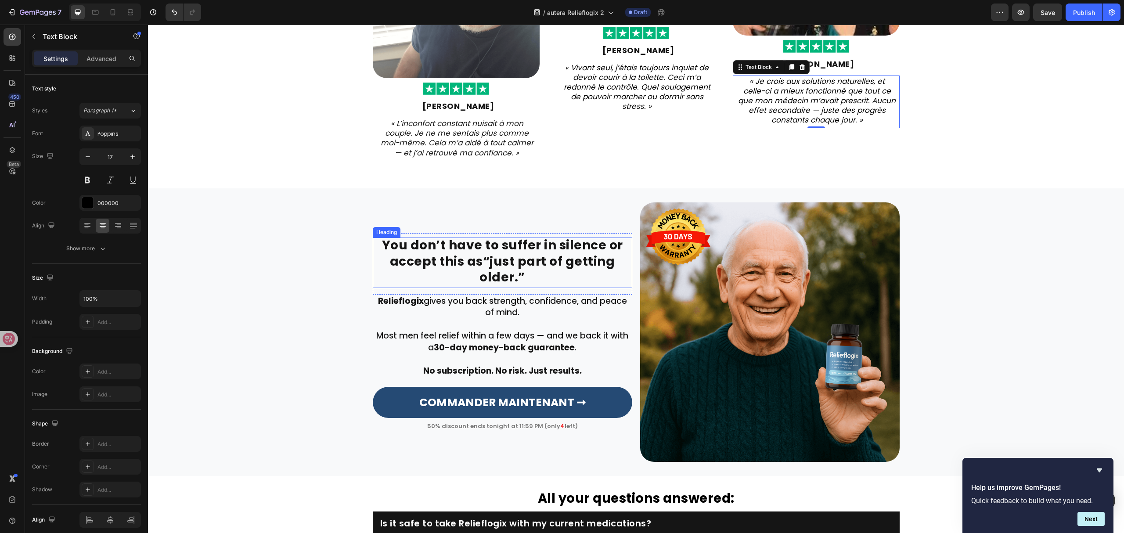
click at [517, 256] on strong "“just part of getting older.”" at bounding box center [547, 269] width 135 height 33
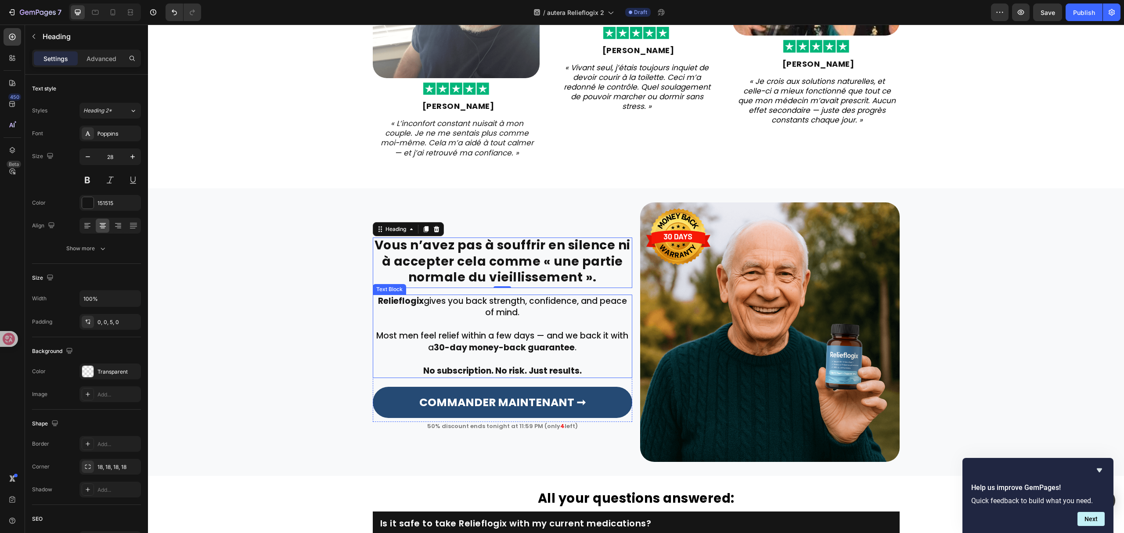
click at [473, 310] on p "Relieflogix gives you back strength, confidence, and peace of mind." at bounding box center [503, 307] width 258 height 23
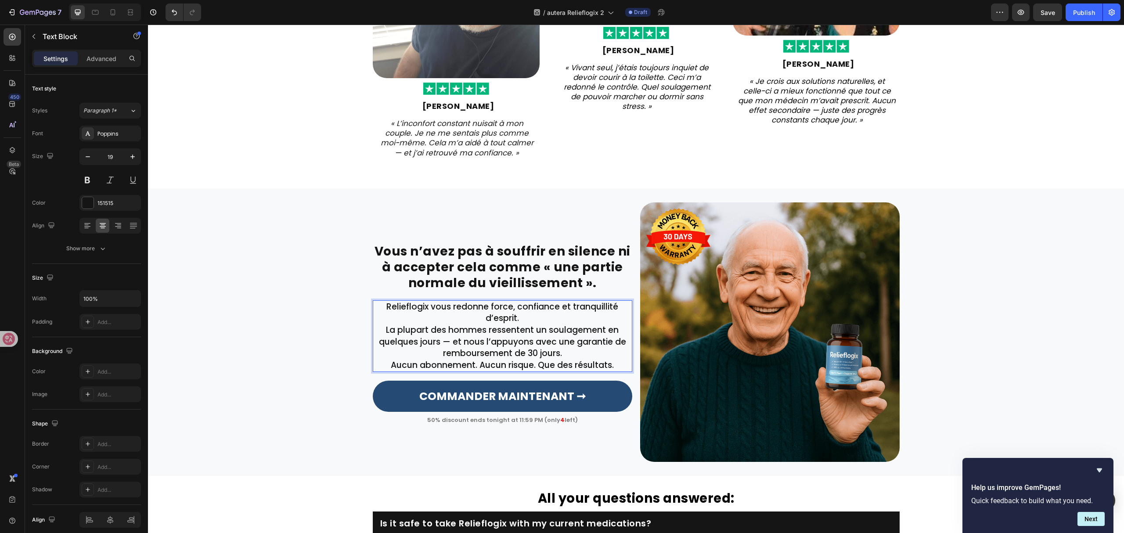
scroll to position [1857, 0]
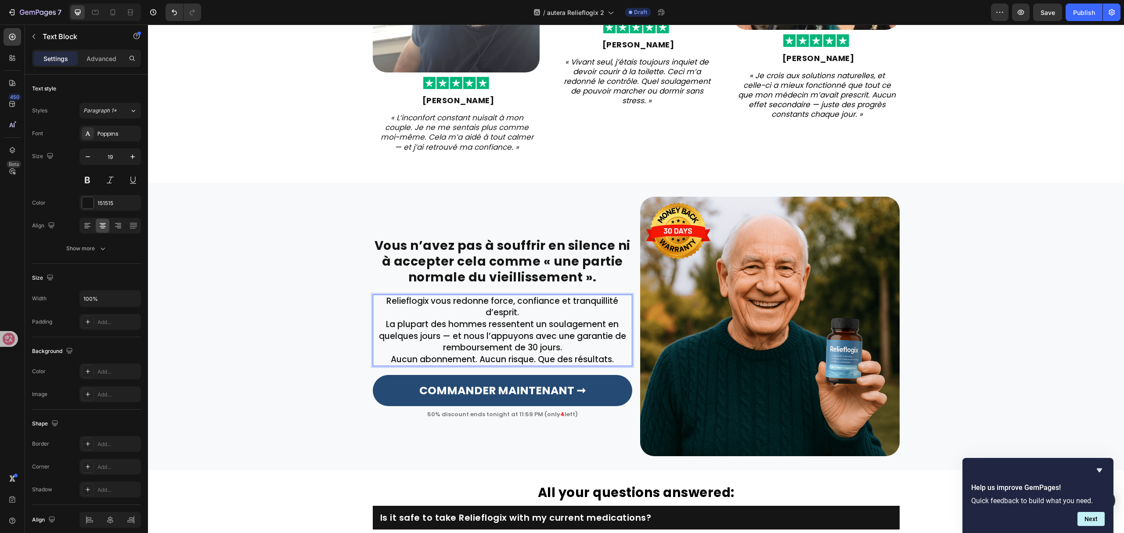
click at [552, 307] on p "Relieflogix vous redonne force, confiance et tranquillité d’esprit." at bounding box center [503, 307] width 258 height 23
click at [557, 309] on p "Relieflogix vous redonne force, confiance et tranquillité d’esprit." at bounding box center [503, 307] width 258 height 23
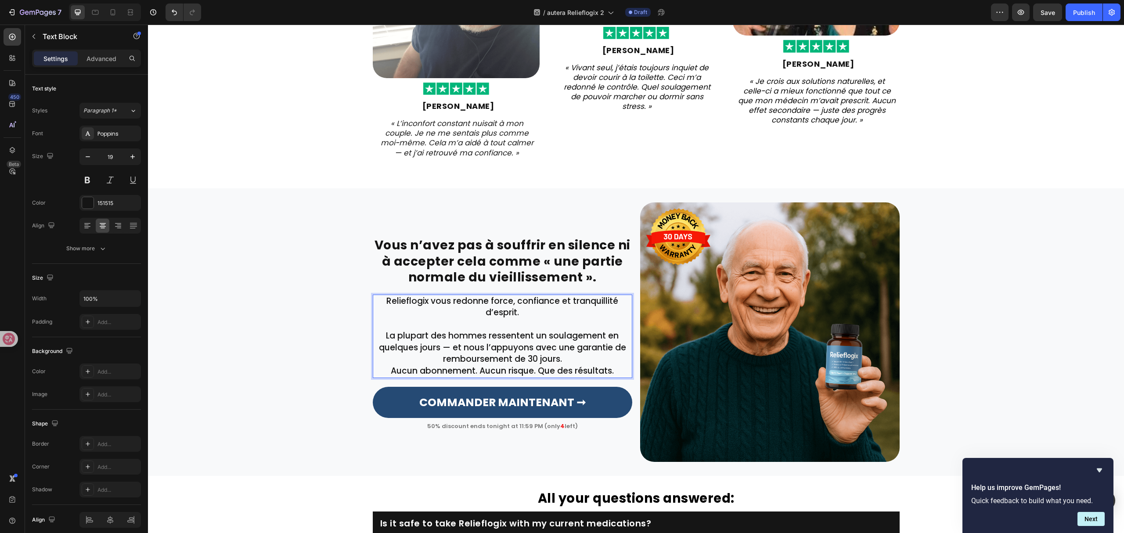
click at [564, 350] on p "La plupart des hommes ressentent un soulagement en quelques jours — et nous l’a…" at bounding box center [503, 347] width 258 height 35
click at [569, 357] on p "La plupart des hommes ressentent un soulagement en quelques jours — et nous l’a…" at bounding box center [503, 347] width 258 height 35
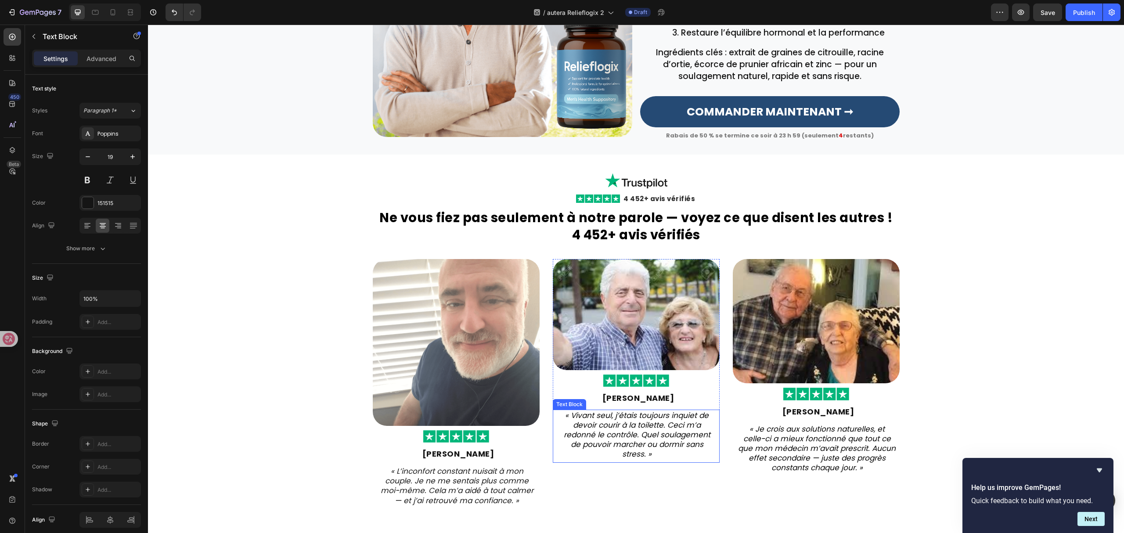
scroll to position [1494, 0]
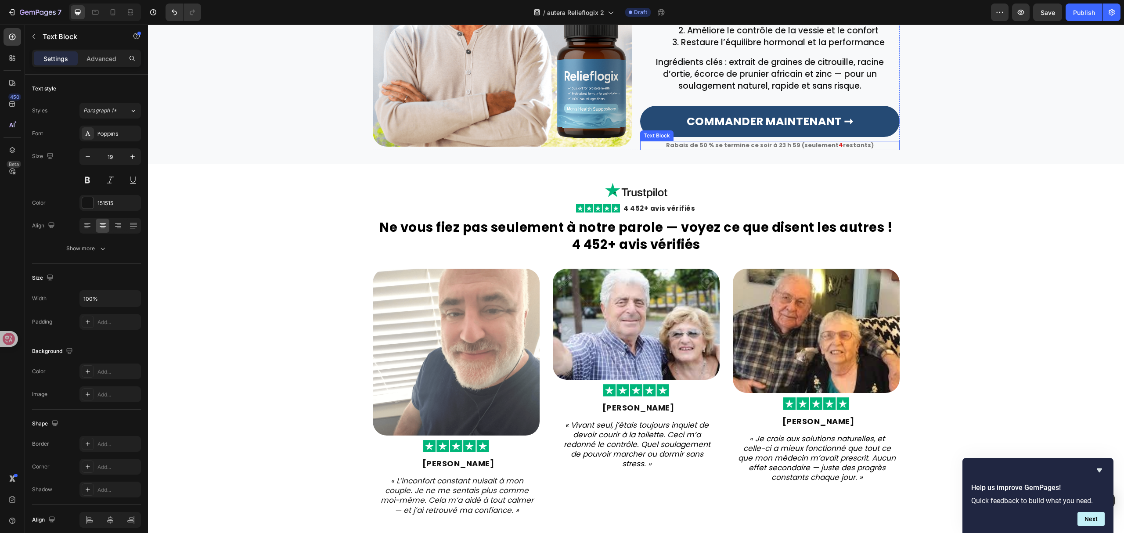
click at [777, 145] on strong "Rabais de 50 % se termine ce soir à 23 h 59 (seulement" at bounding box center [752, 145] width 173 height 8
copy p "Rabais de 50 % se termine ce soir à 23 h 59 (seulement 4"
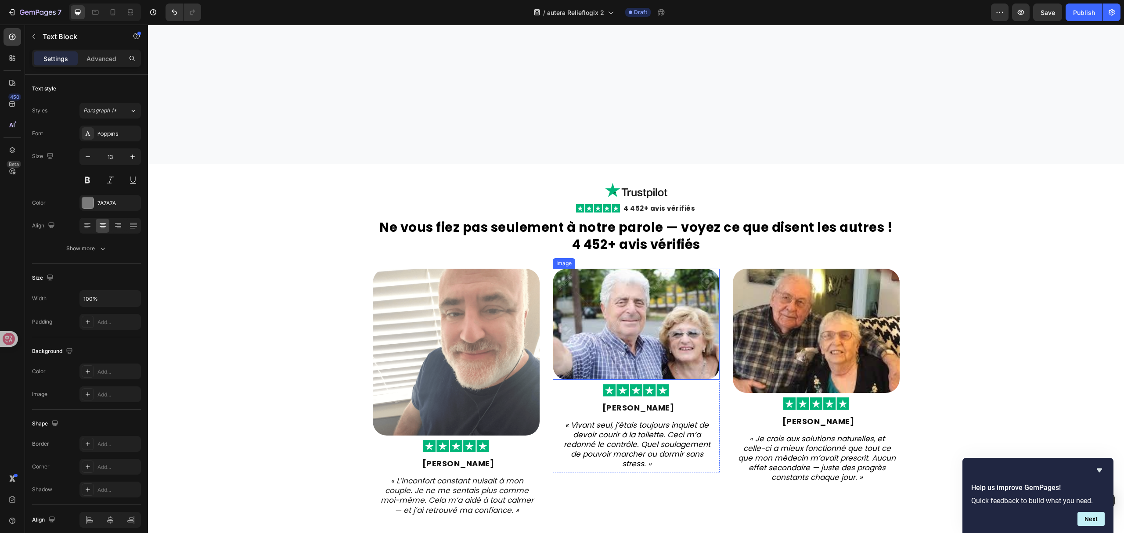
type input "16"
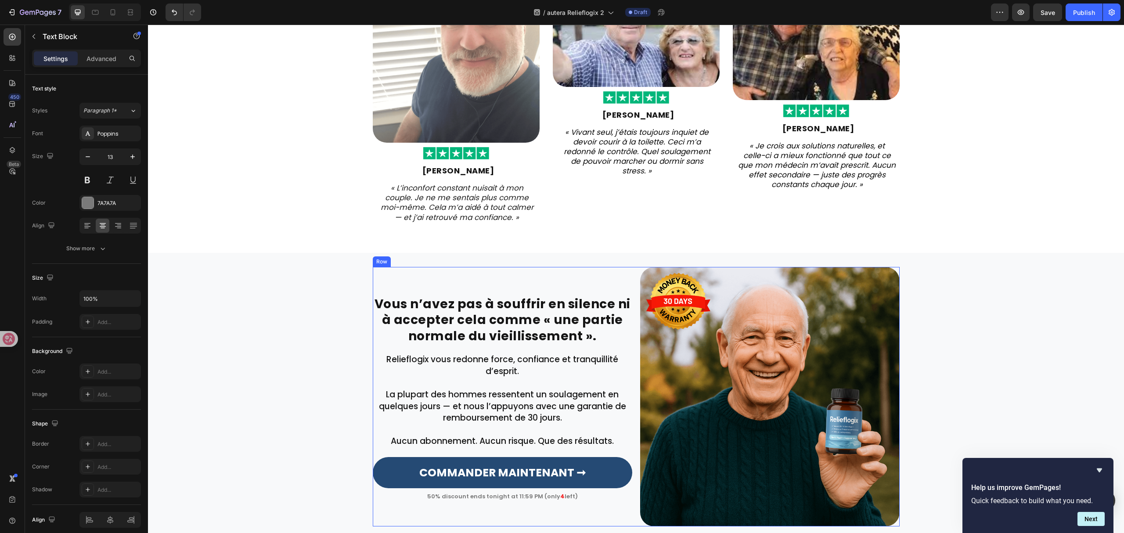
scroll to position [1904, 0]
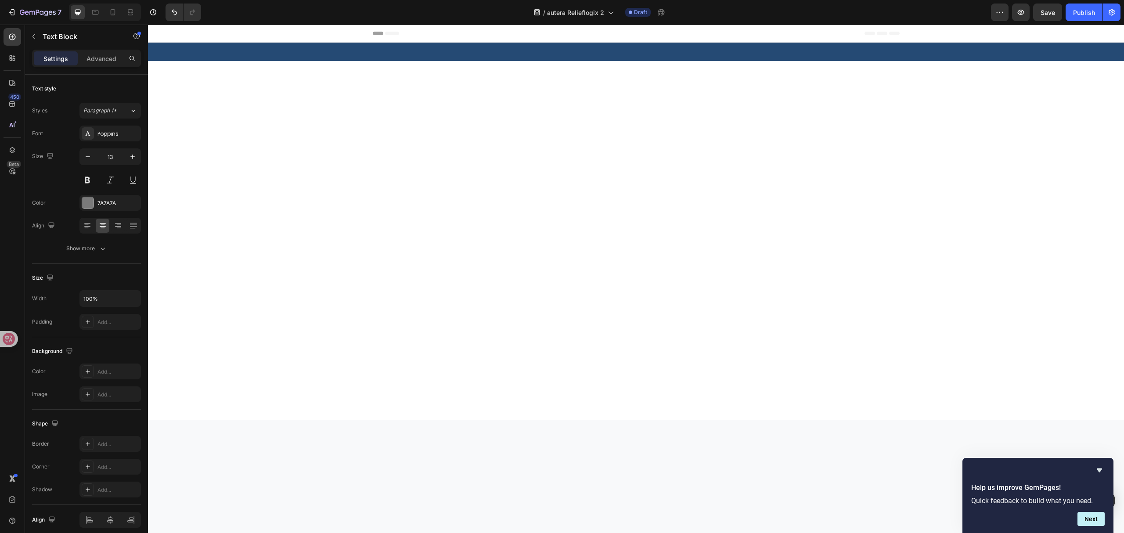
drag, startPoint x: 148, startPoint y: 25, endPoint x: 529, endPoint y: 375, distance: 517.6
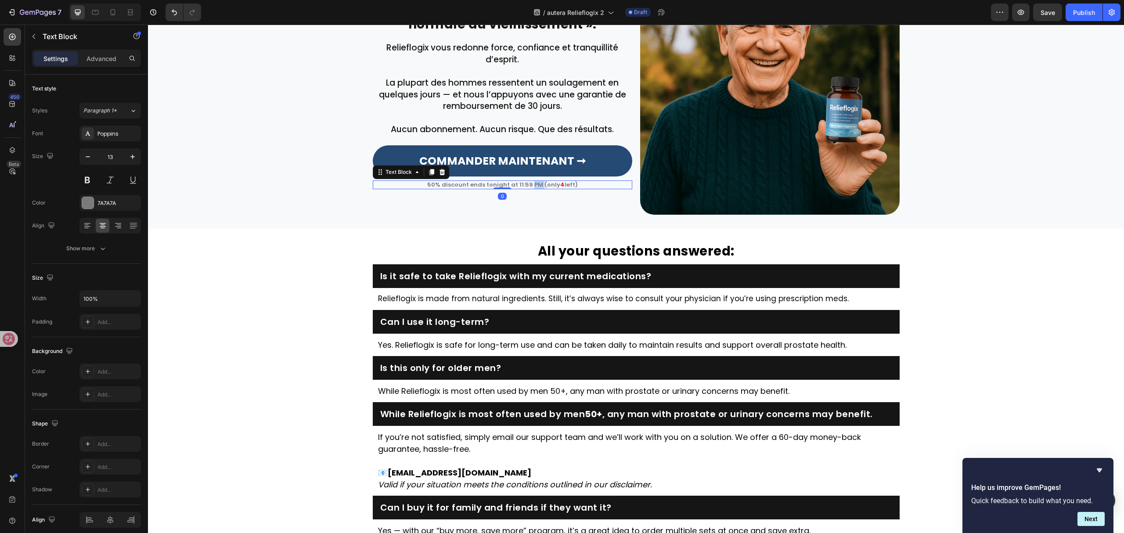
scroll to position [1904, 0]
click at [529, 189] on div "50% discount ends tonight at 11:59 PM (only 4 left)" at bounding box center [503, 185] width 260 height 9
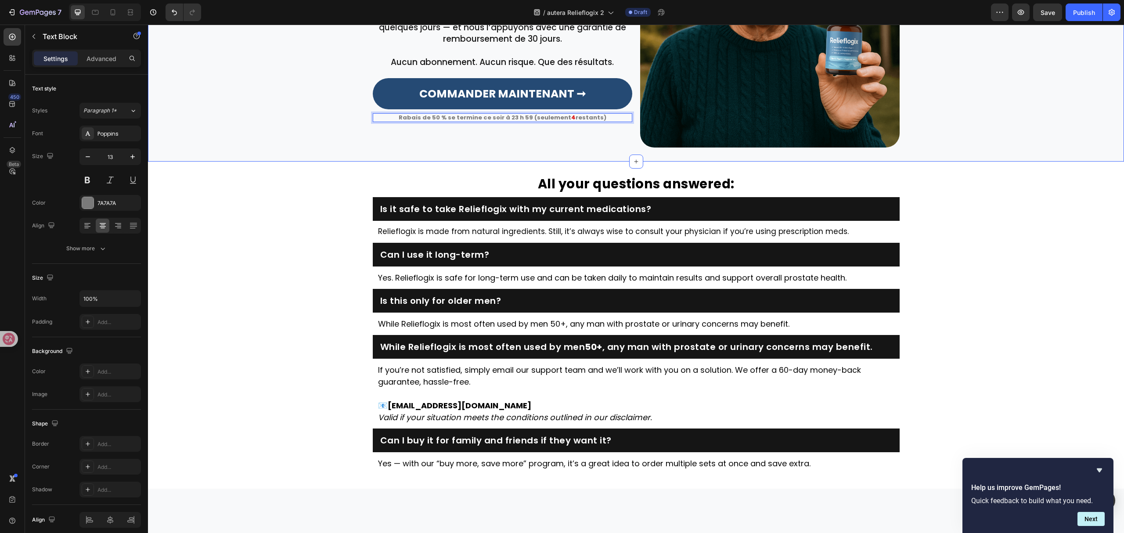
scroll to position [2080, 0]
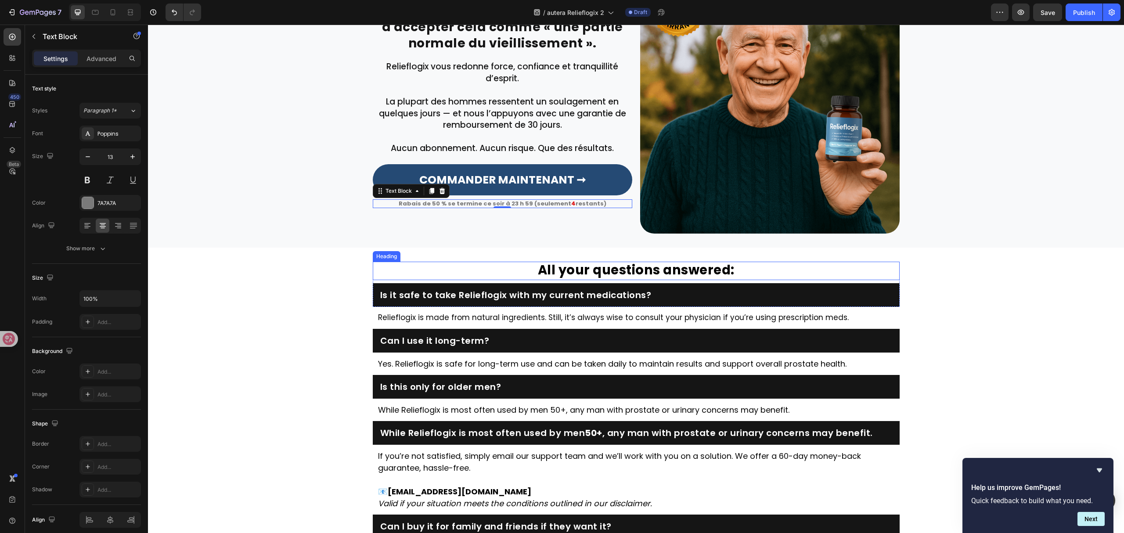
click at [700, 267] on strong "All your questions answered:" at bounding box center [636, 270] width 197 height 18
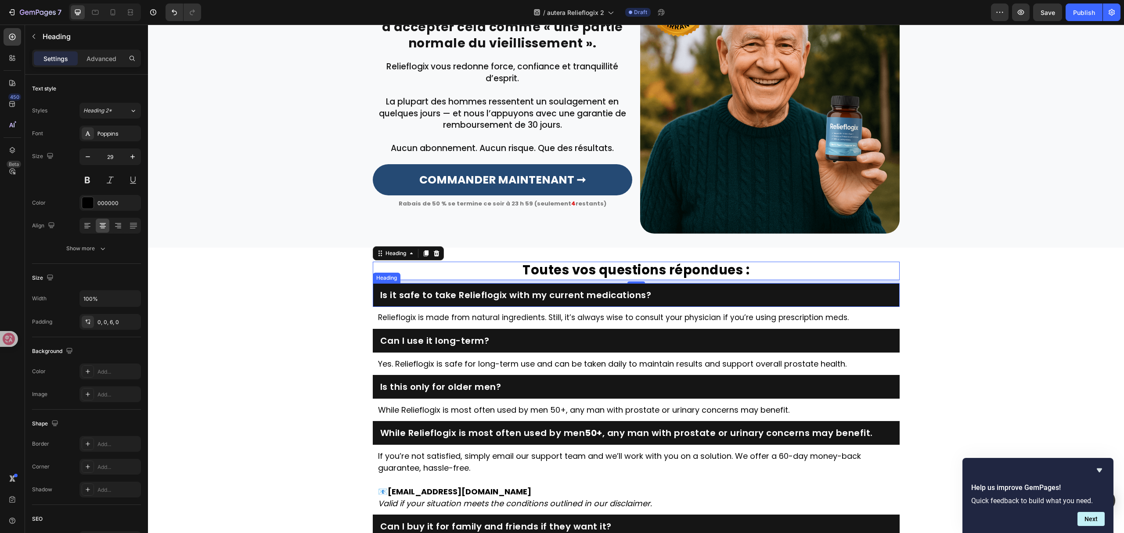
click at [568, 289] on h2 "Is it safe to take Relieflogix with my current medications?" at bounding box center [636, 295] width 514 height 12
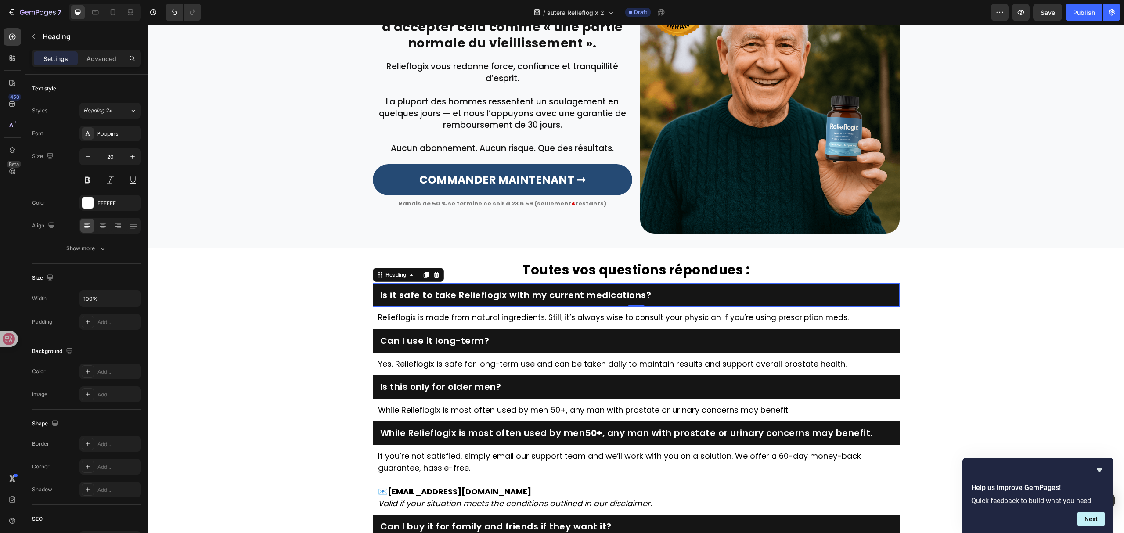
click at [568, 289] on h2 "Is it safe to take Relieflogix with my current medications?" at bounding box center [636, 295] width 514 height 12
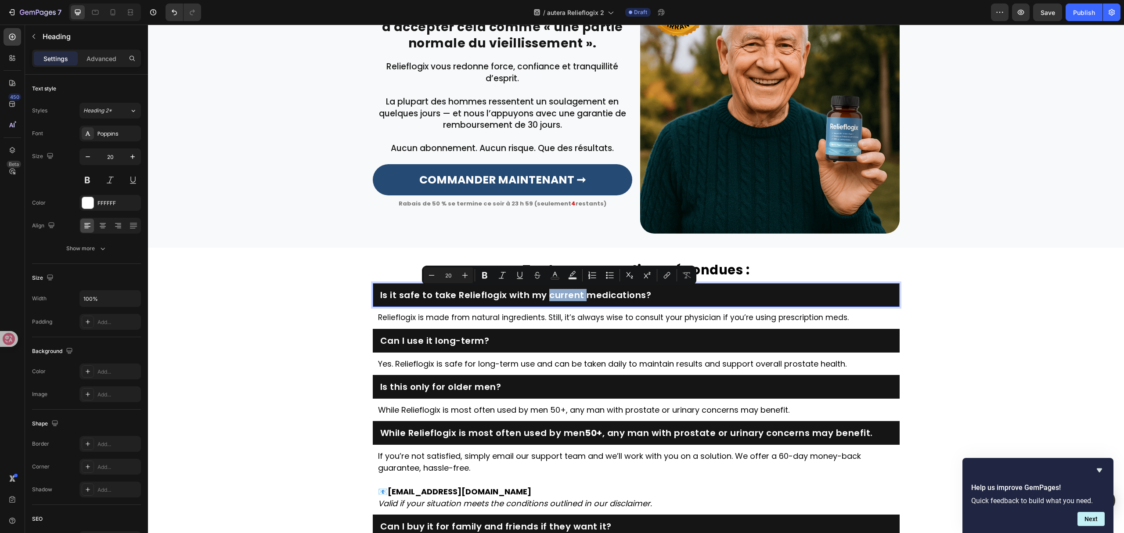
click at [567, 295] on p "Is it safe to take Relieflogix with my current medications?" at bounding box center [636, 295] width 512 height 11
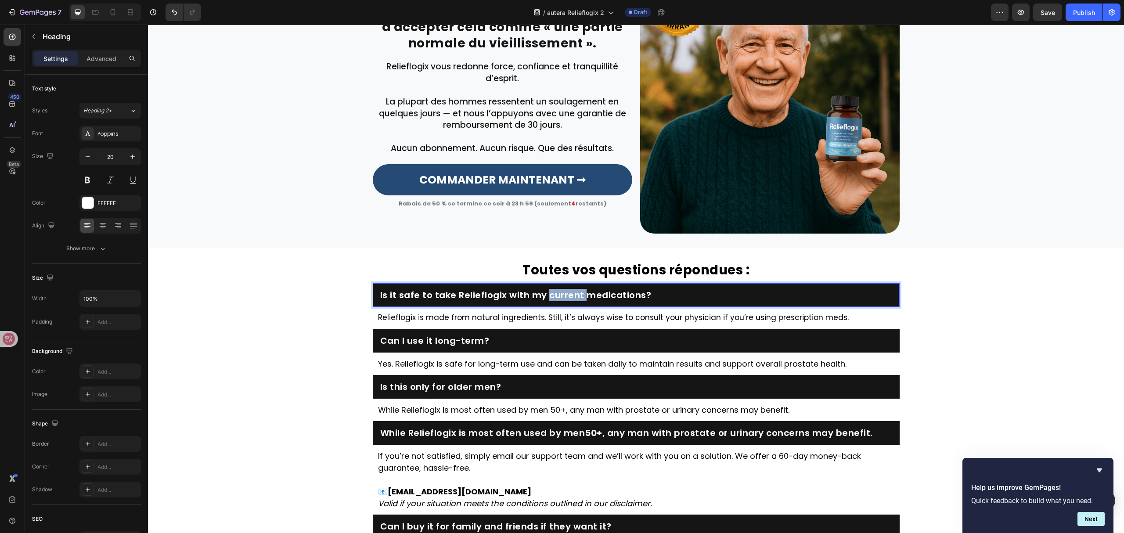
click at [567, 295] on p "Is it safe to take Relieflogix with my current medications?" at bounding box center [636, 295] width 512 height 11
click at [689, 313] on p "Relieflogix is made from natural ingredients. Still, it’s always wise to consul…" at bounding box center [636, 317] width 517 height 11
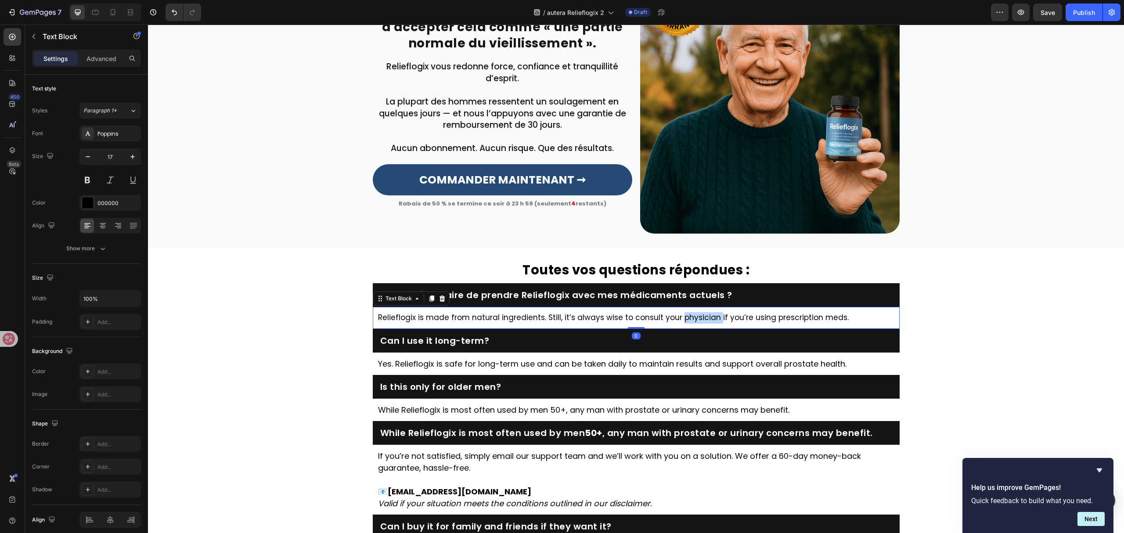
click at [689, 313] on p "Relieflogix is made from natural ingredients. Still, it’s always wise to consul…" at bounding box center [636, 317] width 517 height 11
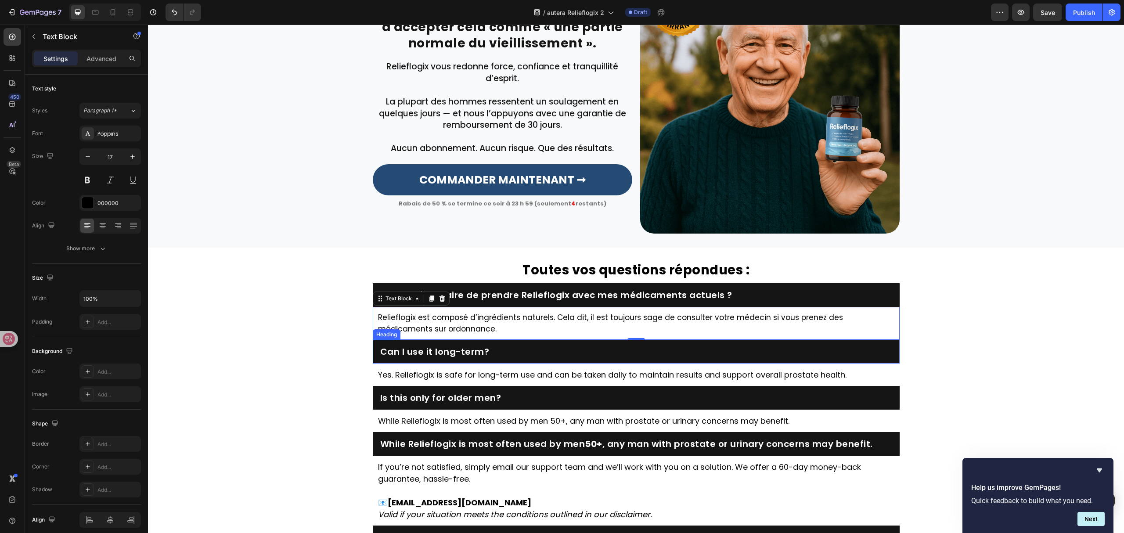
click at [469, 350] on h2 "Can I use it long-term?" at bounding box center [636, 352] width 514 height 12
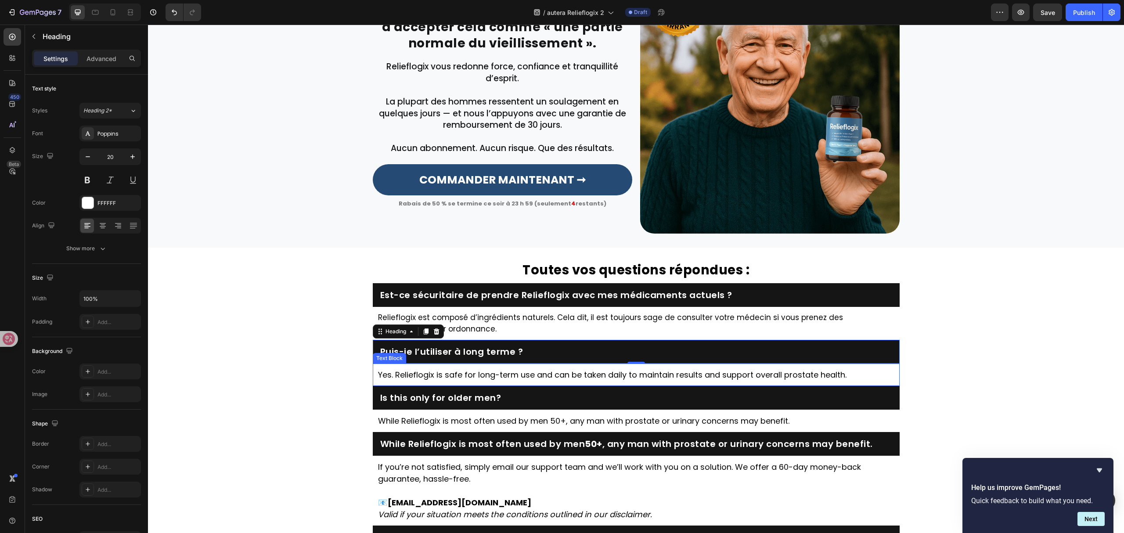
click at [601, 375] on p "Yes. Relieflogix is safe for long-term use and can be taken daily to maintain r…" at bounding box center [636, 375] width 517 height 12
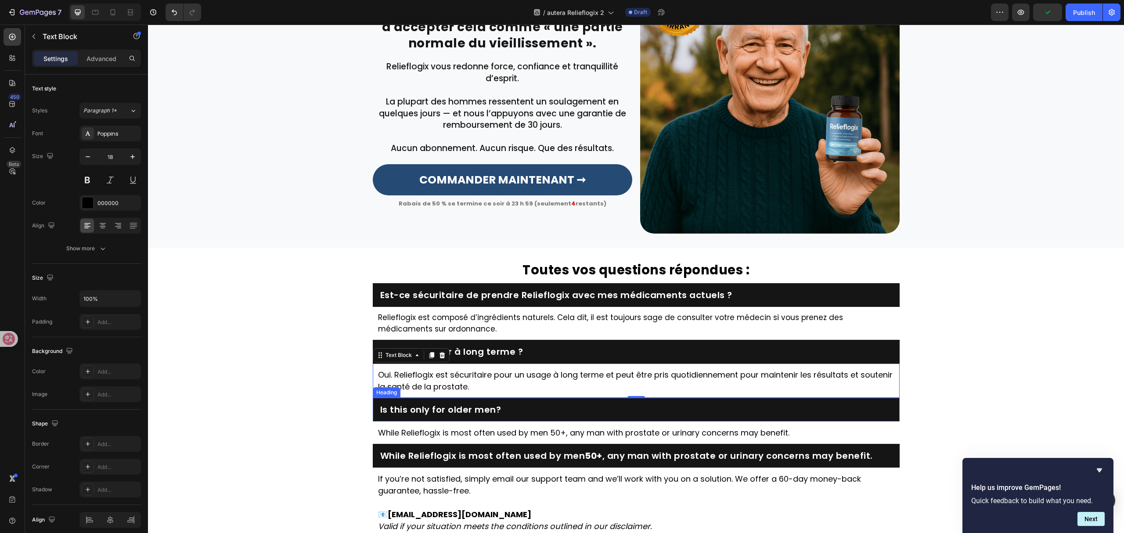
click at [461, 413] on h2 "Is this only for older men?" at bounding box center [636, 410] width 514 height 12
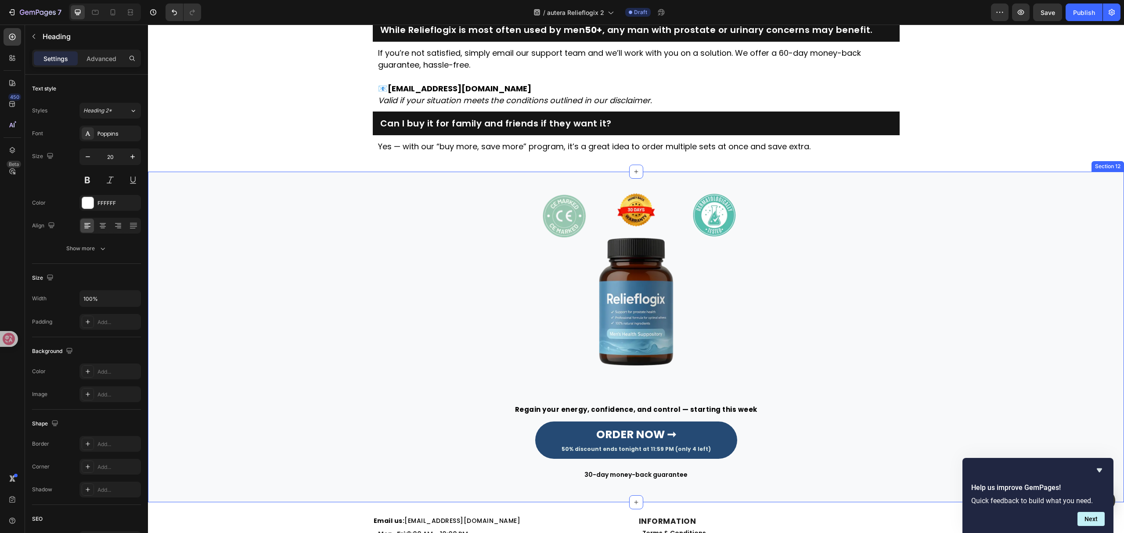
scroll to position [2492, 0]
